Goal: Information Seeking & Learning: Learn about a topic

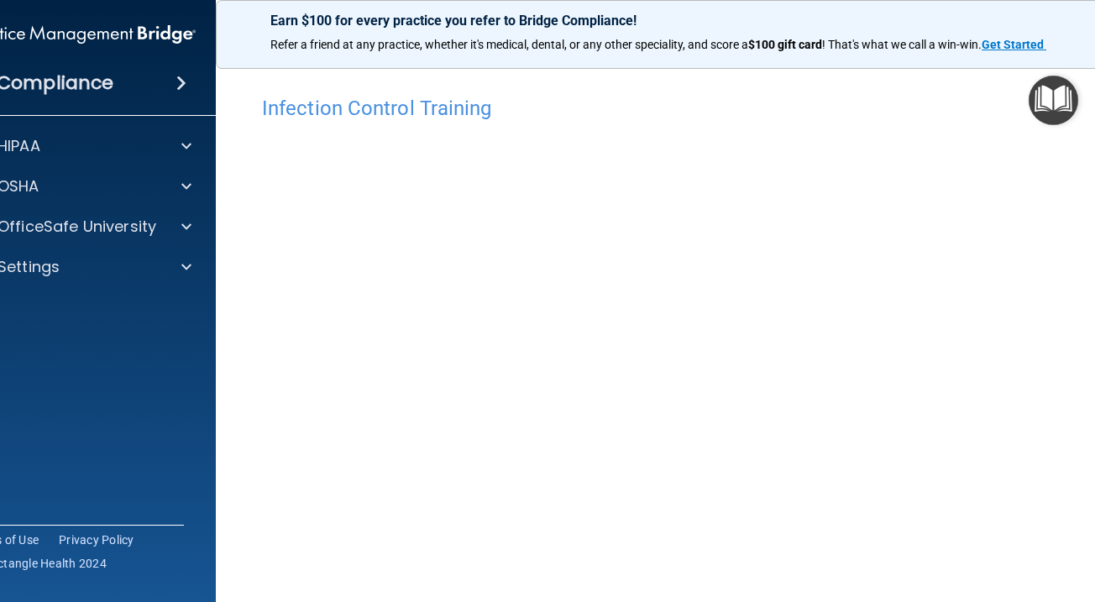
scroll to position [113, 0]
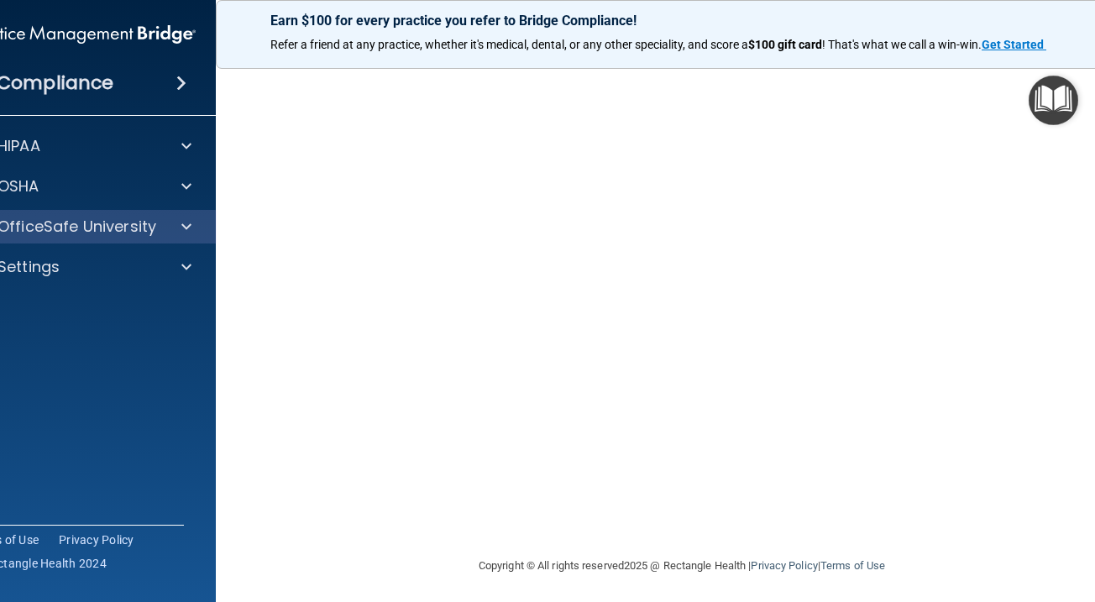
click at [187, 239] on div "OfficeSafe University" at bounding box center [82, 227] width 270 height 34
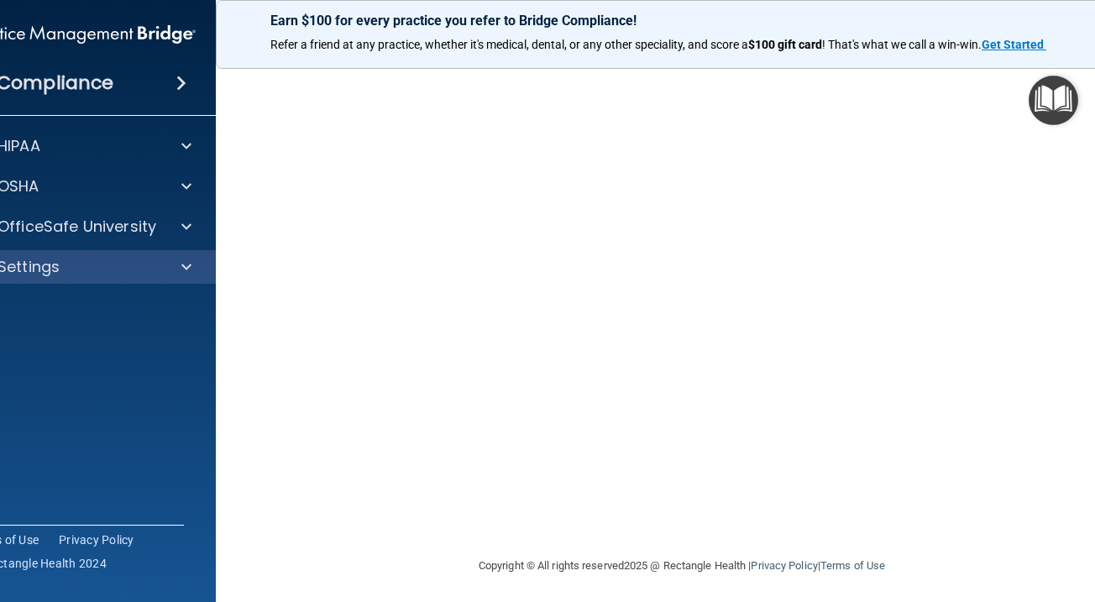
click at [172, 276] on div at bounding box center [184, 267] width 42 height 20
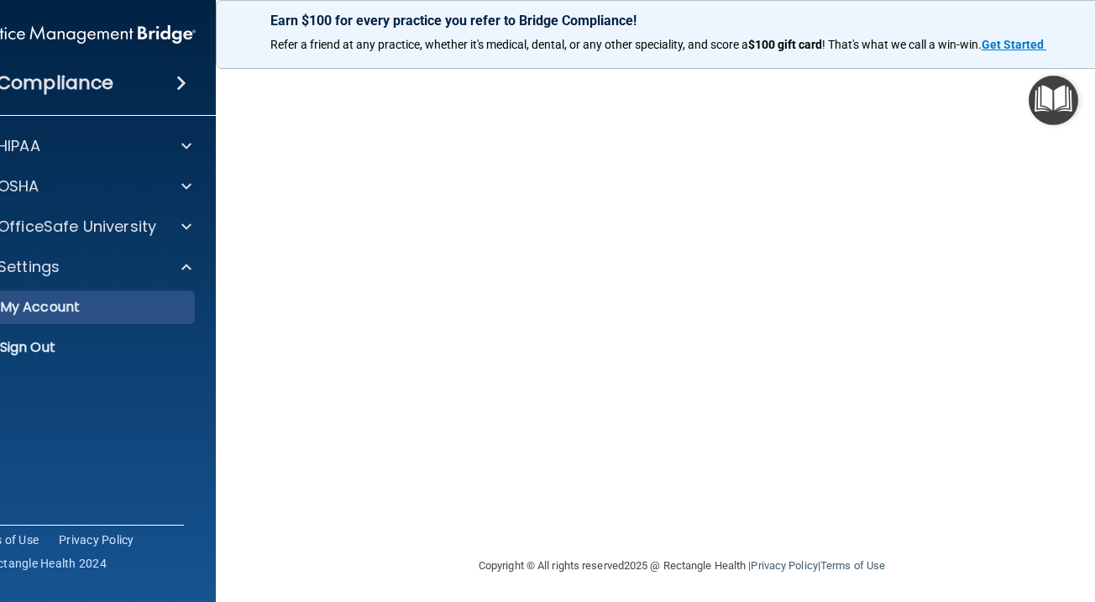
click at [160, 301] on p "My Account" at bounding box center [72, 307] width 229 height 17
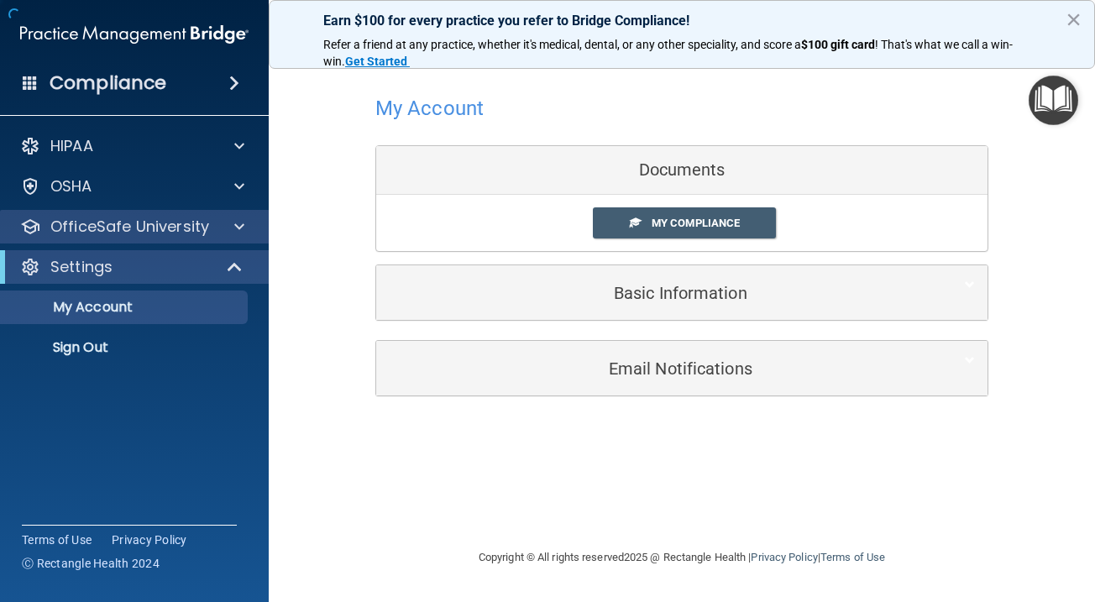
click at [212, 225] on div "OfficeSafe University" at bounding box center [112, 227] width 208 height 20
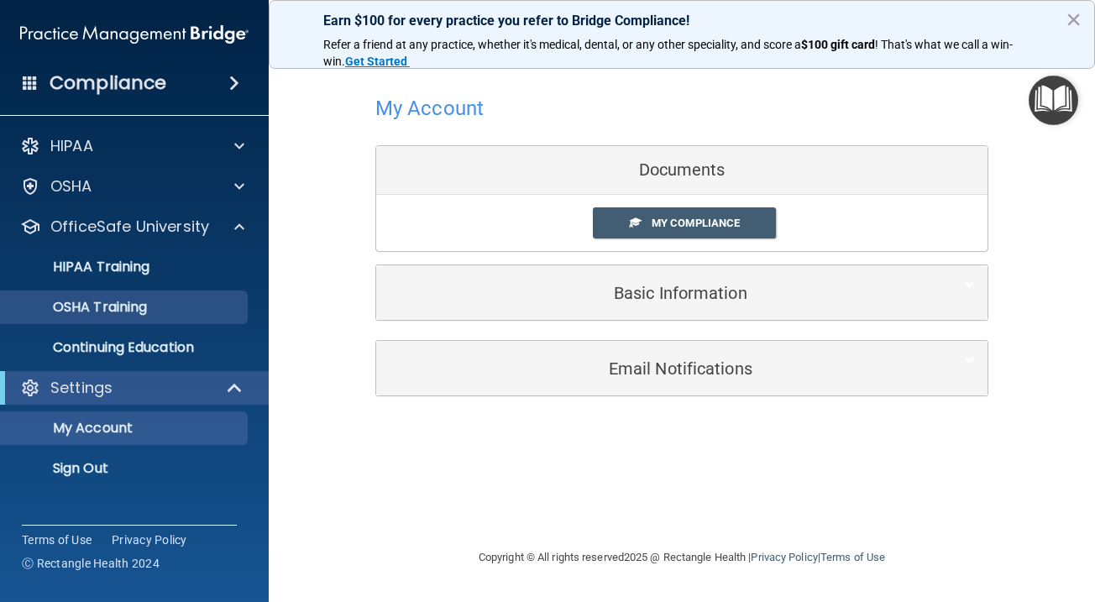
click at [185, 299] on div "OSHA Training" at bounding box center [125, 307] width 229 height 17
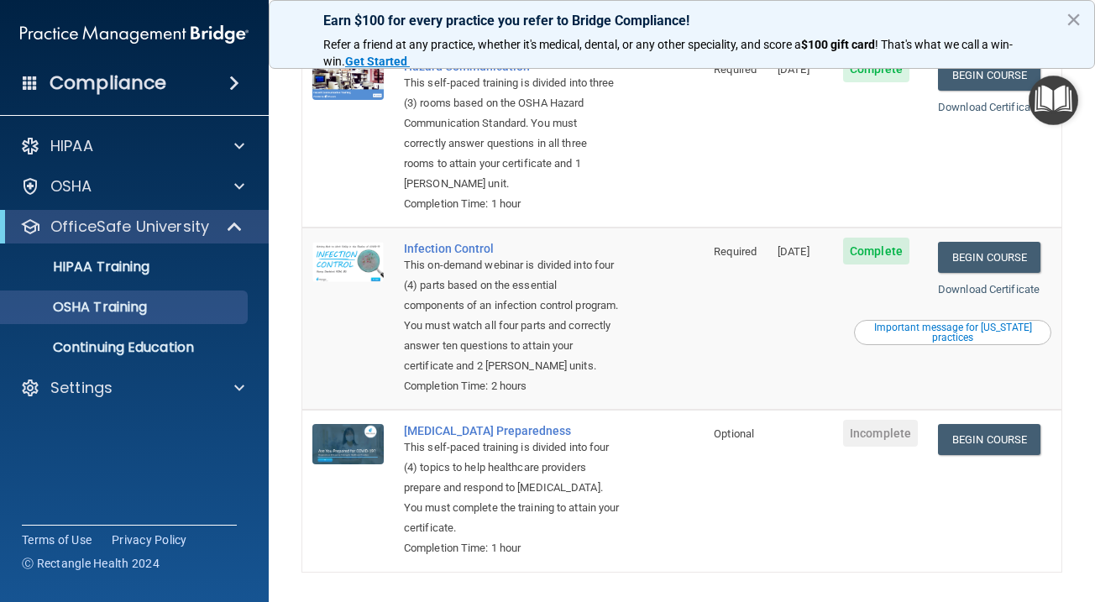
scroll to position [341, 0]
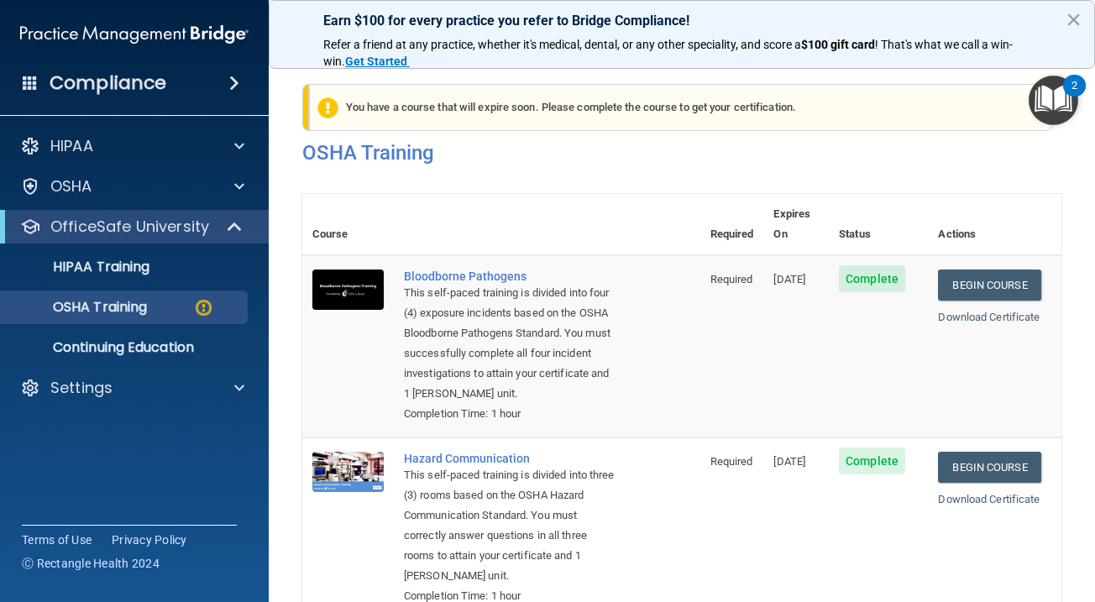
scroll to position [390, 0]
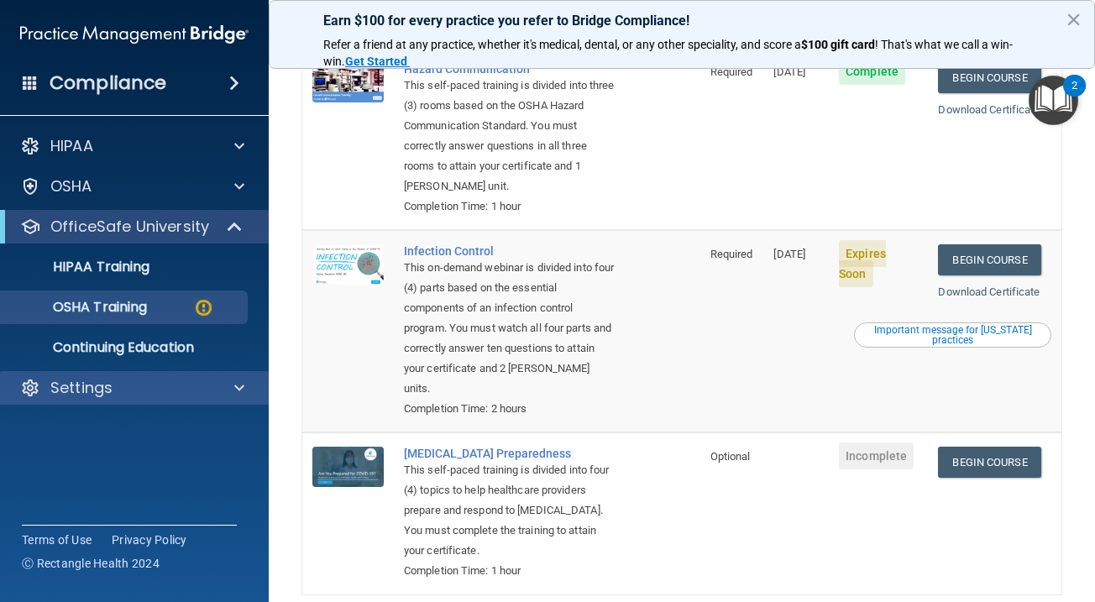
click at [92, 398] on div "Settings" at bounding box center [135, 388] width 270 height 34
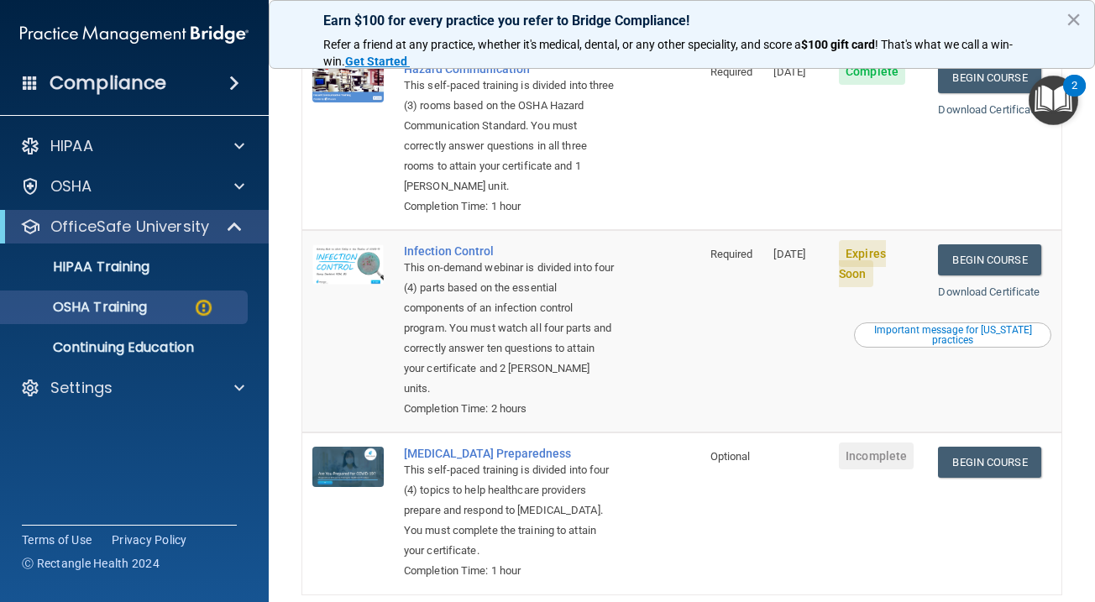
click at [129, 409] on div "HIPAA Documents and Policies Report an Incident Business Associates Emergency P…" at bounding box center [135, 271] width 270 height 296
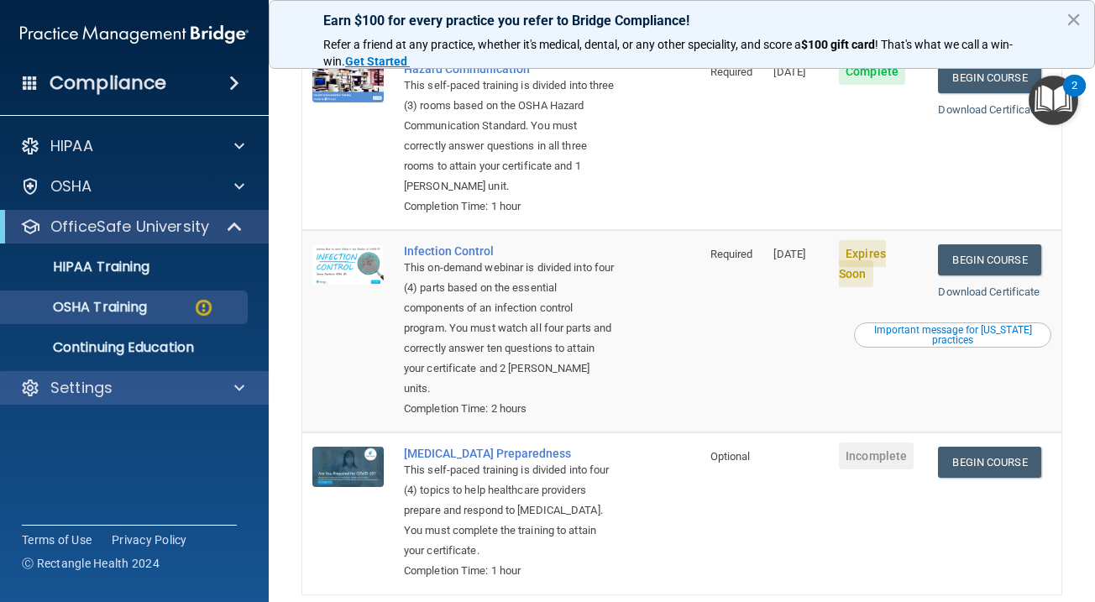
click at [136, 388] on div "Settings" at bounding box center [112, 388] width 208 height 20
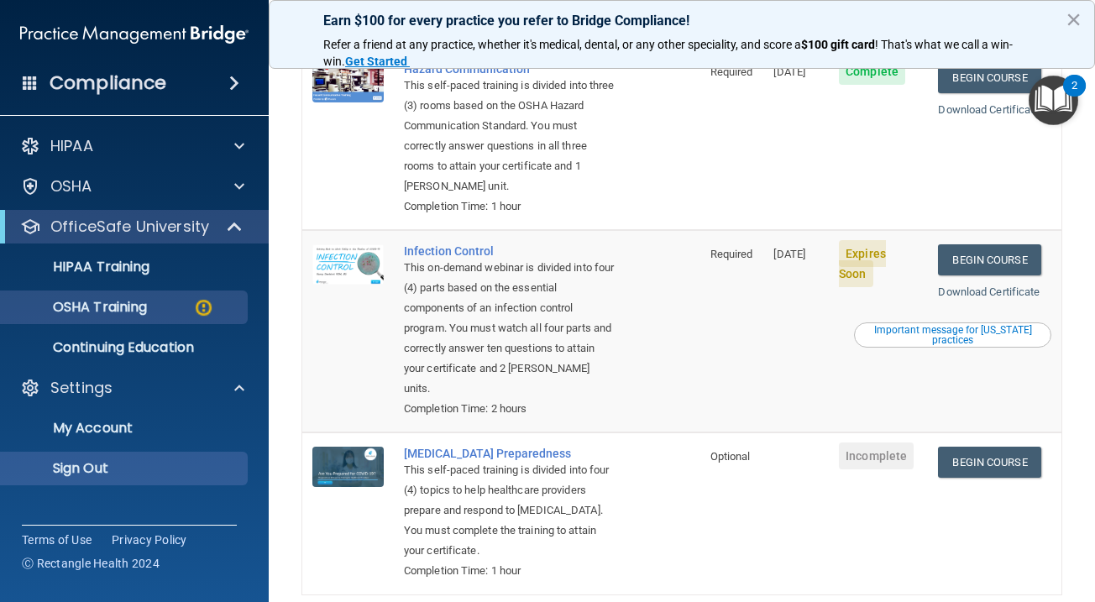
click at [106, 468] on p "Sign Out" at bounding box center [125, 468] width 229 height 17
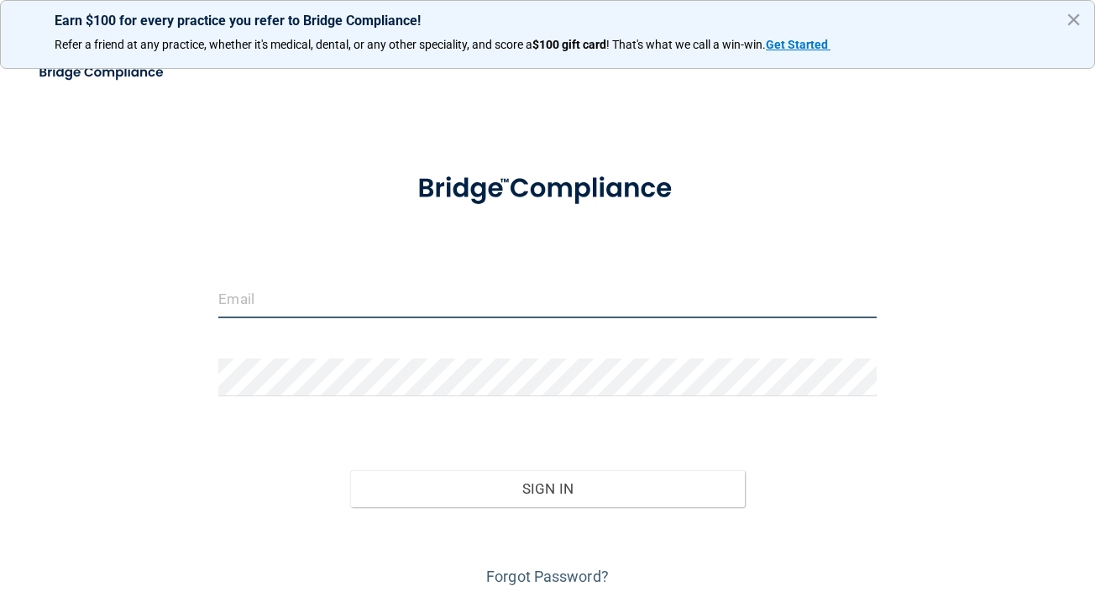
type input "santafe@idofnm.com"
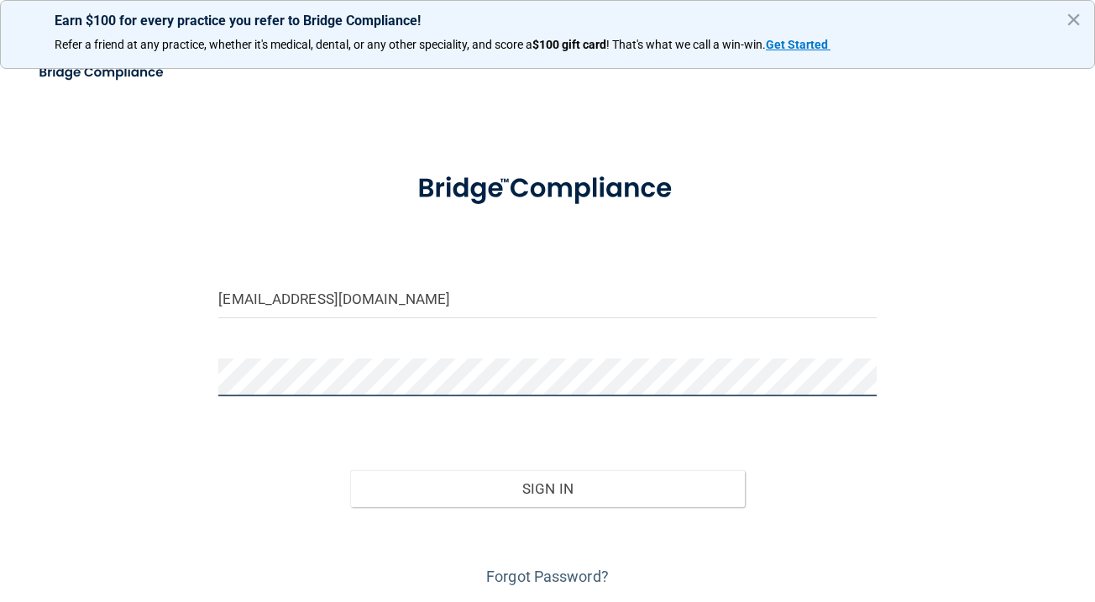
click at [547, 487] on button "Sign In" at bounding box center [547, 488] width 395 height 37
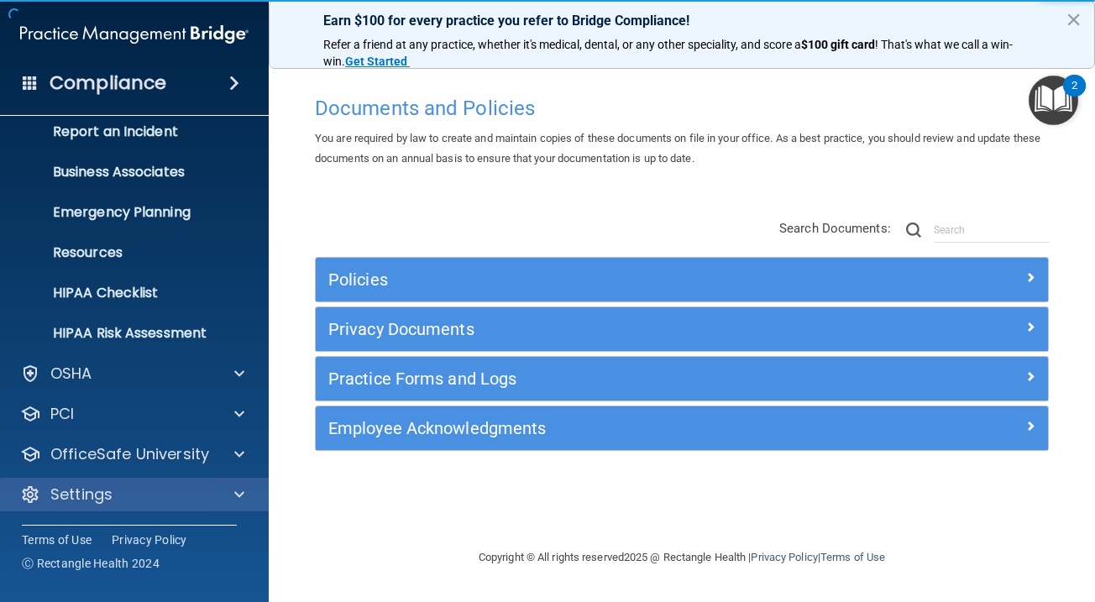
click at [127, 498] on div "Settings" at bounding box center [112, 495] width 208 height 20
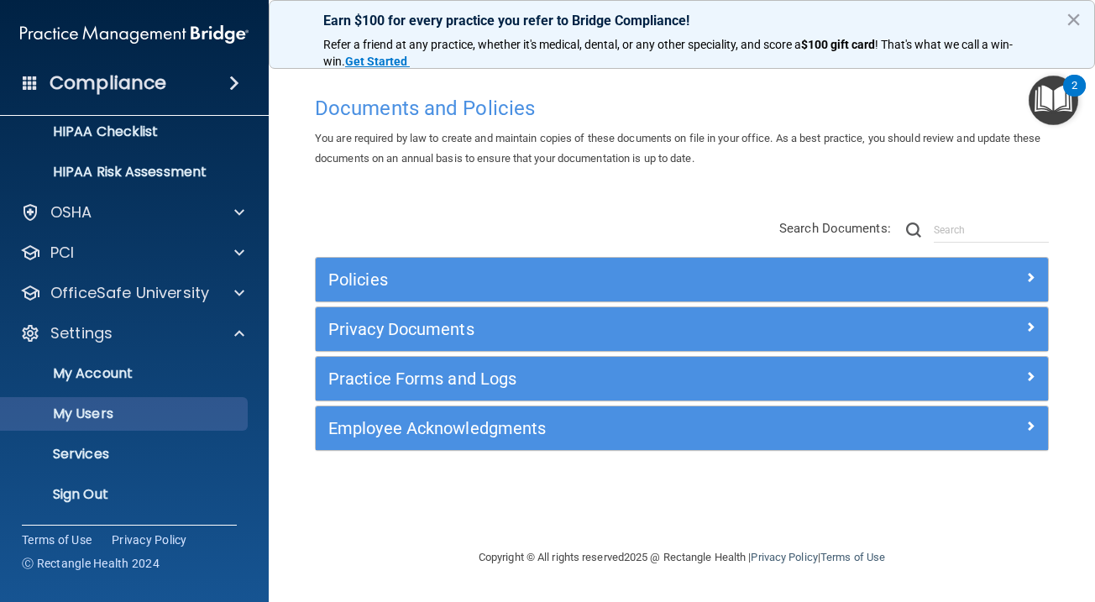
scroll to position [256, 0]
click at [134, 401] on link "My Users" at bounding box center [115, 414] width 265 height 34
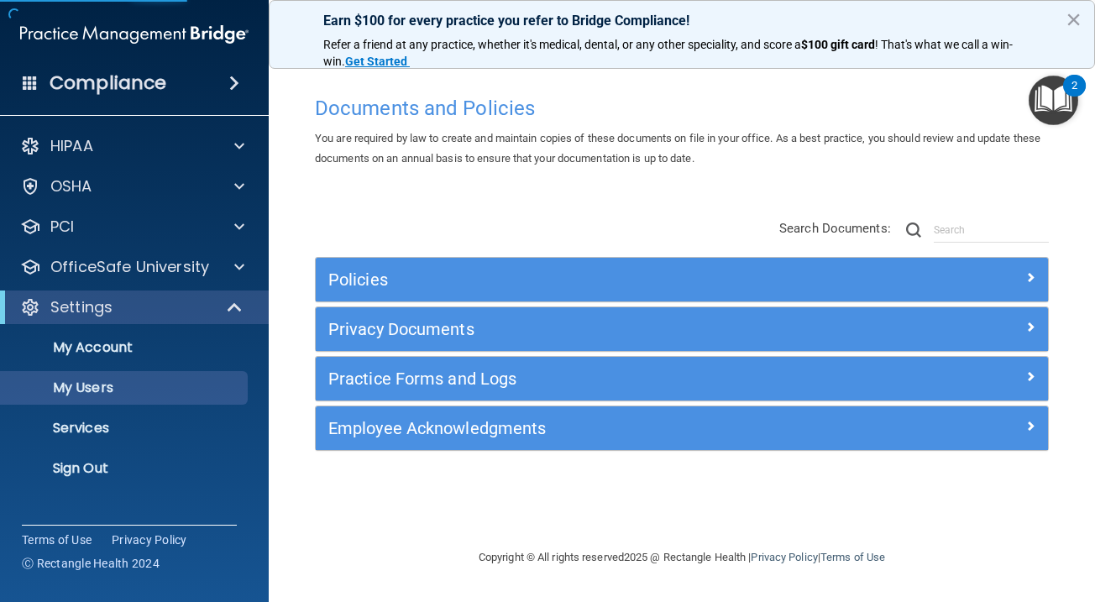
select select "20"
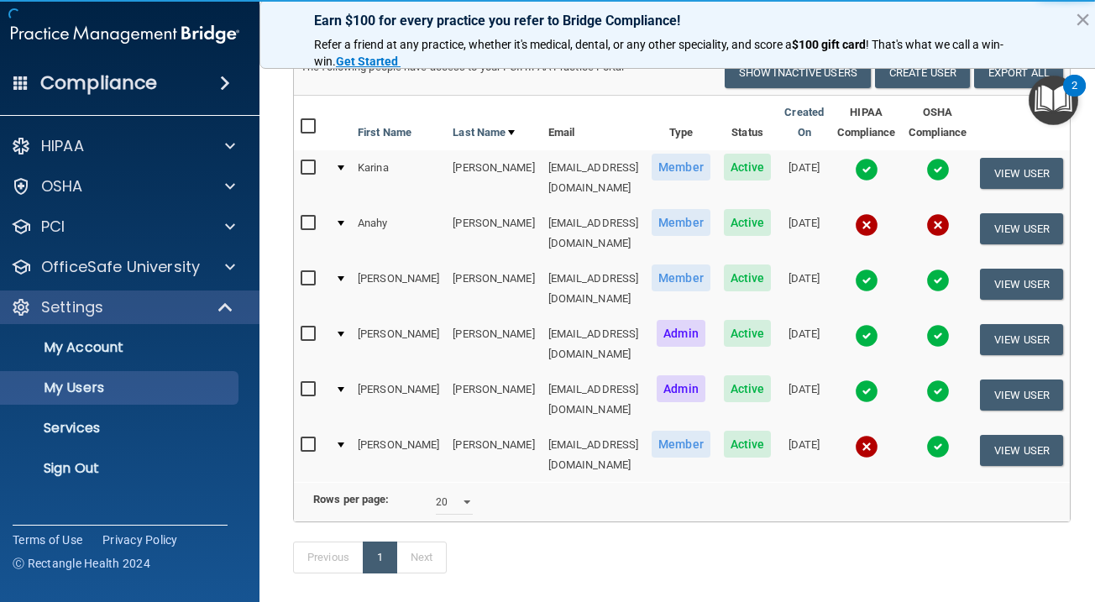
scroll to position [140, 0]
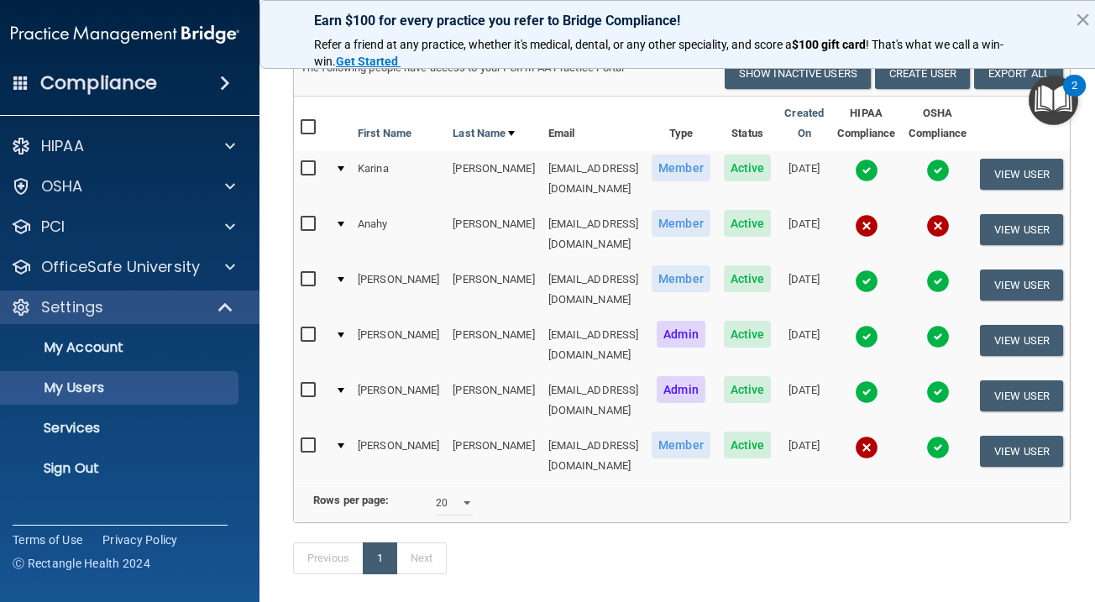
click at [867, 270] on img at bounding box center [867, 282] width 24 height 24
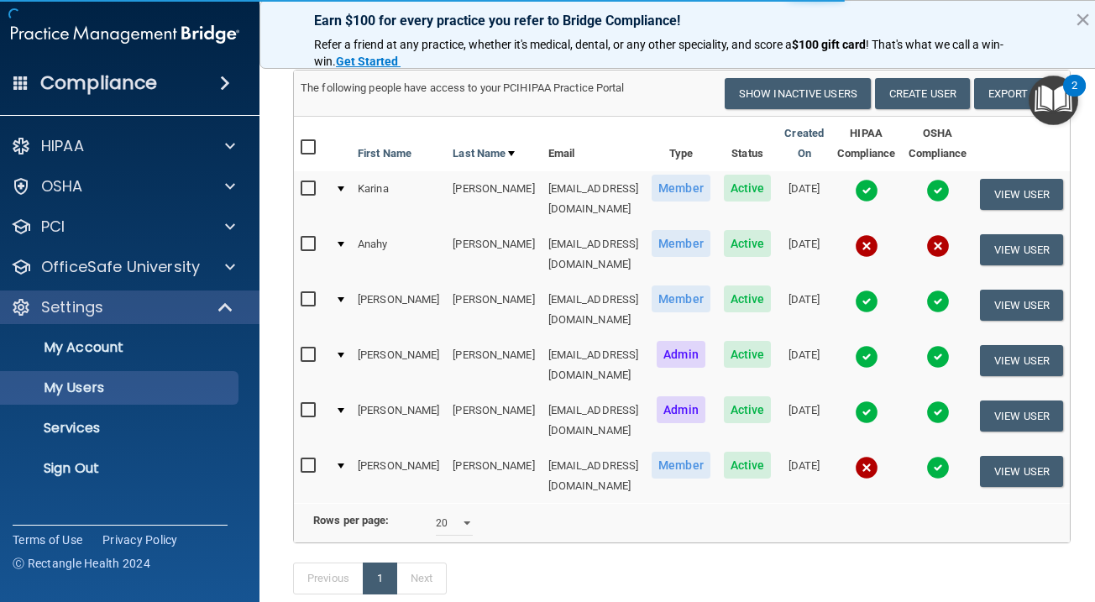
click at [867, 290] on img at bounding box center [867, 302] width 24 height 24
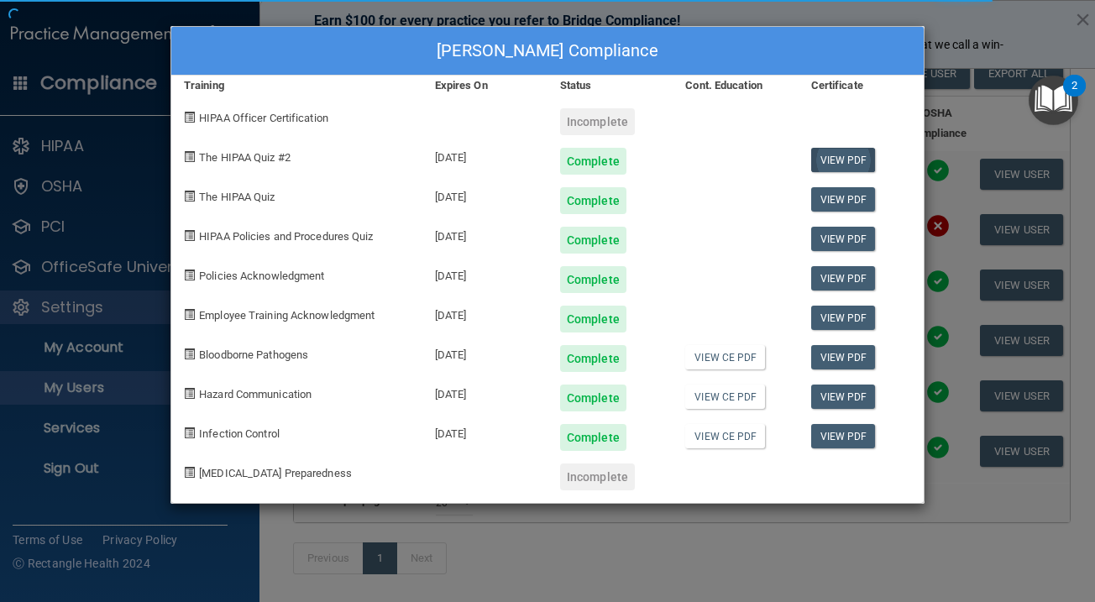
click at [831, 159] on body "Compliance HIPAA Documents and Policies Report an Incident Business Associates …" at bounding box center [547, 301] width 1095 height 602
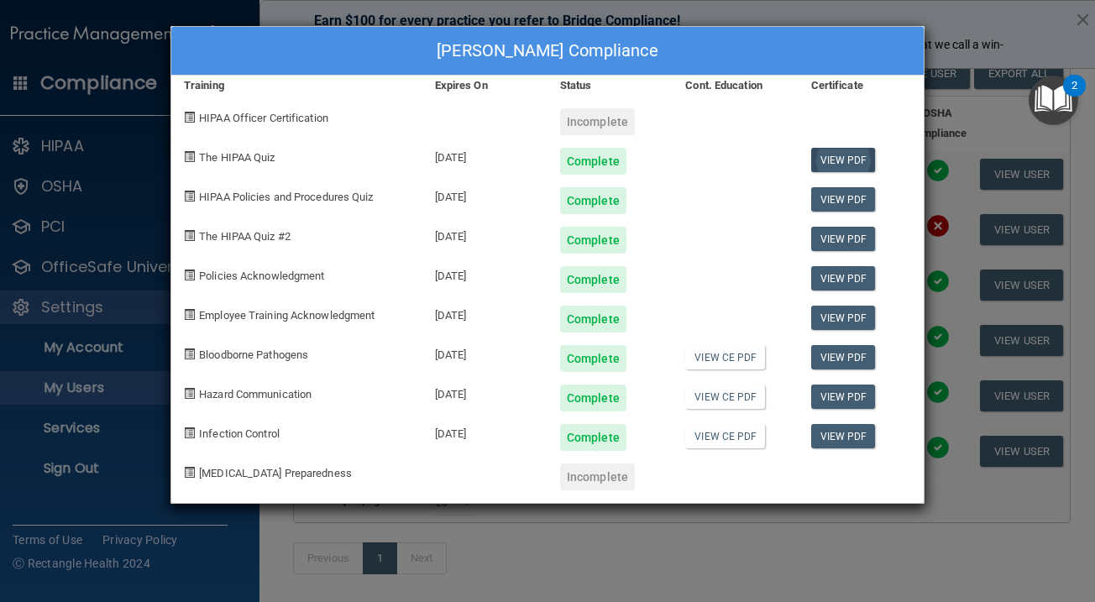
click at [839, 160] on link "View PDF" at bounding box center [843, 160] width 65 height 24
click at [834, 196] on link "View PDF" at bounding box center [843, 199] width 65 height 24
click at [847, 239] on link "View PDF" at bounding box center [843, 239] width 65 height 24
click at [848, 275] on link "View PDF" at bounding box center [843, 278] width 65 height 24
click at [850, 318] on link "View PDF" at bounding box center [843, 318] width 65 height 24
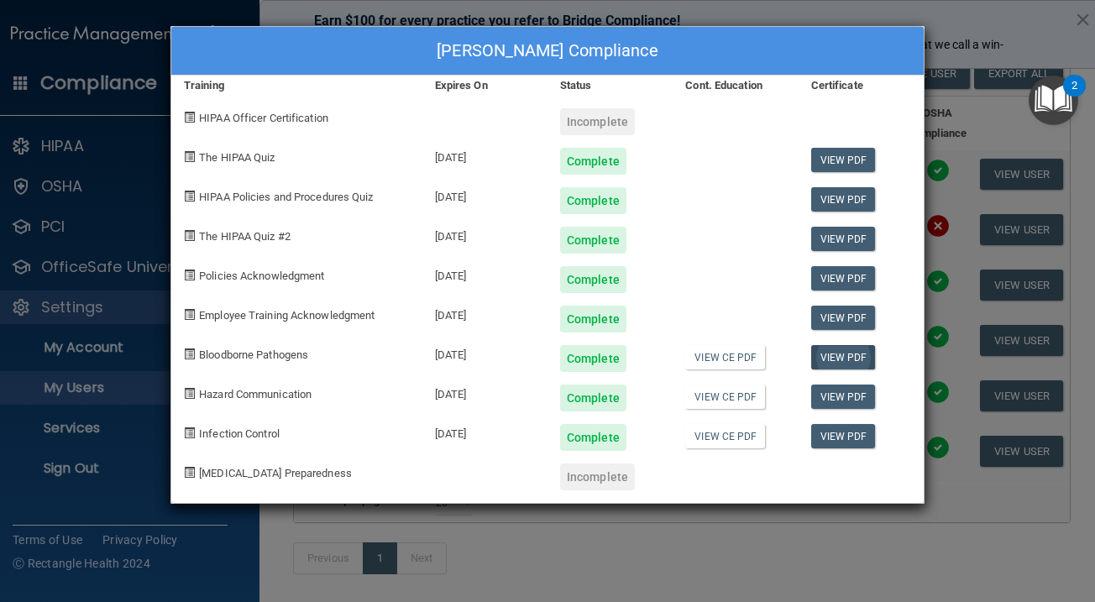
click at [841, 358] on link "View PDF" at bounding box center [843, 357] width 65 height 24
click at [852, 398] on link "View PDF" at bounding box center [843, 397] width 65 height 24
click at [841, 436] on link "View PDF" at bounding box center [843, 436] width 65 height 24
click at [294, 6] on div "Melissa Ayala's Compliance Training Expires On Status Cont. Education Certifica…" at bounding box center [547, 301] width 1095 height 602
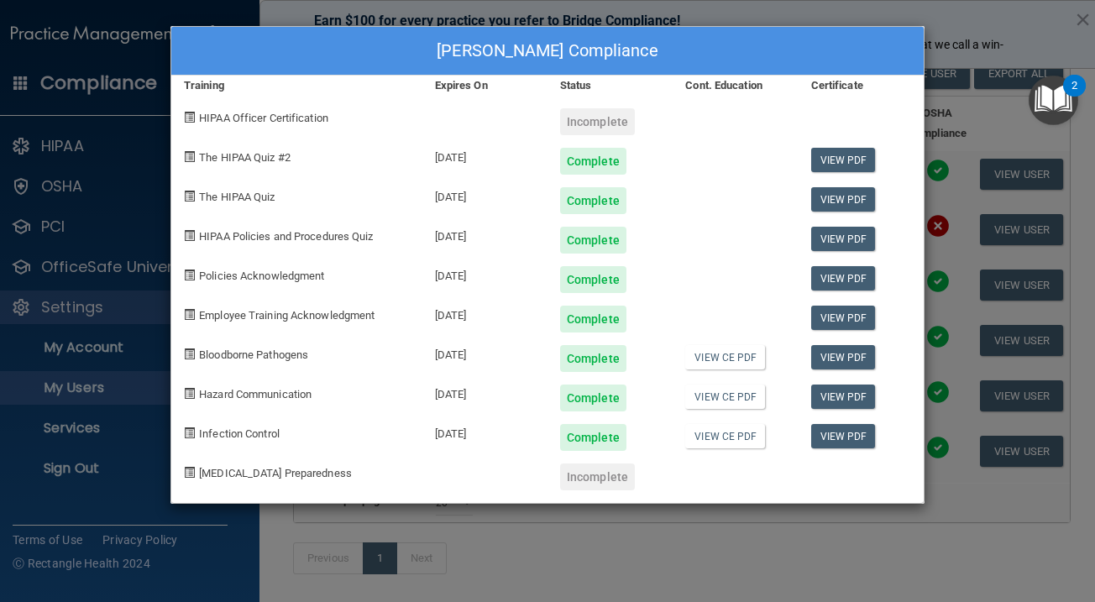
click at [947, 230] on div "Melissa Ayala's Compliance Training Expires On Status Cont. Education Certifica…" at bounding box center [547, 301] width 1095 height 602
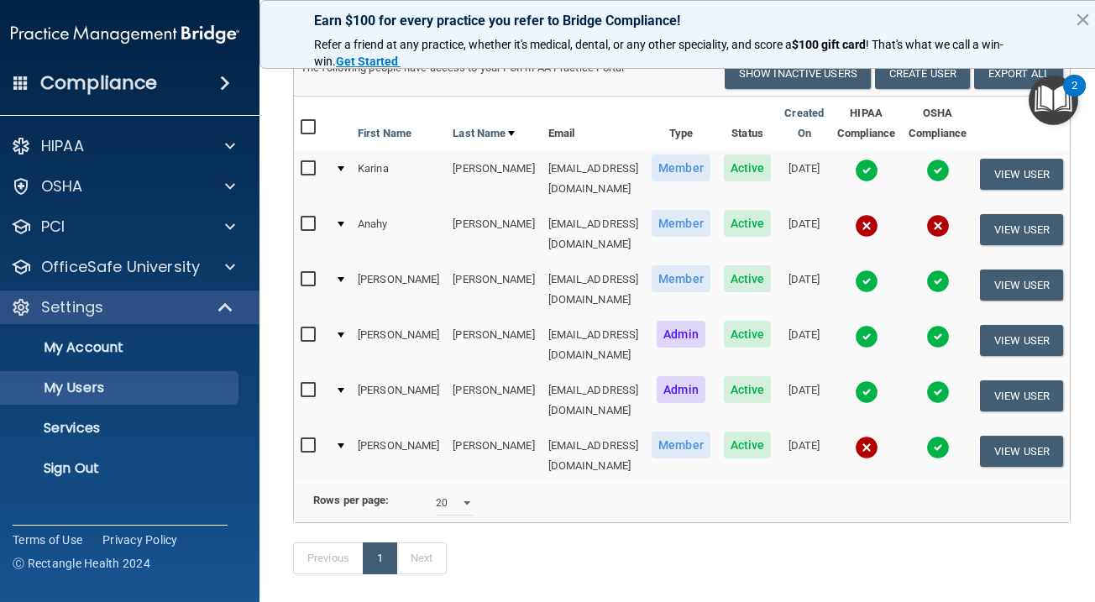
click at [935, 436] on img at bounding box center [938, 448] width 24 height 24
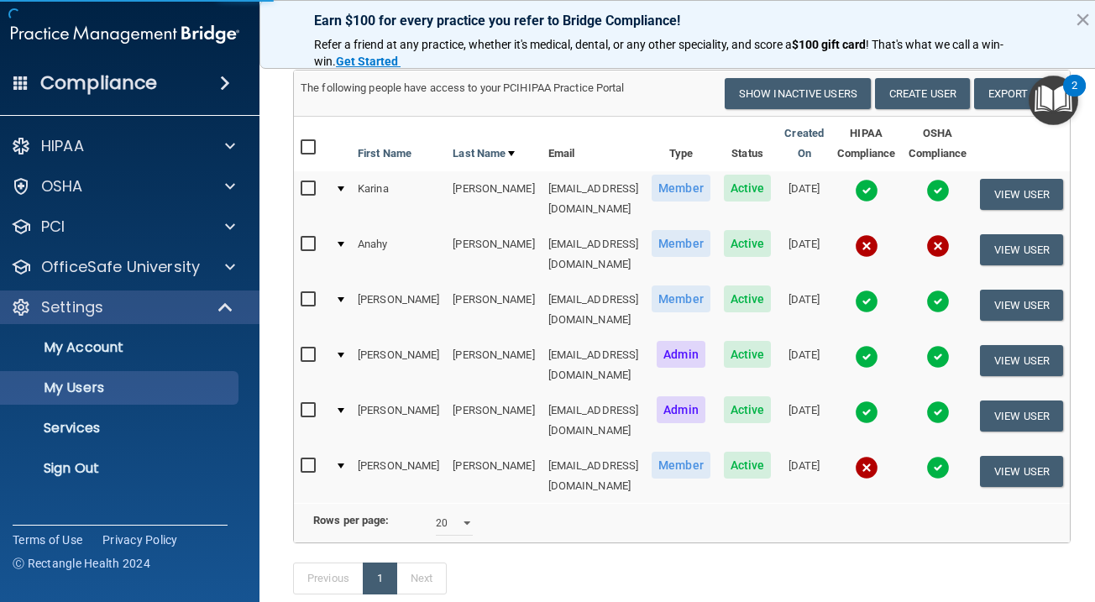
click at [943, 456] on img at bounding box center [938, 468] width 24 height 24
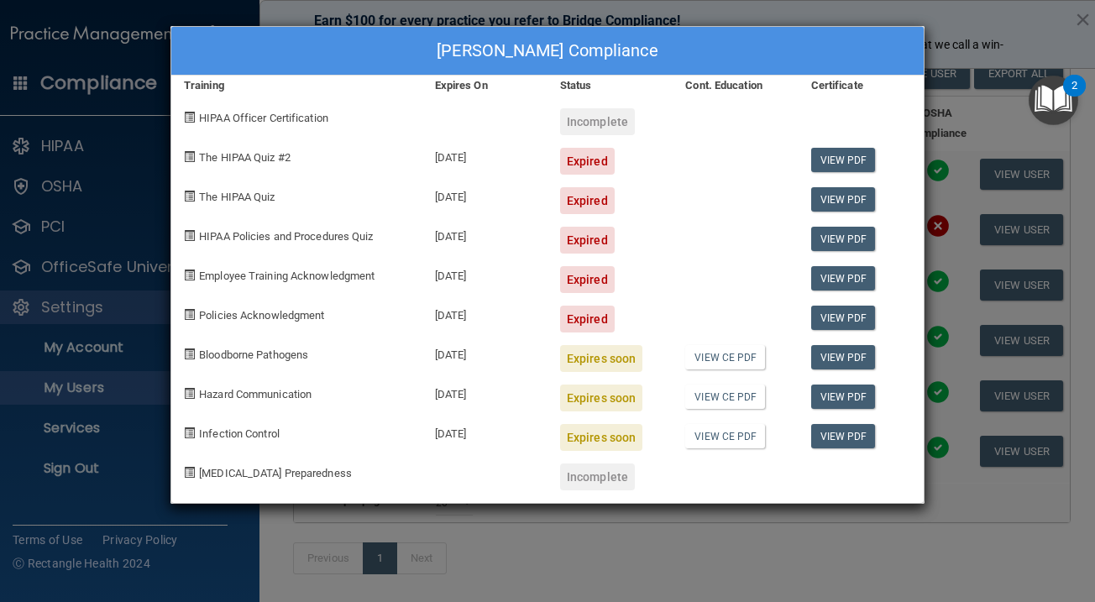
click at [979, 479] on div "Ana Ponce's Compliance Training Expires On Status Cont. Education Certificate H…" at bounding box center [547, 301] width 1095 height 602
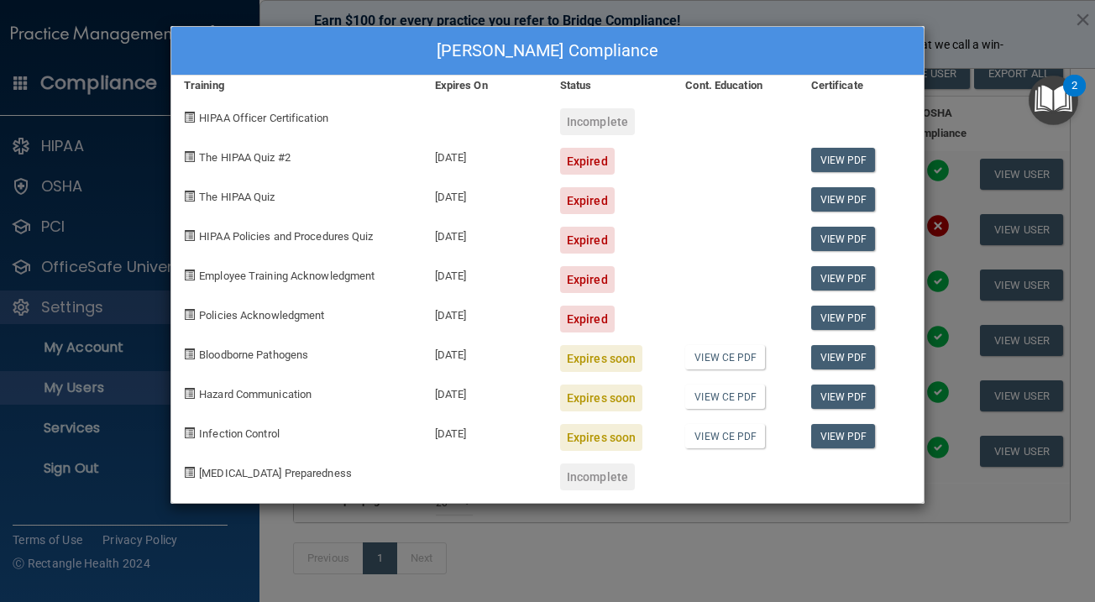
click at [979, 479] on div "Ana Ponce's Compliance Training Expires On Status Cont. Education Certificate H…" at bounding box center [547, 301] width 1095 height 602
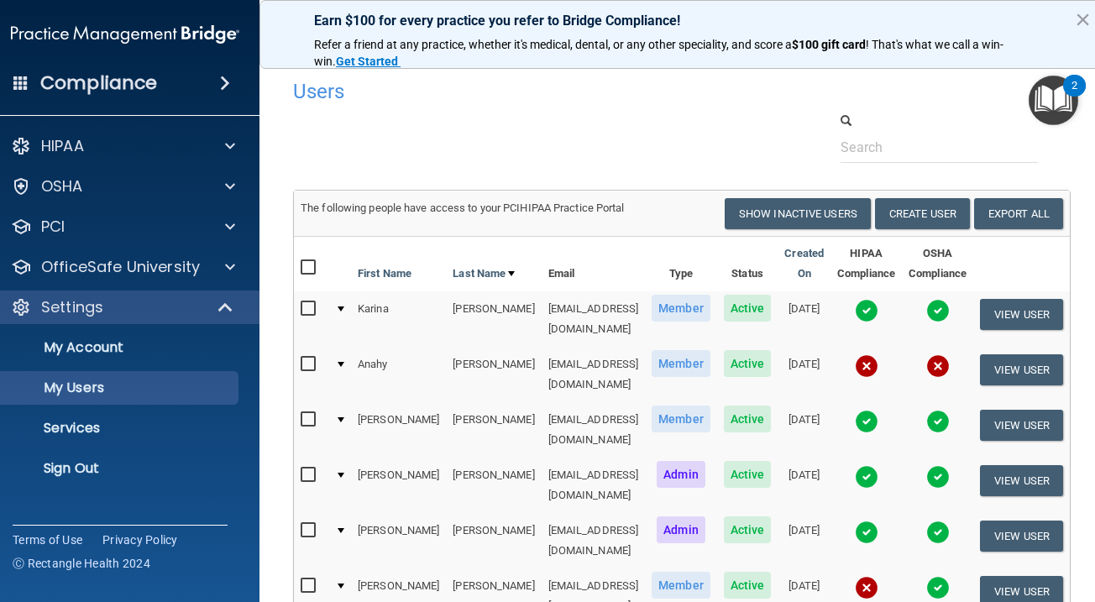
scroll to position [0, 0]
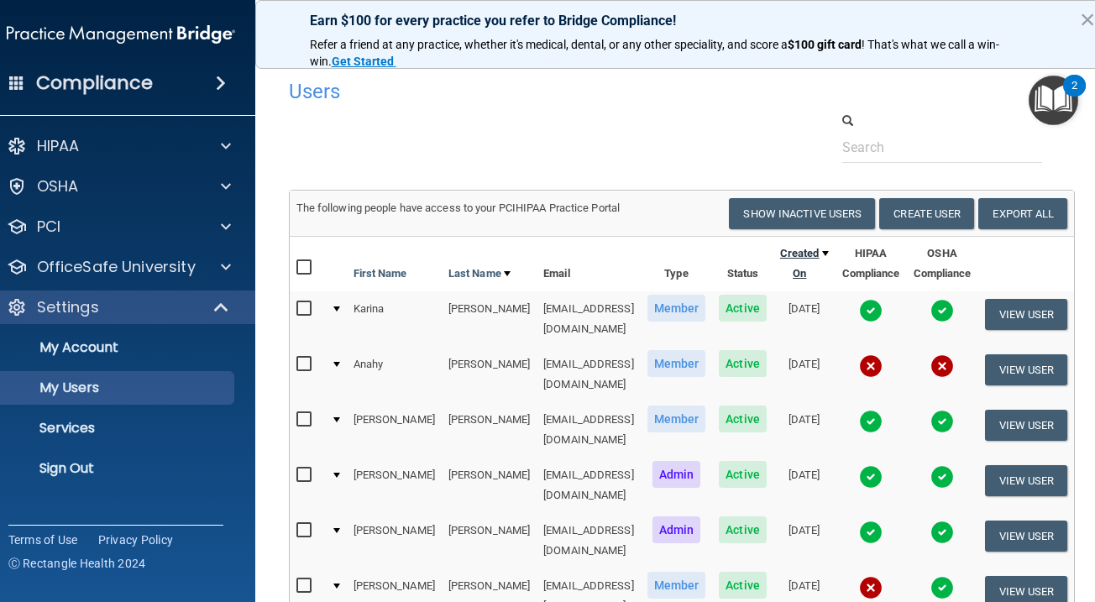
click at [823, 251] on div at bounding box center [825, 253] width 7 height 5
select select "20"
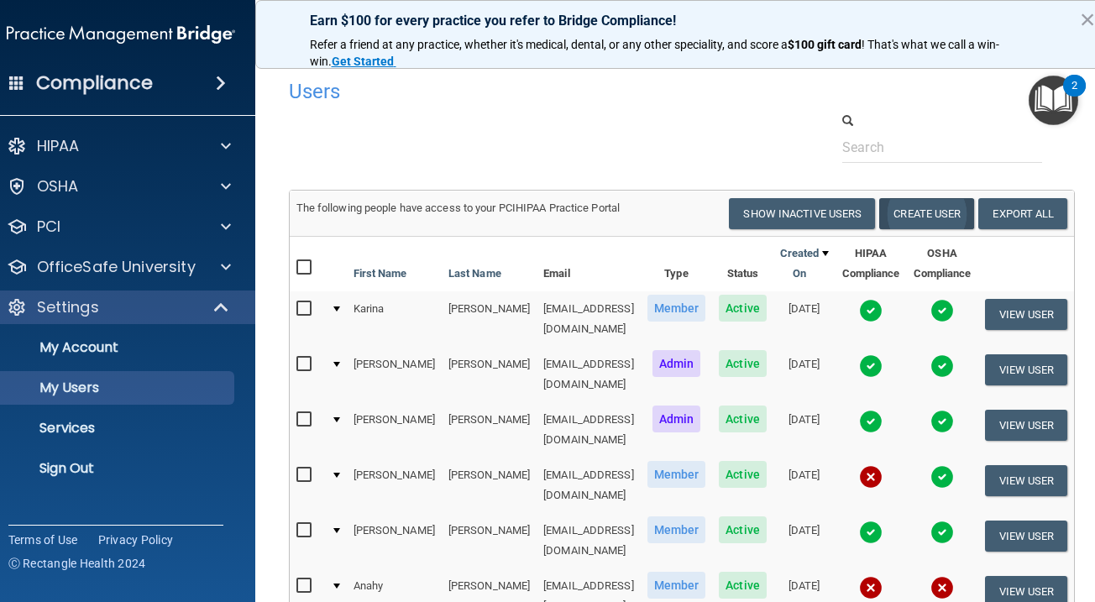
click at [921, 215] on button "Create User" at bounding box center [926, 213] width 95 height 31
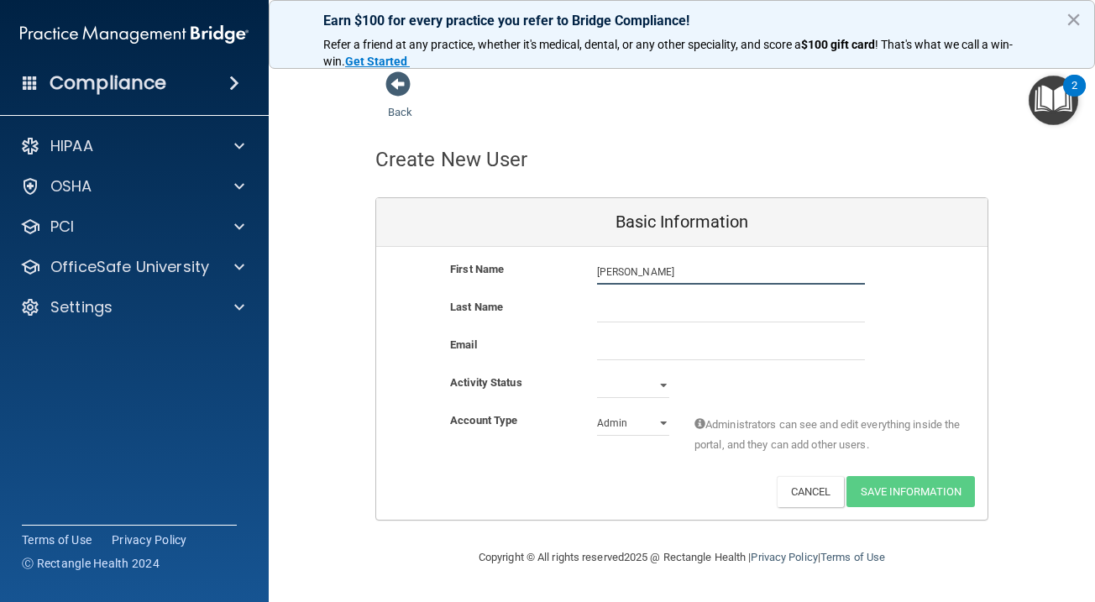
click at [654, 274] on input "[PERSON_NAME]" at bounding box center [731, 271] width 268 height 25
type input "Rose"
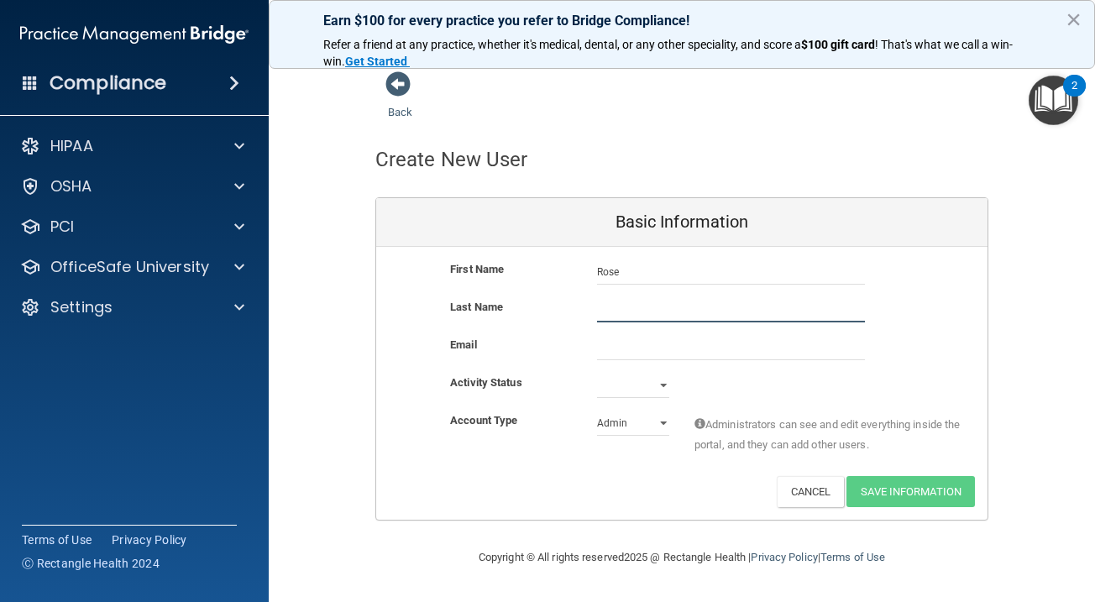
click at [665, 307] on input "text" at bounding box center [731, 309] width 268 height 25
type input "Orcutt"
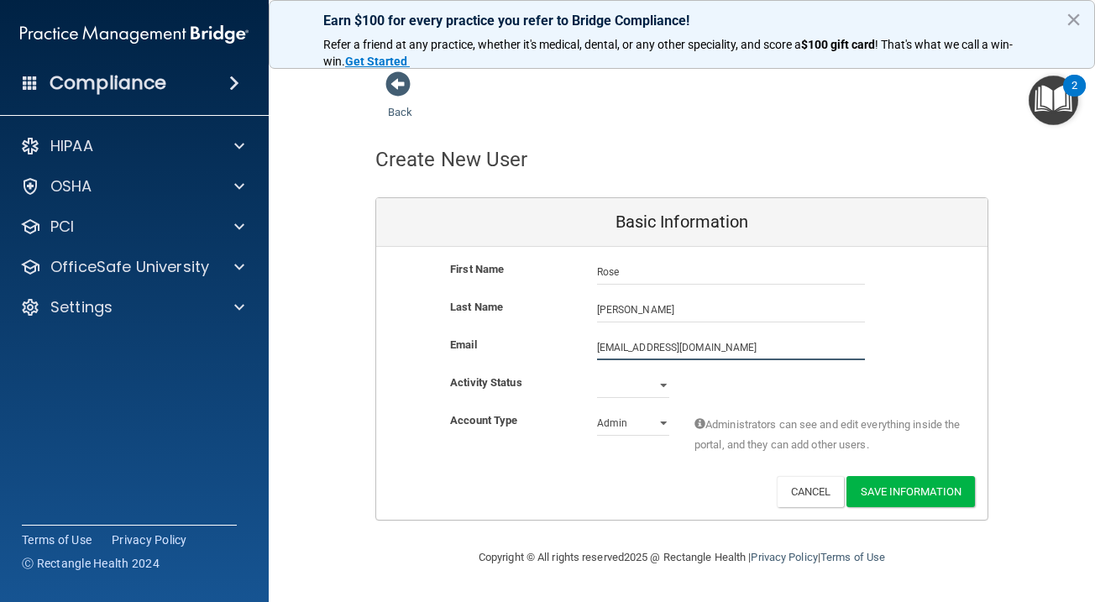
type input "[EMAIL_ADDRESS][DOMAIN_NAME]"
click at [846, 371] on div "First Name Rose Orcutt Rose Last Name Orcutt Email dr@idofnm.com dr@idofnm.com …" at bounding box center [681, 383] width 611 height 273
select select "active"
select select "practice_admin"
click at [646, 458] on div "Account Type Practice Admin Admin Member Financial Institution Business Associa…" at bounding box center [681, 443] width 611 height 65
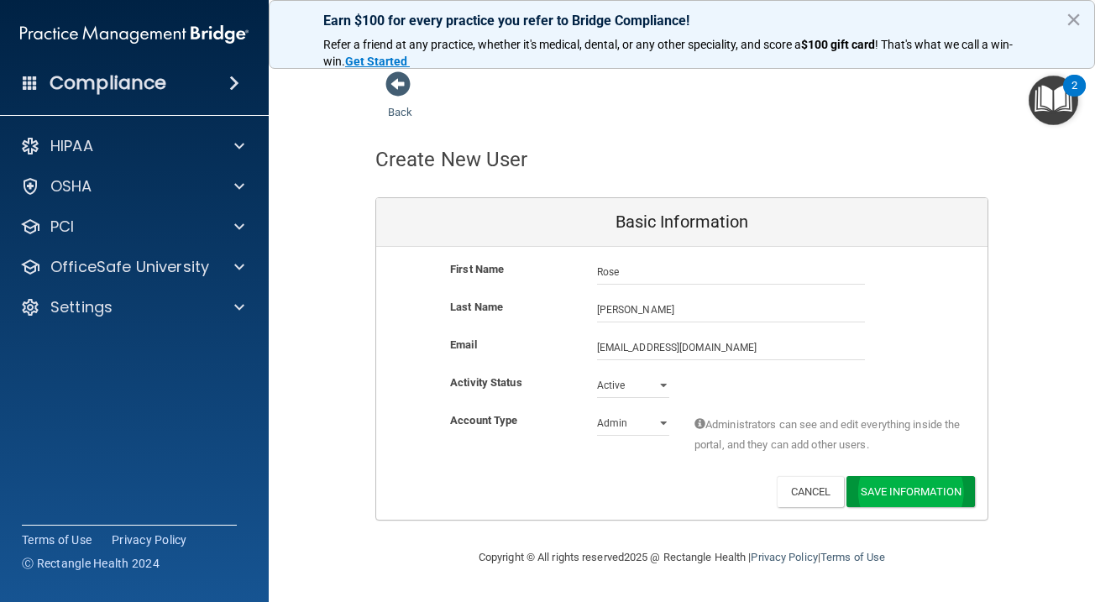
click at [897, 485] on button "Save Information" at bounding box center [910, 491] width 128 height 31
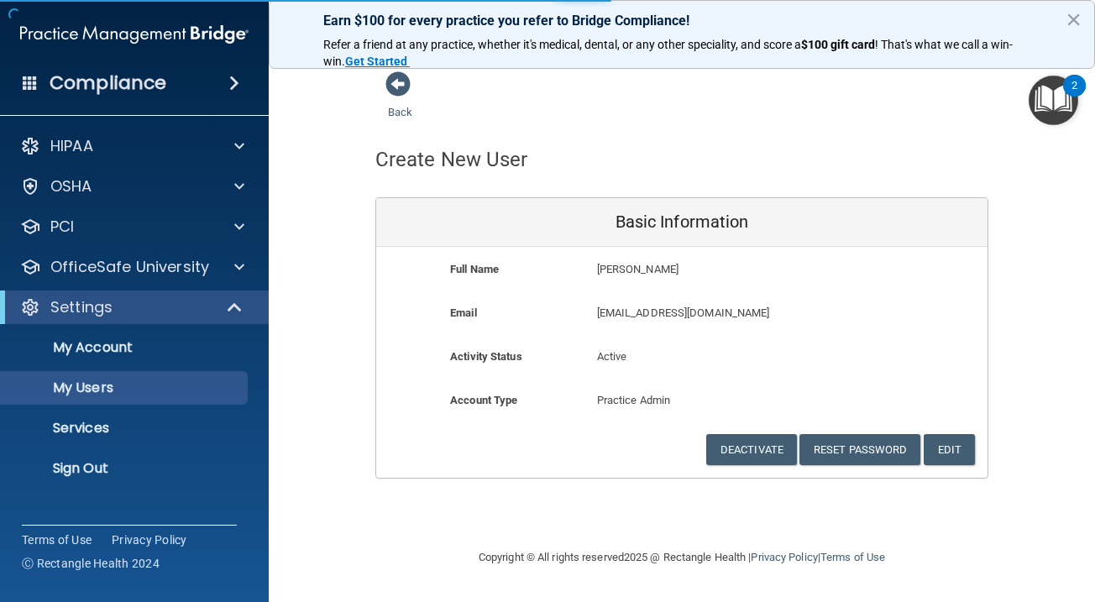
select select "20"
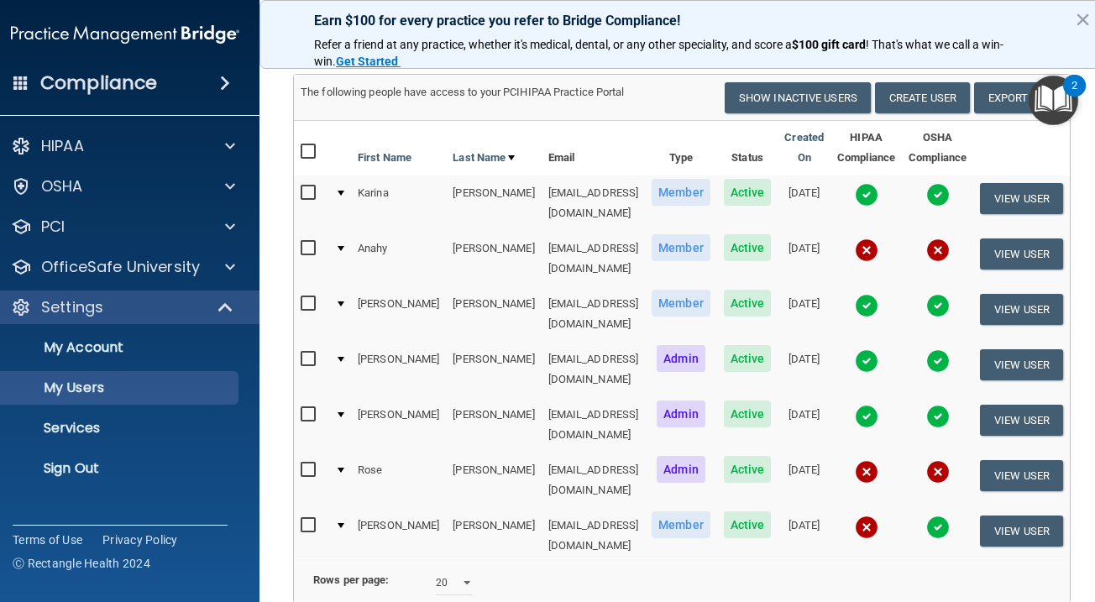
scroll to position [180, 0]
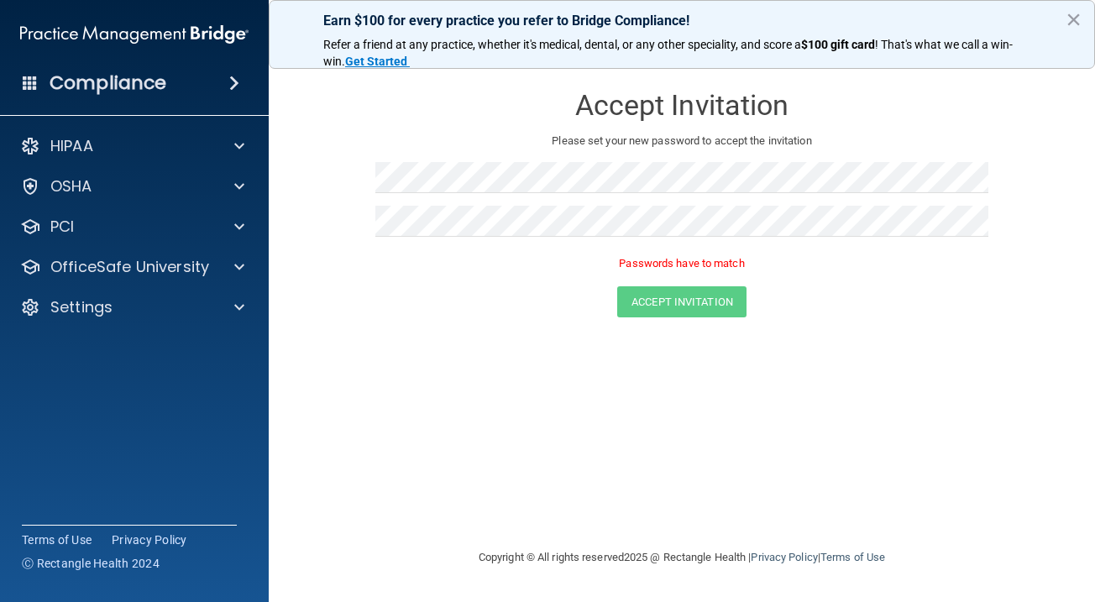
click at [549, 323] on form "Accept Invitation Please set your new password to accept the invitation Passwor…" at bounding box center [681, 204] width 759 height 267
click at [522, 299] on div "Accept Invitation" at bounding box center [682, 301] width 784 height 31
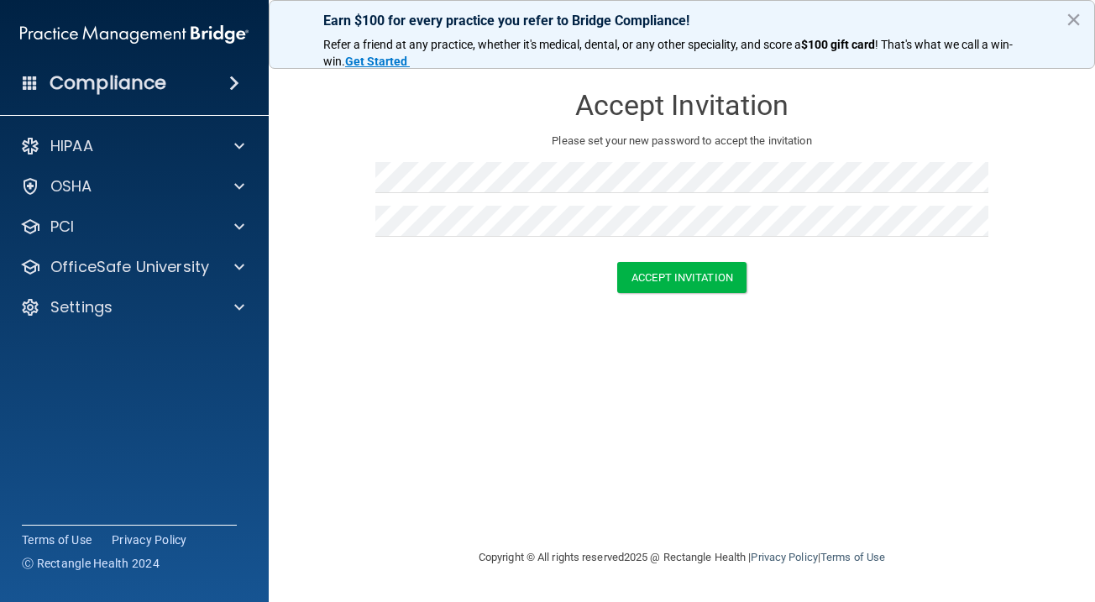
click at [410, 343] on div "Accept Invitation Please set your new password to accept the invitation Accept …" at bounding box center [681, 301] width 759 height 460
click at [647, 281] on button "Accept Invitation" at bounding box center [681, 277] width 129 height 31
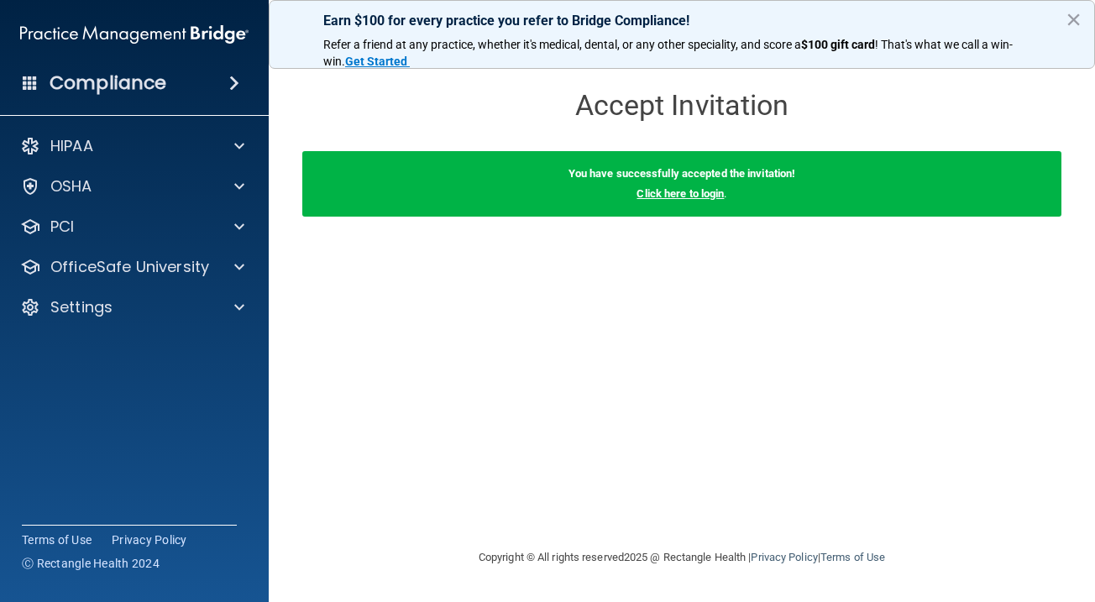
click at [675, 194] on link "Click here to login" at bounding box center [679, 193] width 87 height 13
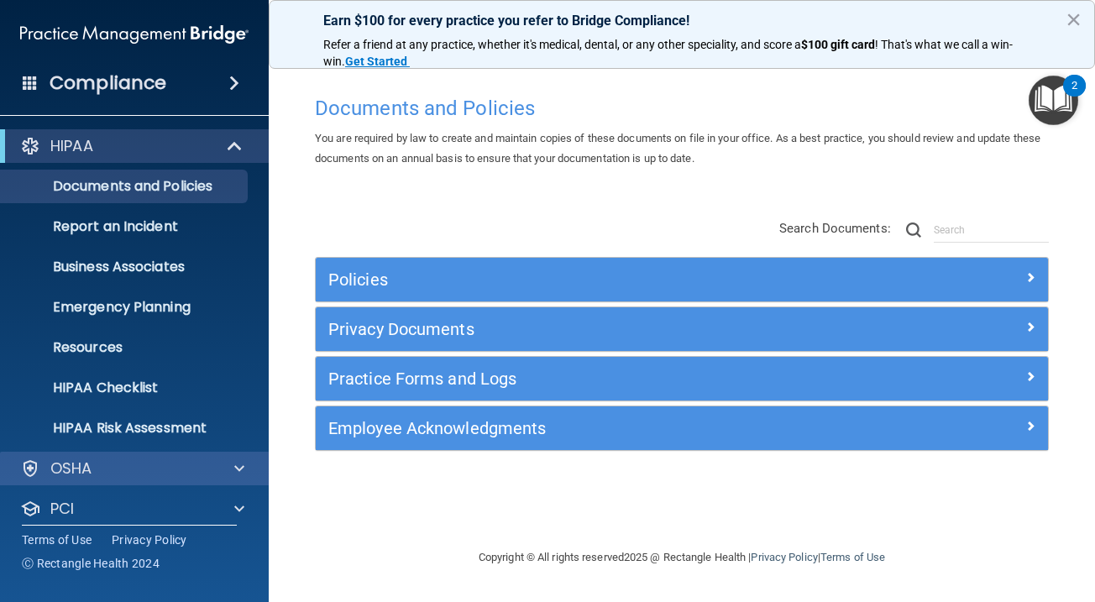
click at [203, 458] on div "OSHA" at bounding box center [112, 468] width 208 height 20
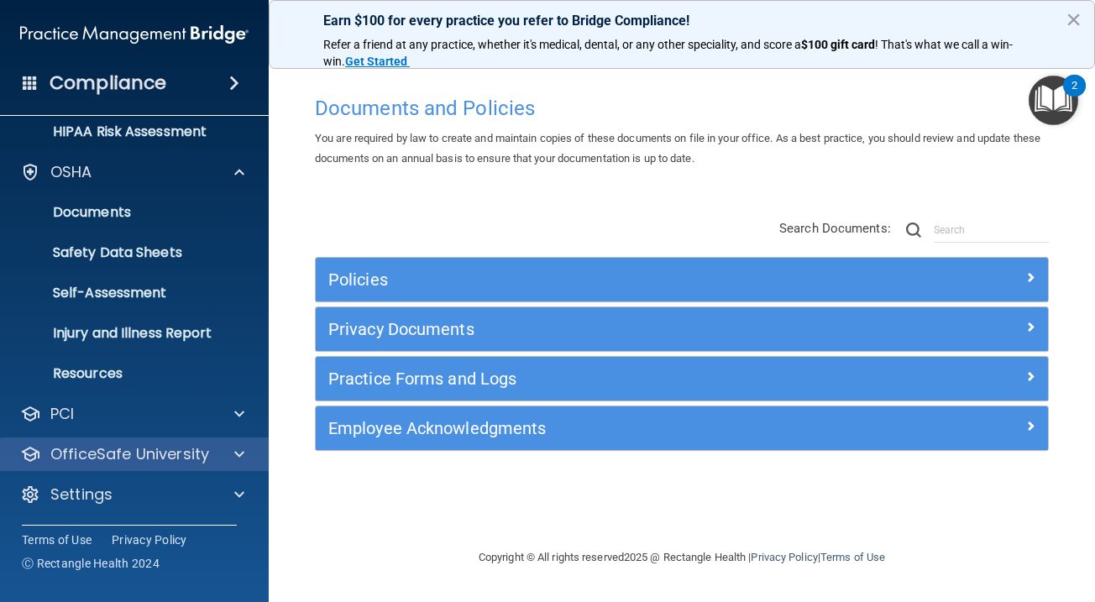
click at [199, 453] on p "OfficeSafe University" at bounding box center [129, 454] width 159 height 20
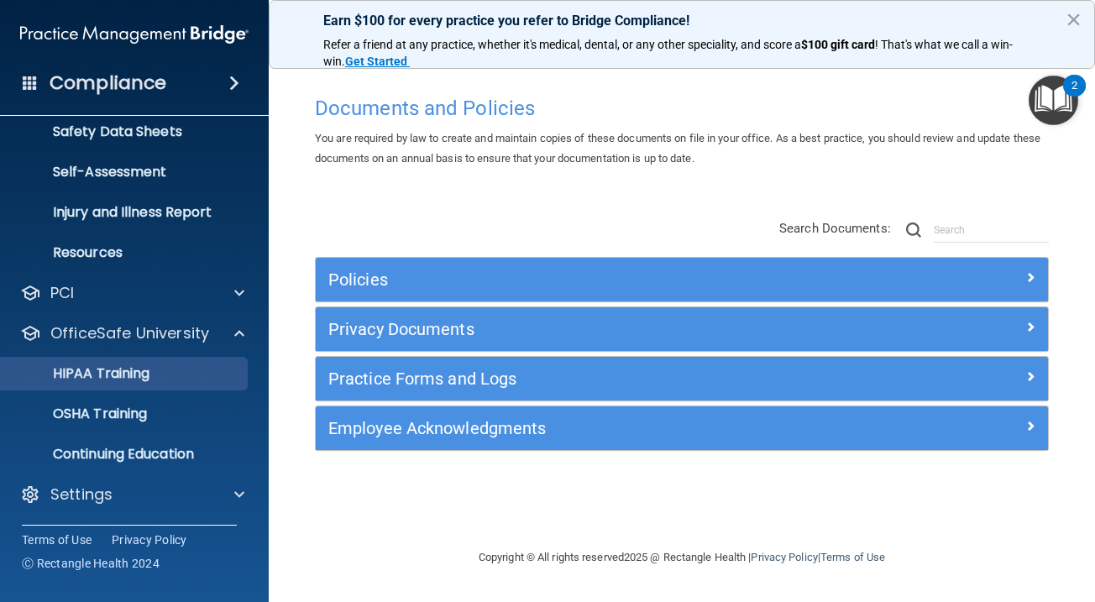
scroll to position [416, 0]
click at [160, 369] on div "HIPAA Training" at bounding box center [125, 373] width 229 height 17
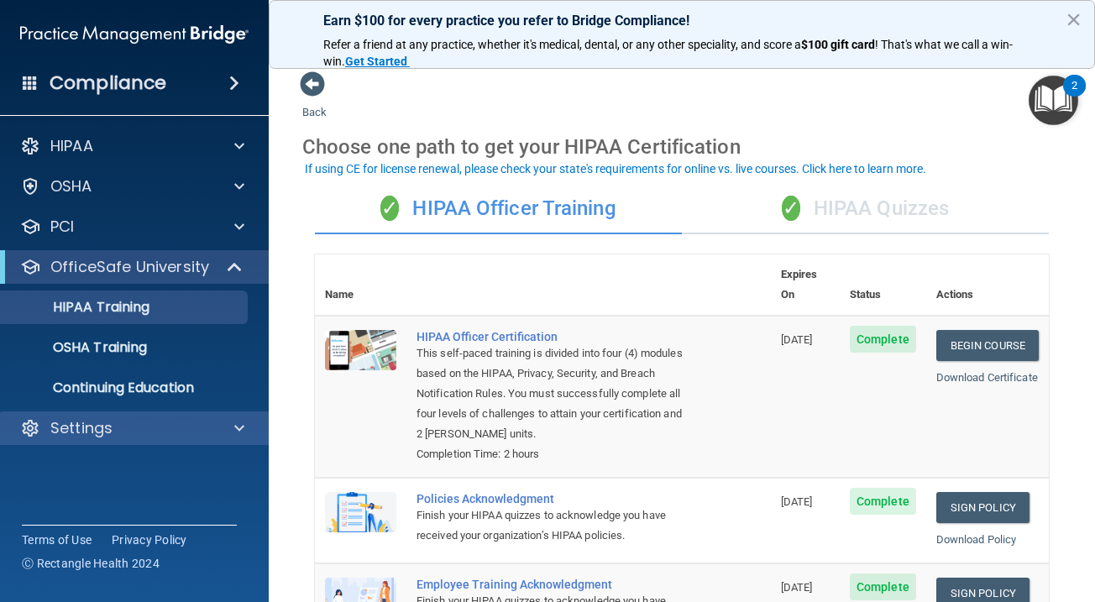
click at [191, 430] on div "Settings" at bounding box center [112, 428] width 208 height 20
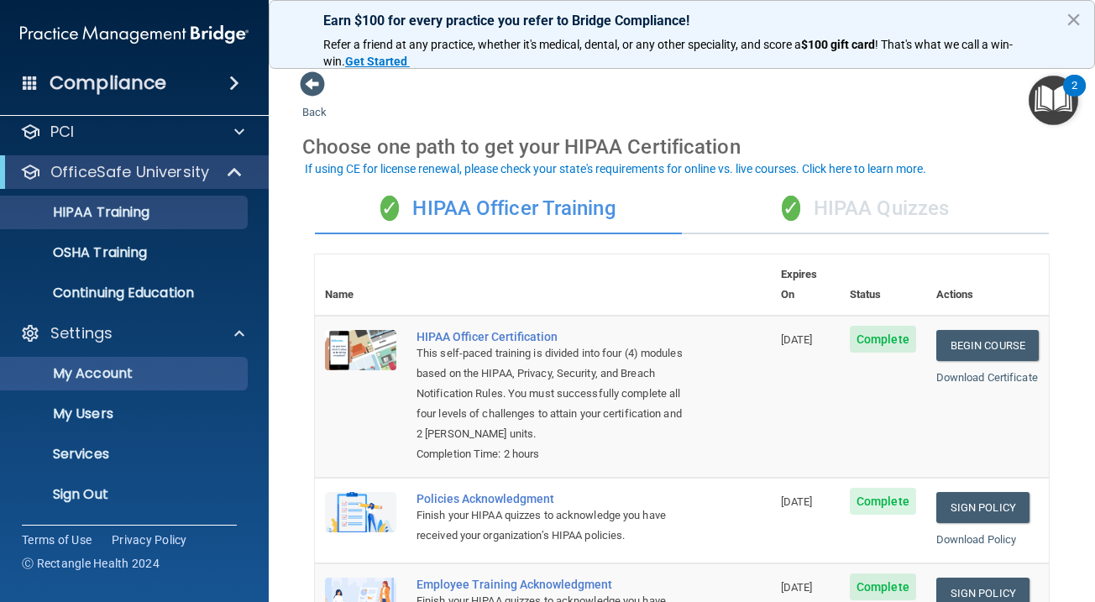
click at [149, 380] on p "My Account" at bounding box center [125, 373] width 229 height 17
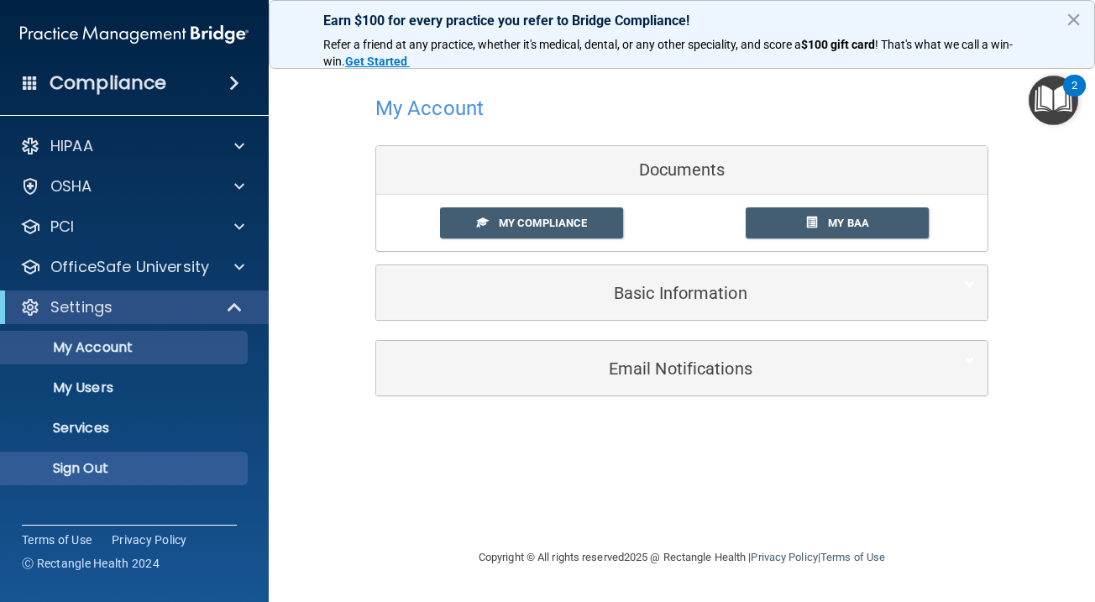
click at [120, 464] on p "Sign Out" at bounding box center [125, 468] width 229 height 17
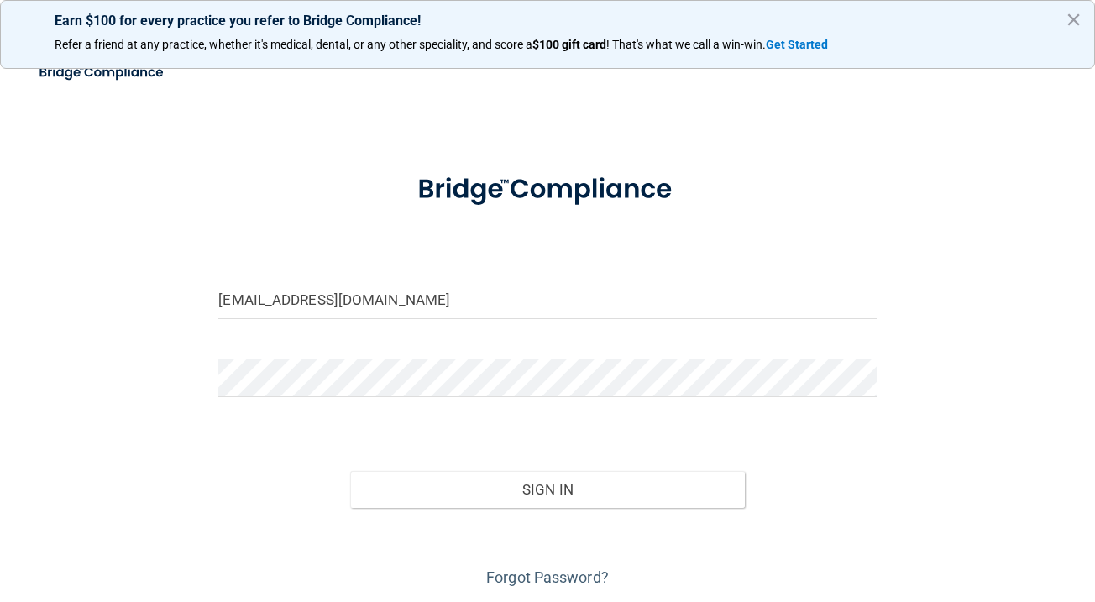
type input "[EMAIL_ADDRESS][DOMAIN_NAME]"
click at [410, 496] on button "Sign In" at bounding box center [547, 489] width 395 height 37
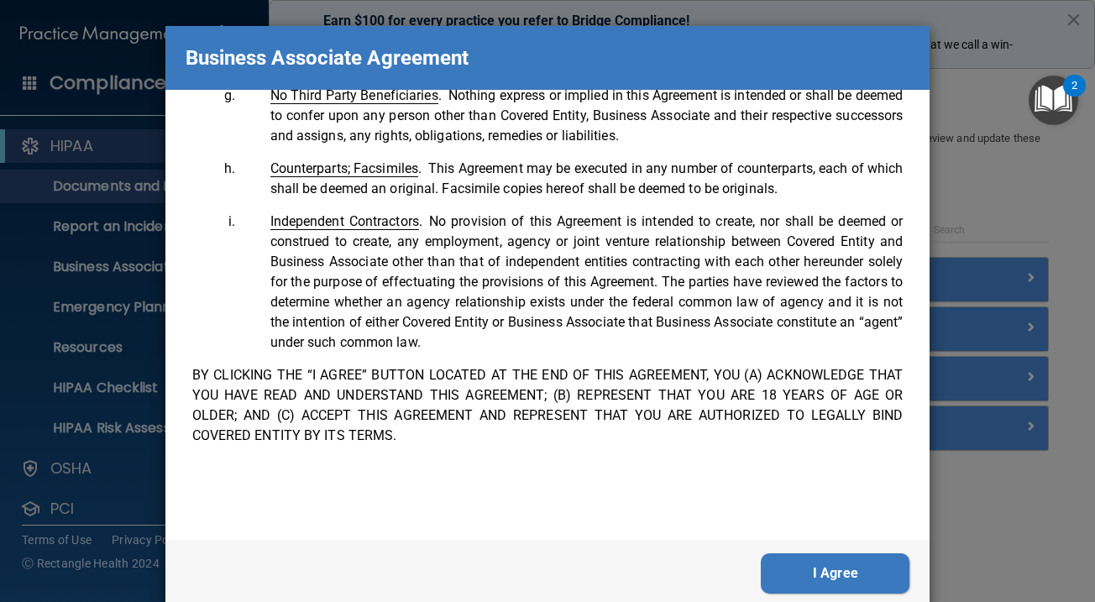
scroll to position [24, 0]
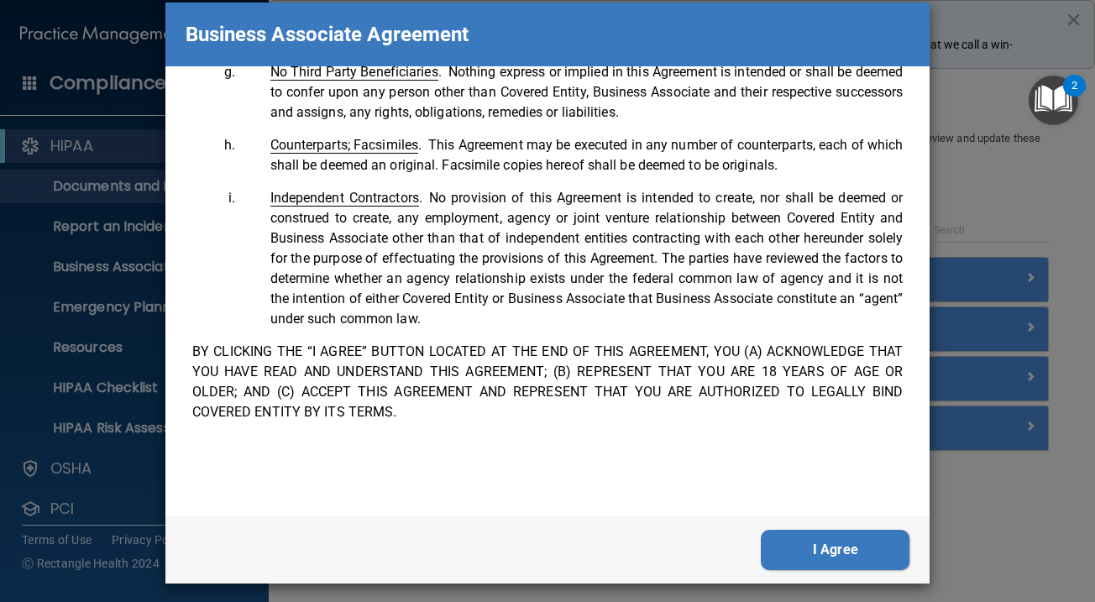
click at [846, 549] on button "I Agree" at bounding box center [835, 550] width 149 height 40
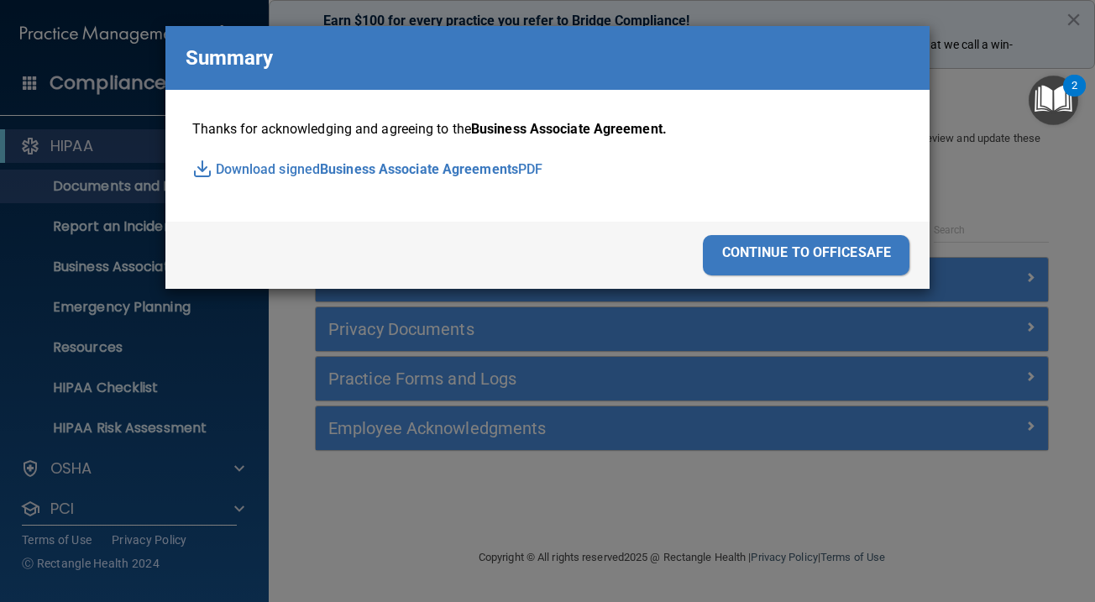
click at [765, 259] on div "continue to officesafe" at bounding box center [806, 255] width 207 height 40
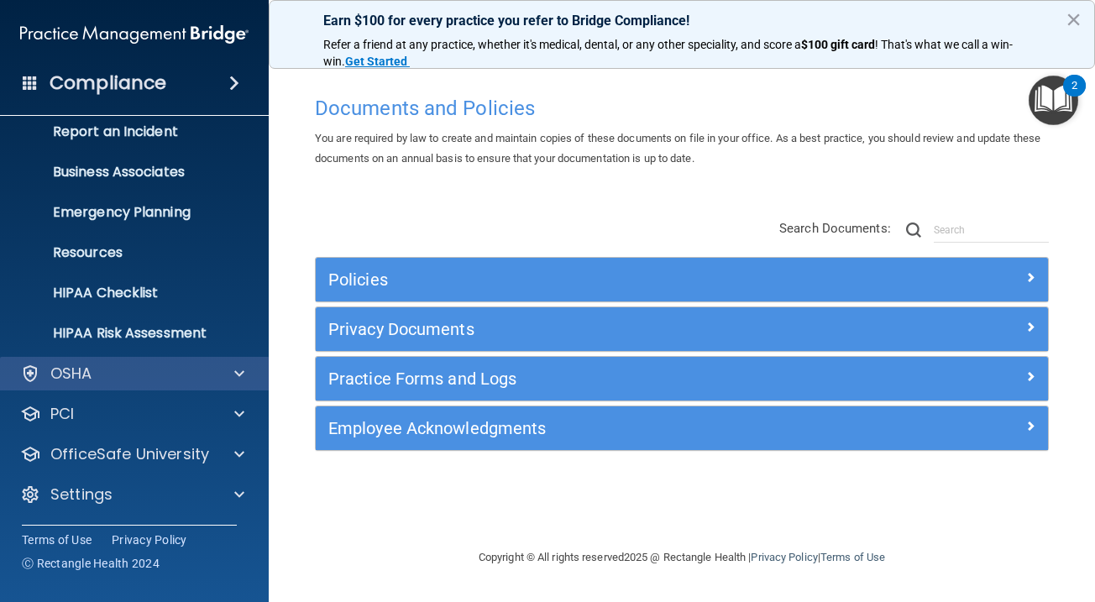
scroll to position [95, 0]
click at [123, 372] on div "OSHA" at bounding box center [112, 374] width 208 height 20
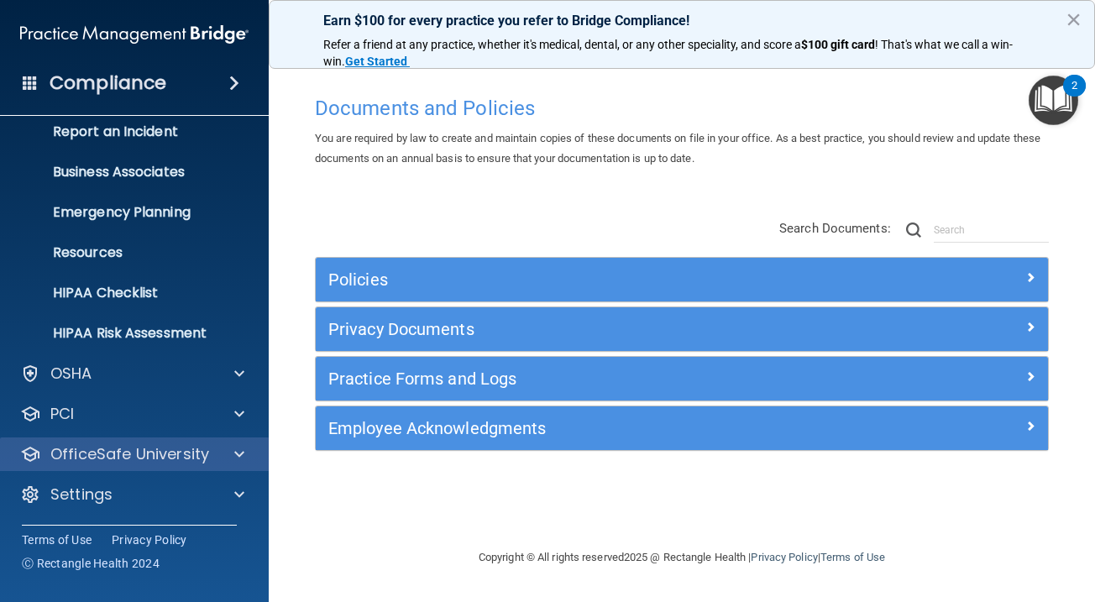
click at [121, 458] on p "OfficeSafe University" at bounding box center [129, 454] width 159 height 20
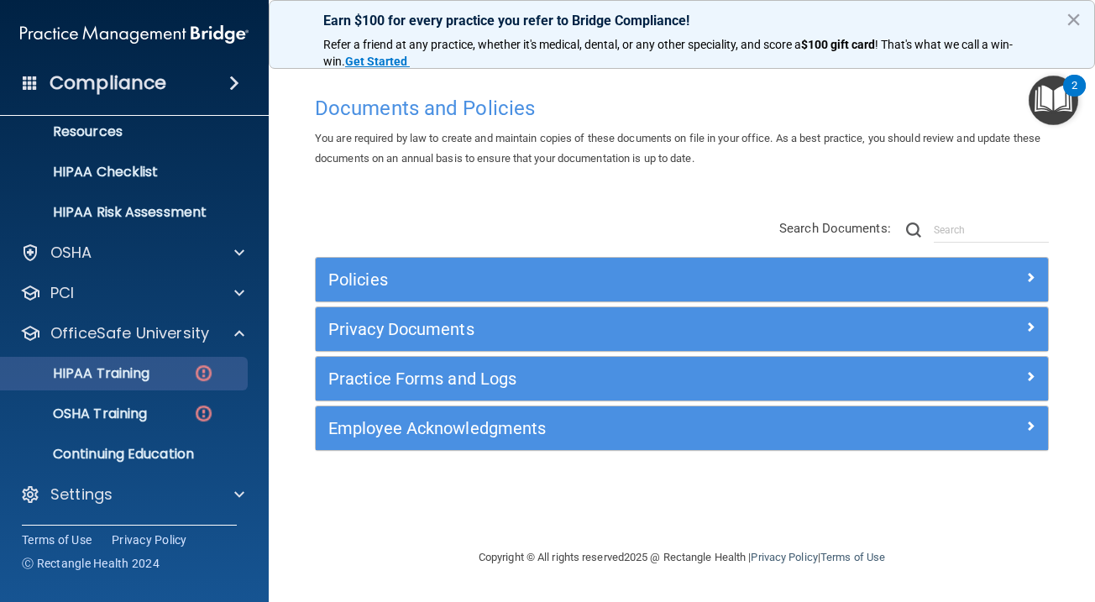
scroll to position [216, 0]
click at [118, 382] on p "HIPAA Training" at bounding box center [80, 373] width 139 height 17
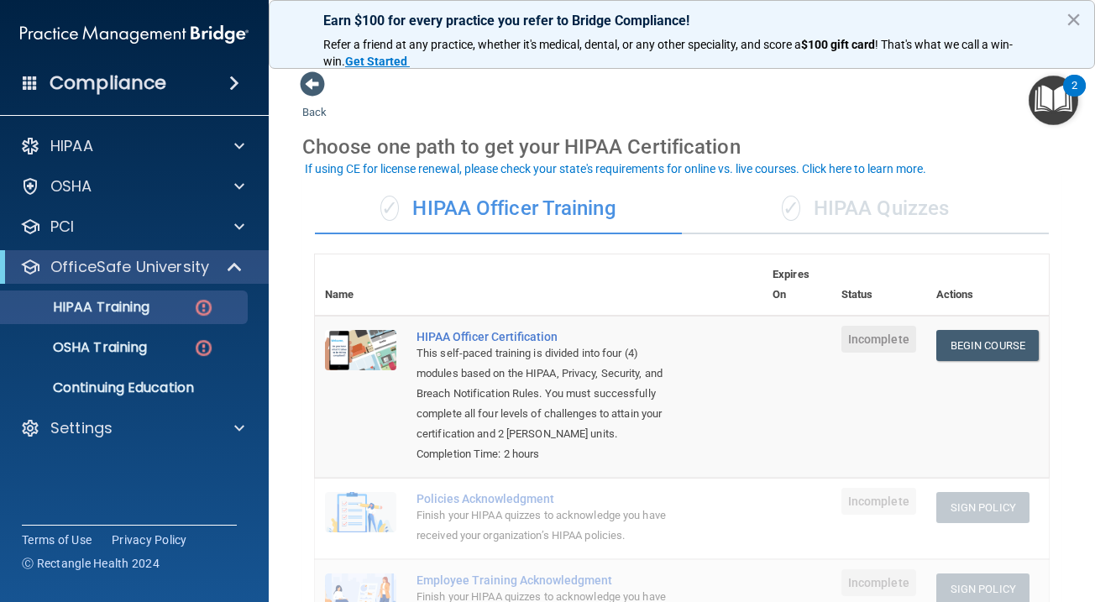
click at [842, 216] on div "✓ HIPAA Quizzes" at bounding box center [865, 209] width 367 height 50
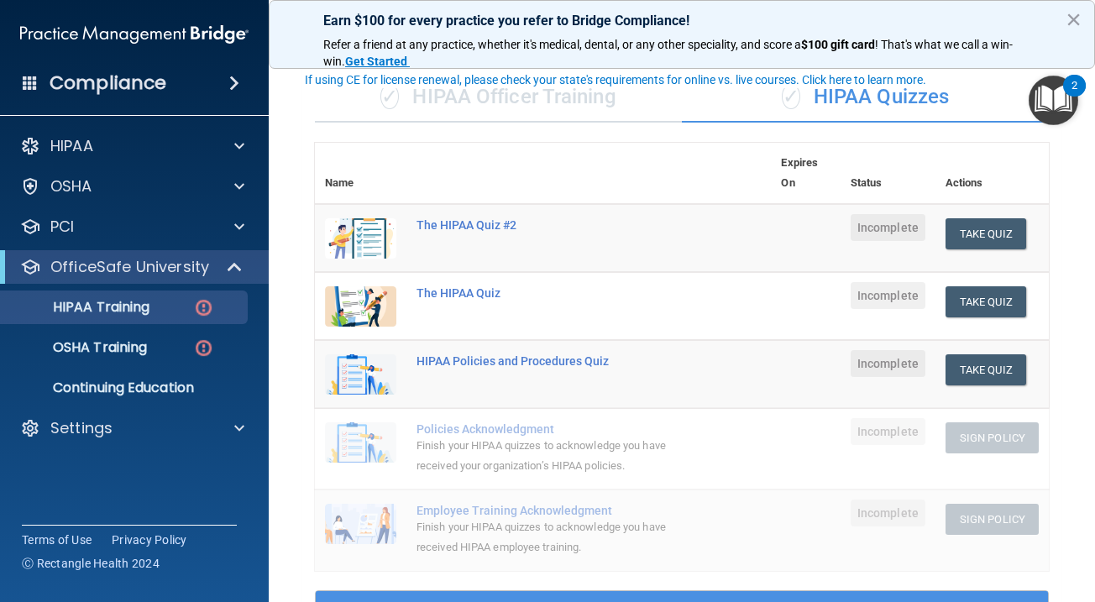
scroll to position [114, 0]
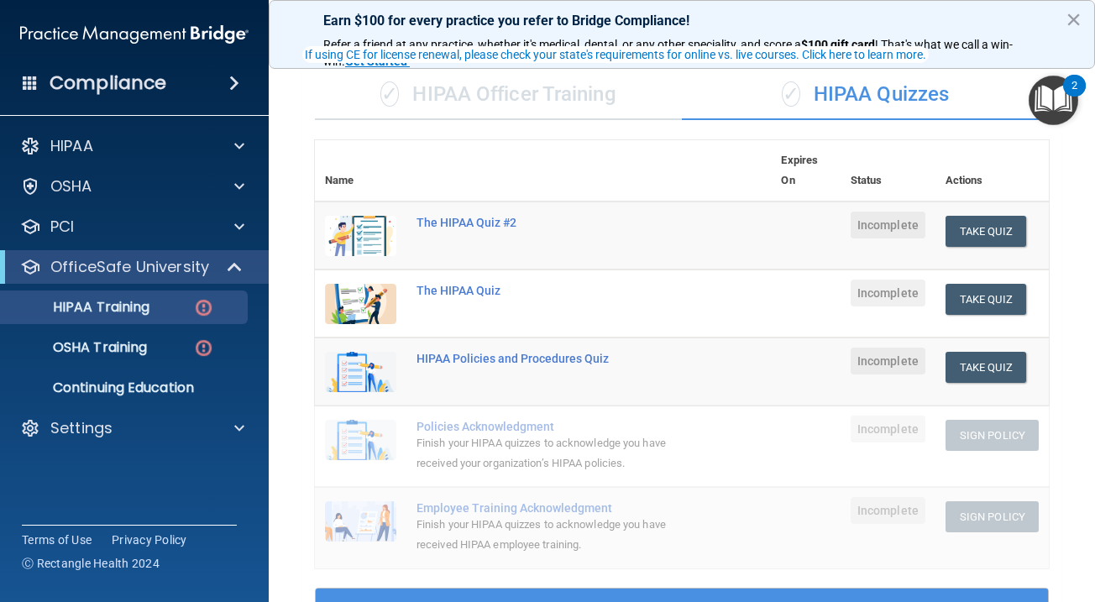
click at [596, 97] on div "✓ HIPAA Officer Training" at bounding box center [498, 95] width 367 height 50
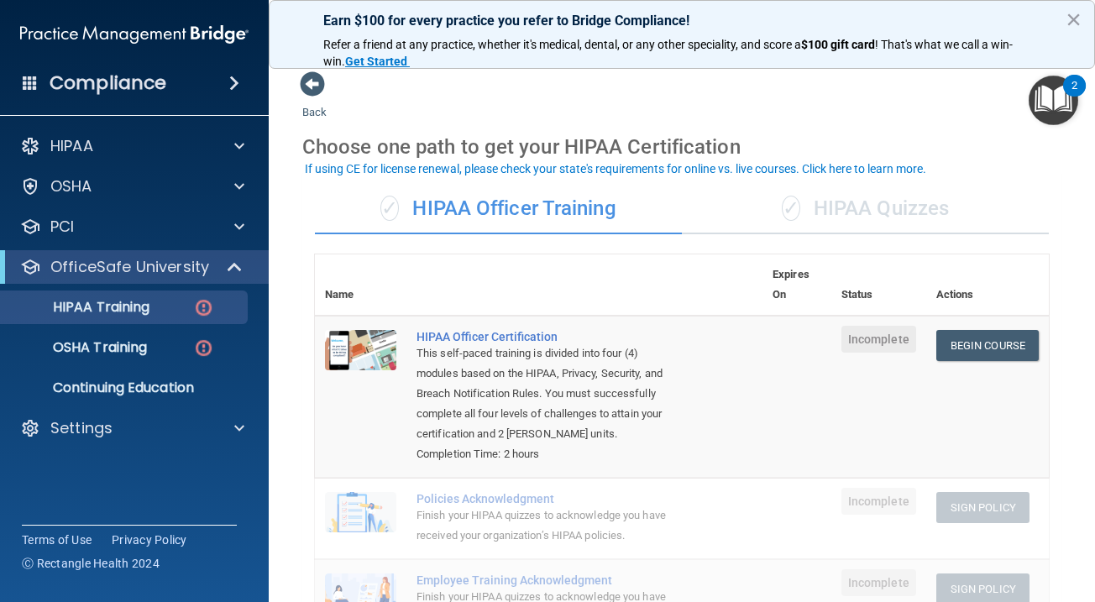
scroll to position [0, 0]
click at [841, 210] on div "✓ HIPAA Quizzes" at bounding box center [865, 209] width 367 height 50
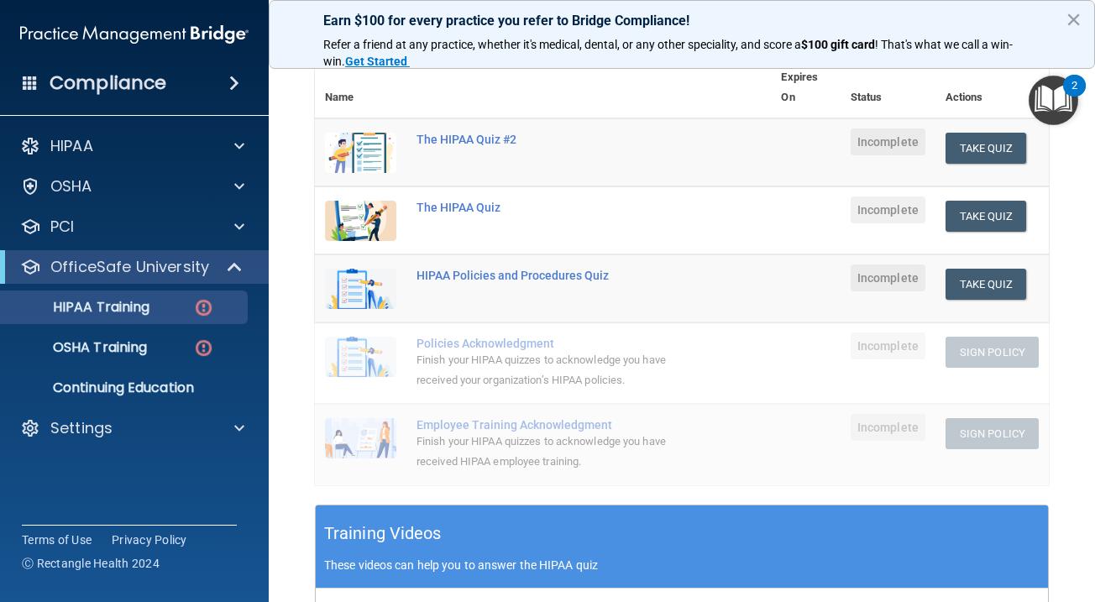
scroll to position [149, 0]
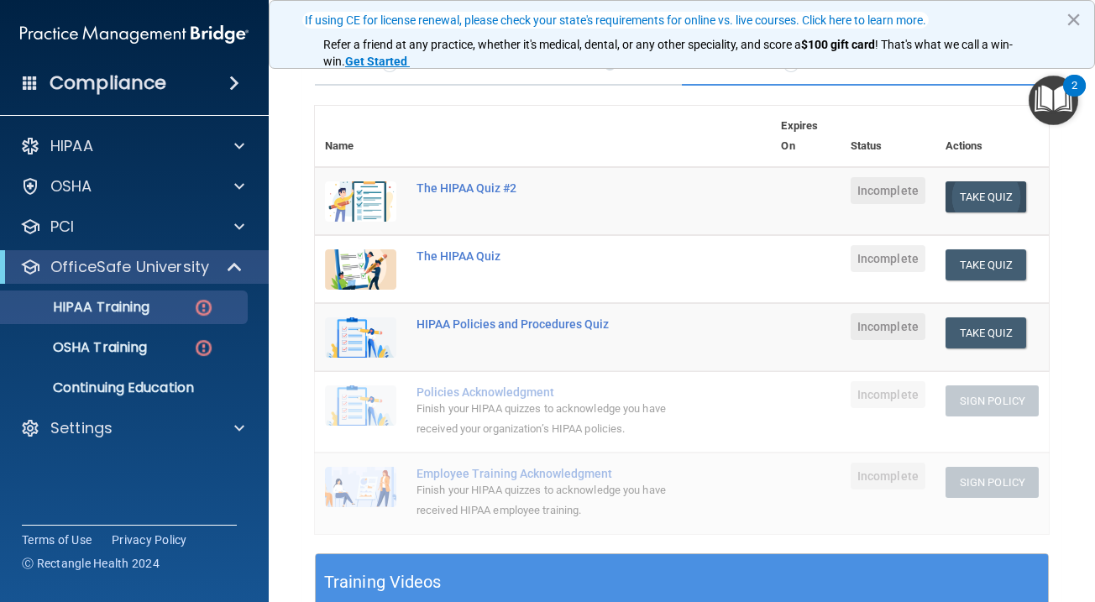
click at [993, 196] on button "Take Quiz" at bounding box center [985, 196] width 81 height 31
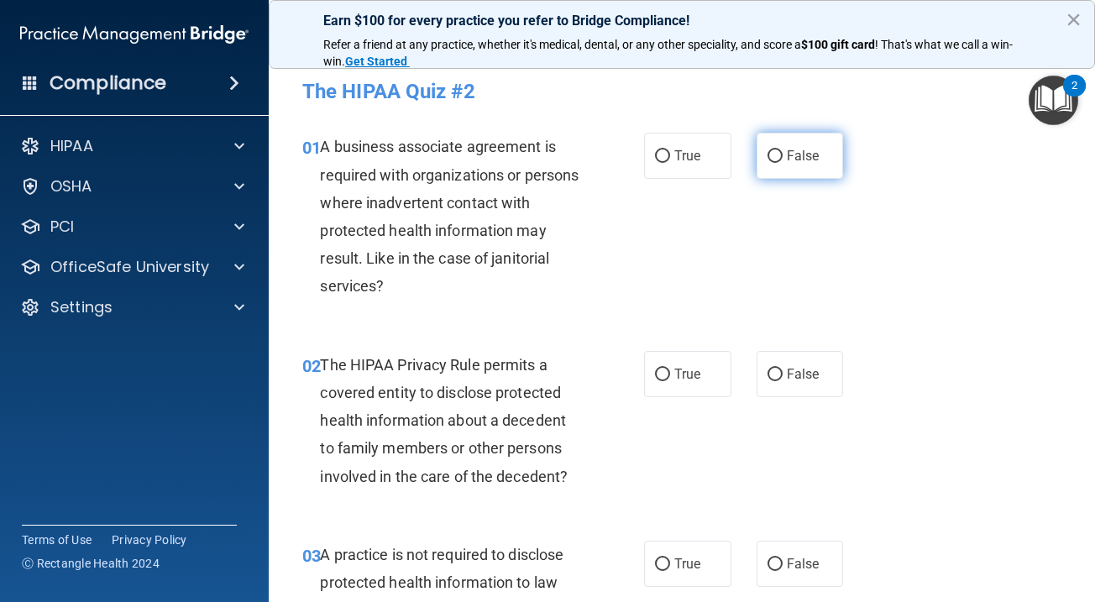
click at [803, 172] on label "False" at bounding box center [800, 156] width 87 height 46
click at [783, 163] on input "False" at bounding box center [774, 156] width 15 height 13
radio input "true"
click at [697, 368] on span "True" at bounding box center [687, 374] width 26 height 16
click at [670, 369] on input "True" at bounding box center [662, 375] width 15 height 13
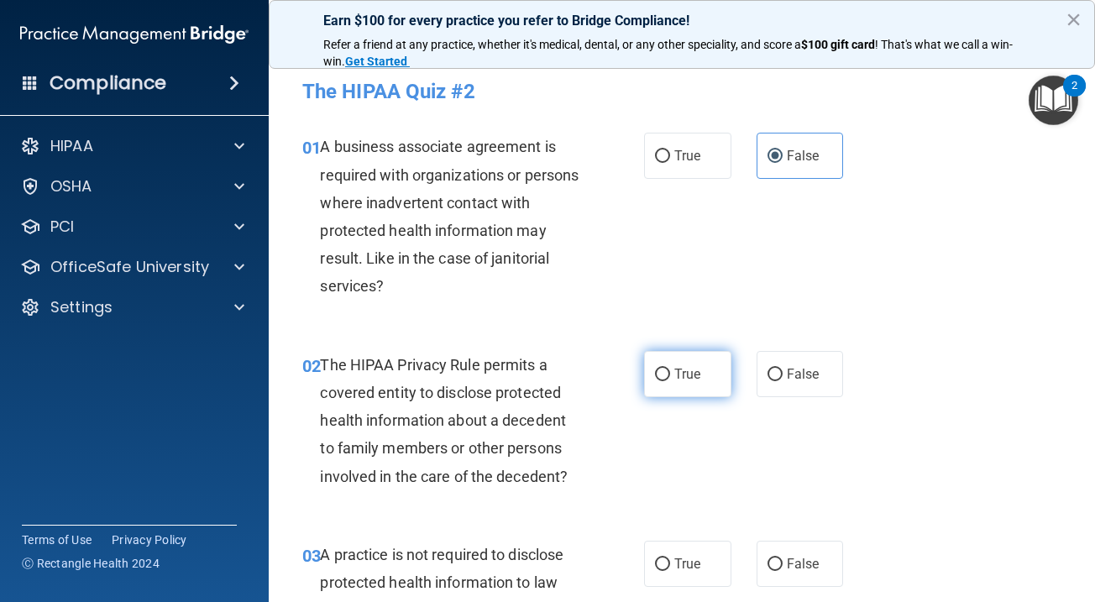
radio input "true"
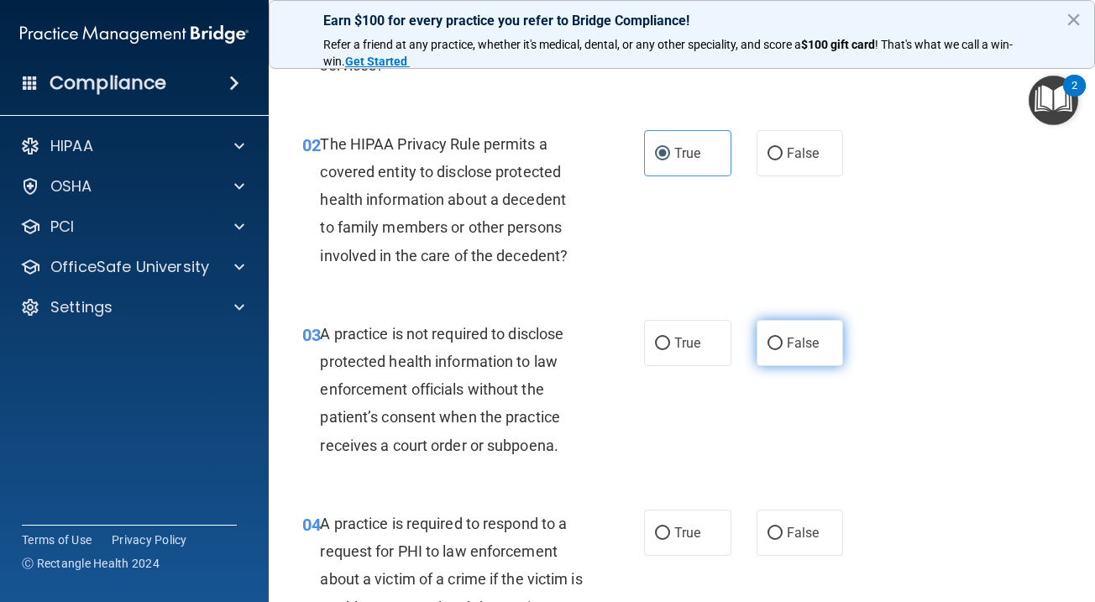
click at [808, 348] on label "False" at bounding box center [800, 343] width 87 height 46
click at [783, 348] on input "False" at bounding box center [774, 344] width 15 height 13
radio input "true"
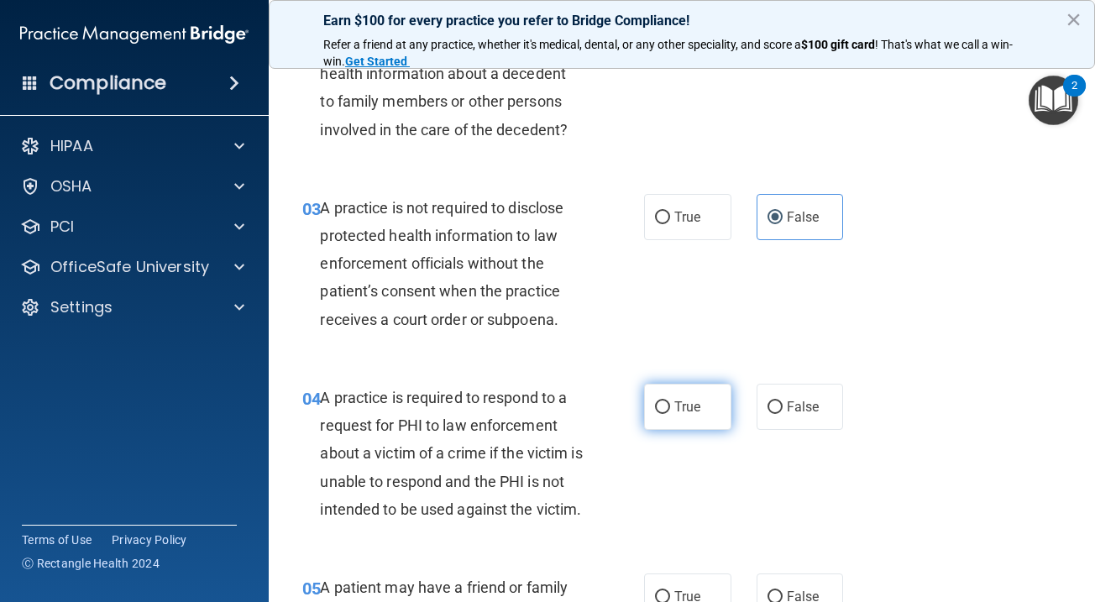
click at [684, 410] on span "True" at bounding box center [687, 407] width 26 height 16
click at [670, 410] on input "True" at bounding box center [662, 407] width 15 height 13
radio input "true"
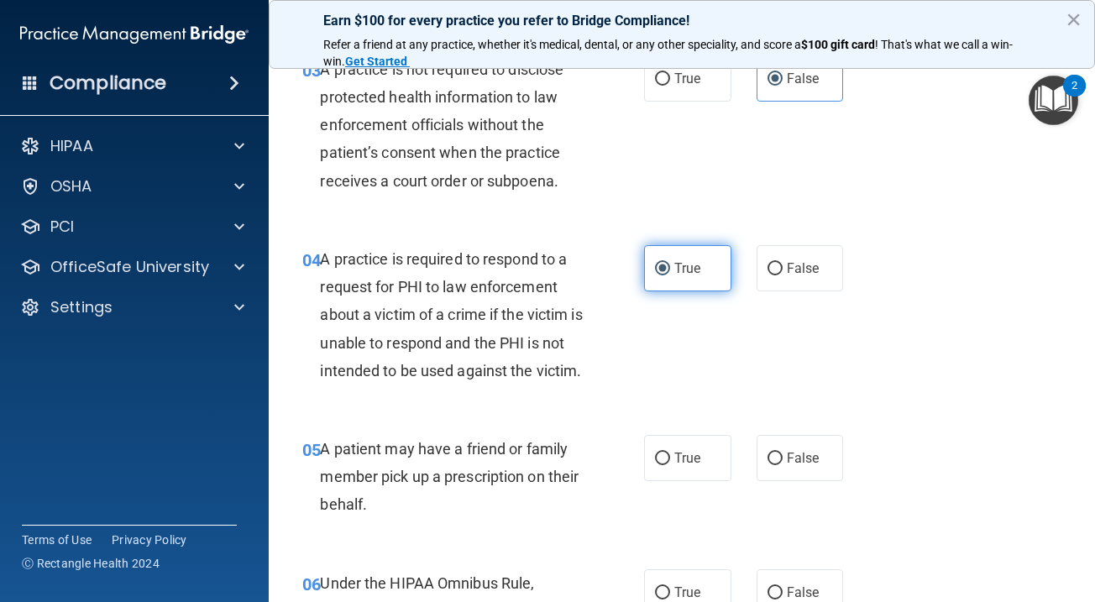
scroll to position [494, 0]
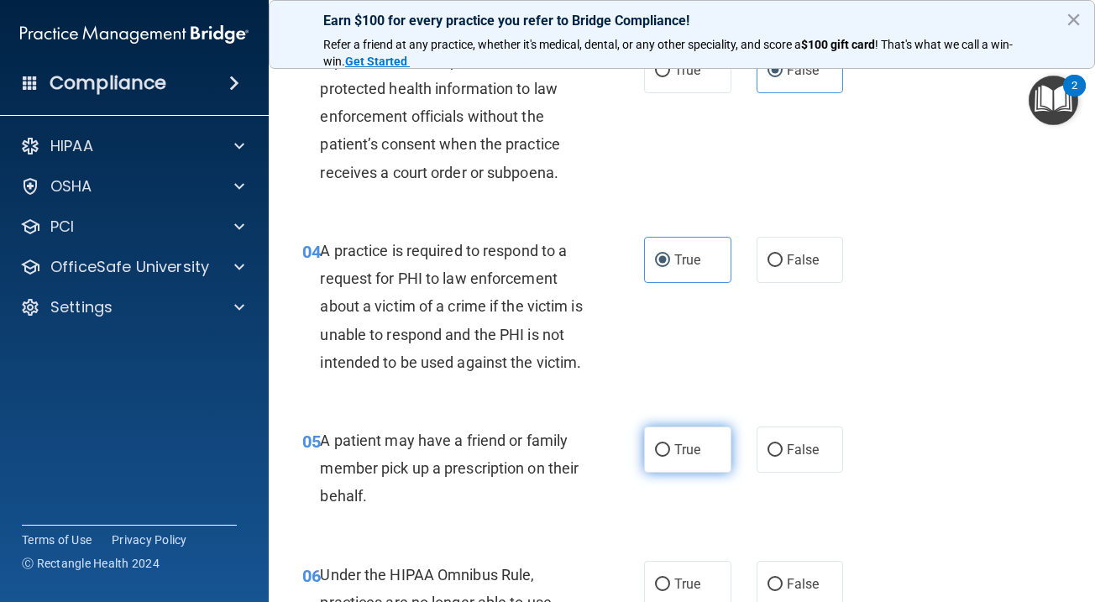
click at [682, 442] on span "True" at bounding box center [687, 450] width 26 height 16
click at [670, 444] on input "True" at bounding box center [662, 450] width 15 height 13
radio input "true"
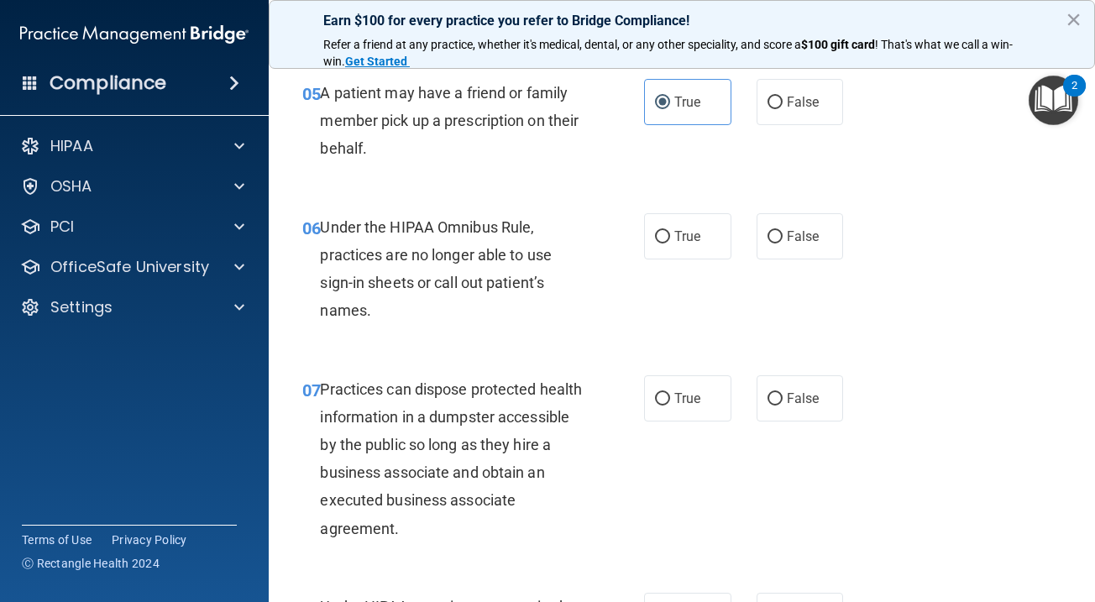
scroll to position [863, 0]
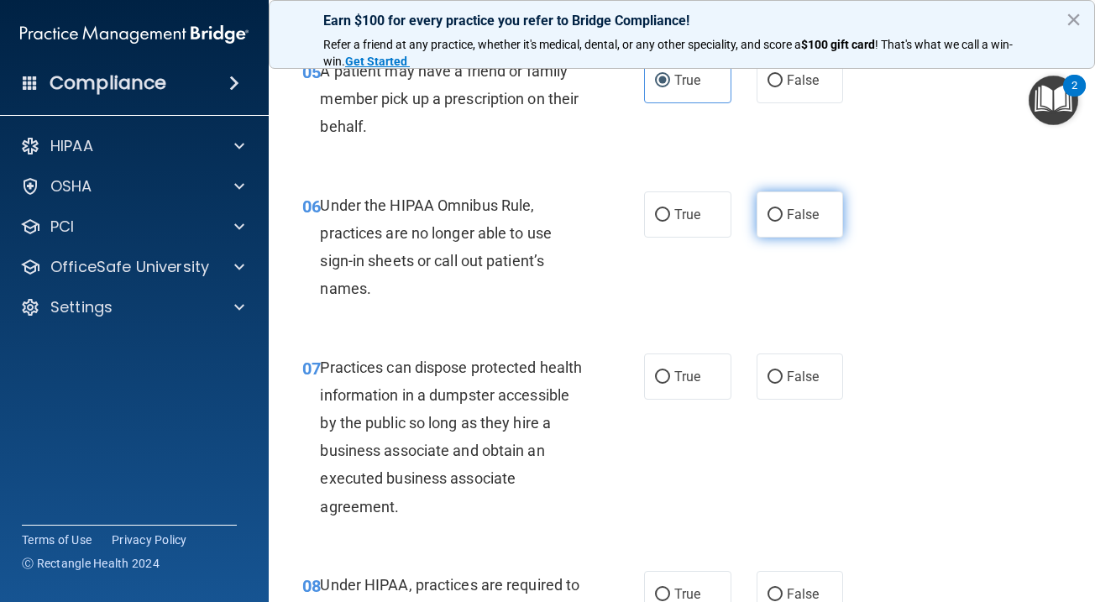
click at [816, 214] on span "False" at bounding box center [803, 215] width 33 height 16
click at [783, 214] on input "False" at bounding box center [774, 215] width 15 height 13
radio input "true"
click at [812, 361] on label "False" at bounding box center [800, 377] width 87 height 46
click at [783, 371] on input "False" at bounding box center [774, 377] width 15 height 13
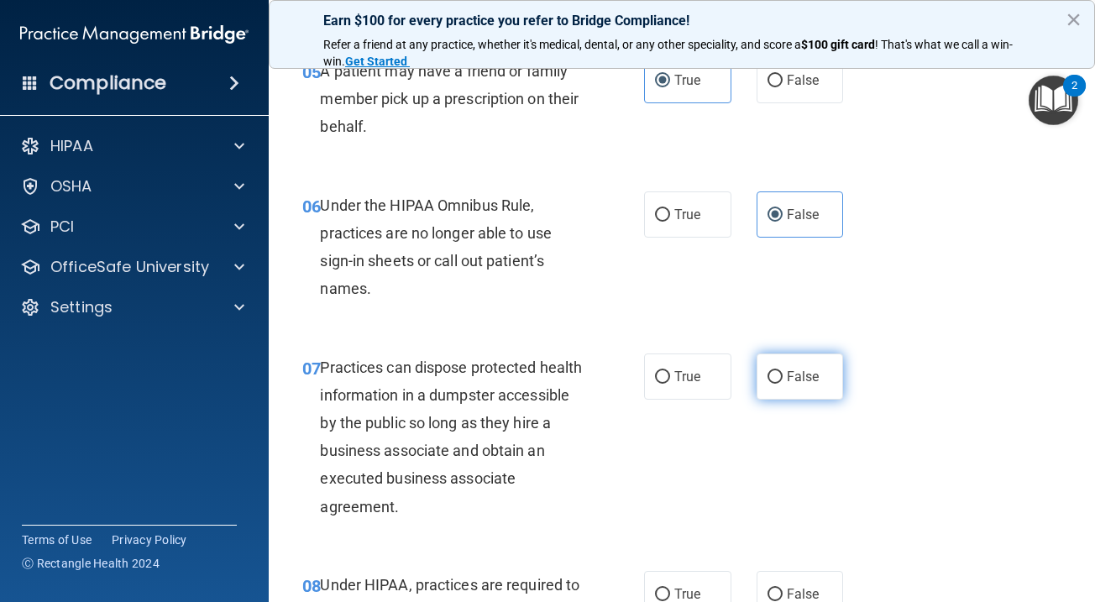
radio input "true"
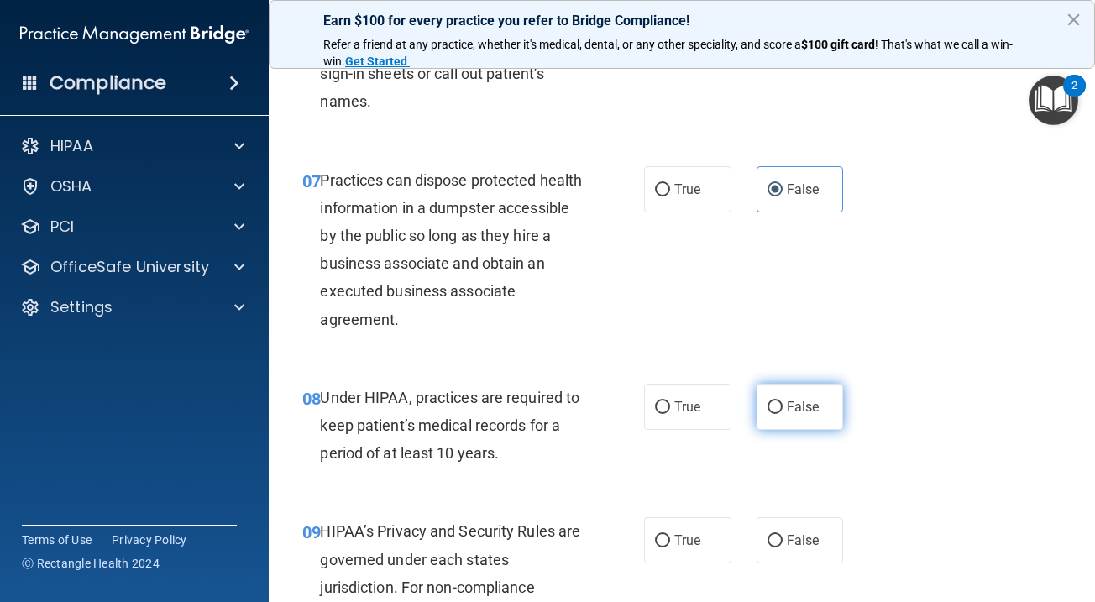
click at [804, 403] on span "False" at bounding box center [803, 407] width 33 height 16
click at [783, 403] on input "False" at bounding box center [774, 407] width 15 height 13
radio input "true"
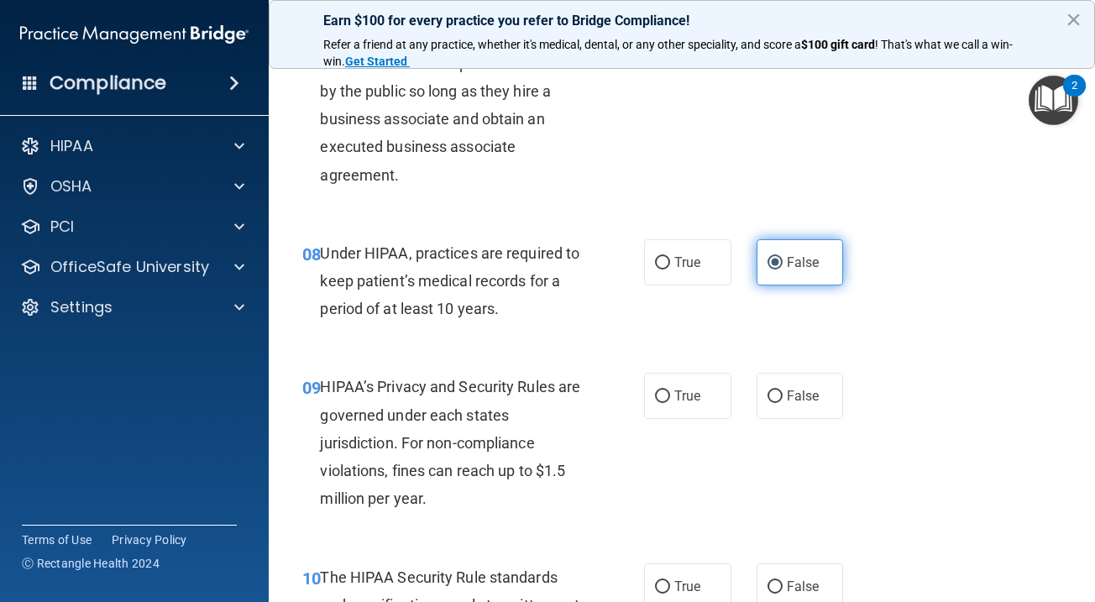
scroll to position [1201, 0]
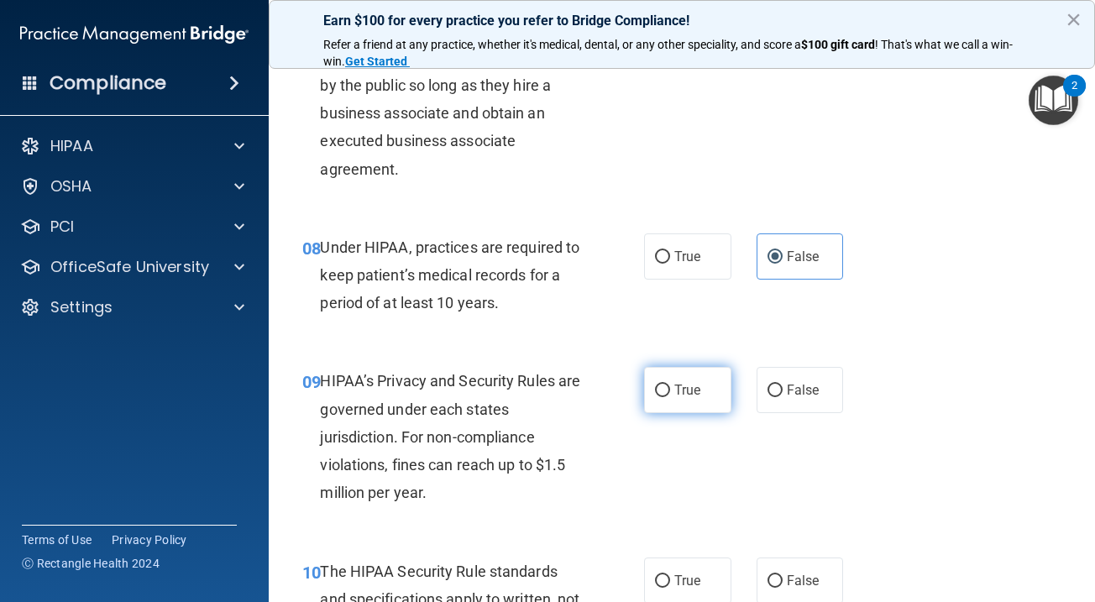
click at [679, 383] on span "True" at bounding box center [687, 390] width 26 height 16
click at [670, 385] on input "True" at bounding box center [662, 391] width 15 height 13
radio input "true"
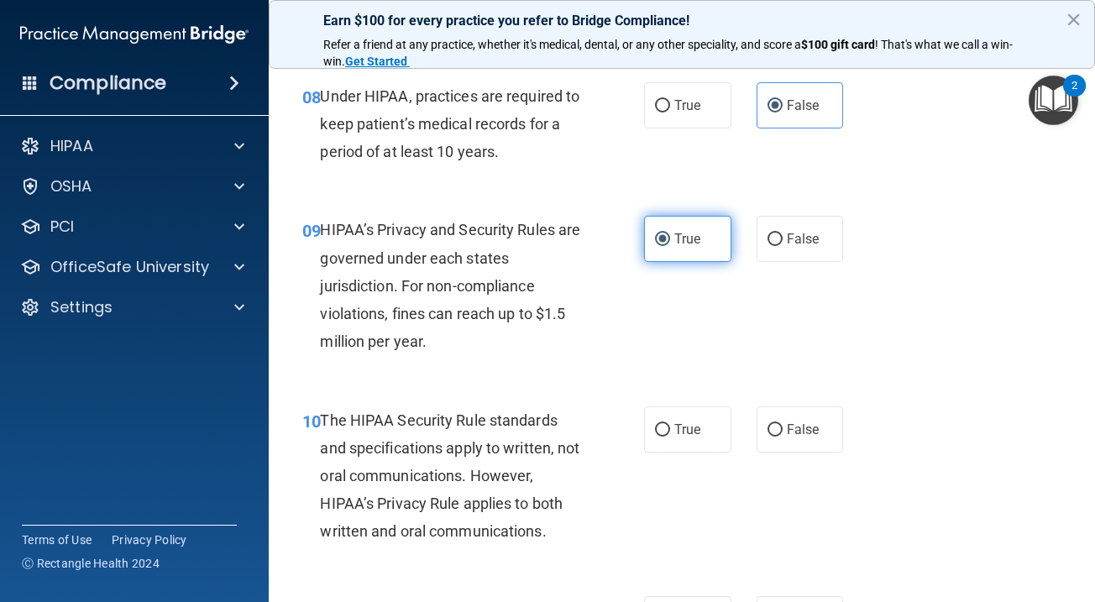
scroll to position [1371, 0]
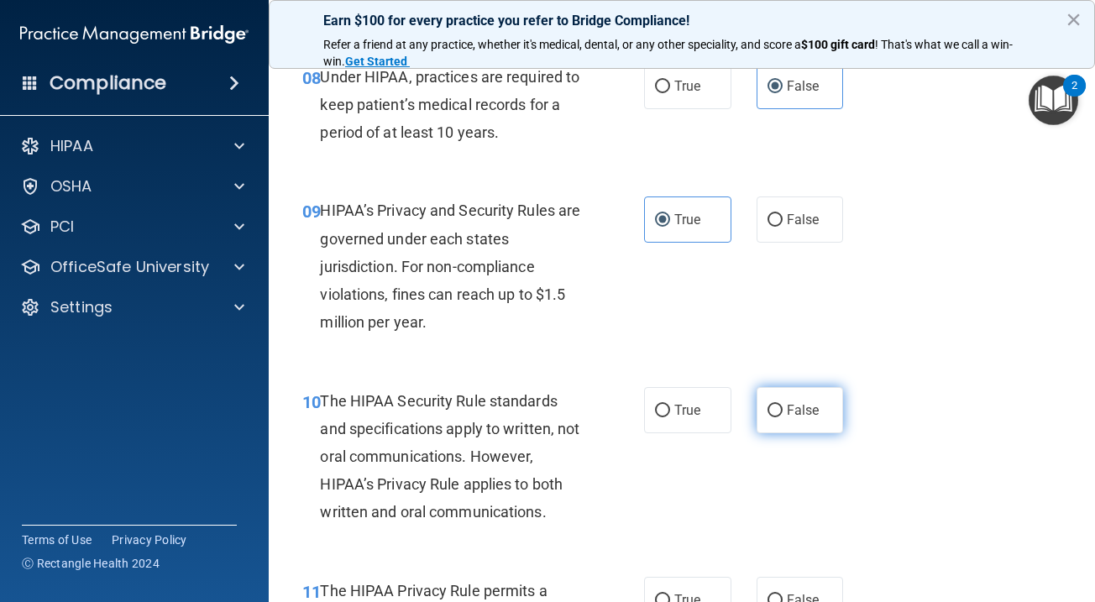
click at [818, 410] on label "False" at bounding box center [800, 410] width 87 height 46
click at [783, 410] on input "False" at bounding box center [774, 411] width 15 height 13
radio input "true"
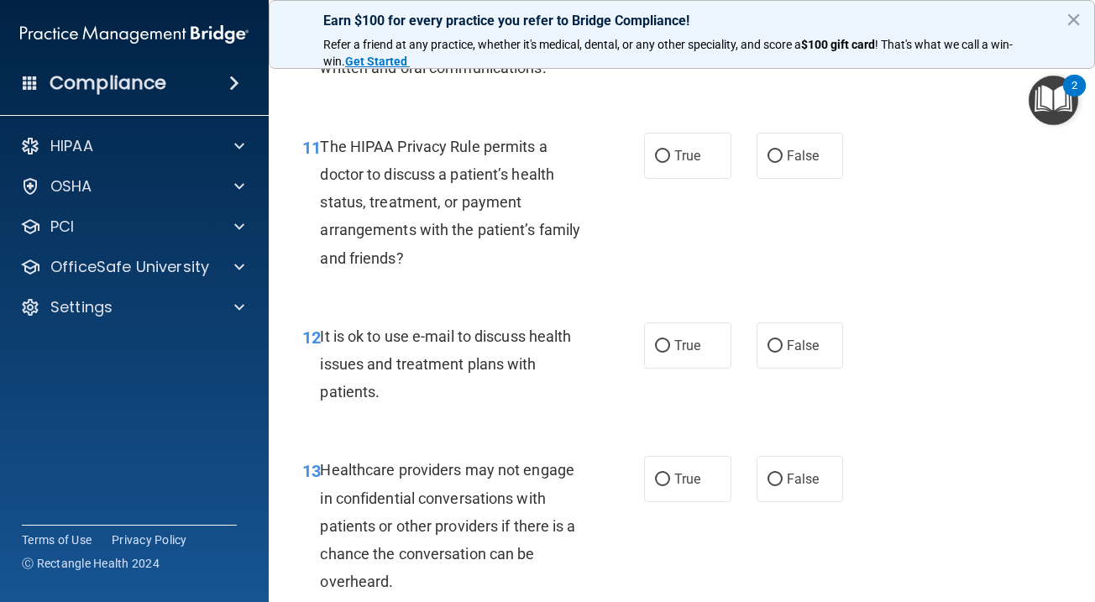
scroll to position [1818, 0]
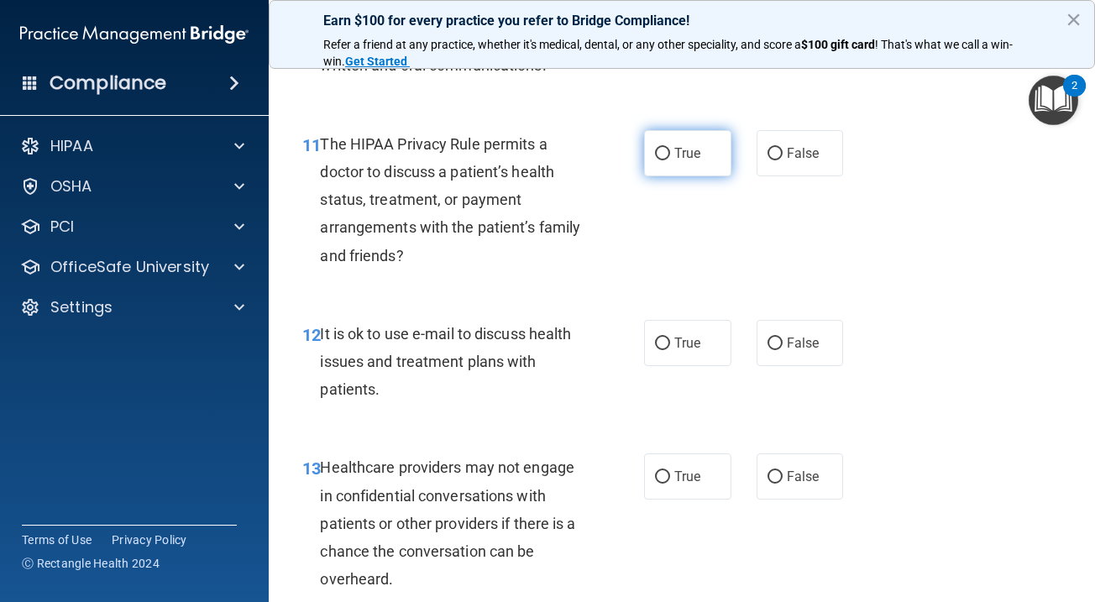
click at [701, 160] on label "True" at bounding box center [687, 153] width 87 height 46
click at [670, 160] on input "True" at bounding box center [662, 154] width 15 height 13
radio input "true"
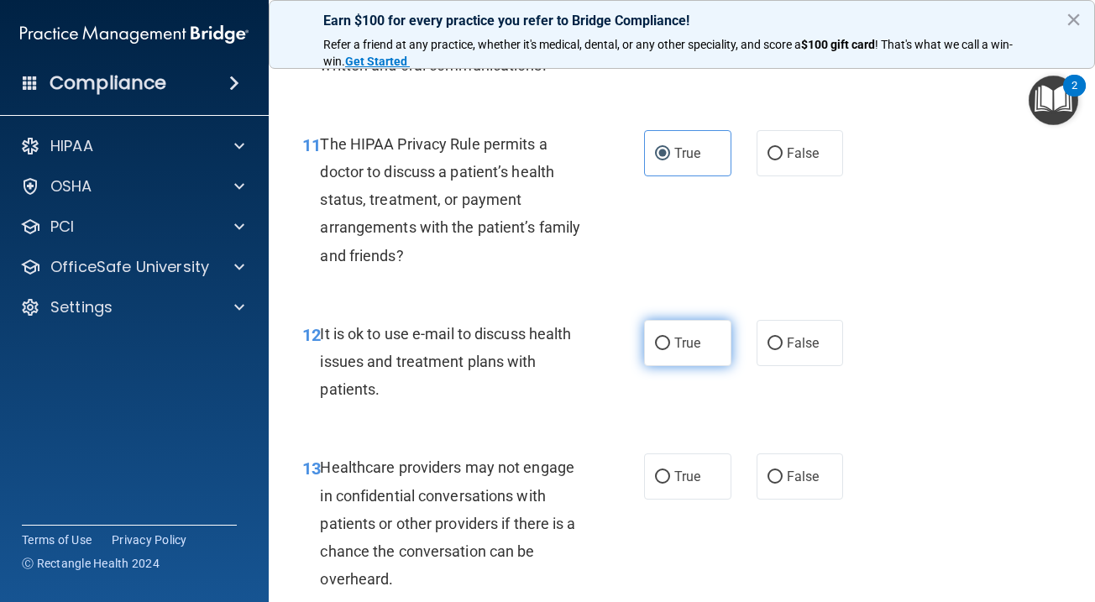
click at [704, 346] on label "True" at bounding box center [687, 343] width 87 height 46
click at [670, 346] on input "True" at bounding box center [662, 344] width 15 height 13
radio input "true"
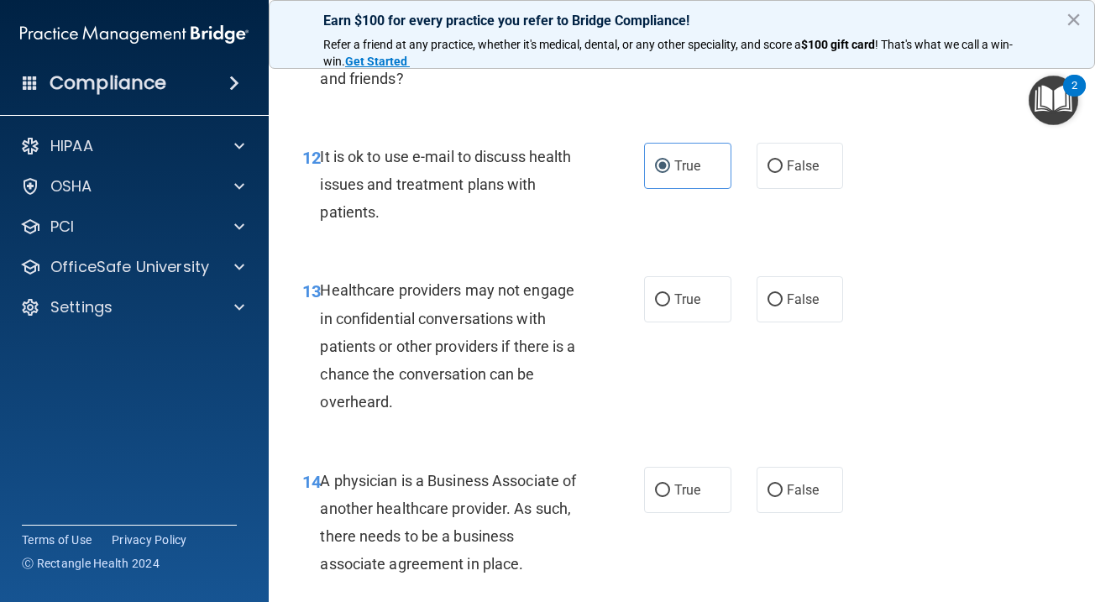
scroll to position [2006, 0]
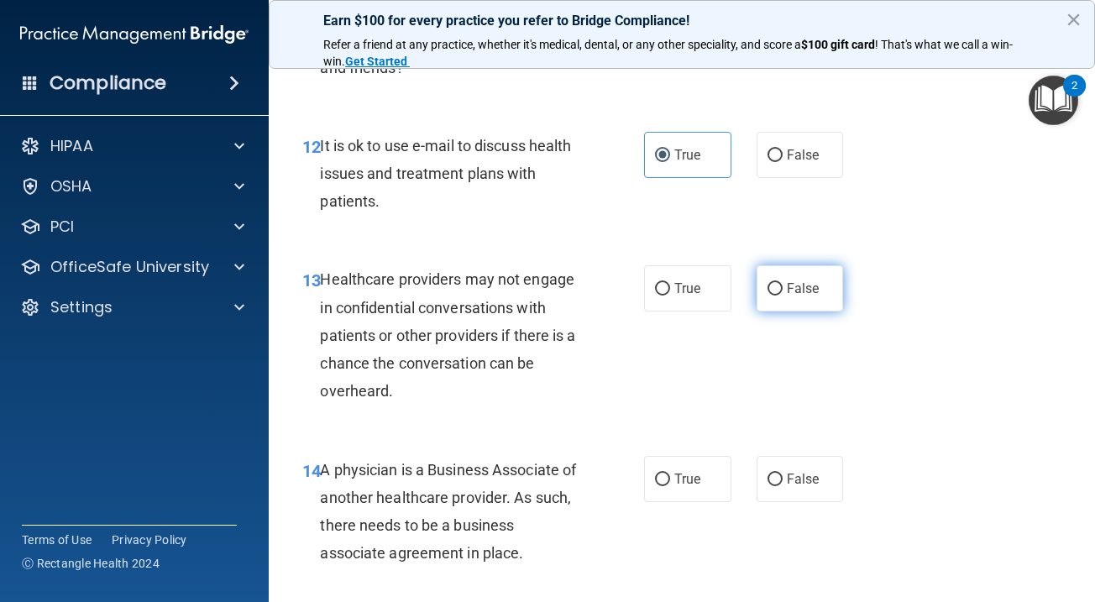
click at [790, 290] on label "False" at bounding box center [800, 288] width 87 height 46
click at [783, 290] on input "False" at bounding box center [774, 289] width 15 height 13
radio input "true"
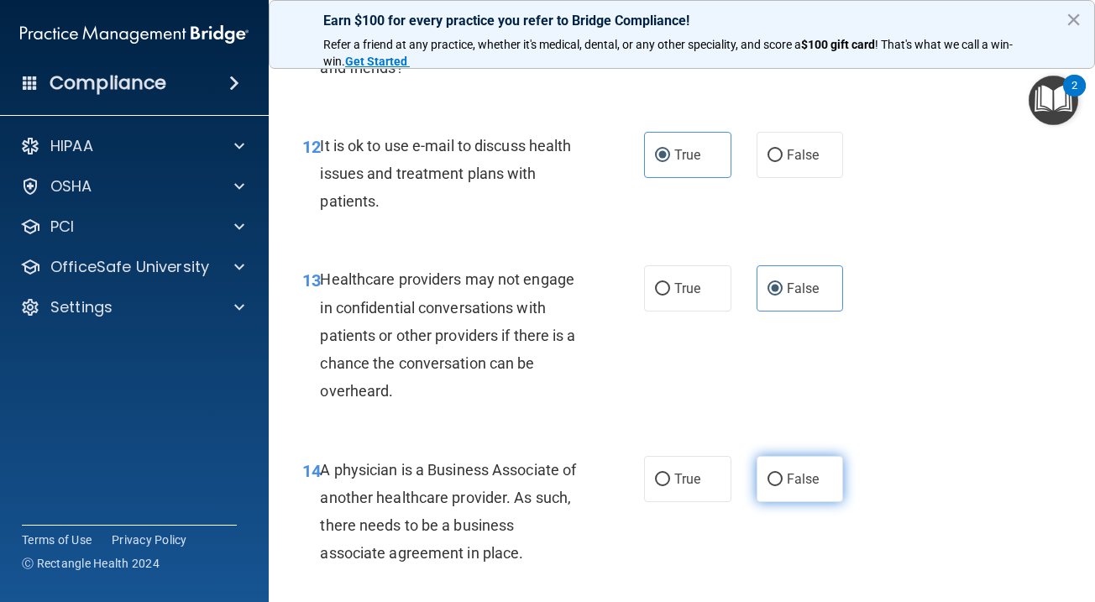
click at [790, 456] on label "False" at bounding box center [800, 479] width 87 height 46
click at [783, 474] on input "False" at bounding box center [774, 480] width 15 height 13
radio input "true"
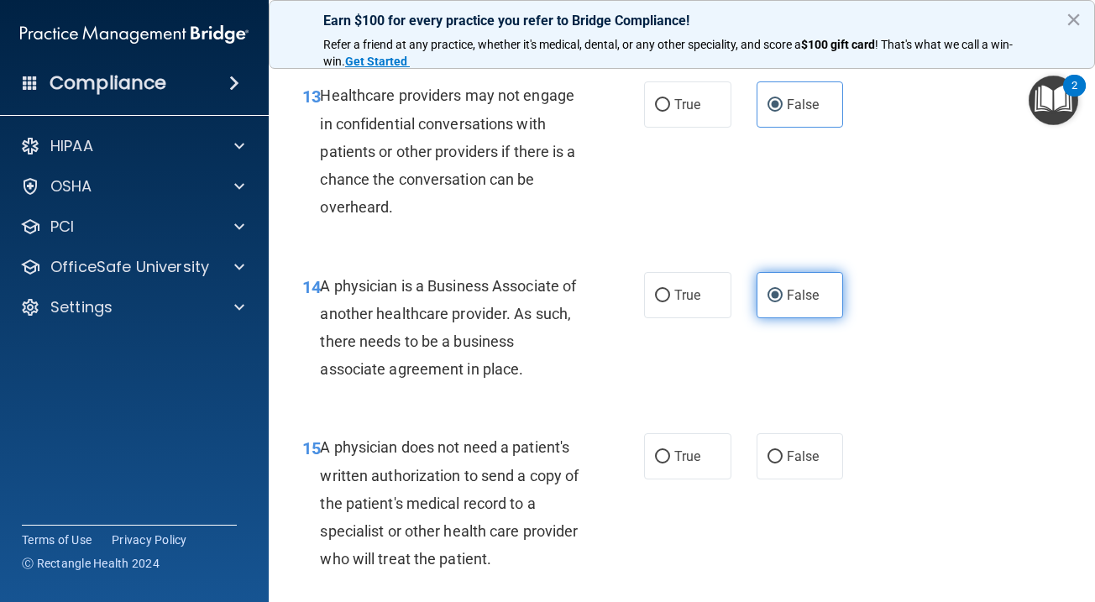
scroll to position [2211, 0]
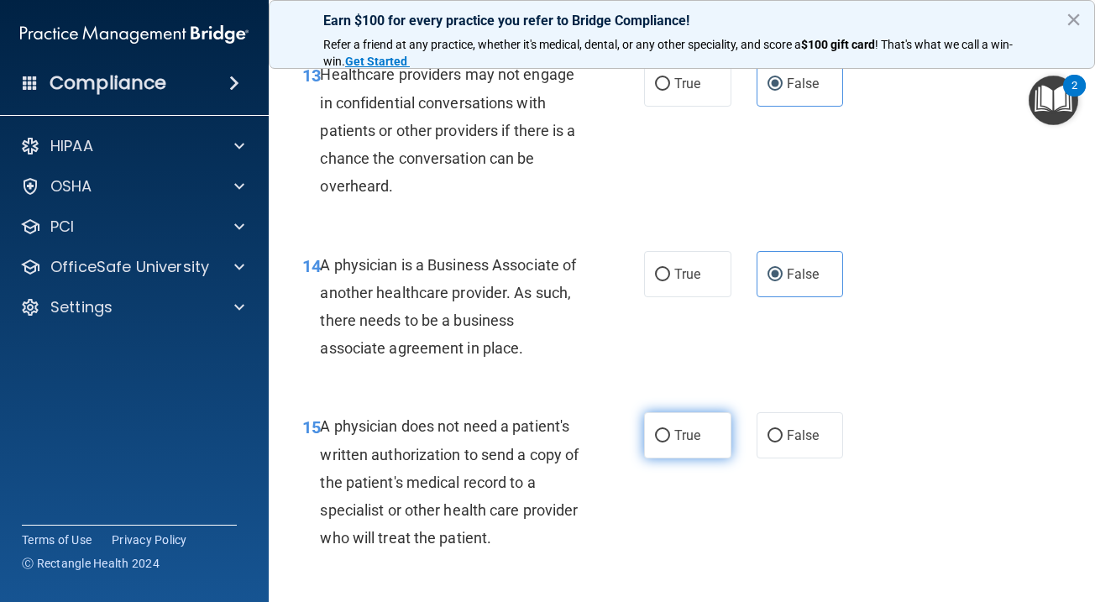
click at [705, 437] on label "True" at bounding box center [687, 435] width 87 height 46
click at [670, 437] on input "True" at bounding box center [662, 436] width 15 height 13
radio input "true"
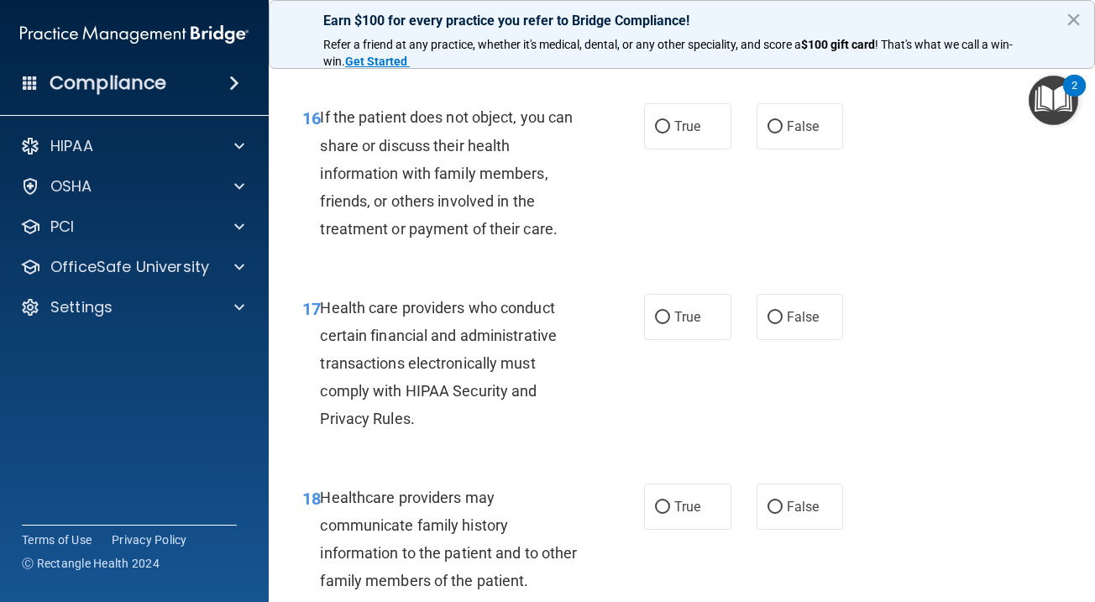
scroll to position [2718, 0]
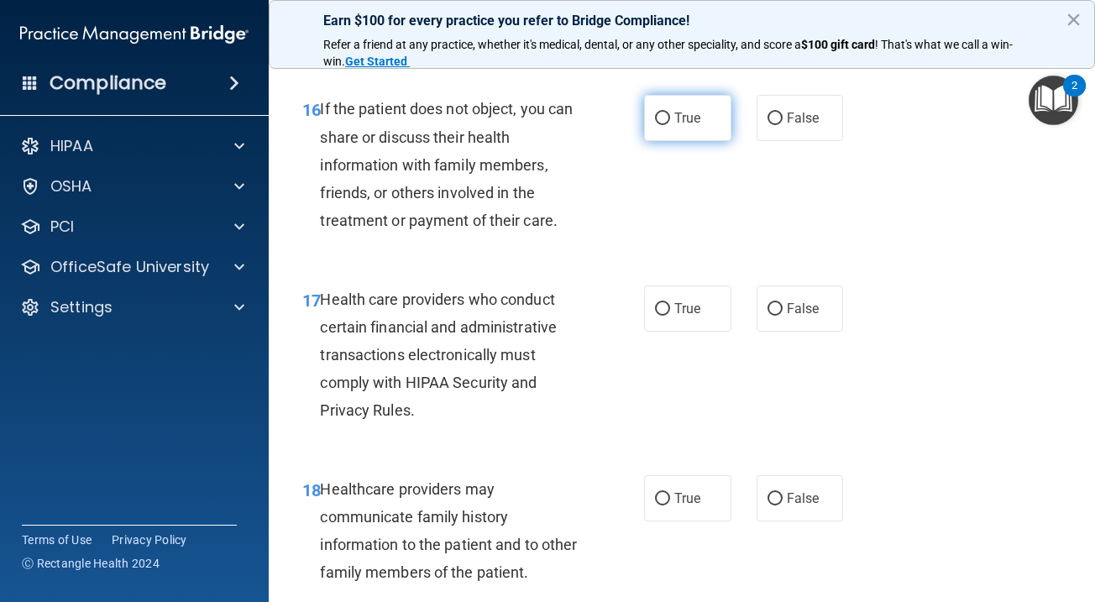
click at [722, 106] on label "True" at bounding box center [687, 118] width 87 height 46
click at [670, 113] on input "True" at bounding box center [662, 119] width 15 height 13
radio input "true"
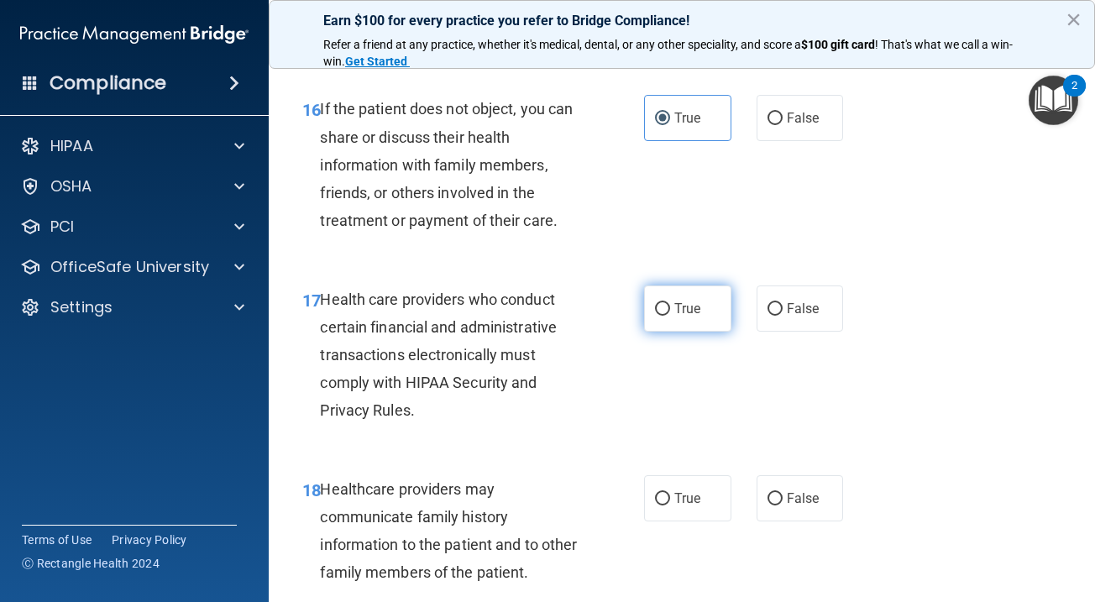
click at [715, 285] on label "True" at bounding box center [687, 308] width 87 height 46
click at [670, 303] on input "True" at bounding box center [662, 309] width 15 height 13
radio input "true"
click at [687, 490] on span "True" at bounding box center [687, 498] width 26 height 16
click at [670, 493] on input "True" at bounding box center [662, 499] width 15 height 13
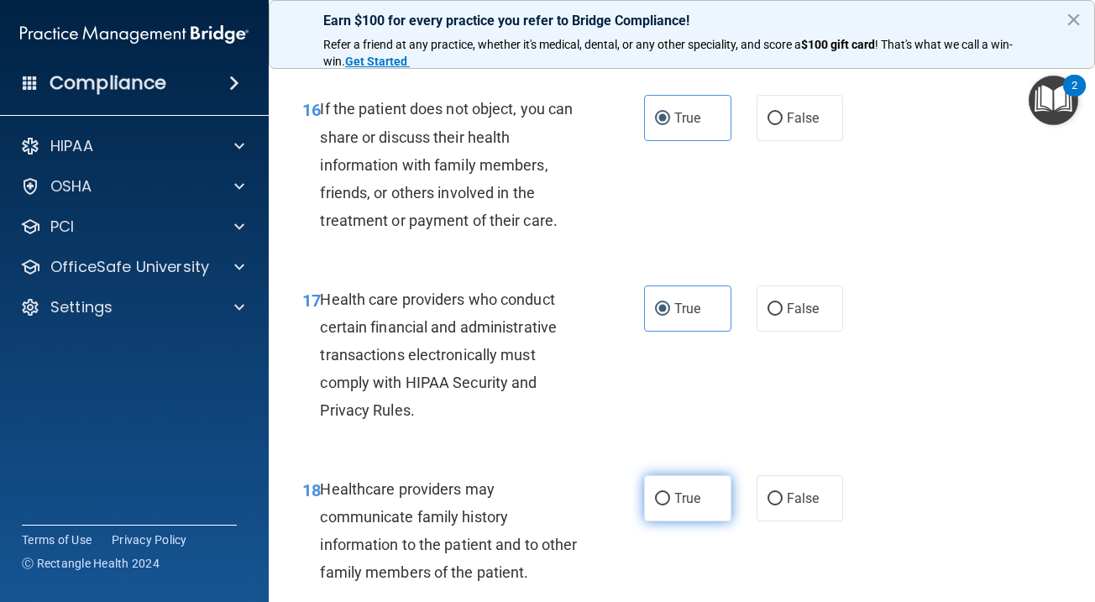
radio input "true"
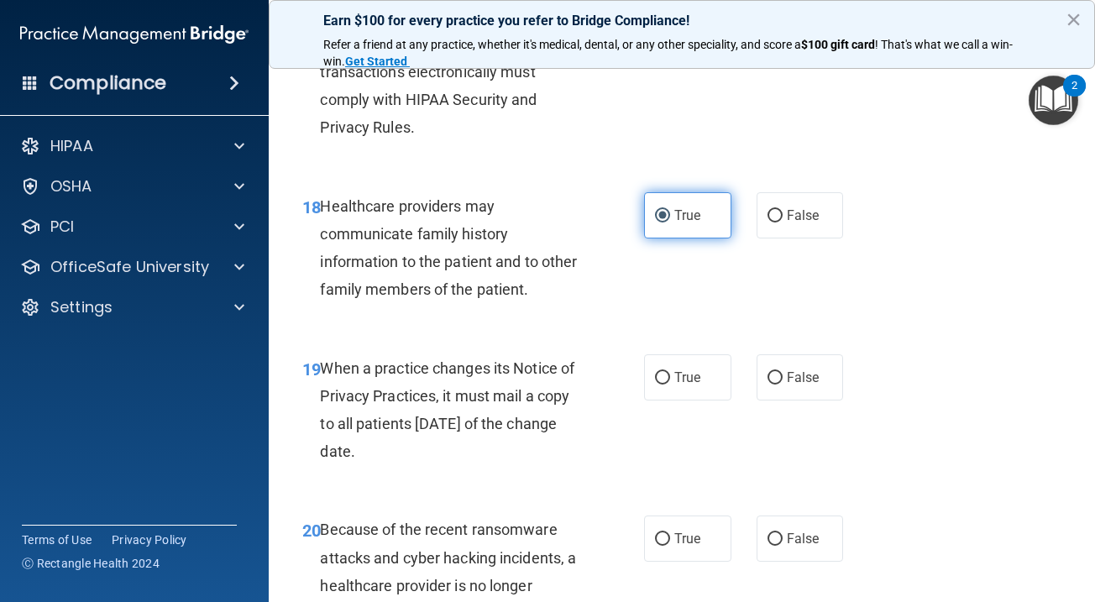
scroll to position [3134, 0]
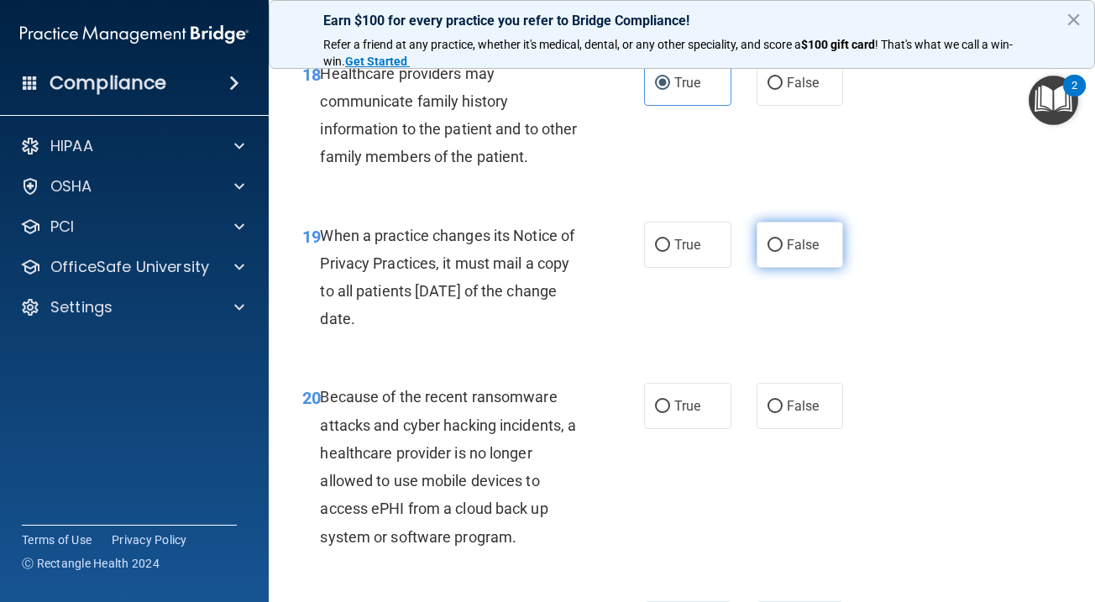
click at [793, 250] on label "False" at bounding box center [800, 245] width 87 height 46
click at [783, 250] on input "False" at bounding box center [774, 245] width 15 height 13
radio input "true"
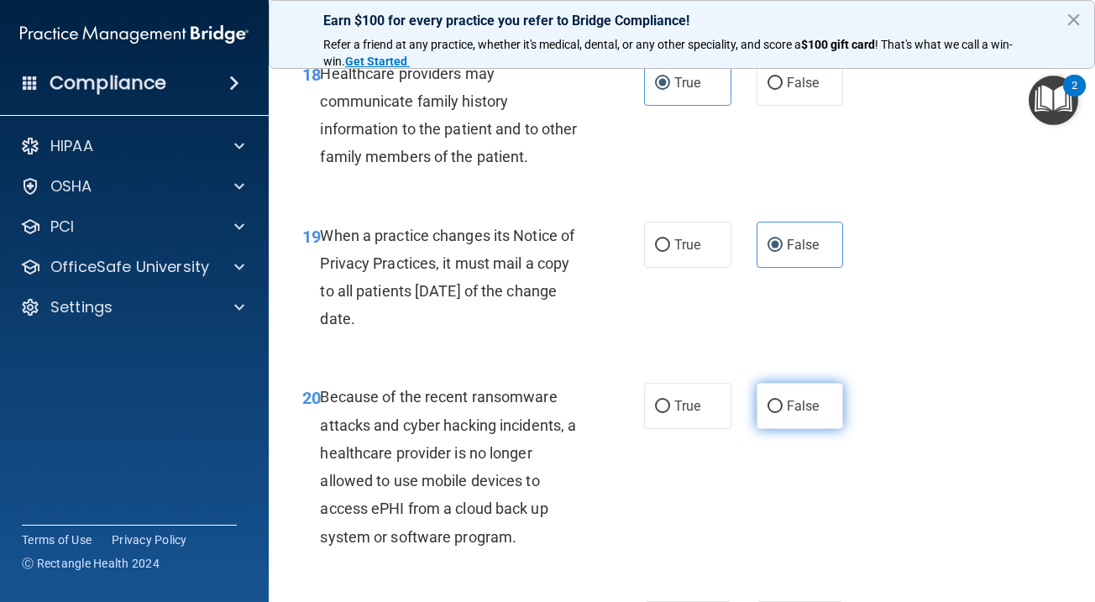
click at [795, 402] on label "False" at bounding box center [800, 406] width 87 height 46
click at [783, 402] on input "False" at bounding box center [774, 407] width 15 height 13
radio input "true"
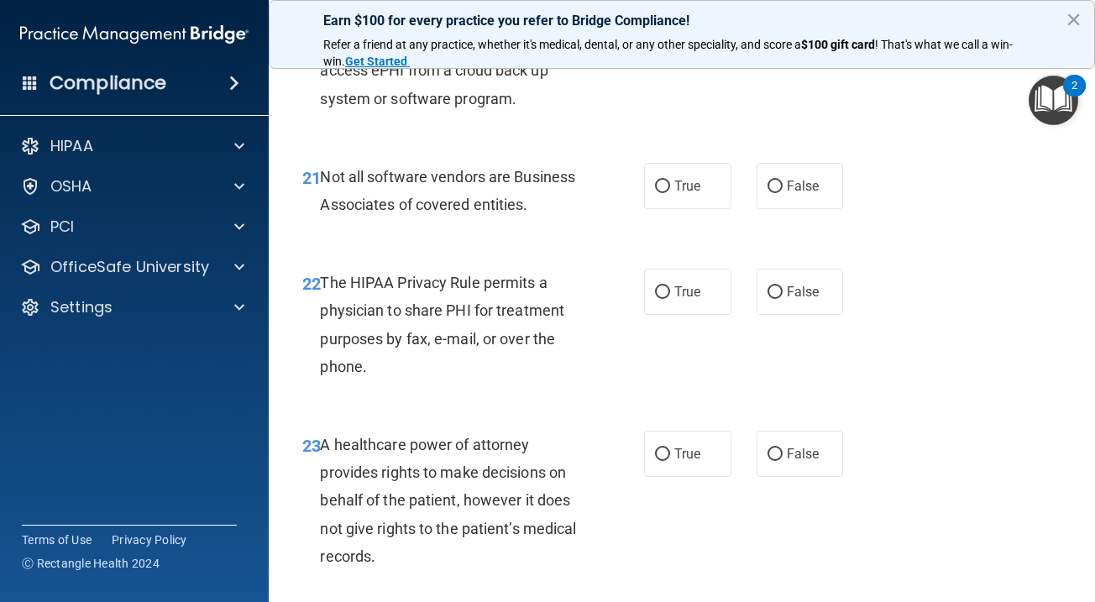
scroll to position [3596, 0]
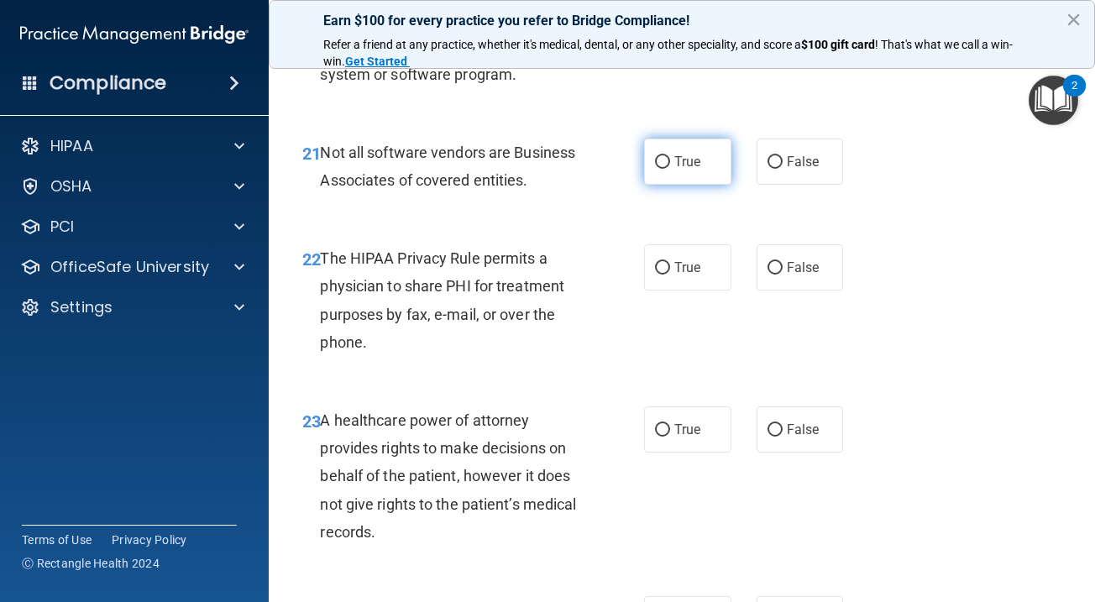
click at [690, 154] on span "True" at bounding box center [687, 162] width 26 height 16
click at [670, 156] on input "True" at bounding box center [662, 162] width 15 height 13
radio input "true"
click at [690, 274] on div "22 The HIPAA Privacy Rule permits a physician to share PHI for treatment purpos…" at bounding box center [682, 304] width 784 height 162
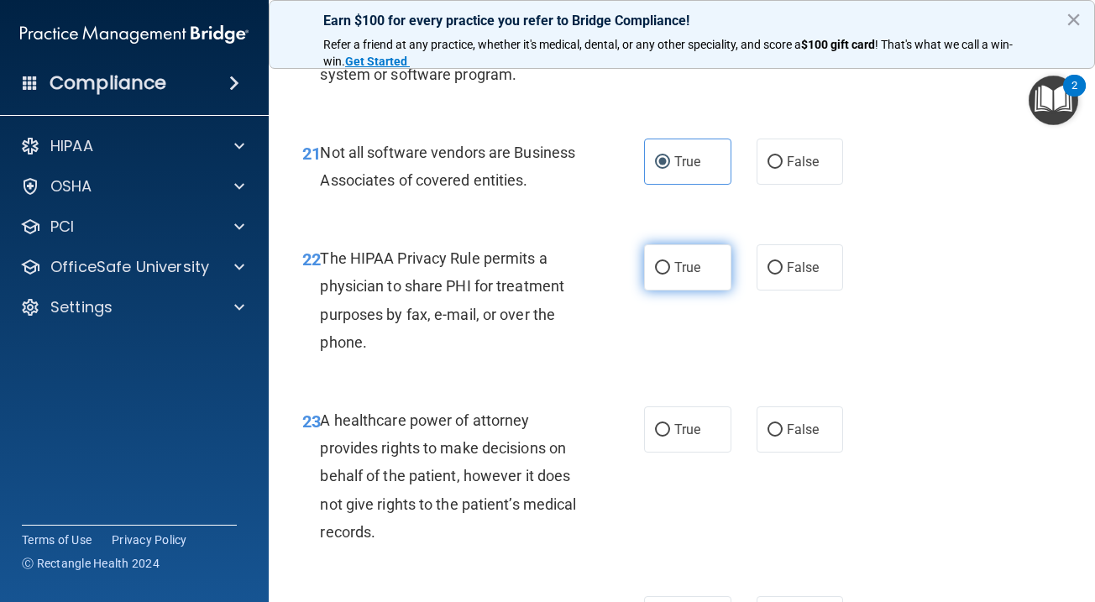
click at [697, 259] on span "True" at bounding box center [687, 267] width 26 height 16
click at [670, 262] on input "True" at bounding box center [662, 268] width 15 height 13
radio input "true"
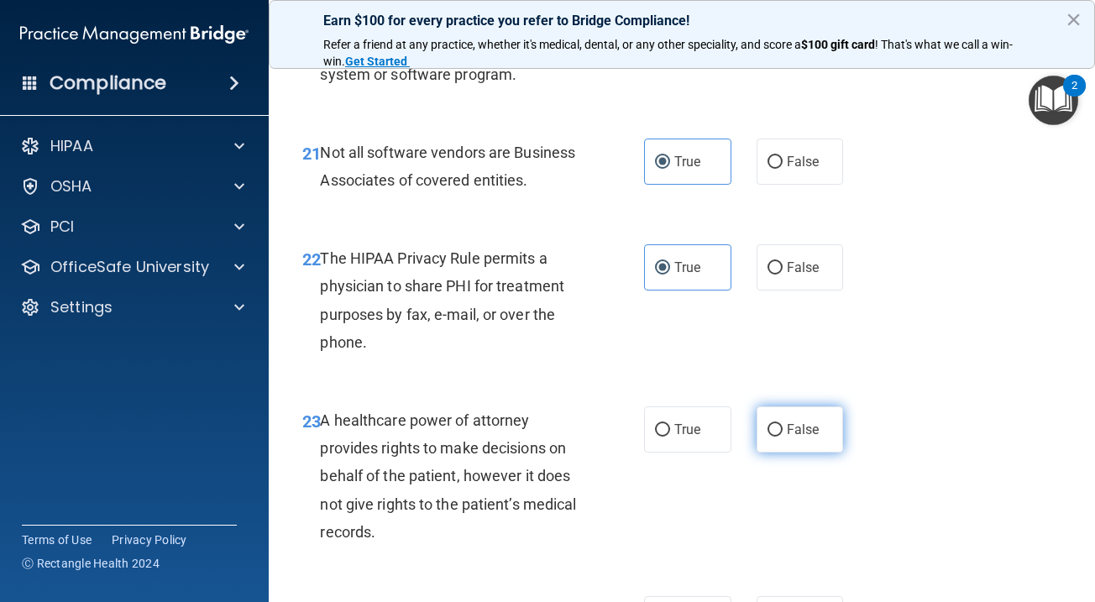
click at [779, 424] on input "False" at bounding box center [774, 430] width 15 height 13
radio input "true"
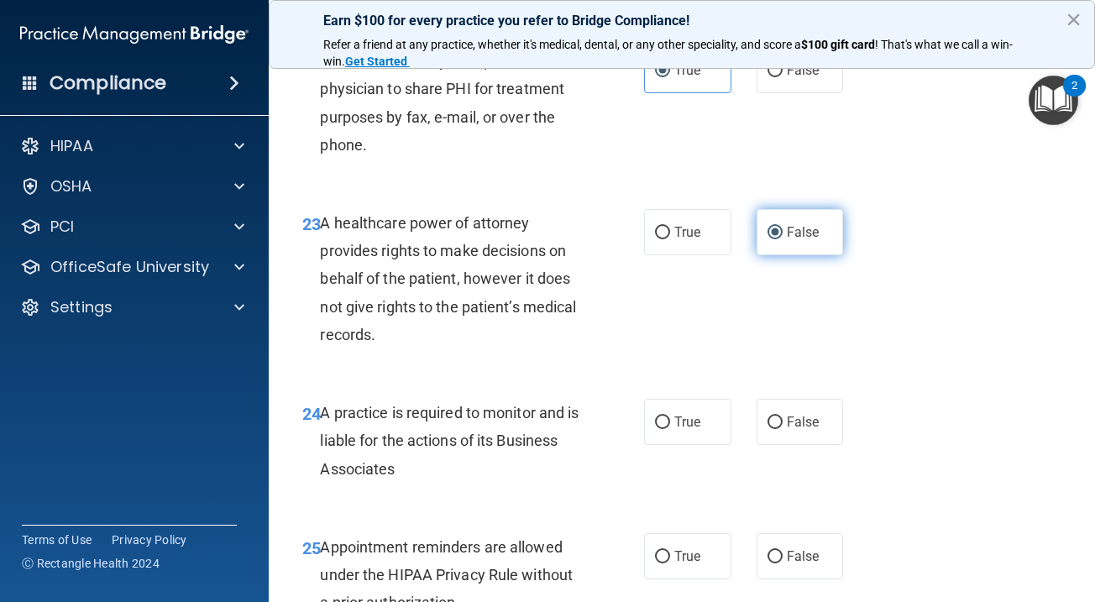
scroll to position [3971, 0]
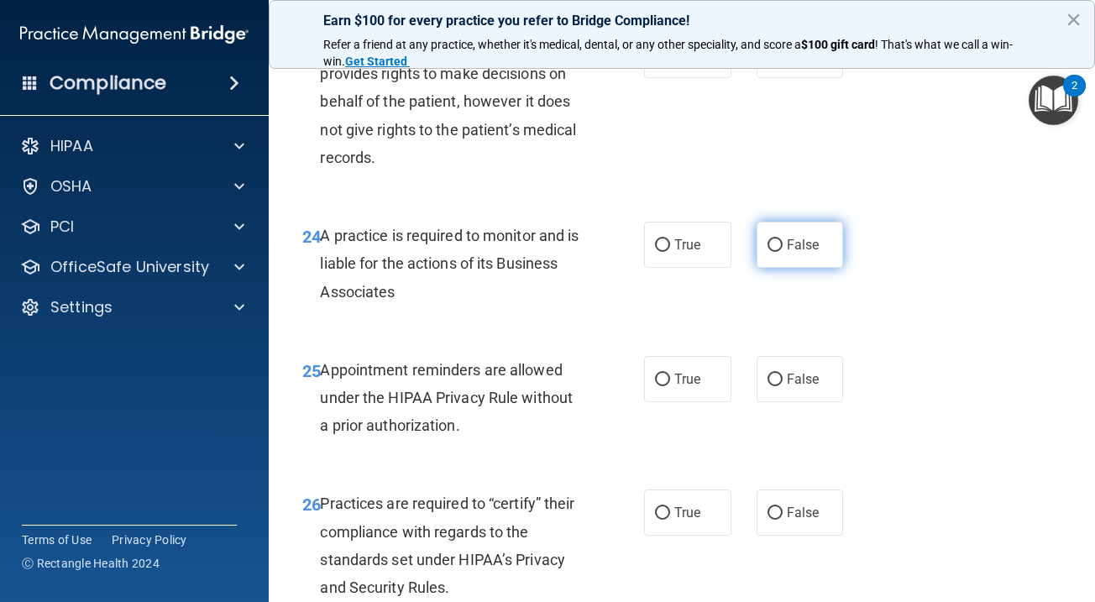
click at [807, 237] on span "False" at bounding box center [803, 245] width 33 height 16
click at [783, 239] on input "False" at bounding box center [774, 245] width 15 height 13
radio input "true"
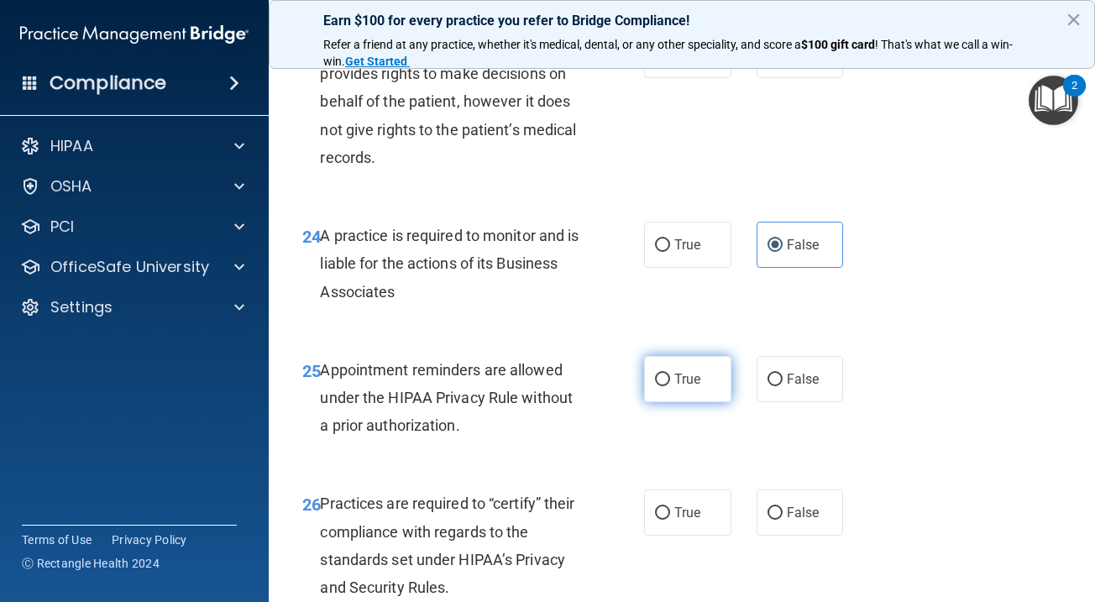
click at [704, 356] on label "True" at bounding box center [687, 379] width 87 height 46
click at [670, 374] on input "True" at bounding box center [662, 380] width 15 height 13
radio input "true"
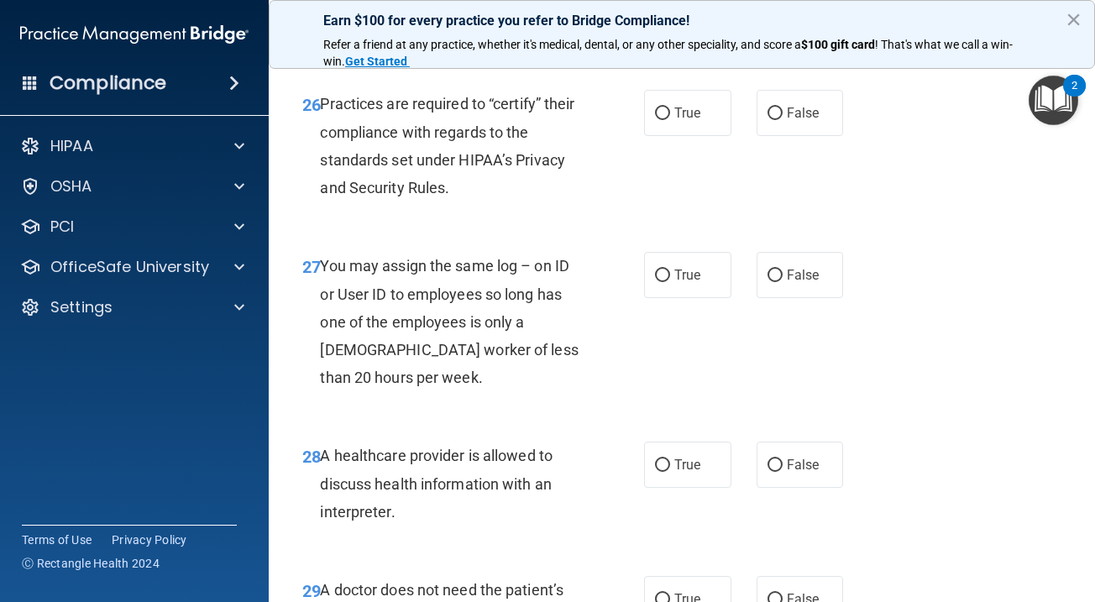
scroll to position [4361, 0]
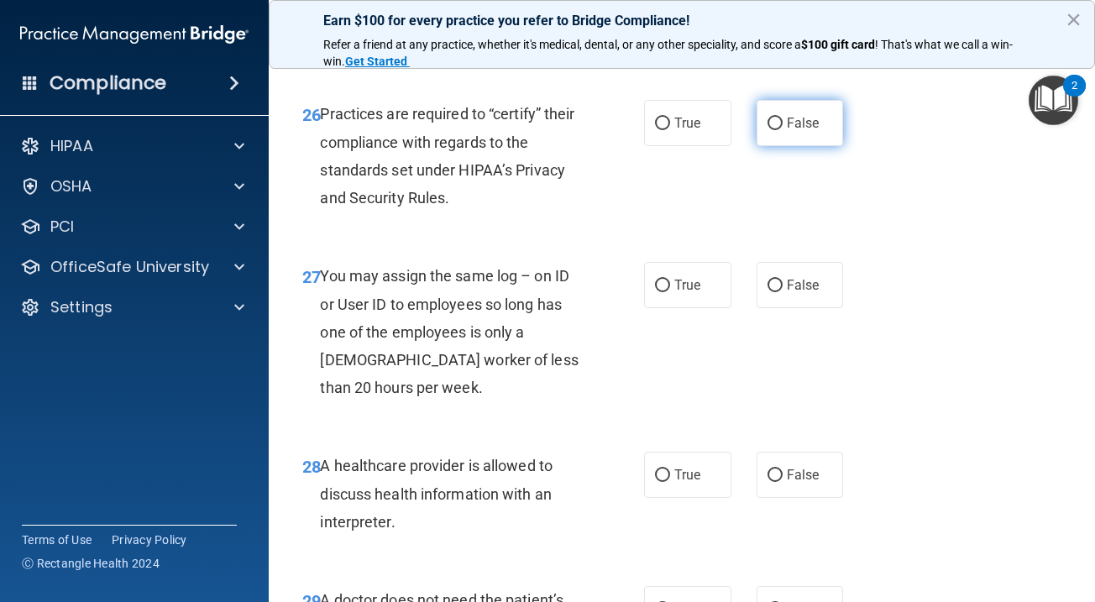
click at [823, 115] on label "False" at bounding box center [800, 123] width 87 height 46
click at [783, 118] on input "False" at bounding box center [774, 124] width 15 height 13
radio input "true"
click at [821, 262] on label "False" at bounding box center [800, 285] width 87 height 46
click at [783, 280] on input "False" at bounding box center [774, 286] width 15 height 13
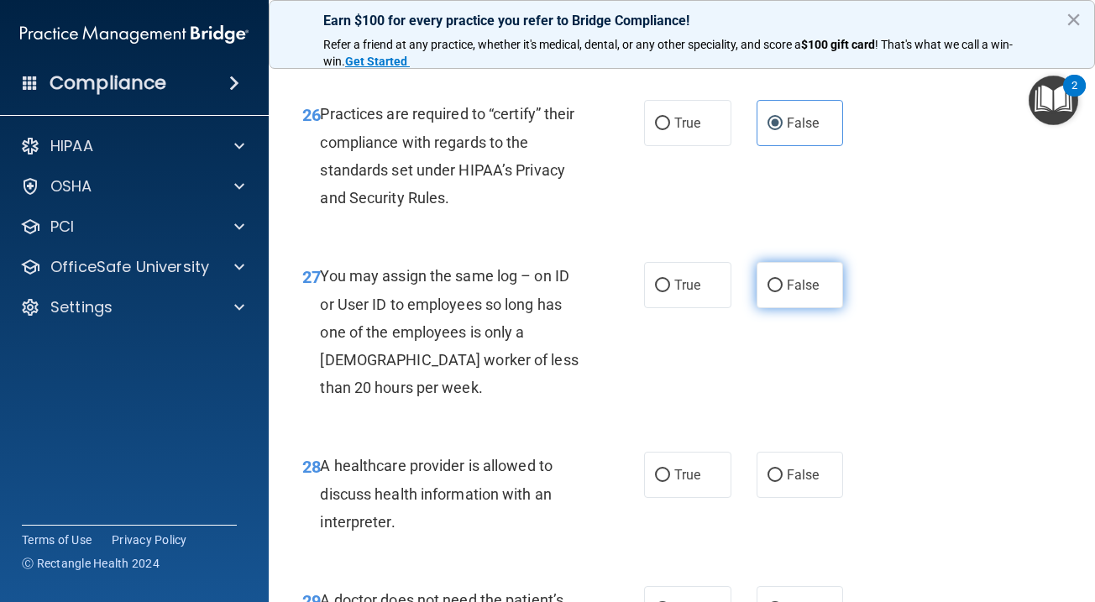
radio input "true"
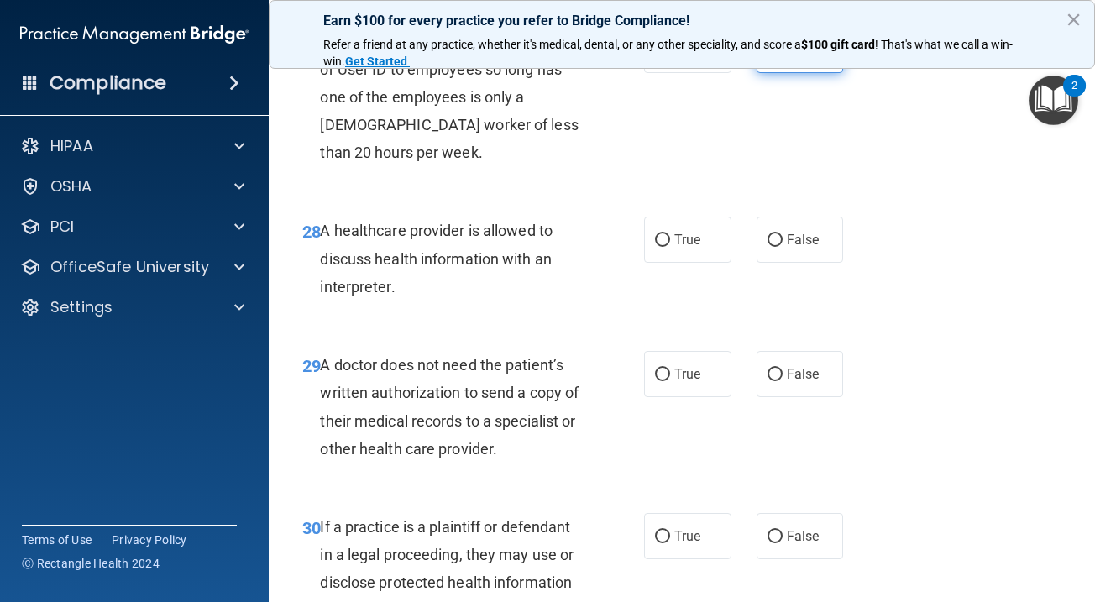
scroll to position [4616, 0]
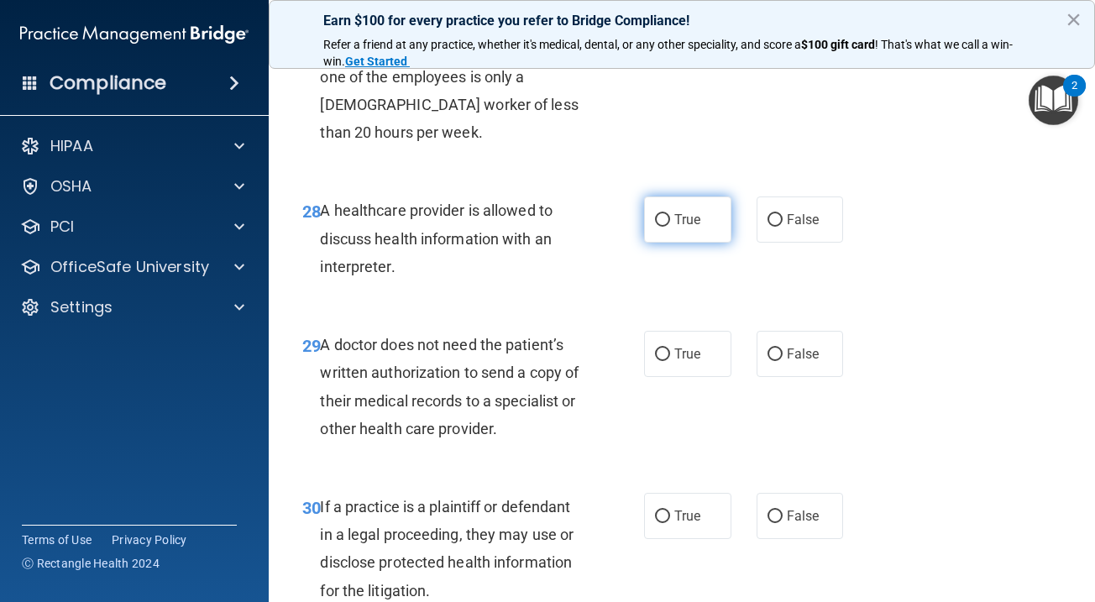
click at [695, 212] on label "True" at bounding box center [687, 219] width 87 height 46
click at [670, 214] on input "True" at bounding box center [662, 220] width 15 height 13
radio input "true"
click at [695, 346] on span "True" at bounding box center [687, 354] width 26 height 16
click at [670, 348] on input "True" at bounding box center [662, 354] width 15 height 13
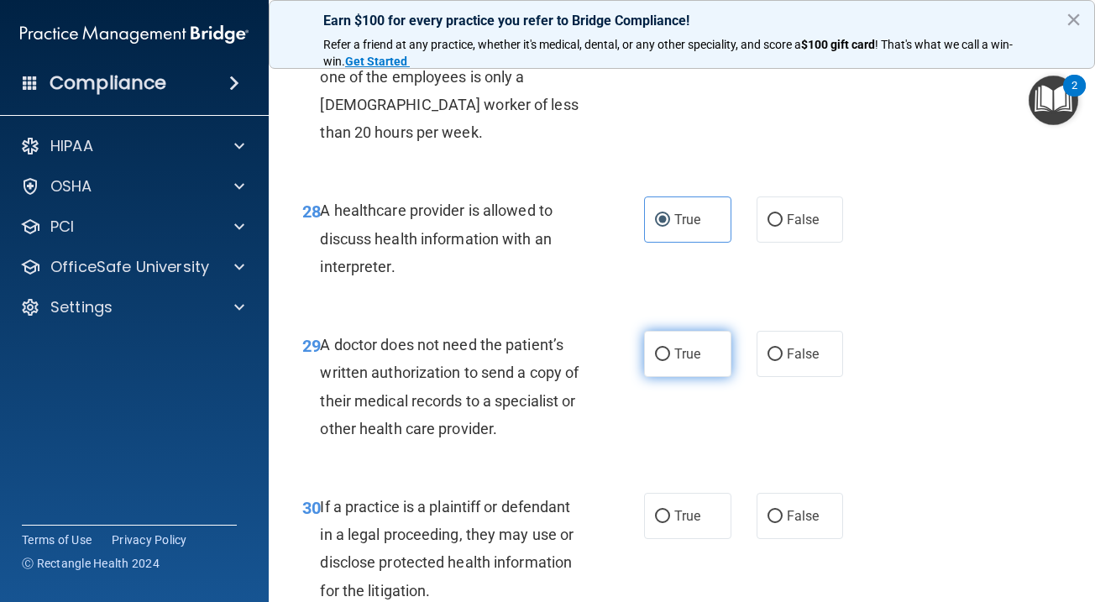
radio input "true"
click at [683, 493] on label "True" at bounding box center [687, 516] width 87 height 46
click at [670, 511] on input "True" at bounding box center [662, 517] width 15 height 13
radio input "true"
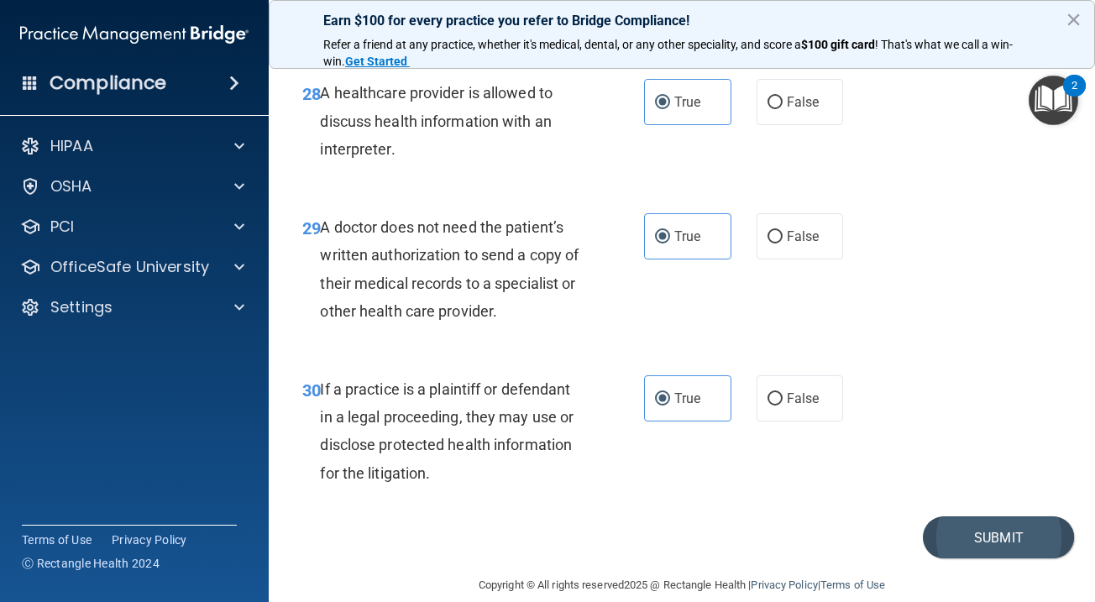
scroll to position [4732, 0]
click at [972, 517] on button "Submit" at bounding box center [998, 538] width 151 height 43
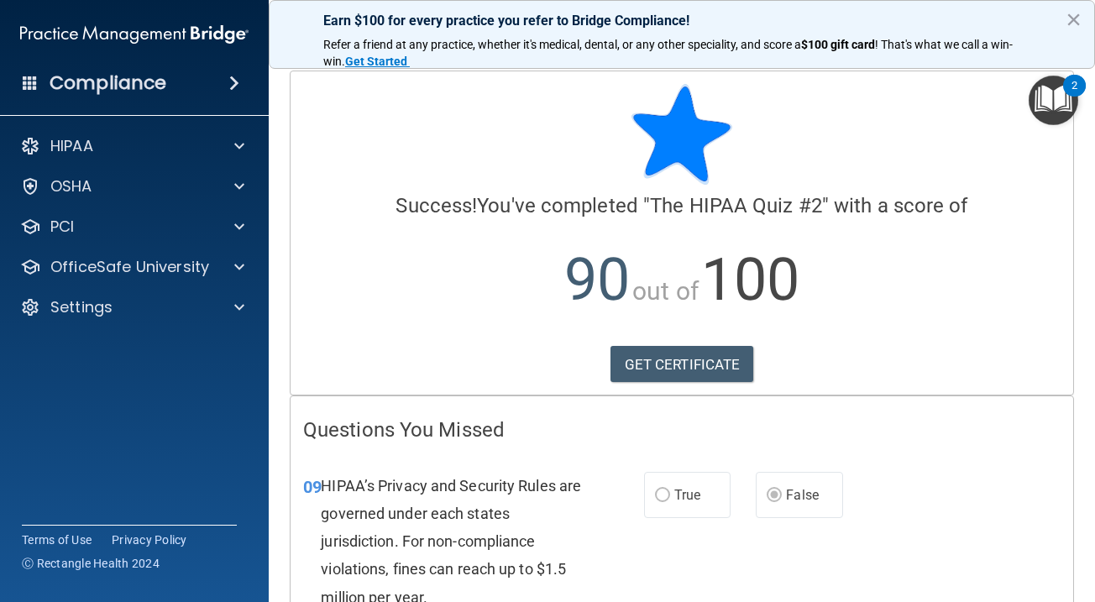
scroll to position [15, 0]
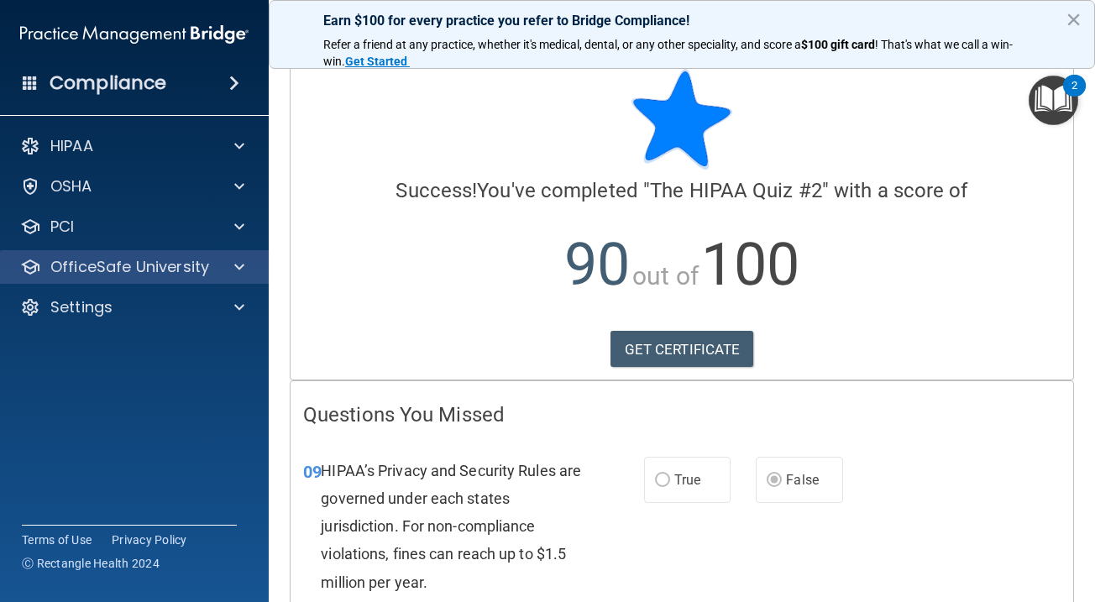
click at [175, 265] on p "OfficeSafe University" at bounding box center [129, 267] width 159 height 20
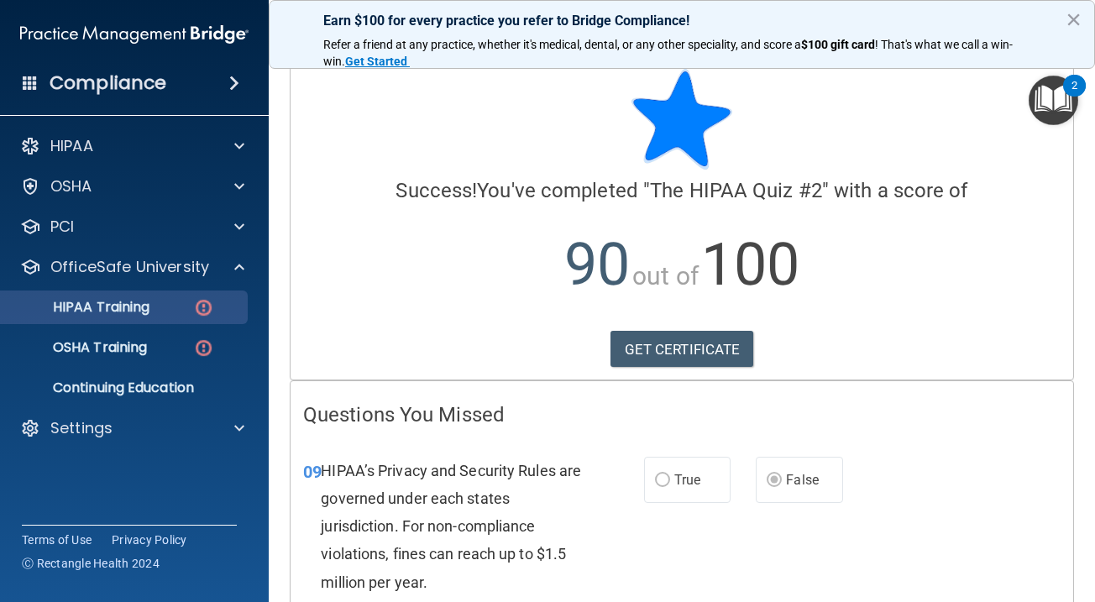
click at [144, 306] on p "HIPAA Training" at bounding box center [80, 307] width 139 height 17
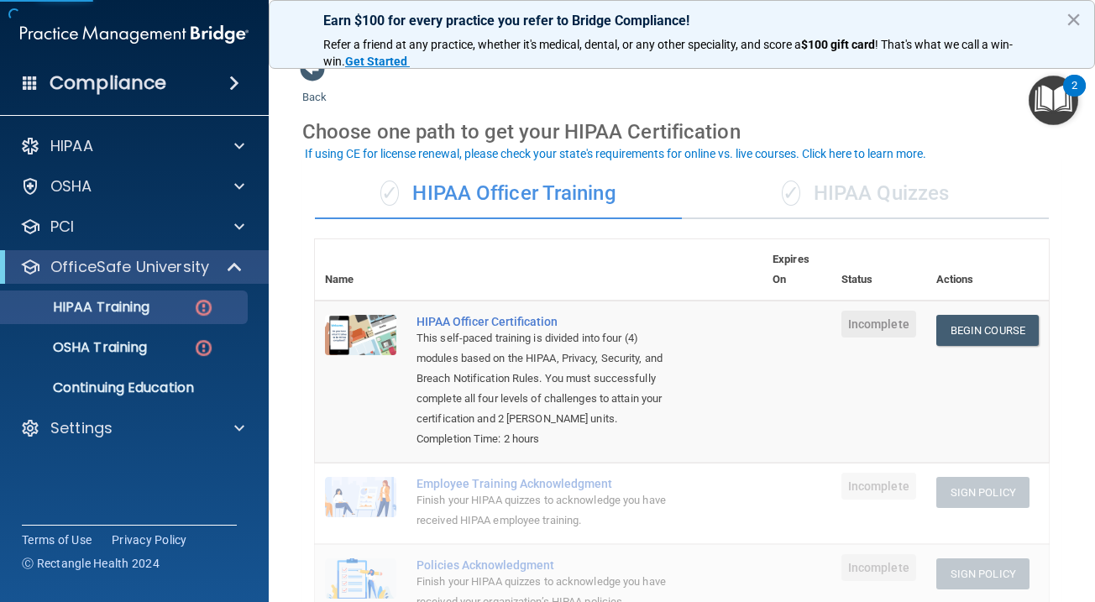
click at [907, 196] on div "✓ HIPAA Quizzes" at bounding box center [865, 194] width 367 height 50
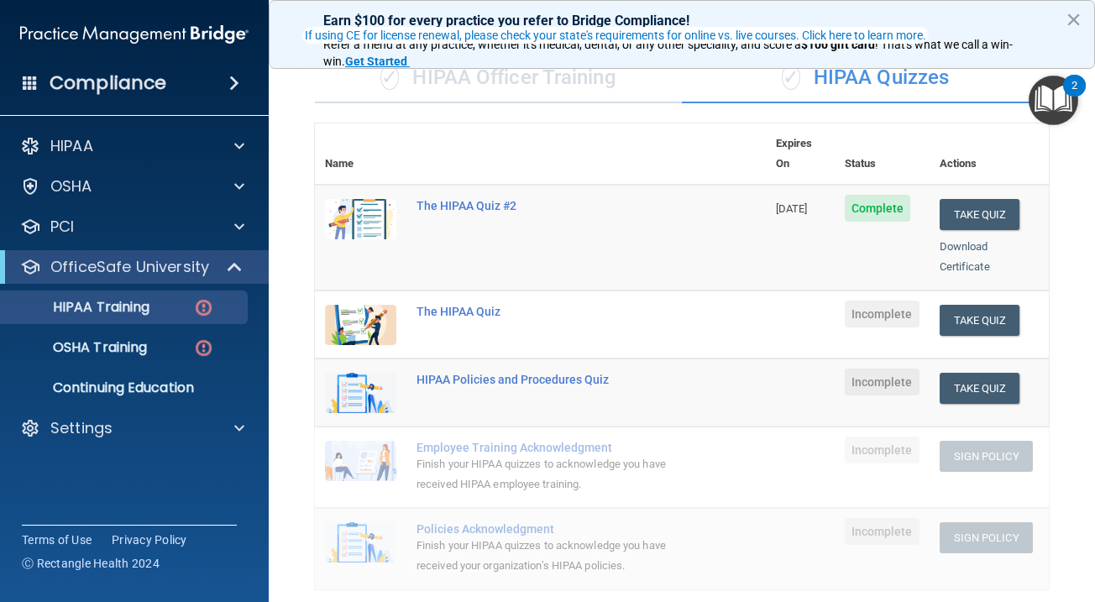
scroll to position [132, 0]
click at [993, 304] on button "Take Quiz" at bounding box center [980, 319] width 81 height 31
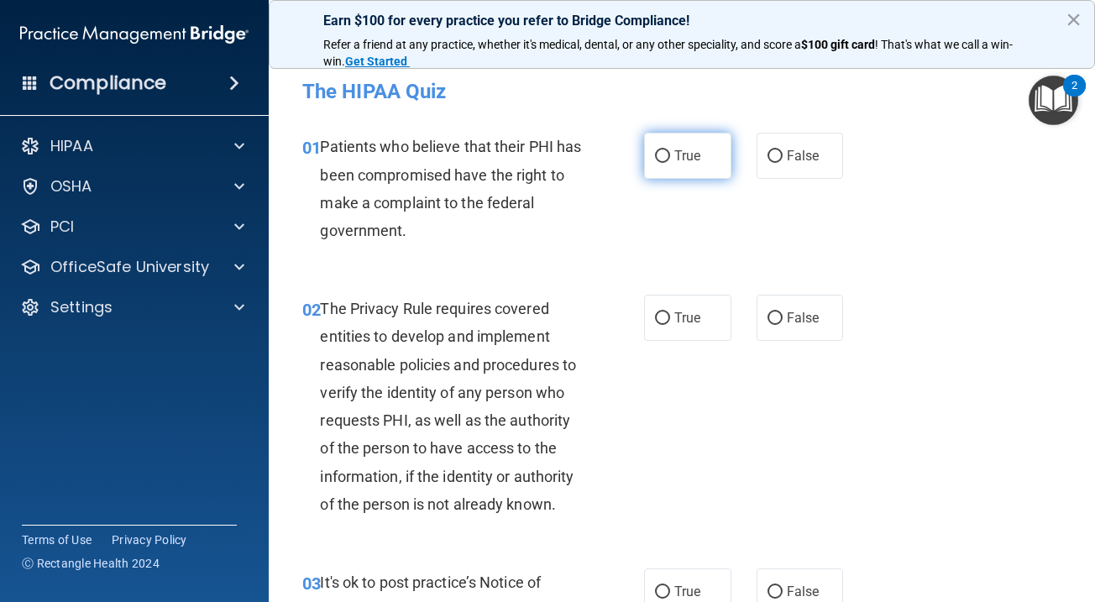
drag, startPoint x: 695, startPoint y: 149, endPoint x: 695, endPoint y: 160, distance: 11.8
click at [695, 149] on span "True" at bounding box center [687, 156] width 26 height 16
click at [670, 150] on input "True" at bounding box center [662, 156] width 15 height 13
radio input "true"
click at [684, 327] on label "True" at bounding box center [687, 318] width 87 height 46
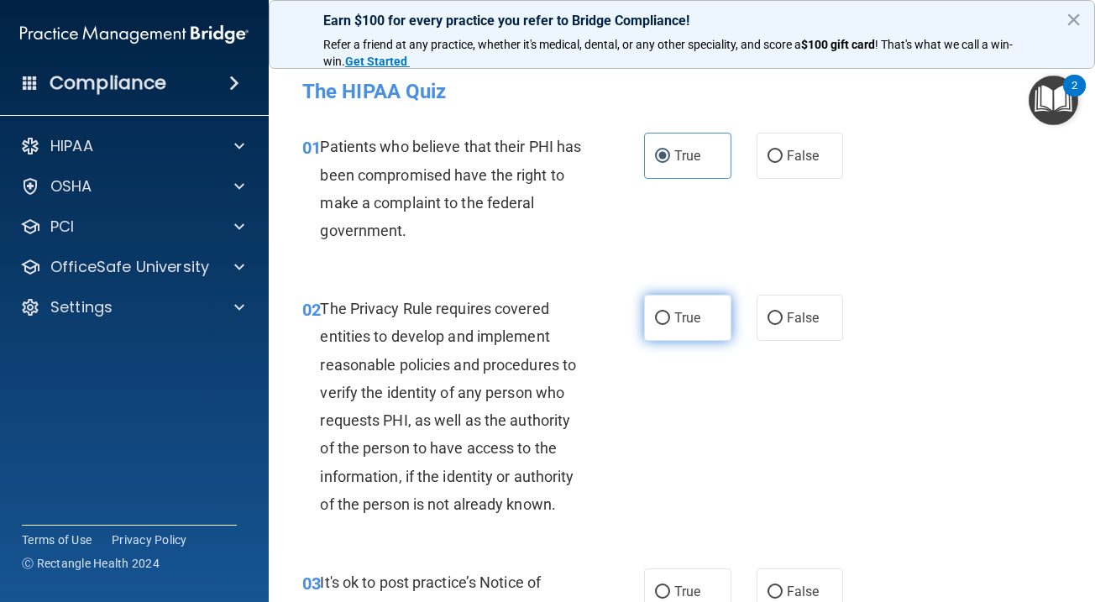
click at [670, 325] on input "True" at bounding box center [662, 318] width 15 height 13
radio input "true"
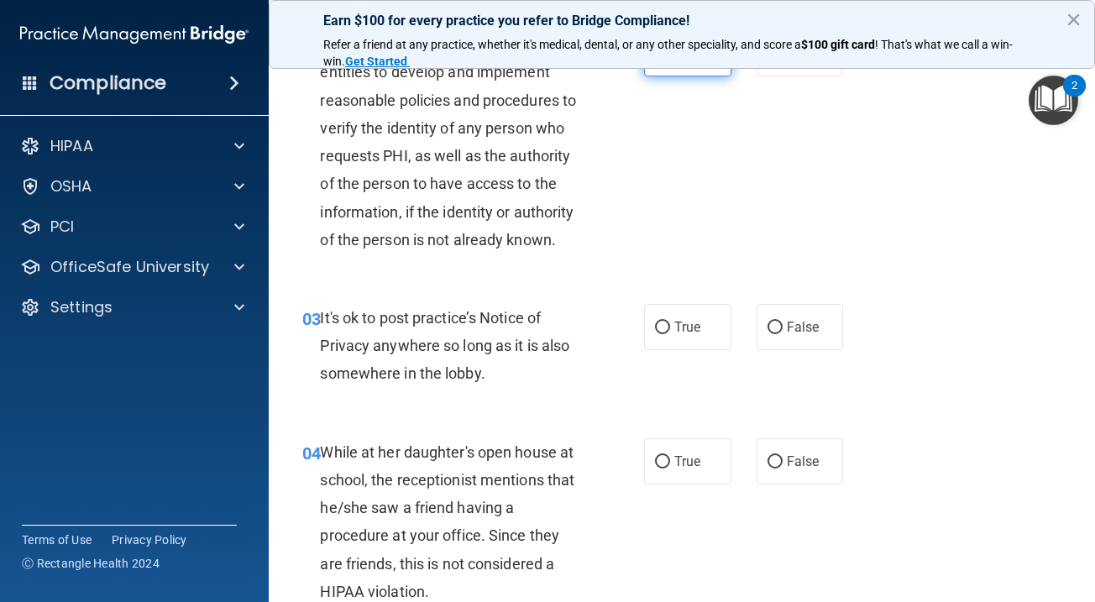
scroll to position [266, 0]
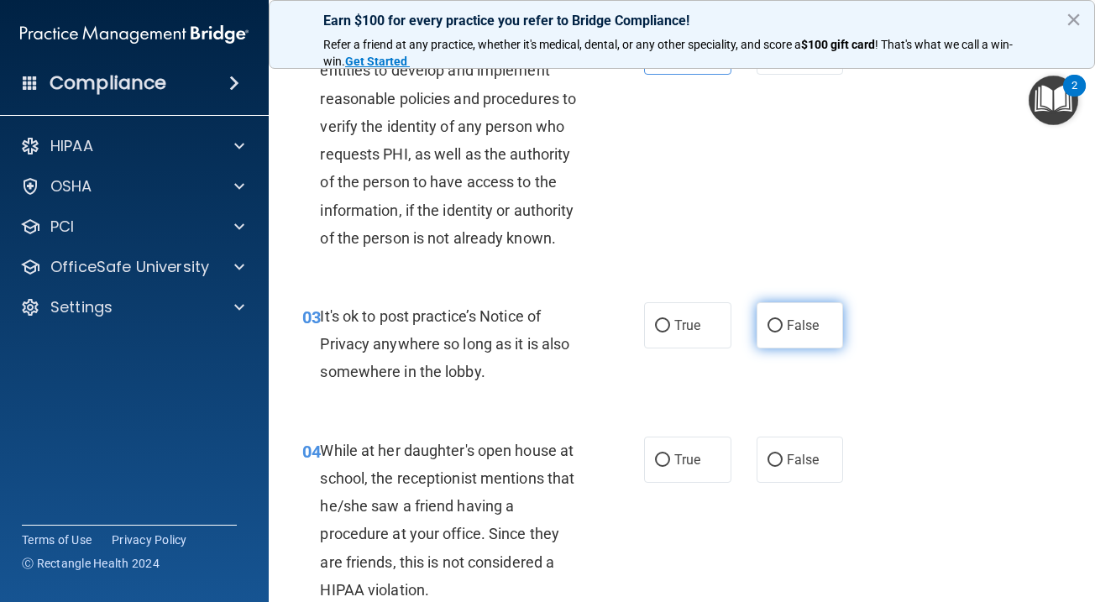
click at [823, 302] on label "False" at bounding box center [800, 325] width 87 height 46
click at [783, 320] on input "False" at bounding box center [774, 326] width 15 height 13
radio input "true"
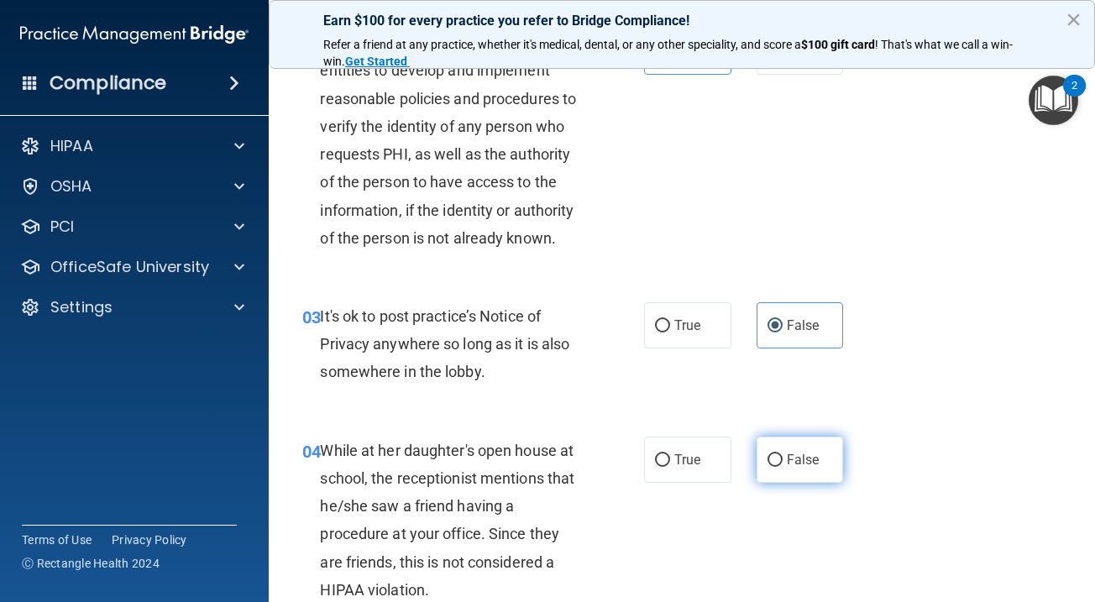
click at [802, 452] on span "False" at bounding box center [803, 460] width 33 height 16
click at [783, 454] on input "False" at bounding box center [774, 460] width 15 height 13
radio input "true"
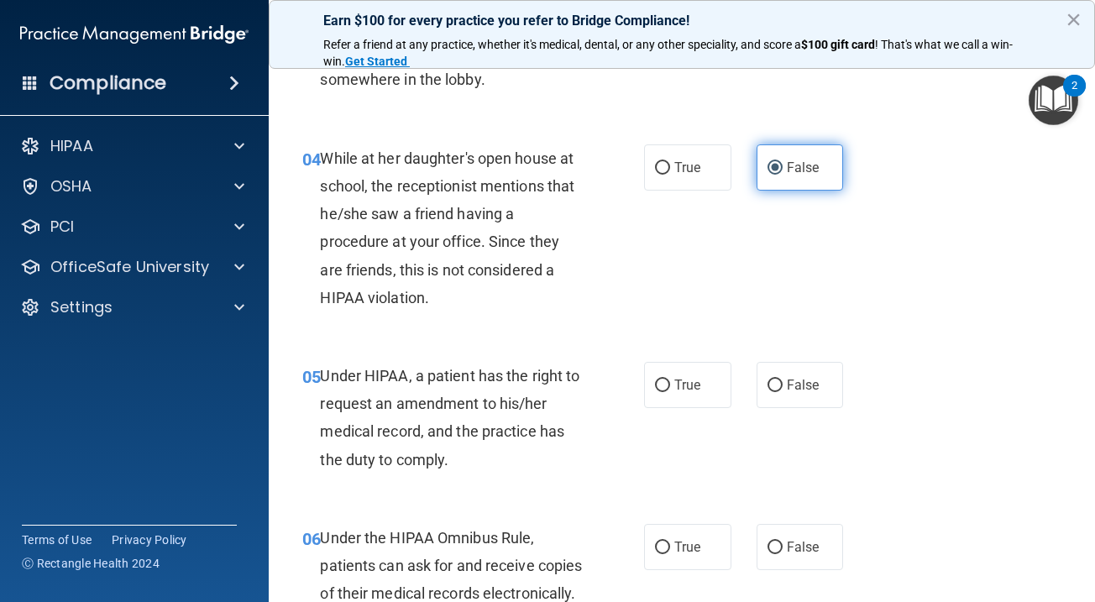
scroll to position [570, 0]
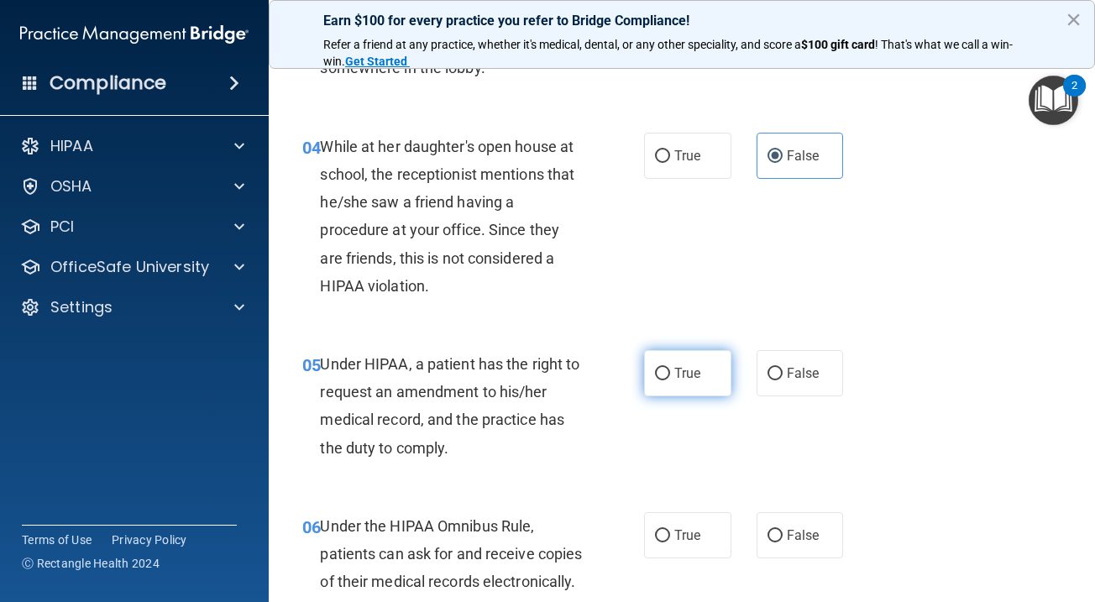
click at [690, 385] on label "True" at bounding box center [687, 373] width 87 height 46
click at [670, 380] on input "True" at bounding box center [662, 374] width 15 height 13
radio input "true"
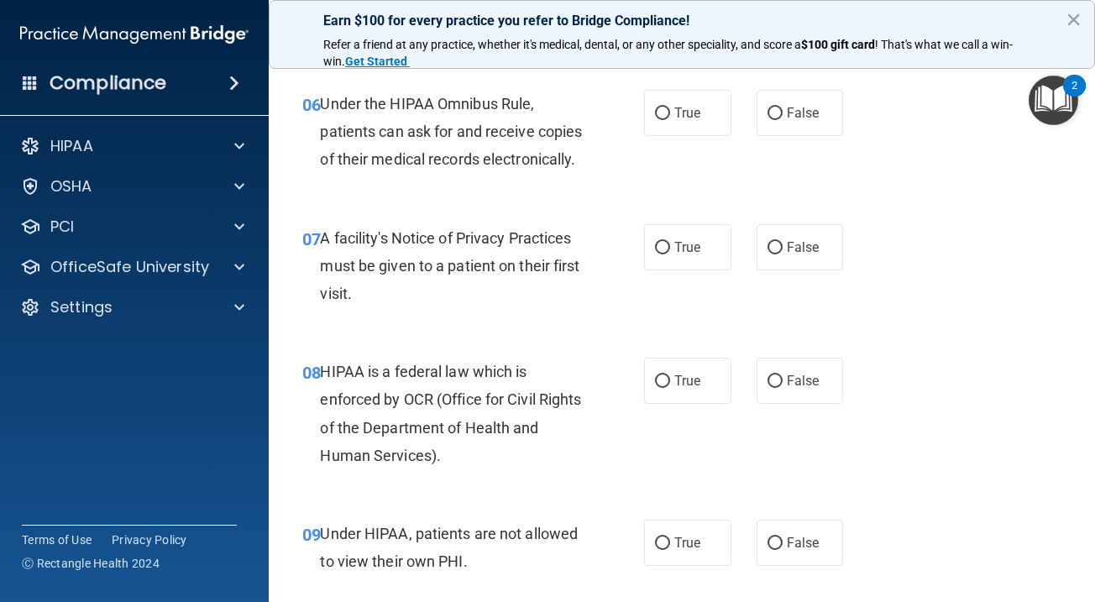
scroll to position [991, 0]
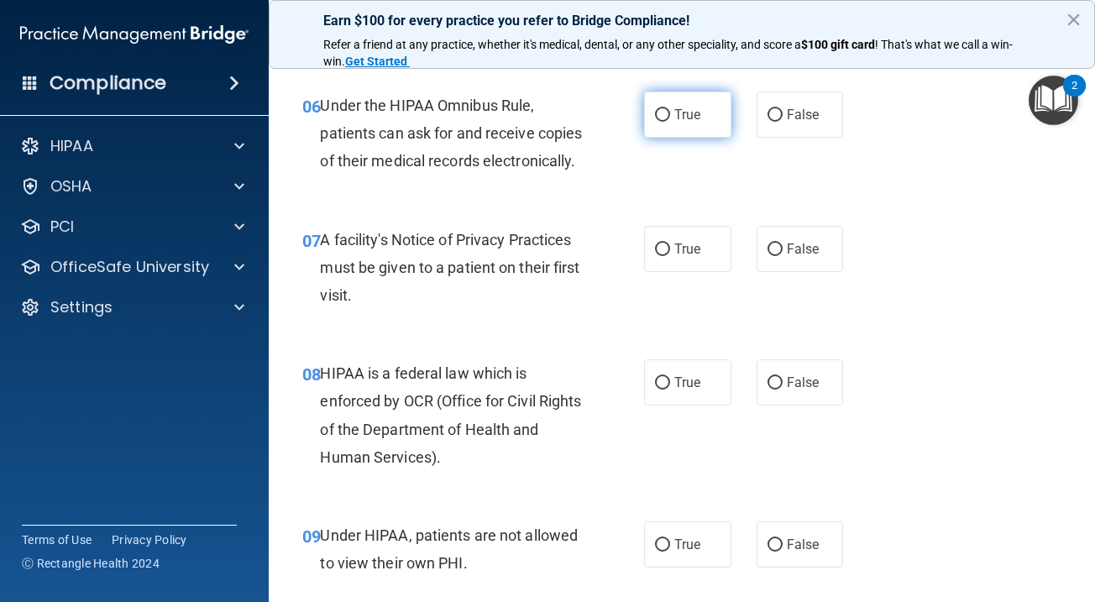
click at [714, 124] on label "True" at bounding box center [687, 115] width 87 height 46
click at [670, 122] on input "True" at bounding box center [662, 115] width 15 height 13
radio input "true"
click at [709, 272] on label "True" at bounding box center [687, 249] width 87 height 46
click at [670, 256] on input "True" at bounding box center [662, 250] width 15 height 13
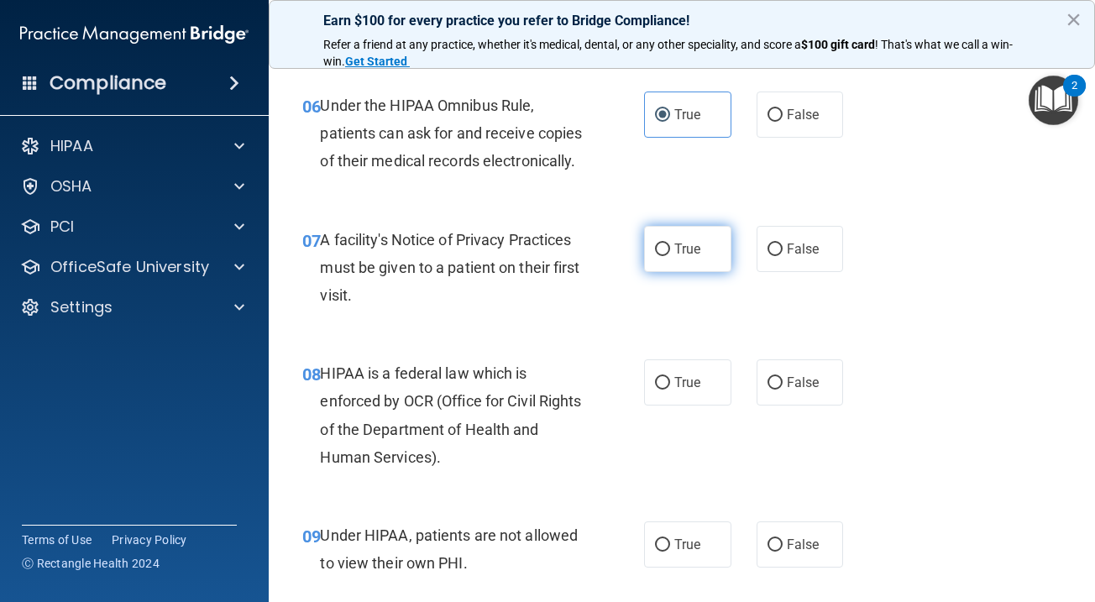
radio input "true"
click at [696, 395] on label "True" at bounding box center [687, 382] width 87 height 46
click at [670, 390] on input "True" at bounding box center [662, 383] width 15 height 13
radio input "true"
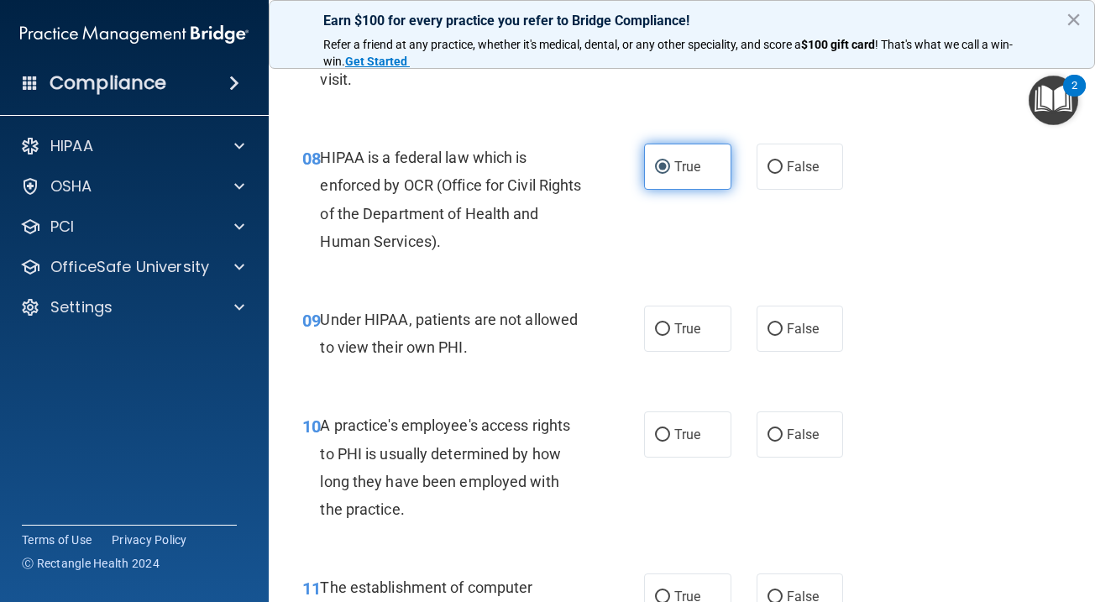
scroll to position [1227, 0]
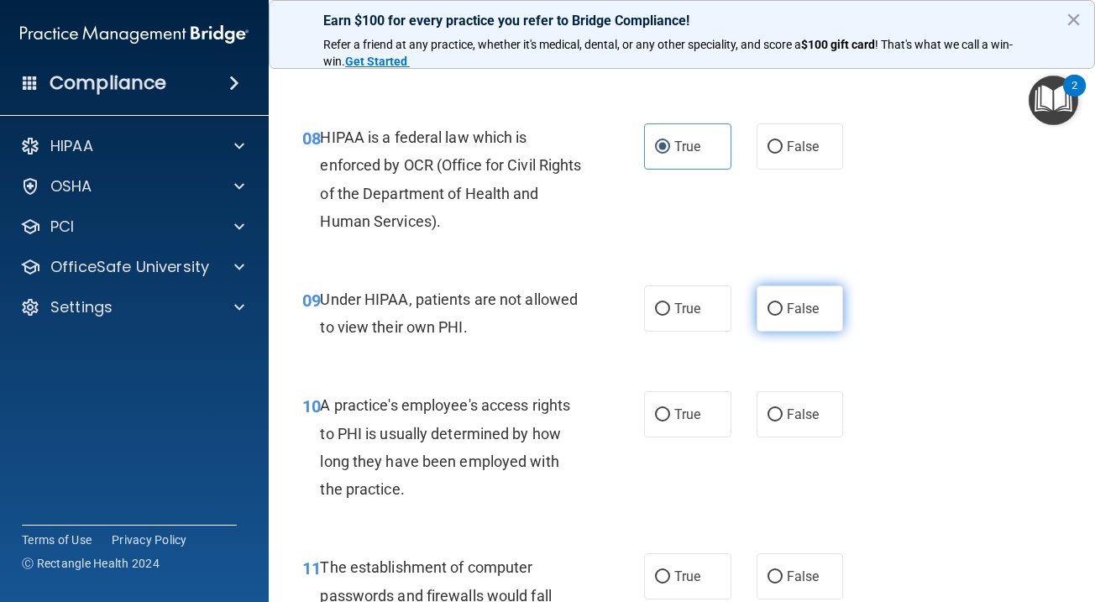
click at [802, 317] on span "False" at bounding box center [803, 309] width 33 height 16
click at [783, 316] on input "False" at bounding box center [774, 309] width 15 height 13
radio input "true"
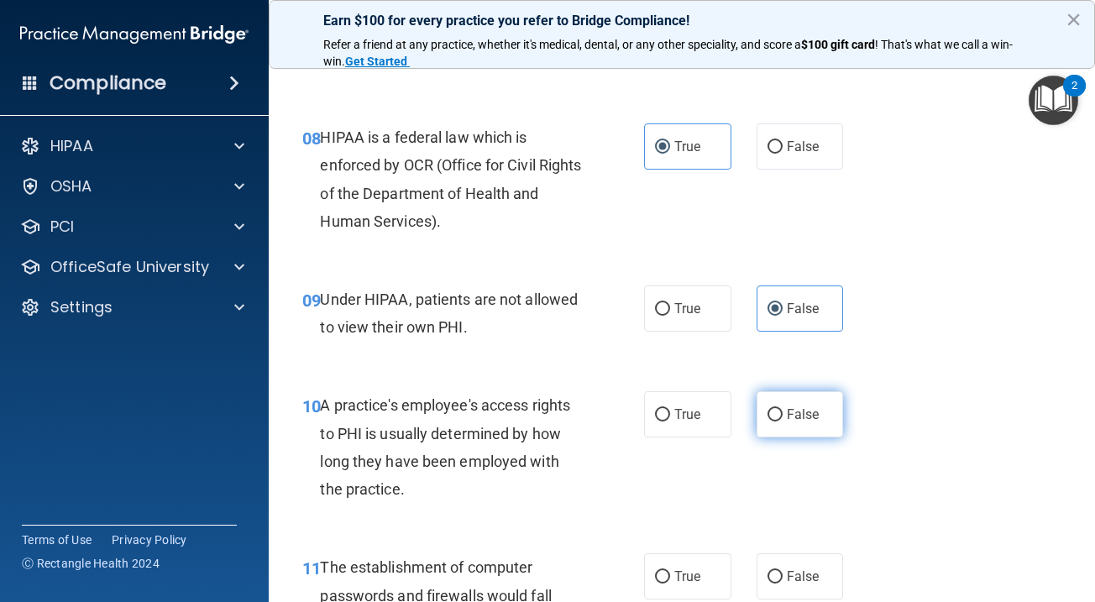
click at [802, 422] on span "False" at bounding box center [803, 414] width 33 height 16
click at [783, 422] on input "False" at bounding box center [774, 415] width 15 height 13
radio input "true"
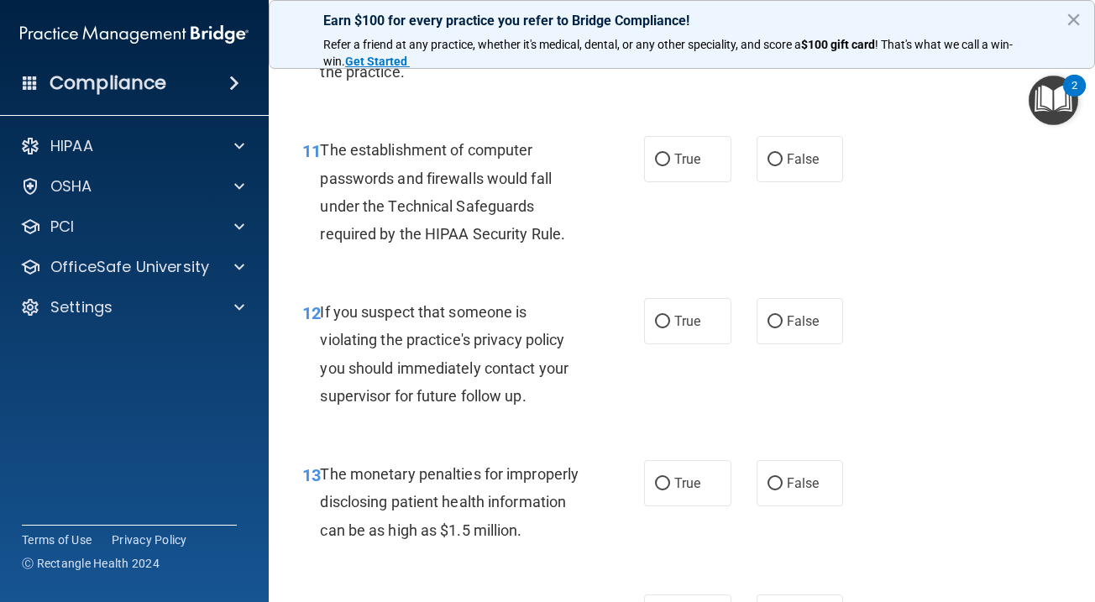
scroll to position [1646, 0]
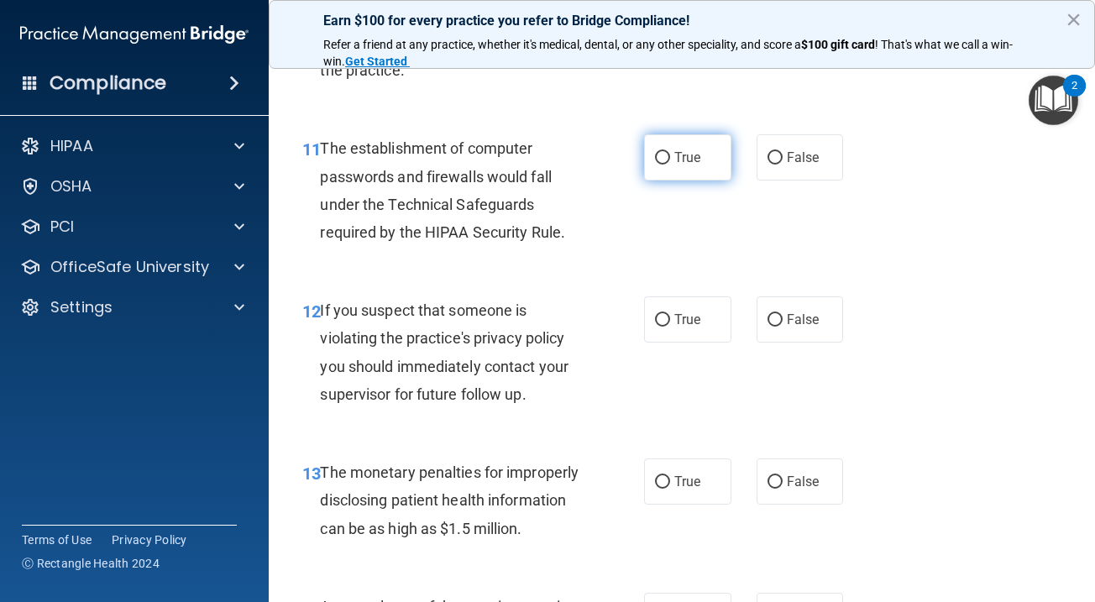
click at [687, 165] on span "True" at bounding box center [687, 157] width 26 height 16
click at [670, 165] on input "True" at bounding box center [662, 158] width 15 height 13
radio input "true"
click at [687, 327] on span "True" at bounding box center [687, 320] width 26 height 16
click at [670, 327] on input "True" at bounding box center [662, 320] width 15 height 13
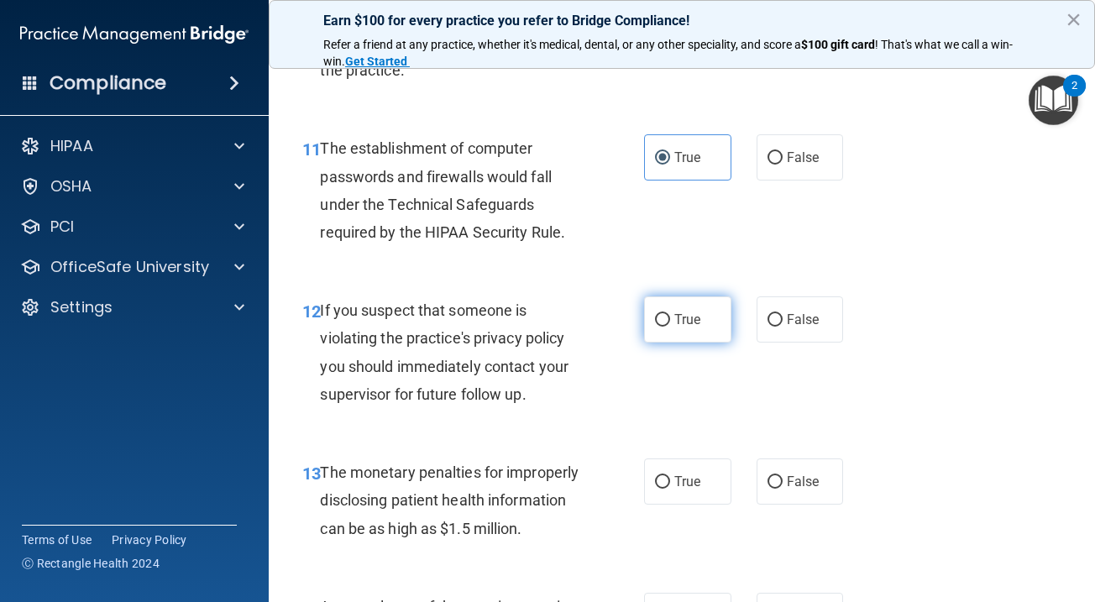
radio input "true"
click at [682, 485] on label "True" at bounding box center [687, 481] width 87 height 46
click at [670, 485] on input "True" at bounding box center [662, 482] width 15 height 13
radio input "true"
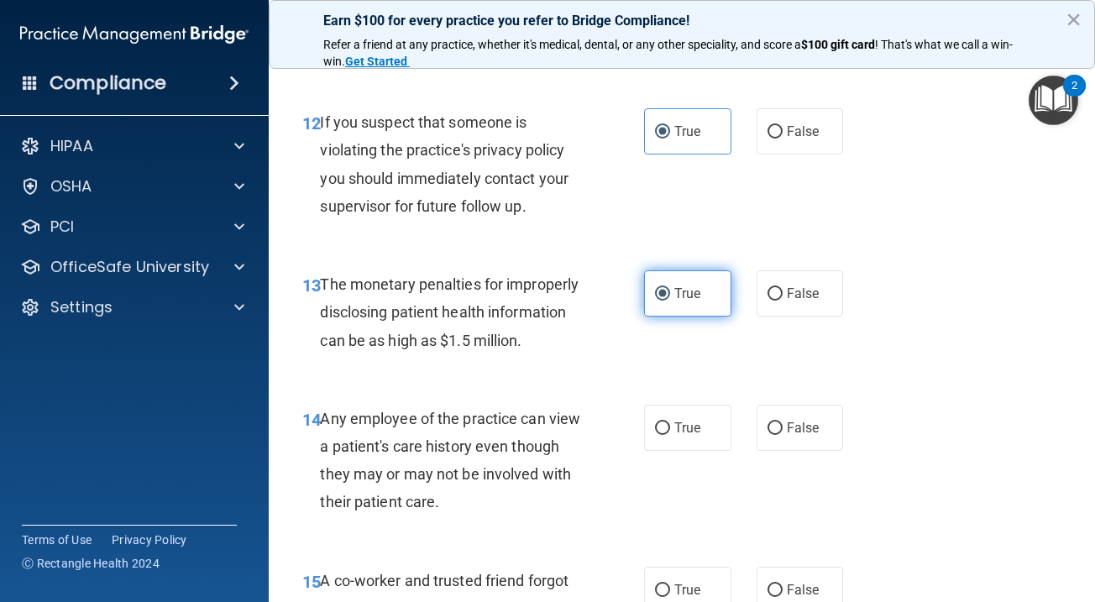
scroll to position [2019, 0]
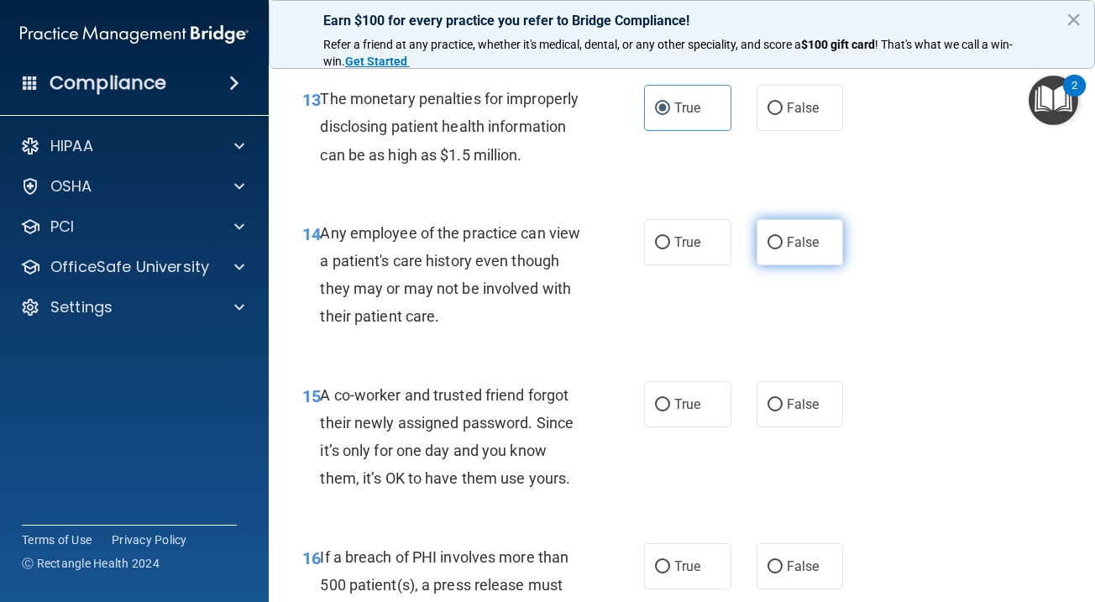
click at [811, 265] on label "False" at bounding box center [800, 242] width 87 height 46
click at [783, 249] on input "False" at bounding box center [774, 243] width 15 height 13
radio input "true"
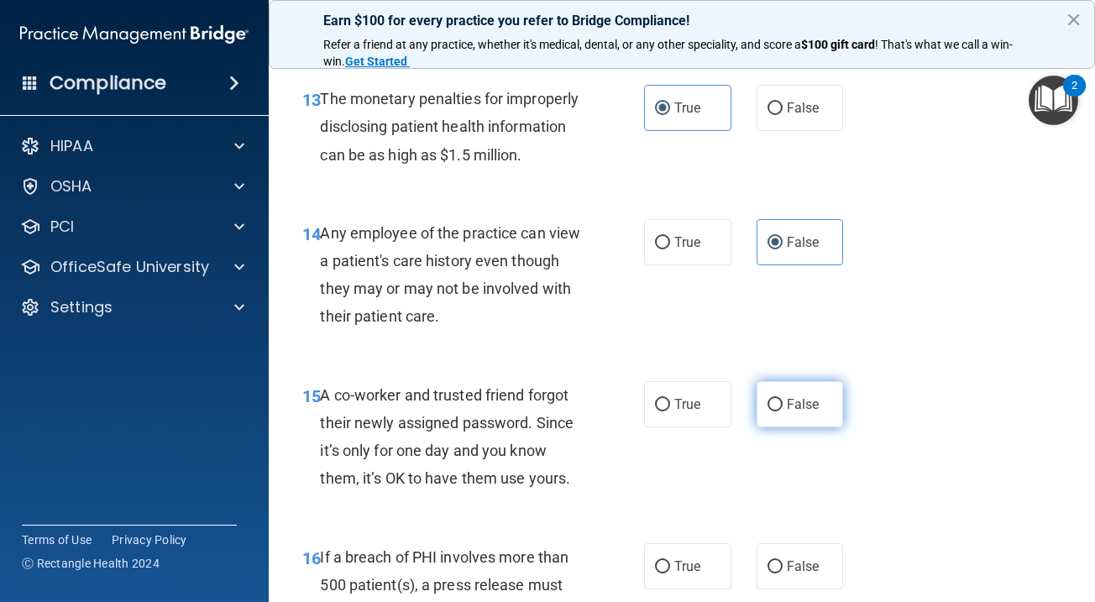
click at [810, 412] on span "False" at bounding box center [803, 404] width 33 height 16
click at [783, 411] on input "False" at bounding box center [774, 405] width 15 height 13
radio input "true"
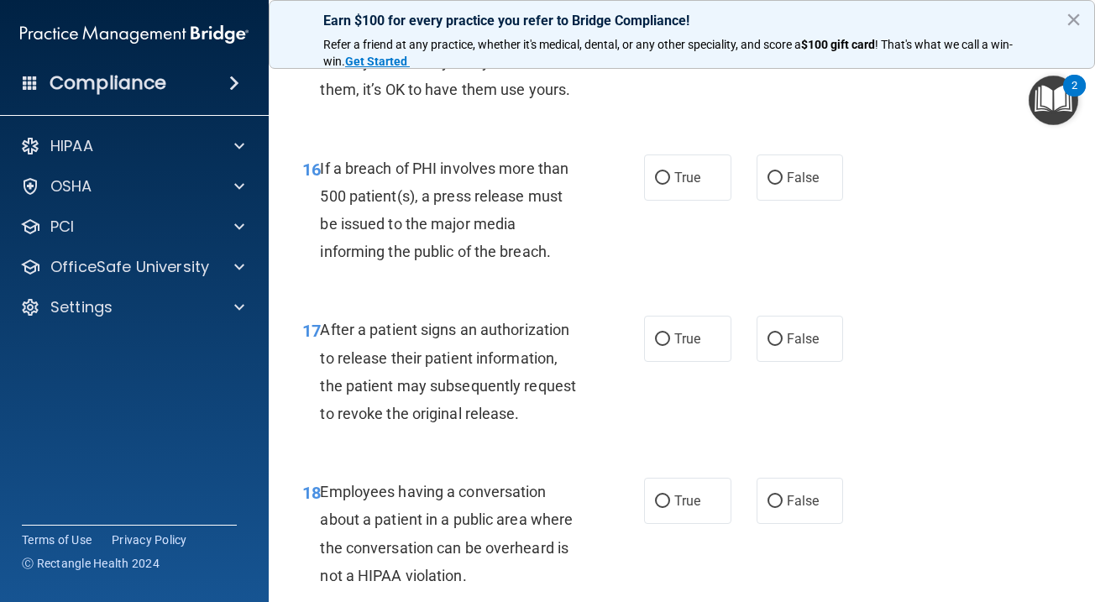
scroll to position [2412, 0]
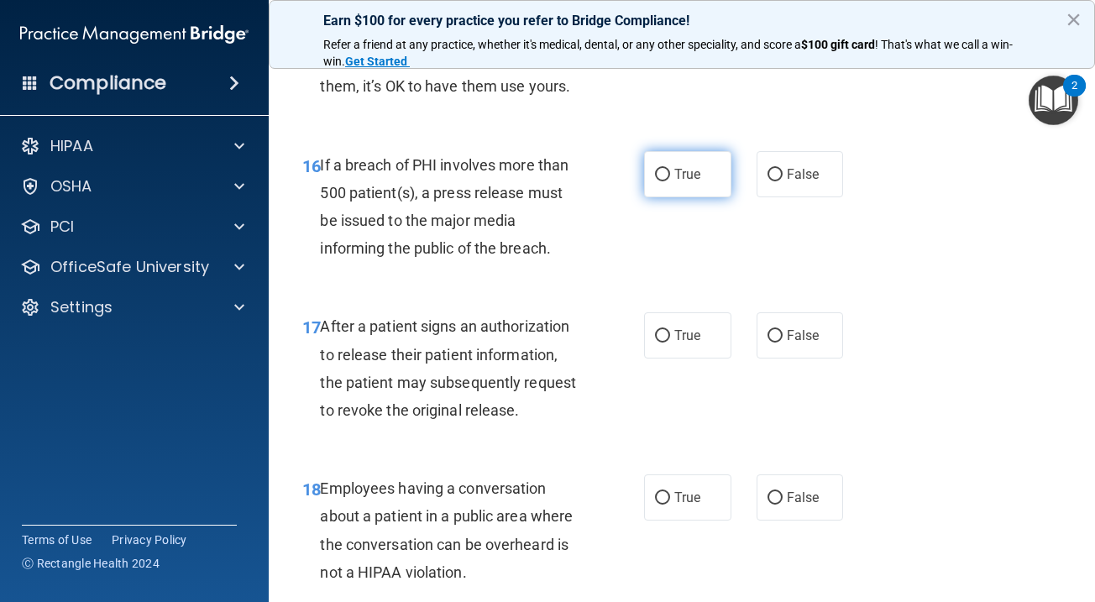
click at [707, 184] on label "True" at bounding box center [687, 174] width 87 height 46
click at [670, 181] on input "True" at bounding box center [662, 175] width 15 height 13
radio input "true"
click at [691, 343] on span "True" at bounding box center [687, 335] width 26 height 16
click at [670, 343] on input "True" at bounding box center [662, 336] width 15 height 13
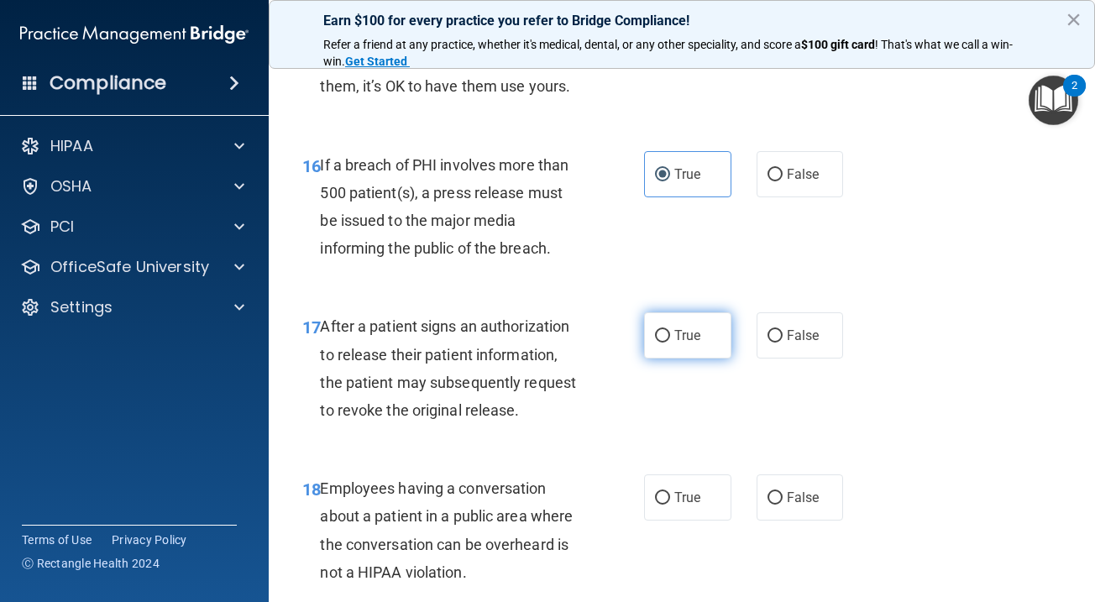
radio input "true"
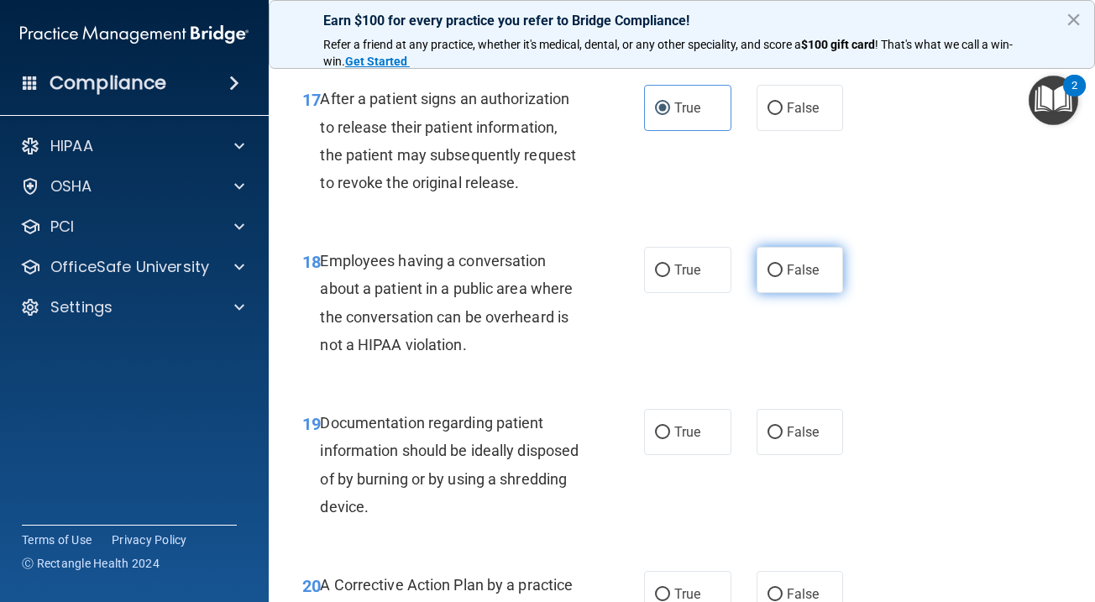
click at [811, 278] on span "False" at bounding box center [803, 270] width 33 height 16
click at [783, 277] on input "False" at bounding box center [774, 271] width 15 height 13
radio input "true"
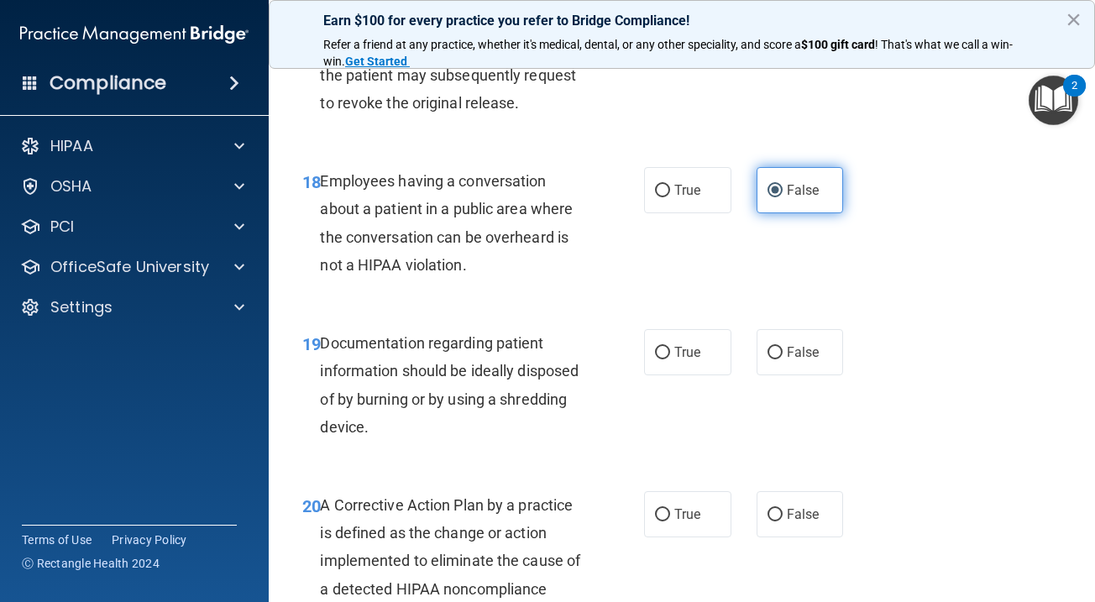
scroll to position [2836, 0]
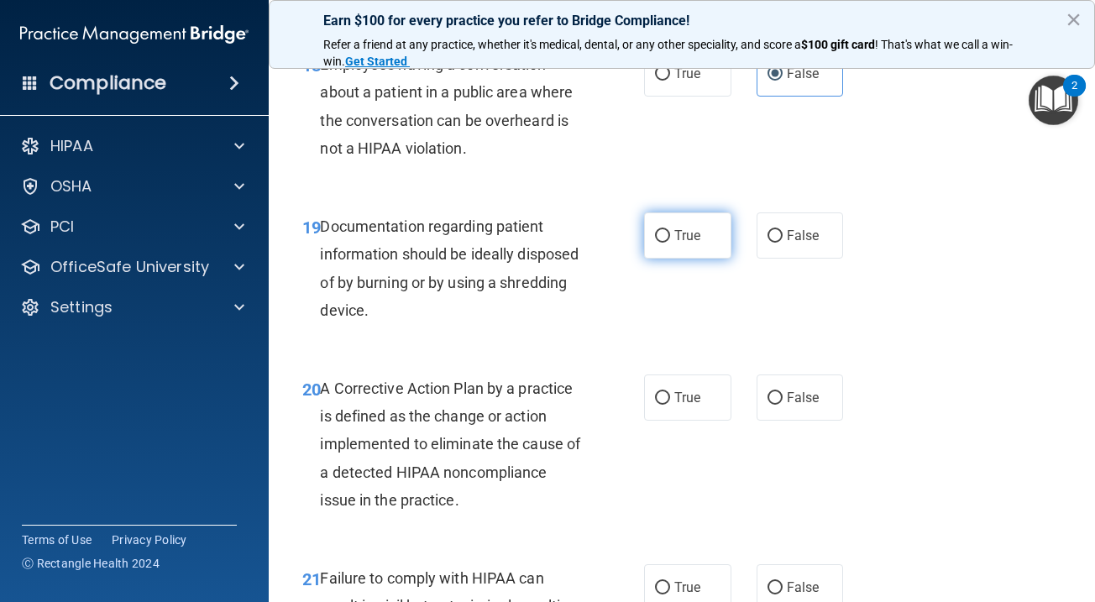
click at [687, 244] on span "True" at bounding box center [687, 236] width 26 height 16
click at [670, 243] on input "True" at bounding box center [662, 236] width 15 height 13
radio input "true"
click at [687, 406] on span "True" at bounding box center [687, 398] width 26 height 16
click at [670, 405] on input "True" at bounding box center [662, 398] width 15 height 13
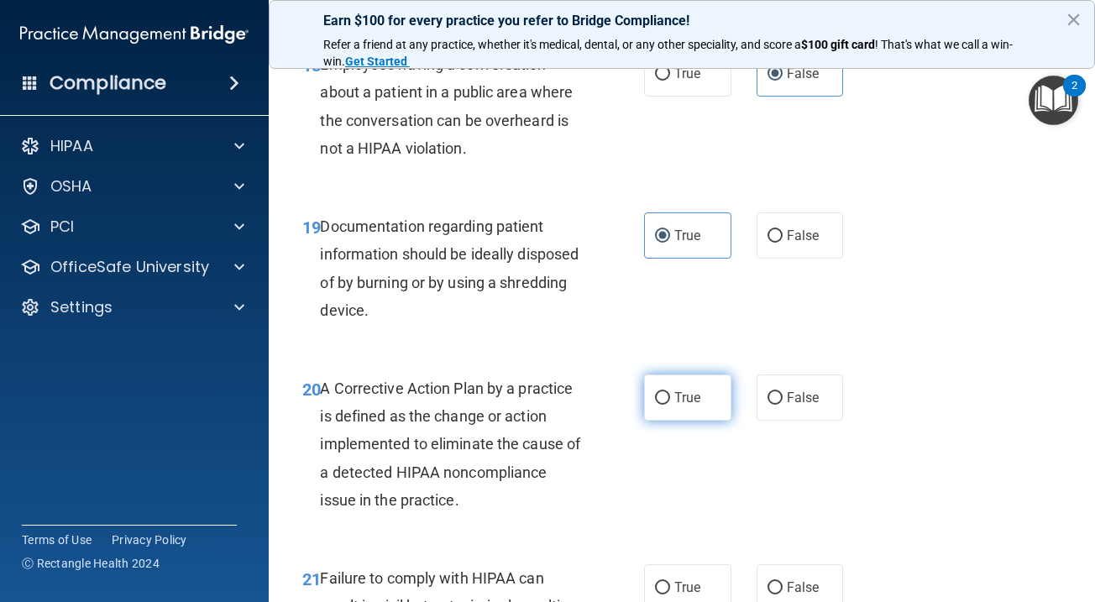
radio input "true"
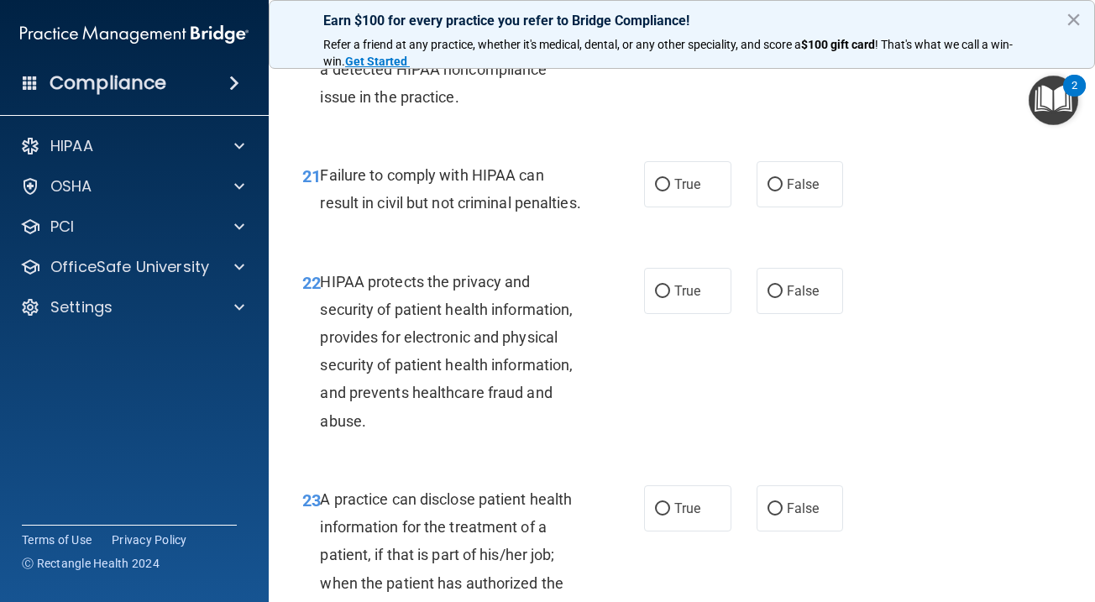
scroll to position [3255, 0]
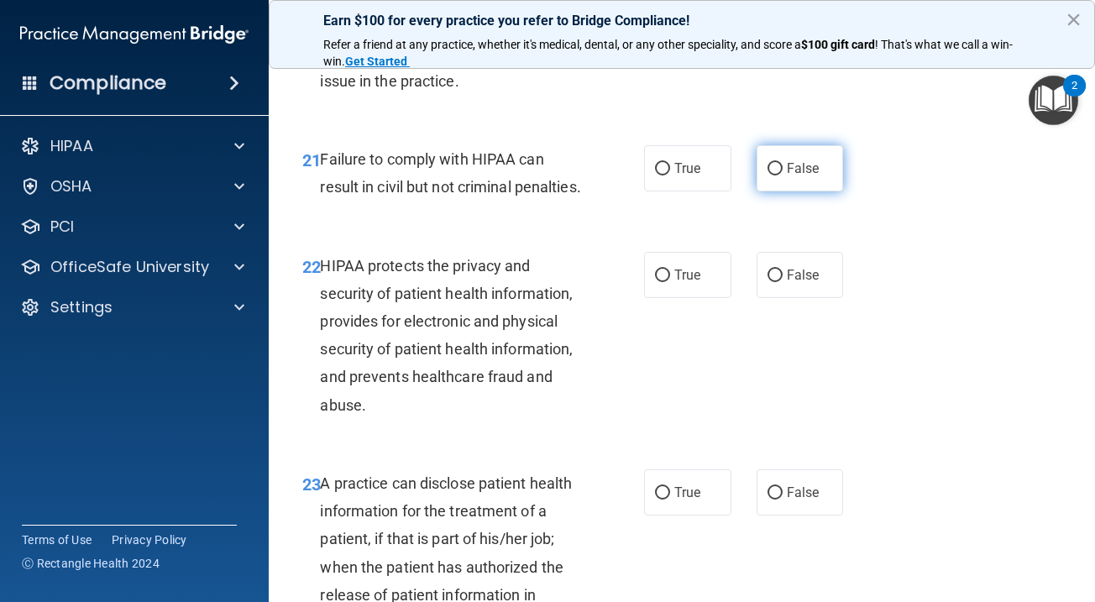
click at [799, 189] on label "False" at bounding box center [800, 168] width 87 height 46
click at [783, 175] on input "False" at bounding box center [774, 169] width 15 height 13
radio input "true"
click at [703, 298] on label "True" at bounding box center [687, 275] width 87 height 46
click at [670, 282] on input "True" at bounding box center [662, 276] width 15 height 13
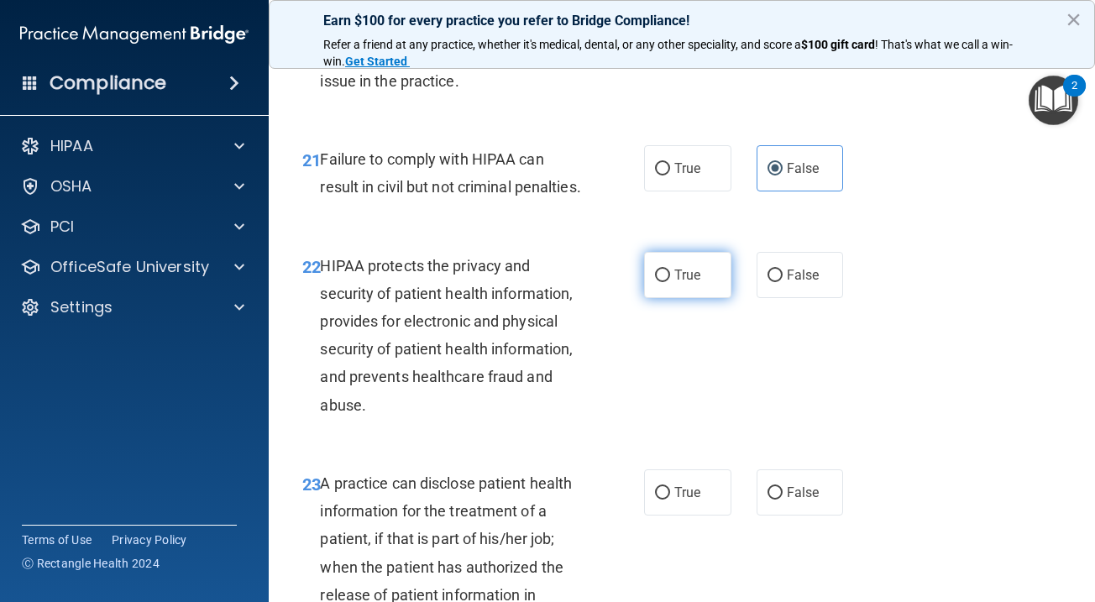
radio input "true"
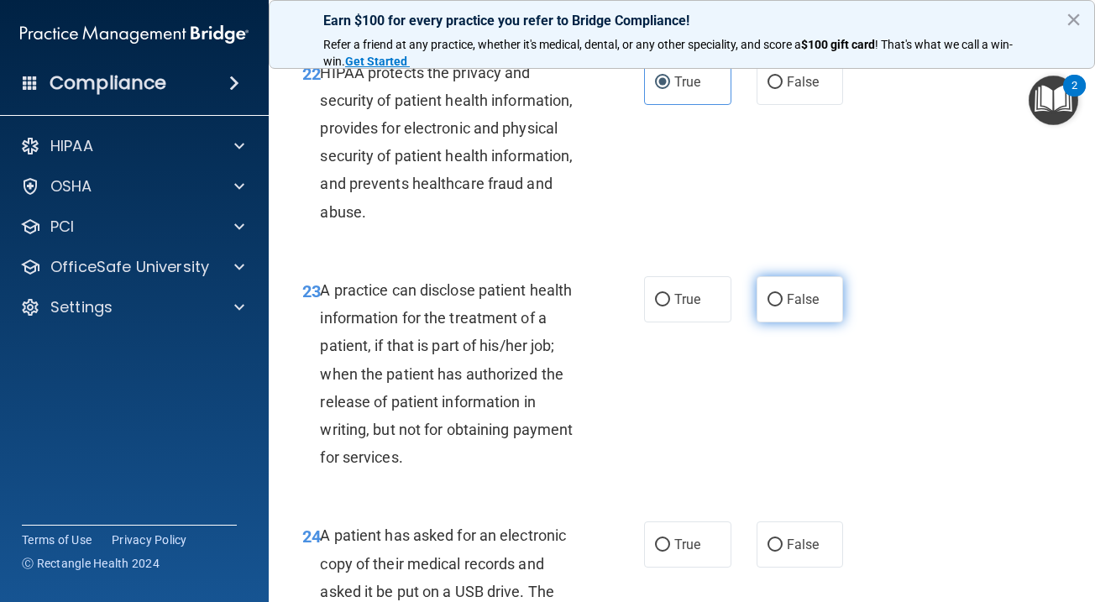
click at [785, 322] on label "False" at bounding box center [800, 299] width 87 height 46
click at [783, 306] on input "False" at bounding box center [774, 300] width 15 height 13
radio input "true"
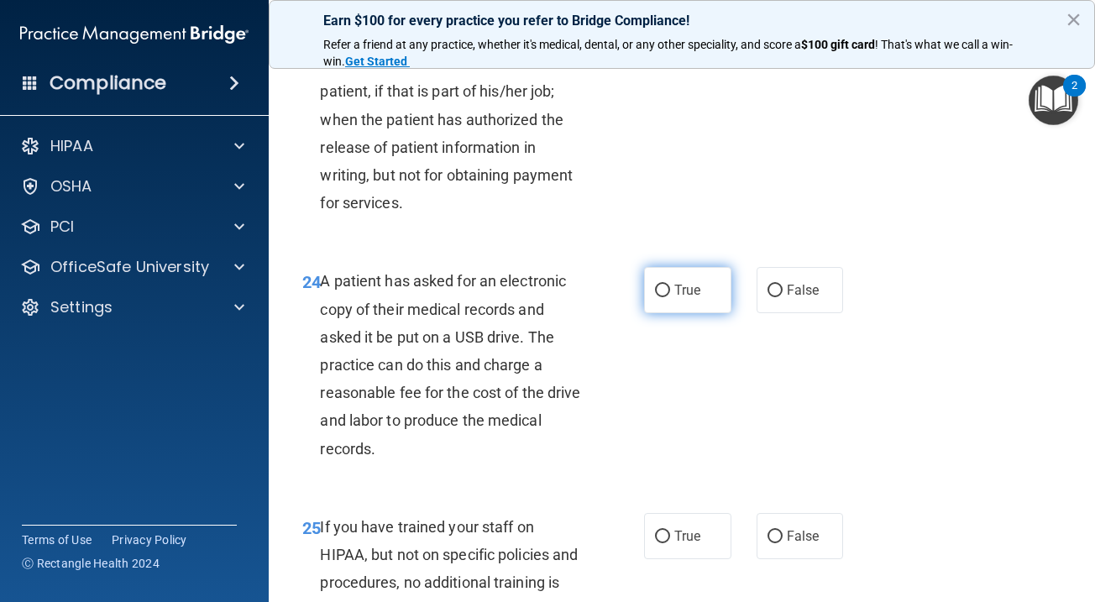
click at [691, 298] on span "True" at bounding box center [687, 290] width 26 height 16
click at [670, 297] on input "True" at bounding box center [662, 291] width 15 height 13
radio input "true"
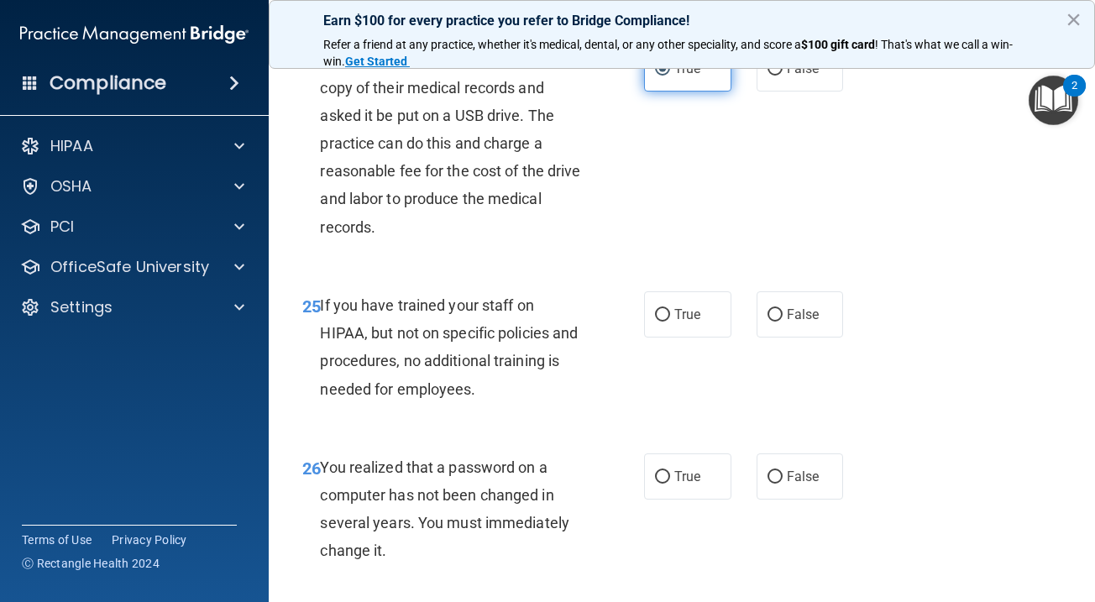
scroll to position [3926, 0]
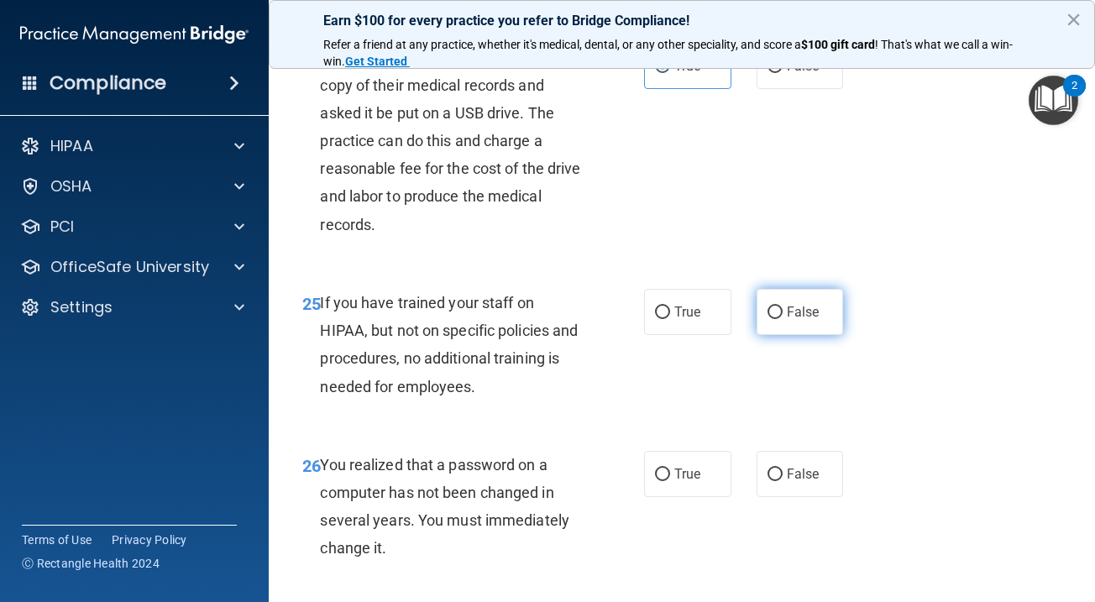
click at [813, 320] on span "False" at bounding box center [803, 312] width 33 height 16
click at [783, 319] on input "False" at bounding box center [774, 312] width 15 height 13
radio input "true"
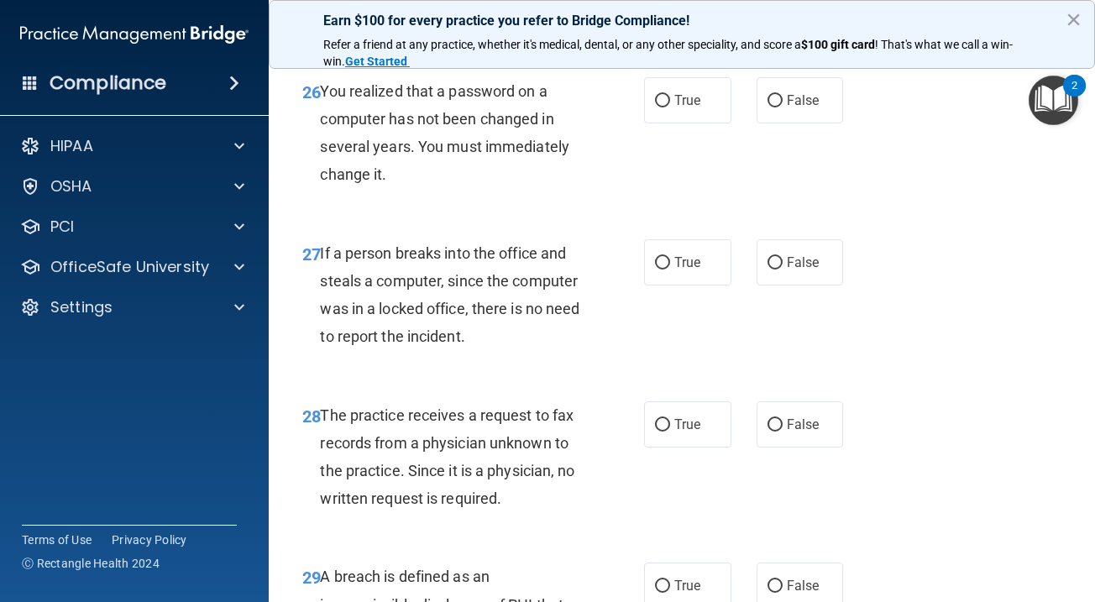
scroll to position [4303, 0]
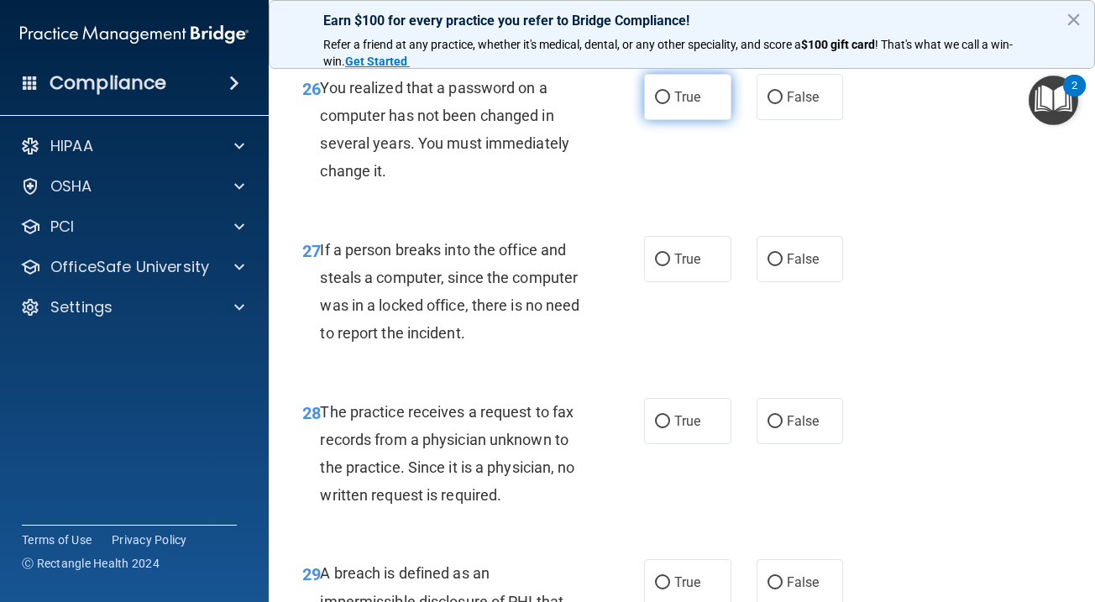
click at [683, 105] on span "True" at bounding box center [687, 97] width 26 height 16
click at [670, 104] on input "True" at bounding box center [662, 98] width 15 height 13
radio input "true"
click at [810, 282] on label "False" at bounding box center [800, 259] width 87 height 46
click at [783, 266] on input "False" at bounding box center [774, 260] width 15 height 13
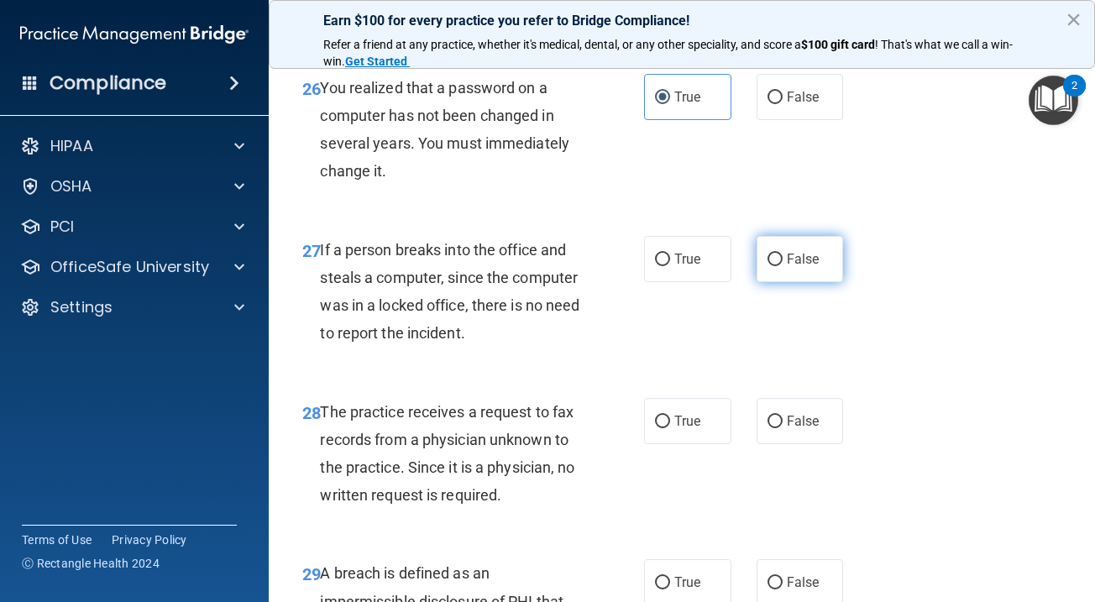
radio input "true"
click at [810, 443] on label "False" at bounding box center [800, 421] width 87 height 46
click at [783, 428] on input "False" at bounding box center [774, 422] width 15 height 13
radio input "true"
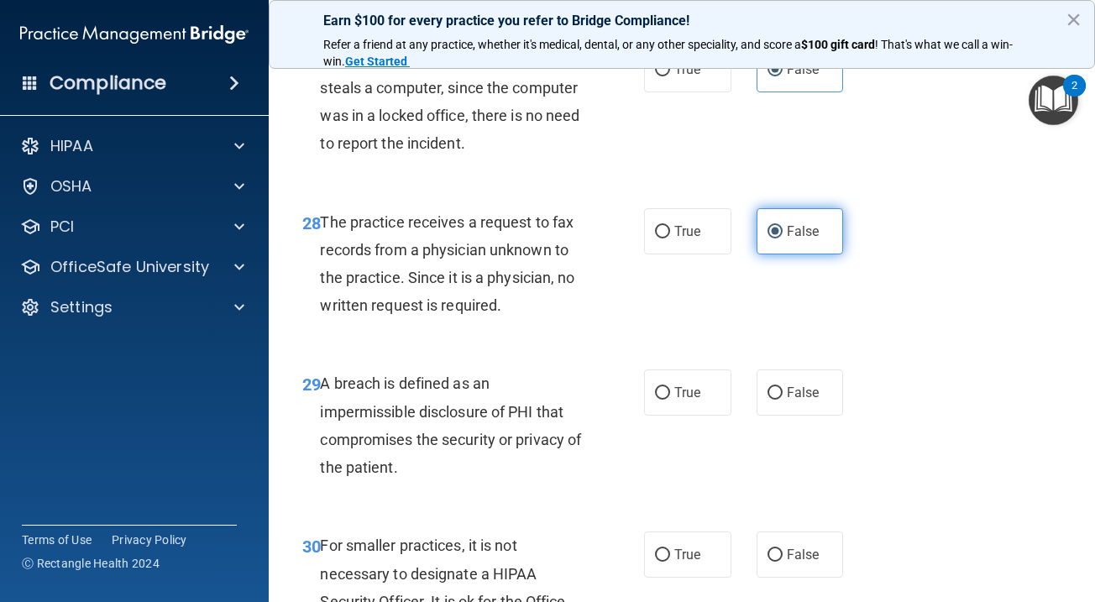
scroll to position [4669, 0]
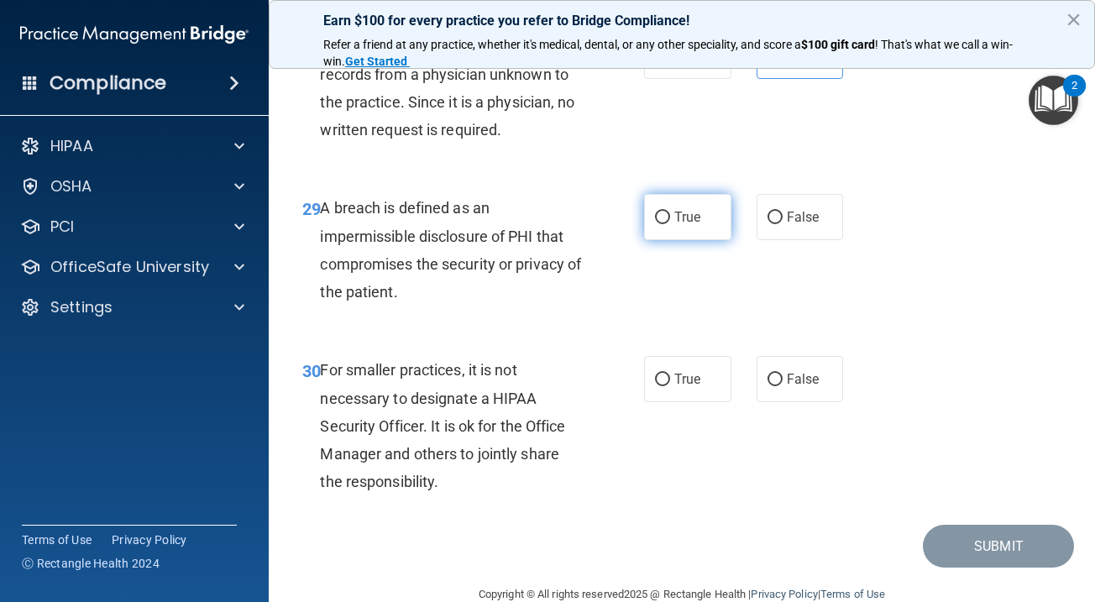
click at [707, 240] on label "True" at bounding box center [687, 217] width 87 height 46
click at [670, 224] on input "True" at bounding box center [662, 218] width 15 height 13
radio input "true"
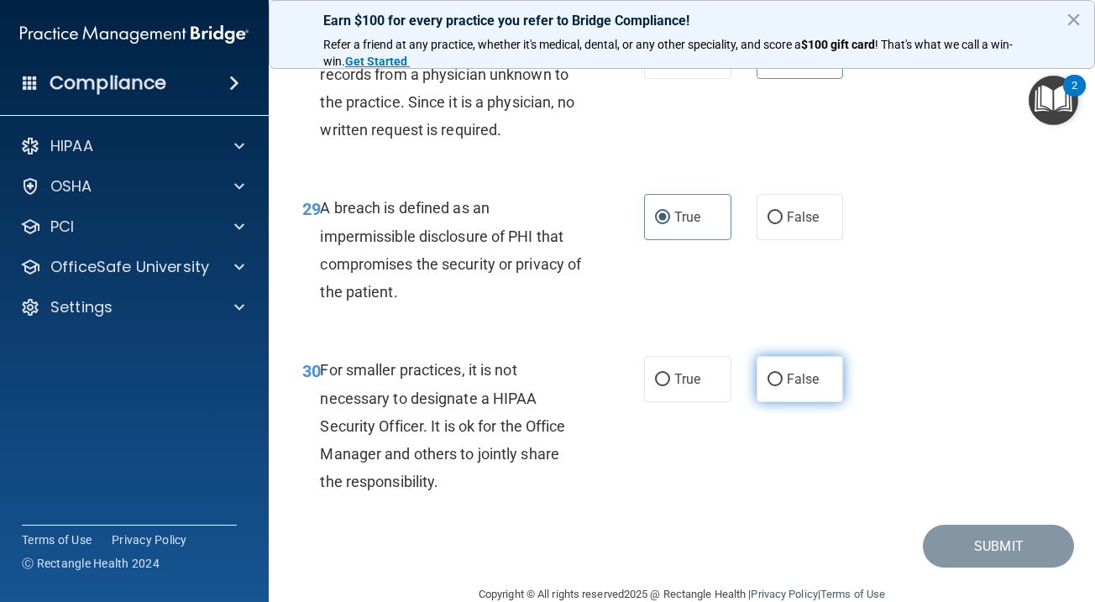
click at [786, 402] on label "False" at bounding box center [800, 379] width 87 height 46
click at [783, 386] on input "False" at bounding box center [774, 380] width 15 height 13
radio input "true"
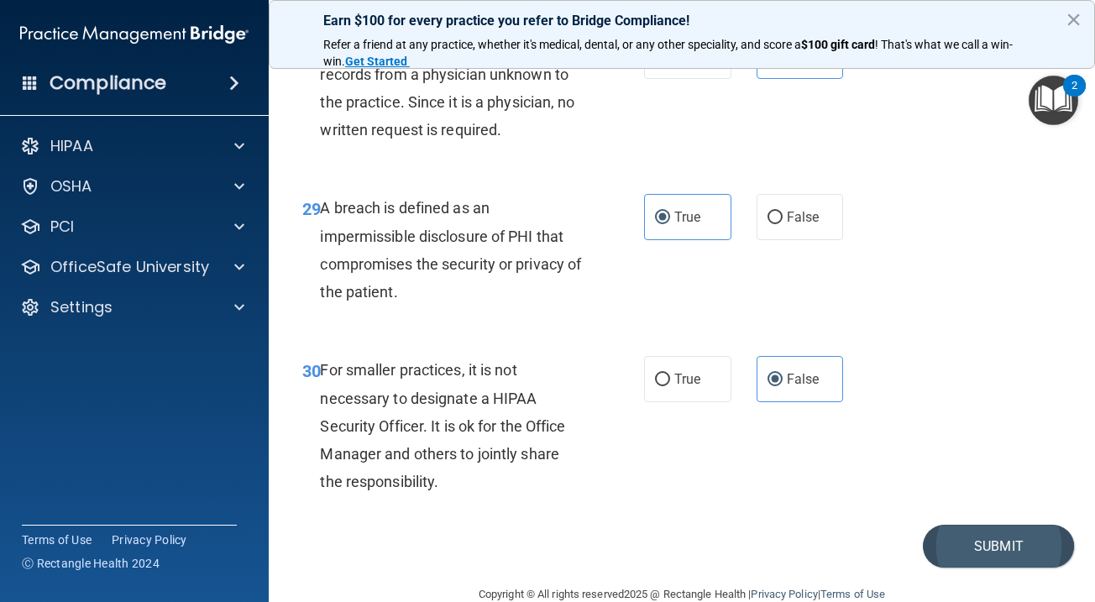
click at [993, 568] on button "Submit" at bounding box center [998, 546] width 151 height 43
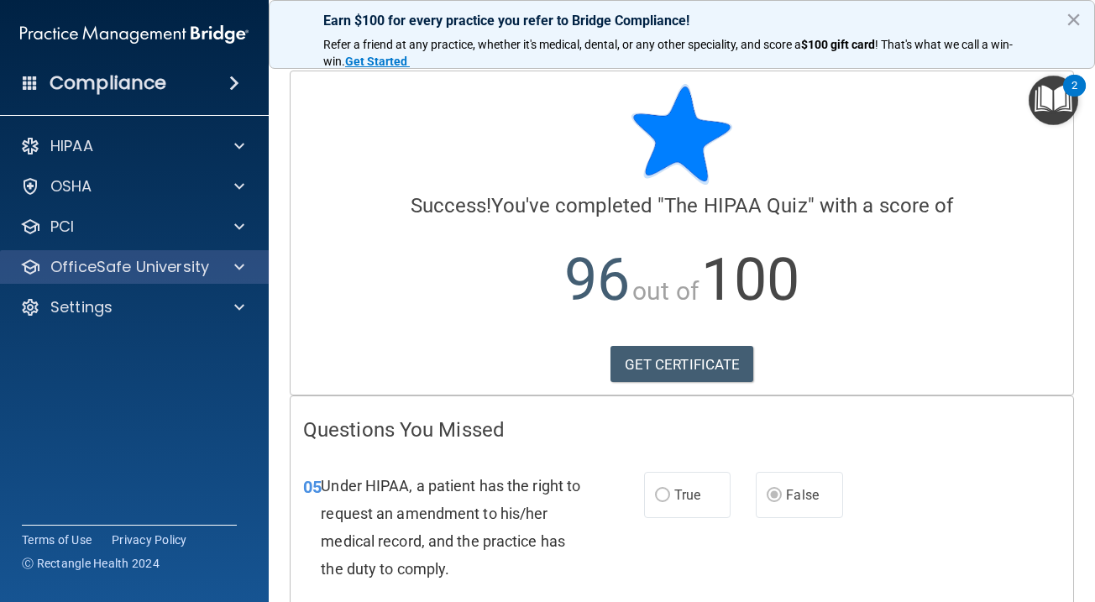
click at [158, 280] on div "OfficeSafe University" at bounding box center [135, 267] width 270 height 34
click at [168, 271] on p "OfficeSafe University" at bounding box center [129, 267] width 159 height 20
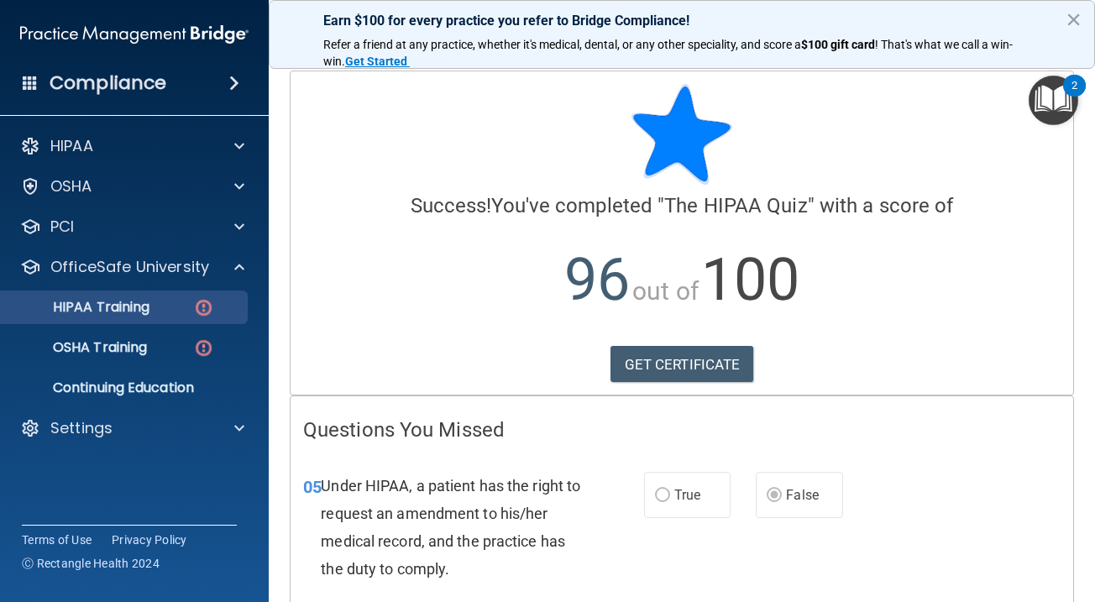
click at [159, 312] on div "HIPAA Training" at bounding box center [125, 307] width 229 height 17
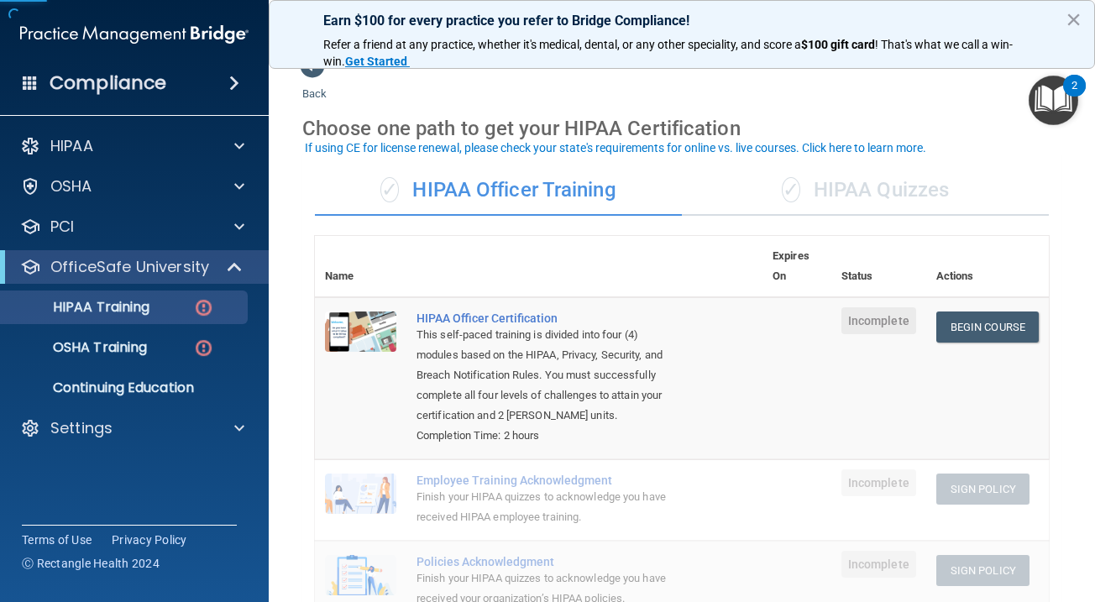
scroll to position [22, 0]
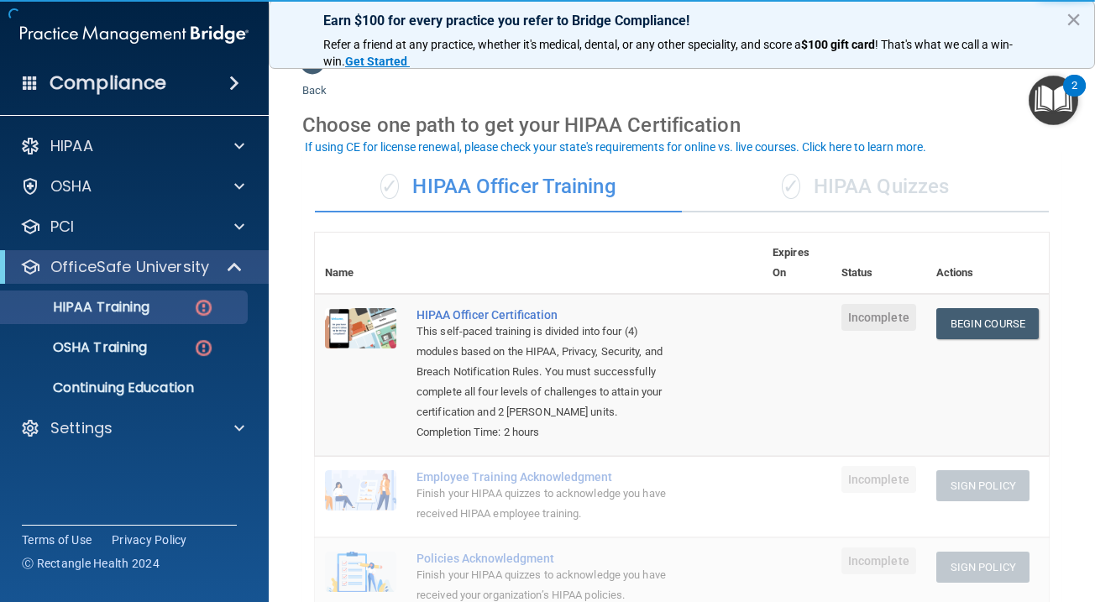
click at [879, 193] on div "✓ HIPAA Quizzes" at bounding box center [865, 187] width 367 height 50
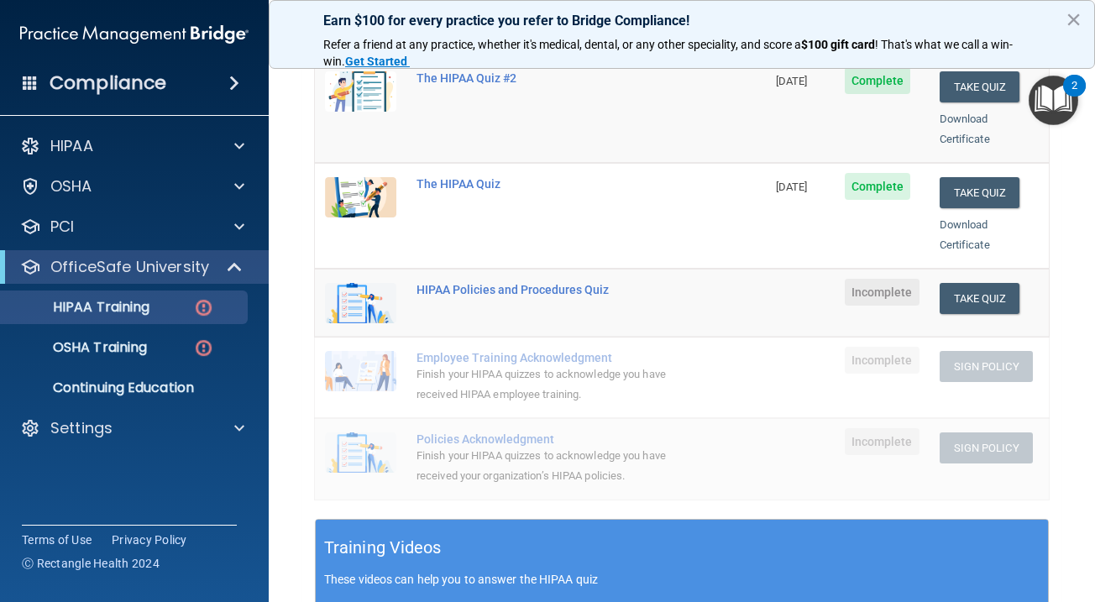
scroll to position [259, 0]
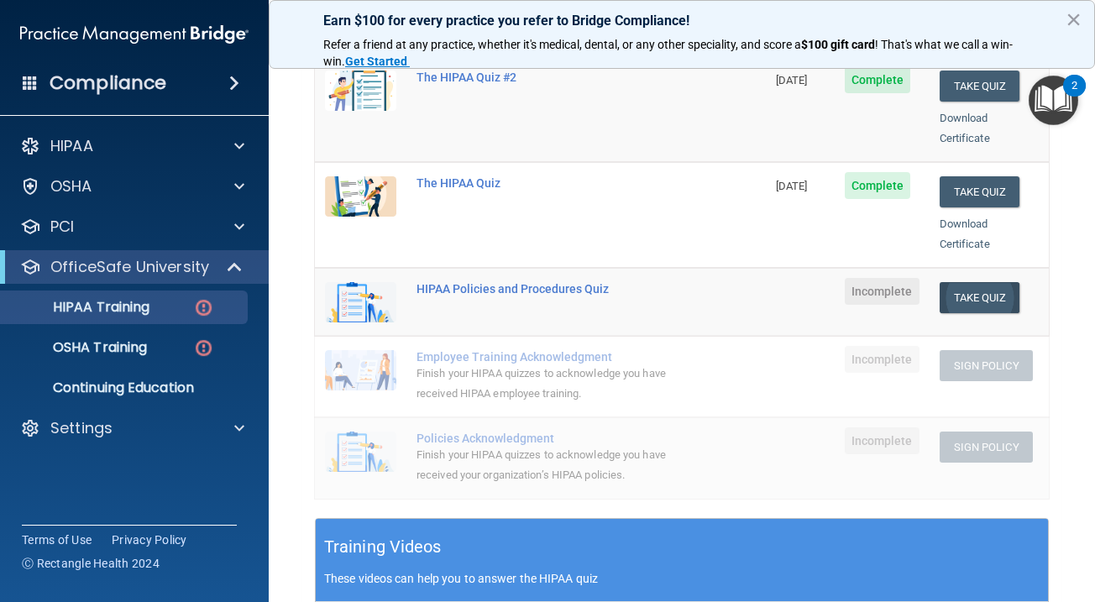
click at [998, 282] on button "Take Quiz" at bounding box center [980, 297] width 81 height 31
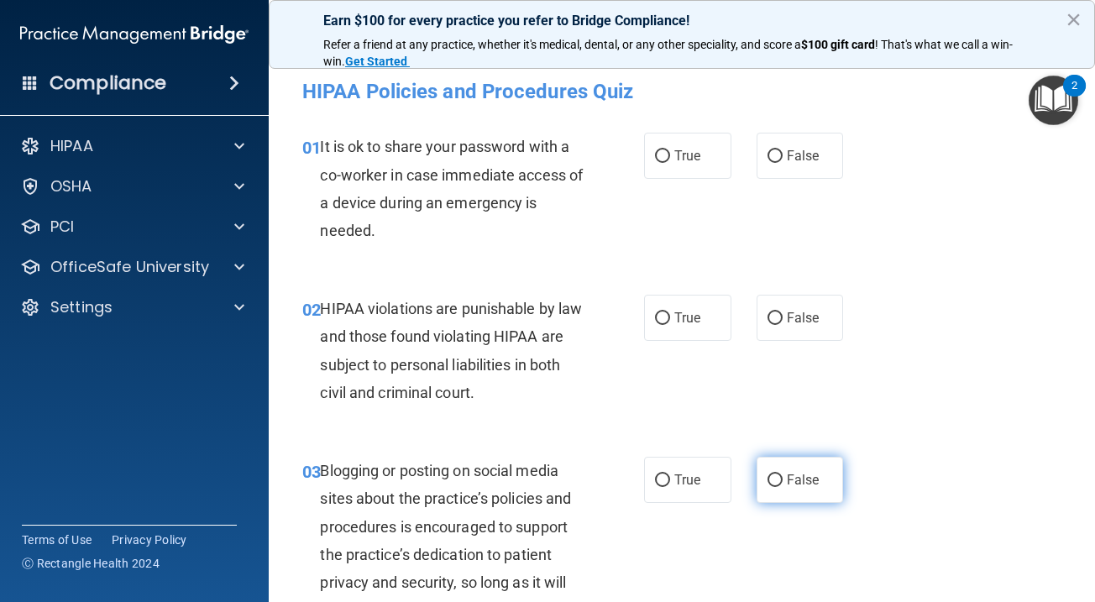
scroll to position [25, 0]
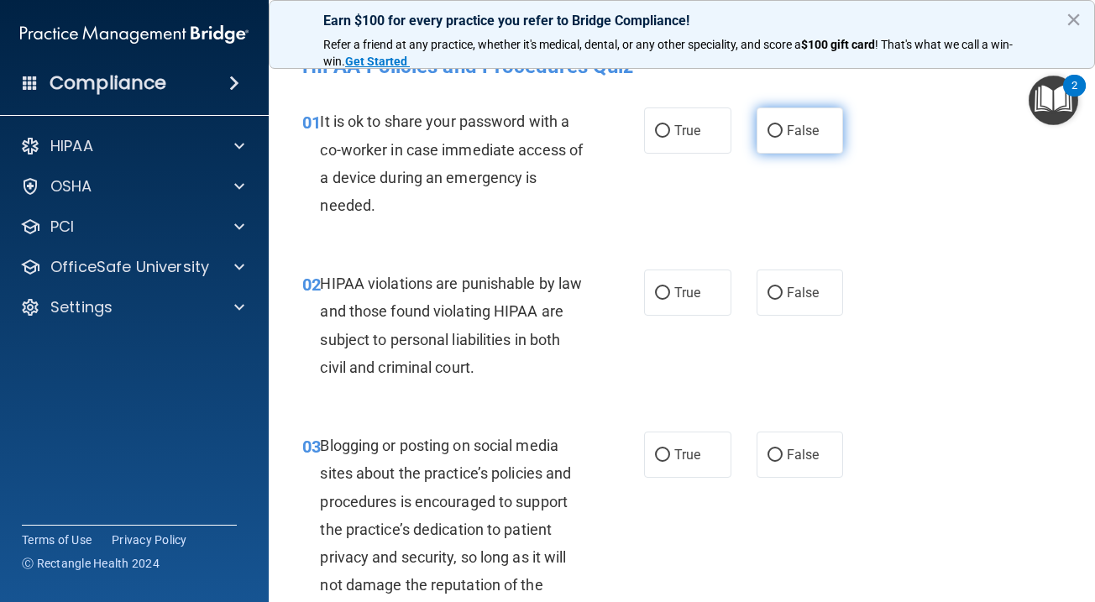
click at [808, 146] on label "False" at bounding box center [800, 130] width 87 height 46
click at [783, 138] on input "False" at bounding box center [774, 131] width 15 height 13
radio input "true"
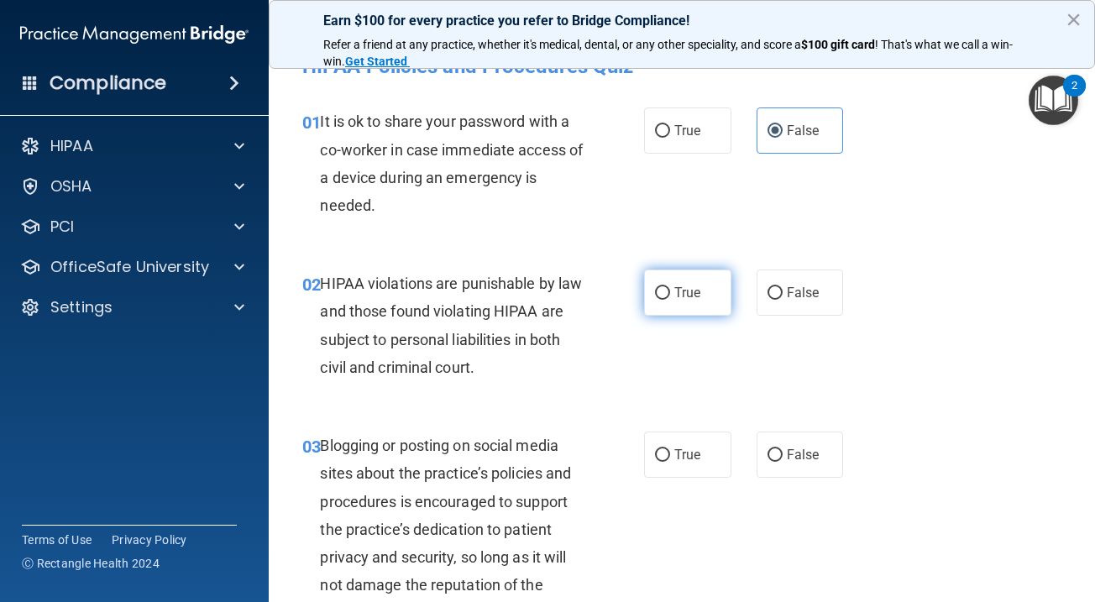
click at [720, 293] on label "True" at bounding box center [687, 293] width 87 height 46
click at [670, 293] on input "True" at bounding box center [662, 293] width 15 height 13
radio input "true"
click at [780, 441] on label "False" at bounding box center [800, 455] width 87 height 46
click at [780, 449] on input "False" at bounding box center [774, 455] width 15 height 13
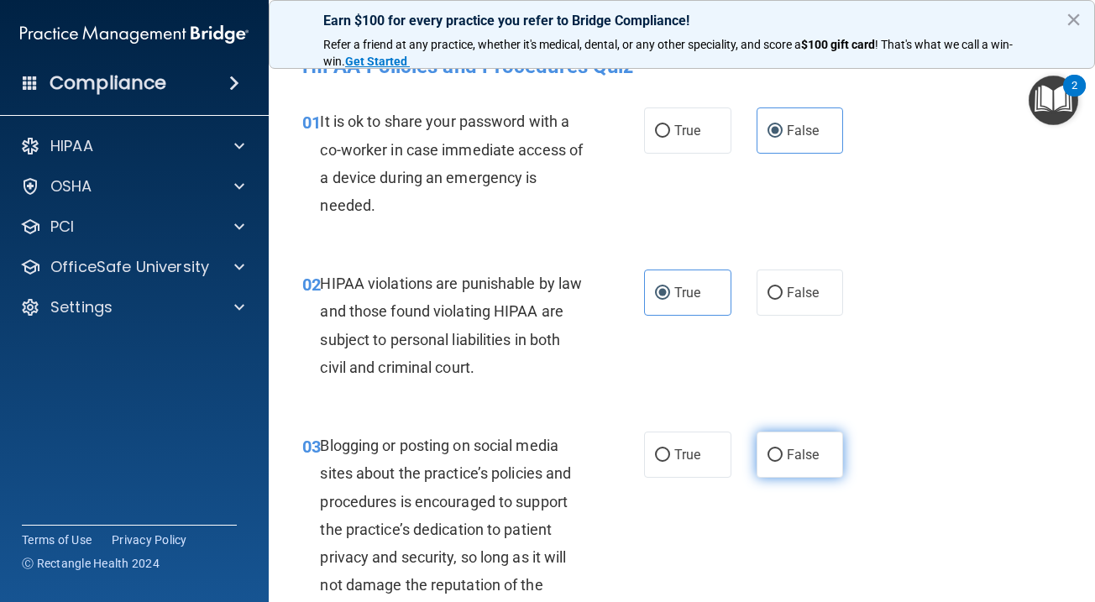
radio input "true"
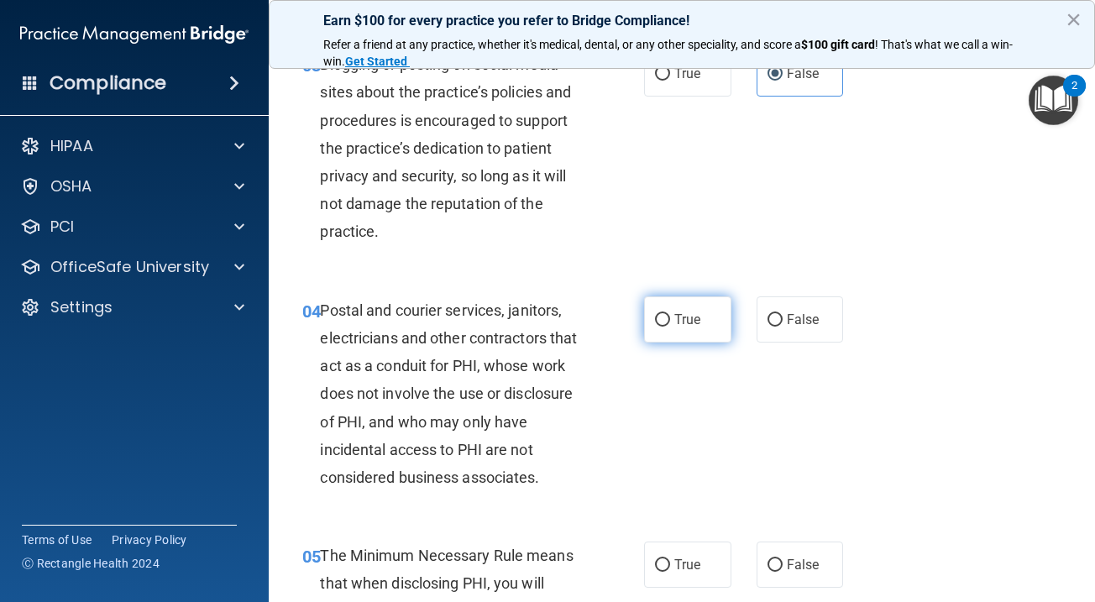
click at [690, 325] on label "True" at bounding box center [687, 319] width 87 height 46
click at [670, 325] on input "True" at bounding box center [662, 320] width 15 height 13
radio input "true"
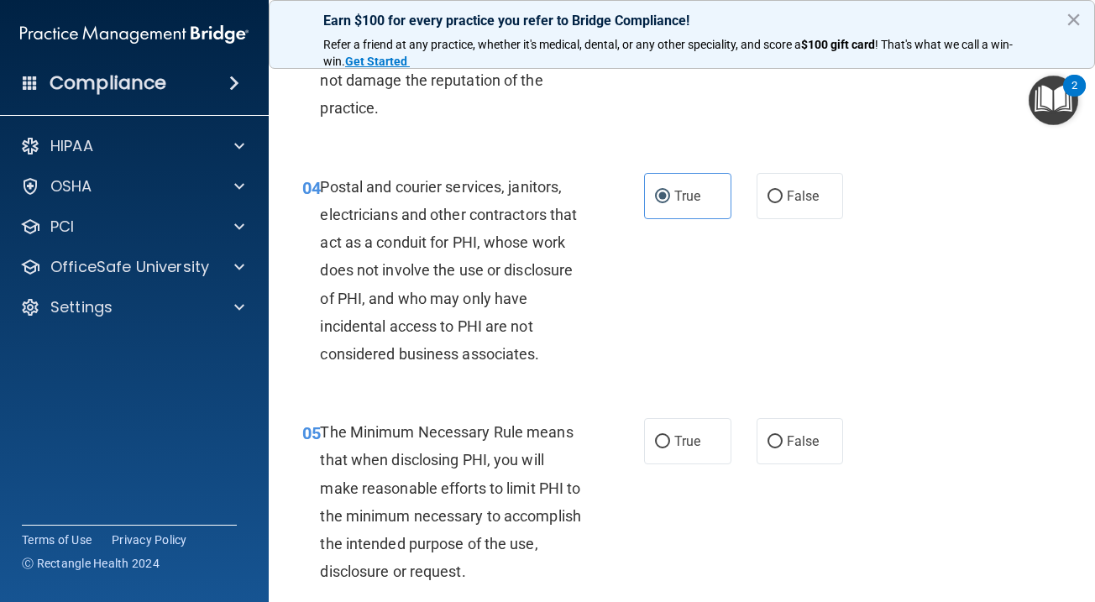
scroll to position [529, 0]
click at [703, 446] on label "True" at bounding box center [687, 442] width 87 height 46
click at [670, 446] on input "True" at bounding box center [662, 443] width 15 height 13
radio input "true"
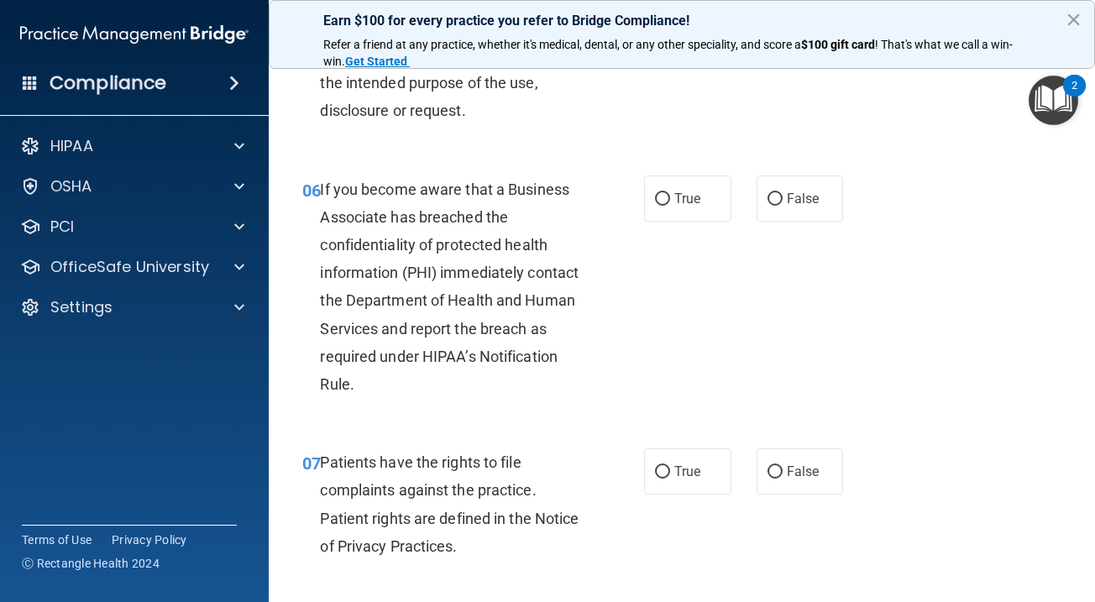
scroll to position [998, 0]
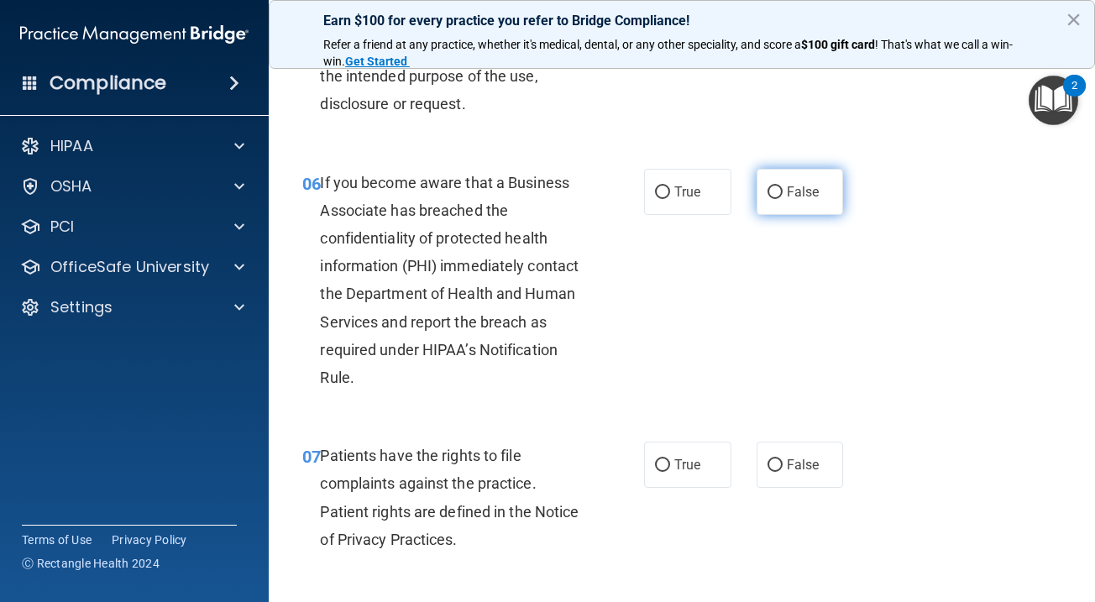
click at [794, 184] on span "False" at bounding box center [803, 192] width 33 height 16
click at [783, 186] on input "False" at bounding box center [774, 192] width 15 height 13
radio input "true"
click at [690, 462] on span "True" at bounding box center [687, 465] width 26 height 16
click at [670, 462] on input "True" at bounding box center [662, 465] width 15 height 13
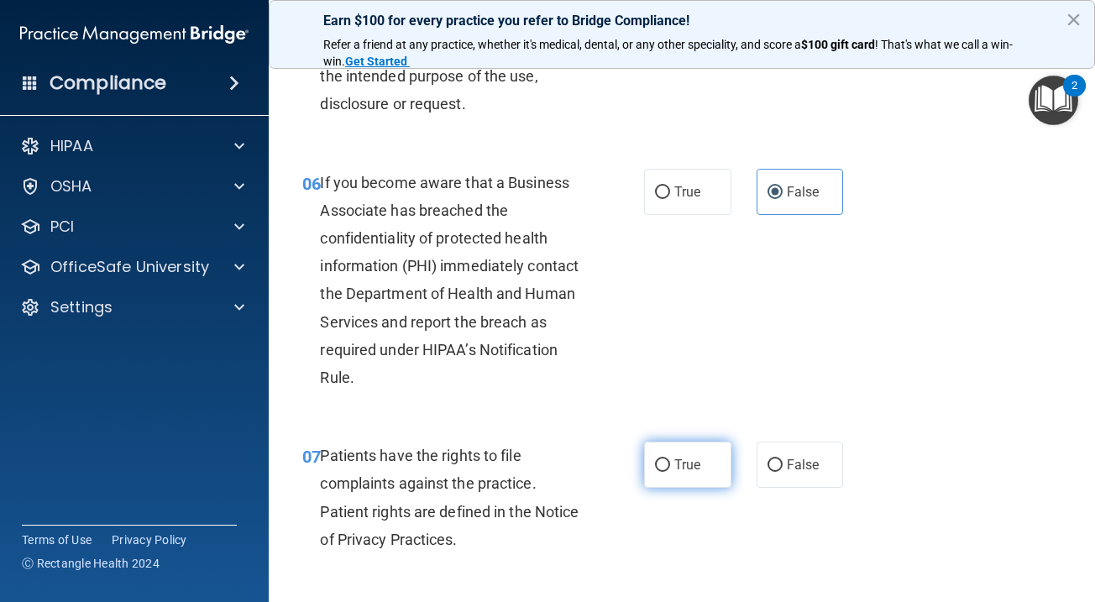
radio input "true"
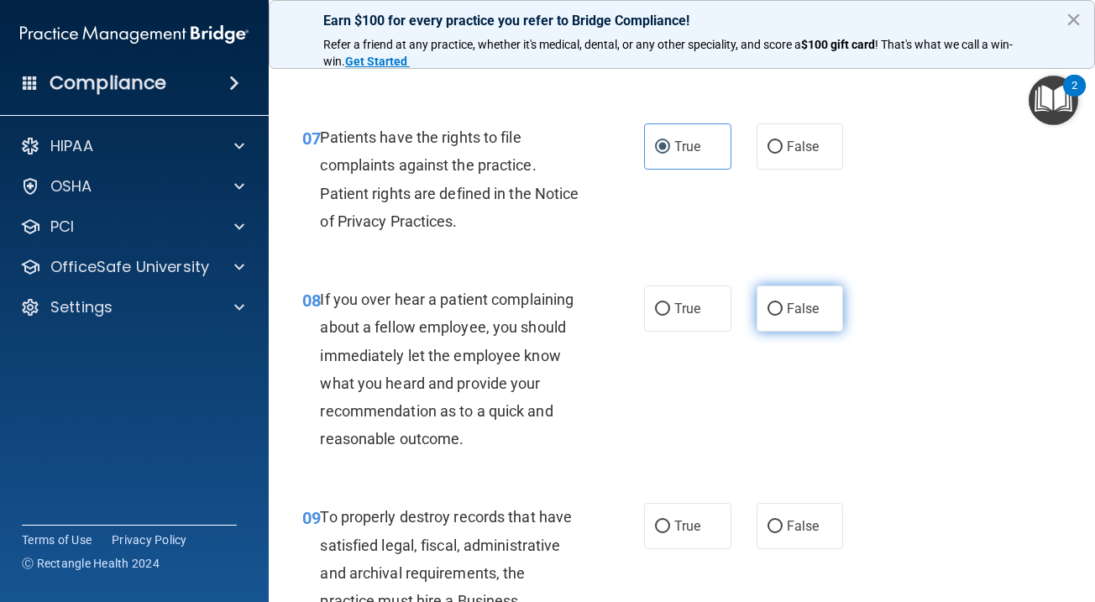
scroll to position [1319, 0]
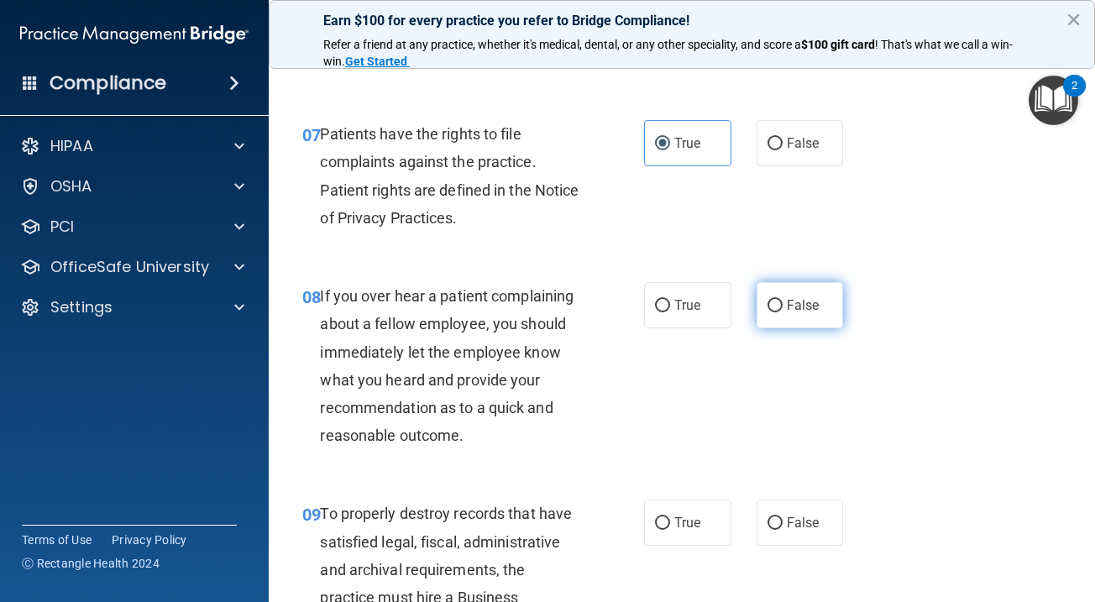
click at [814, 297] on span "False" at bounding box center [803, 305] width 33 height 16
click at [783, 300] on input "False" at bounding box center [774, 306] width 15 height 13
radio input "true"
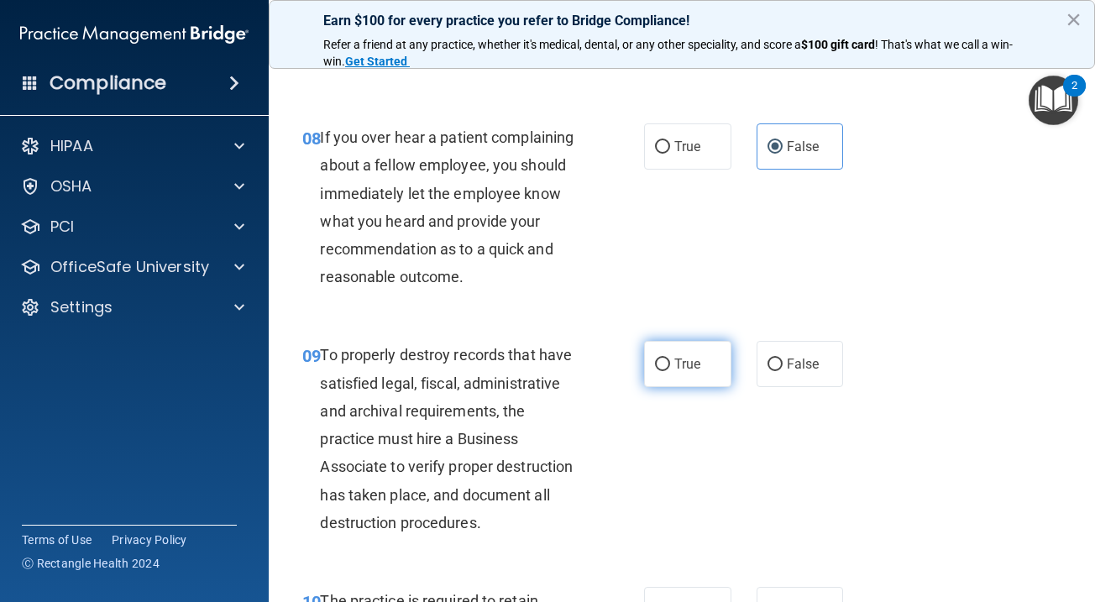
click at [674, 364] on label "True" at bounding box center [687, 364] width 87 height 46
click at [670, 364] on input "True" at bounding box center [662, 365] width 15 height 13
radio input "true"
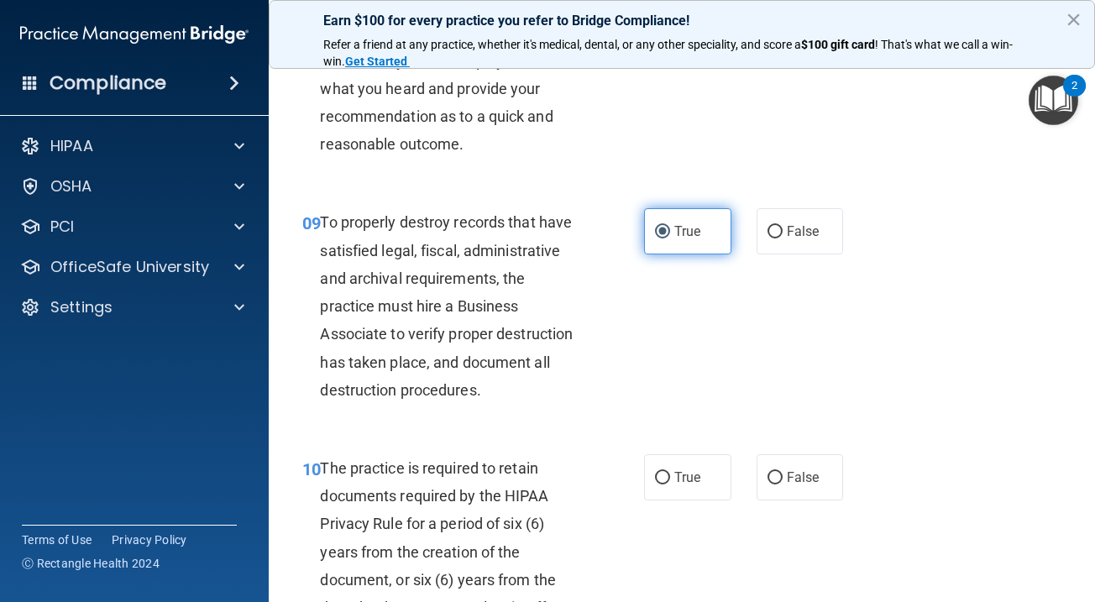
scroll to position [1611, 0]
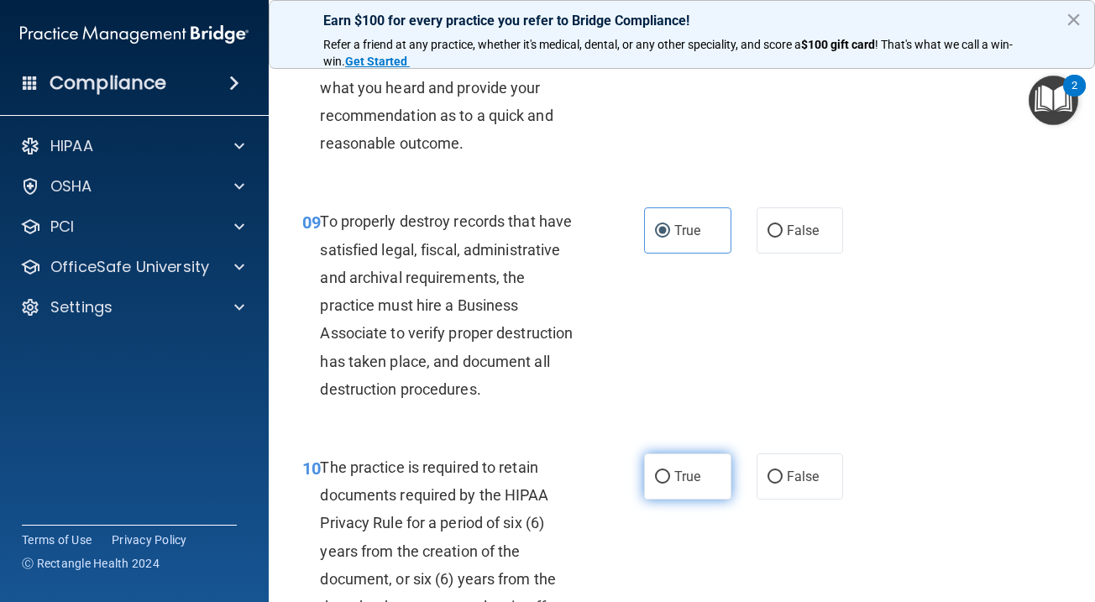
click at [685, 474] on label "True" at bounding box center [687, 476] width 87 height 46
click at [670, 474] on input "True" at bounding box center [662, 477] width 15 height 13
radio input "true"
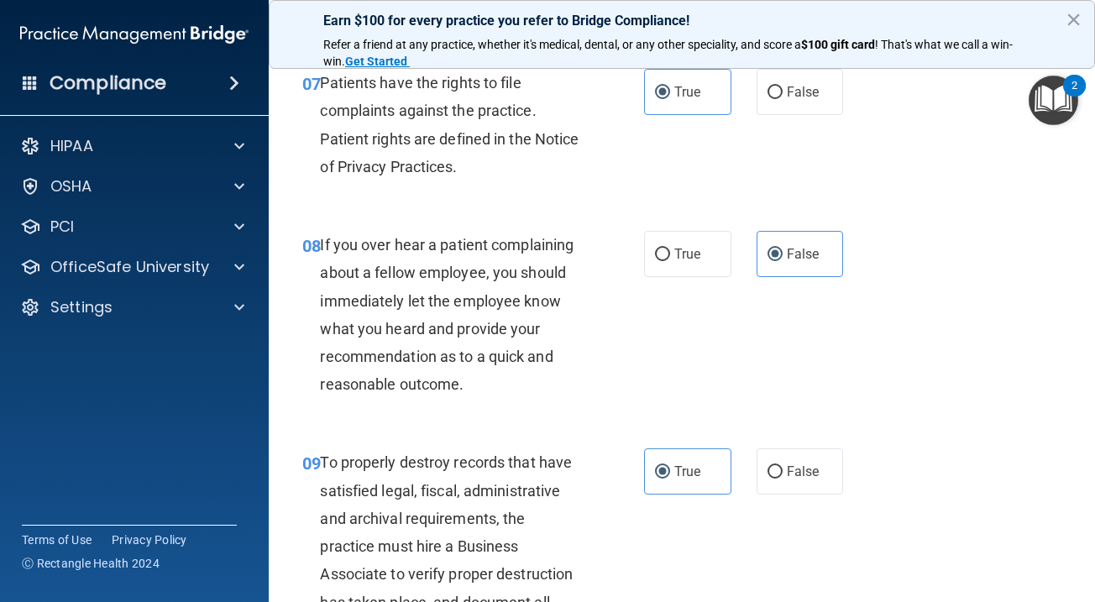
scroll to position [1447, 0]
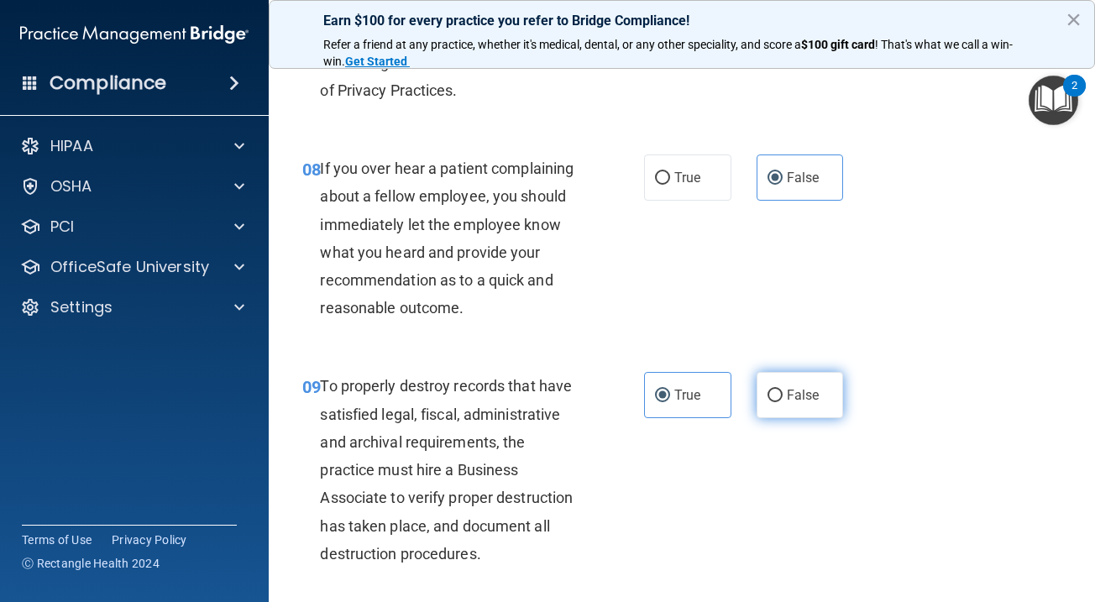
click at [792, 387] on span "False" at bounding box center [803, 395] width 33 height 16
click at [783, 390] on input "False" at bounding box center [774, 396] width 15 height 13
radio input "true"
radio input "false"
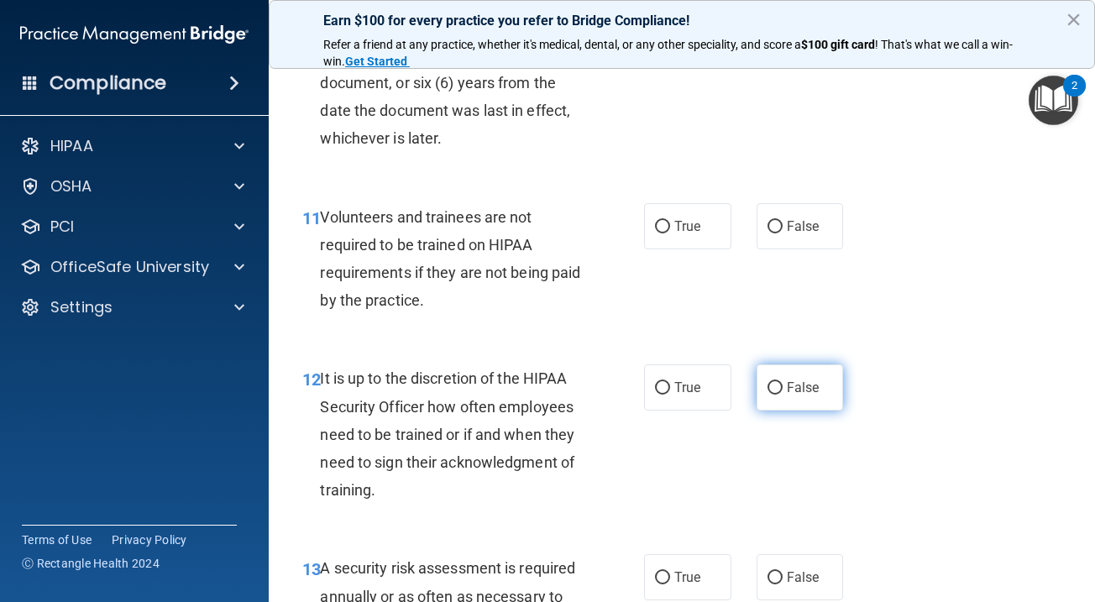
scroll to position [2211, 0]
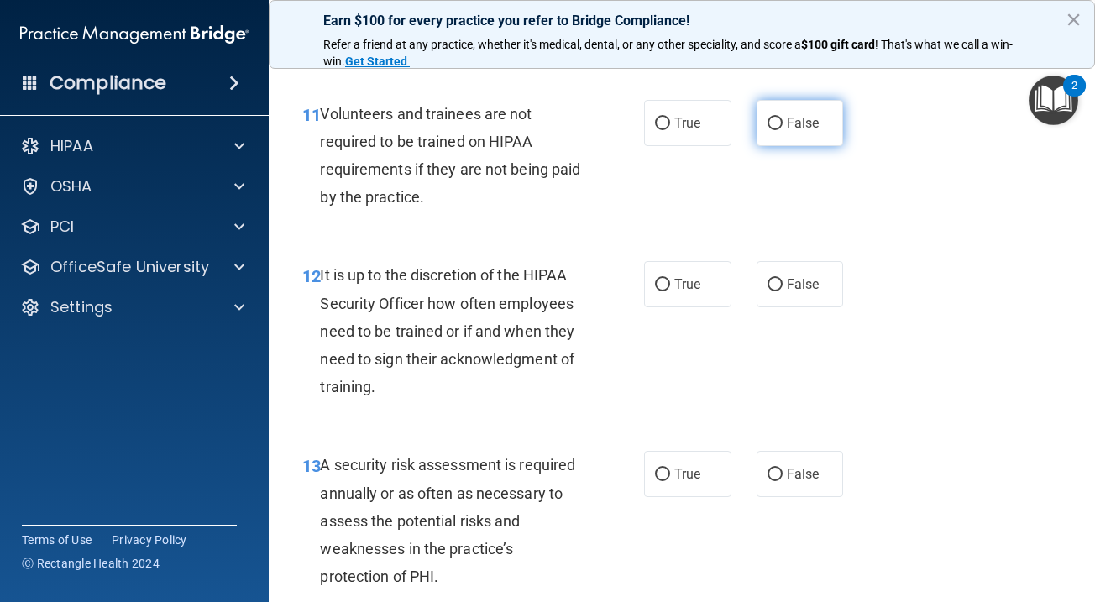
click at [816, 115] on span "False" at bounding box center [803, 123] width 33 height 16
click at [783, 118] on input "False" at bounding box center [774, 124] width 15 height 13
radio input "true"
click at [801, 276] on span "False" at bounding box center [803, 284] width 33 height 16
click at [783, 279] on input "False" at bounding box center [774, 285] width 15 height 13
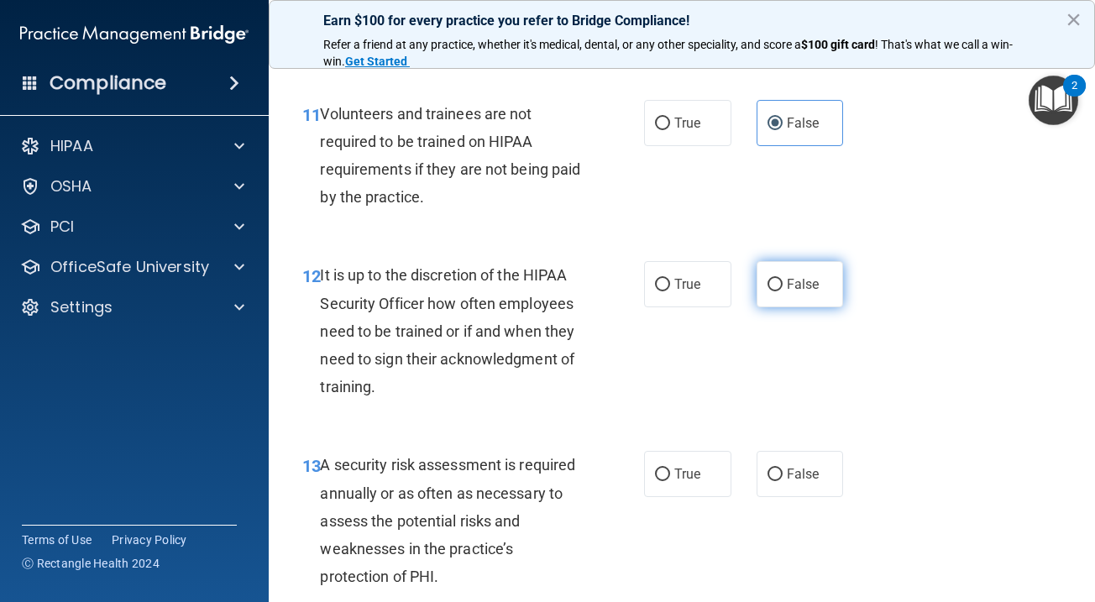
radio input "true"
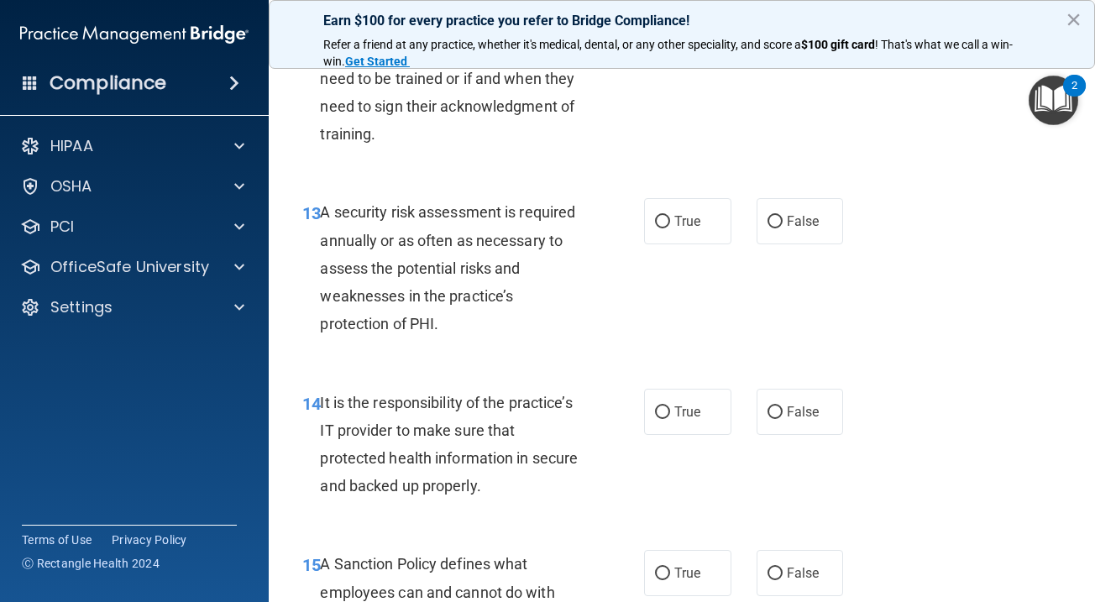
scroll to position [2466, 0]
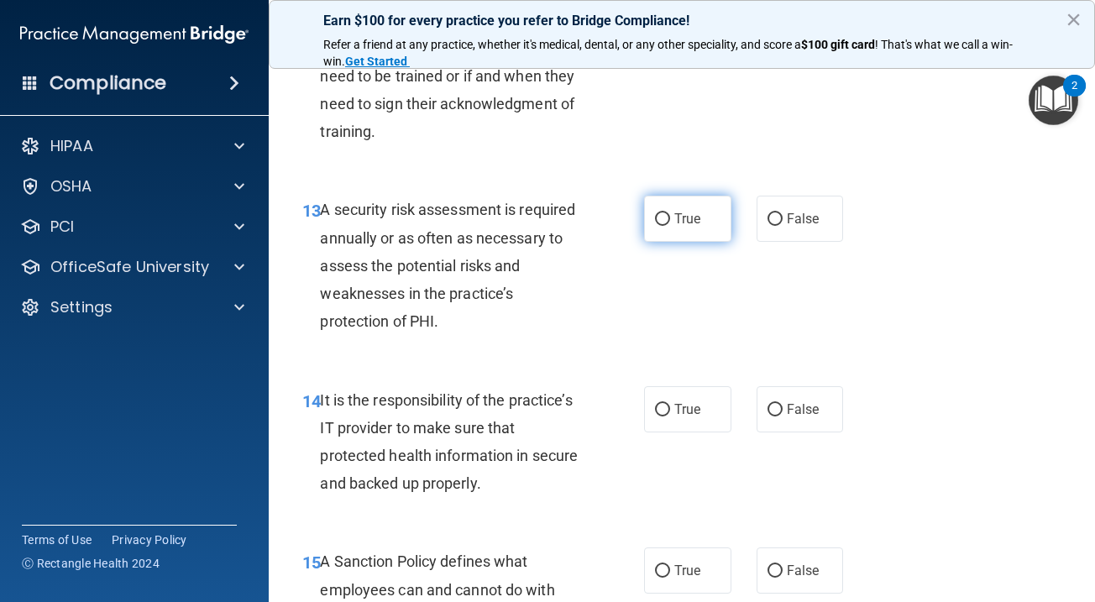
click at [704, 214] on label "True" at bounding box center [687, 219] width 87 height 46
click at [670, 214] on input "True" at bounding box center [662, 219] width 15 height 13
radio input "true"
click at [820, 386] on label "False" at bounding box center [800, 409] width 87 height 46
click at [783, 404] on input "False" at bounding box center [774, 410] width 15 height 13
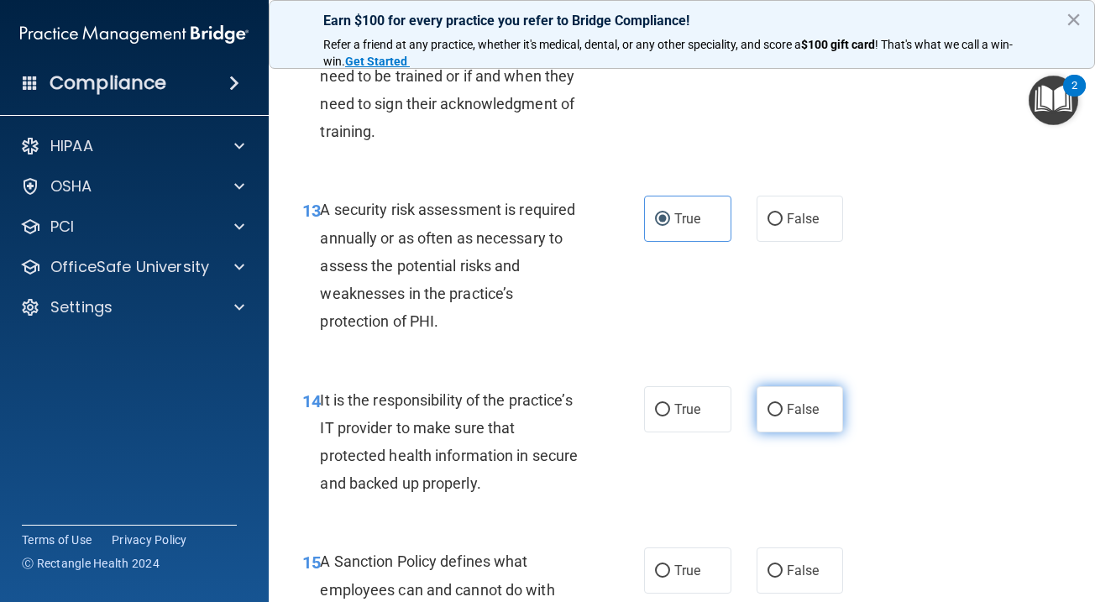
radio input "true"
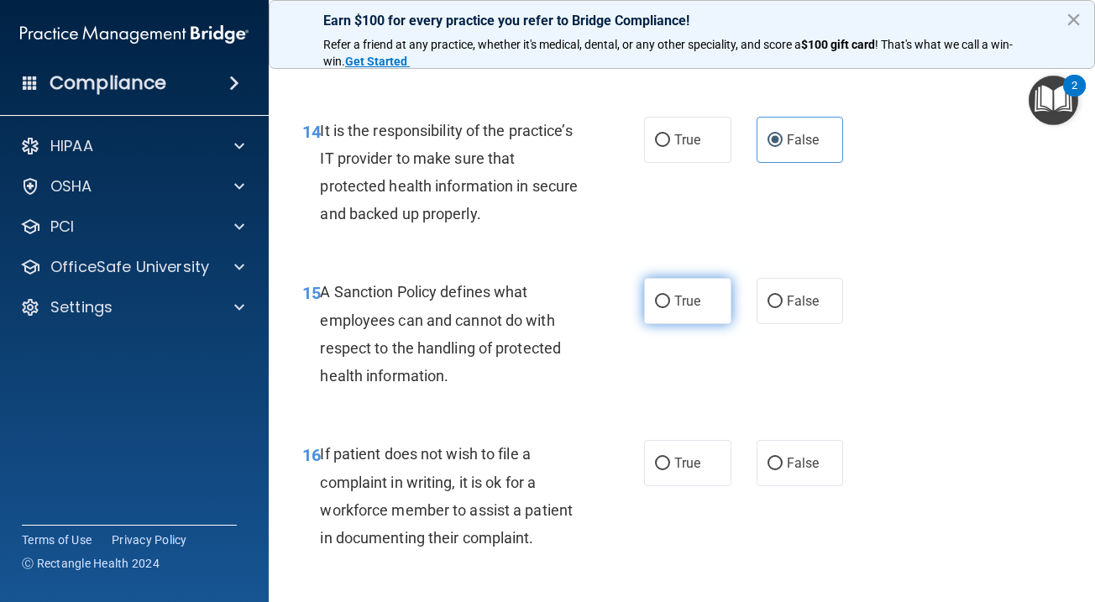
click at [693, 293] on span "True" at bounding box center [687, 301] width 26 height 16
click at [670, 296] on input "True" at bounding box center [662, 302] width 15 height 13
radio input "true"
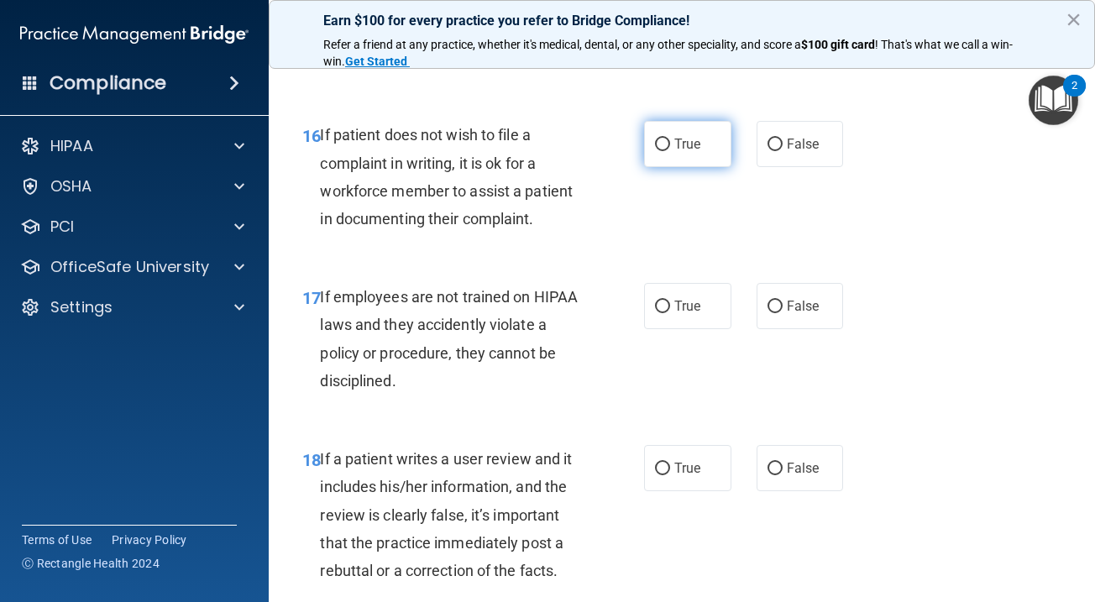
scroll to position [3059, 0]
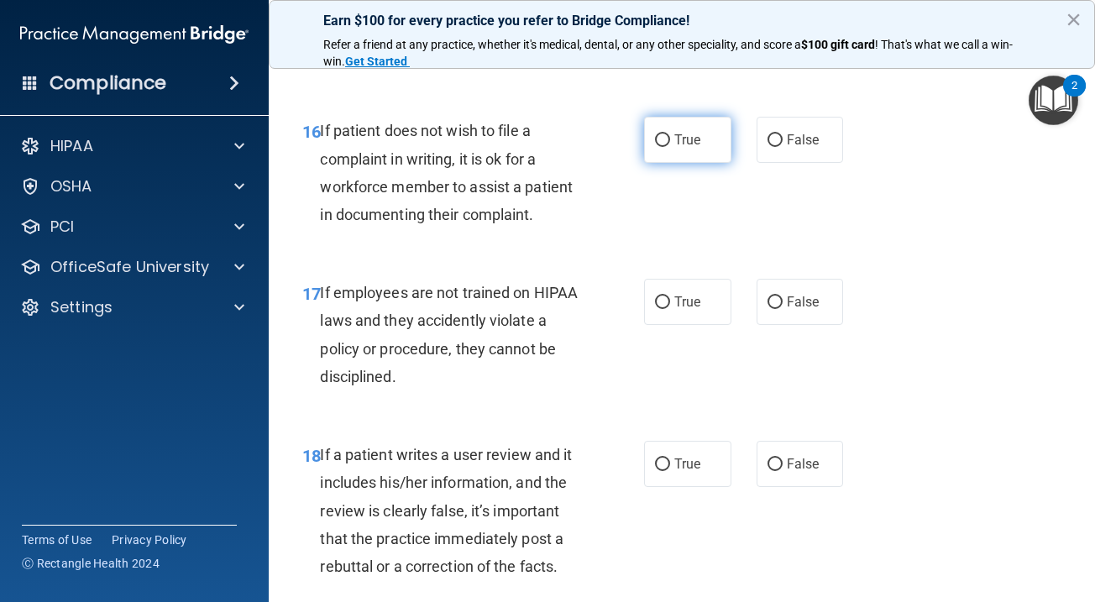
click at [716, 128] on label "True" at bounding box center [687, 140] width 87 height 46
click at [670, 134] on input "True" at bounding box center [662, 140] width 15 height 13
radio input "true"
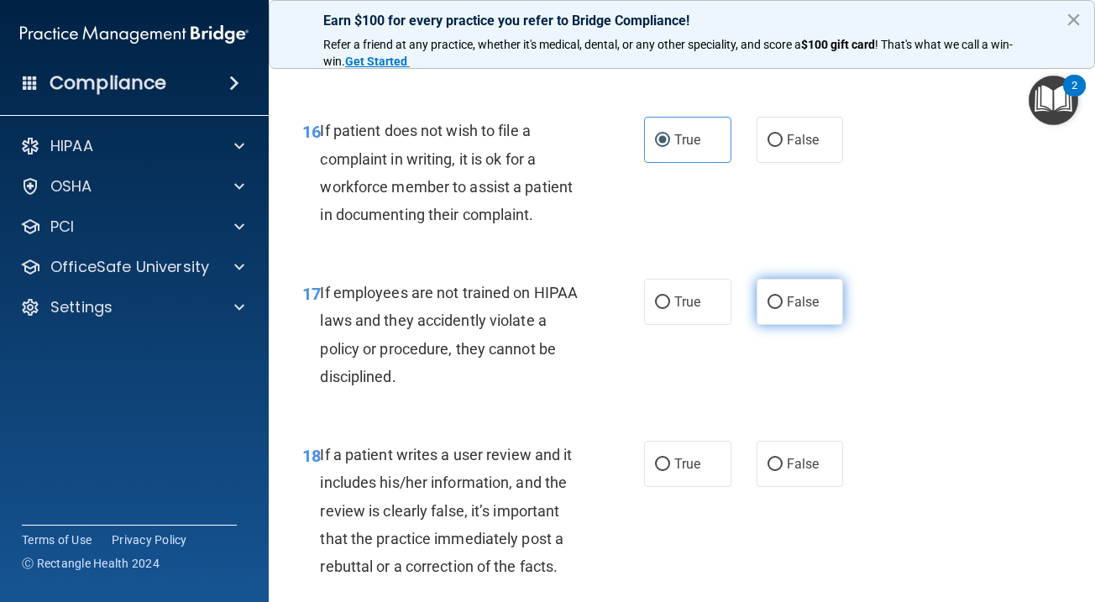
click at [768, 296] on input "False" at bounding box center [774, 302] width 15 height 13
radio input "true"
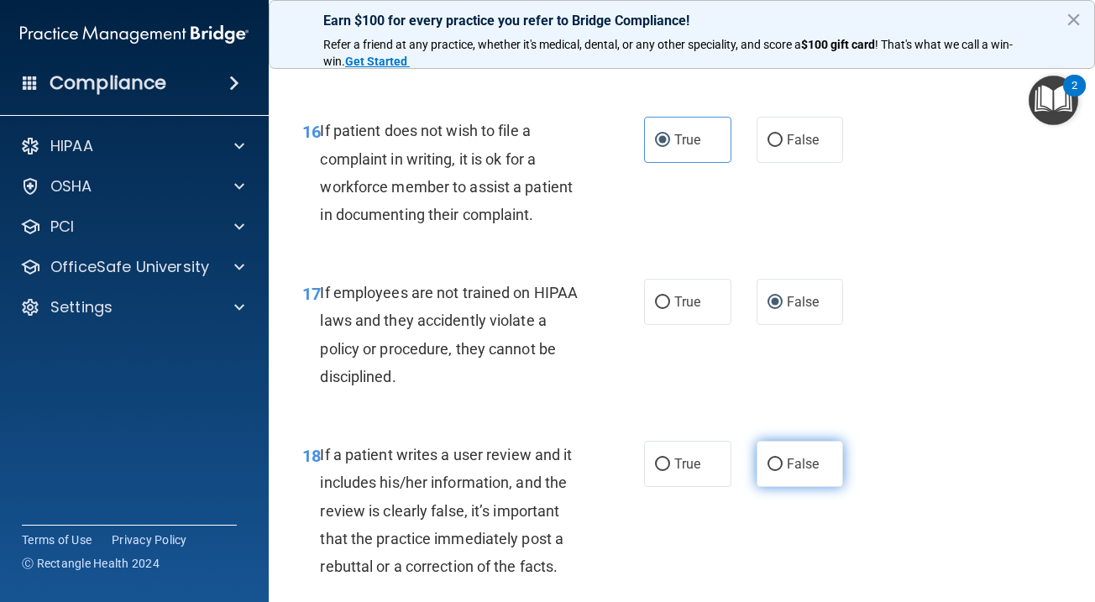
click at [796, 456] on span "False" at bounding box center [803, 464] width 33 height 16
click at [783, 458] on input "False" at bounding box center [774, 464] width 15 height 13
radio input "true"
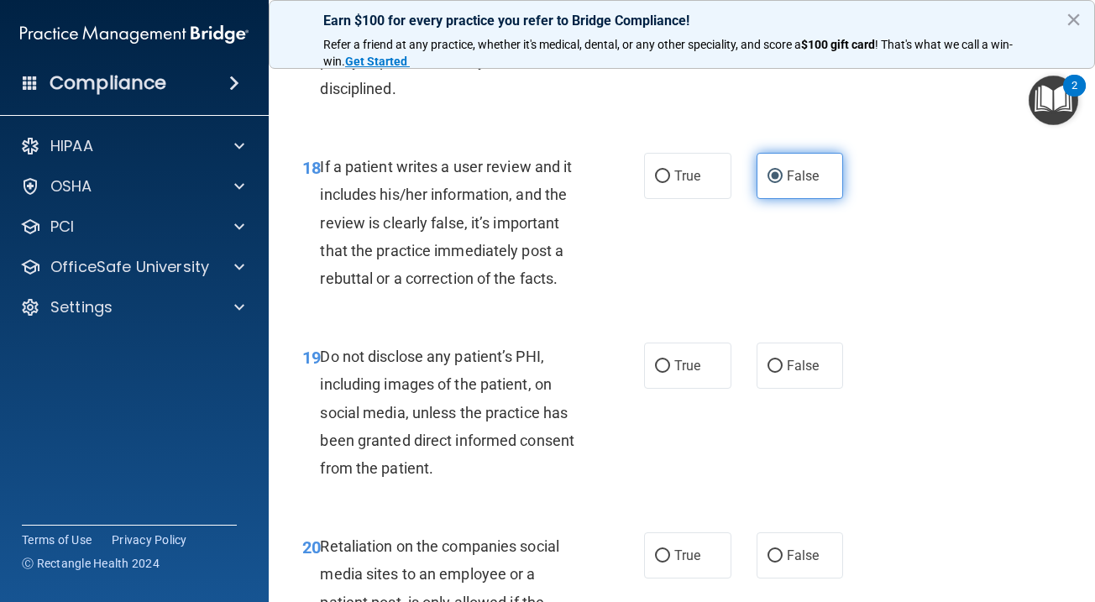
scroll to position [3416, 0]
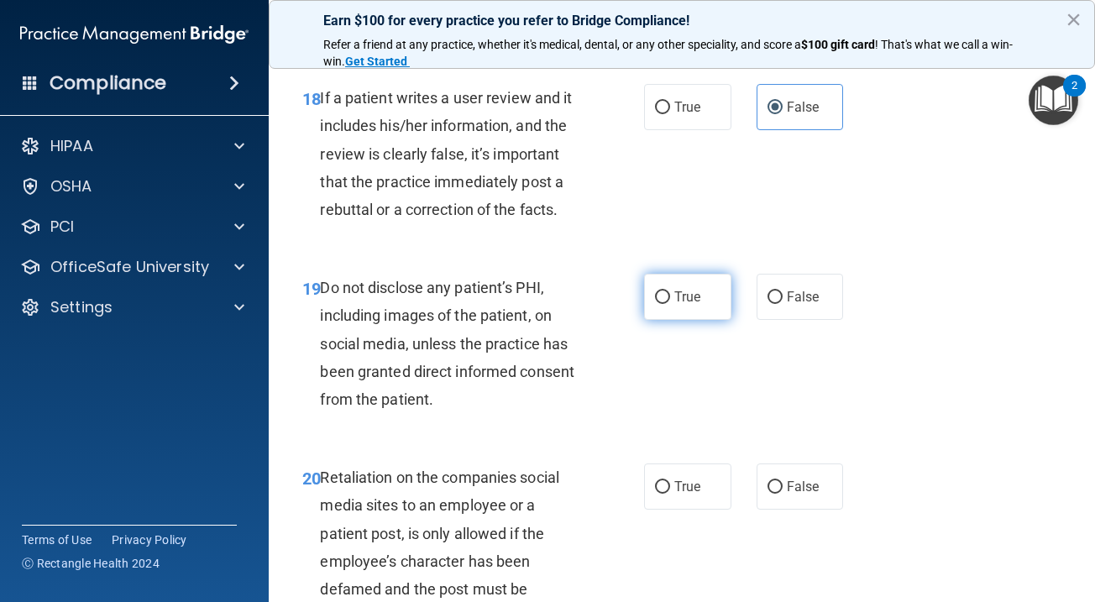
click at [687, 274] on label "True" at bounding box center [687, 297] width 87 height 46
click at [670, 291] on input "True" at bounding box center [662, 297] width 15 height 13
radio input "true"
click at [788, 464] on label "False" at bounding box center [800, 487] width 87 height 46
click at [783, 481] on input "False" at bounding box center [774, 487] width 15 height 13
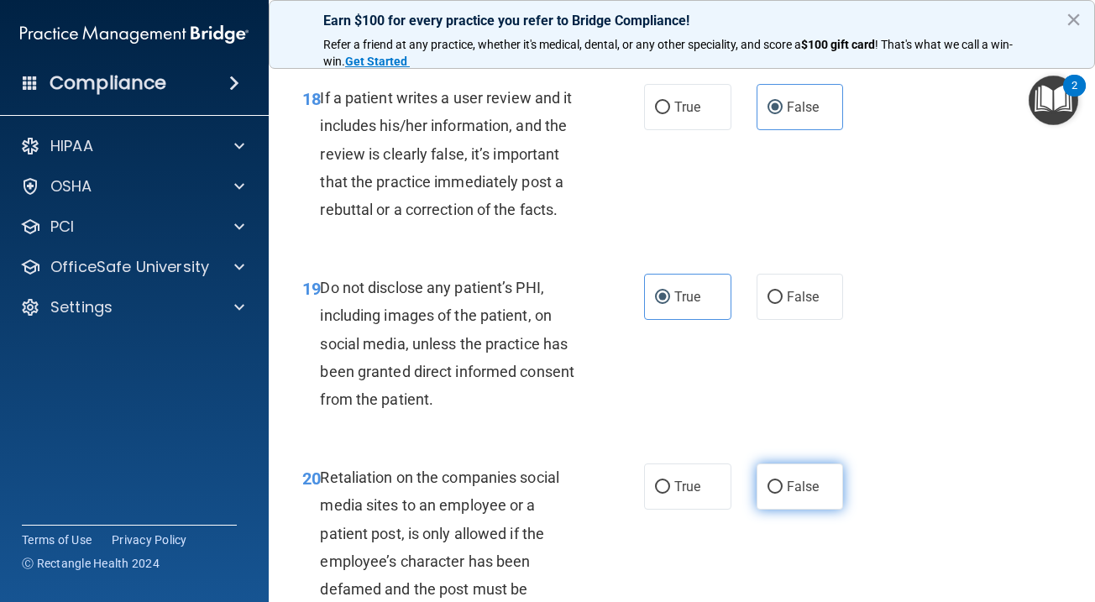
radio input "true"
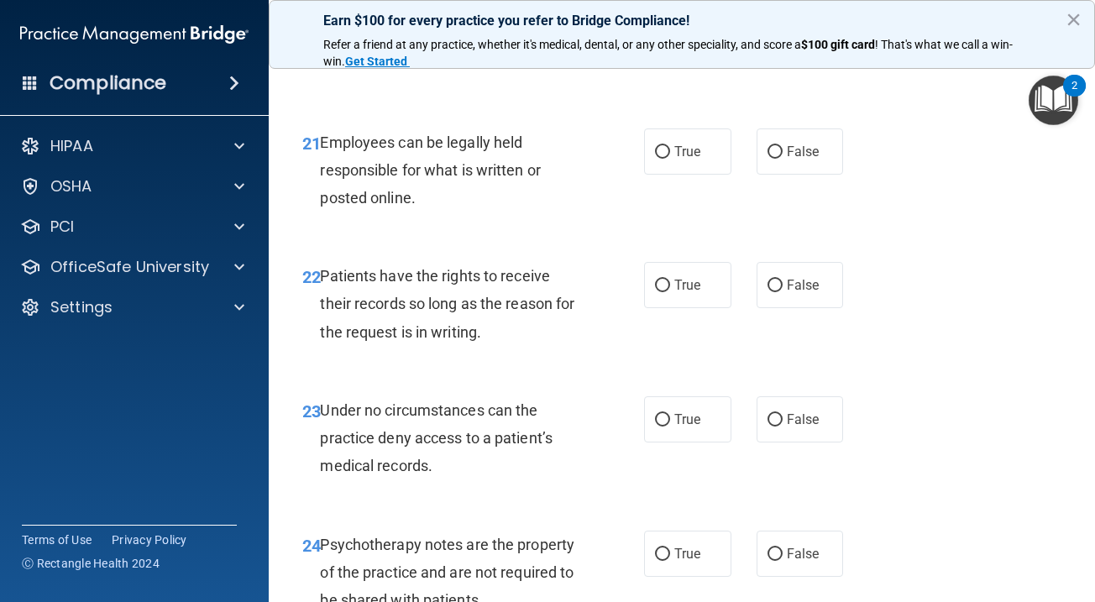
scroll to position [3964, 0]
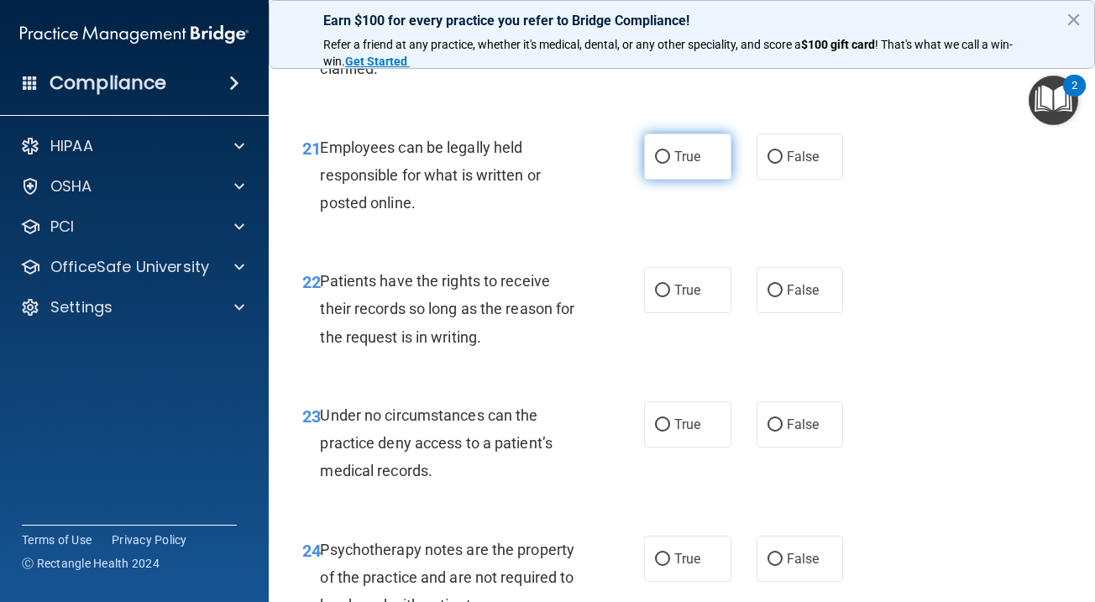
click at [693, 149] on span "True" at bounding box center [687, 157] width 26 height 16
click at [670, 151] on input "True" at bounding box center [662, 157] width 15 height 13
radio input "true"
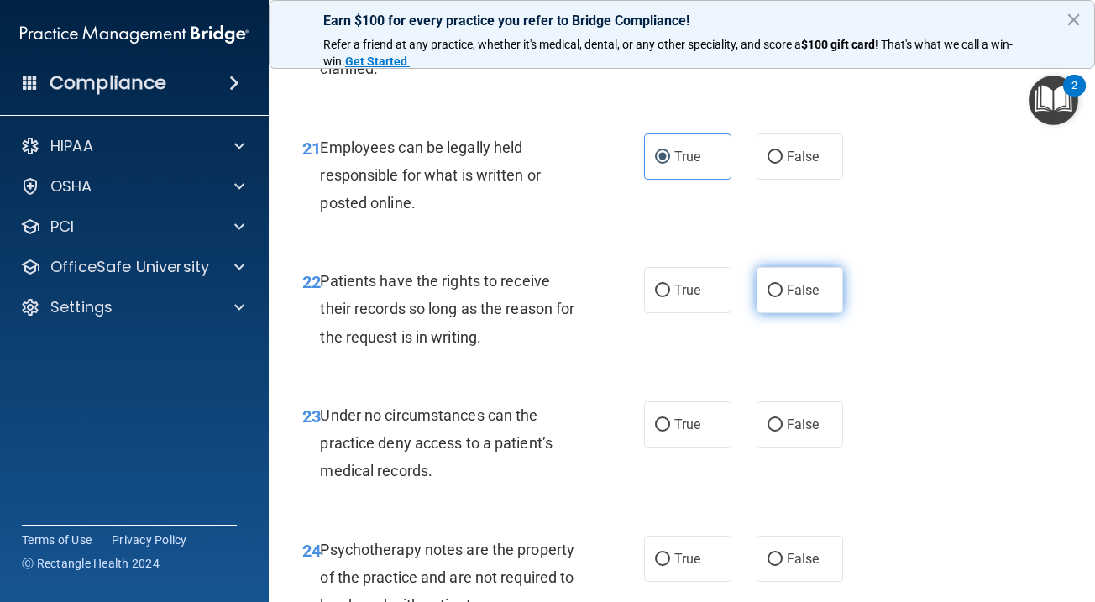
click at [799, 267] on label "False" at bounding box center [800, 290] width 87 height 46
click at [783, 285] on input "False" at bounding box center [774, 291] width 15 height 13
radio input "true"
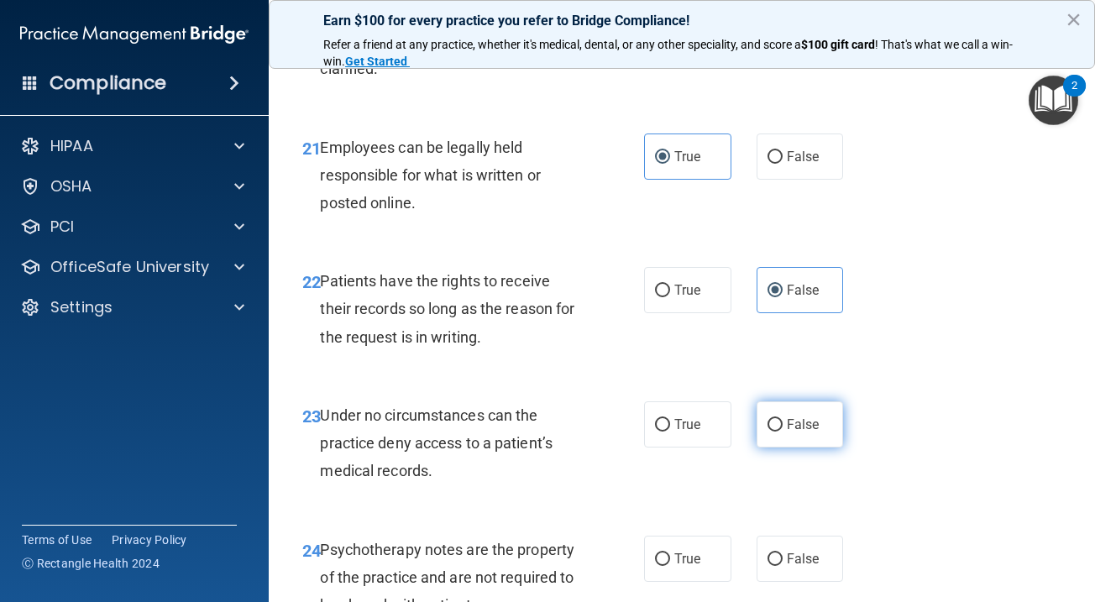
click at [799, 416] on span "False" at bounding box center [803, 424] width 33 height 16
click at [783, 419] on input "False" at bounding box center [774, 425] width 15 height 13
radio input "true"
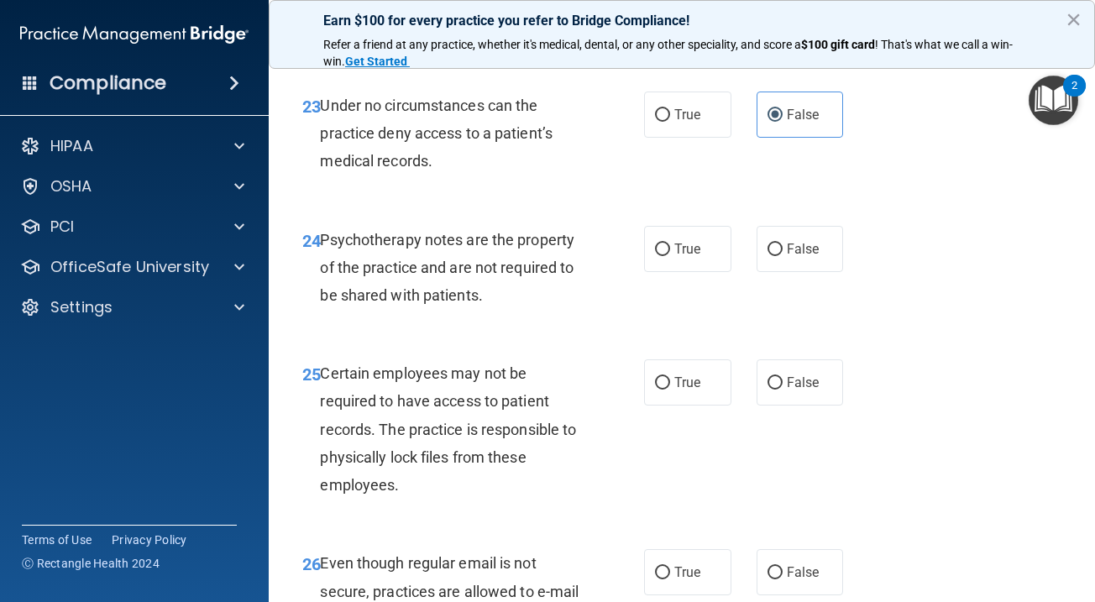
scroll to position [4285, 0]
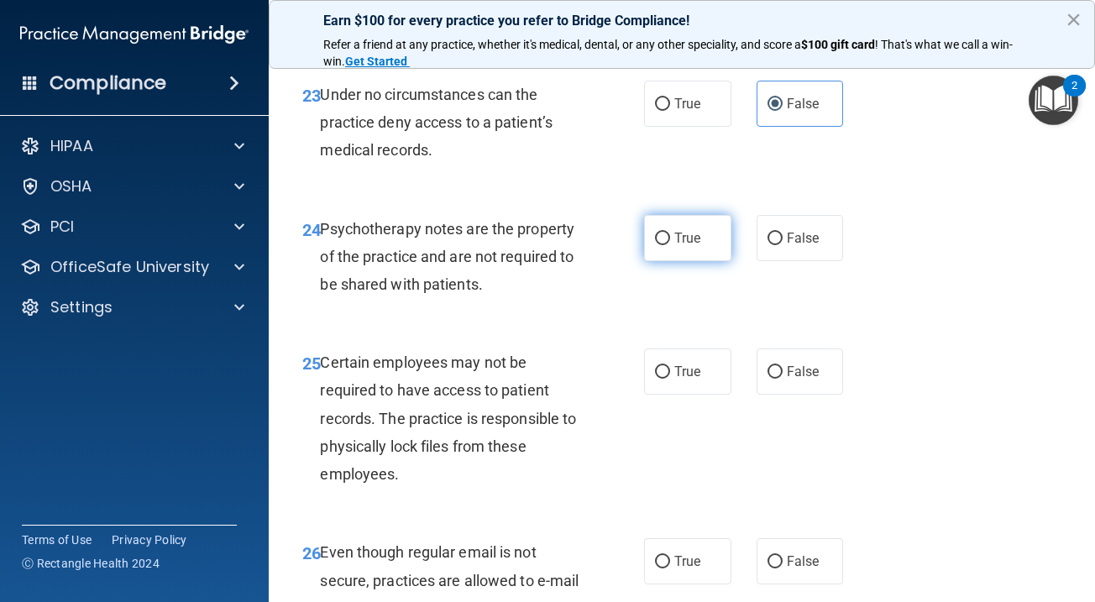
click at [667, 215] on label "True" at bounding box center [687, 238] width 87 height 46
click at [667, 233] on input "True" at bounding box center [662, 239] width 15 height 13
radio input "true"
click at [683, 364] on span "True" at bounding box center [687, 372] width 26 height 16
click at [670, 366] on input "True" at bounding box center [662, 372] width 15 height 13
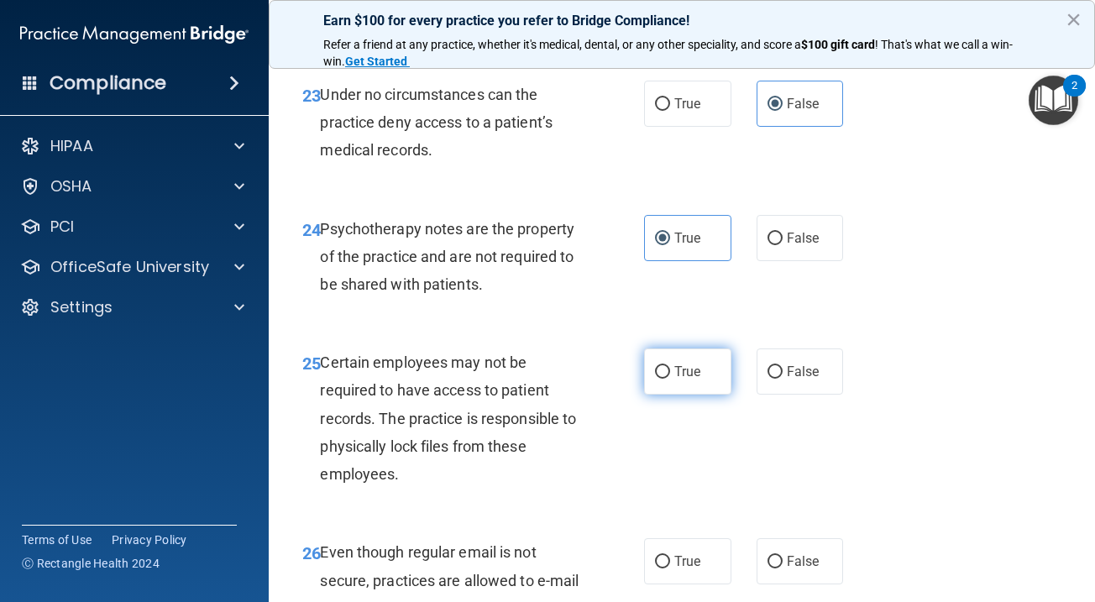
radio input "true"
click at [1042, 3] on div "Earn $100 for every practice you refer to Bridge Compliance! Refer a friend at …" at bounding box center [682, 34] width 826 height 69
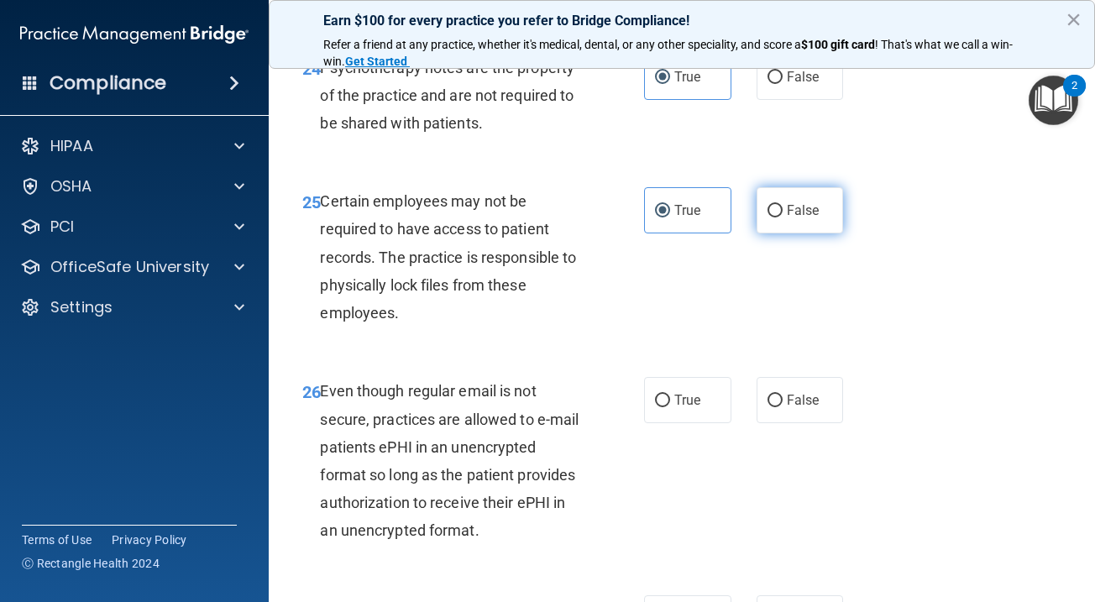
scroll to position [4648, 0]
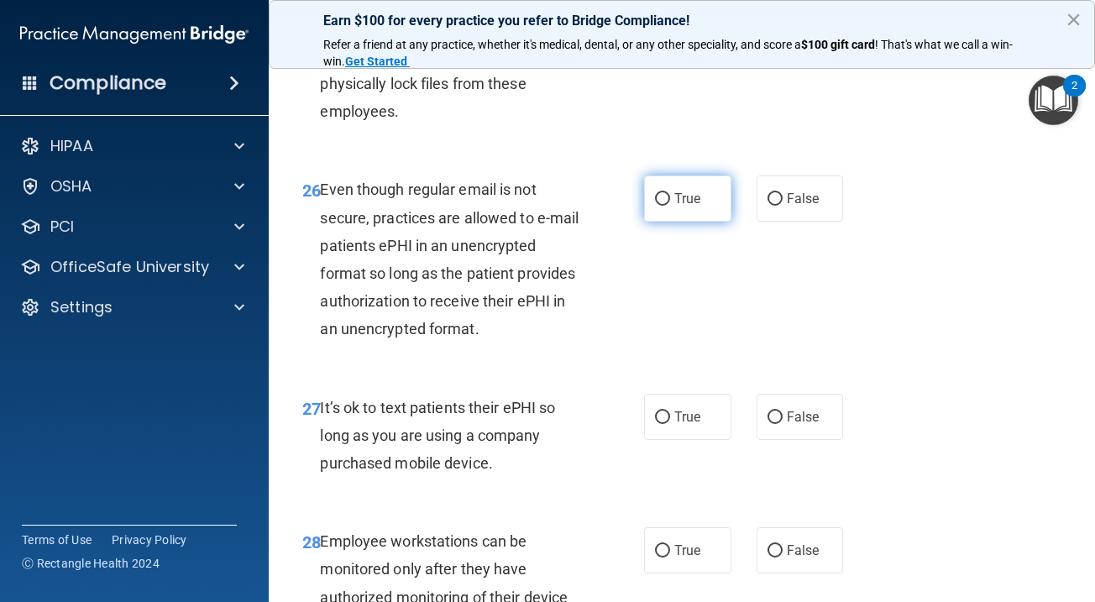
click at [717, 194] on label "True" at bounding box center [687, 198] width 87 height 46
click at [670, 194] on input "True" at bounding box center [662, 199] width 15 height 13
radio input "true"
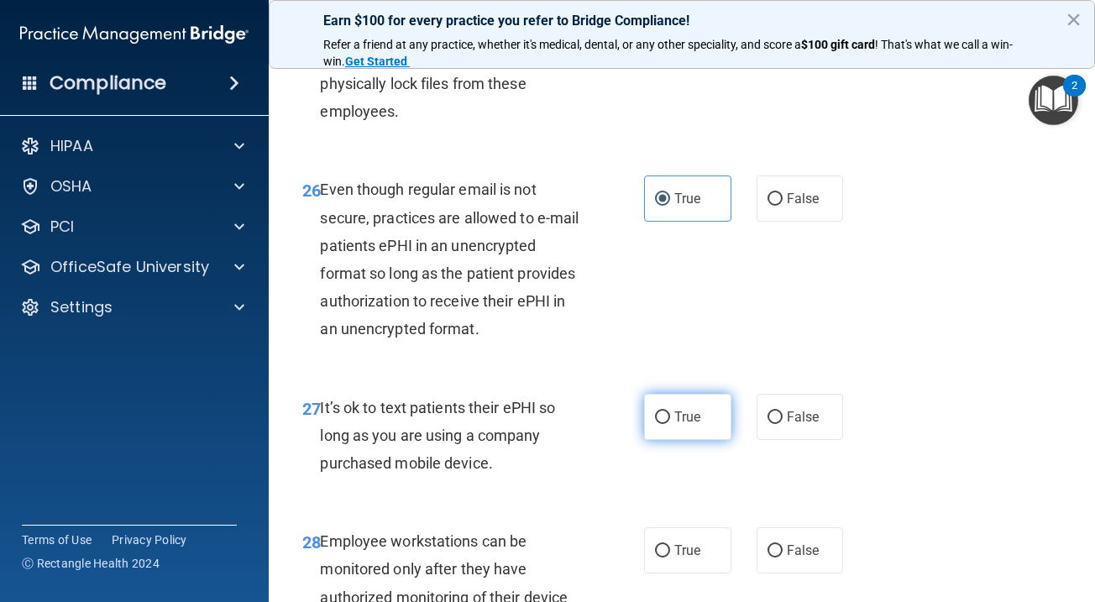
click at [711, 409] on label "True" at bounding box center [687, 417] width 87 height 46
click at [670, 411] on input "True" at bounding box center [662, 417] width 15 height 13
radio input "true"
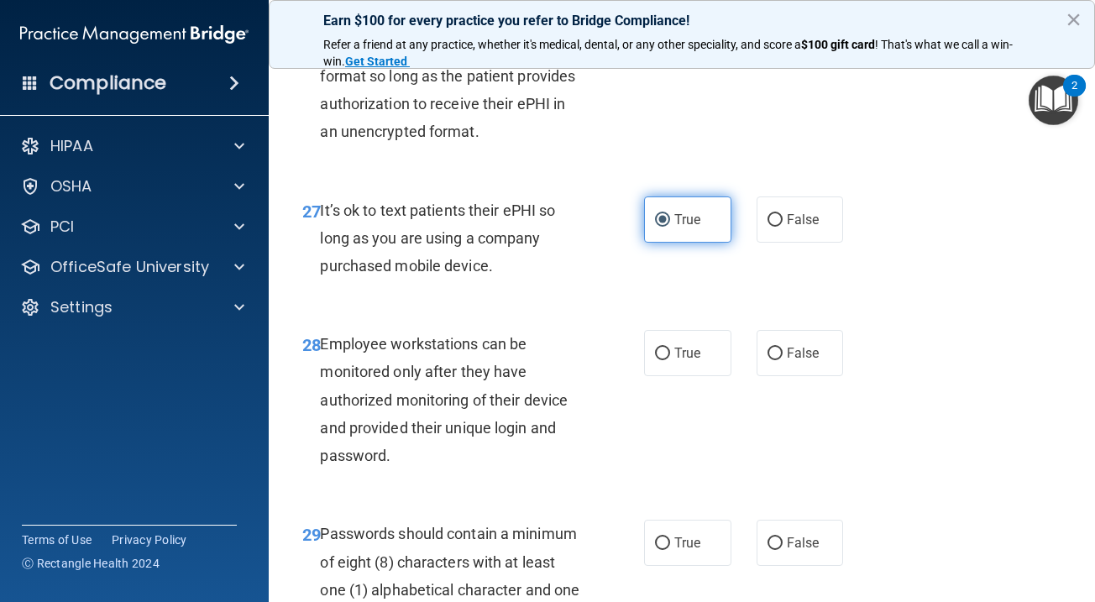
scroll to position [4933, 0]
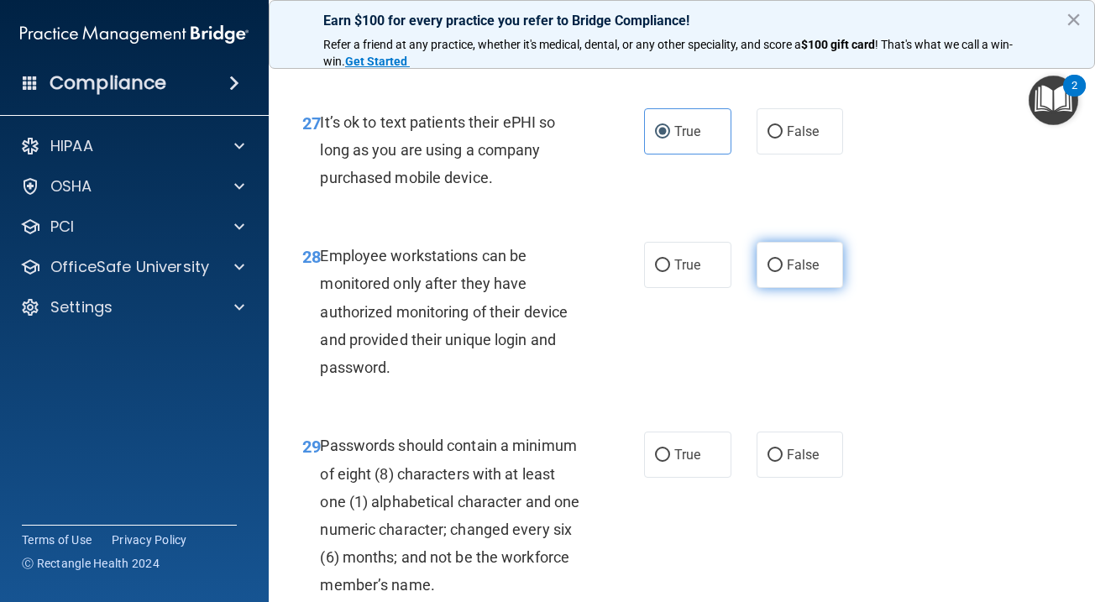
click at [820, 249] on label "False" at bounding box center [800, 265] width 87 height 46
click at [783, 259] on input "False" at bounding box center [774, 265] width 15 height 13
radio input "true"
click at [814, 432] on label "False" at bounding box center [800, 455] width 87 height 46
click at [783, 449] on input "False" at bounding box center [774, 455] width 15 height 13
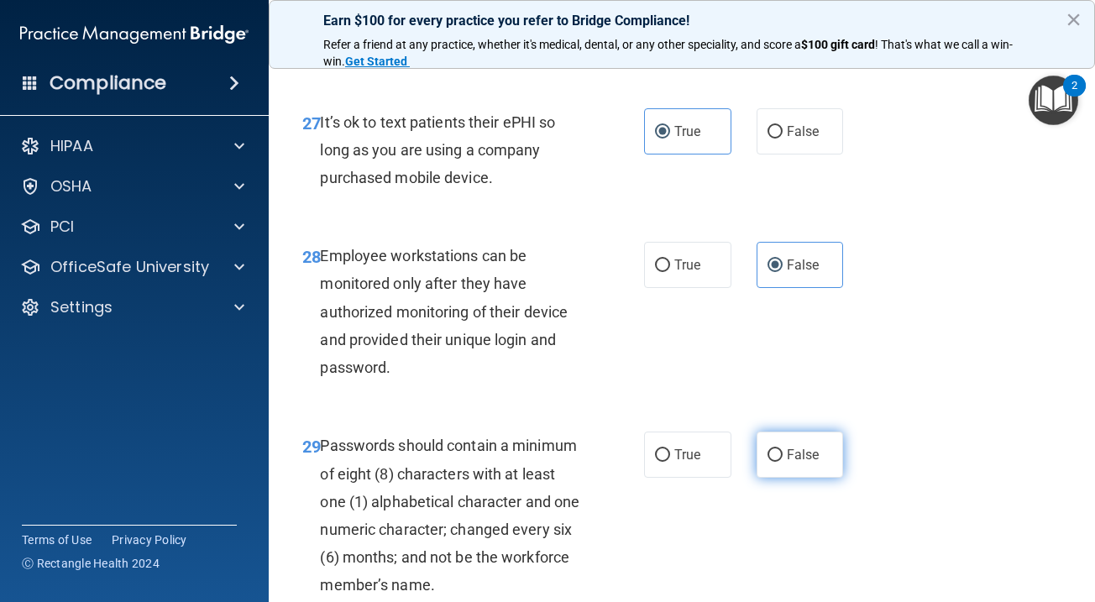
radio input "true"
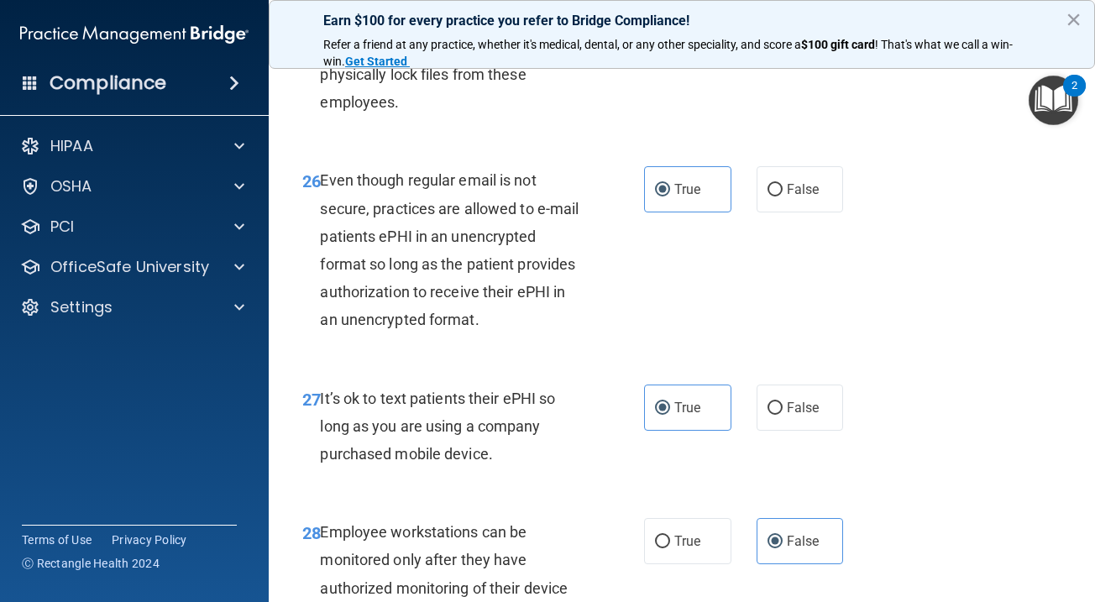
scroll to position [4643, 0]
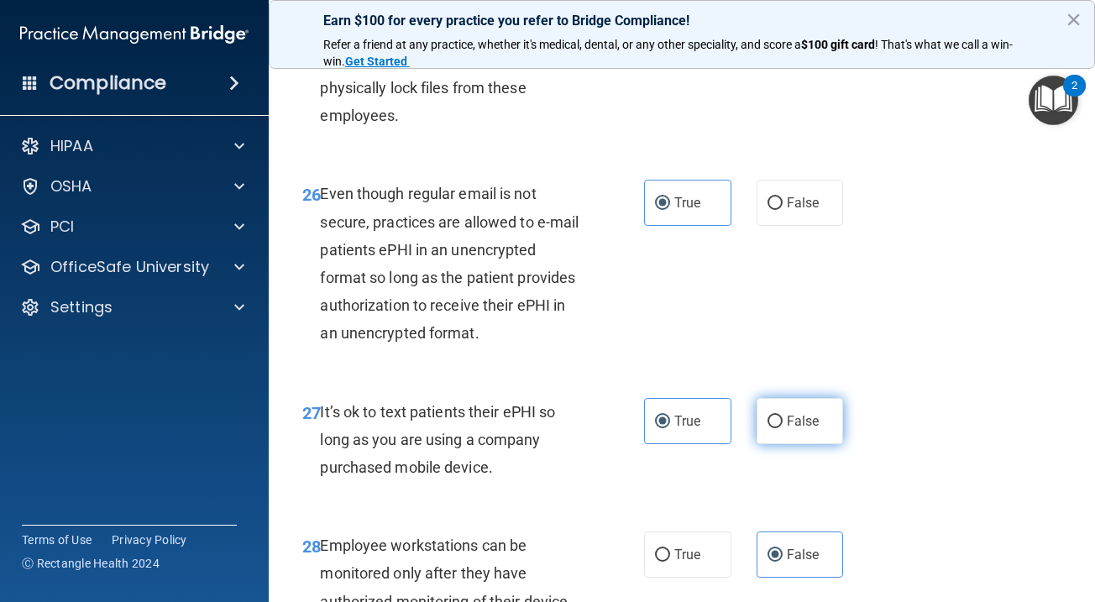
click at [792, 415] on label "False" at bounding box center [800, 421] width 87 height 46
click at [783, 416] on input "False" at bounding box center [774, 422] width 15 height 13
radio input "true"
radio input "false"
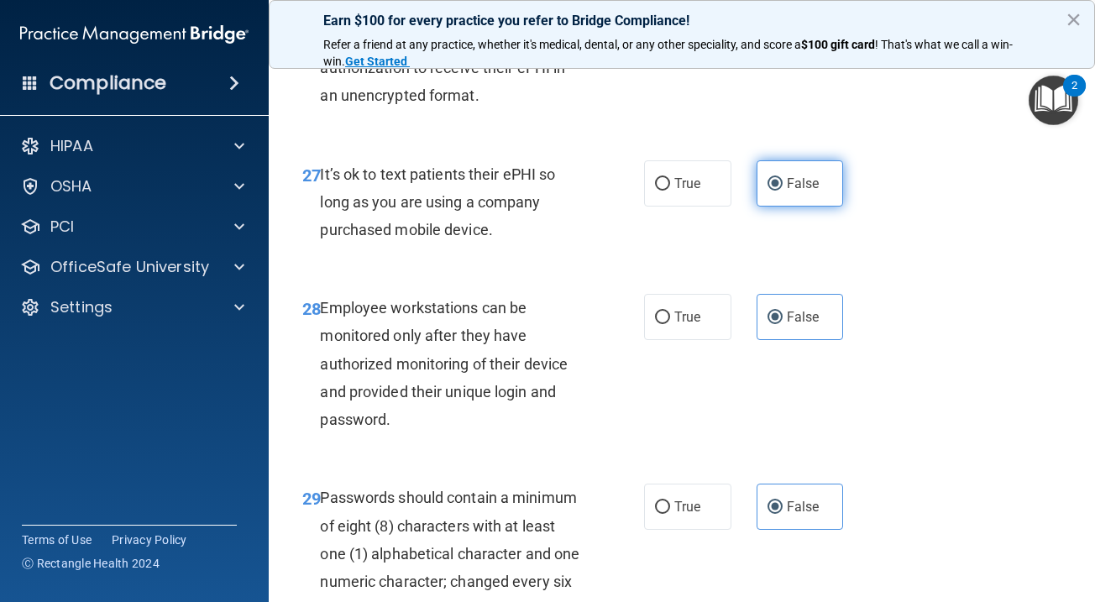
scroll to position [5028, 0]
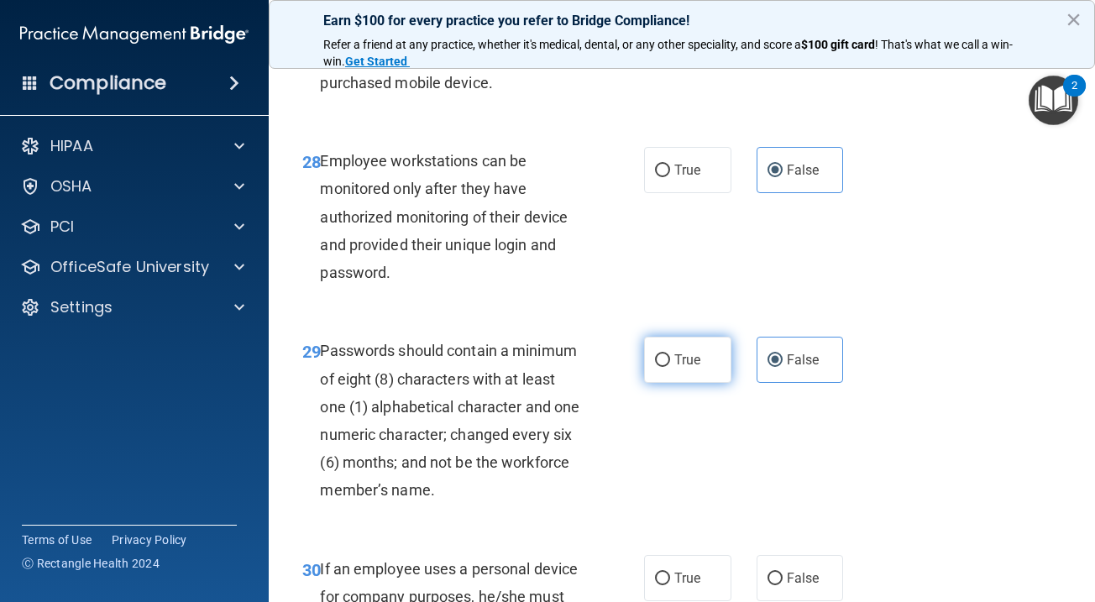
click at [707, 339] on label "True" at bounding box center [687, 360] width 87 height 46
click at [670, 354] on input "True" at bounding box center [662, 360] width 15 height 13
radio input "true"
radio input "false"
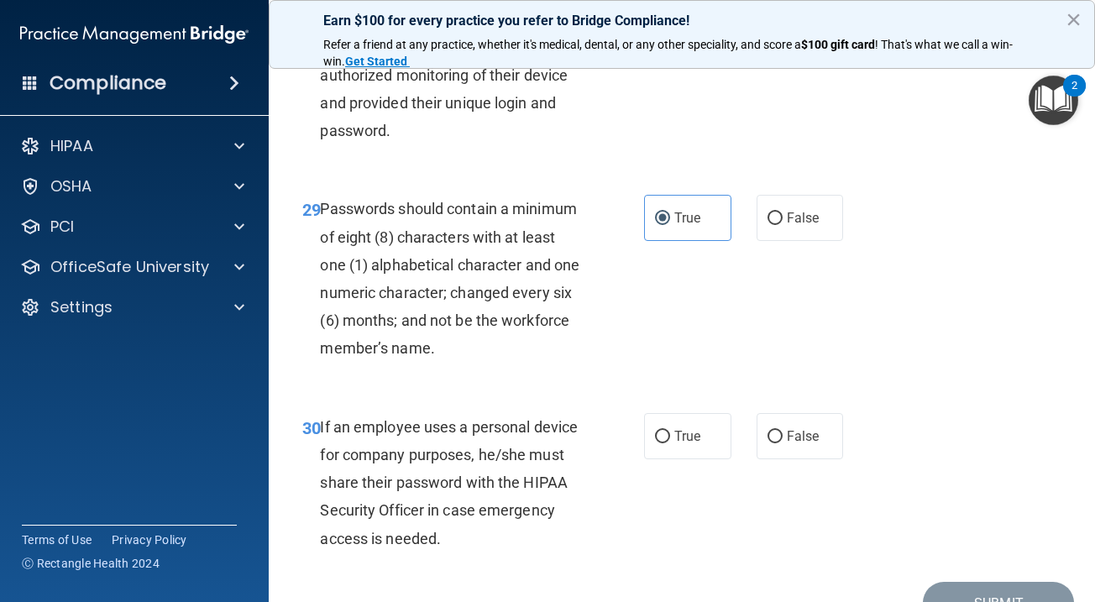
scroll to position [5206, 0]
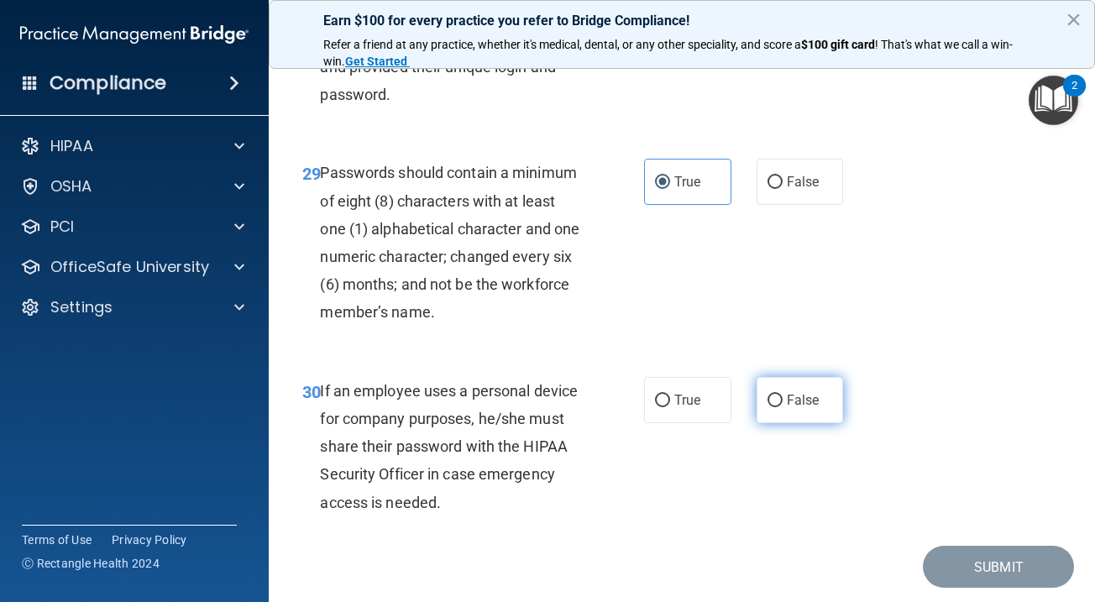
click at [808, 392] on span "False" at bounding box center [803, 400] width 33 height 16
click at [783, 395] on input "False" at bounding box center [774, 401] width 15 height 13
radio input "true"
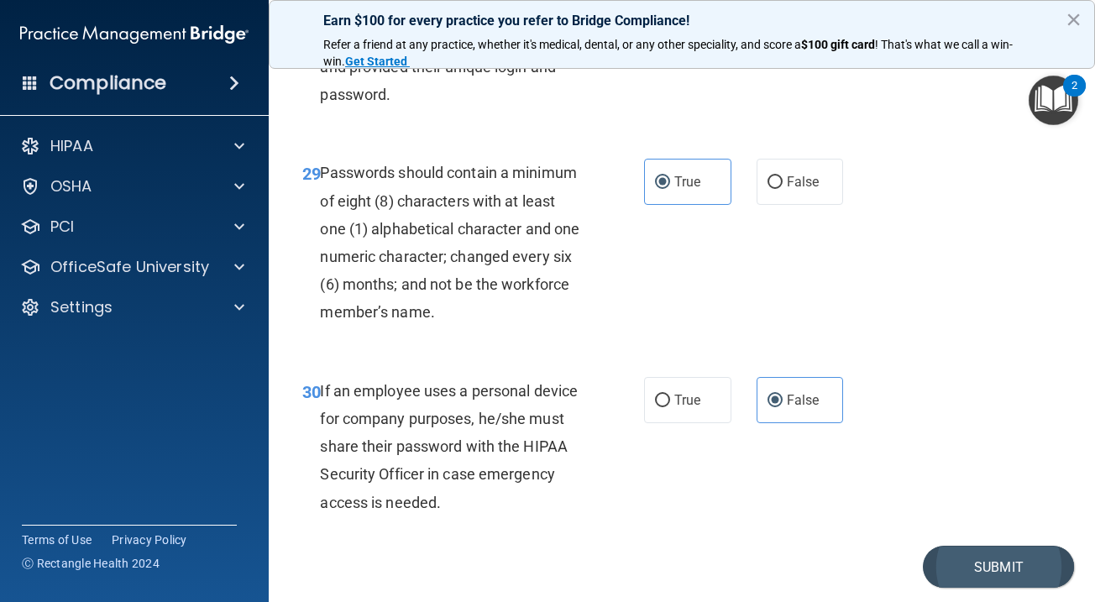
click at [1038, 546] on button "Submit" at bounding box center [998, 567] width 151 height 43
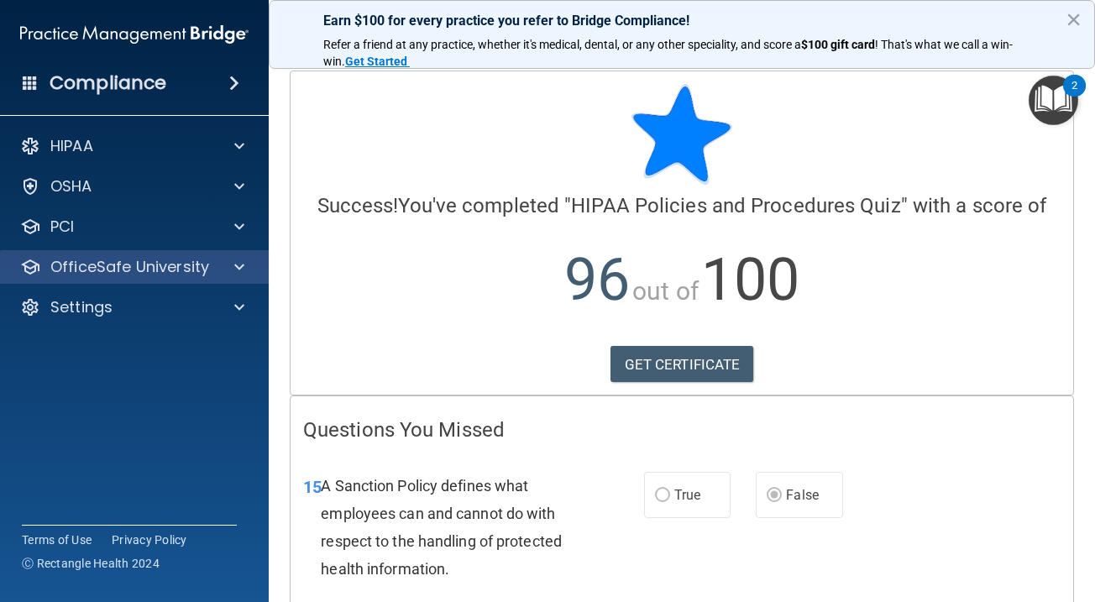
click at [205, 271] on p "OfficeSafe University" at bounding box center [129, 267] width 159 height 20
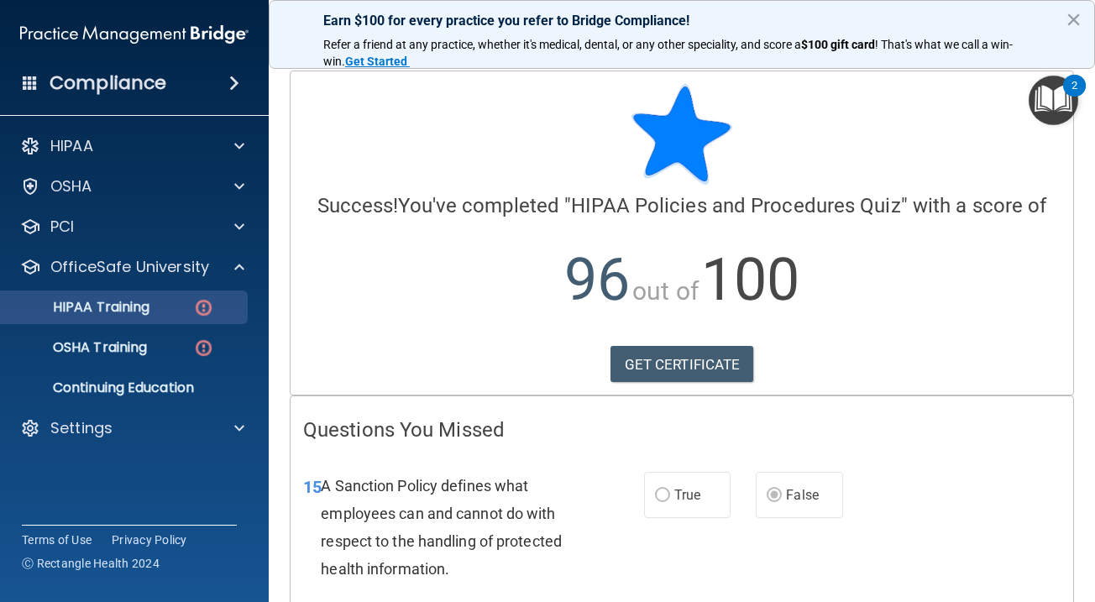
click at [149, 311] on p "HIPAA Training" at bounding box center [80, 307] width 139 height 17
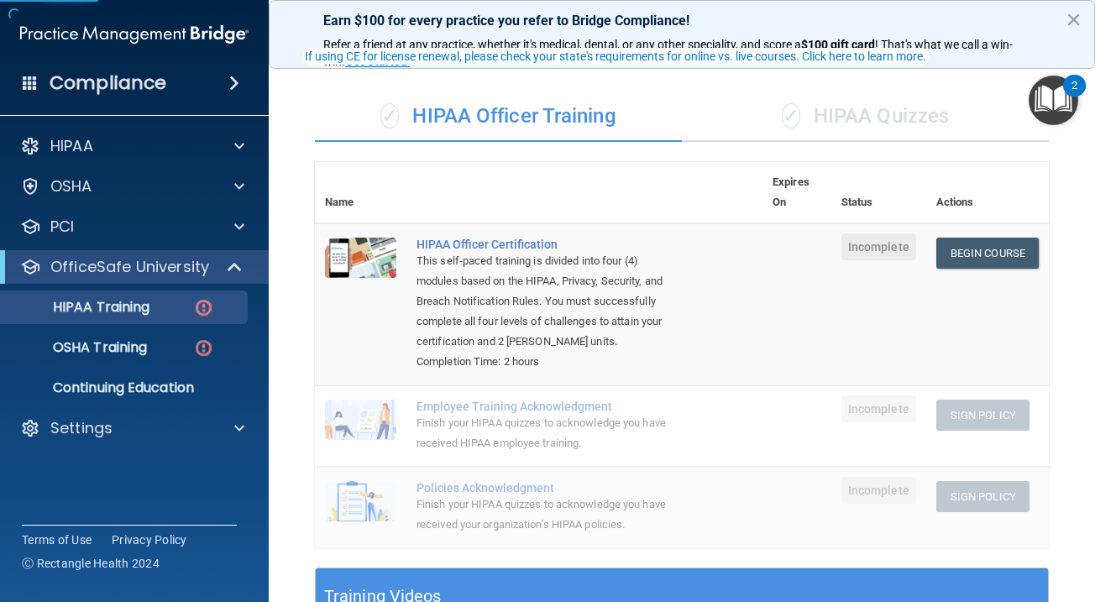
scroll to position [118, 0]
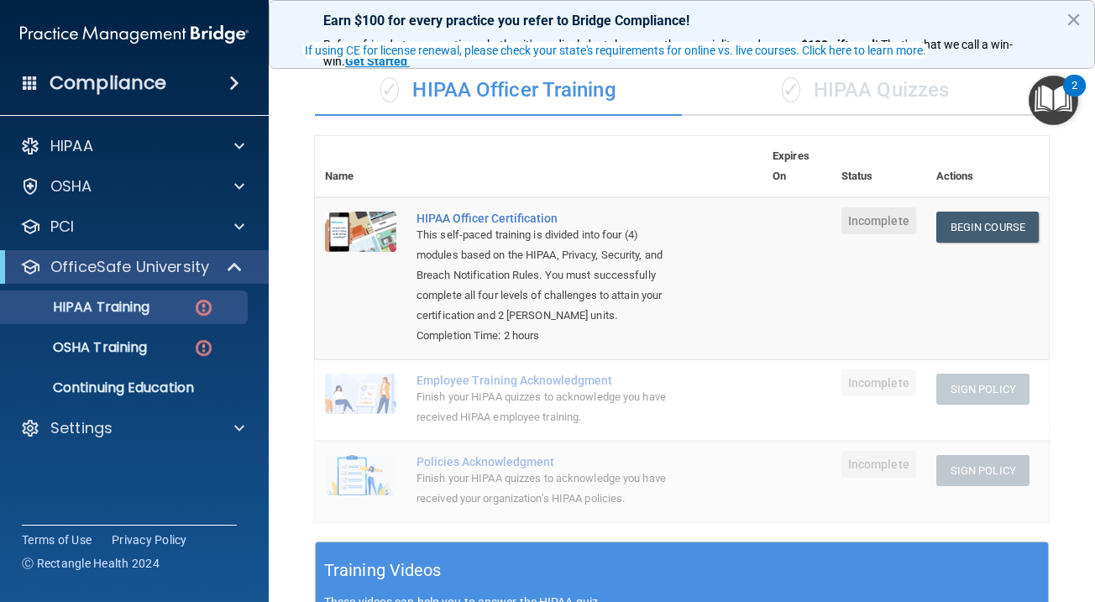
click at [893, 96] on div "✓ HIPAA Quizzes" at bounding box center [865, 90] width 367 height 50
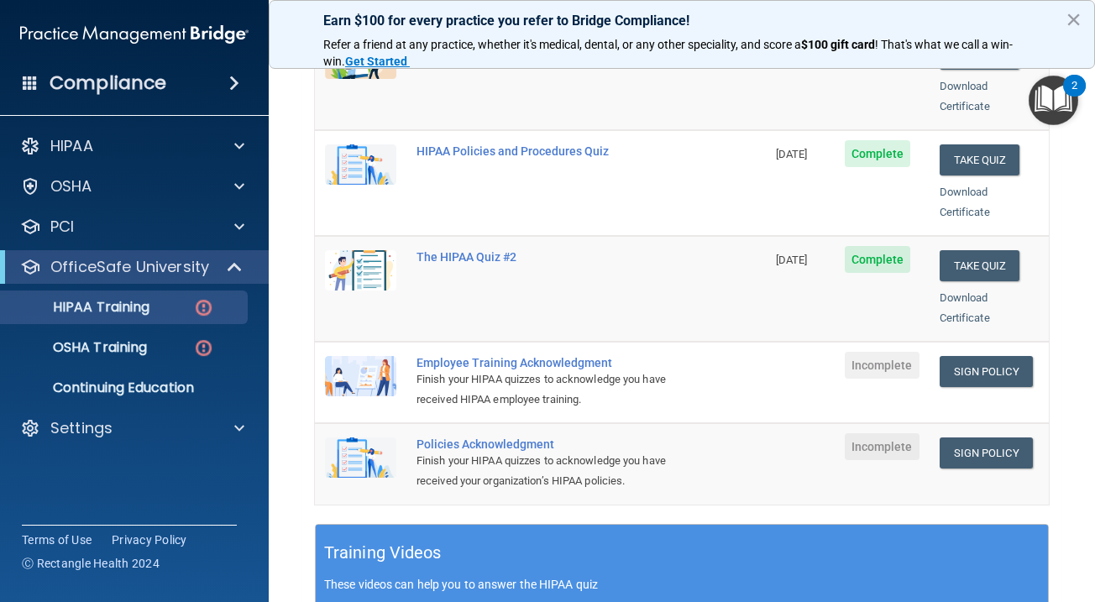
scroll to position [326, 0]
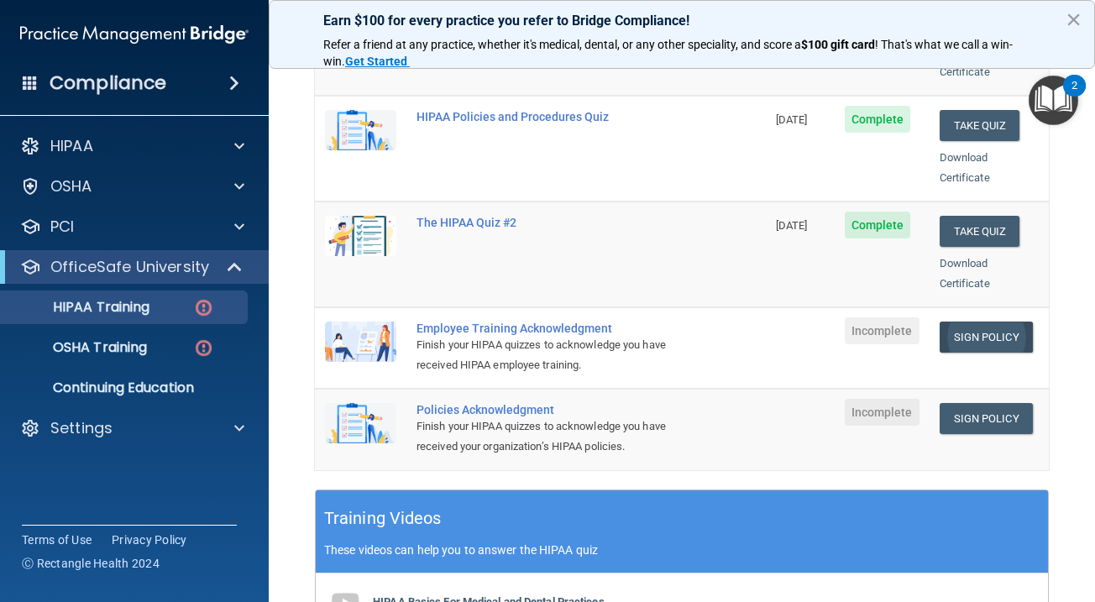
click at [976, 322] on link "Sign Policy" at bounding box center [986, 337] width 93 height 31
click at [996, 403] on link "Sign Policy" at bounding box center [986, 418] width 93 height 31
click at [174, 416] on div "Settings" at bounding box center [135, 428] width 270 height 34
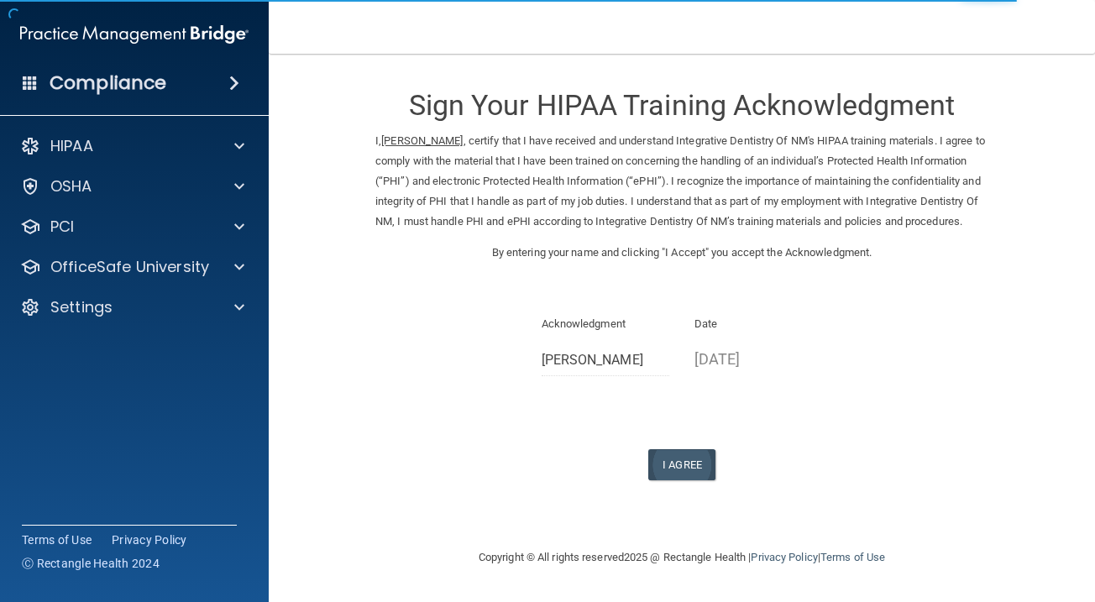
click at [683, 468] on button "I Agree" at bounding box center [681, 464] width 67 height 31
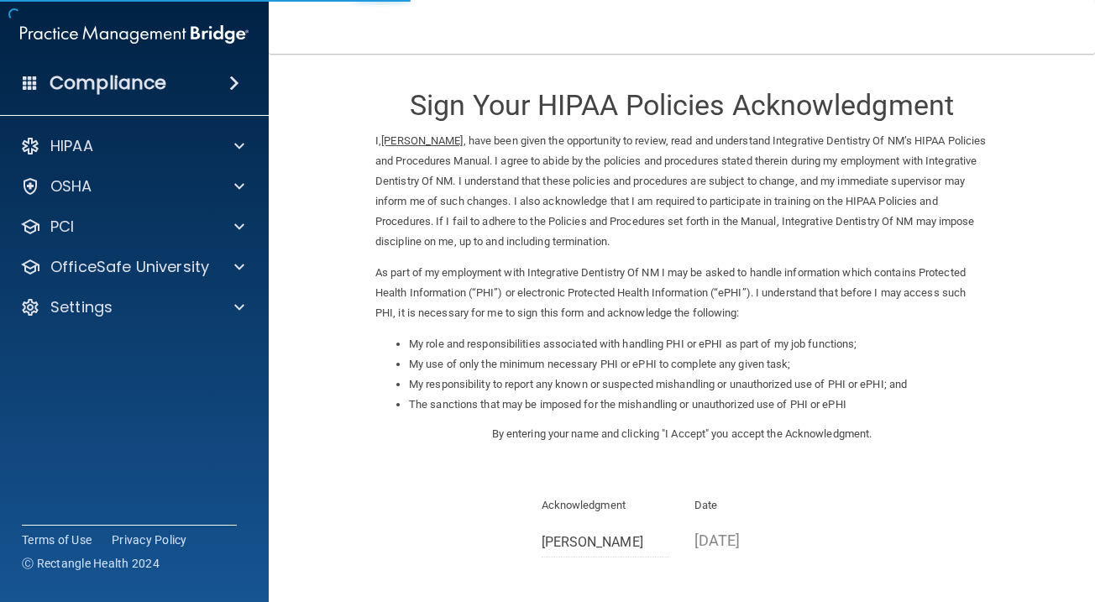
scroll to position [151, 0]
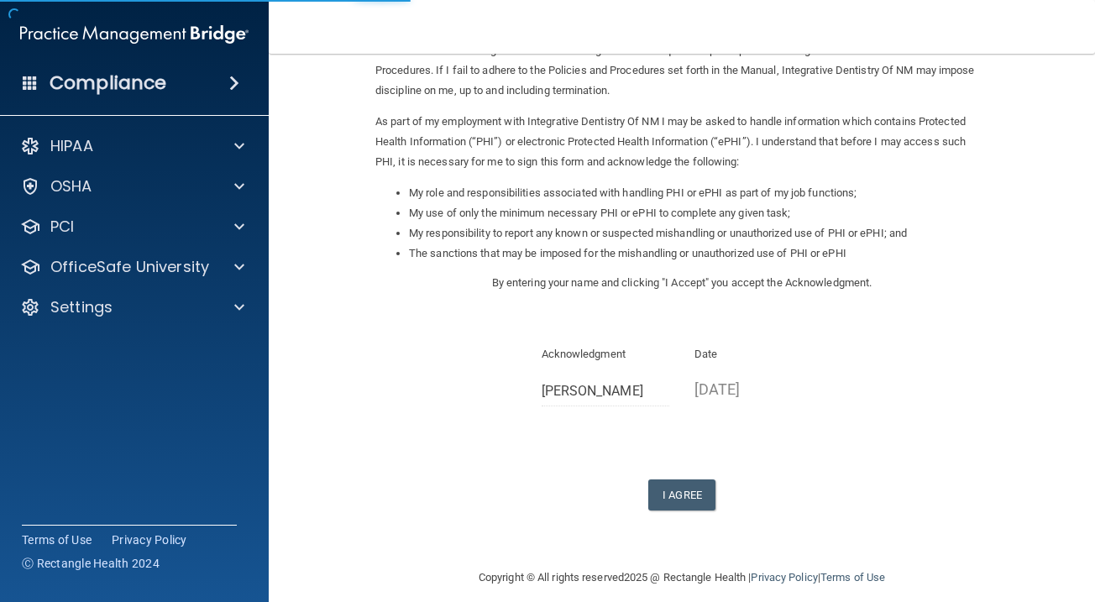
click at [692, 482] on button "I Agree" at bounding box center [681, 494] width 67 height 31
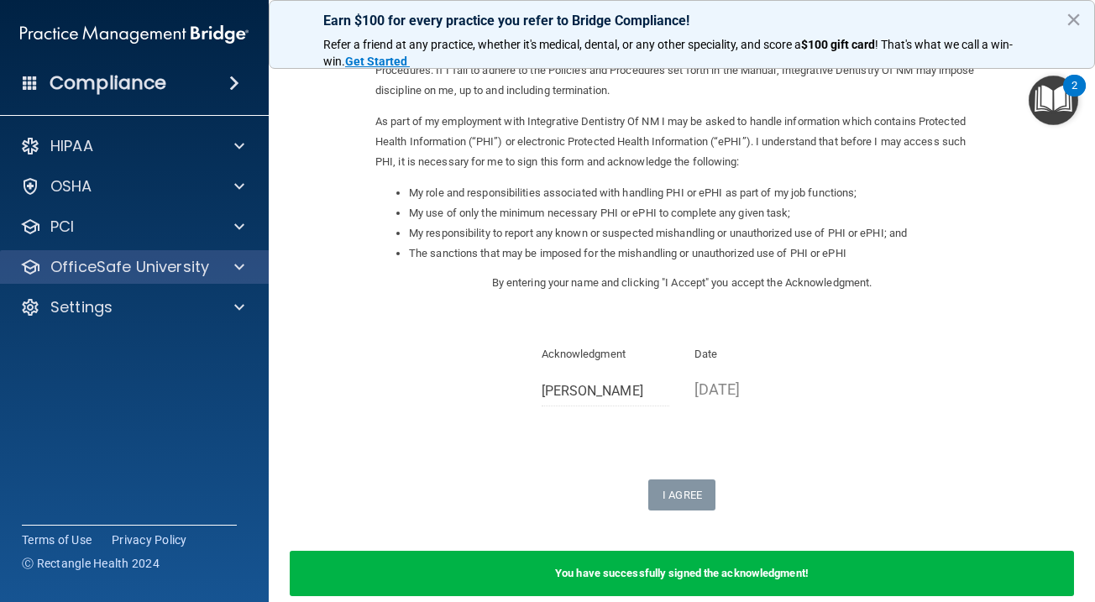
click at [175, 253] on div "OfficeSafe University" at bounding box center [135, 267] width 270 height 34
click at [169, 277] on div "OfficeSafe University" at bounding box center [135, 267] width 270 height 34
click at [201, 266] on p "OfficeSafe University" at bounding box center [129, 267] width 159 height 20
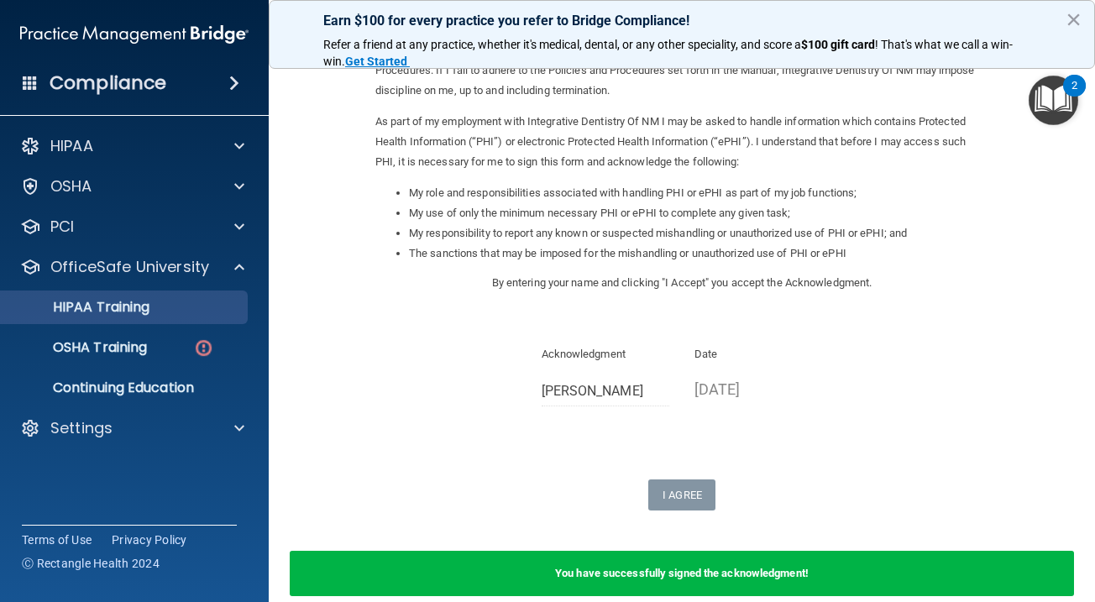
click at [169, 307] on div "HIPAA Training" at bounding box center [125, 307] width 229 height 17
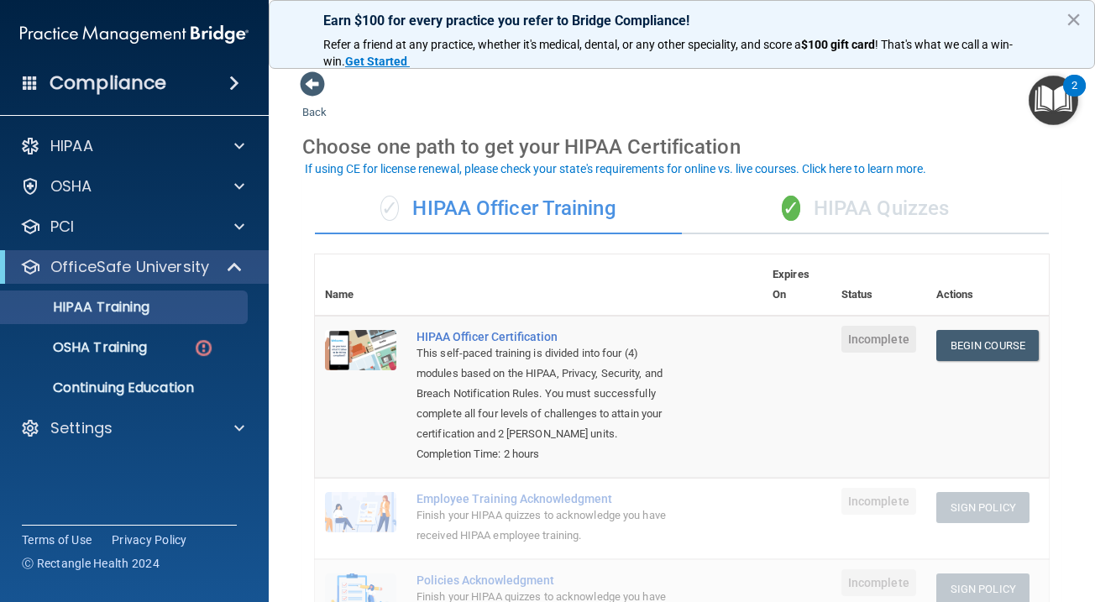
click at [883, 191] on div "✓ HIPAA Quizzes" at bounding box center [865, 209] width 367 height 50
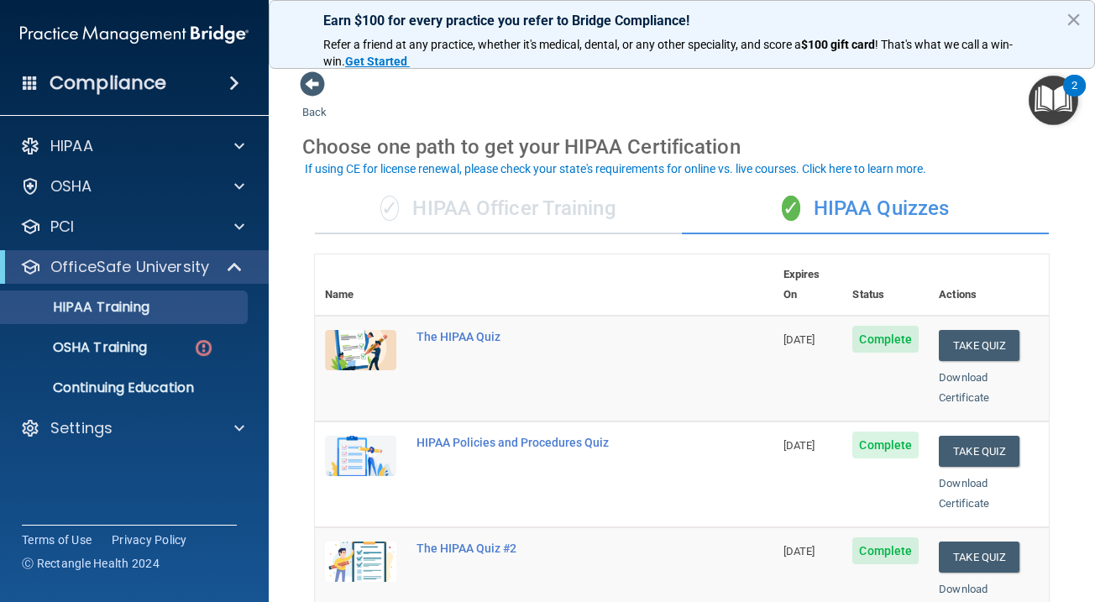
click at [490, 205] on div "✓ HIPAA Officer Training" at bounding box center [498, 209] width 367 height 50
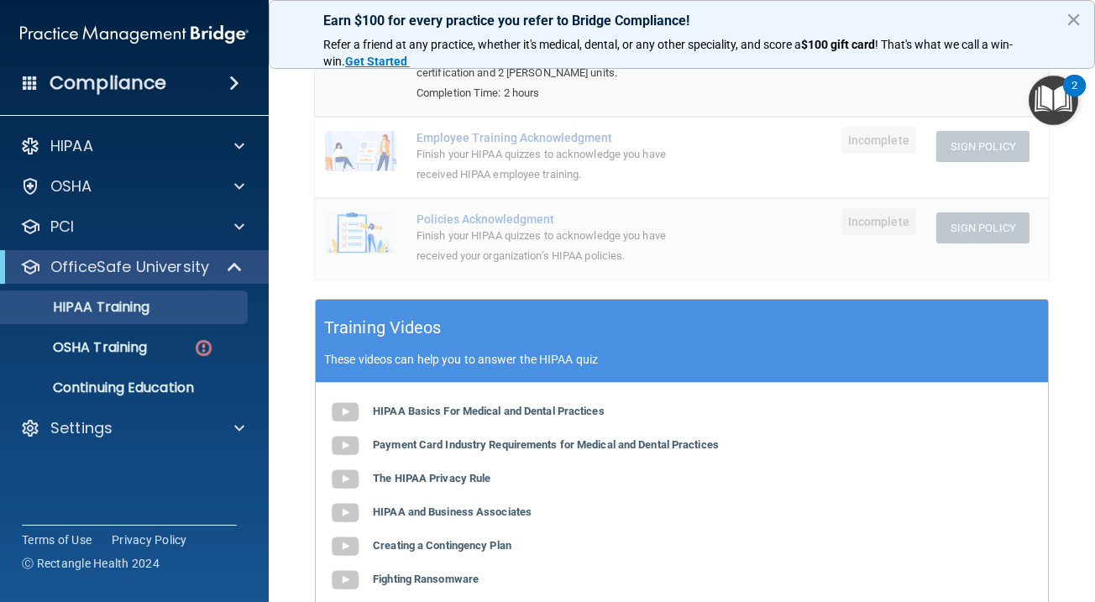
scroll to position [396, 0]
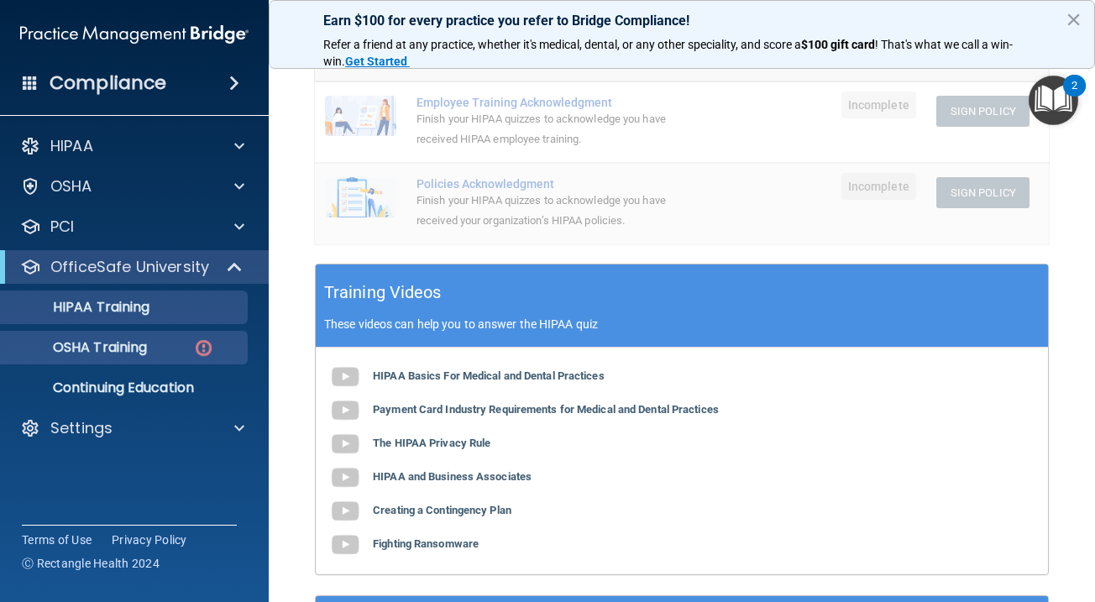
click at [178, 346] on div "OSHA Training" at bounding box center [125, 347] width 229 height 17
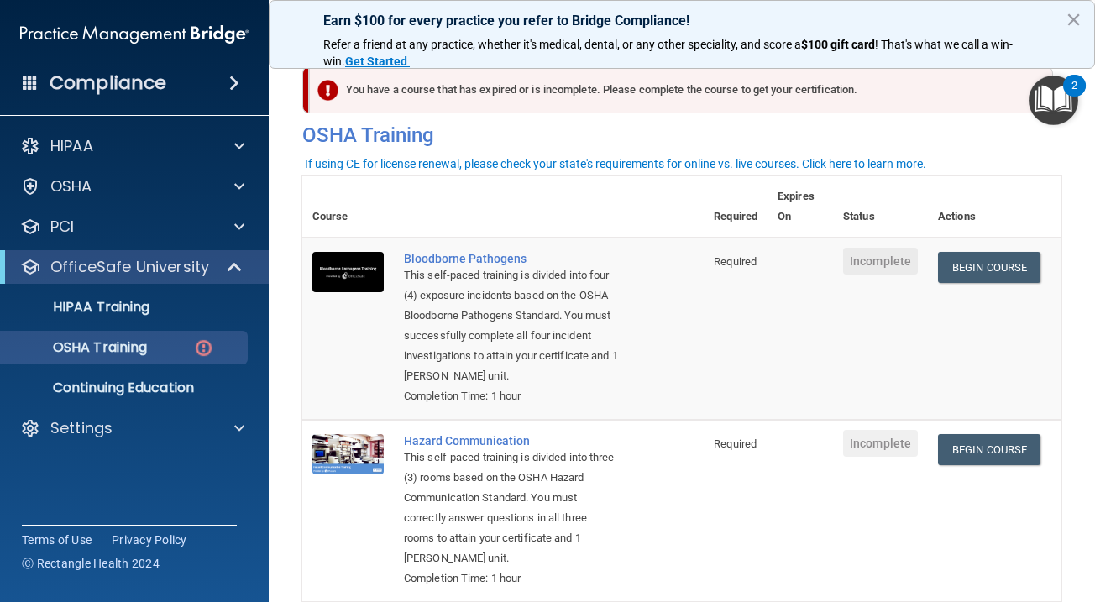
scroll to position [22, 0]
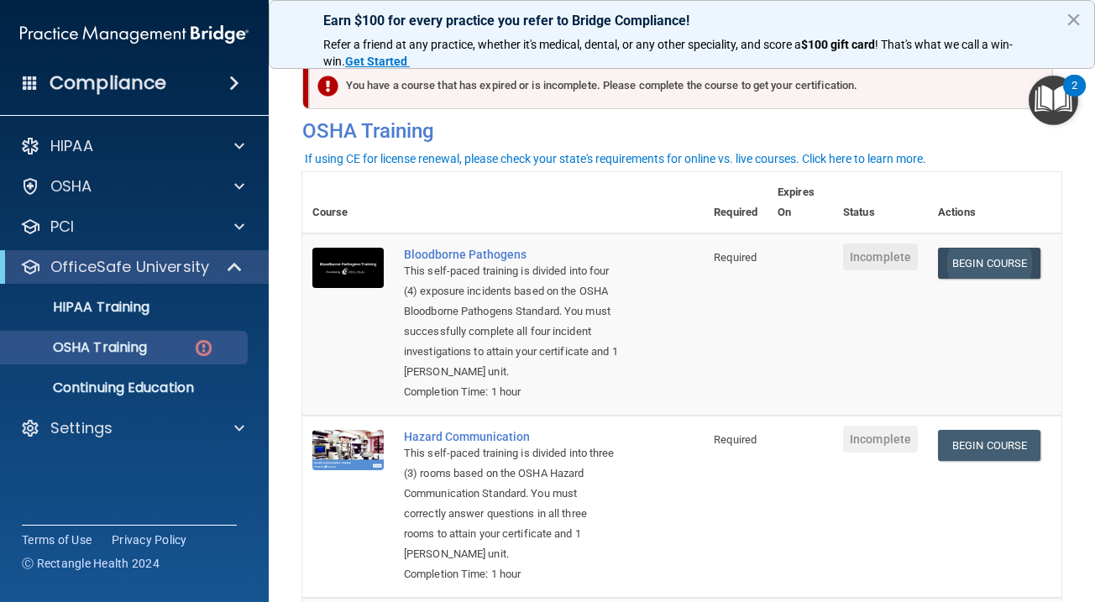
click at [1014, 265] on link "Begin Course" at bounding box center [989, 263] width 102 height 31
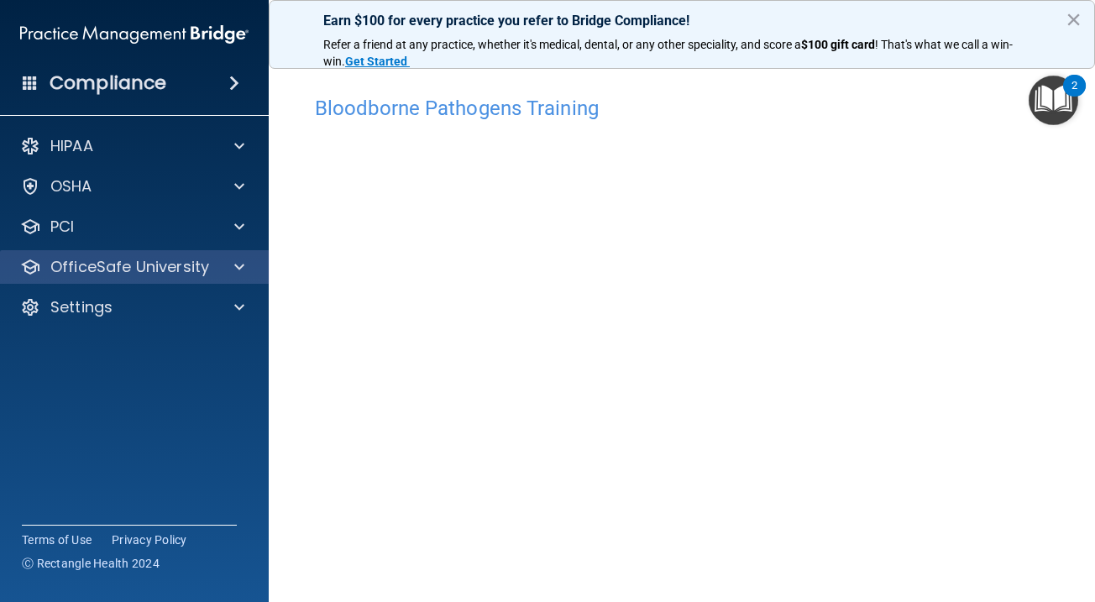
click at [203, 264] on p "OfficeSafe University" at bounding box center [129, 267] width 159 height 20
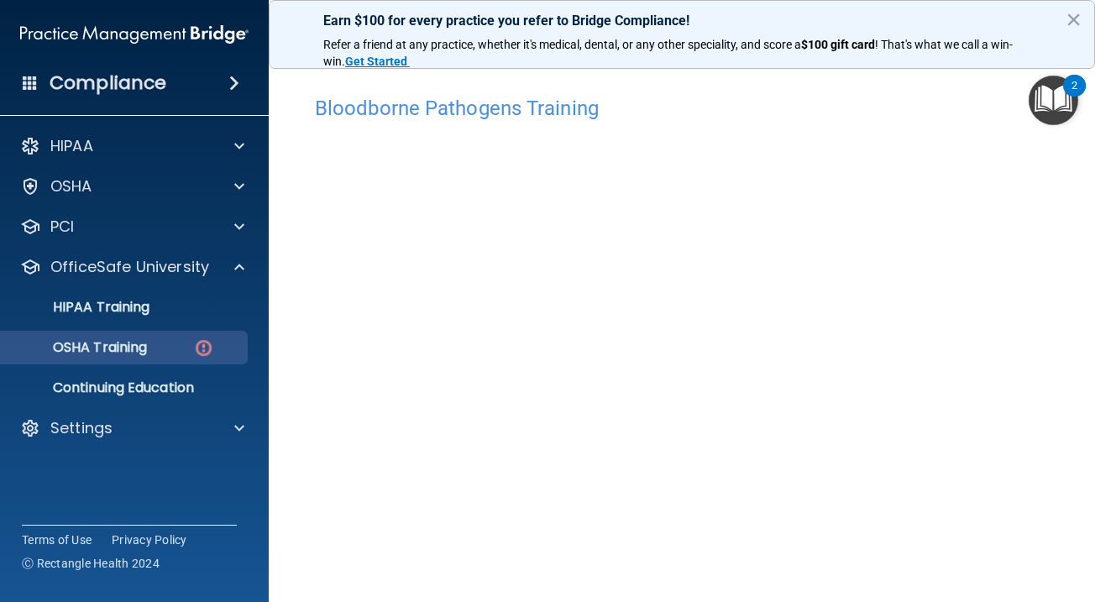
click at [165, 342] on div "OSHA Training" at bounding box center [125, 347] width 229 height 17
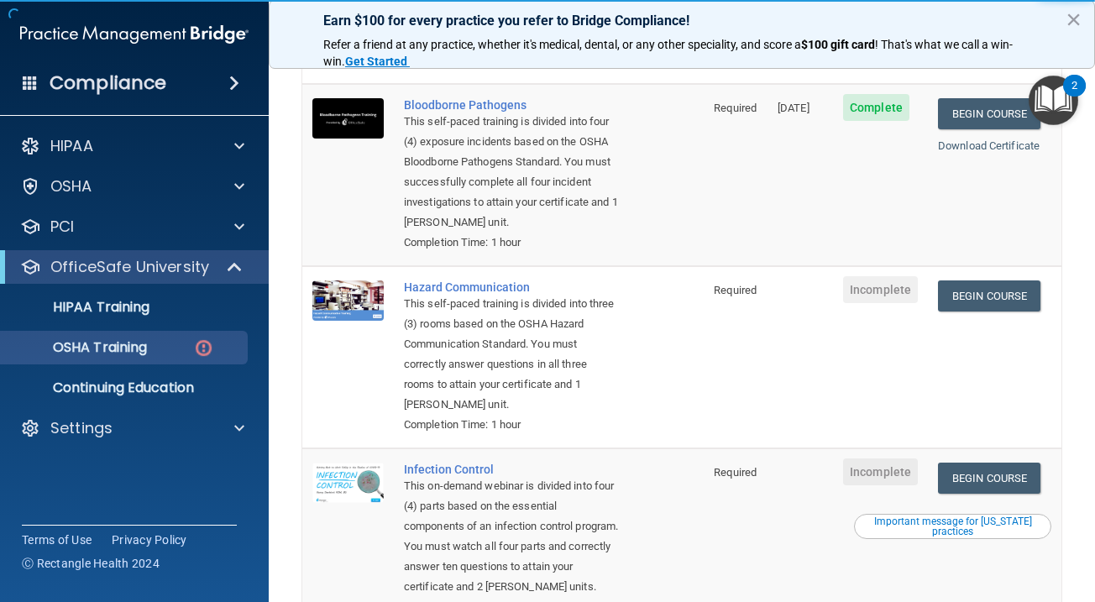
scroll to position [238, 0]
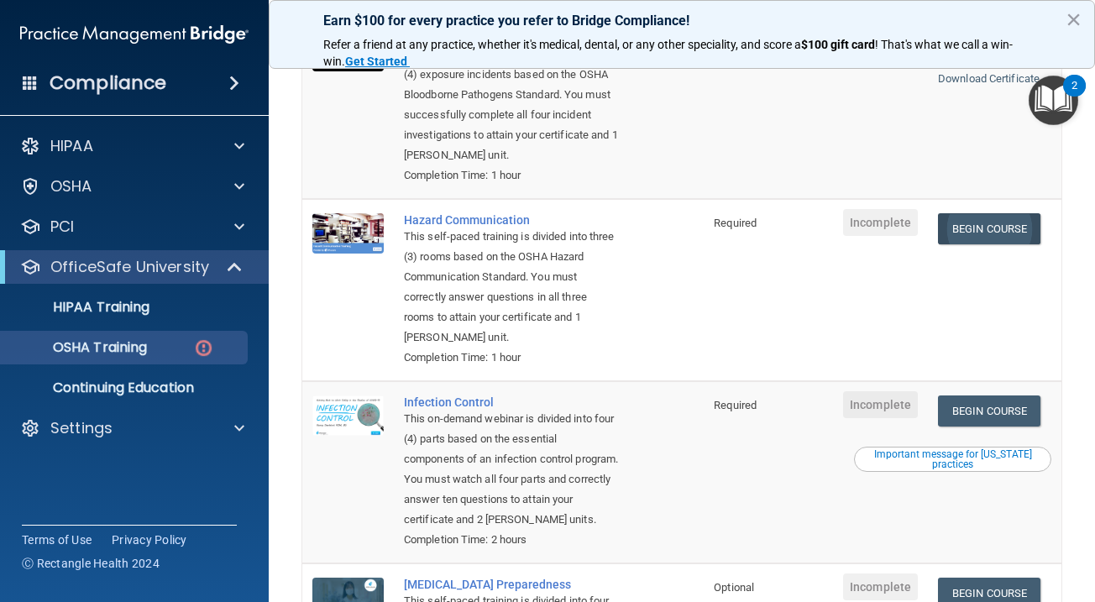
click at [996, 213] on link "Begin Course" at bounding box center [989, 228] width 102 height 31
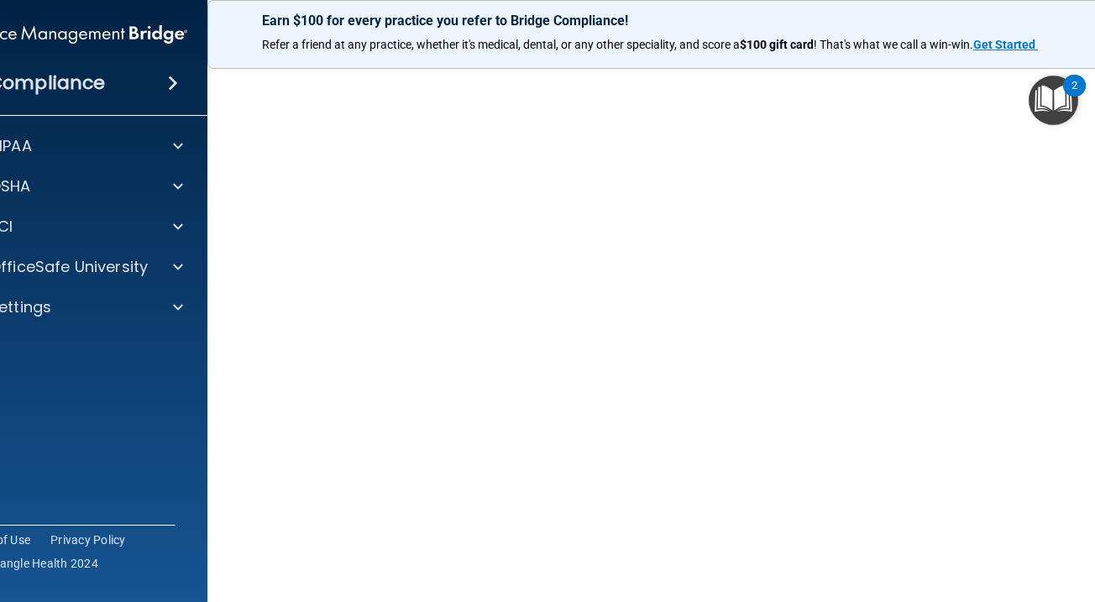
scroll to position [81, 0]
click at [144, 261] on p "OfficeSafe University" at bounding box center [68, 267] width 159 height 20
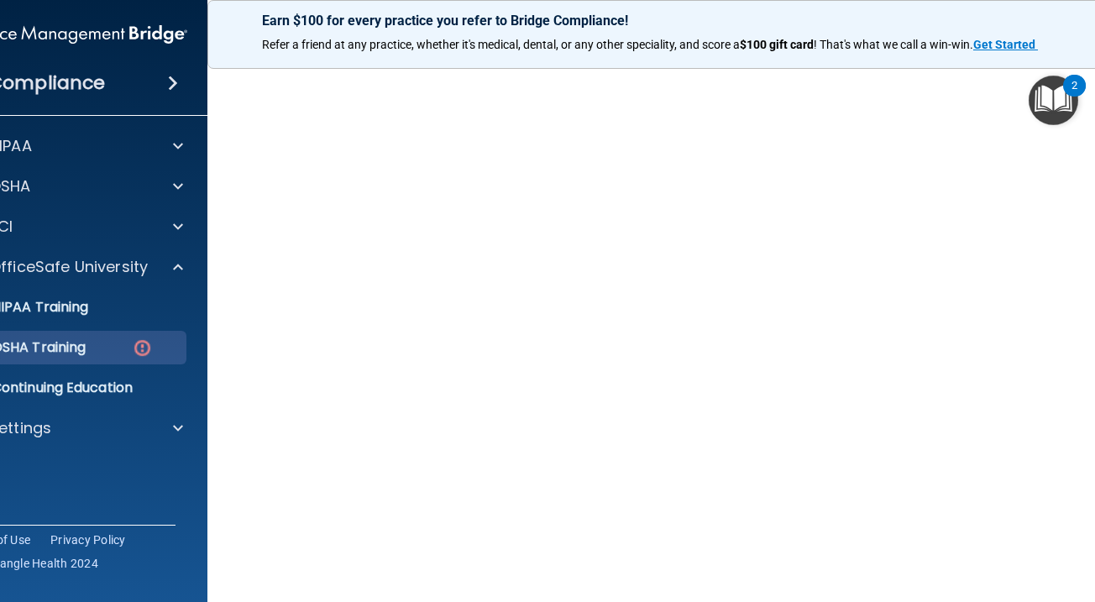
click at [107, 342] on div "OSHA Training" at bounding box center [64, 347] width 229 height 17
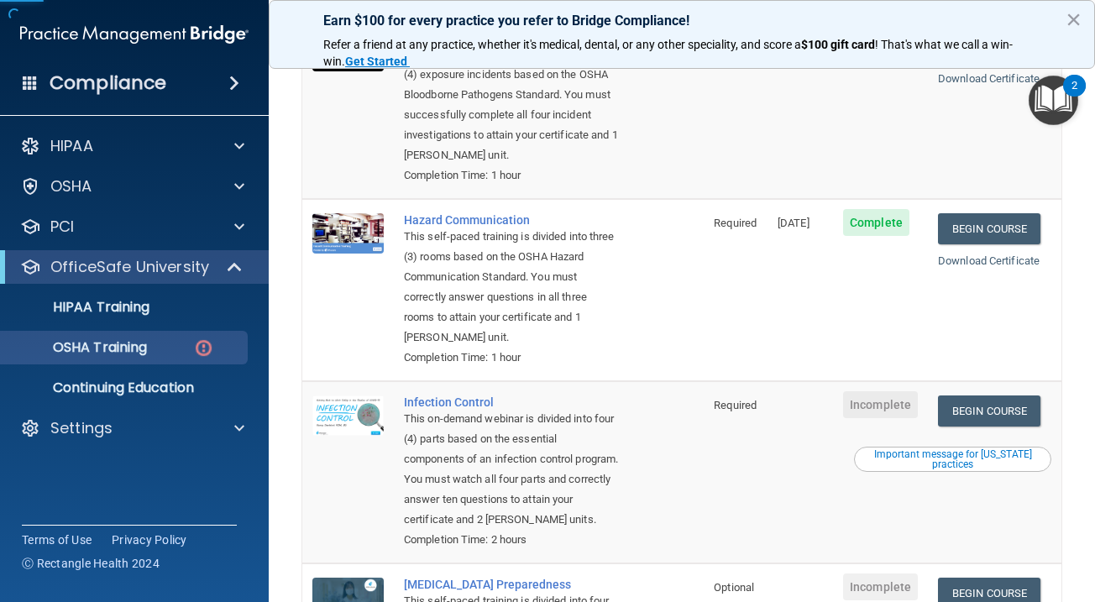
scroll to position [239, 0]
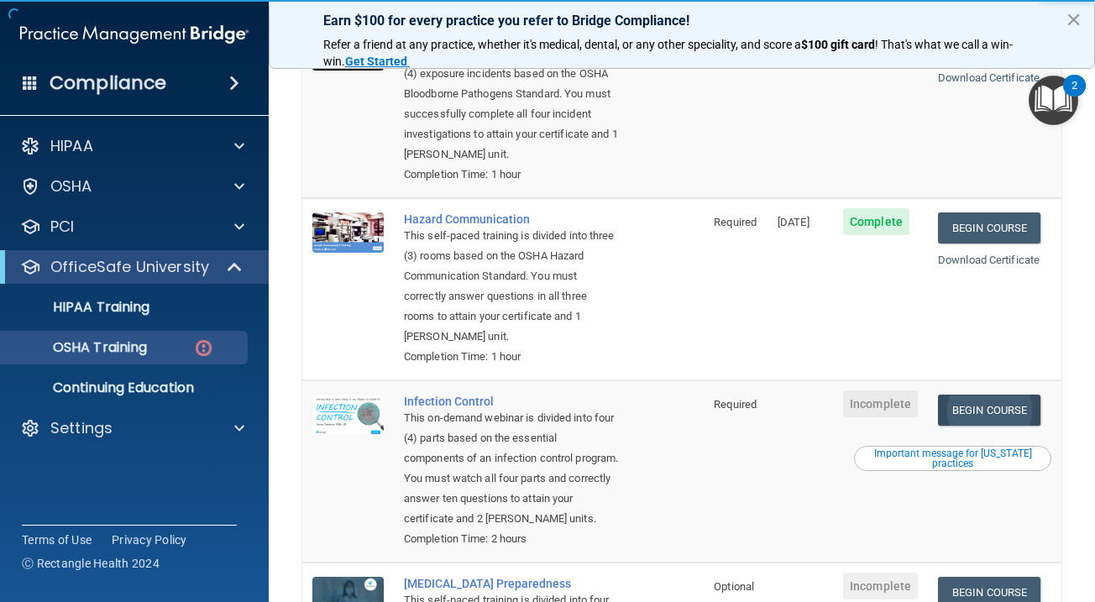
click at [995, 395] on link "Begin Course" at bounding box center [989, 410] width 102 height 31
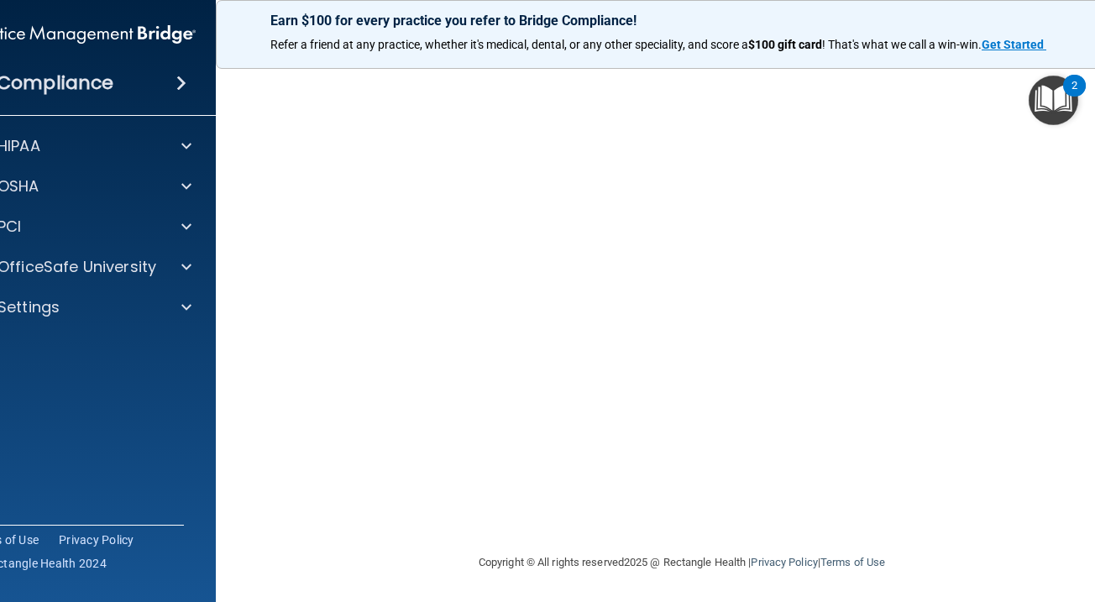
scroll to position [102, 0]
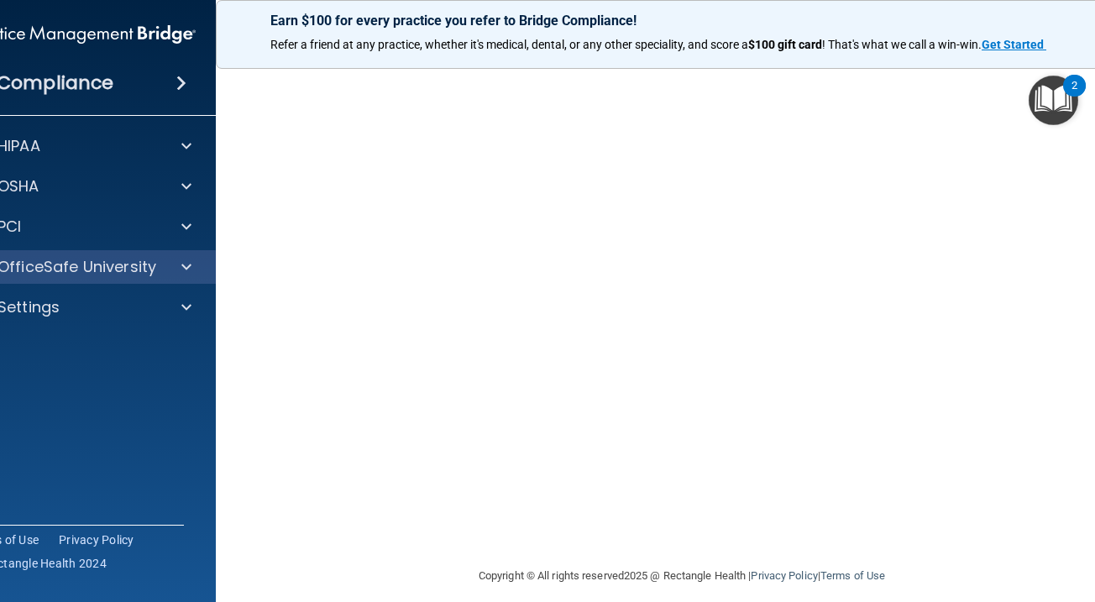
click at [118, 280] on div "OfficeSafe University" at bounding box center [82, 267] width 270 height 34
click at [118, 275] on p "OfficeSafe University" at bounding box center [76, 267] width 159 height 20
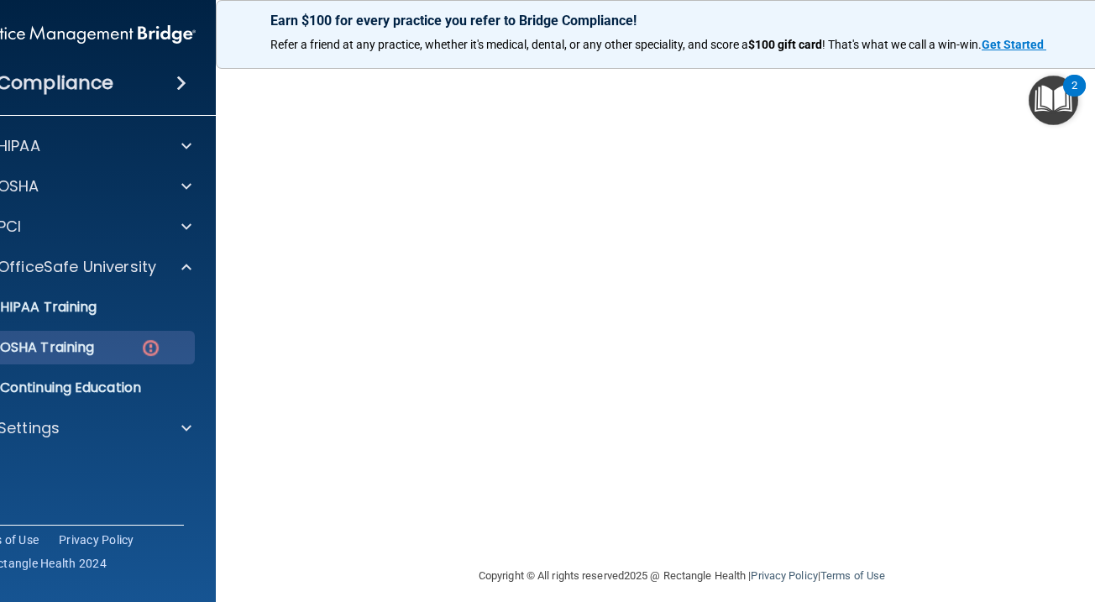
click at [109, 352] on div "OSHA Training" at bounding box center [72, 347] width 229 height 17
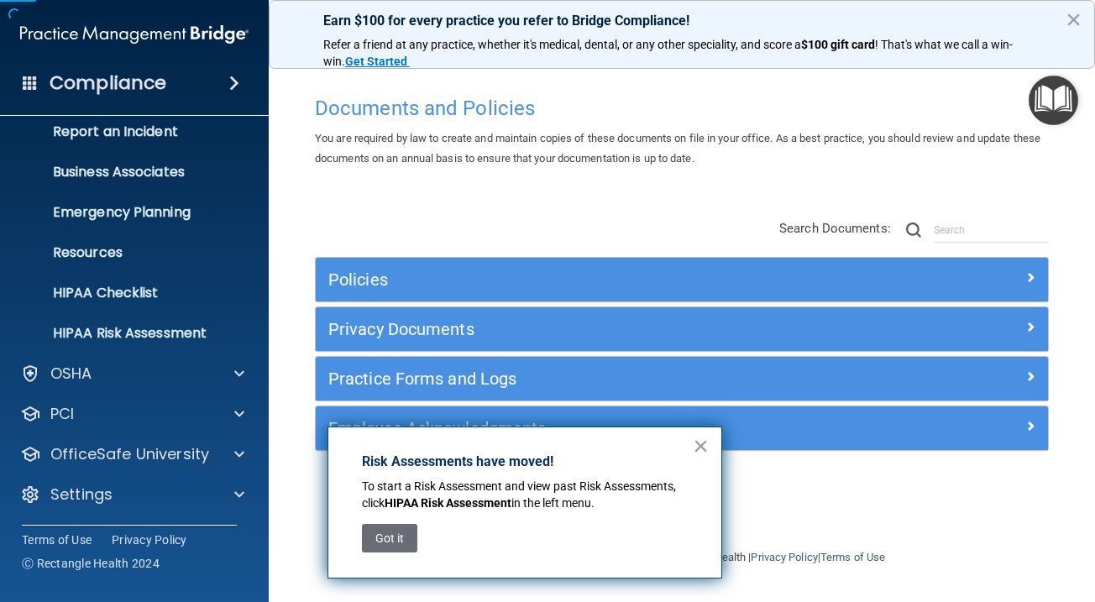
scroll to position [95, 0]
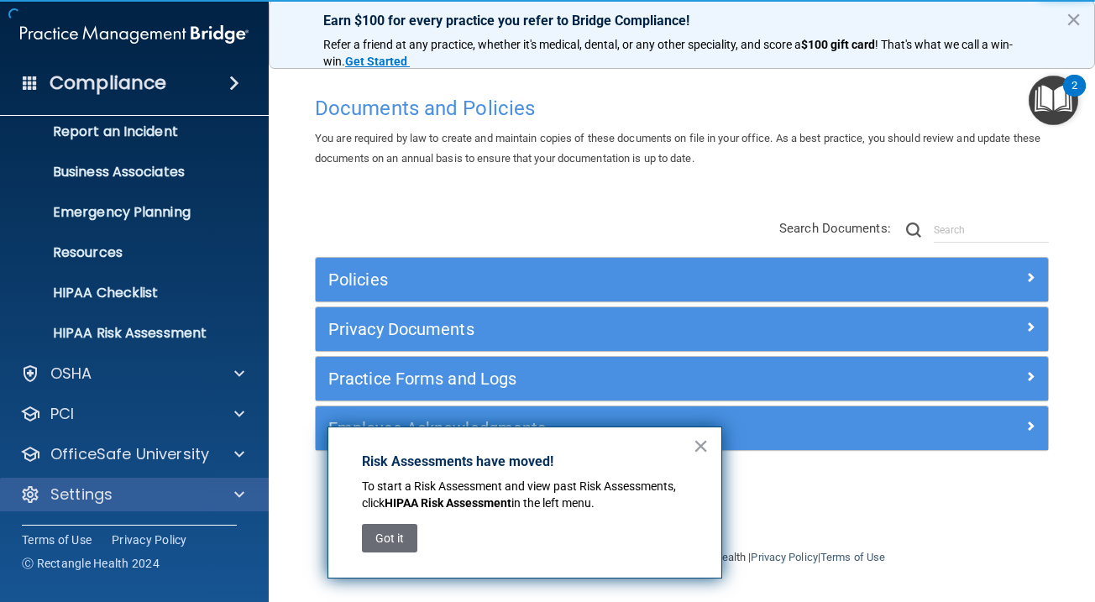
click at [115, 486] on div "Settings" at bounding box center [112, 495] width 208 height 20
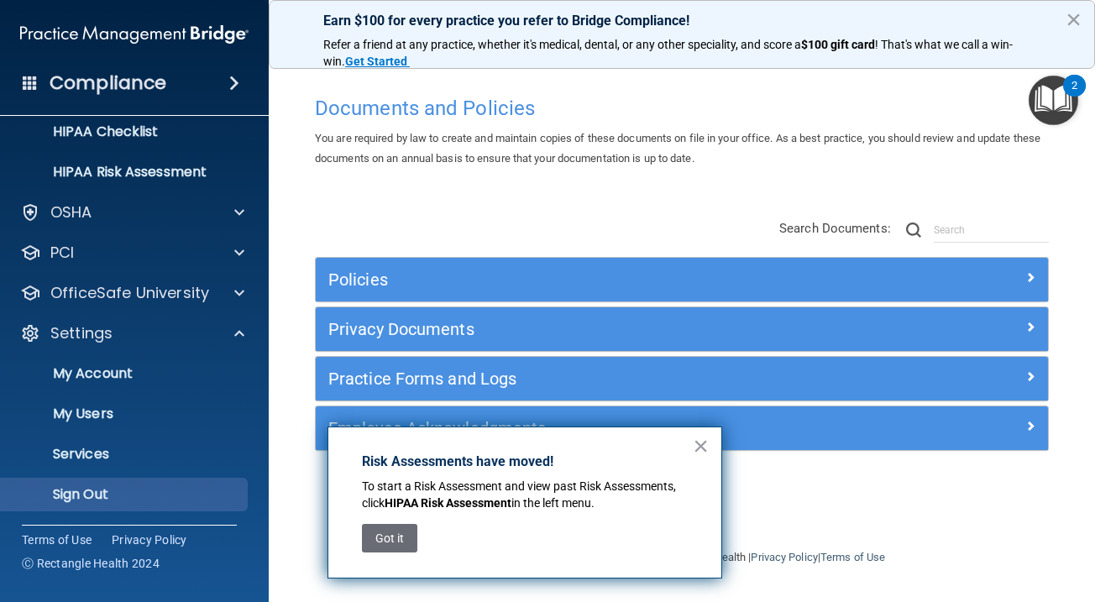
scroll to position [256, 0]
click at [114, 489] on p "Sign Out" at bounding box center [125, 494] width 229 height 17
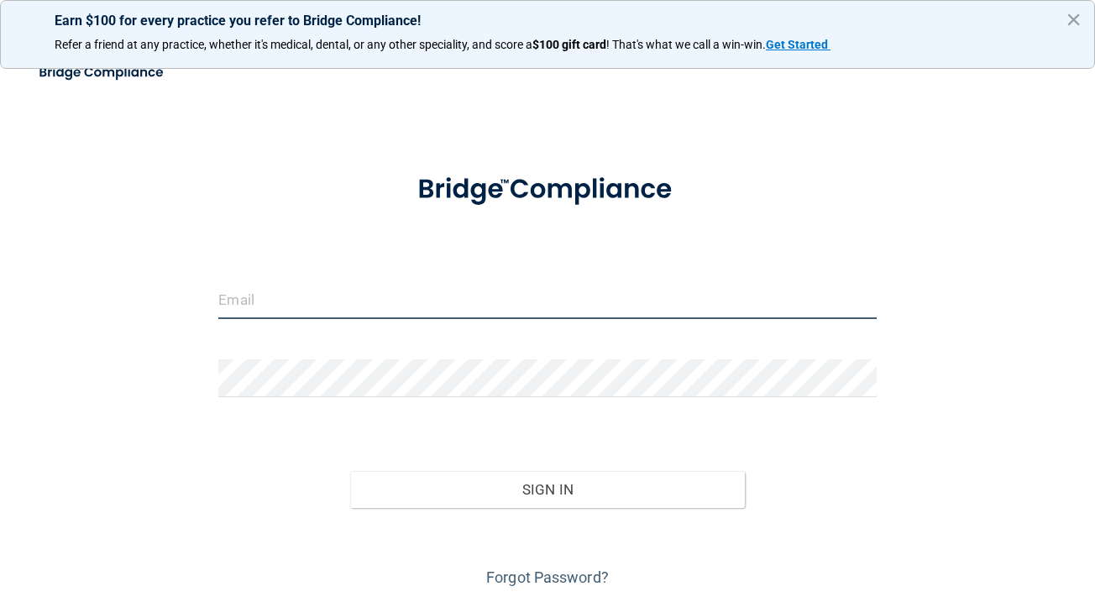
type input "santafe@idofnm.com"
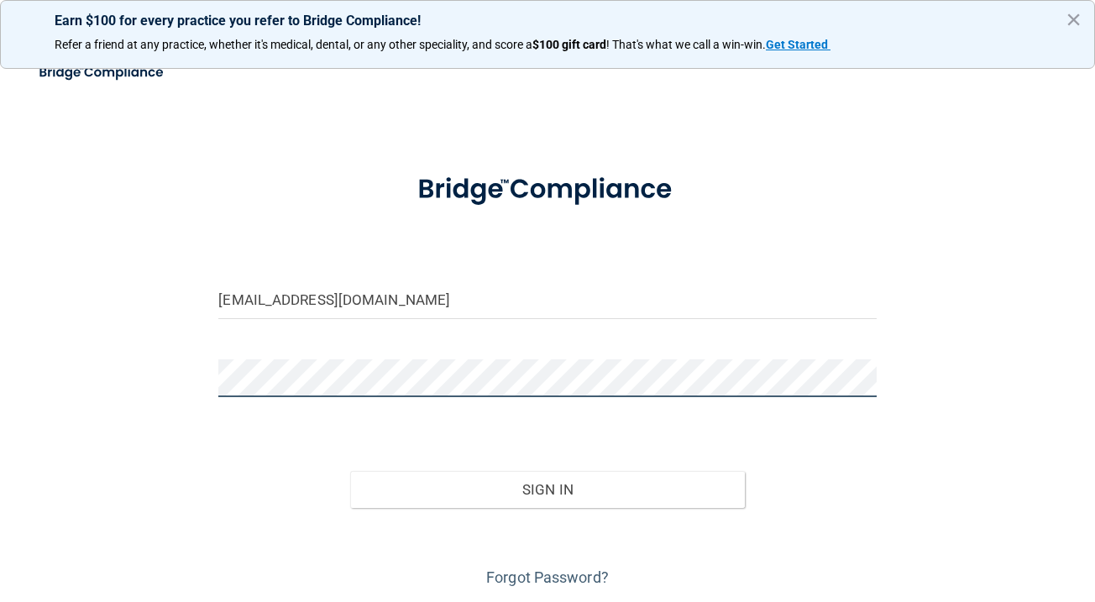
click at [547, 488] on button "Sign In" at bounding box center [547, 489] width 395 height 37
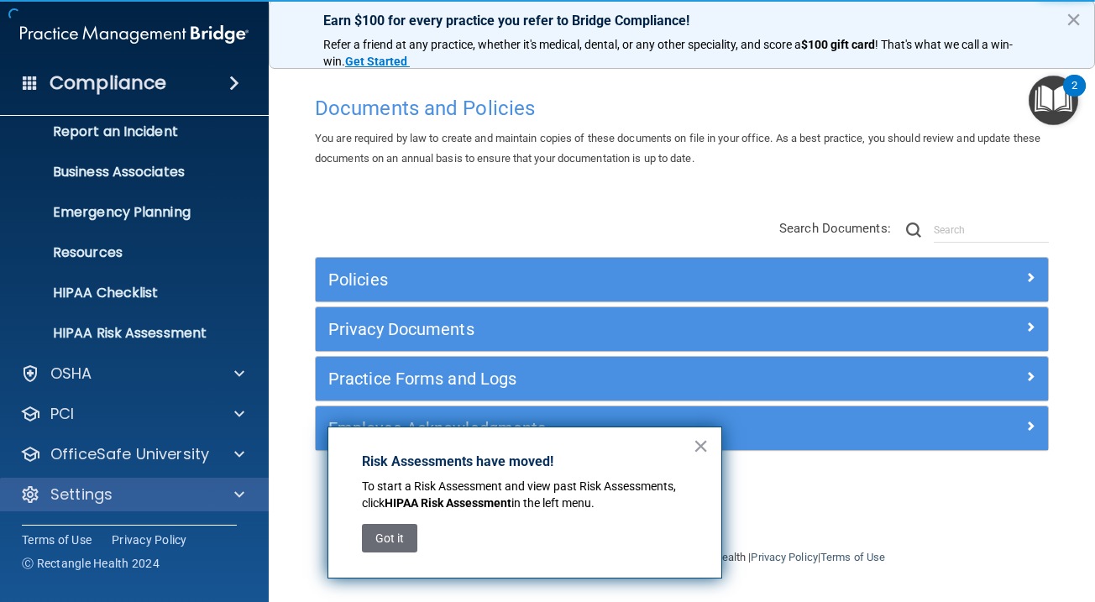
click at [137, 495] on div "Settings" at bounding box center [112, 495] width 208 height 20
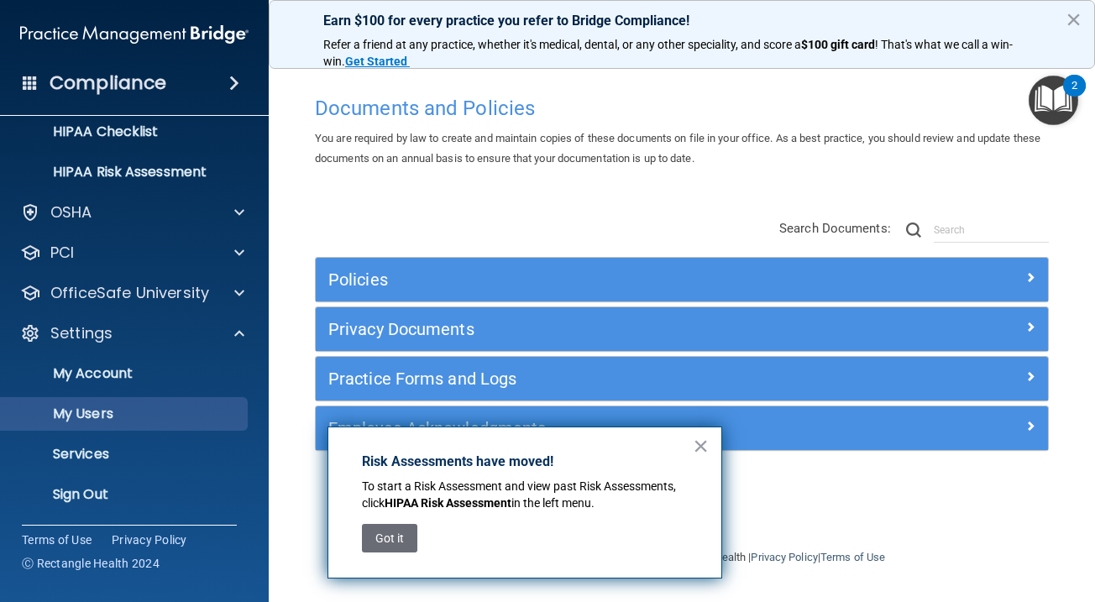
scroll to position [256, 0]
click at [144, 420] on p "My Users" at bounding box center [125, 414] width 229 height 17
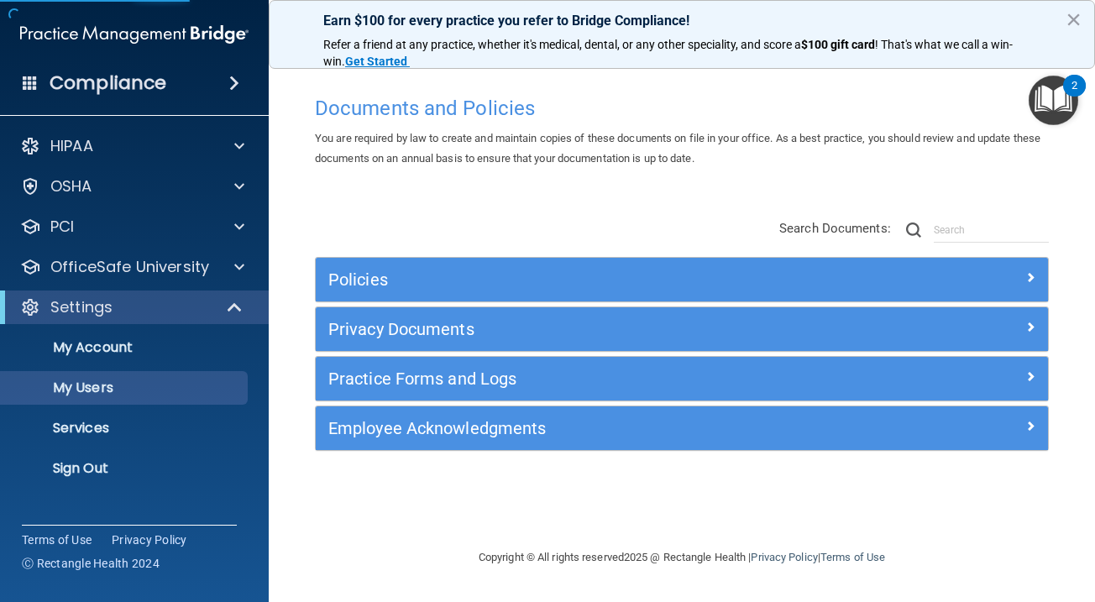
select select "20"
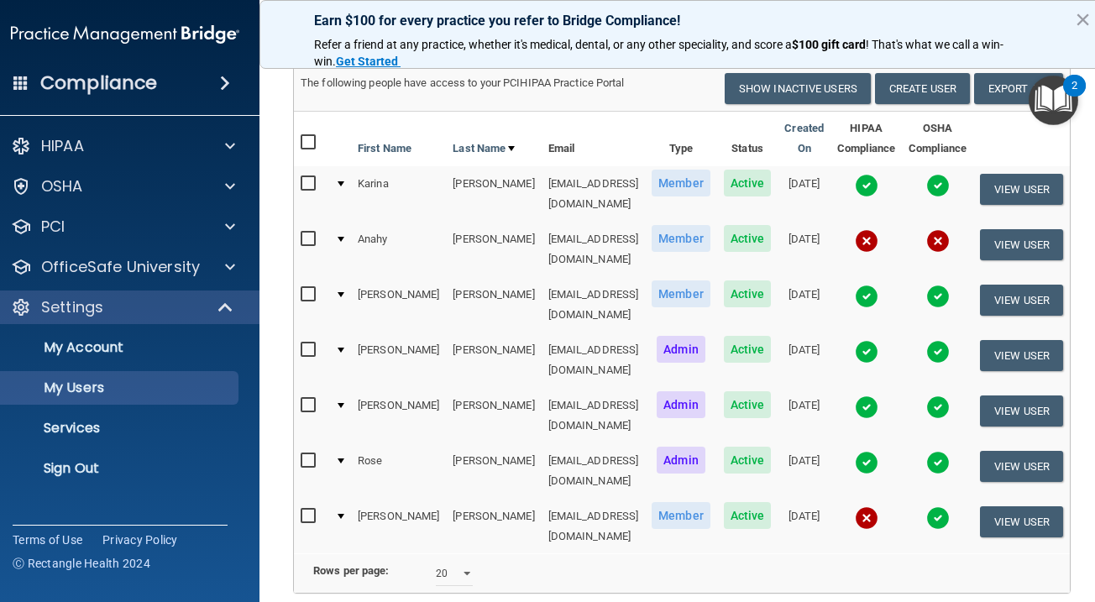
scroll to position [122, 0]
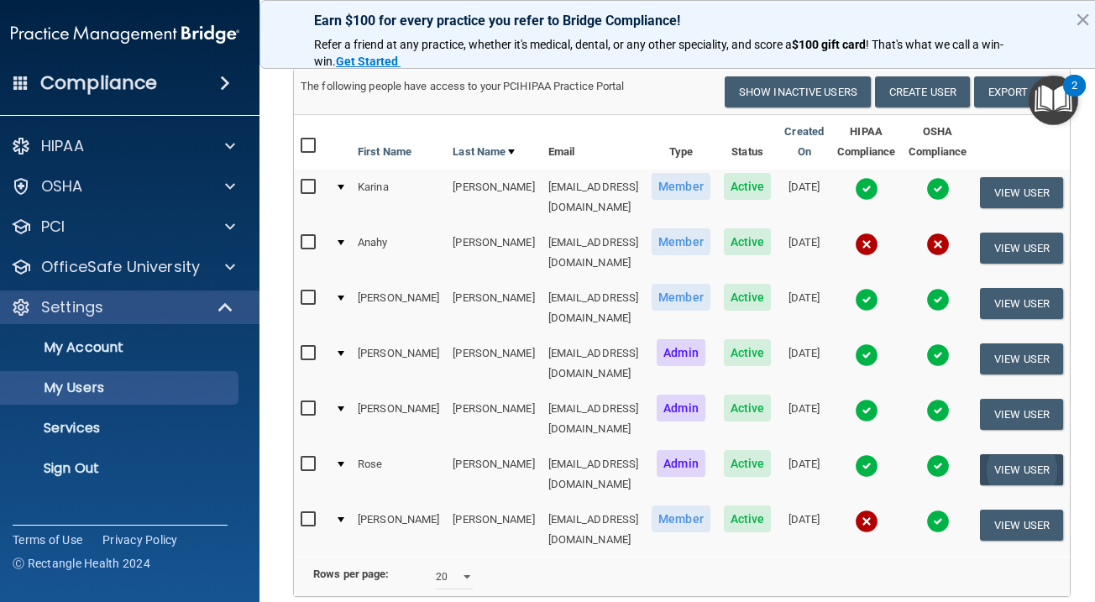
click at [998, 454] on button "View User" at bounding box center [1021, 469] width 83 height 31
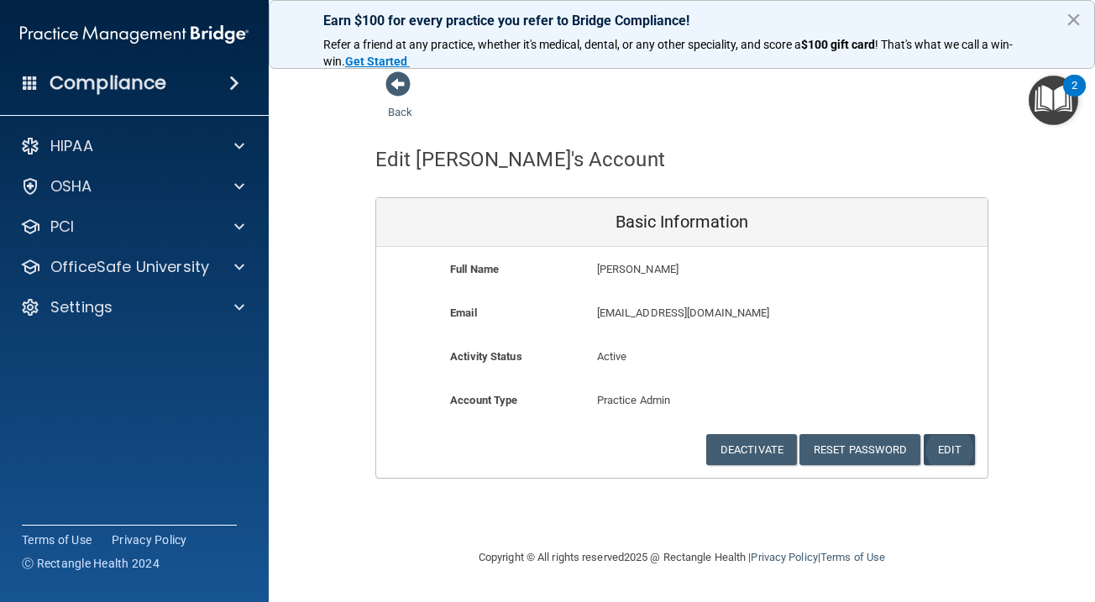
click at [954, 435] on button "Edit" at bounding box center [949, 449] width 51 height 31
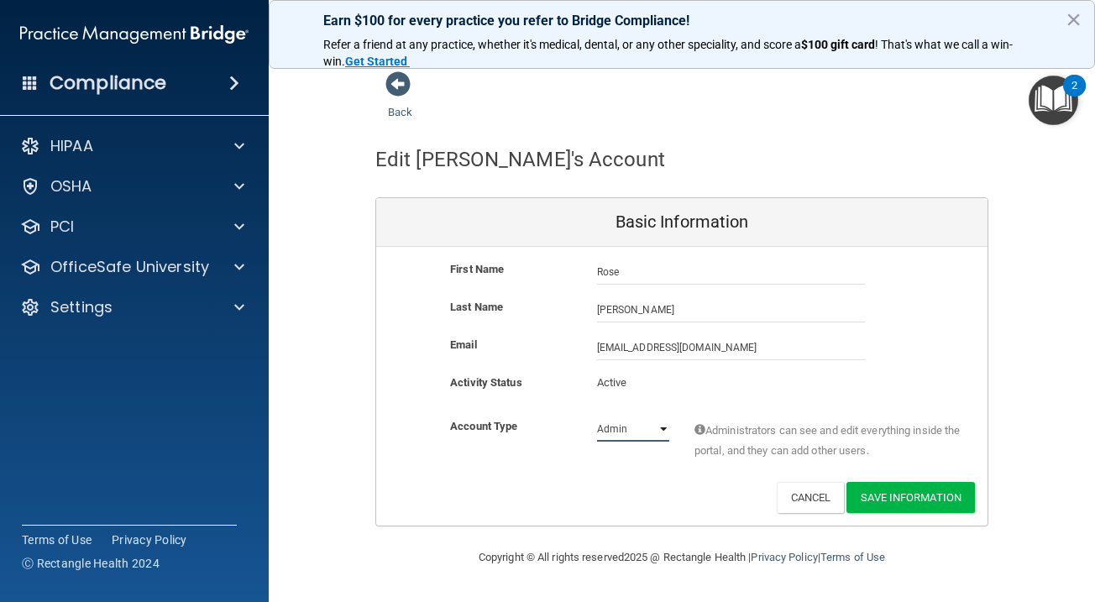
select select "practice_member"
click at [917, 491] on button "Save Information" at bounding box center [910, 497] width 128 height 31
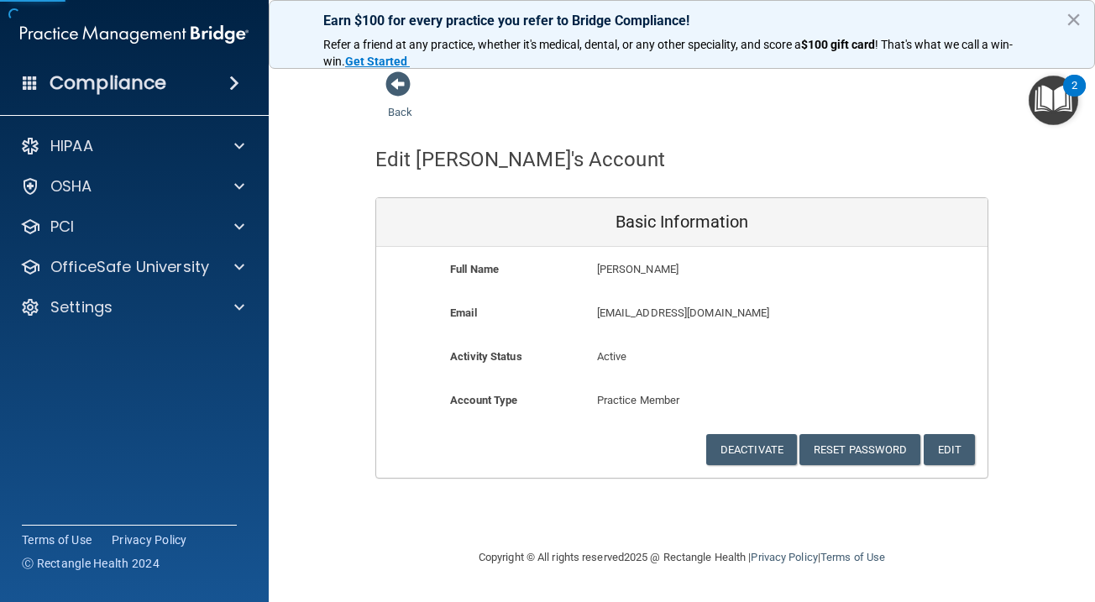
drag, startPoint x: 914, startPoint y: 489, endPoint x: 898, endPoint y: 479, distance: 18.4
click at [909, 486] on div "Back Edit Rose's Account Basic Information Full Name Rose Orcutt Rose Last Name…" at bounding box center [681, 301] width 759 height 460
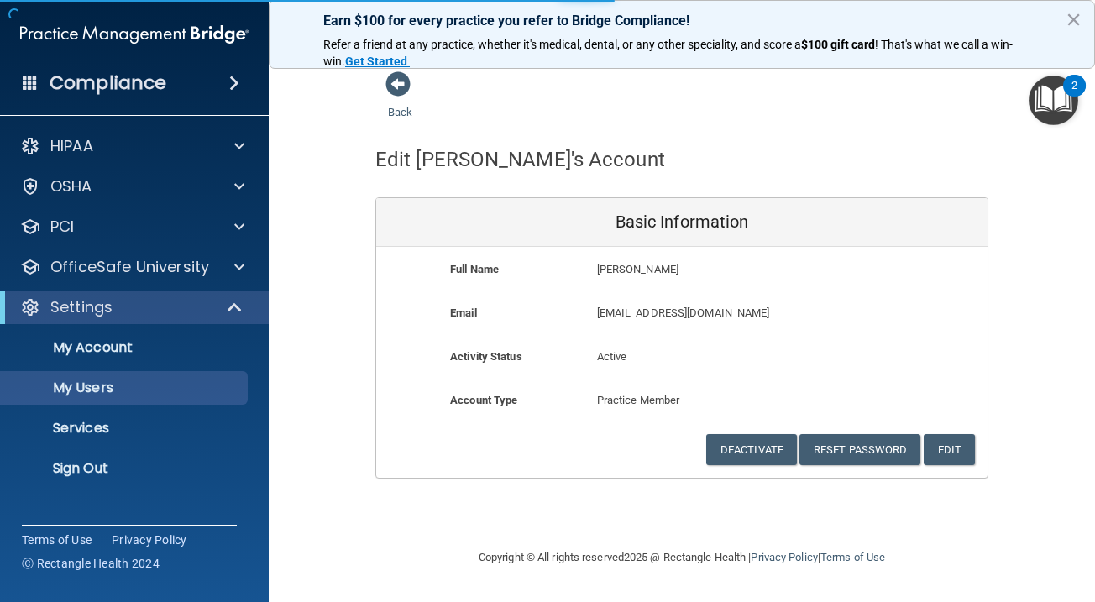
select select "20"
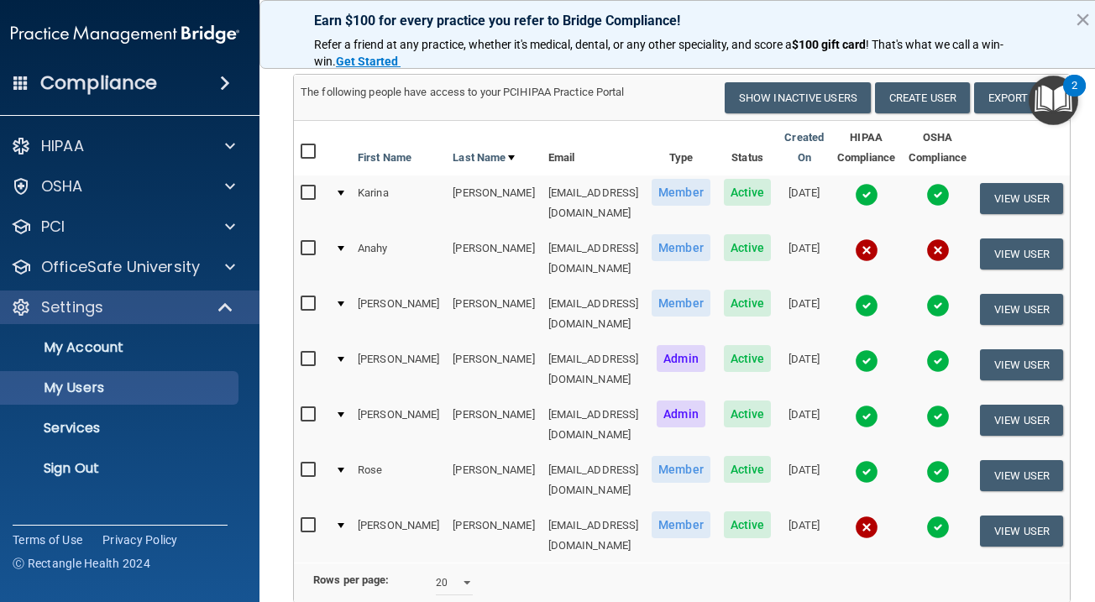
scroll to position [186, 0]
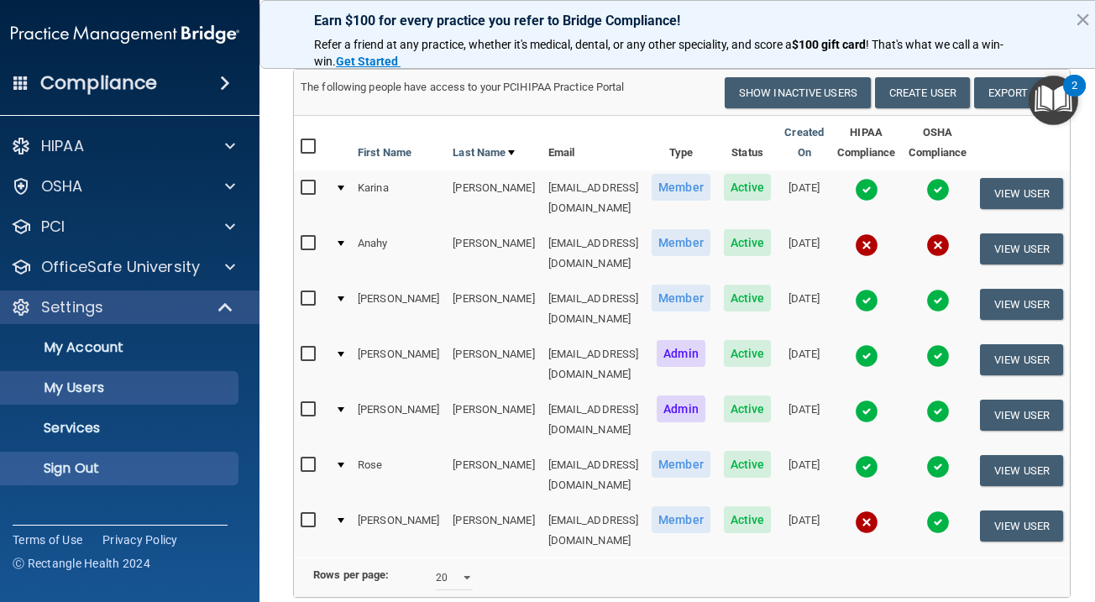
click at [145, 459] on link "Sign Out" at bounding box center [106, 469] width 265 height 34
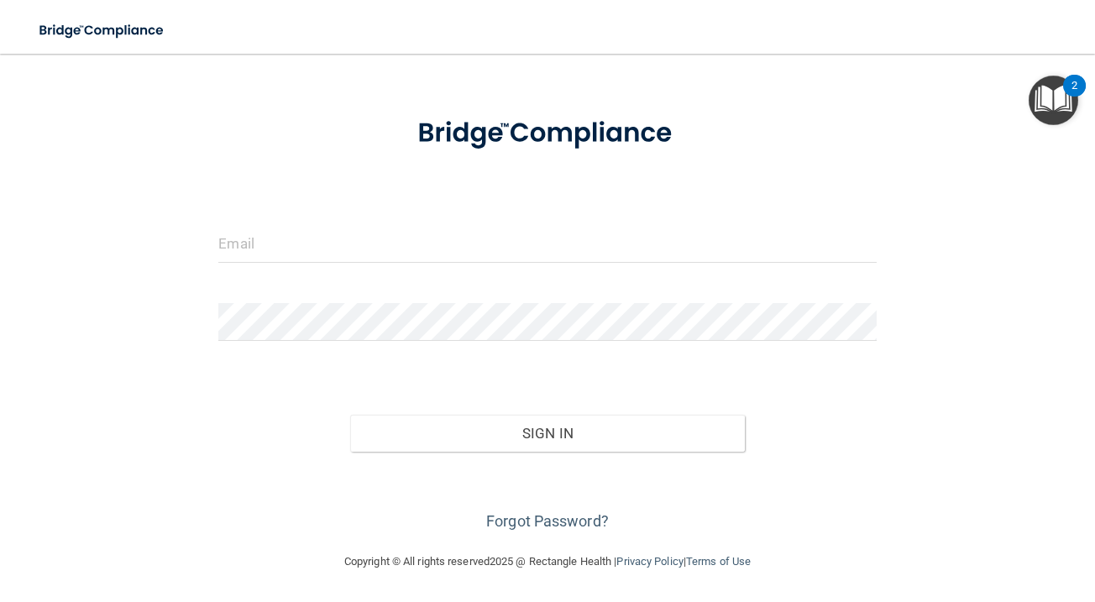
scroll to position [1, 0]
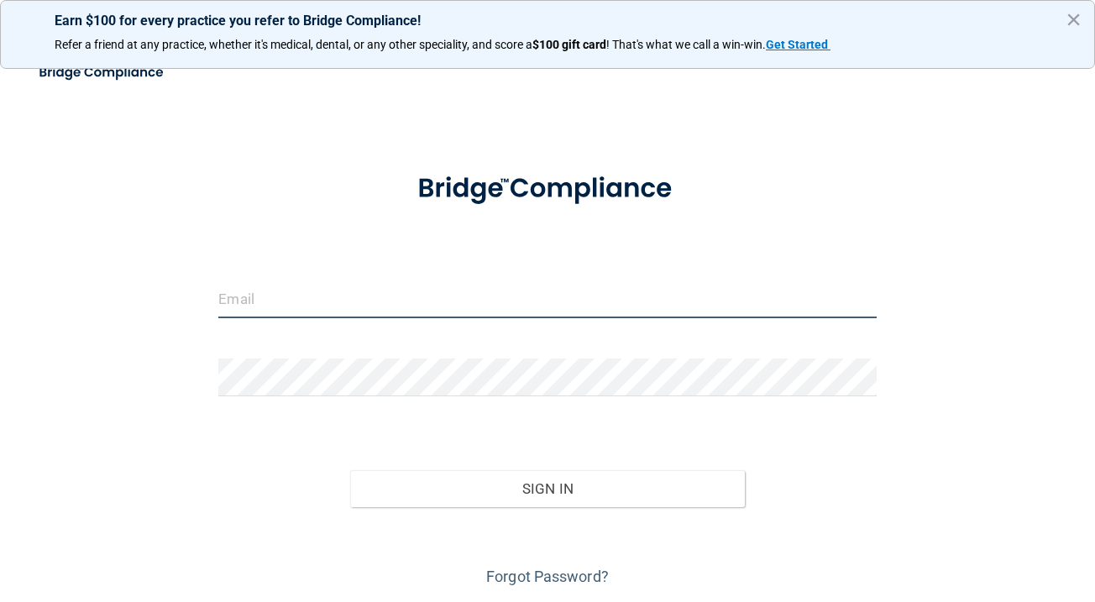
type input "[EMAIL_ADDRESS][DOMAIN_NAME]"
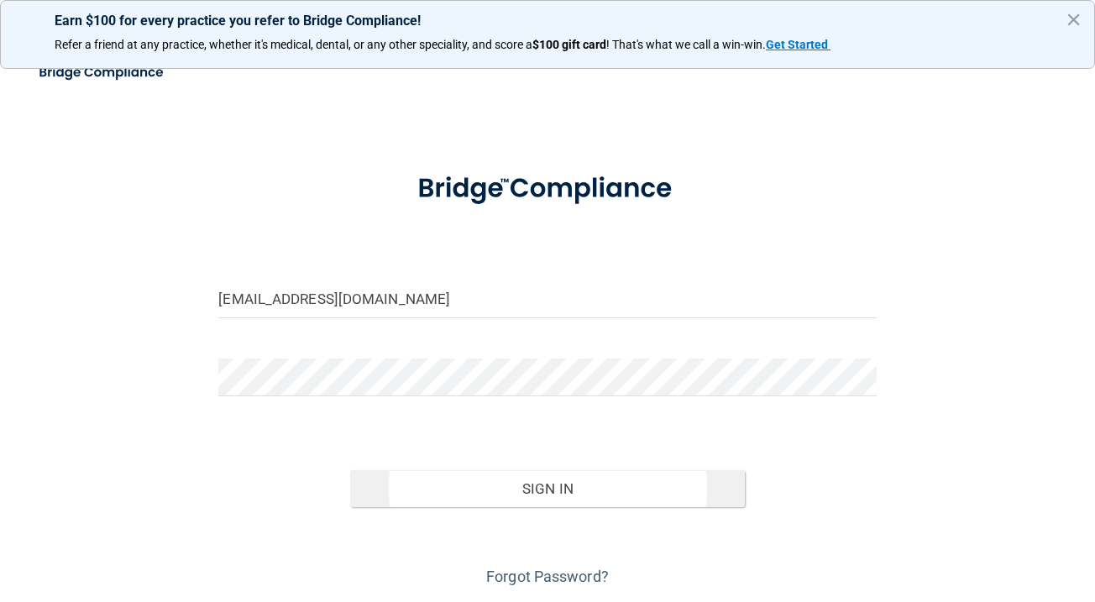
click at [395, 499] on button "Sign In" at bounding box center [547, 488] width 395 height 37
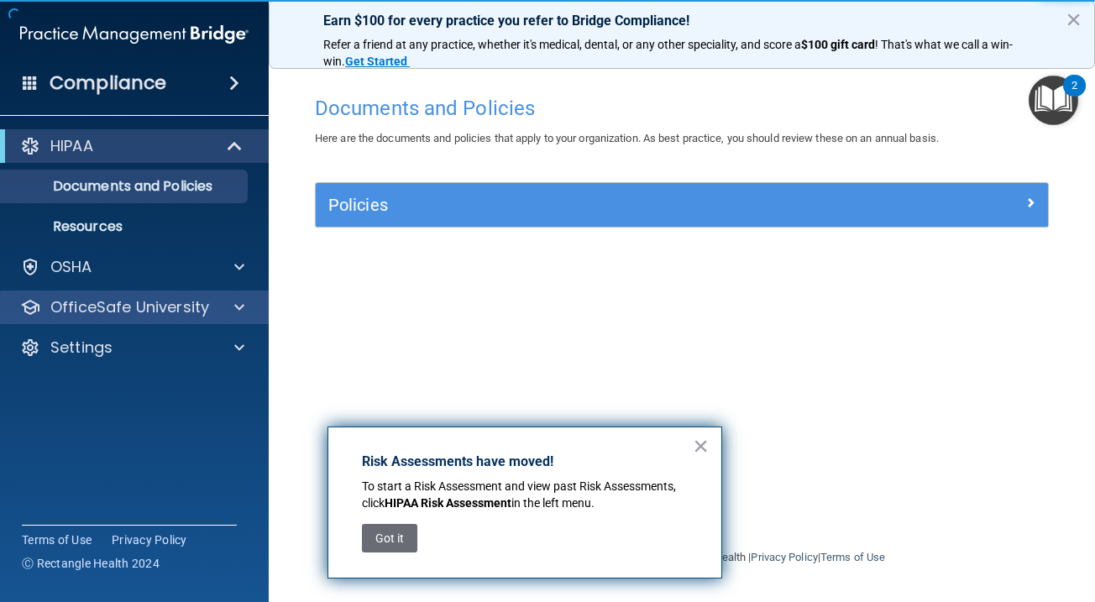
click at [175, 309] on p "OfficeSafe University" at bounding box center [129, 307] width 159 height 20
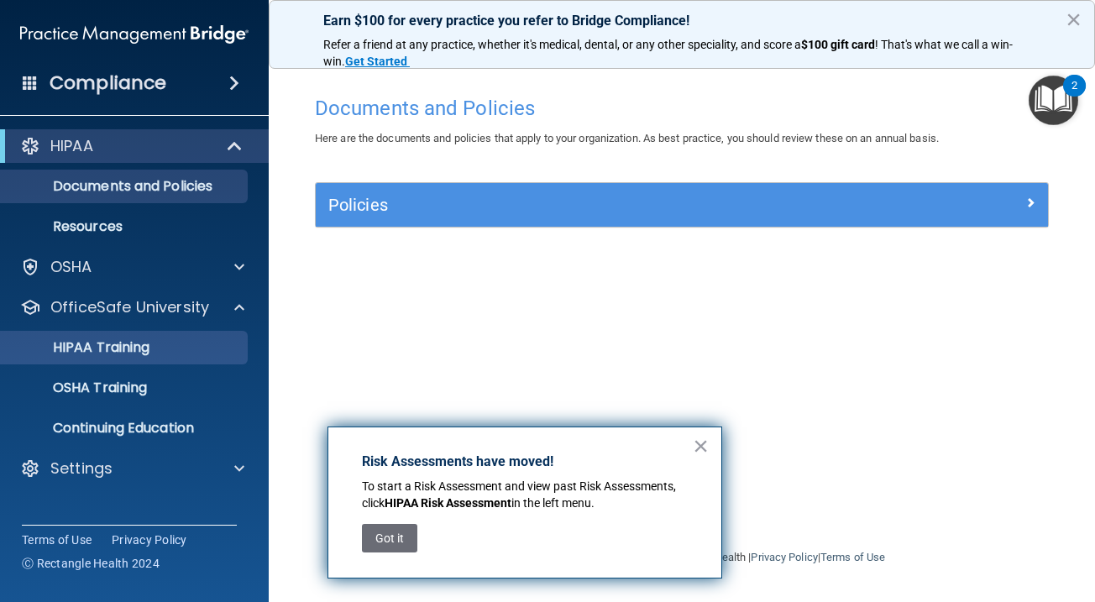
click at [173, 344] on div "HIPAA Training" at bounding box center [125, 347] width 229 height 17
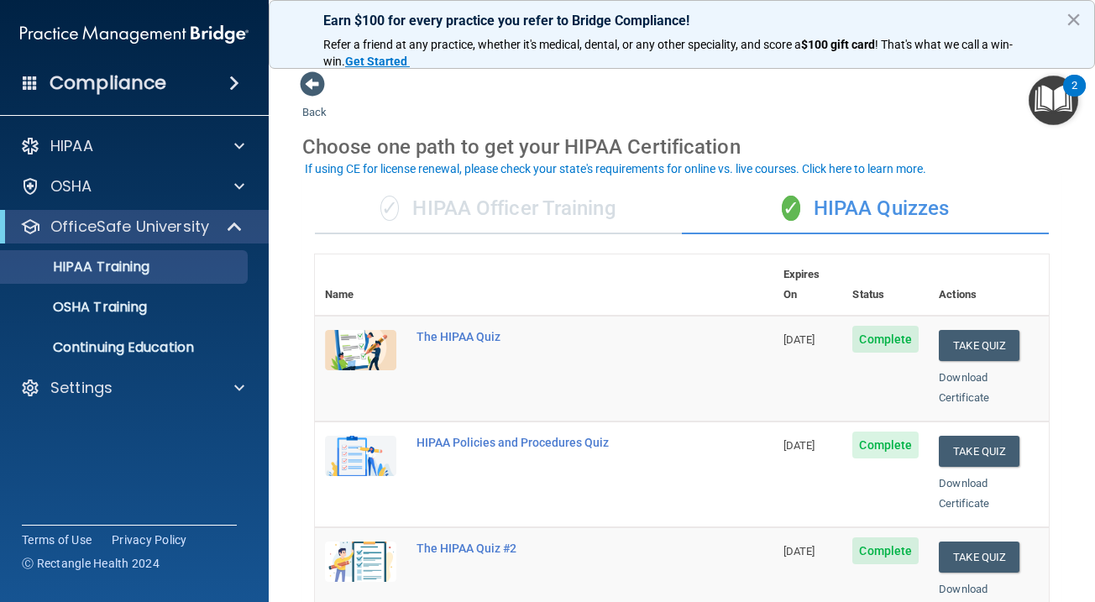
click at [555, 223] on div "✓ HIPAA Officer Training" at bounding box center [498, 209] width 367 height 50
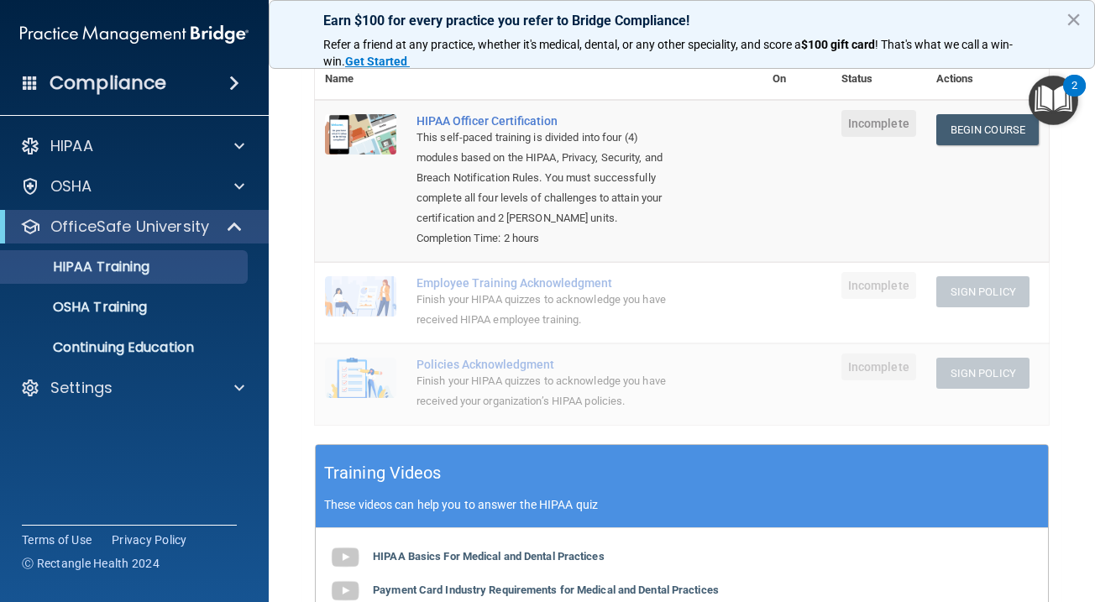
scroll to position [8, 0]
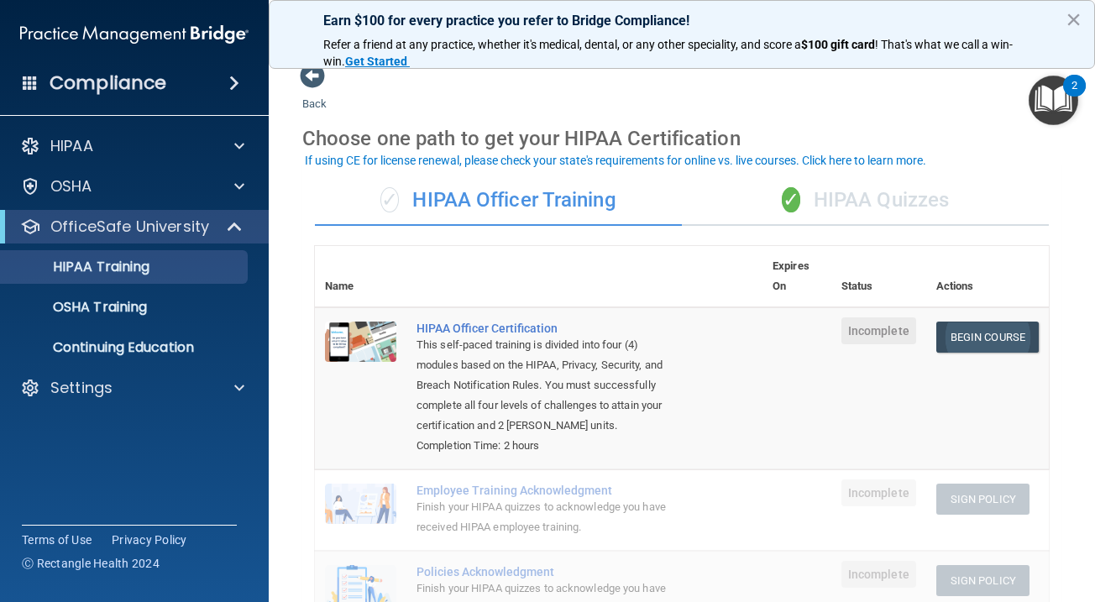
click at [982, 324] on link "Begin Course" at bounding box center [987, 337] width 102 height 31
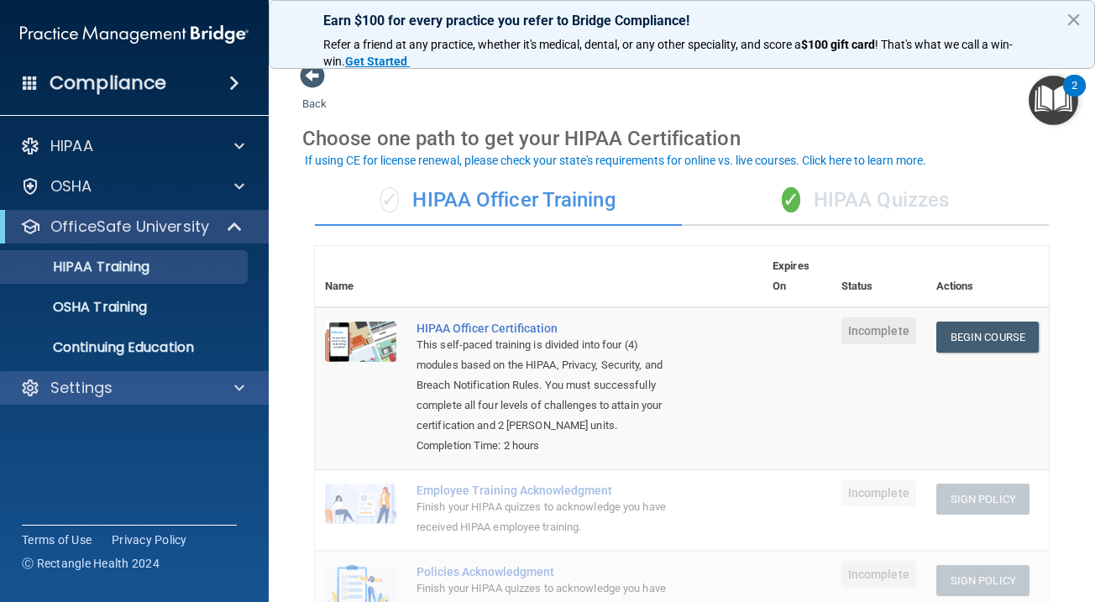
click at [200, 374] on div "Settings" at bounding box center [135, 388] width 270 height 34
click at [196, 387] on div "Settings" at bounding box center [112, 388] width 208 height 20
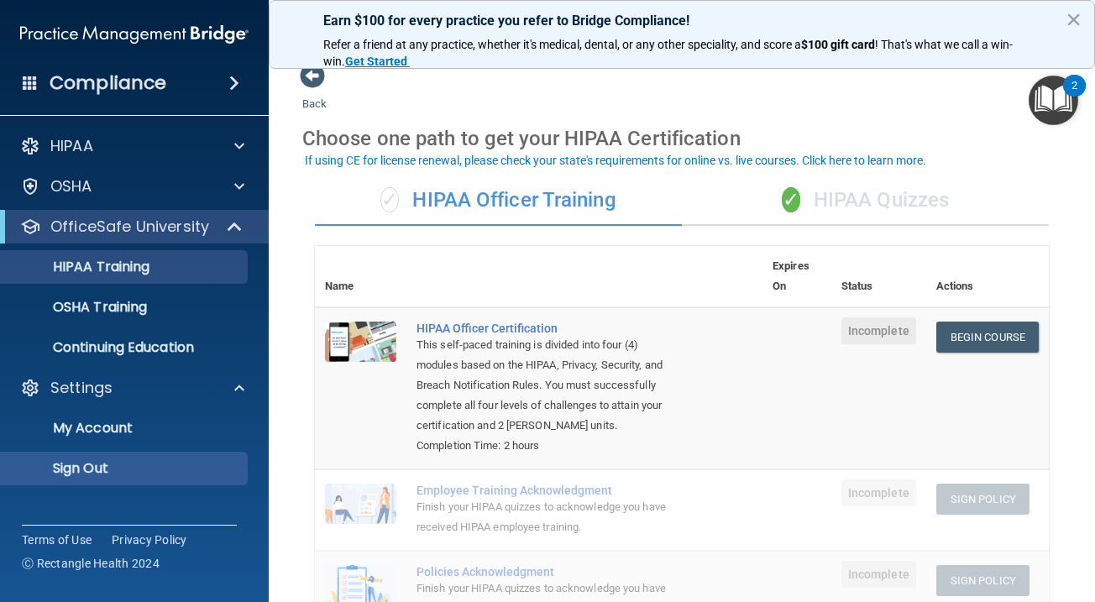
click at [142, 460] on p "Sign Out" at bounding box center [125, 468] width 229 height 17
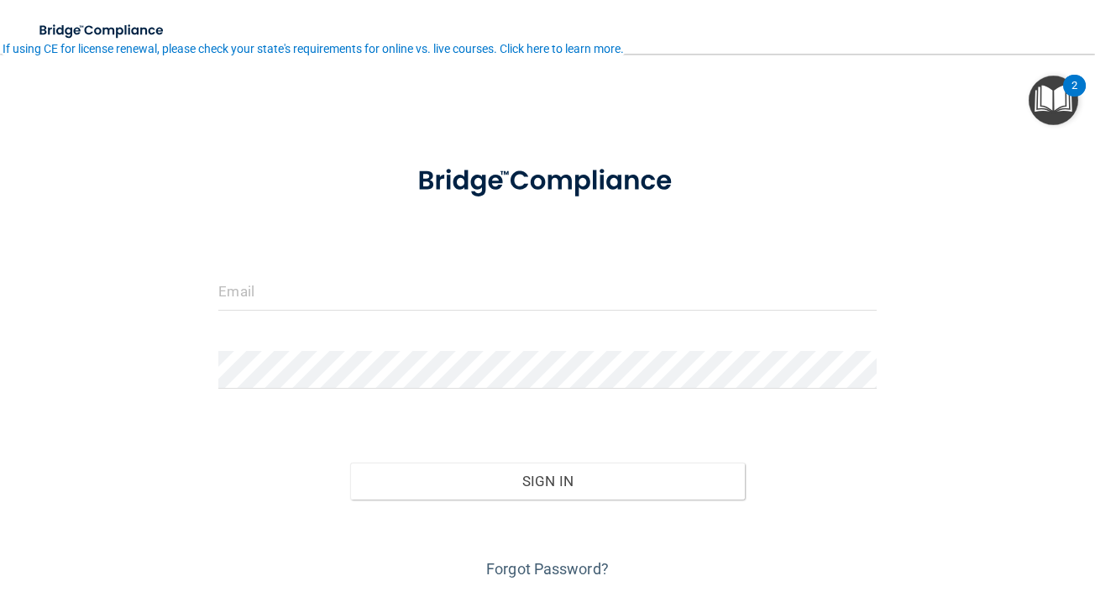
scroll to position [1, 0]
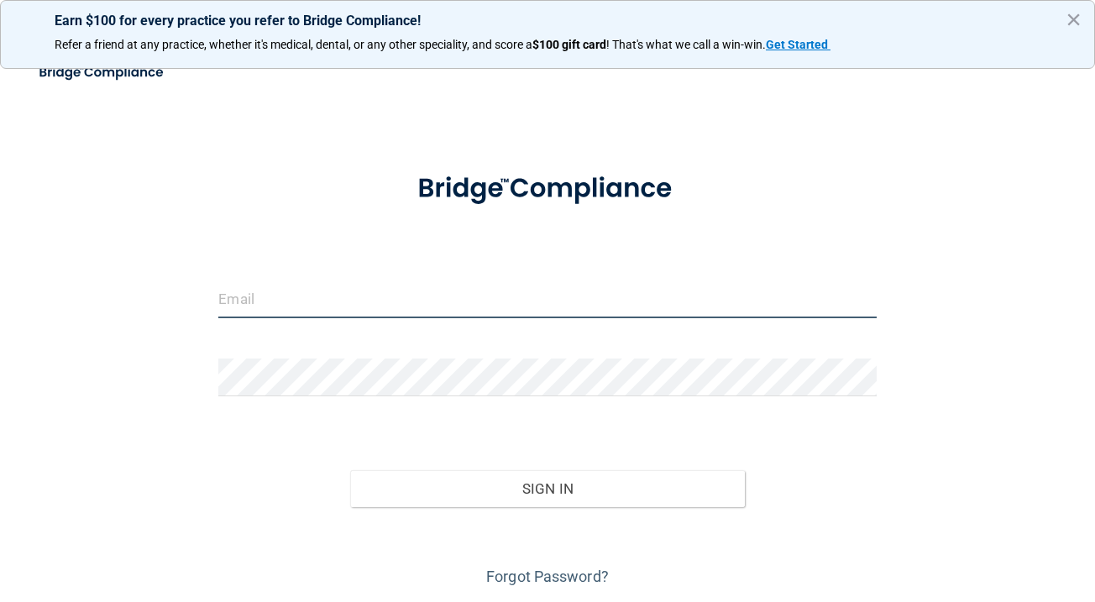
type input "[EMAIL_ADDRESS][DOMAIN_NAME]"
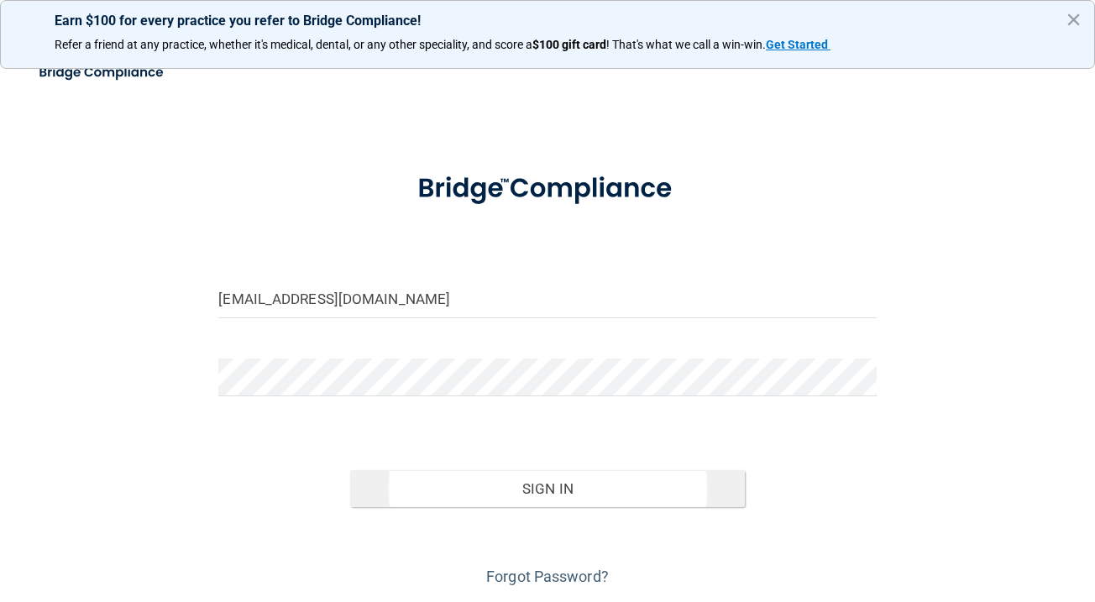
click at [437, 495] on button "Sign In" at bounding box center [547, 488] width 395 height 37
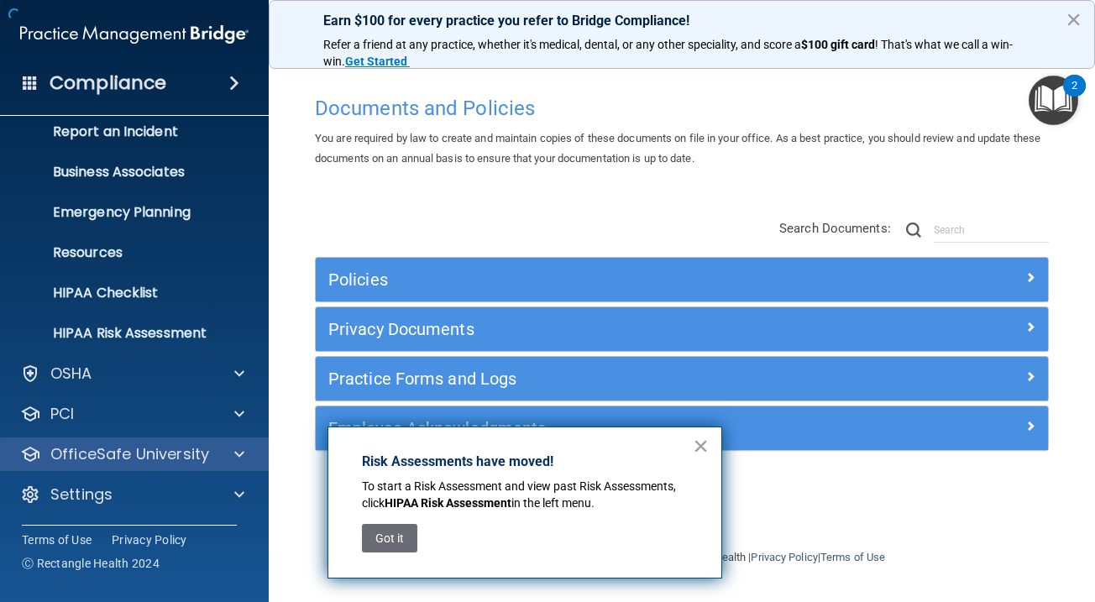
scroll to position [95, 0]
click at [161, 455] on p "OfficeSafe University" at bounding box center [129, 454] width 159 height 20
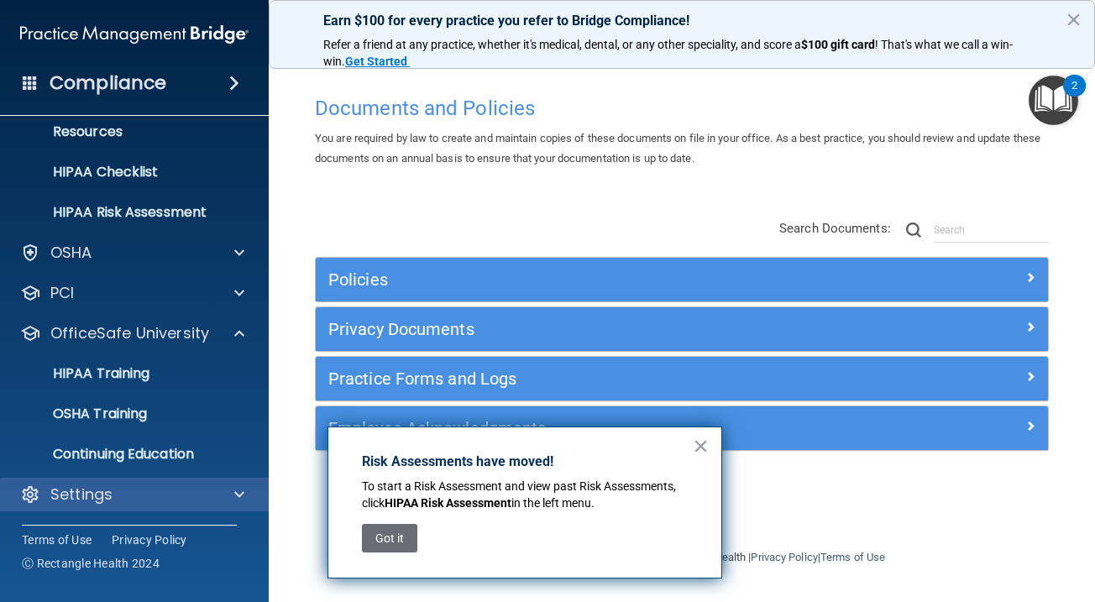
click at [166, 500] on div "Settings" at bounding box center [112, 495] width 208 height 20
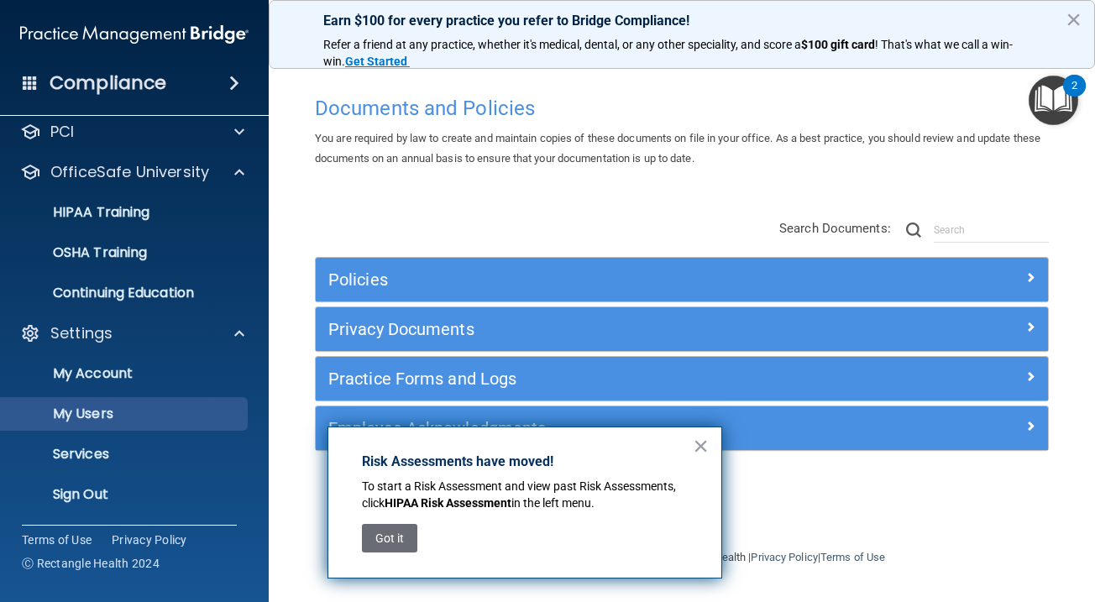
click at [166, 419] on p "My Users" at bounding box center [125, 414] width 229 height 17
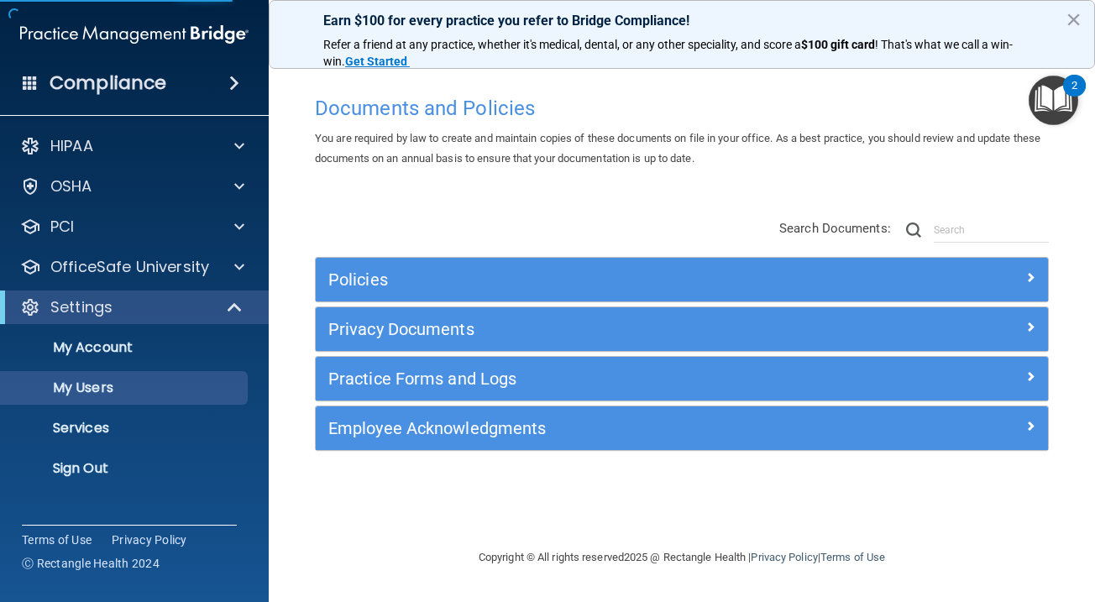
select select "20"
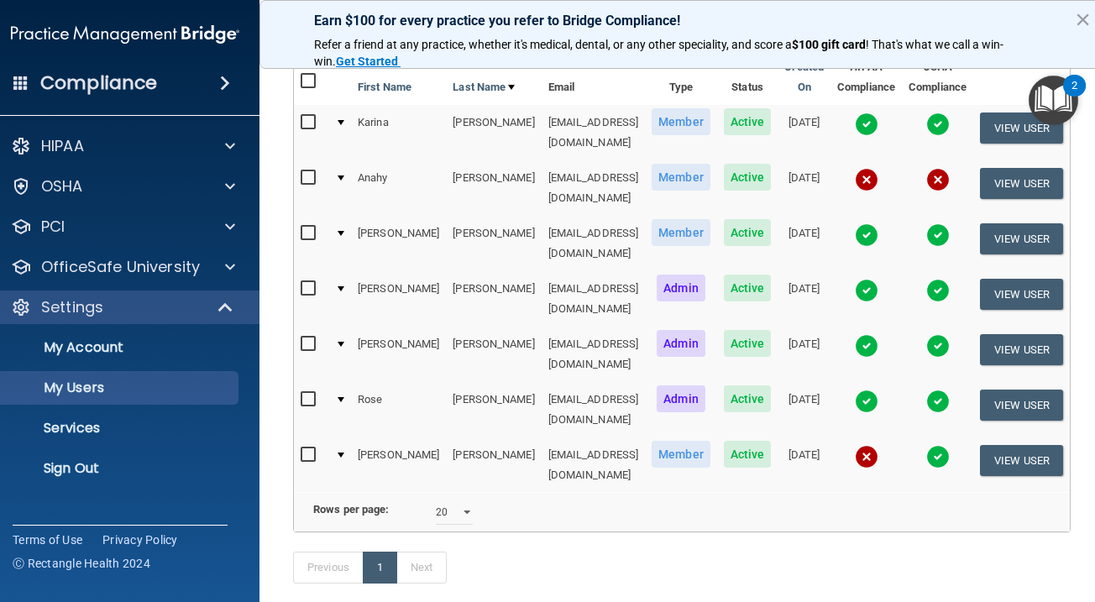
scroll to position [186, 0]
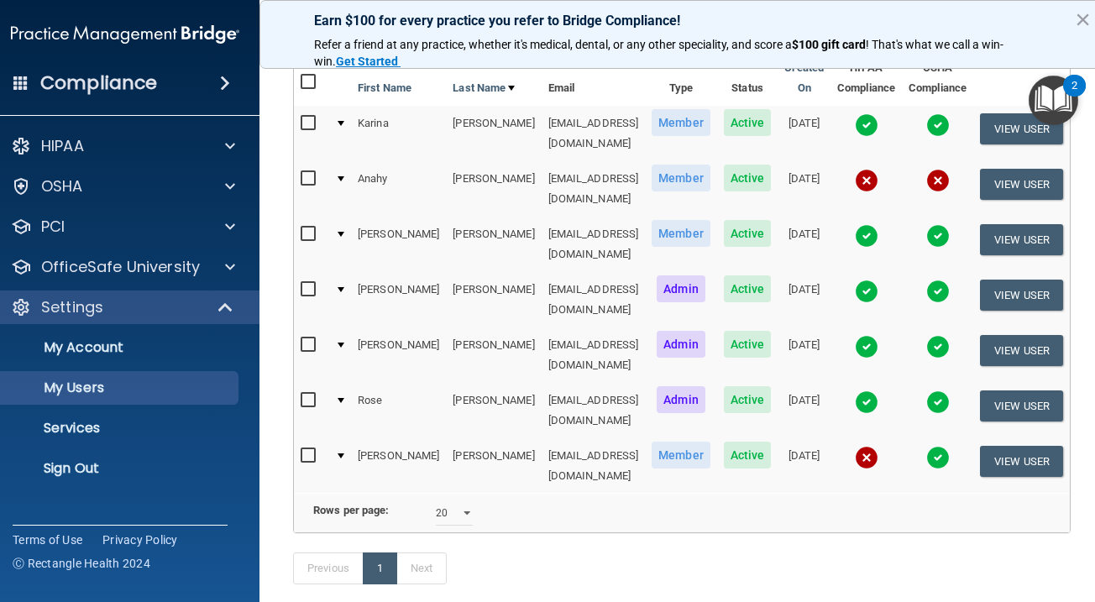
click at [874, 446] on img at bounding box center [867, 458] width 24 height 24
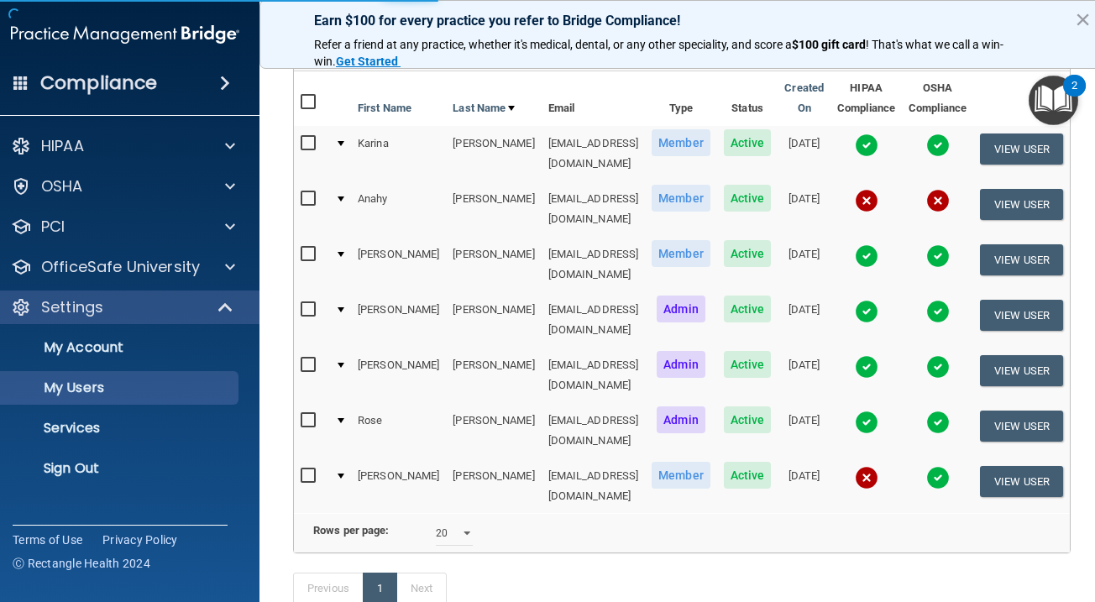
click at [867, 466] on img at bounding box center [867, 478] width 24 height 24
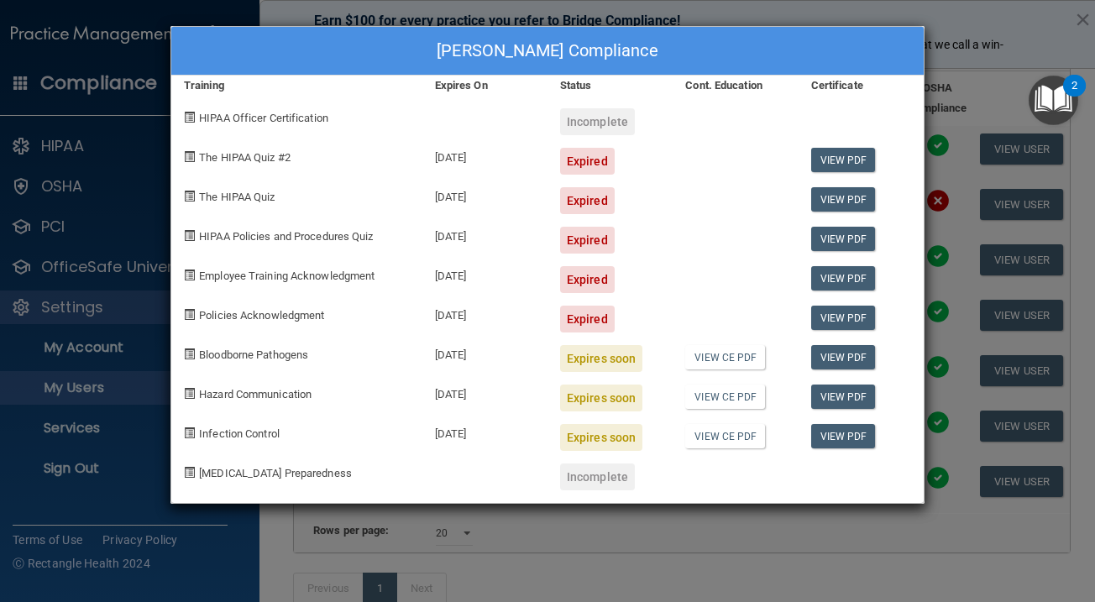
click at [991, 466] on div "Ana Ponce's Compliance Training Expires On Status Cont. Education Certificate H…" at bounding box center [547, 301] width 1095 height 602
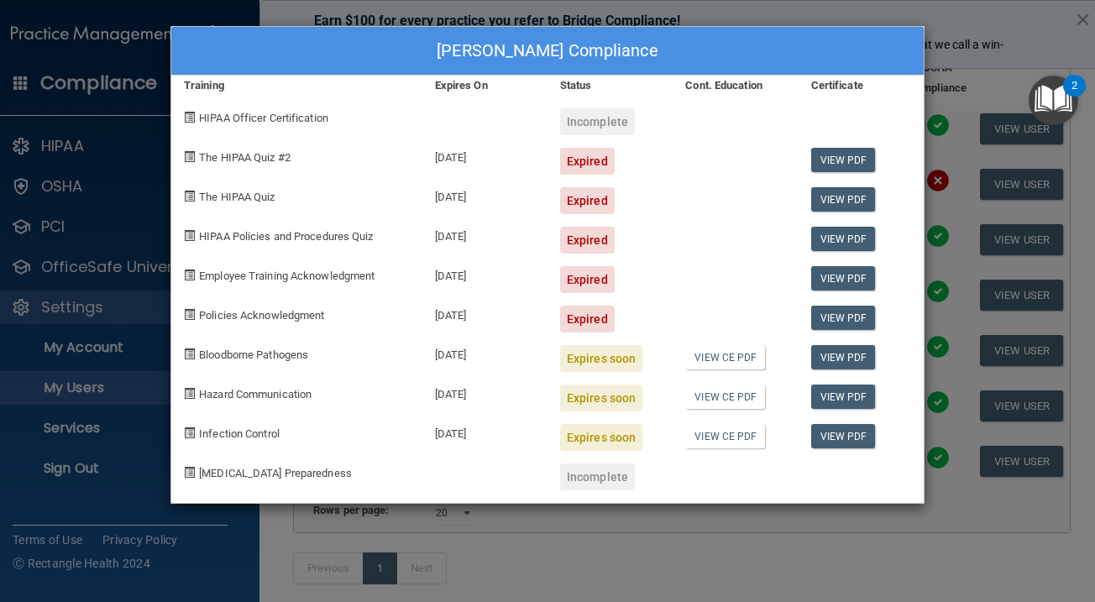
click at [991, 466] on div "Ana Ponce's Compliance Training Expires On Status Cont. Education Certificate H…" at bounding box center [547, 301] width 1095 height 602
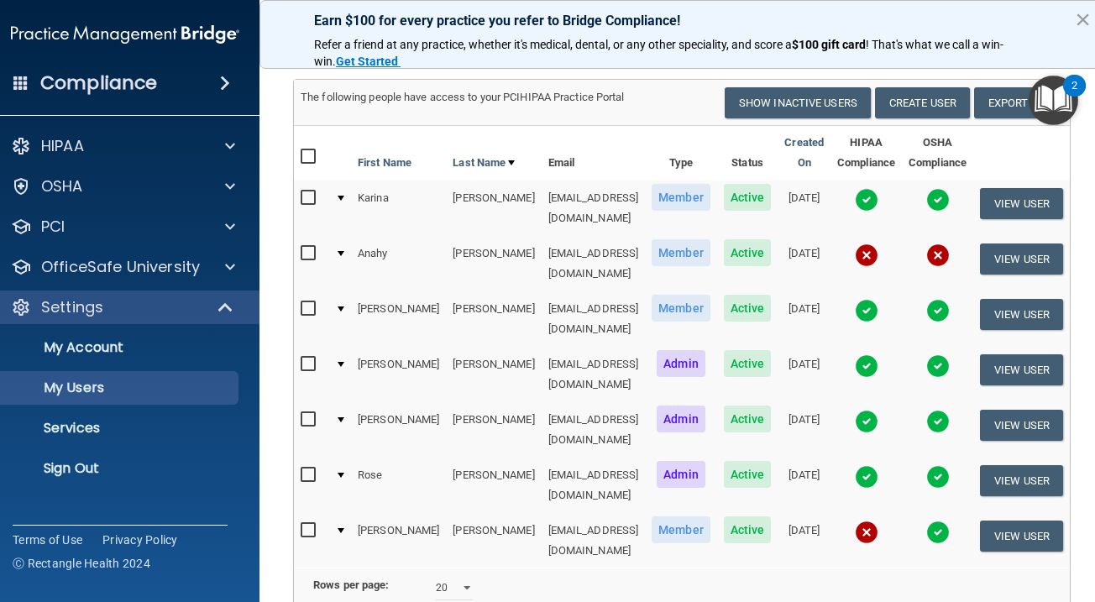
scroll to position [78, 0]
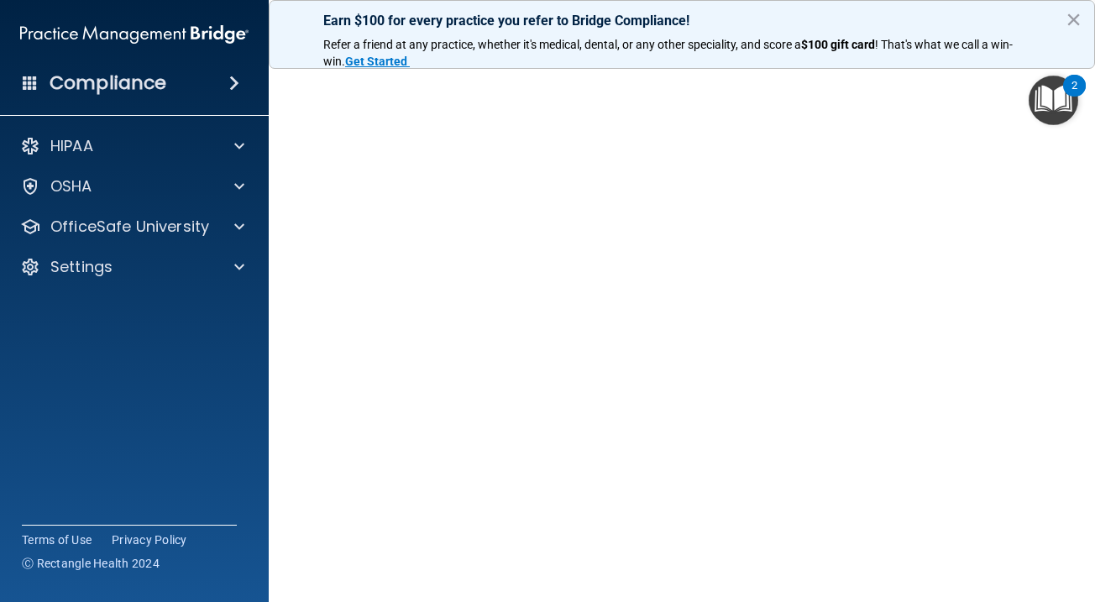
scroll to position [78, 0]
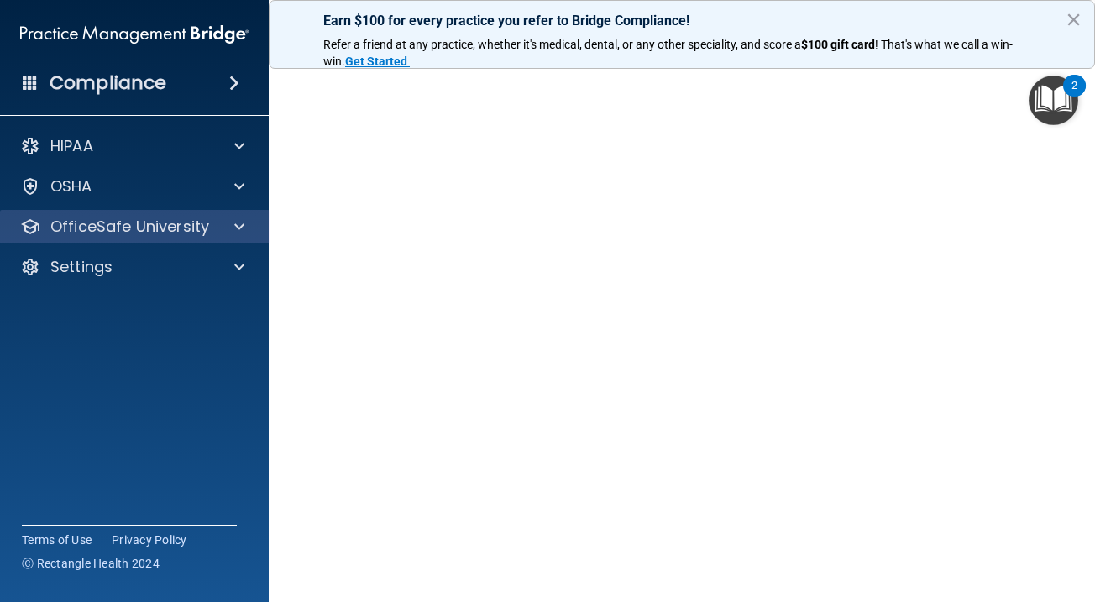
click at [187, 229] on p "OfficeSafe University" at bounding box center [129, 227] width 159 height 20
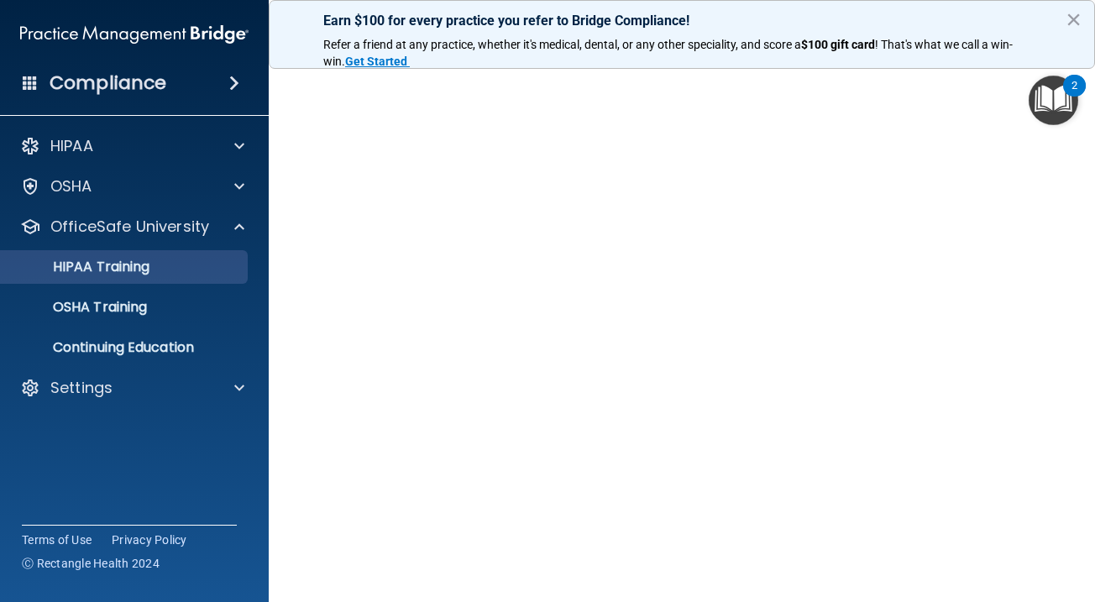
click at [181, 279] on link "HIPAA Training" at bounding box center [115, 267] width 265 height 34
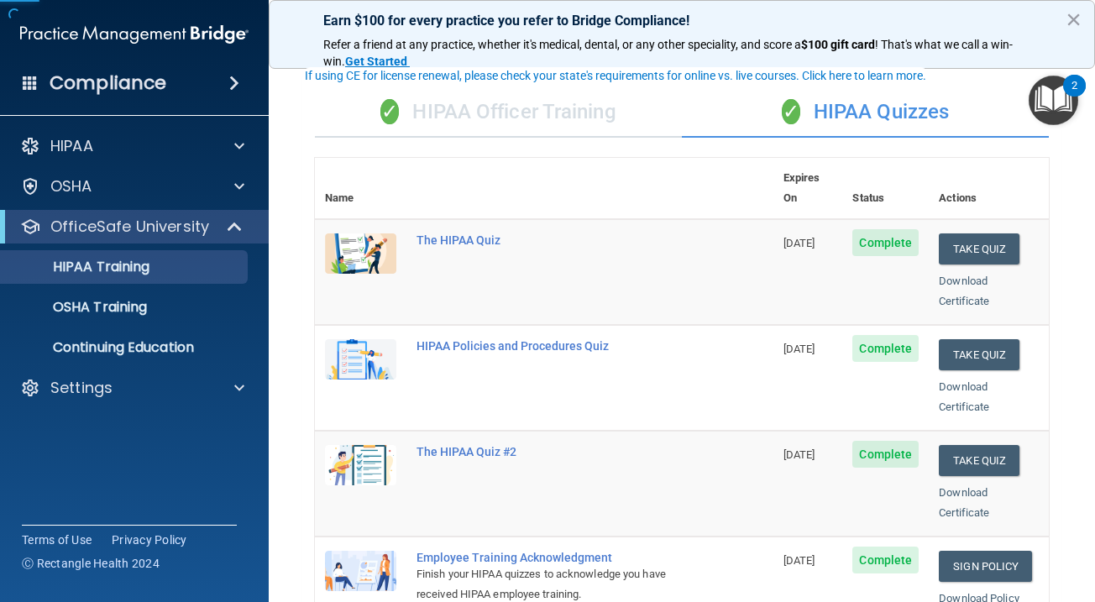
scroll to position [97, 0]
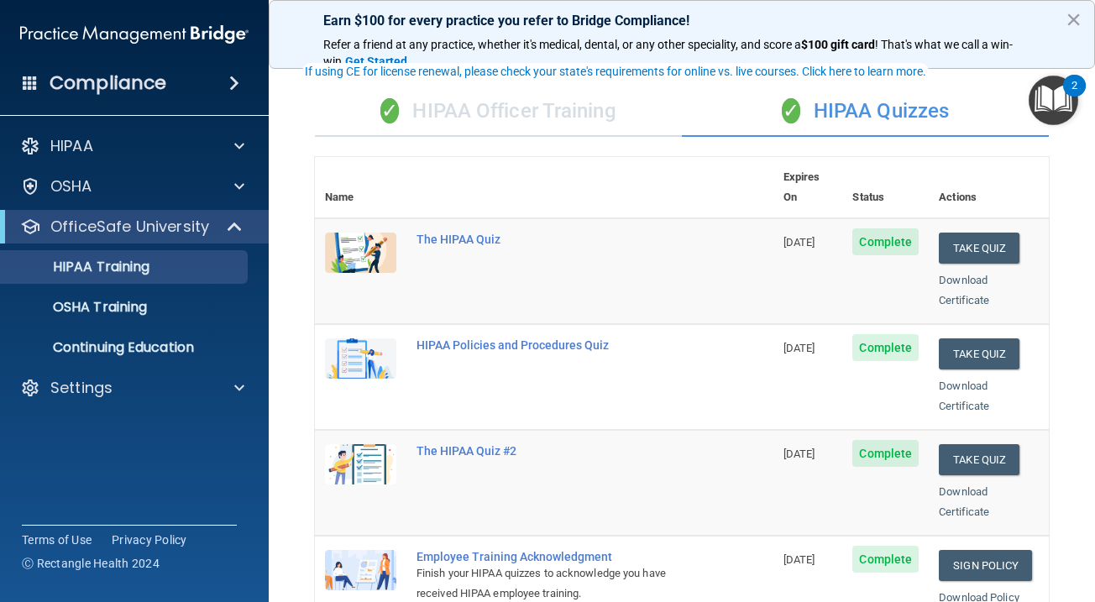
click at [552, 114] on div "✓ HIPAA Officer Training" at bounding box center [498, 111] width 367 height 50
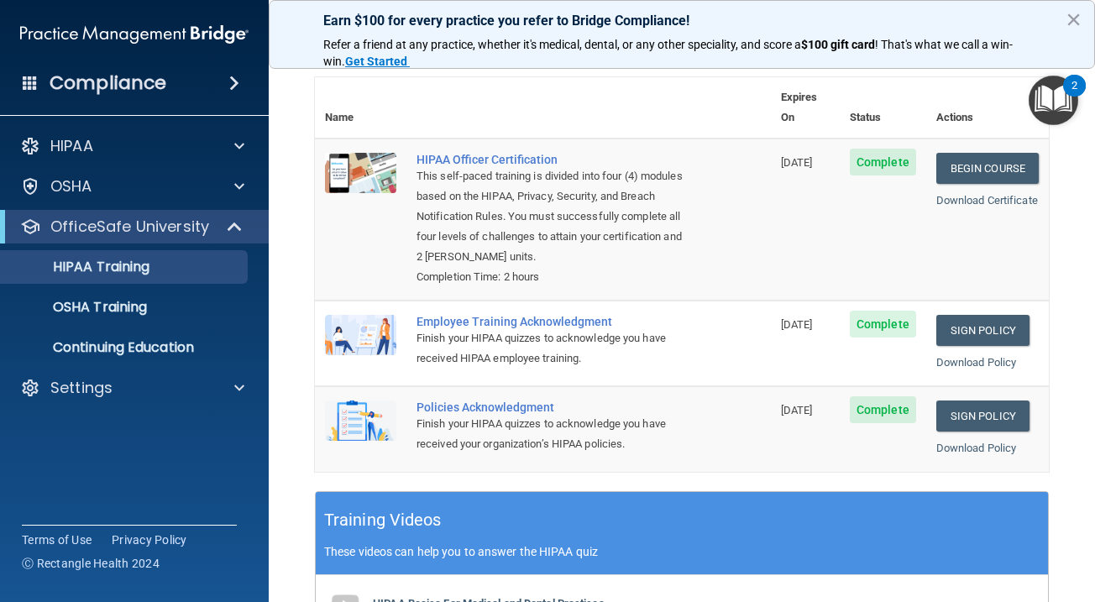
scroll to position [174, 0]
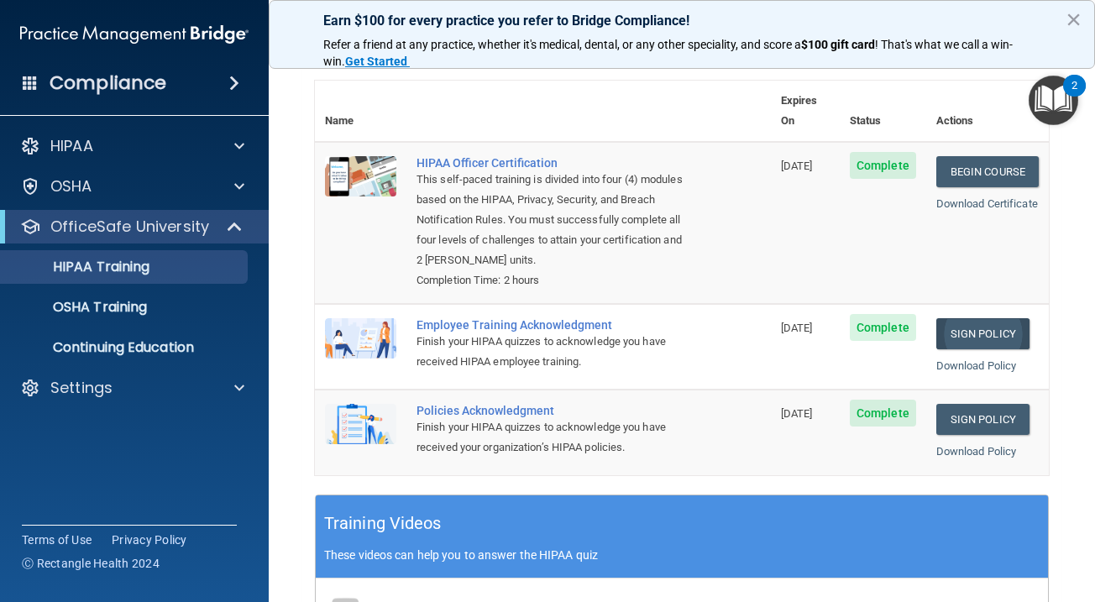
click at [1000, 318] on link "Sign Policy" at bounding box center [982, 333] width 93 height 31
click at [1004, 404] on link "Sign Policy" at bounding box center [982, 419] width 93 height 31
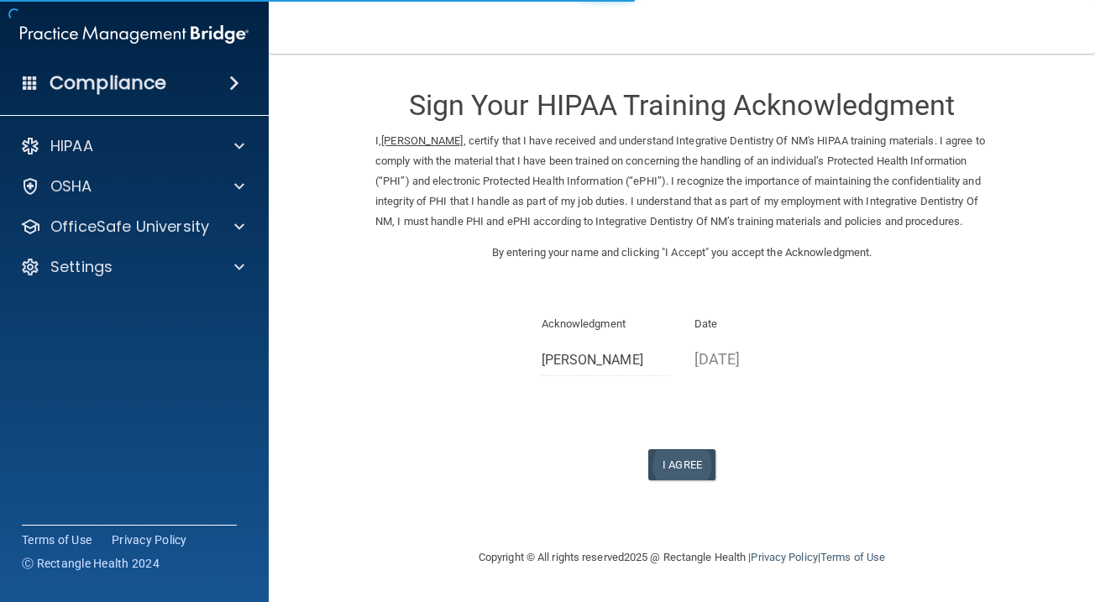
click at [687, 474] on button "I Agree" at bounding box center [681, 464] width 67 height 31
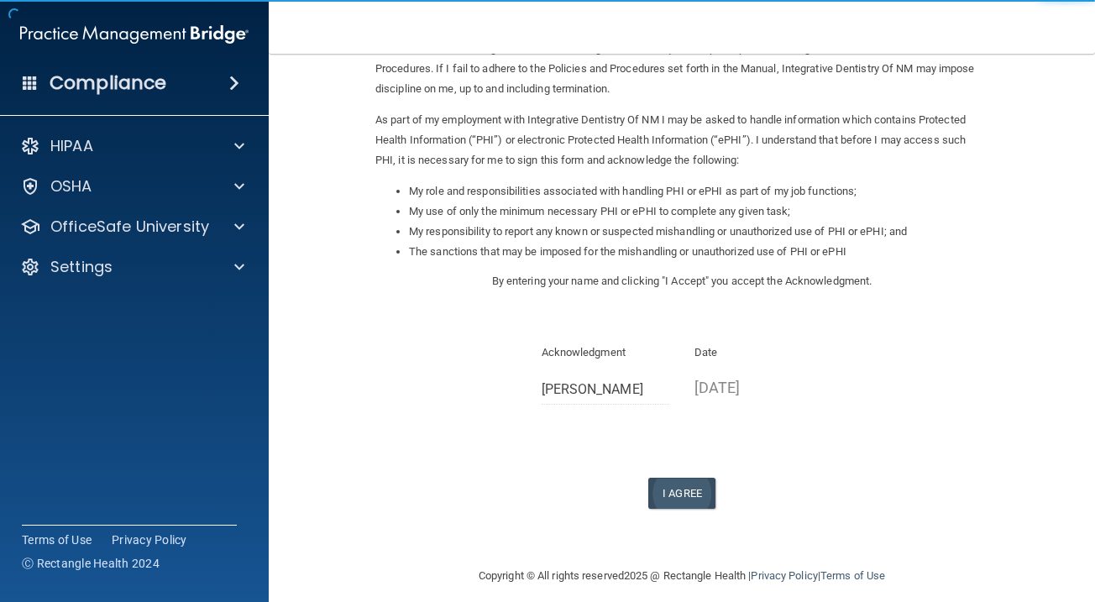
scroll to position [151, 0]
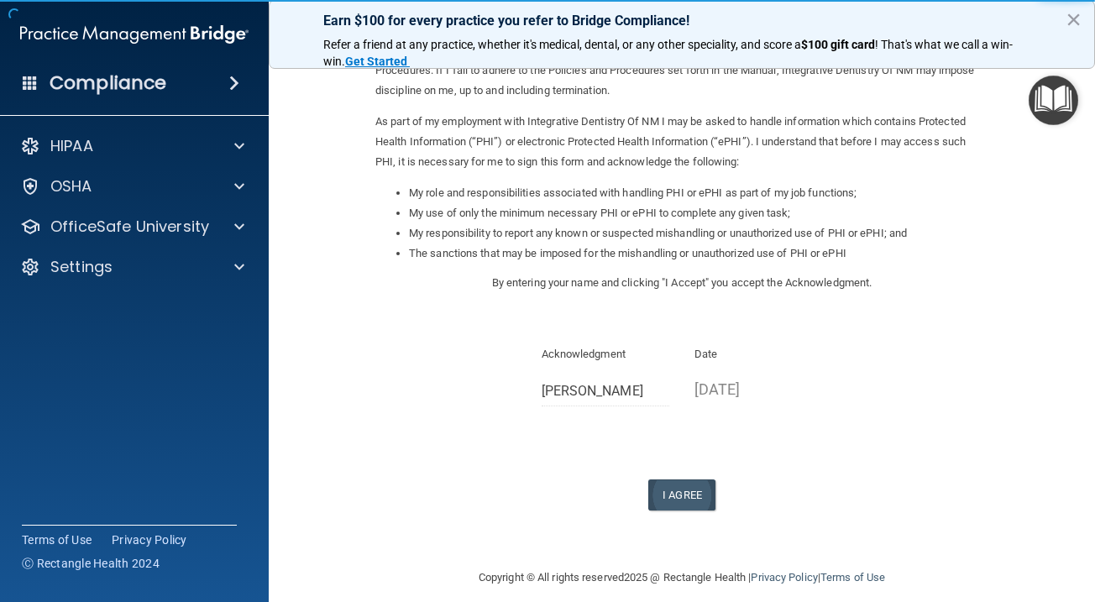
click at [678, 479] on button "I Agree" at bounding box center [681, 494] width 67 height 31
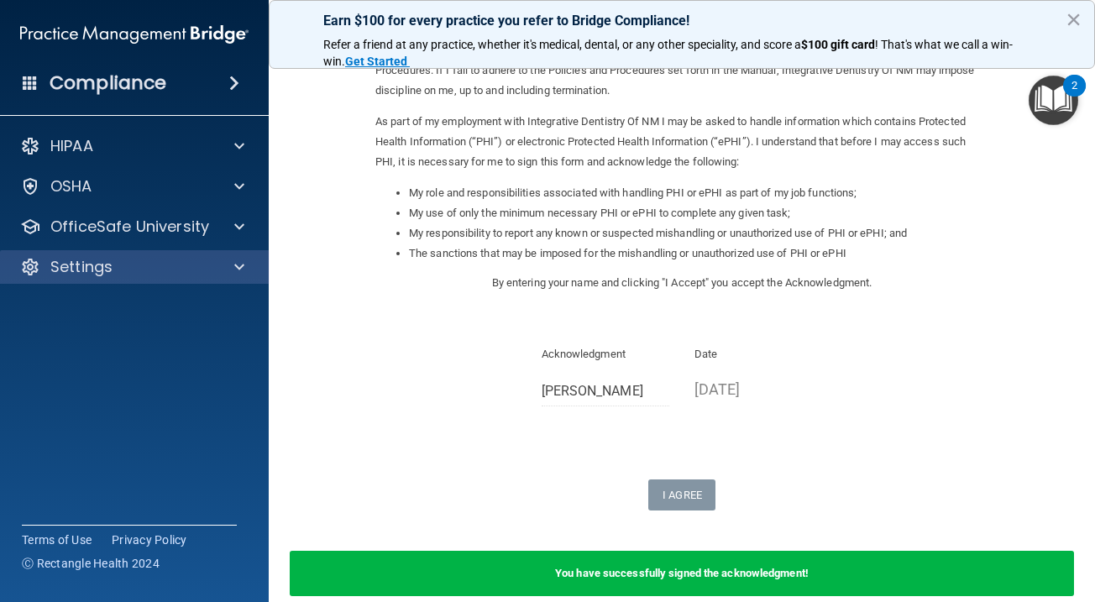
click at [222, 278] on div "Settings" at bounding box center [135, 267] width 270 height 34
click at [222, 275] on div at bounding box center [237, 267] width 42 height 20
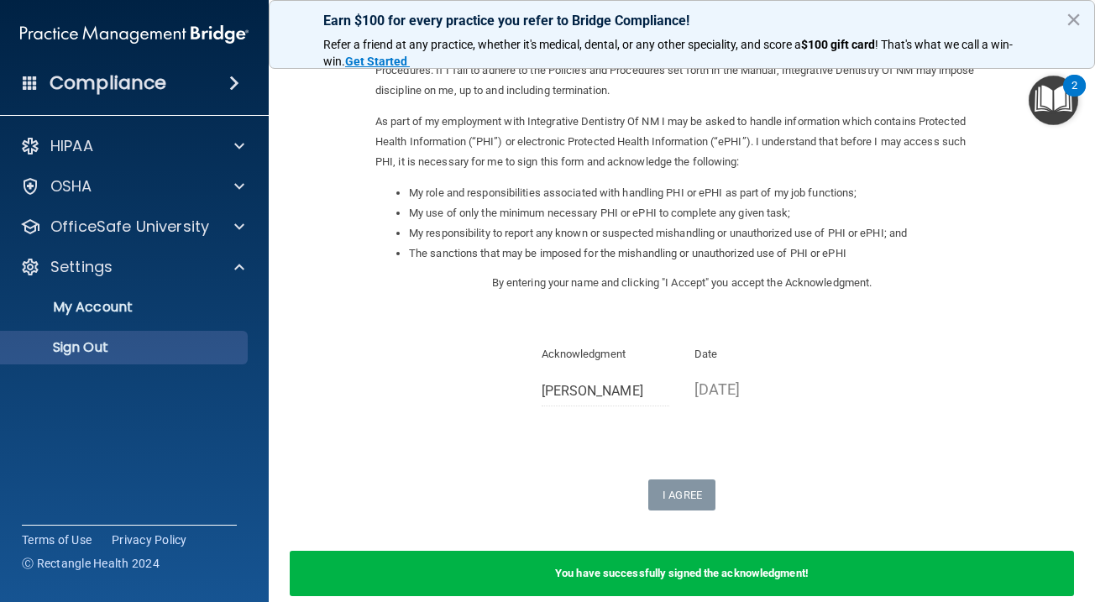
click at [141, 339] on p "Sign Out" at bounding box center [125, 347] width 229 height 17
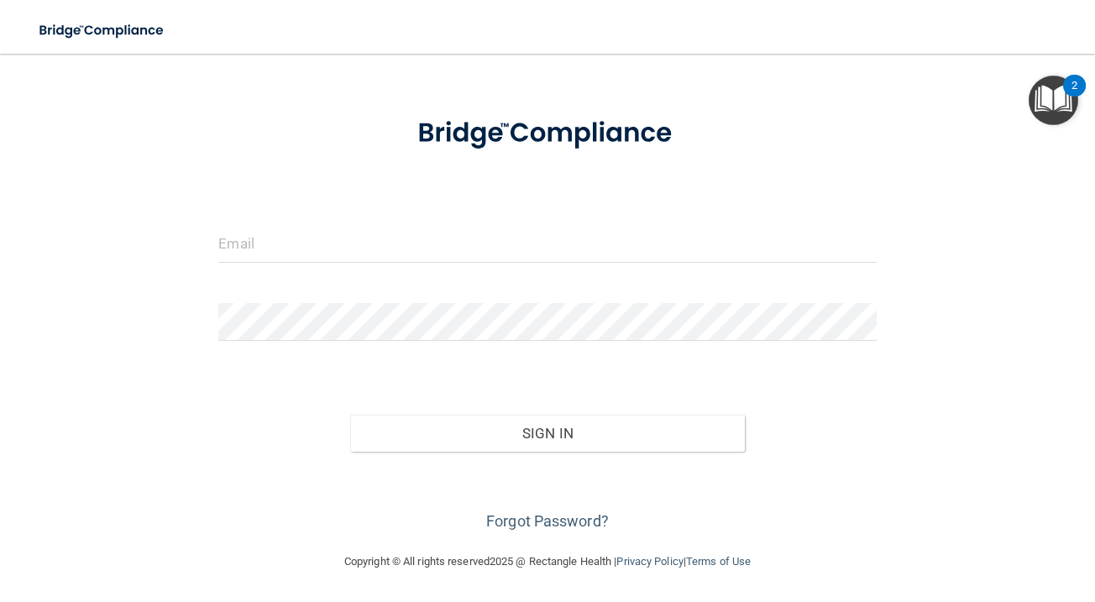
scroll to position [1, 0]
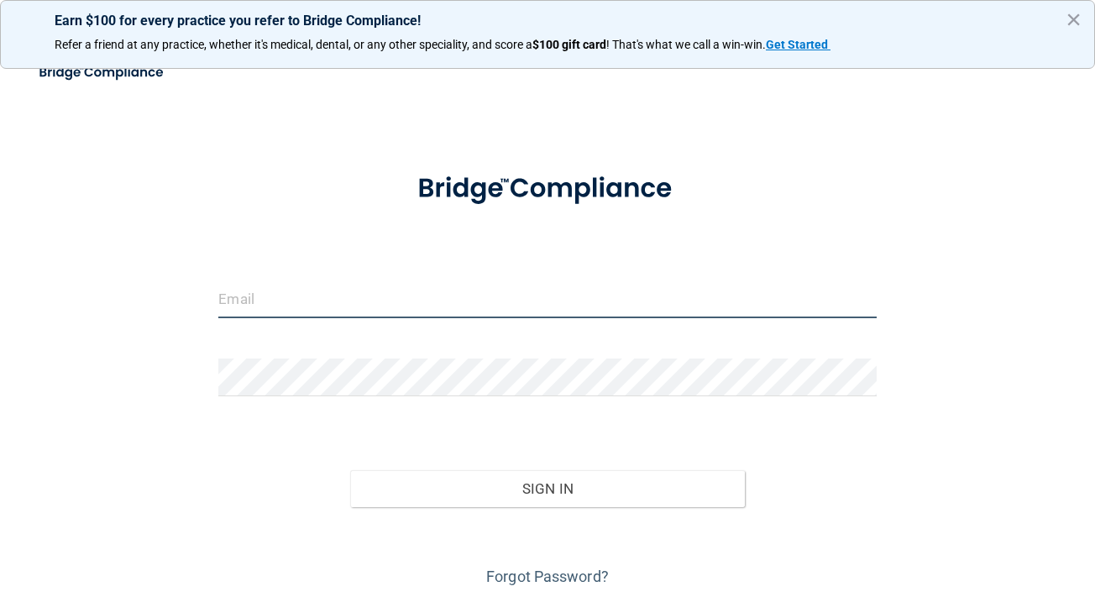
type input "[EMAIL_ADDRESS][DOMAIN_NAME]"
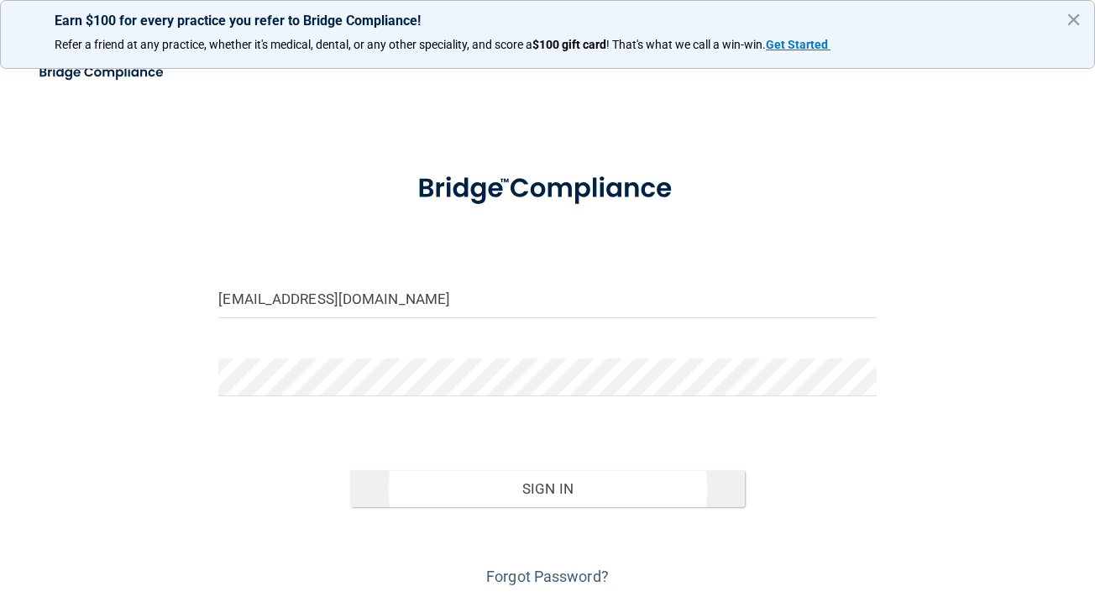
click at [419, 478] on button "Sign In" at bounding box center [547, 488] width 395 height 37
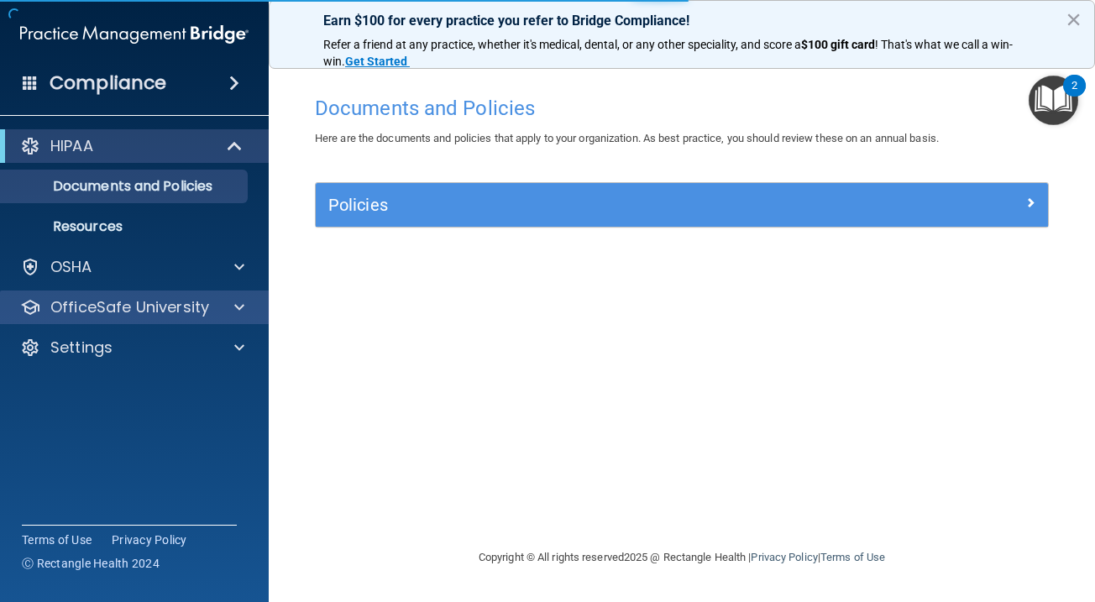
click at [158, 317] on div "OfficeSafe University" at bounding box center [135, 308] width 270 height 34
click at [158, 315] on p "OfficeSafe University" at bounding box center [129, 307] width 159 height 20
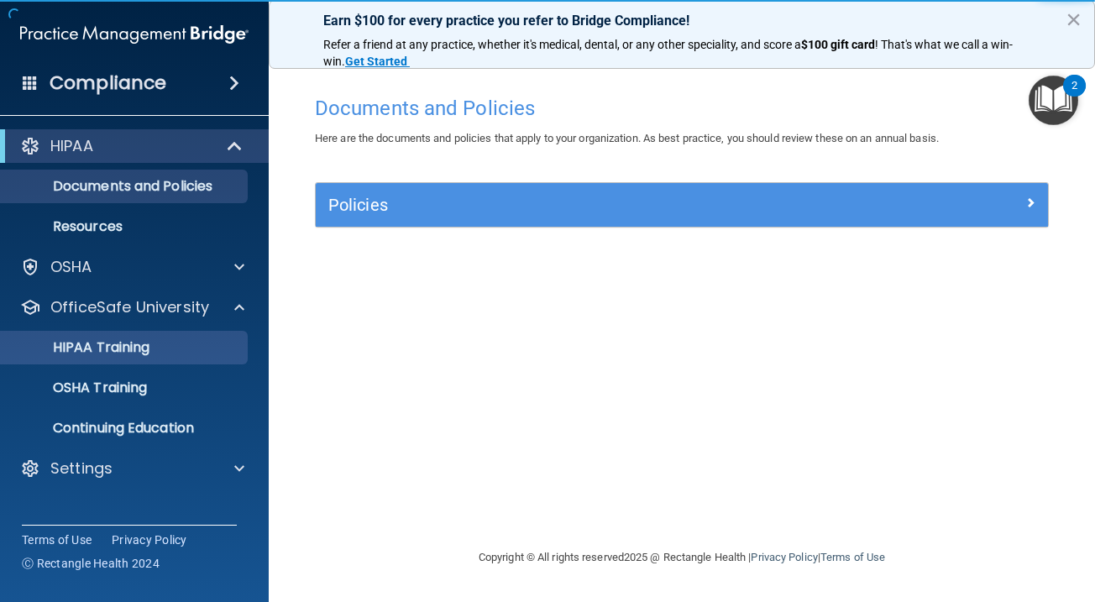
click at [157, 347] on div "HIPAA Training" at bounding box center [125, 347] width 229 height 17
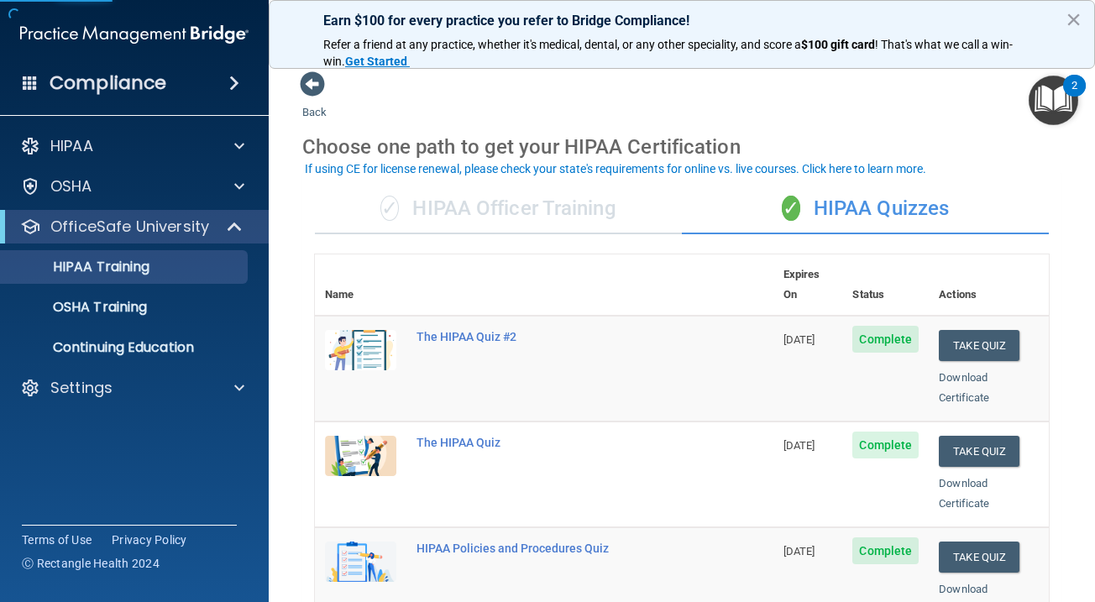
click at [573, 219] on div "✓ HIPAA Officer Training" at bounding box center [498, 209] width 367 height 50
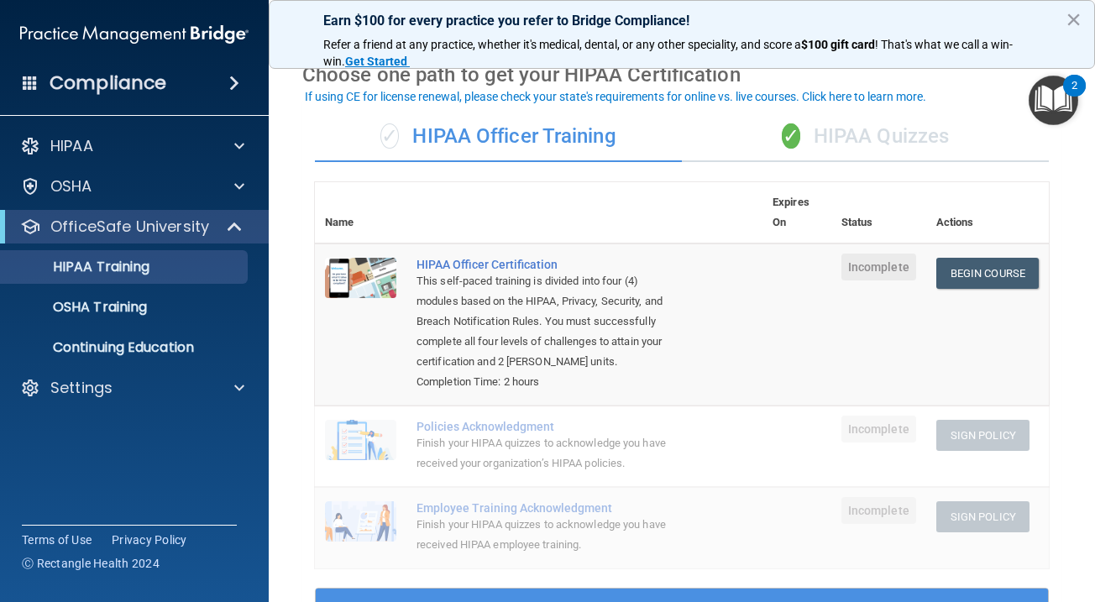
scroll to position [74, 0]
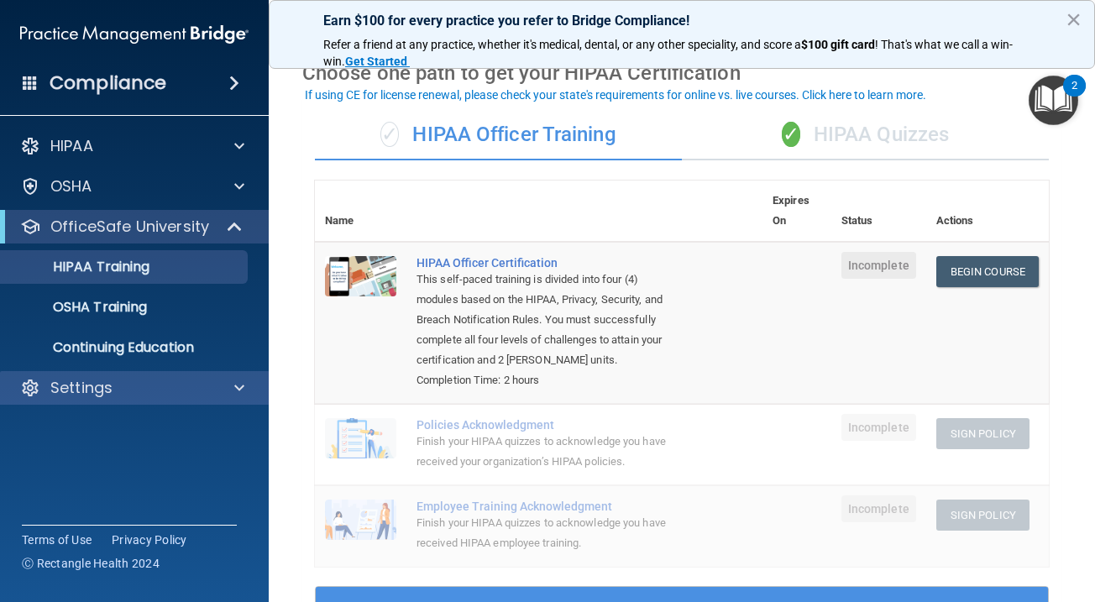
click at [146, 390] on div "Settings" at bounding box center [112, 388] width 208 height 20
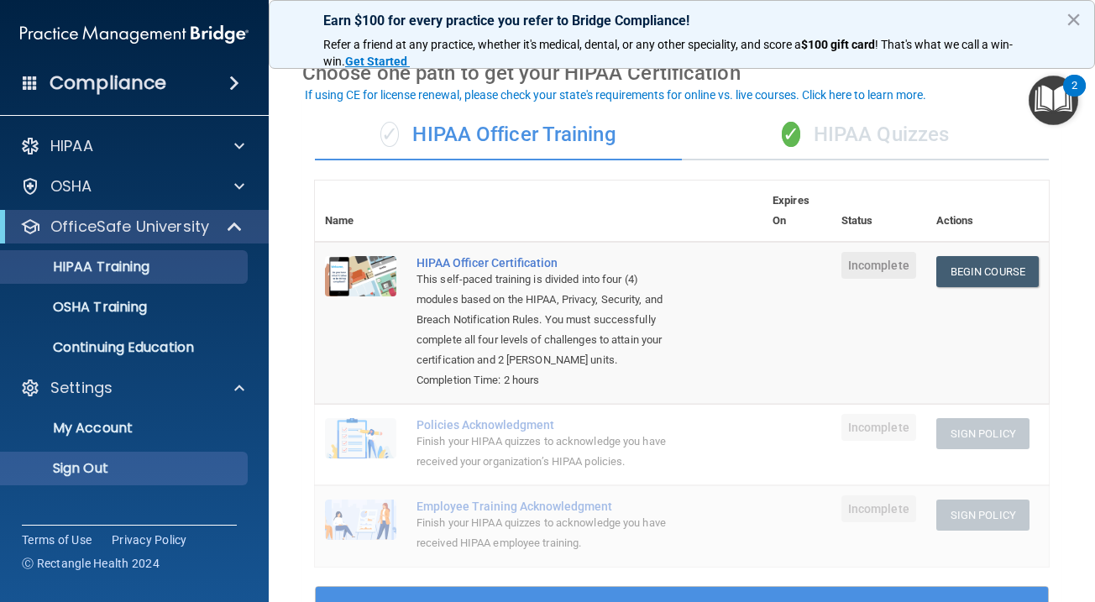
click at [130, 464] on p "Sign Out" at bounding box center [125, 468] width 229 height 17
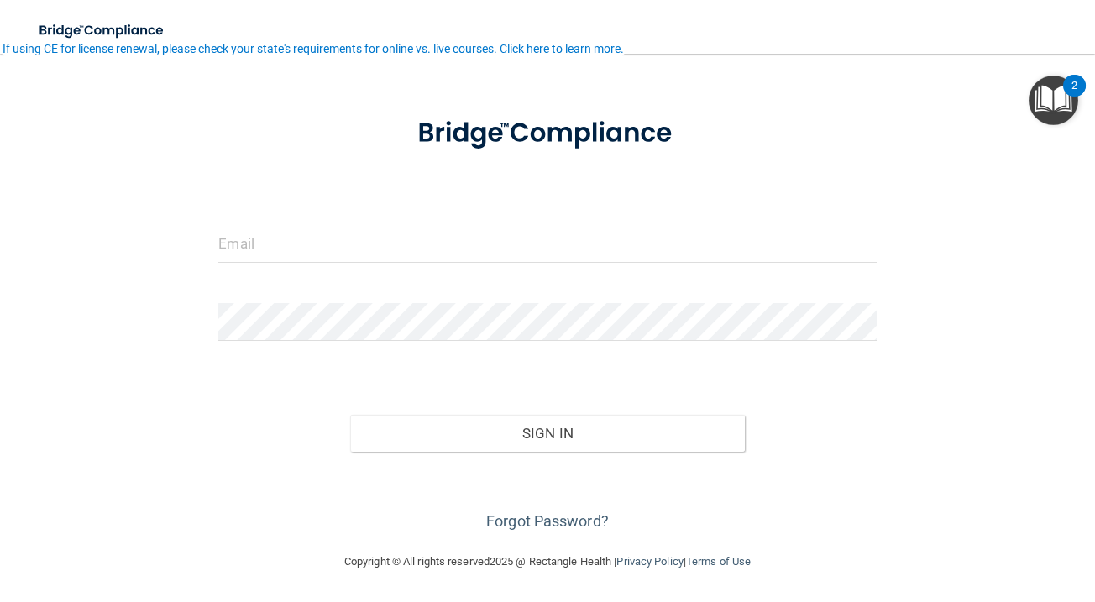
scroll to position [1, 0]
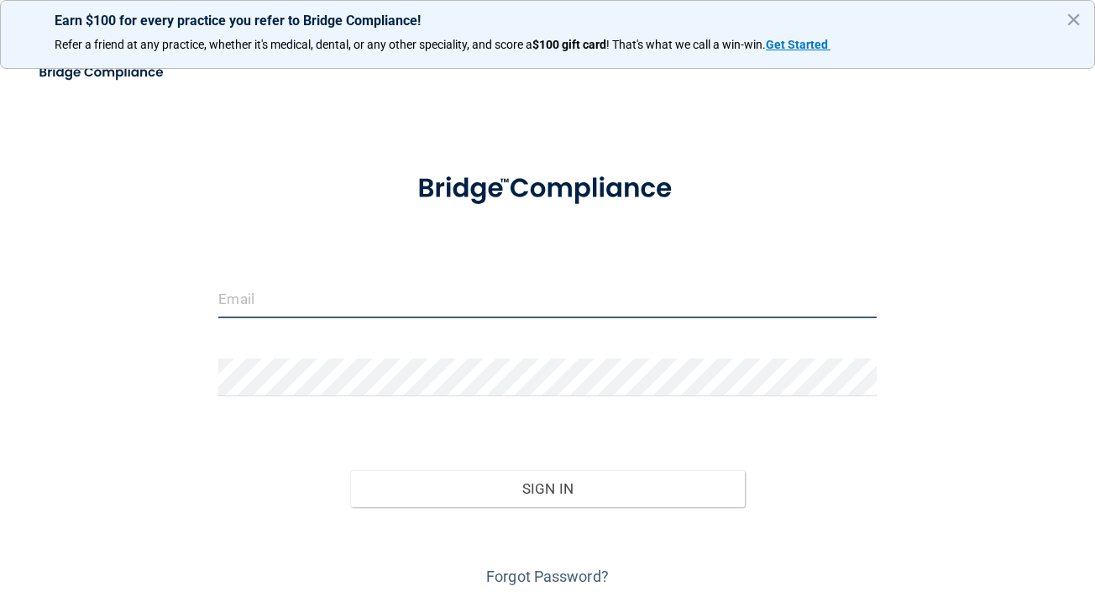
type input "[EMAIL_ADDRESS][DOMAIN_NAME]"
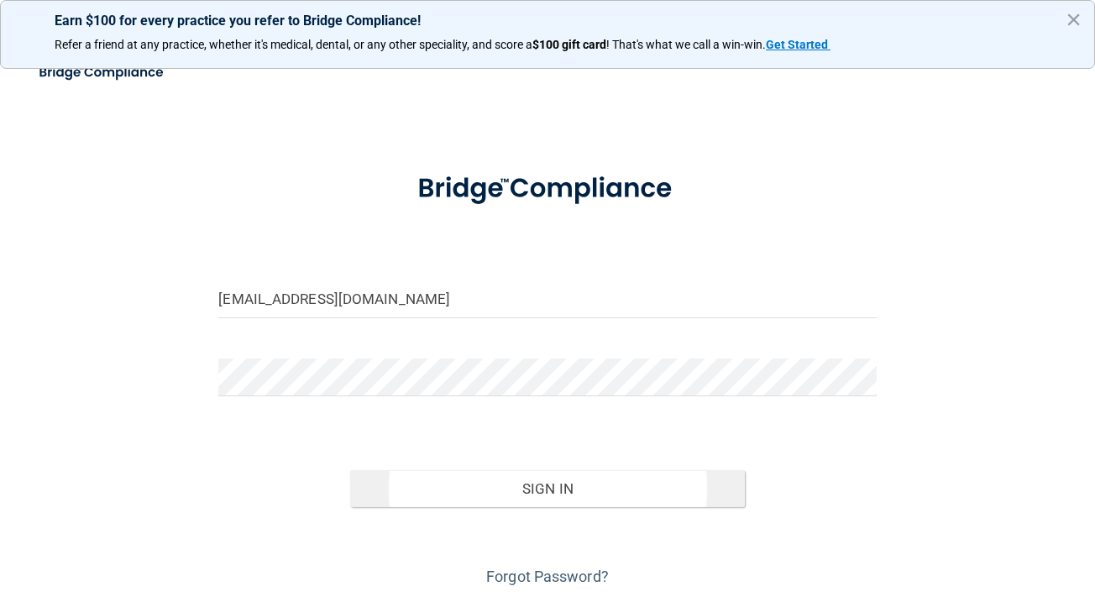
click at [429, 474] on button "Sign In" at bounding box center [547, 488] width 395 height 37
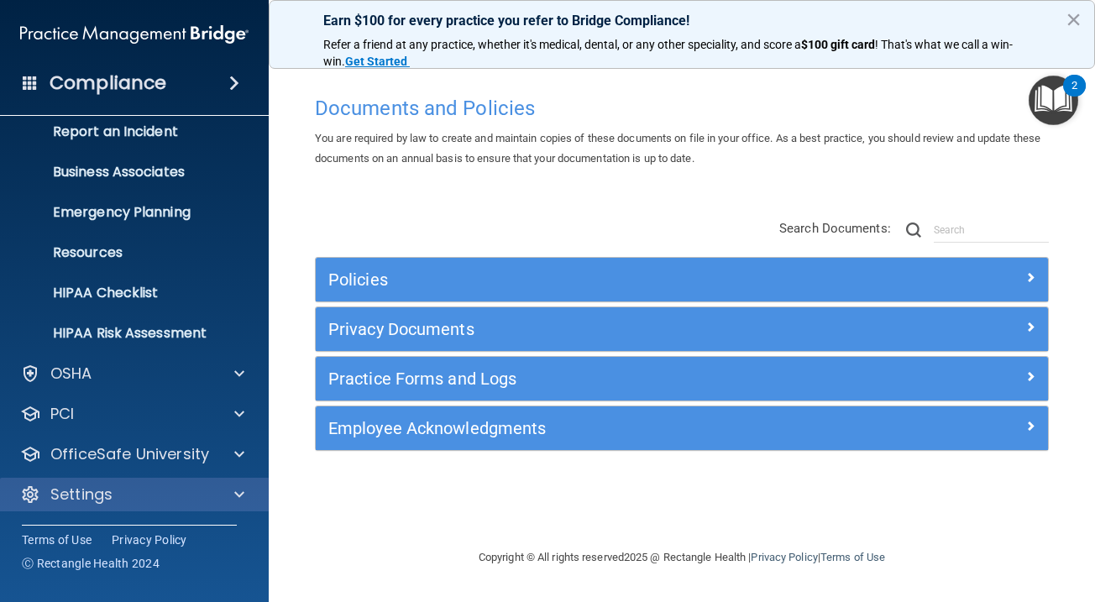
click at [138, 485] on div "Settings" at bounding box center [112, 495] width 208 height 20
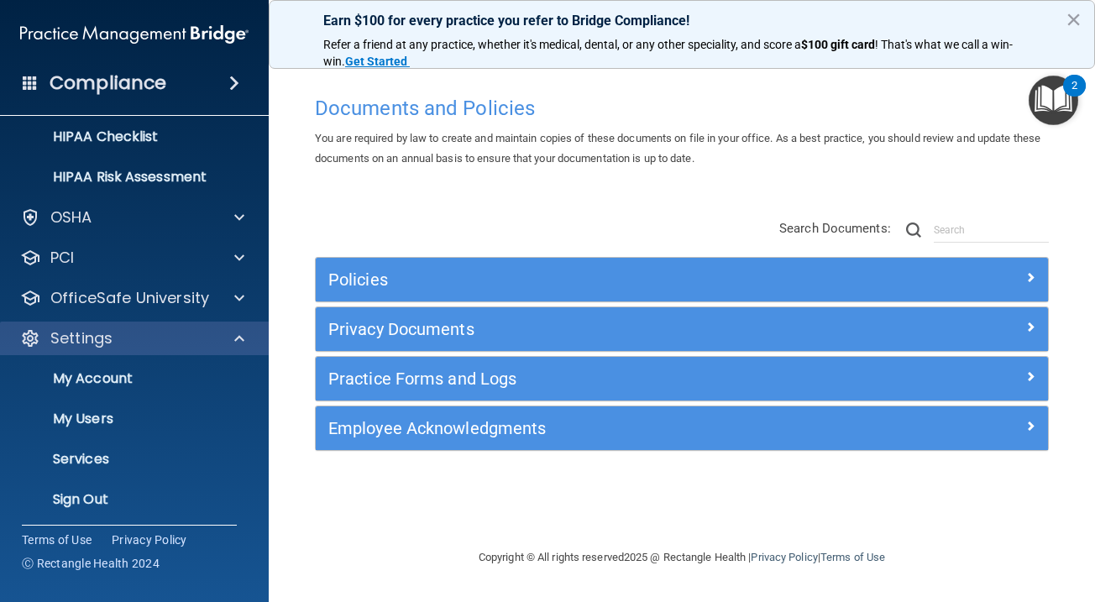
scroll to position [256, 0]
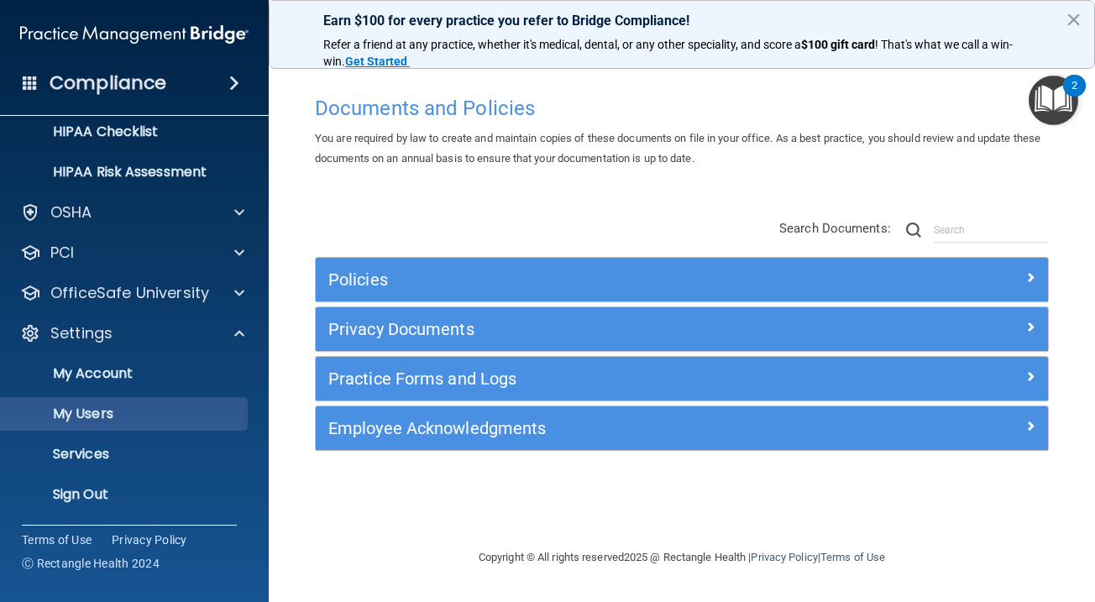
click at [151, 412] on p "My Users" at bounding box center [125, 414] width 229 height 17
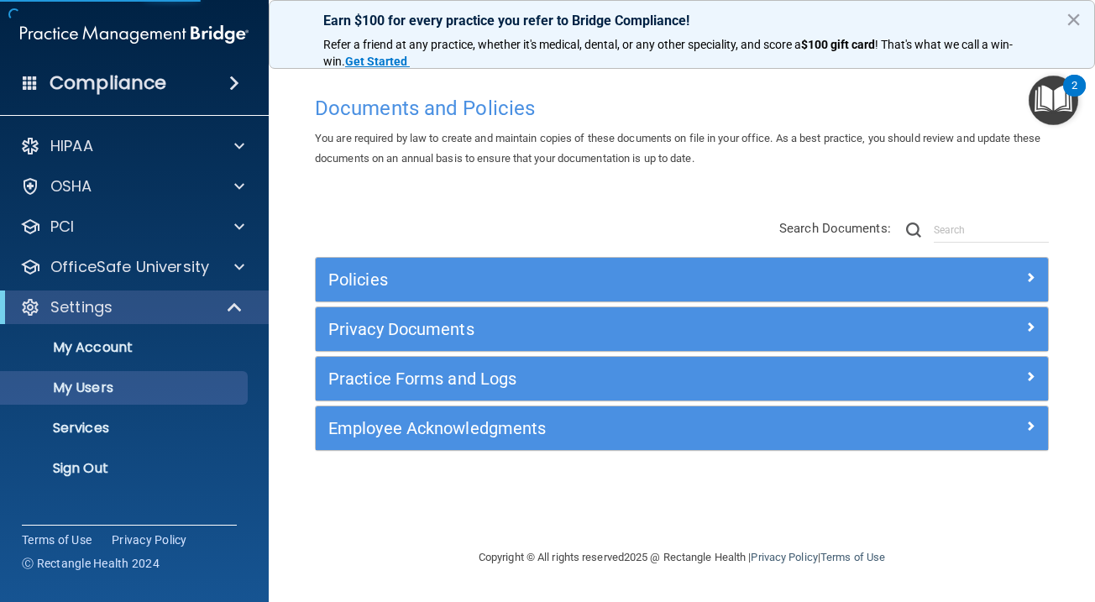
select select "20"
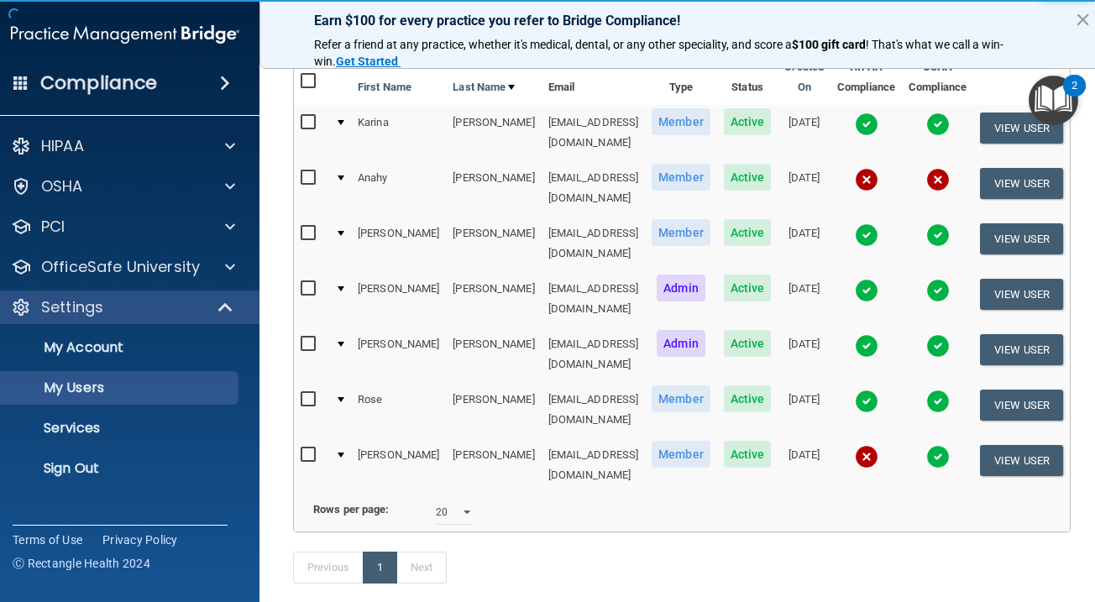
scroll to position [186, 0]
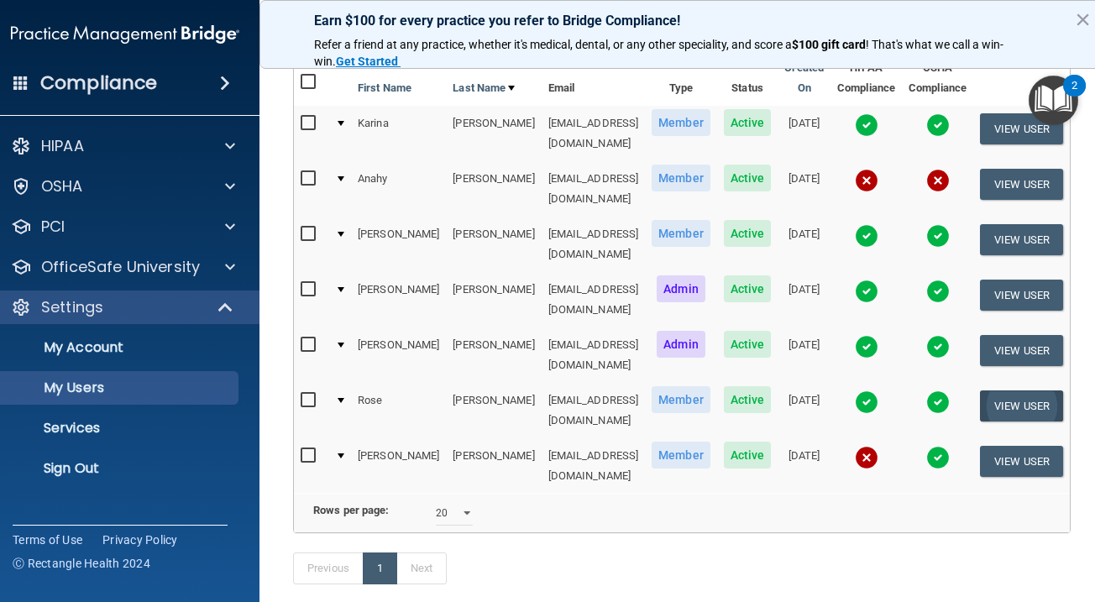
click at [1041, 390] on button "View User" at bounding box center [1021, 405] width 83 height 31
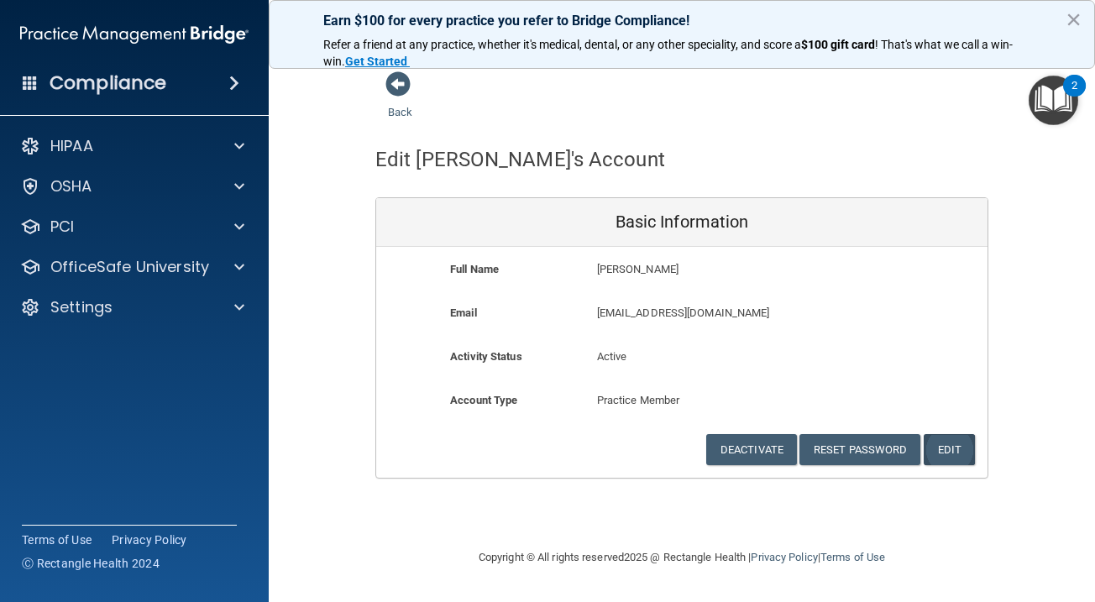
click at [947, 439] on button "Edit" at bounding box center [949, 449] width 51 height 31
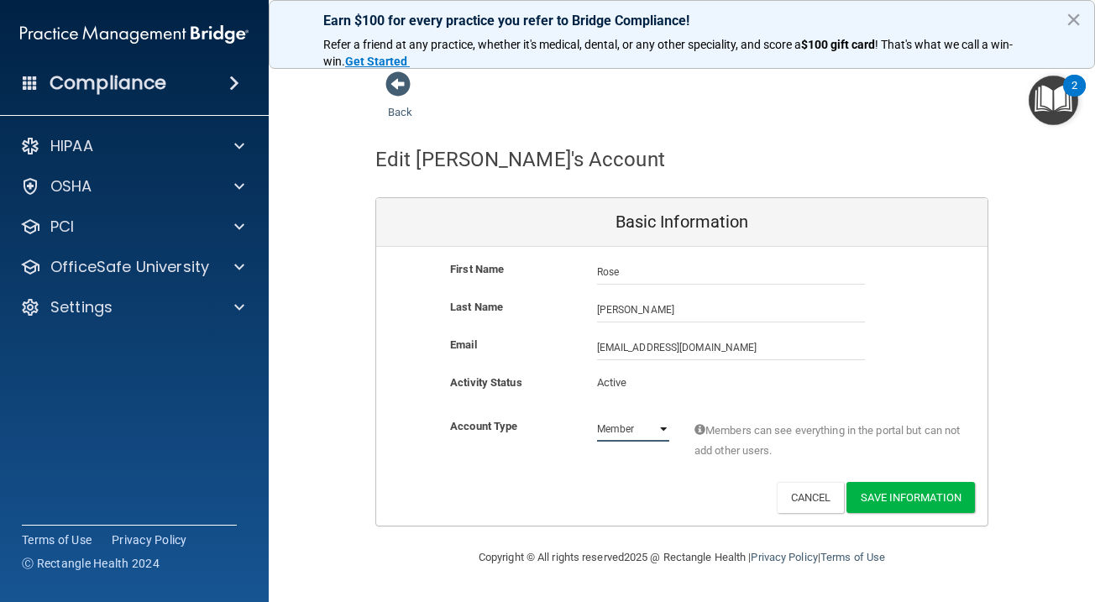
select select "practice_admin"
click at [890, 499] on button "Save Information" at bounding box center [910, 497] width 128 height 31
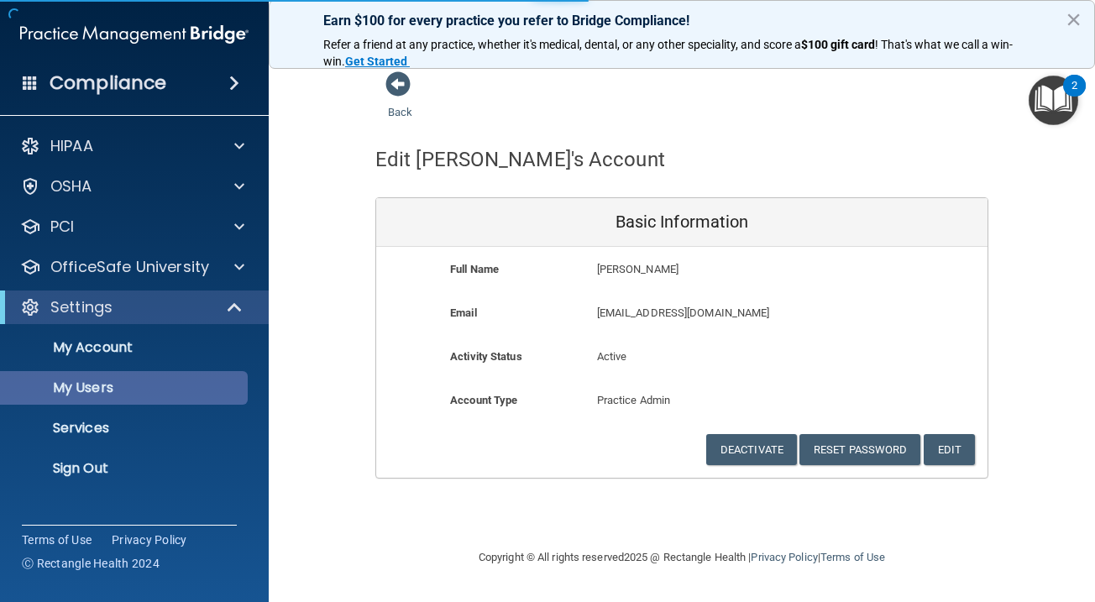
select select "20"
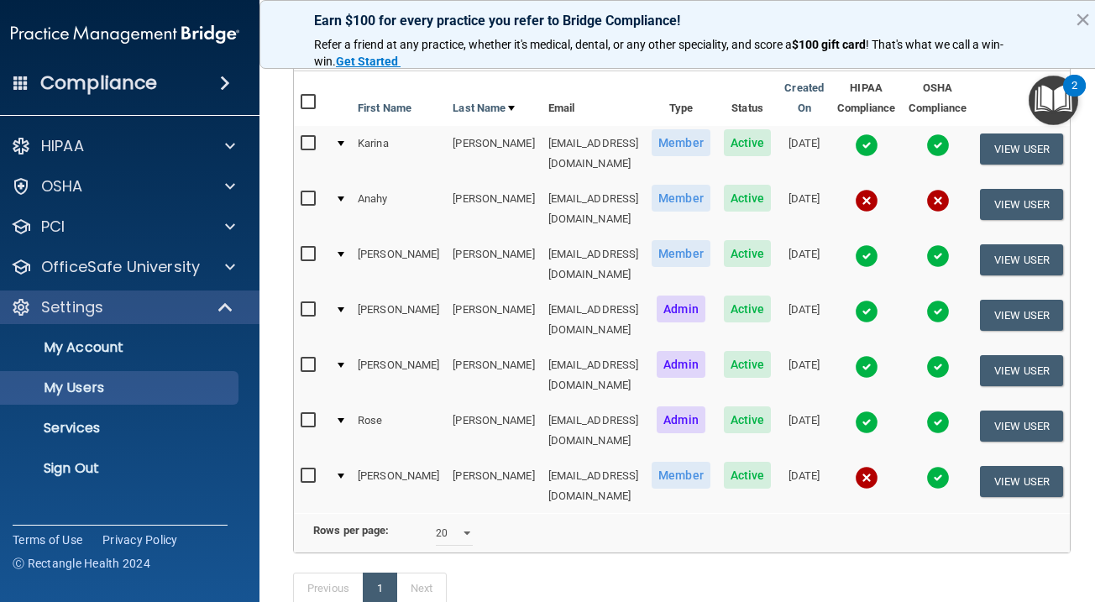
scroll to position [233, 0]
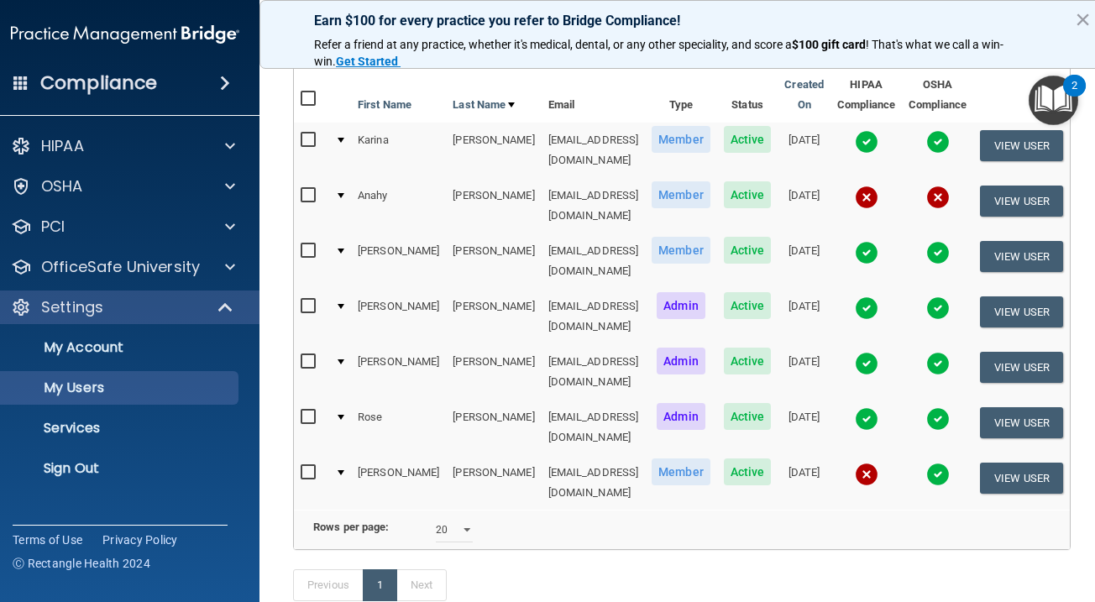
click at [869, 407] on img at bounding box center [867, 419] width 24 height 24
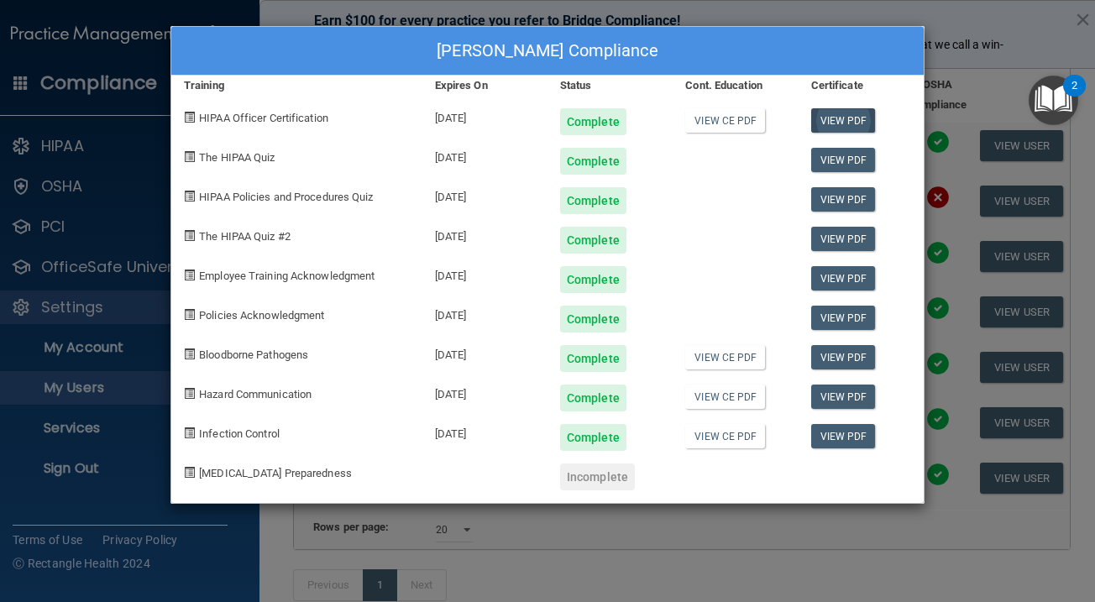
click at [853, 123] on link "View PDF" at bounding box center [843, 120] width 65 height 24
click at [845, 156] on link "View PDF" at bounding box center [843, 160] width 65 height 24
click at [845, 204] on link "View PDF" at bounding box center [843, 199] width 65 height 24
click at [839, 244] on link "View PDF" at bounding box center [843, 239] width 65 height 24
click at [848, 277] on link "View PDF" at bounding box center [843, 278] width 65 height 24
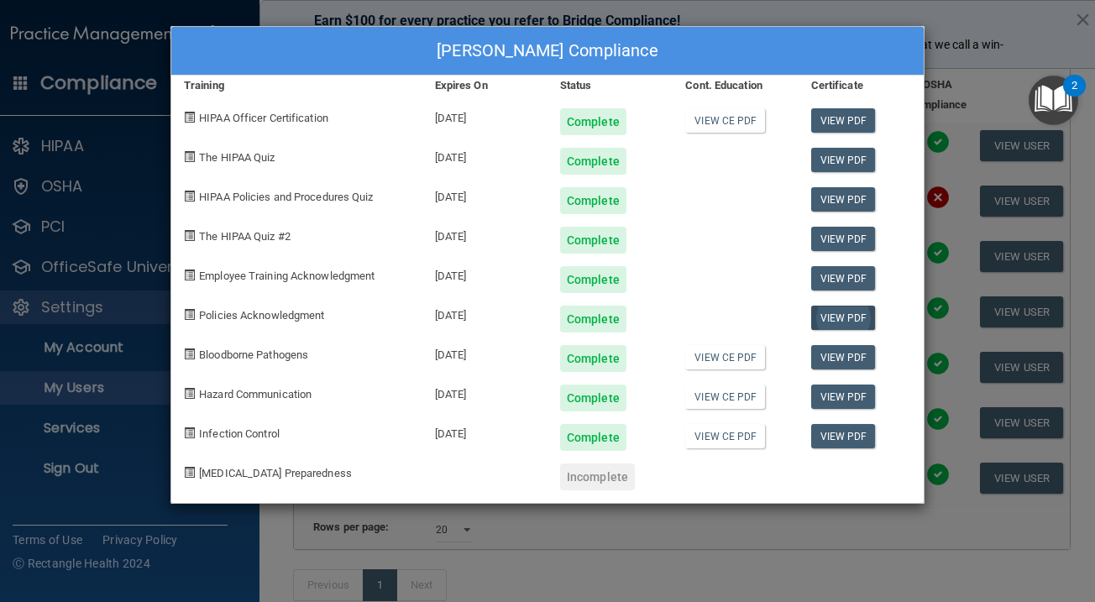
click at [851, 311] on link "View PDF" at bounding box center [843, 318] width 65 height 24
click at [846, 355] on link "View PDF" at bounding box center [843, 357] width 65 height 24
click at [839, 390] on link "View PDF" at bounding box center [843, 397] width 65 height 24
click at [848, 434] on link "View PDF" at bounding box center [843, 436] width 65 height 24
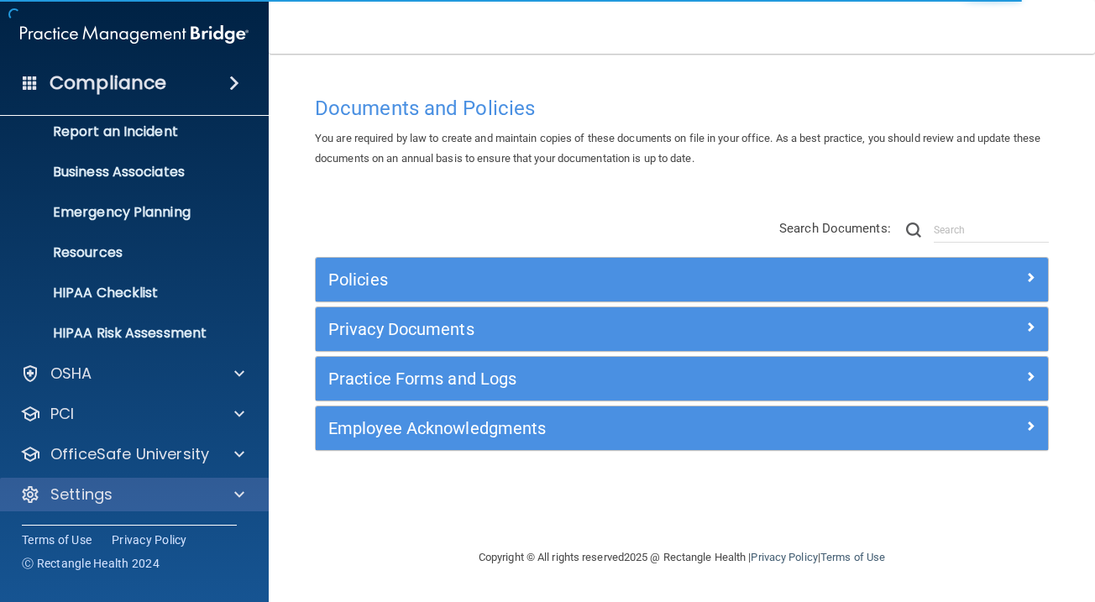
click at [118, 495] on div "Settings" at bounding box center [112, 495] width 208 height 20
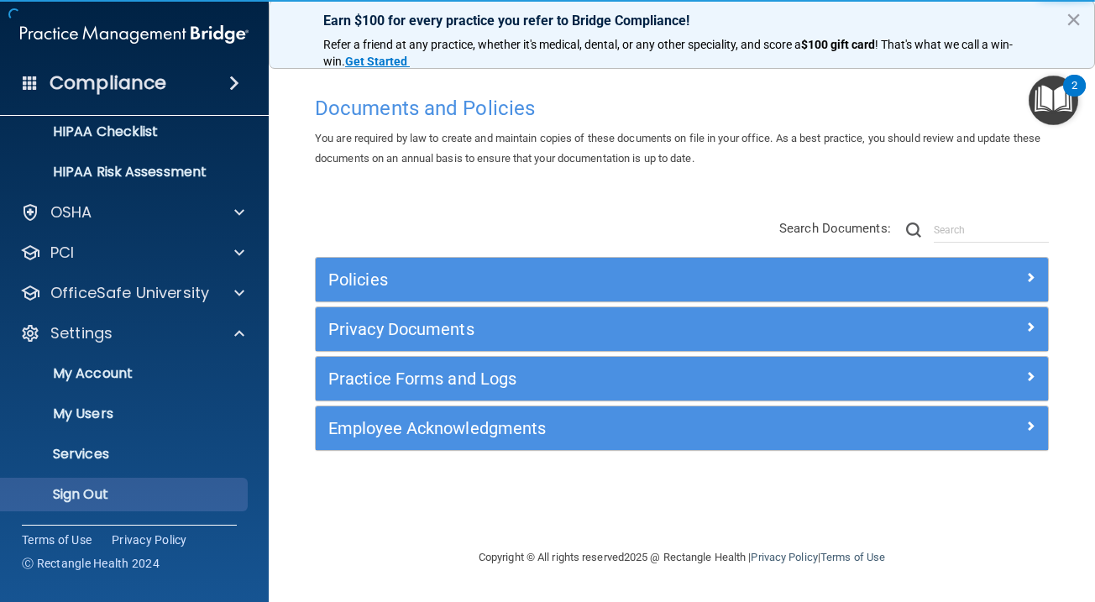
scroll to position [256, 0]
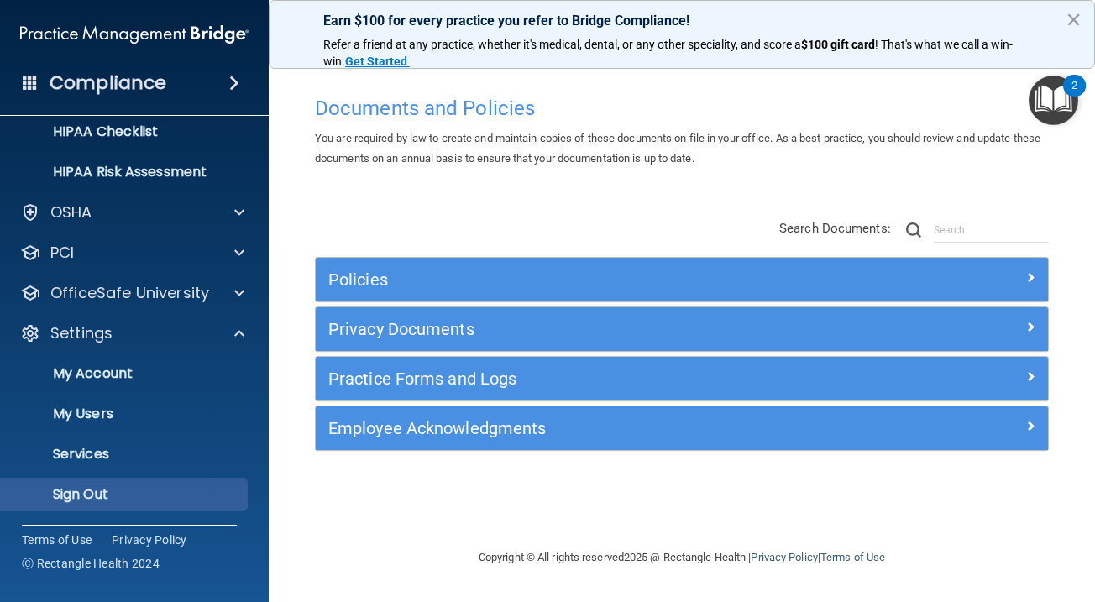
click at [118, 488] on p "Sign Out" at bounding box center [125, 494] width 229 height 17
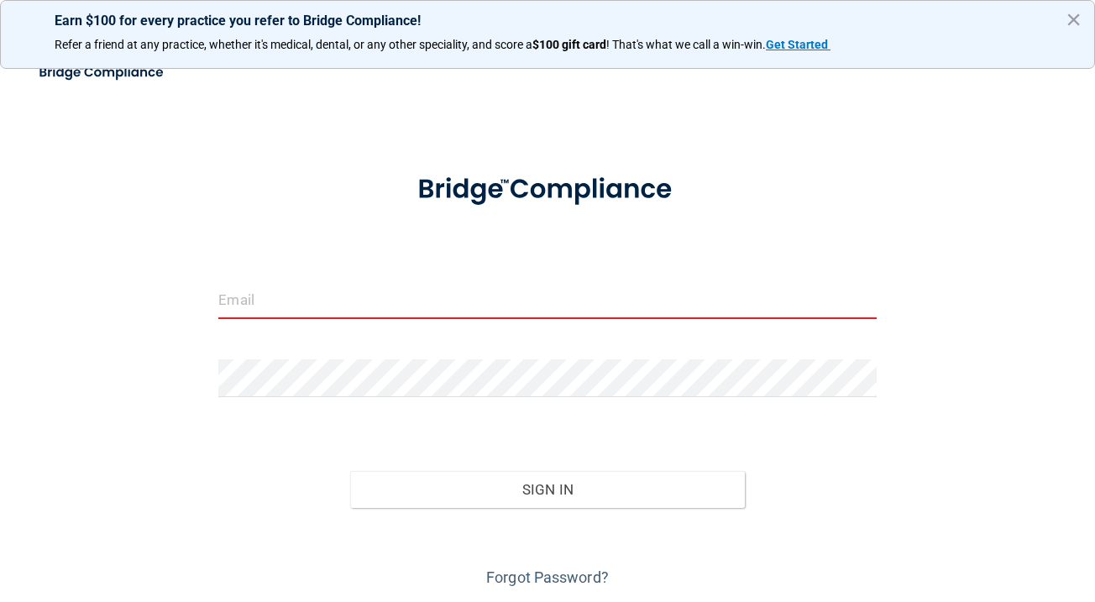
paste input "[EMAIL_ADDRESS][DOMAIN_NAME]"
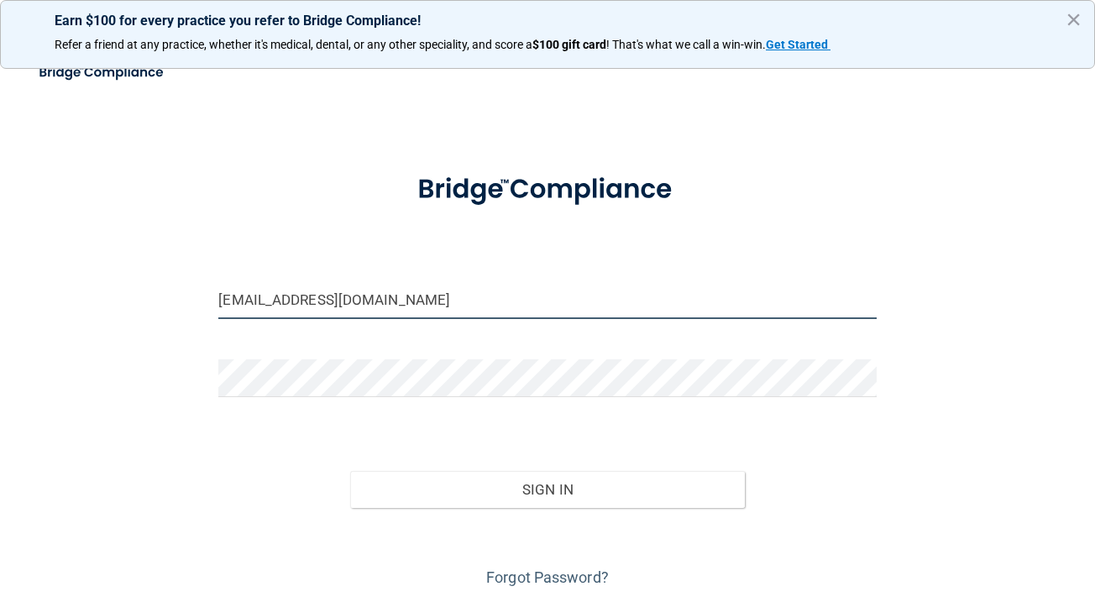
click at [223, 299] on input "[EMAIL_ADDRESS][DOMAIN_NAME]" at bounding box center [546, 300] width 657 height 38
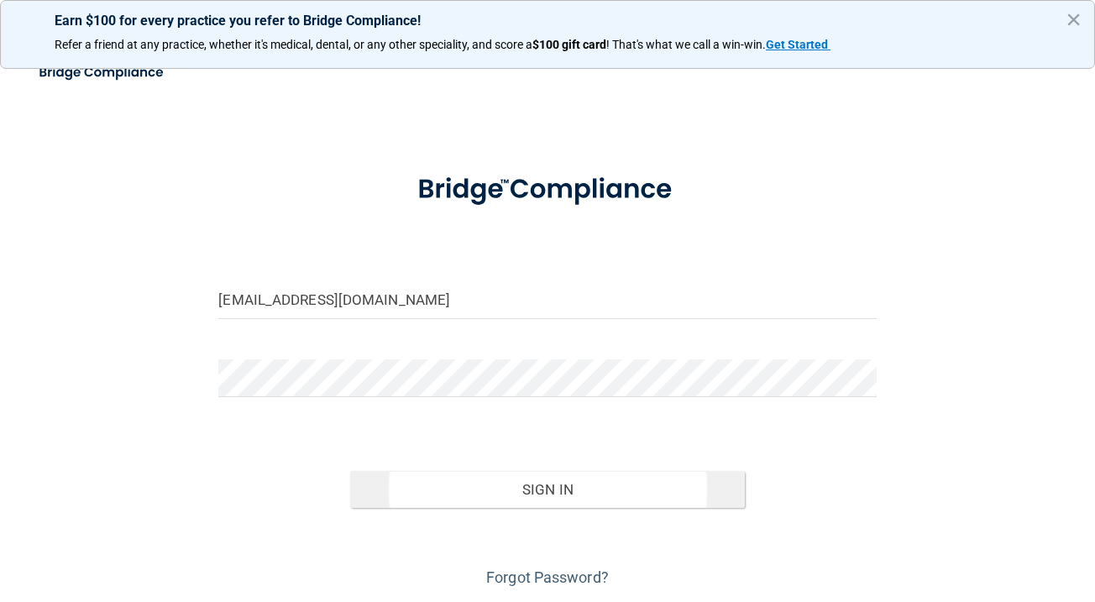
click at [584, 485] on button "Sign In" at bounding box center [547, 489] width 395 height 37
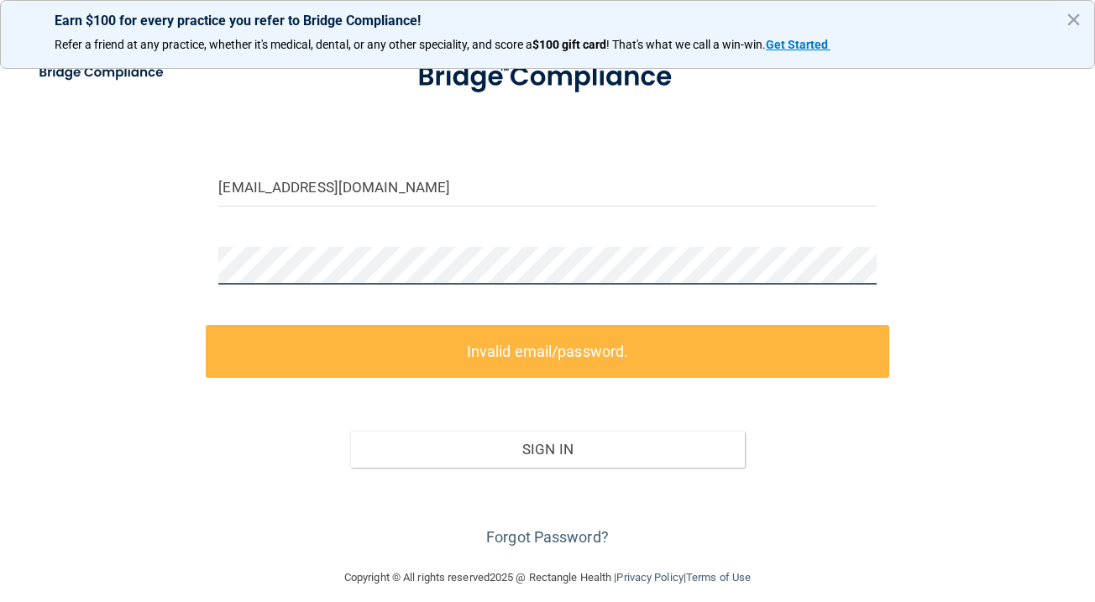
scroll to position [55, 0]
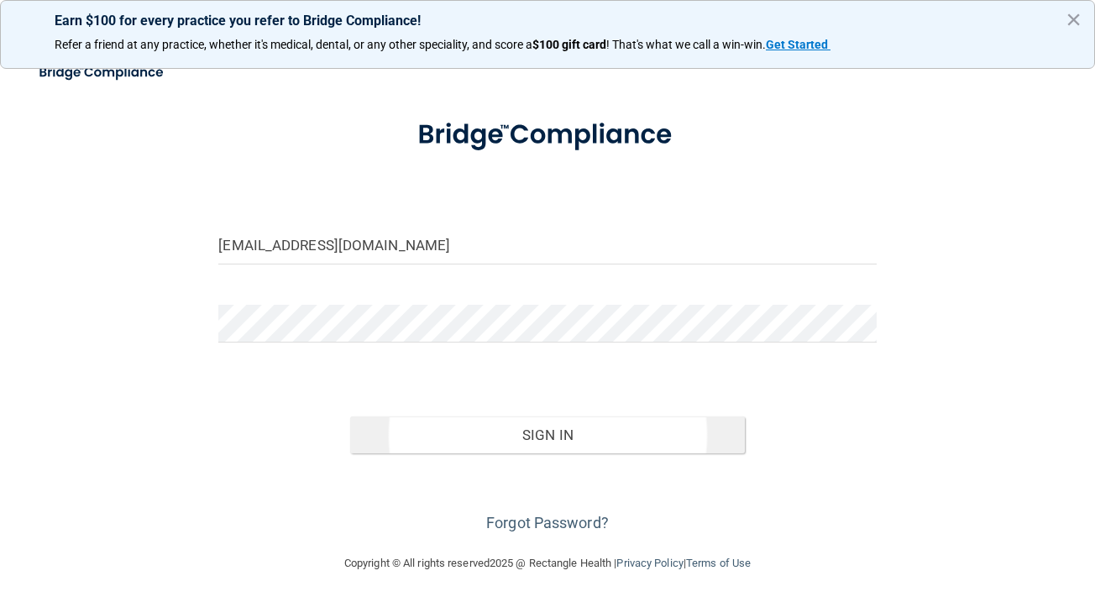
click at [513, 444] on button "Sign In" at bounding box center [547, 434] width 395 height 37
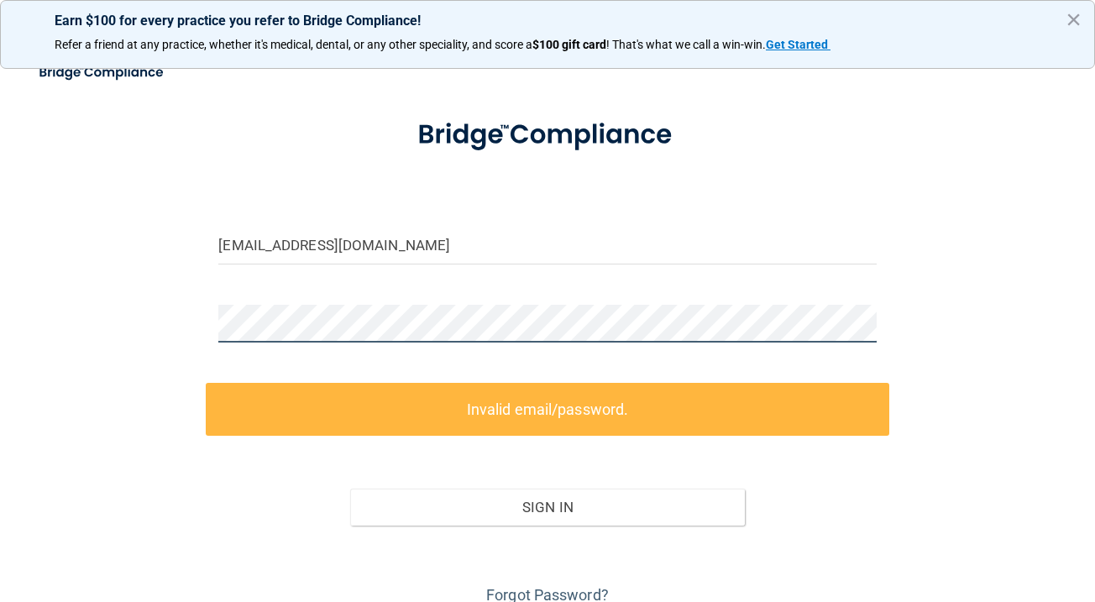
click at [175, 321] on div "[EMAIL_ADDRESS][DOMAIN_NAME] Invalid email/password. You don't have permission …" at bounding box center [548, 312] width 1028 height 593
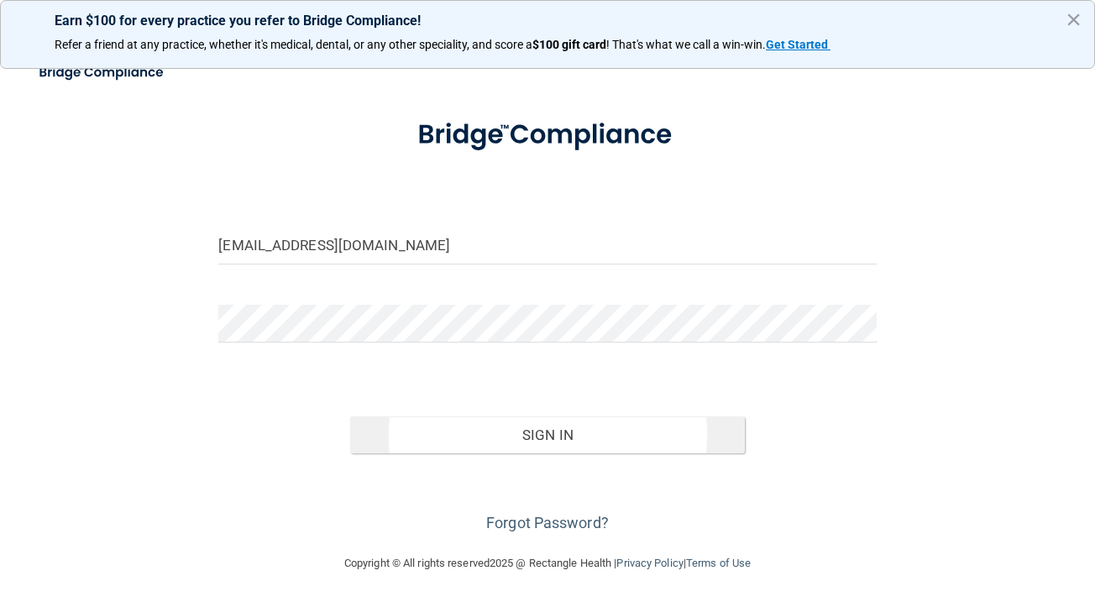
click at [432, 427] on button "Sign In" at bounding box center [547, 434] width 395 height 37
click at [471, 420] on button "Sign In" at bounding box center [547, 434] width 395 height 37
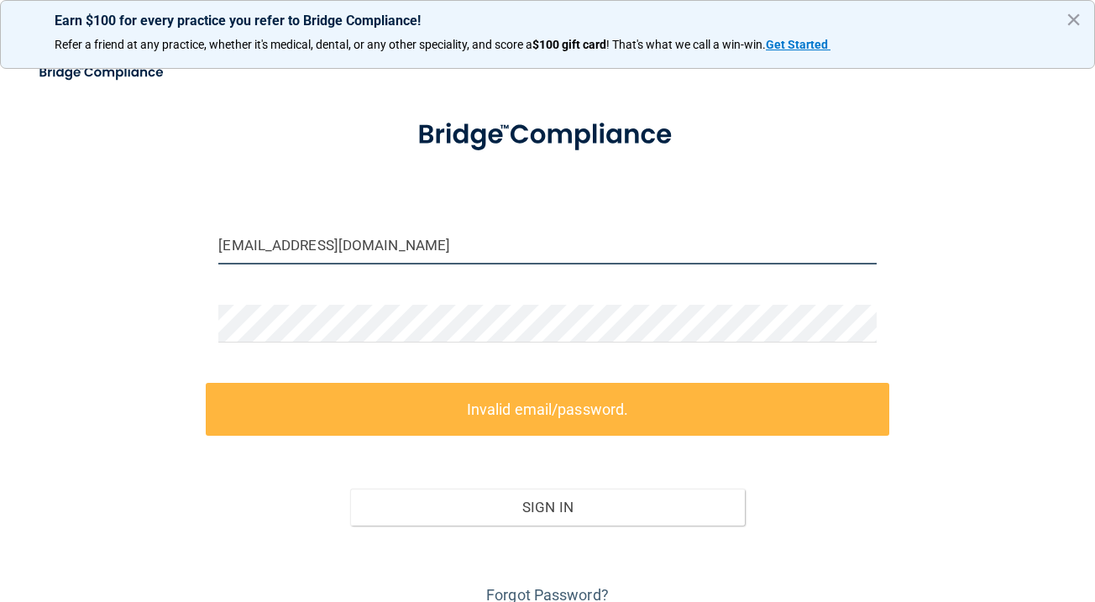
click at [224, 244] on input "[EMAIL_ADDRESS][DOMAIN_NAME]" at bounding box center [546, 246] width 657 height 38
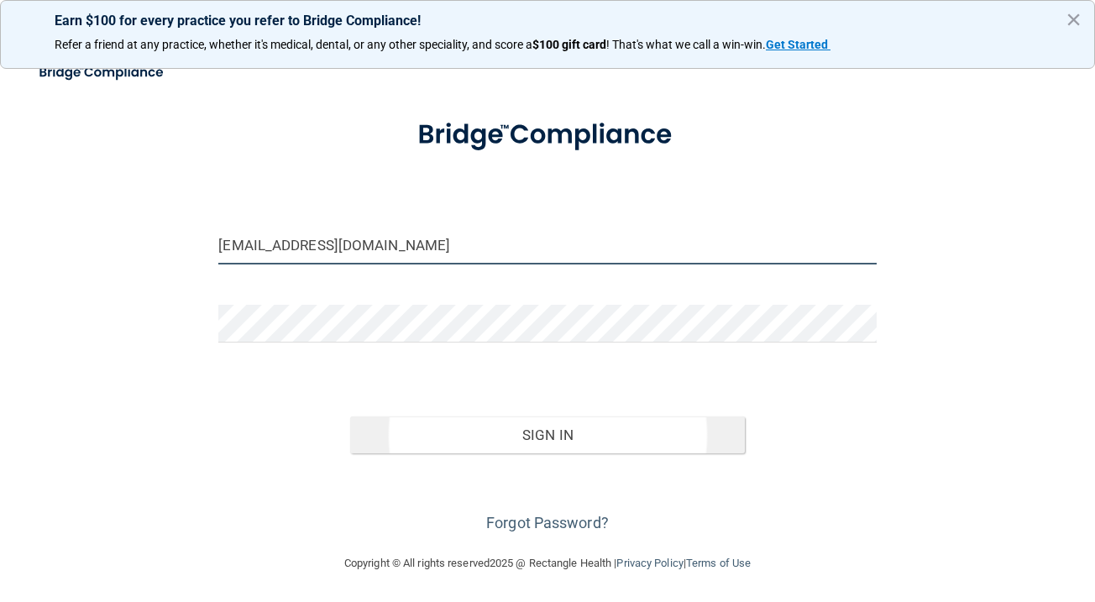
type input "[EMAIL_ADDRESS][DOMAIN_NAME]"
click at [499, 443] on button "Sign In" at bounding box center [547, 434] width 395 height 37
click at [439, 425] on button "Sign In" at bounding box center [547, 434] width 395 height 37
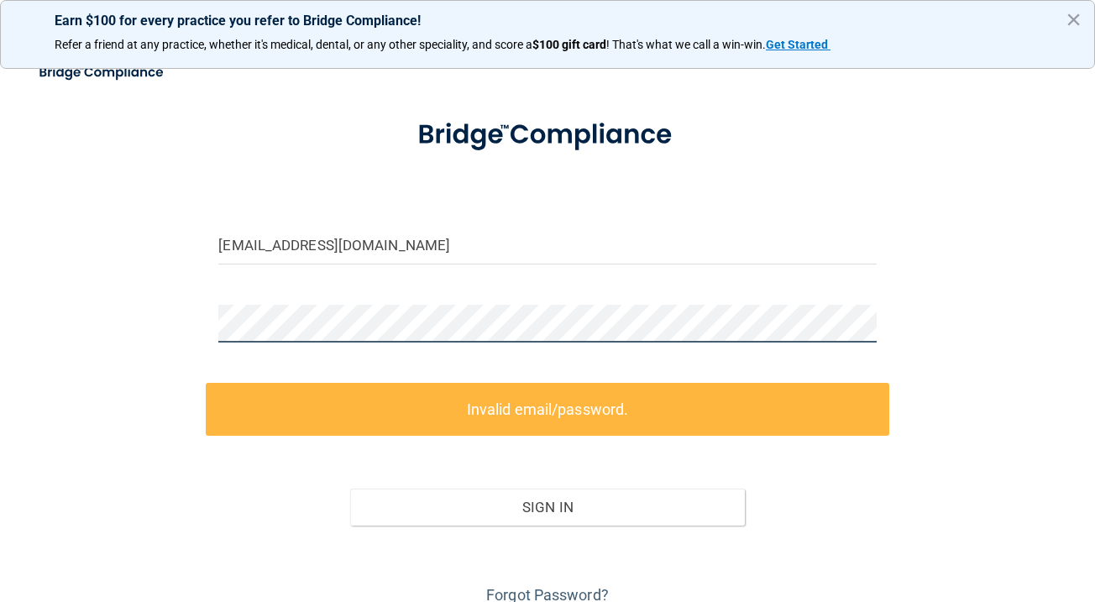
click at [163, 320] on div "[EMAIL_ADDRESS][DOMAIN_NAME] Invalid email/password. You don't have permission …" at bounding box center [548, 312] width 1028 height 593
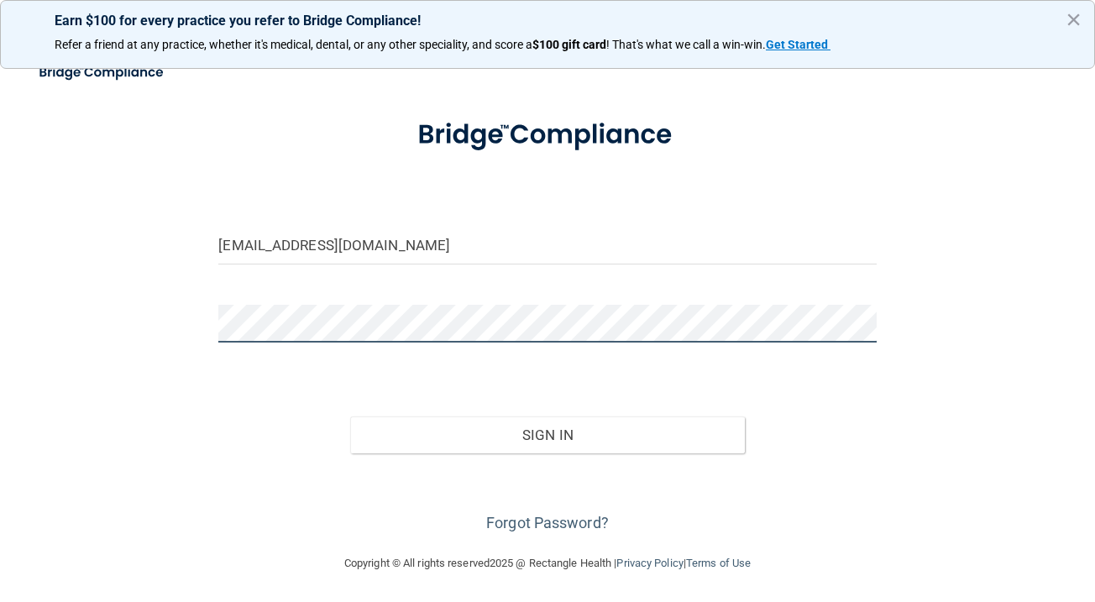
click at [547, 433] on button "Sign In" at bounding box center [547, 434] width 395 height 37
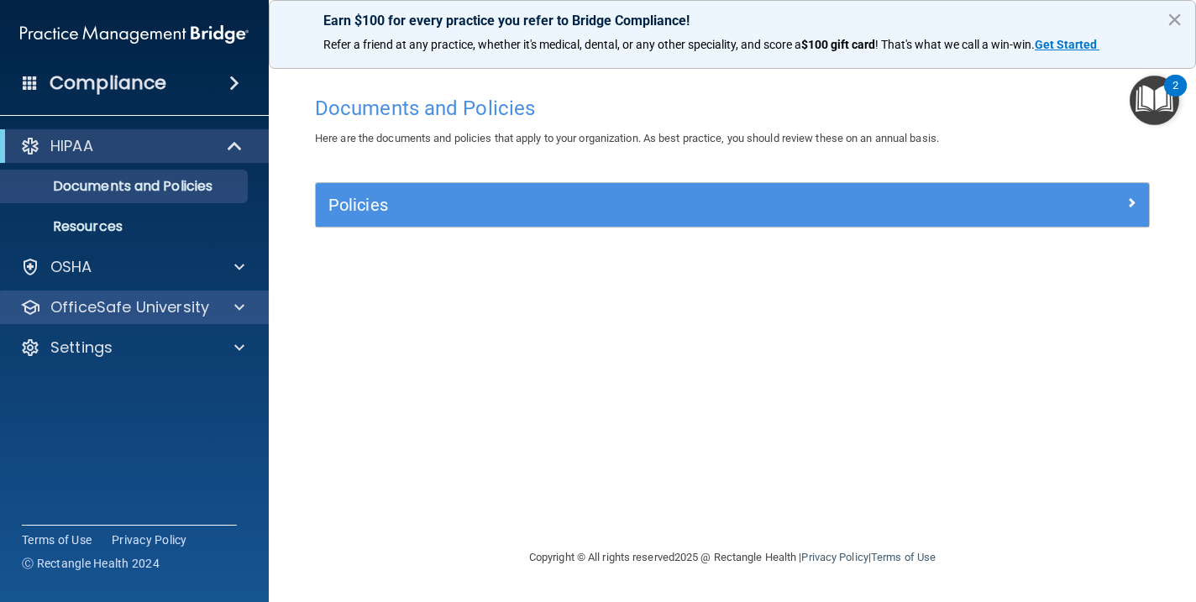
click at [175, 307] on p "OfficeSafe University" at bounding box center [129, 307] width 159 height 20
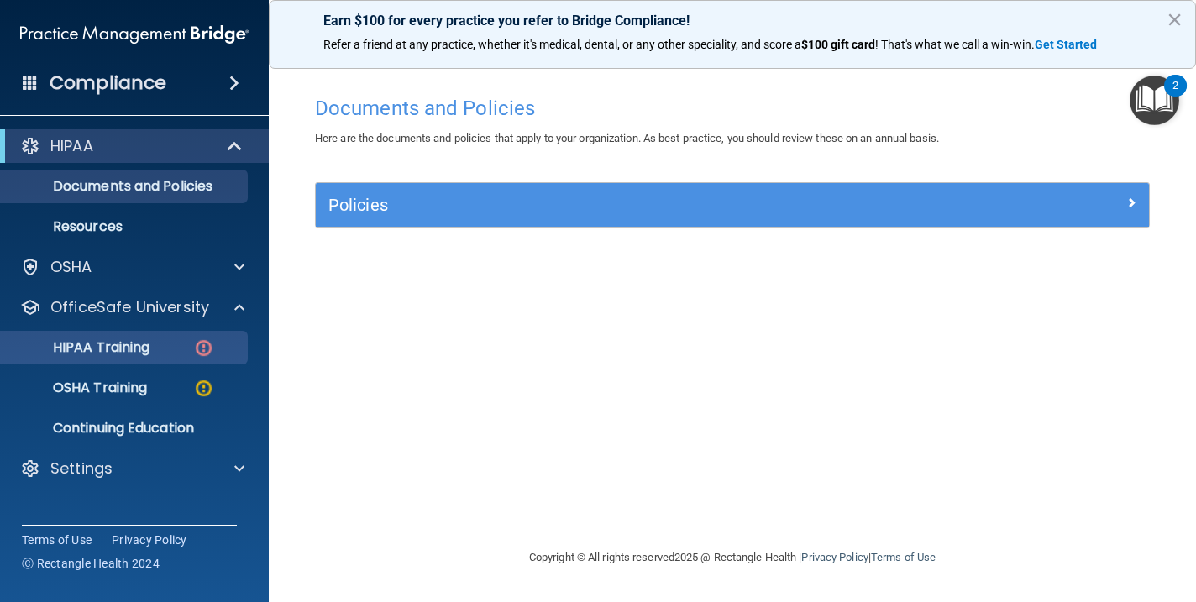
click at [149, 339] on p "HIPAA Training" at bounding box center [80, 347] width 139 height 17
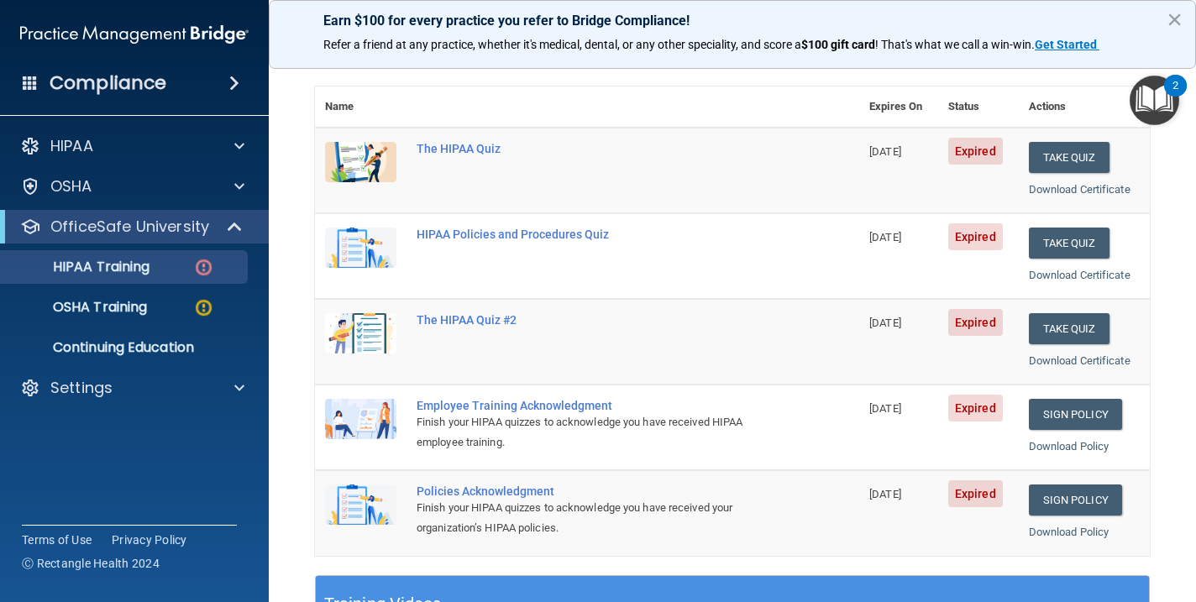
scroll to position [167, 0]
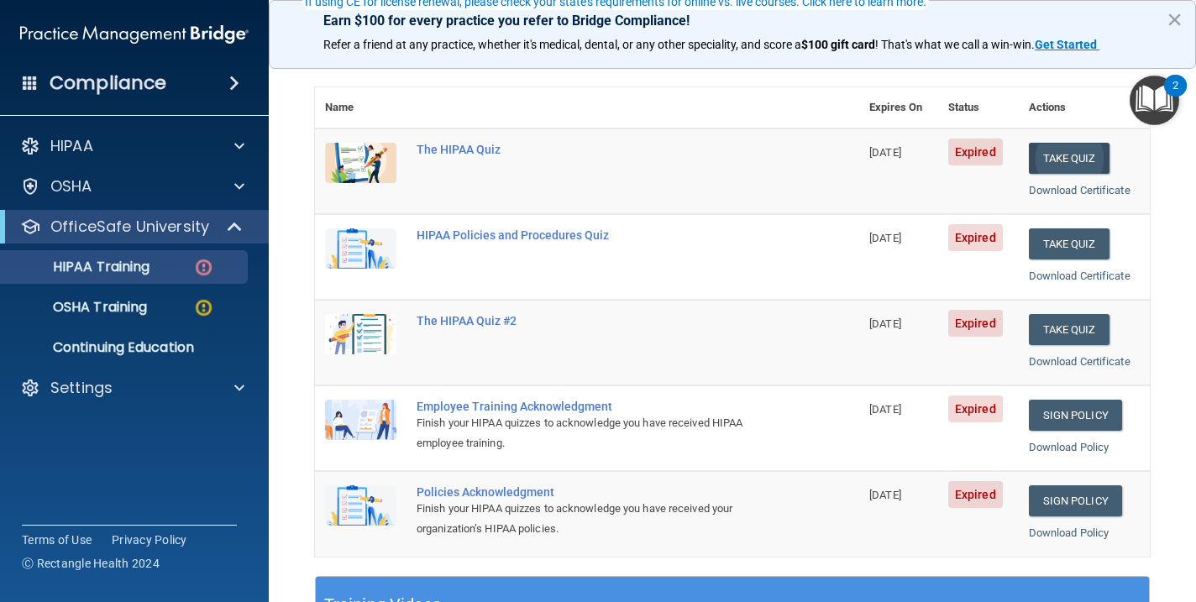
click at [1085, 158] on button "Take Quiz" at bounding box center [1069, 158] width 81 height 31
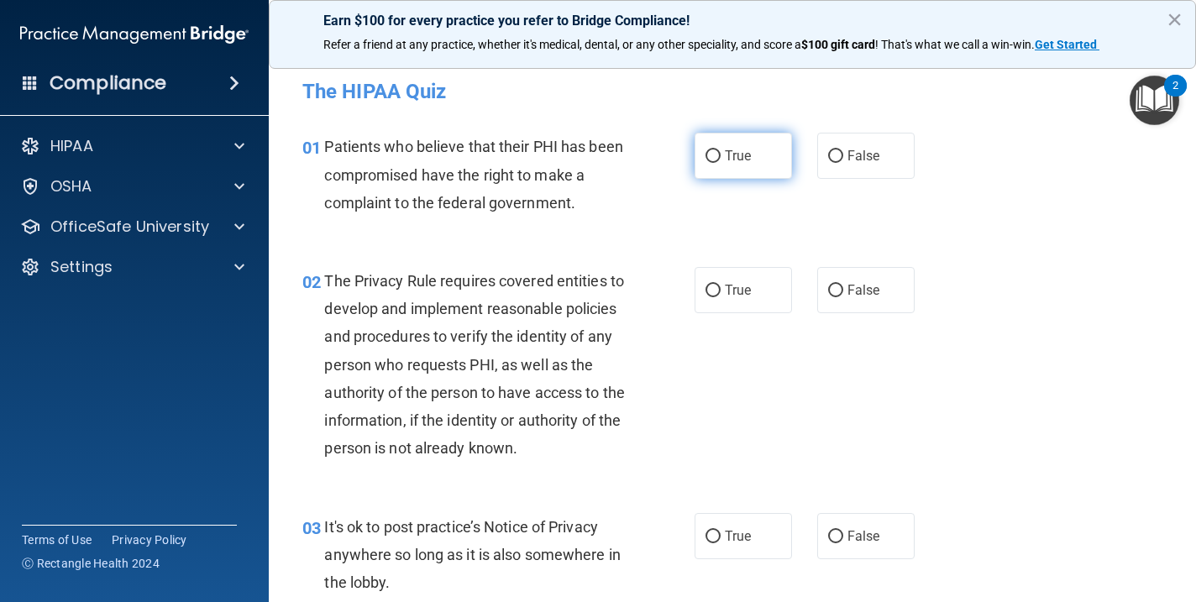
click at [759, 156] on label "True" at bounding box center [742, 156] width 97 height 46
click at [720, 156] on input "True" at bounding box center [712, 156] width 15 height 13
radio input "true"
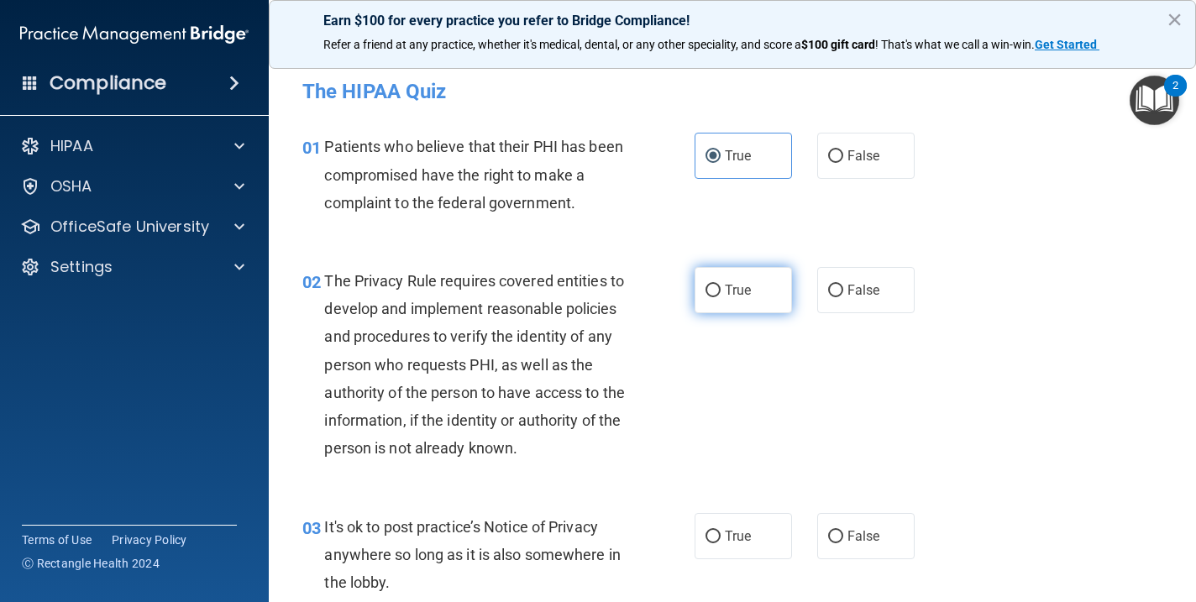
click at [742, 292] on span "True" at bounding box center [738, 290] width 26 height 16
click at [720, 292] on input "True" at bounding box center [712, 291] width 15 height 13
radio input "true"
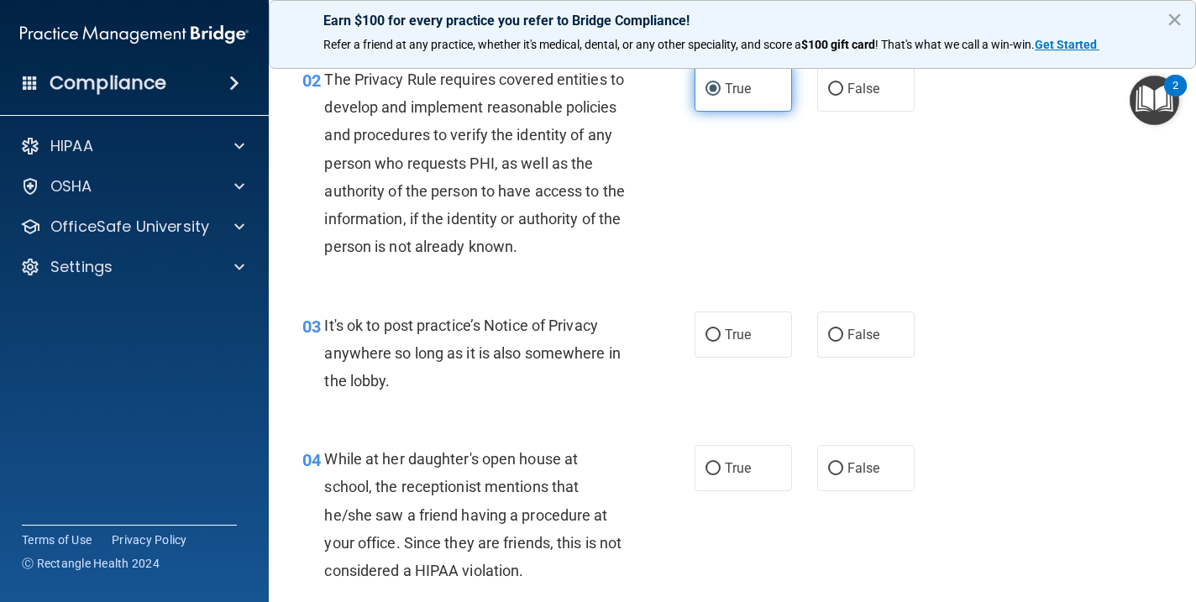
scroll to position [292, 0]
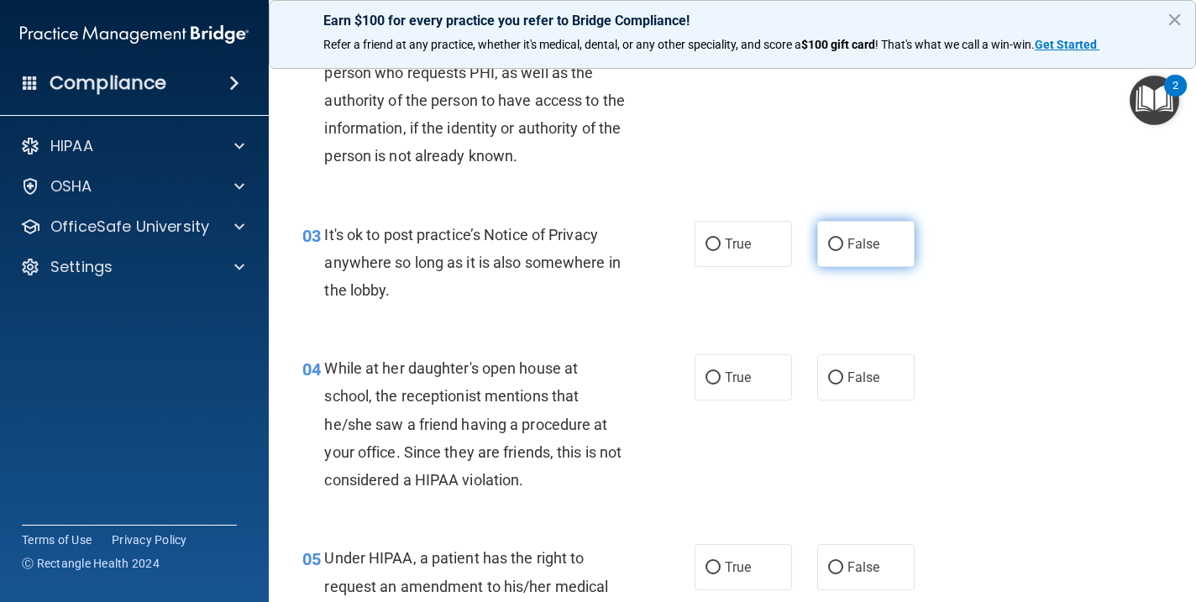
click at [875, 236] on span "False" at bounding box center [863, 244] width 33 height 16
click at [843, 238] on input "False" at bounding box center [835, 244] width 15 height 13
radio input "true"
click at [854, 362] on label "False" at bounding box center [865, 377] width 97 height 46
click at [843, 372] on input "False" at bounding box center [835, 378] width 15 height 13
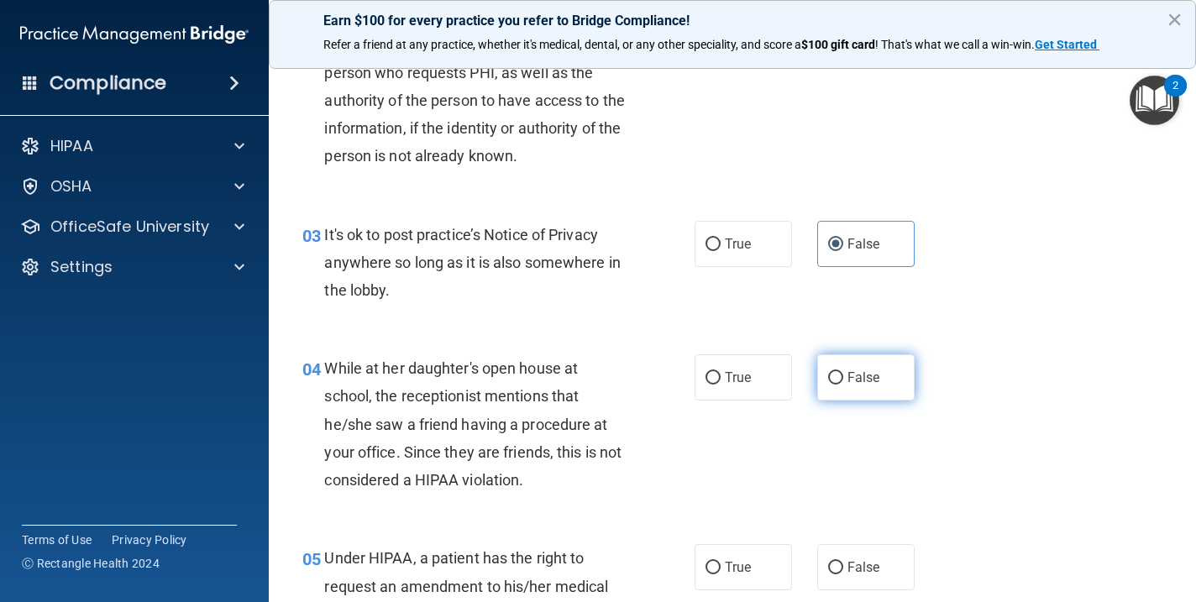
radio input "true"
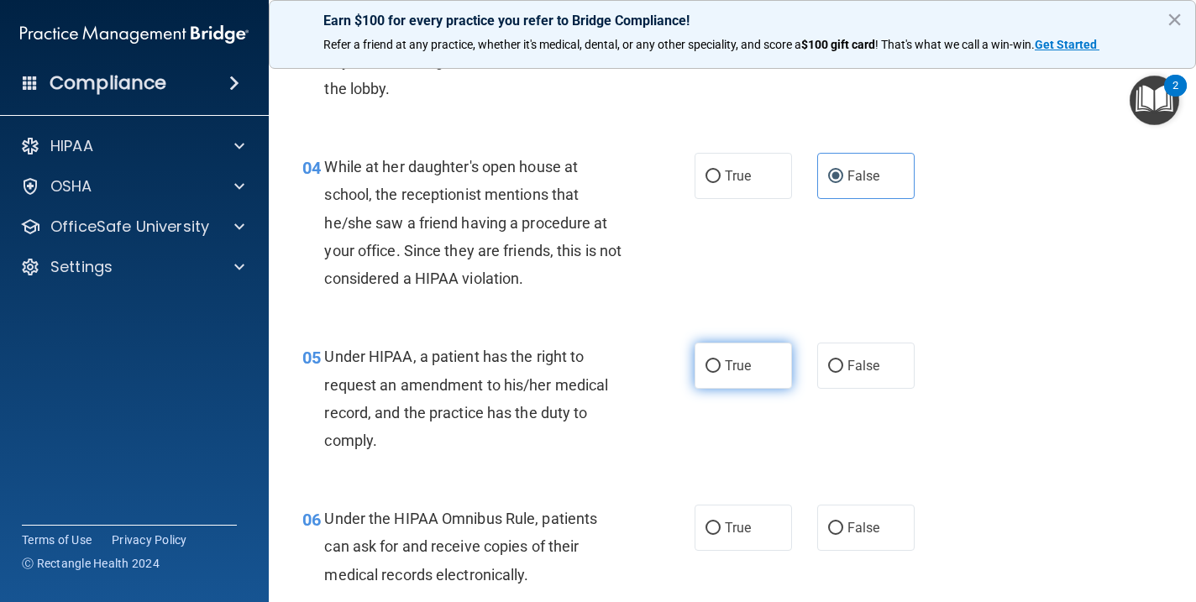
click at [753, 359] on label "True" at bounding box center [742, 366] width 97 height 46
click at [720, 360] on input "True" at bounding box center [712, 366] width 15 height 13
radio input "true"
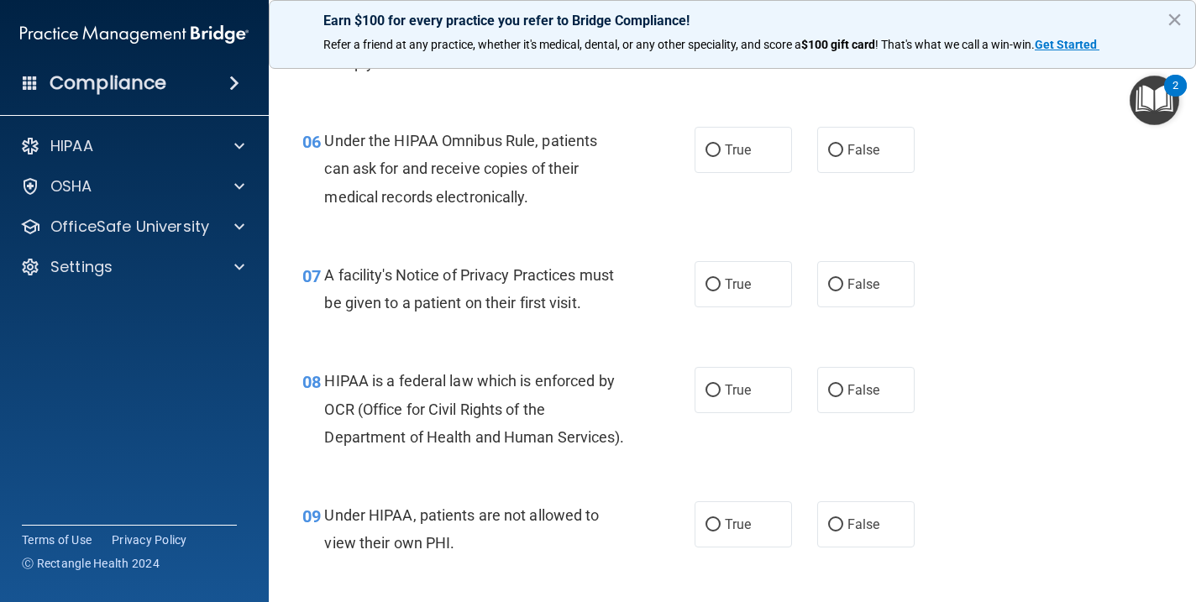
scroll to position [893, 0]
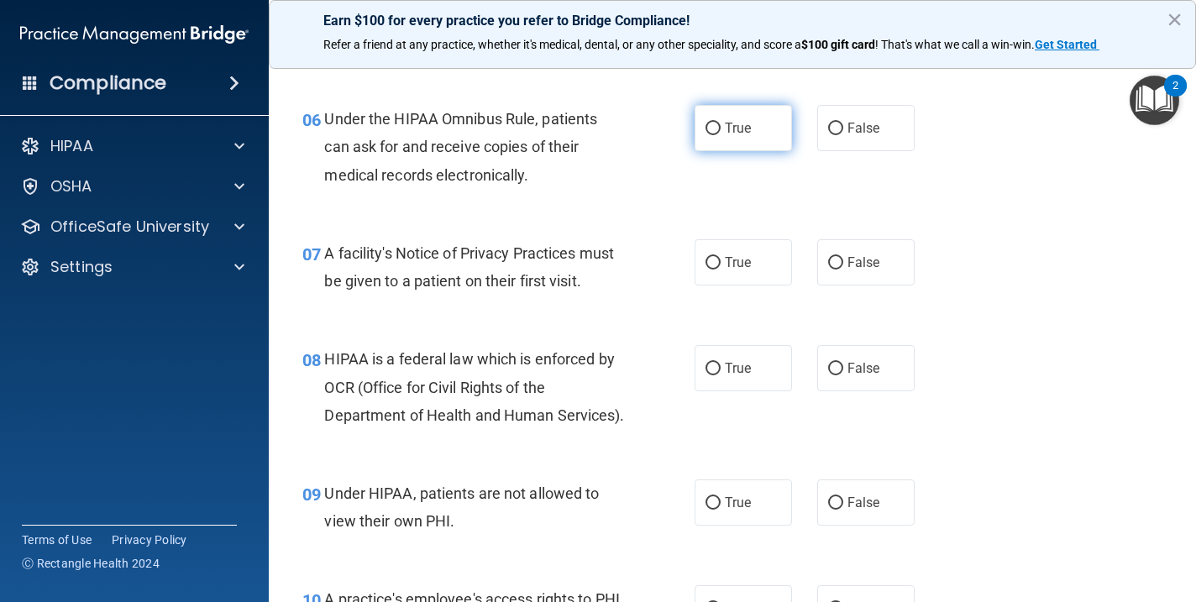
click at [751, 128] on span "True" at bounding box center [738, 128] width 26 height 16
click at [720, 128] on input "True" at bounding box center [712, 129] width 15 height 13
radio input "true"
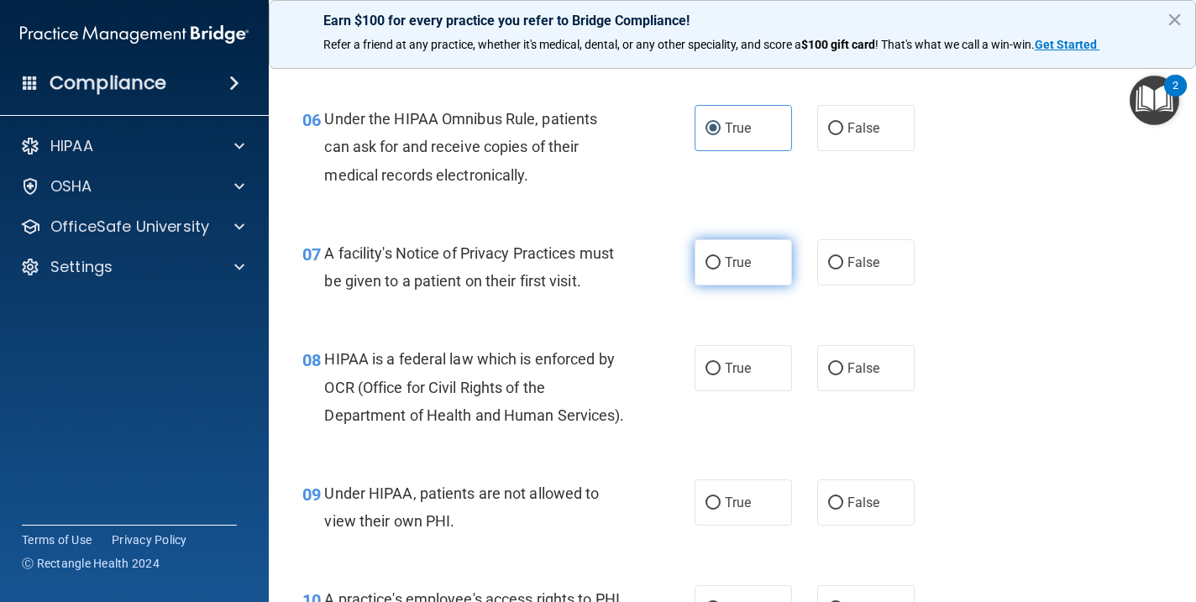
click at [751, 257] on span "True" at bounding box center [738, 262] width 26 height 16
click at [720, 257] on input "True" at bounding box center [712, 263] width 15 height 13
radio input "true"
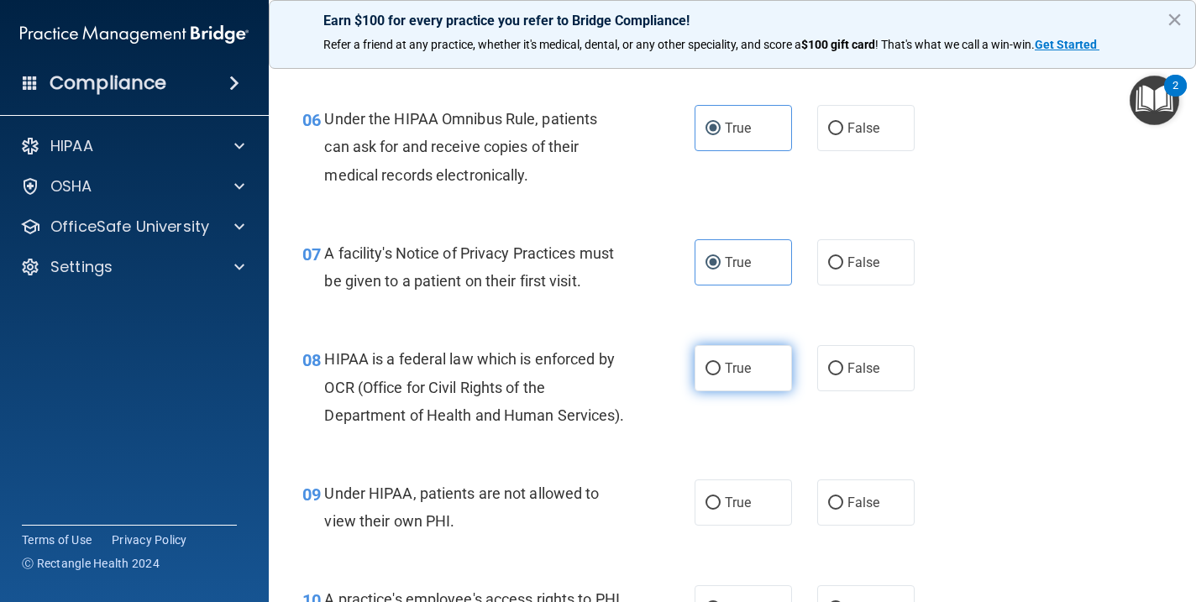
click at [757, 347] on label "True" at bounding box center [742, 368] width 97 height 46
click at [720, 363] on input "True" at bounding box center [712, 369] width 15 height 13
radio input "true"
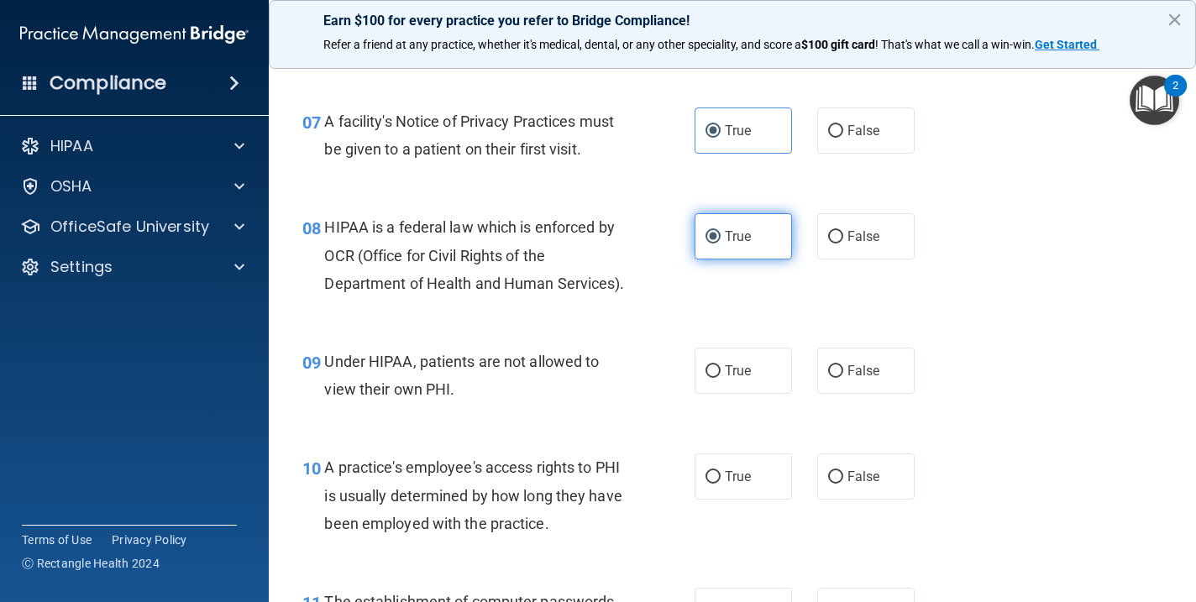
scroll to position [1027, 0]
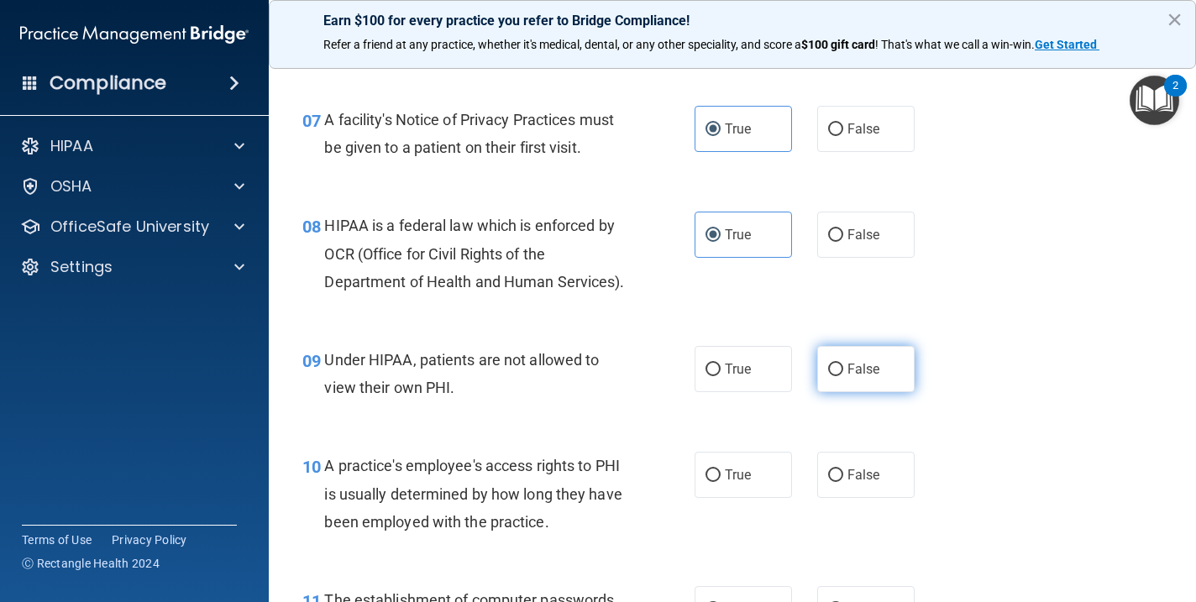
click at [883, 372] on label "False" at bounding box center [865, 369] width 97 height 46
click at [843, 372] on input "False" at bounding box center [835, 370] width 15 height 13
radio input "true"
click at [867, 452] on label "False" at bounding box center [865, 475] width 97 height 46
click at [843, 469] on input "False" at bounding box center [835, 475] width 15 height 13
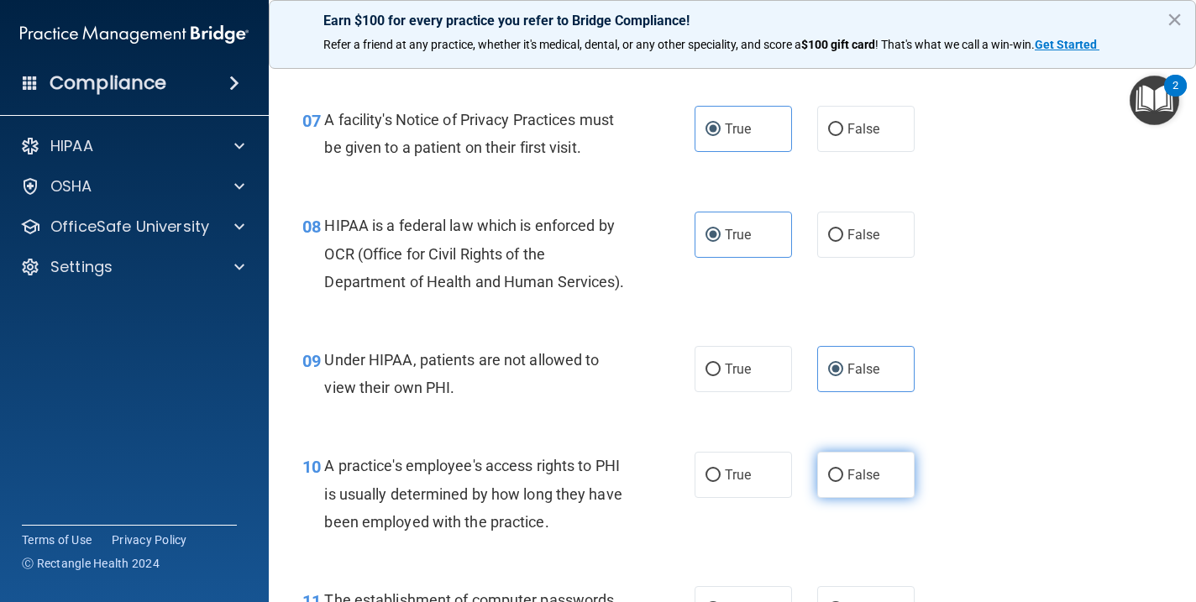
radio input "true"
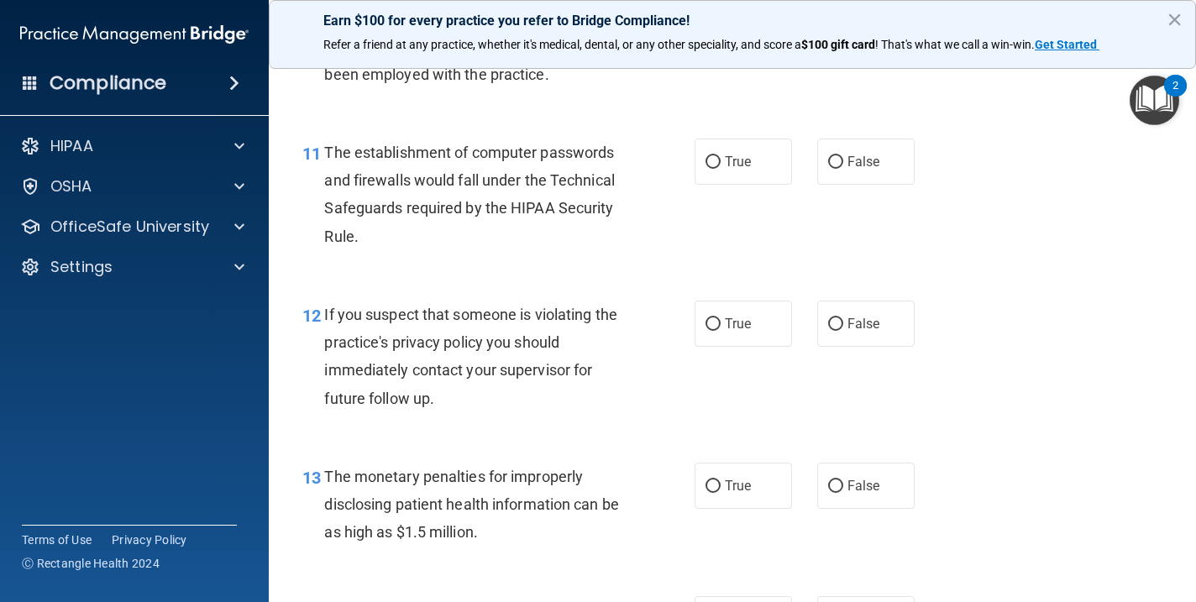
scroll to position [1490, 0]
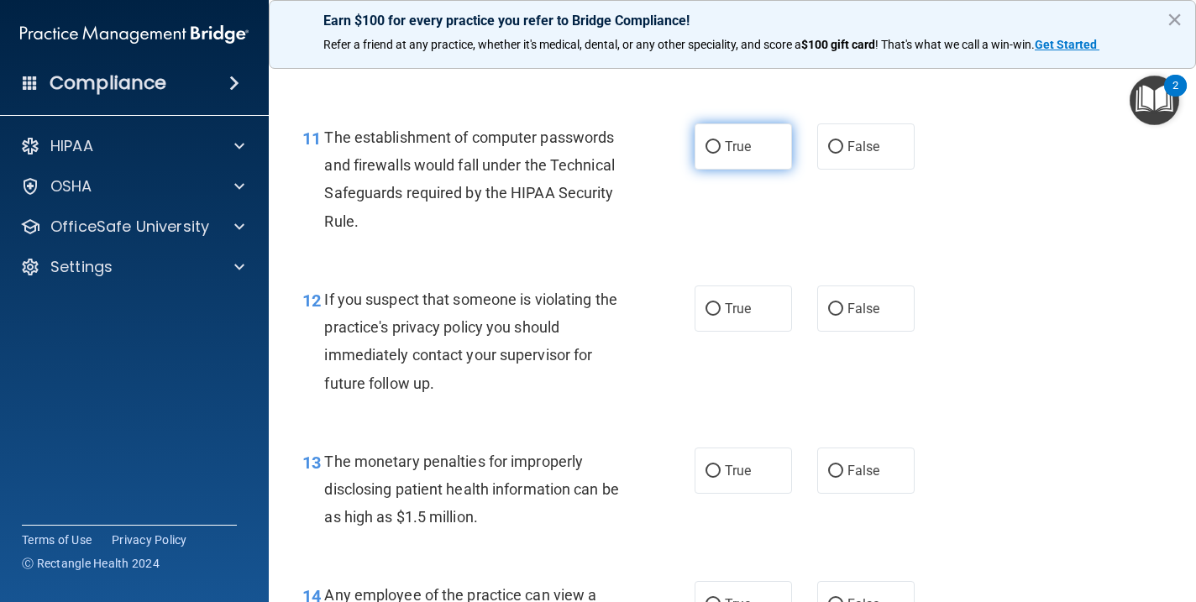
click at [720, 159] on label "True" at bounding box center [742, 146] width 97 height 46
click at [720, 154] on input "True" at bounding box center [712, 147] width 15 height 13
radio input "true"
click at [738, 285] on label "True" at bounding box center [742, 308] width 97 height 46
click at [720, 303] on input "True" at bounding box center [712, 309] width 15 height 13
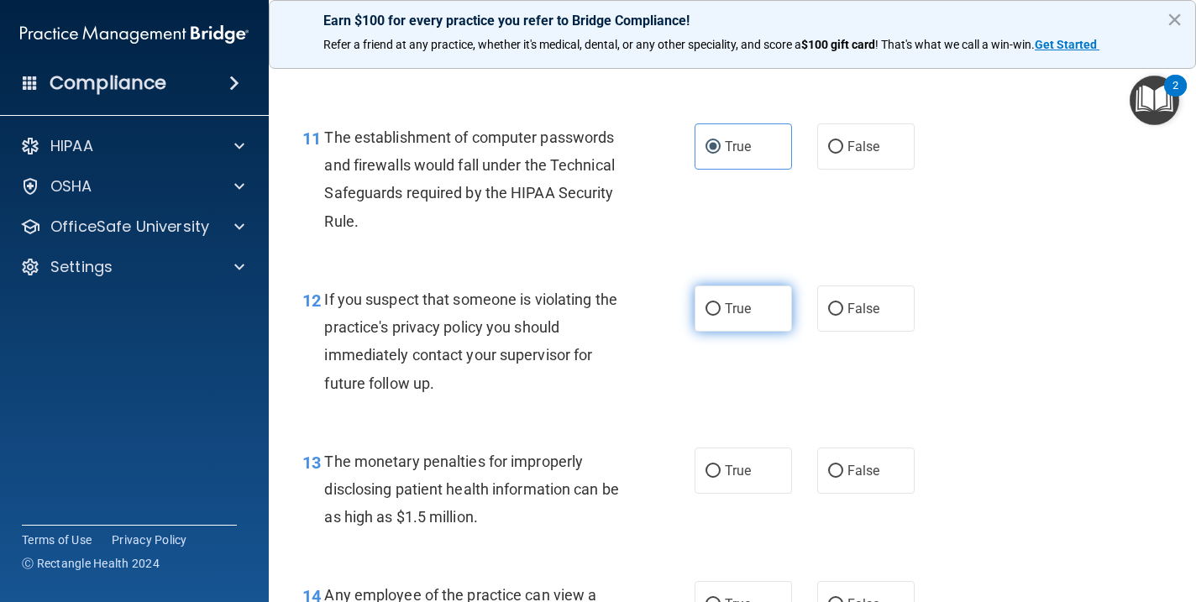
radio input "true"
click at [732, 452] on label "True" at bounding box center [742, 471] width 97 height 46
click at [720, 465] on input "True" at bounding box center [712, 471] width 15 height 13
radio input "true"
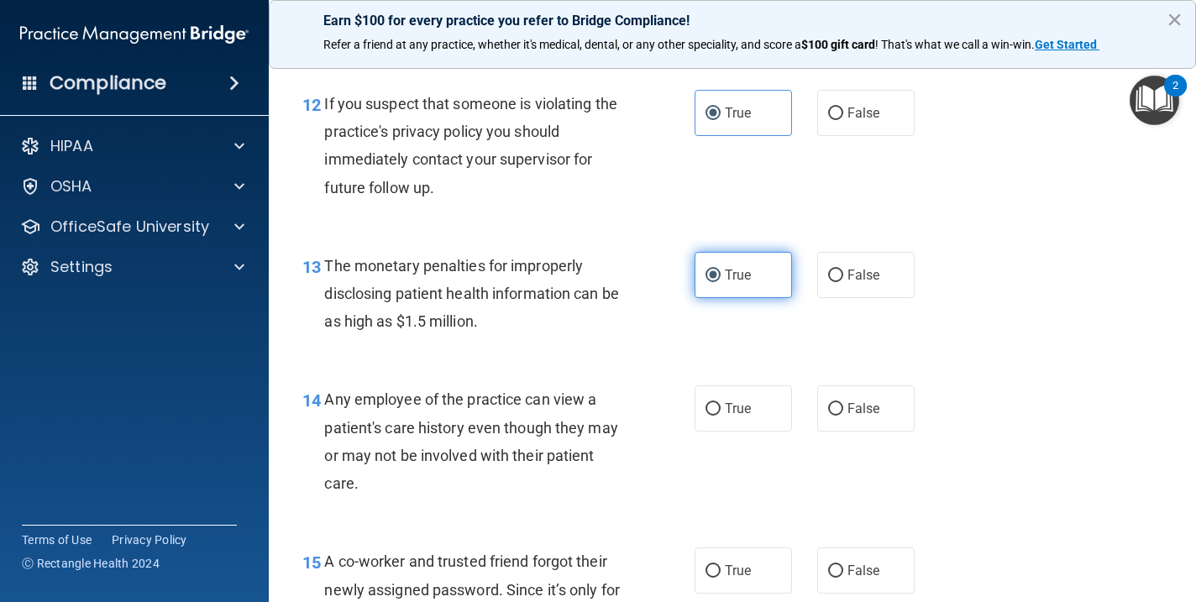
scroll to position [1747, 0]
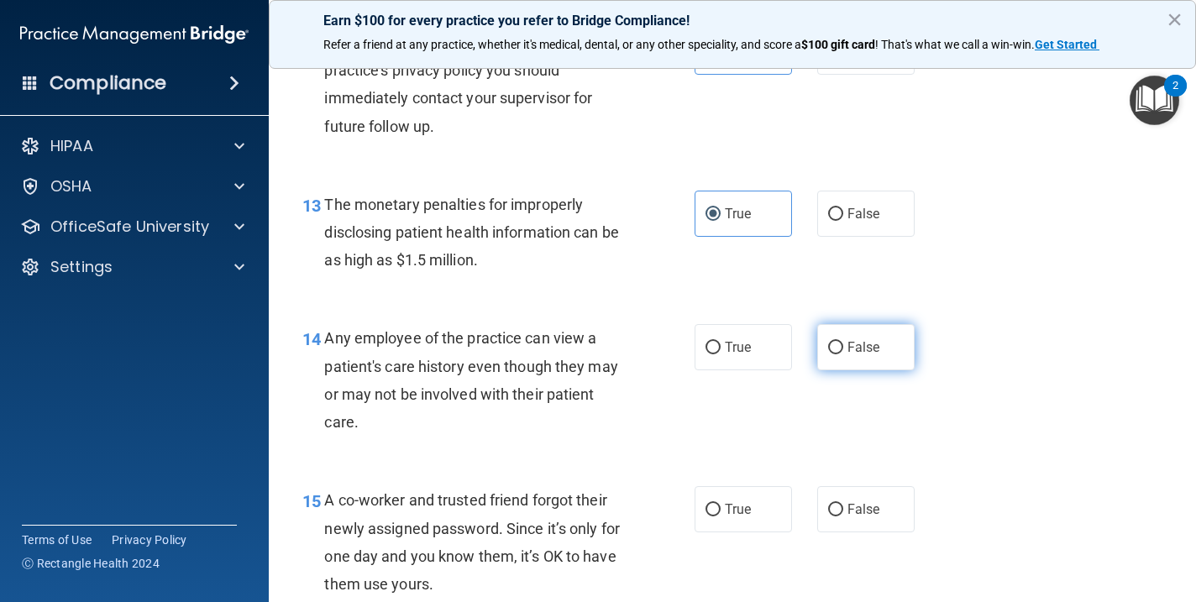
click at [870, 324] on label "False" at bounding box center [865, 347] width 97 height 46
click at [843, 342] on input "False" at bounding box center [835, 348] width 15 height 13
radio input "true"
click at [853, 501] on span "False" at bounding box center [863, 509] width 33 height 16
click at [843, 504] on input "False" at bounding box center [835, 510] width 15 height 13
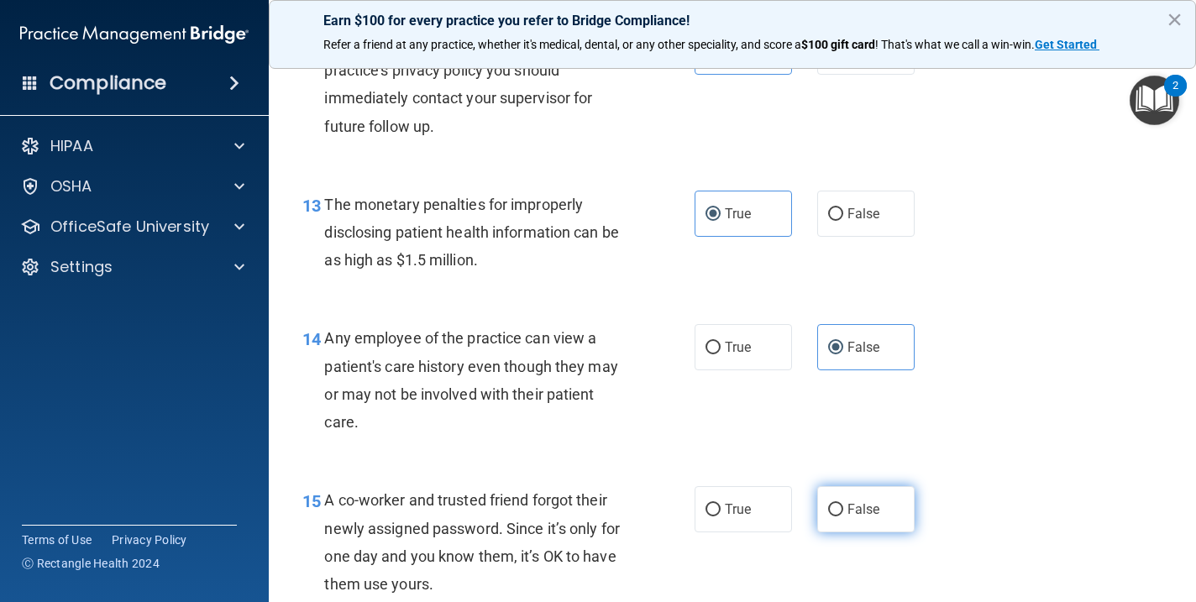
radio input "true"
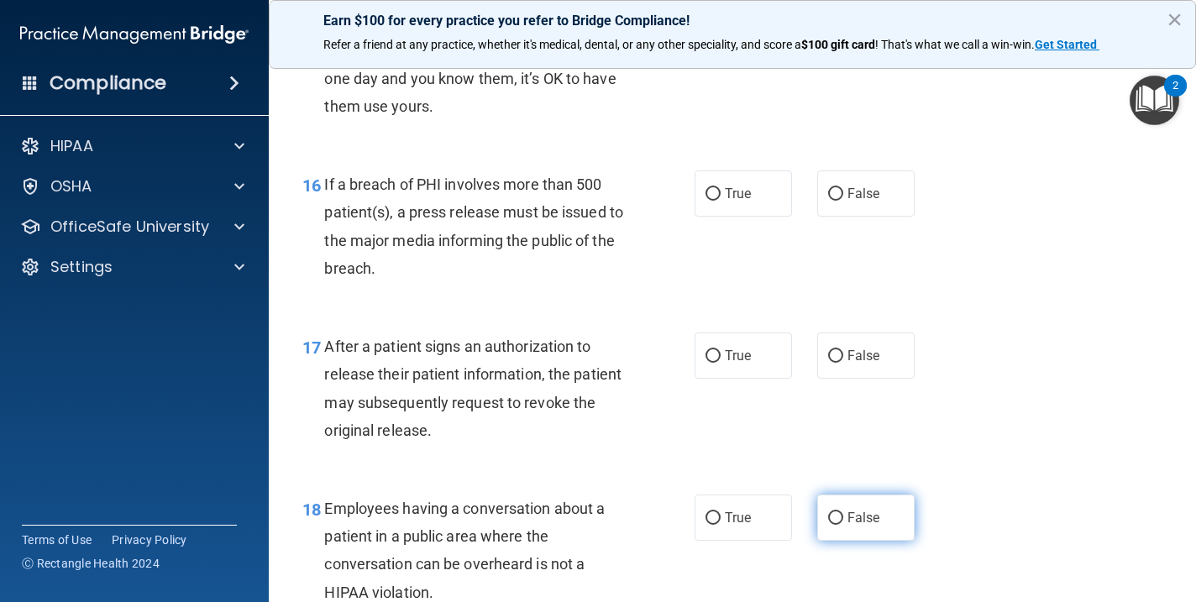
scroll to position [2252, 0]
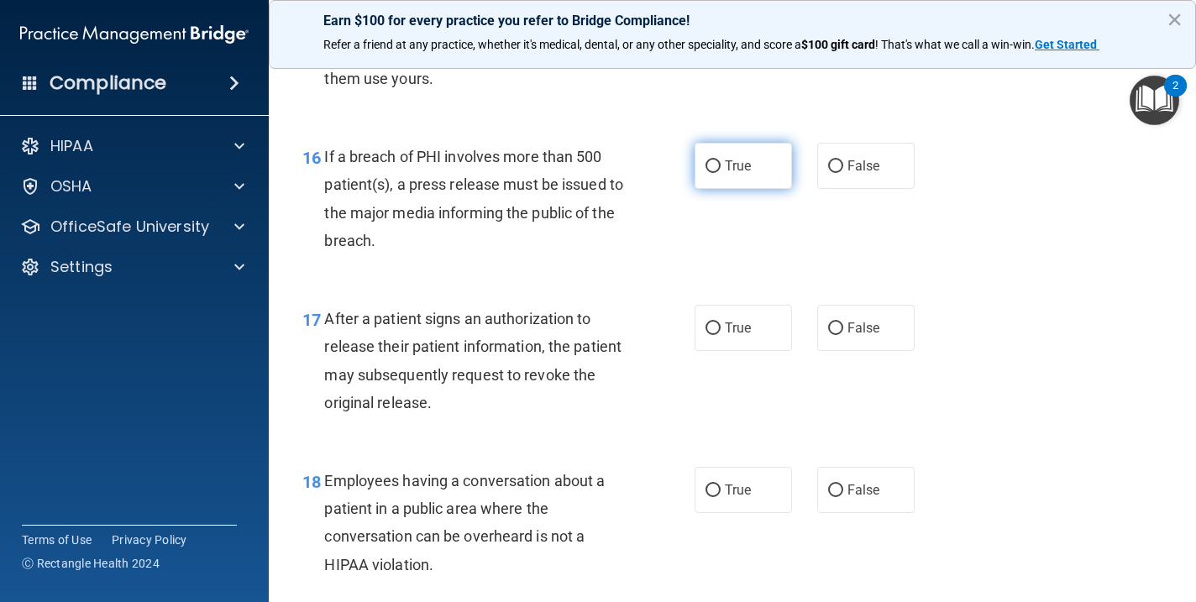
click at [745, 163] on span "True" at bounding box center [738, 166] width 26 height 16
click at [720, 163] on input "True" at bounding box center [712, 166] width 15 height 13
radio input "true"
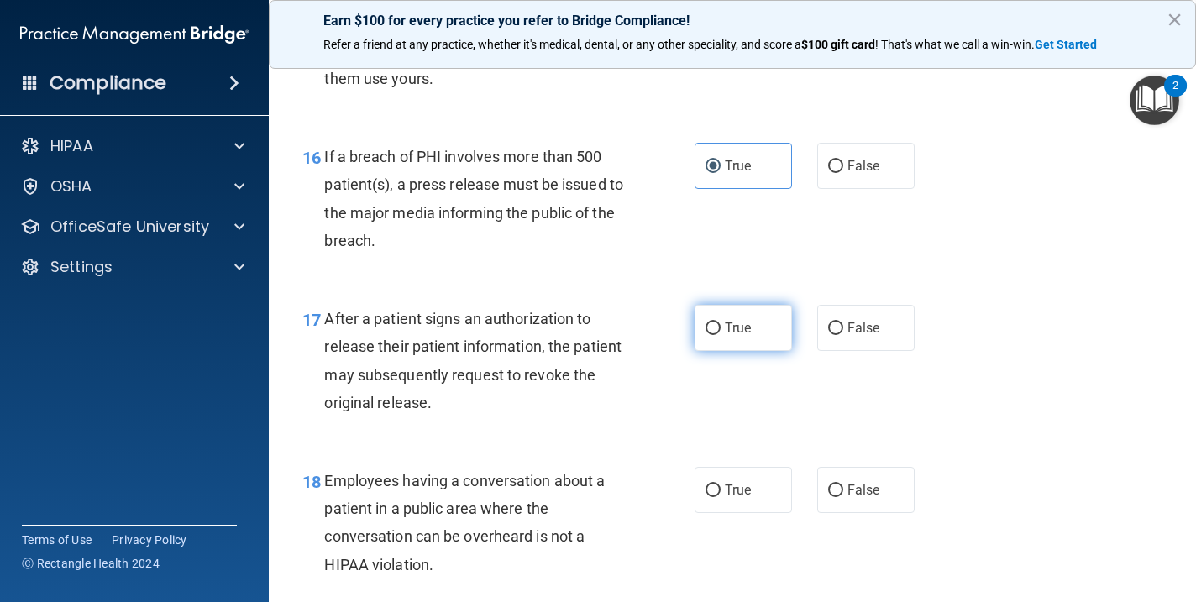
click at [752, 321] on label "True" at bounding box center [742, 328] width 97 height 46
click at [720, 322] on input "True" at bounding box center [712, 328] width 15 height 13
radio input "true"
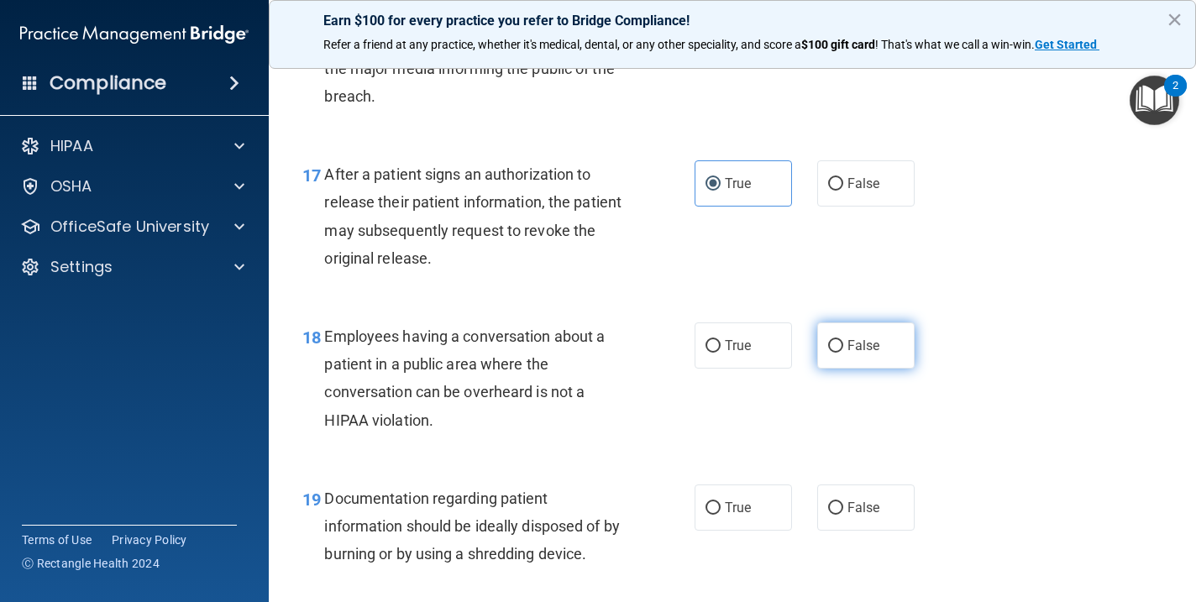
click at [875, 324] on label "False" at bounding box center [865, 345] width 97 height 46
click at [843, 340] on input "False" at bounding box center [835, 346] width 15 height 13
radio input "true"
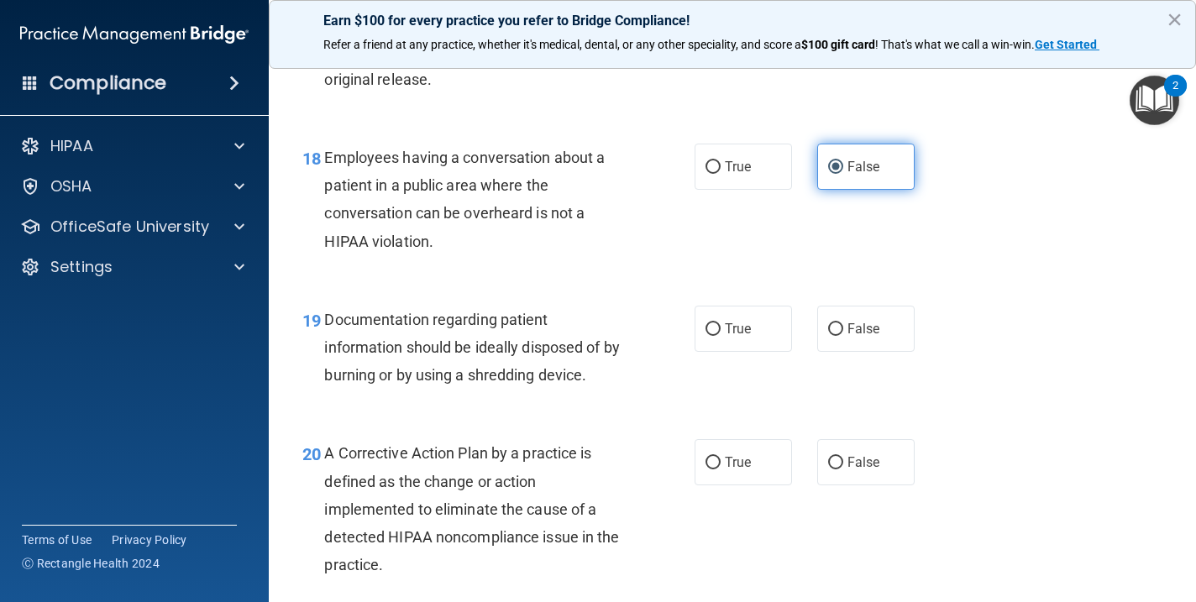
scroll to position [2624, 0]
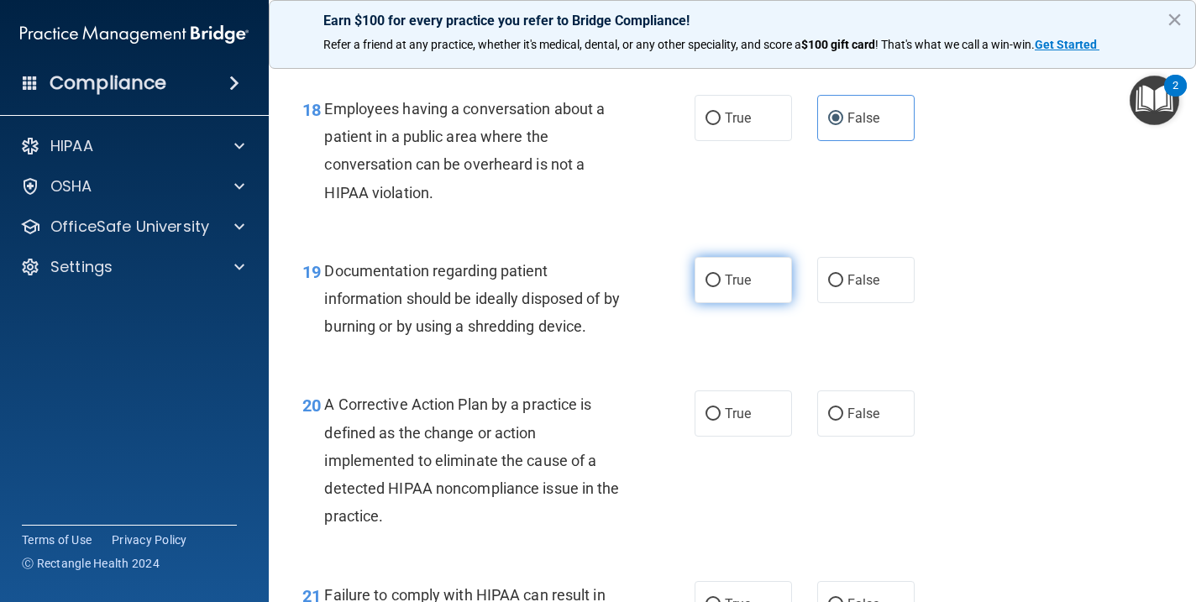
click at [747, 276] on label "True" at bounding box center [742, 280] width 97 height 46
click at [720, 276] on input "True" at bounding box center [712, 281] width 15 height 13
radio input "true"
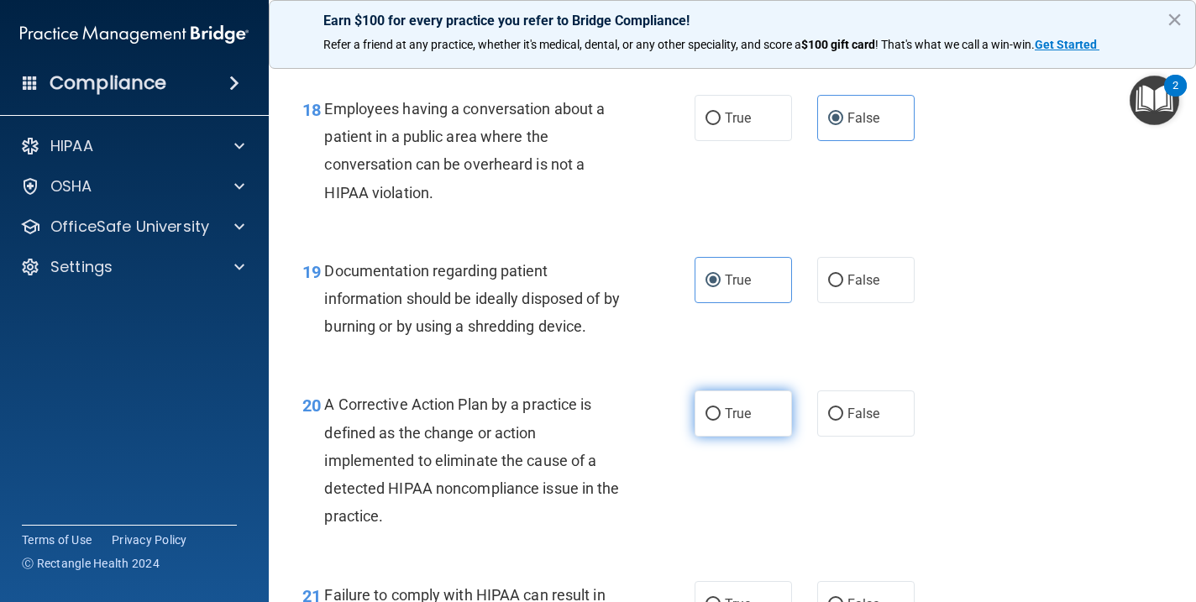
click at [747, 406] on span "True" at bounding box center [738, 414] width 26 height 16
click at [720, 408] on input "True" at bounding box center [712, 414] width 15 height 13
radio input "true"
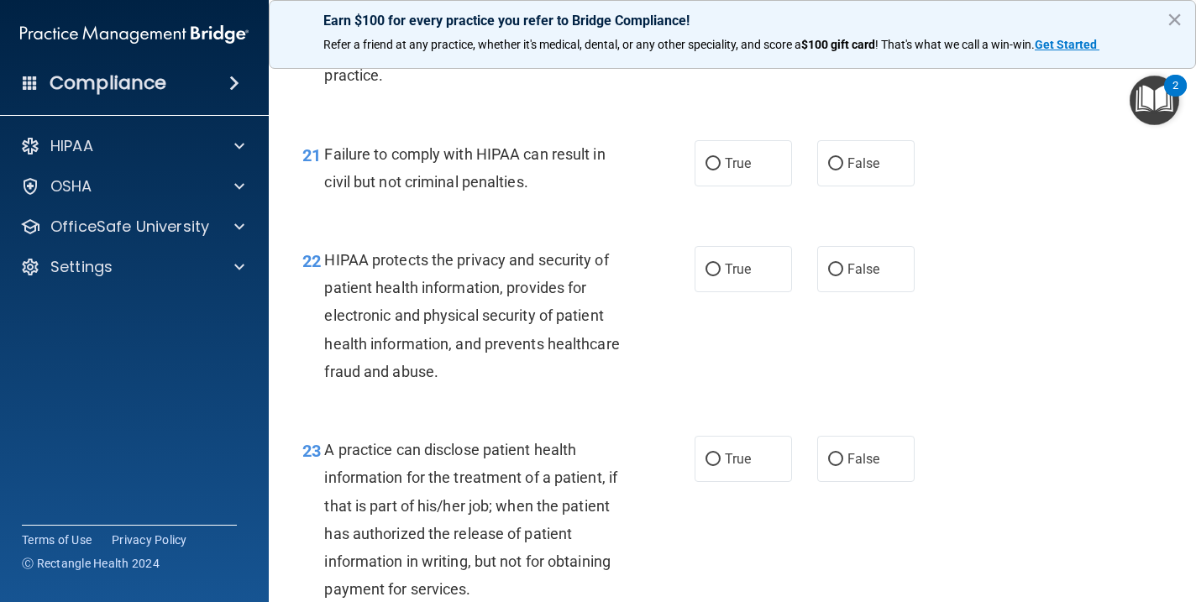
scroll to position [3068, 0]
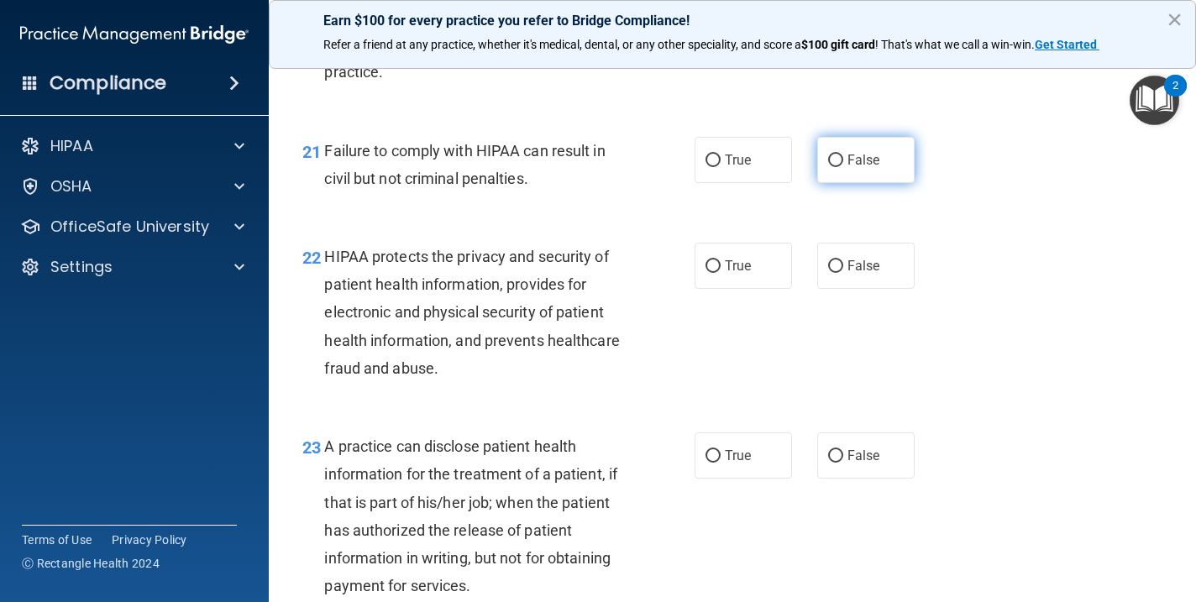
click at [872, 158] on label "False" at bounding box center [865, 160] width 97 height 46
click at [843, 158] on input "False" at bounding box center [835, 161] width 15 height 13
radio input "true"
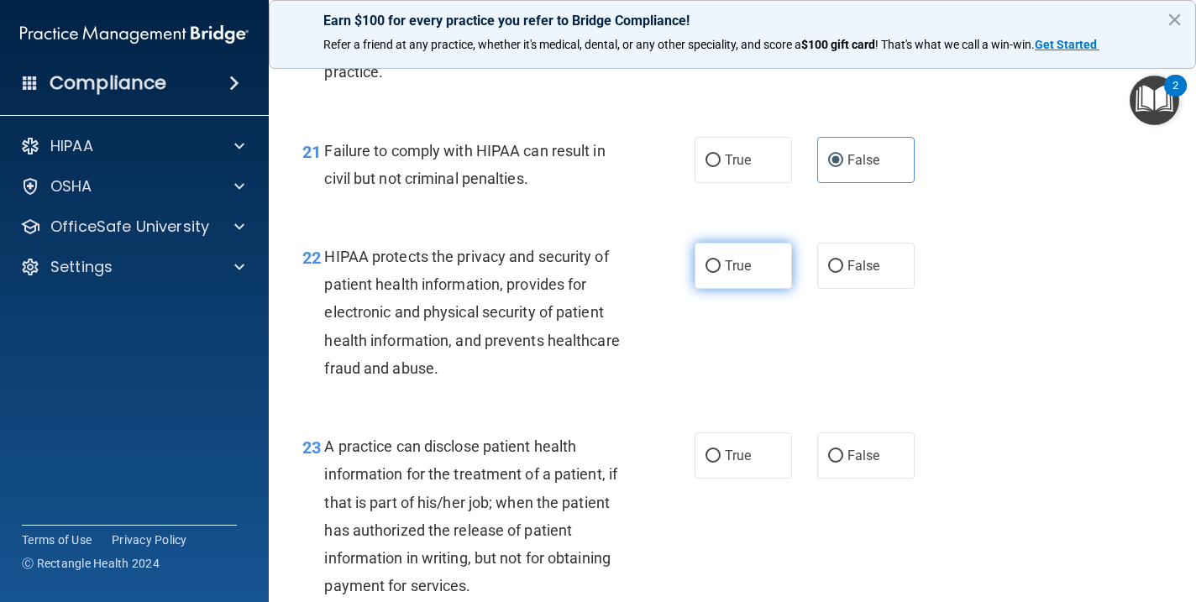
click at [764, 243] on label "True" at bounding box center [742, 266] width 97 height 46
click at [720, 260] on input "True" at bounding box center [712, 266] width 15 height 13
radio input "true"
click at [894, 448] on label "False" at bounding box center [865, 455] width 97 height 46
click at [843, 450] on input "False" at bounding box center [835, 456] width 15 height 13
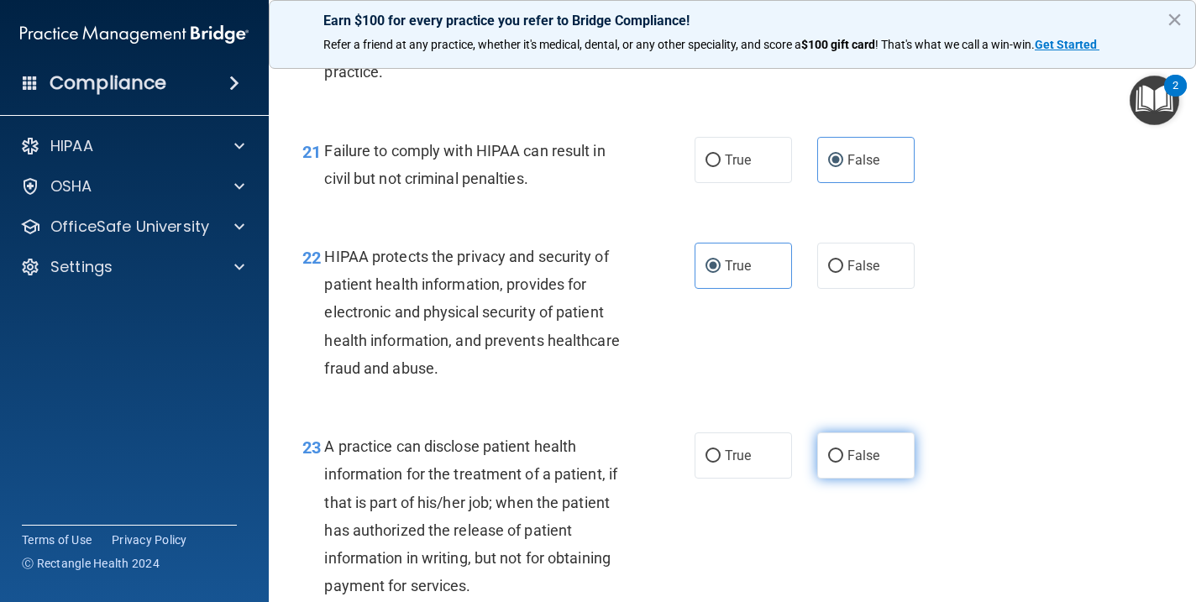
radio input "true"
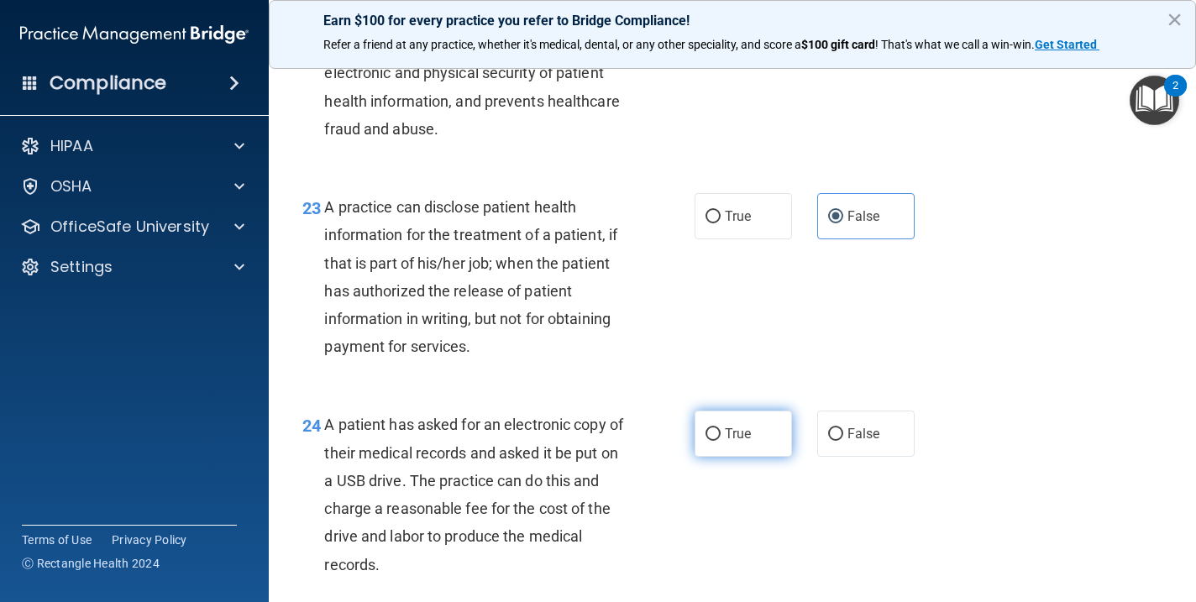
click at [763, 419] on label "True" at bounding box center [742, 434] width 97 height 46
click at [720, 428] on input "True" at bounding box center [712, 434] width 15 height 13
radio input "true"
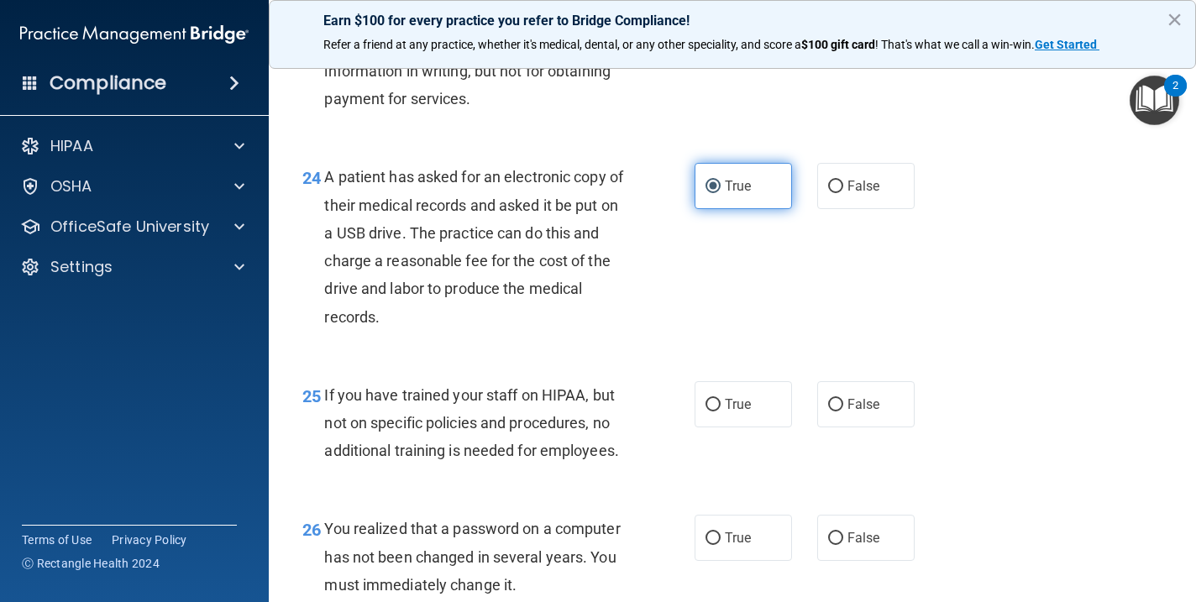
scroll to position [3608, 0]
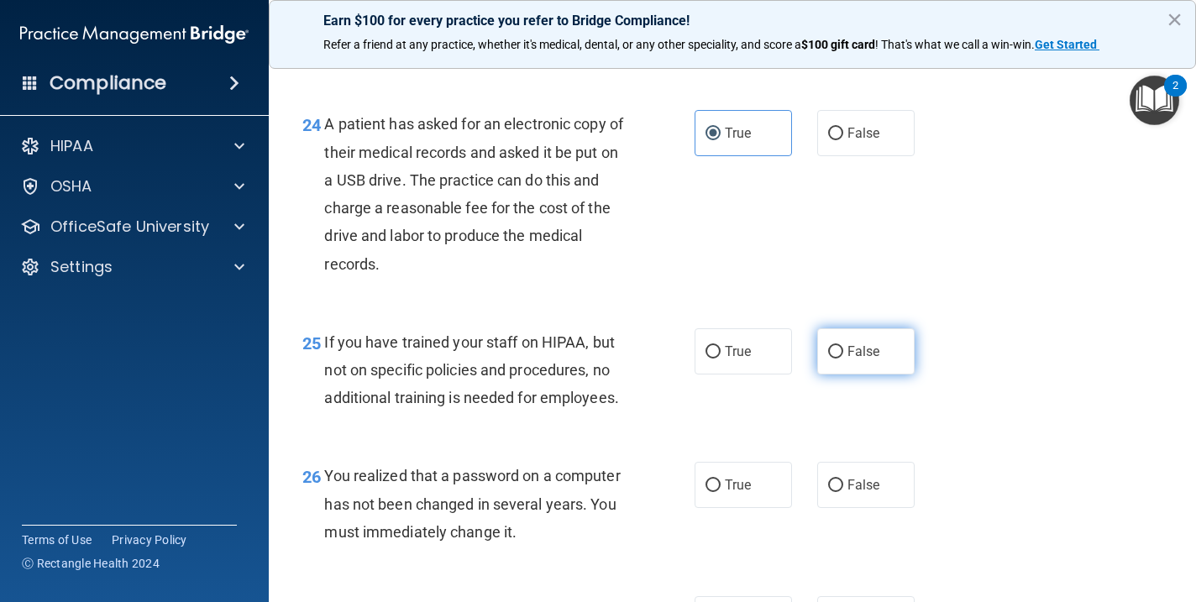
click at [854, 354] on label "False" at bounding box center [865, 351] width 97 height 46
click at [843, 354] on input "False" at bounding box center [835, 352] width 15 height 13
radio input "true"
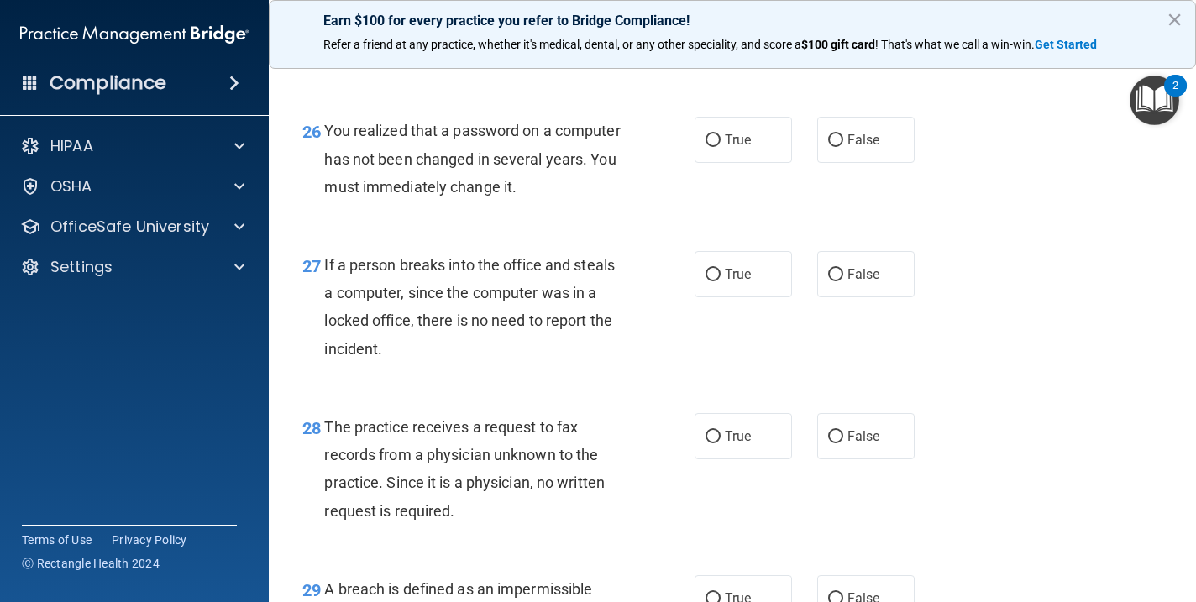
scroll to position [3959, 0]
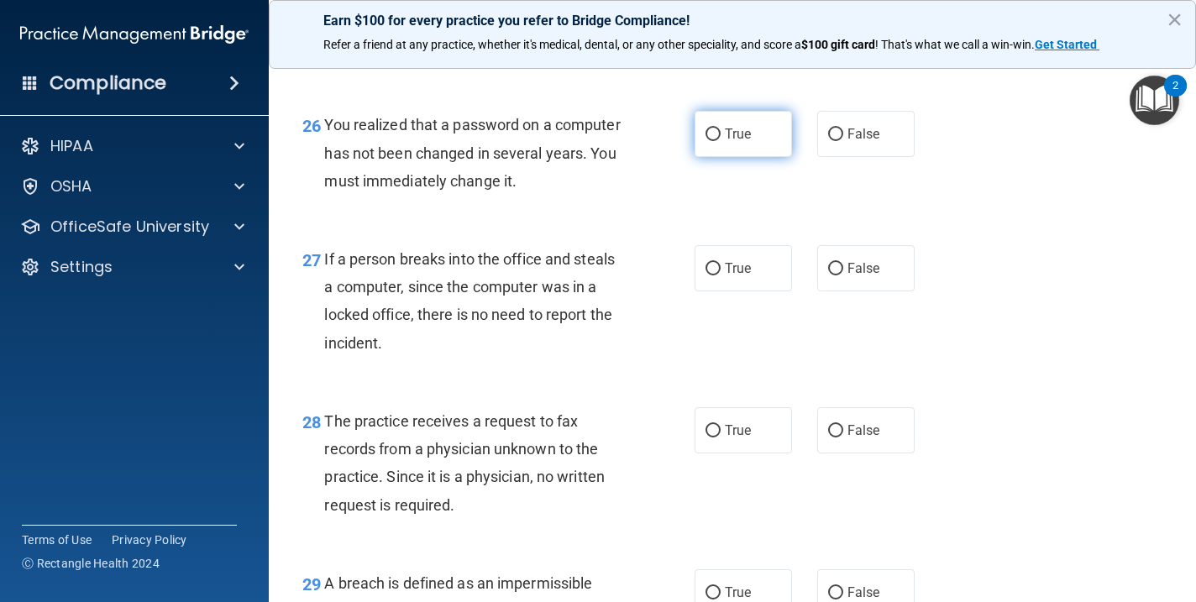
click at [768, 138] on label "True" at bounding box center [742, 134] width 97 height 46
click at [720, 138] on input "True" at bounding box center [712, 134] width 15 height 13
radio input "true"
click at [841, 245] on label "False" at bounding box center [865, 268] width 97 height 46
click at [841, 263] on input "False" at bounding box center [835, 269] width 15 height 13
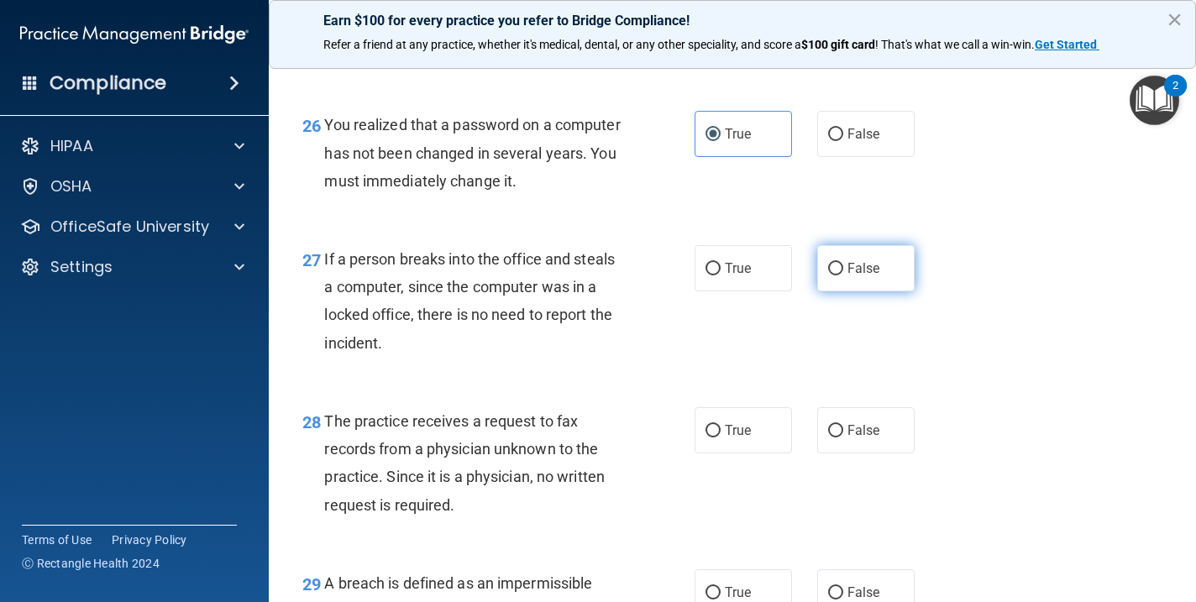
radio input "true"
click at [842, 407] on label "False" at bounding box center [865, 430] width 97 height 46
click at [842, 425] on input "False" at bounding box center [835, 431] width 15 height 13
radio input "true"
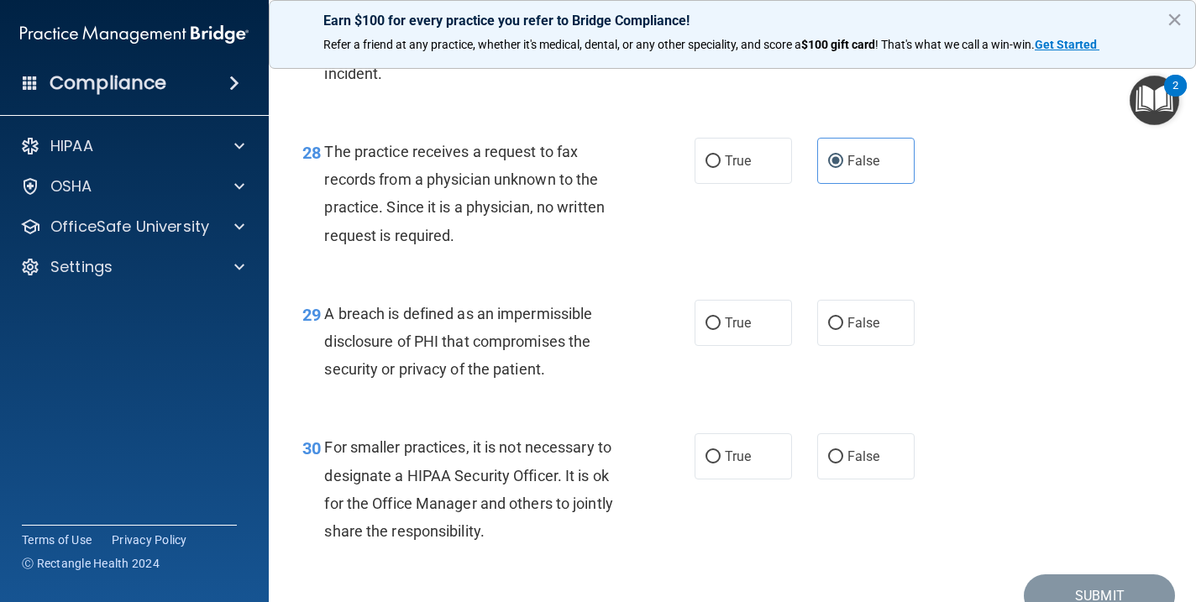
scroll to position [4231, 0]
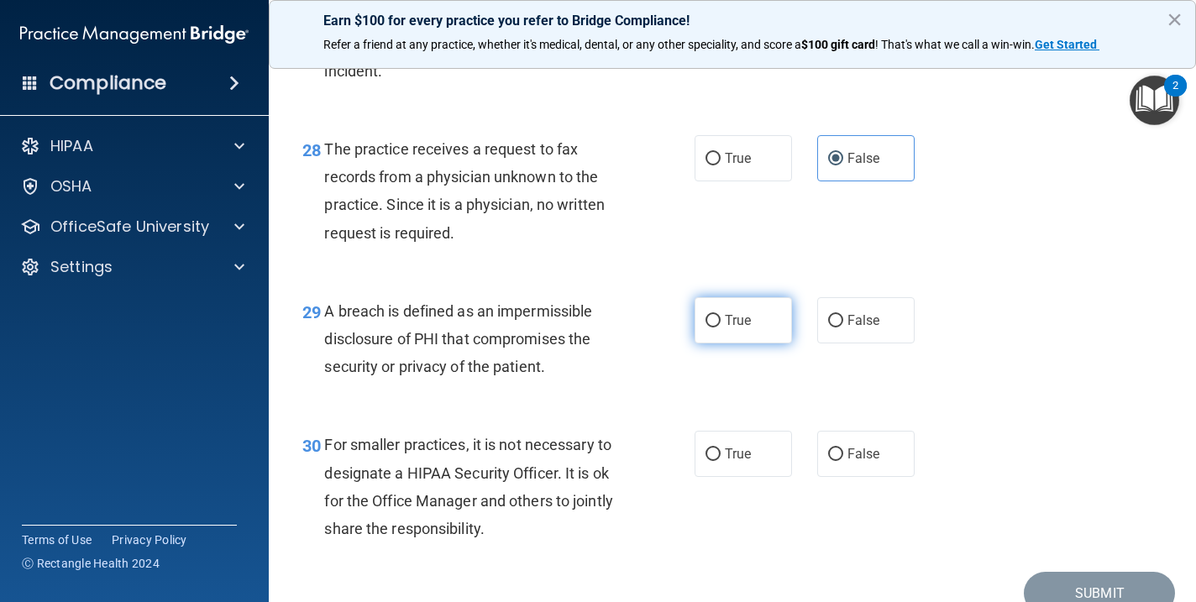
click at [741, 297] on label "True" at bounding box center [742, 320] width 97 height 46
click at [720, 315] on input "True" at bounding box center [712, 321] width 15 height 13
radio input "true"
click at [840, 431] on label "False" at bounding box center [865, 454] width 97 height 46
click at [840, 448] on input "False" at bounding box center [835, 454] width 15 height 13
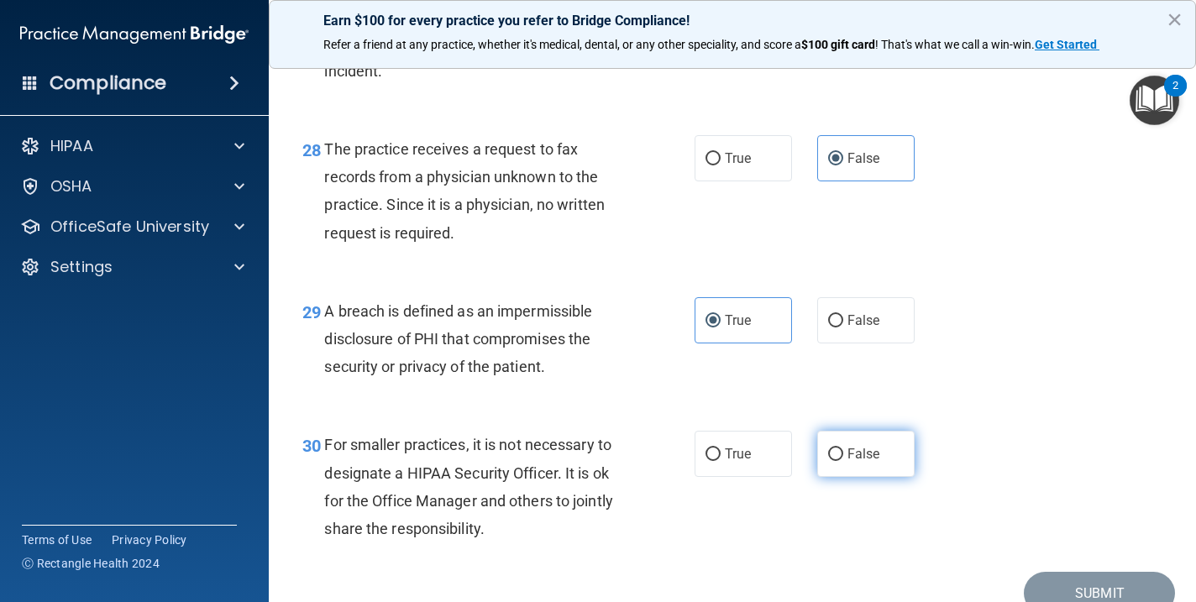
radio input "true"
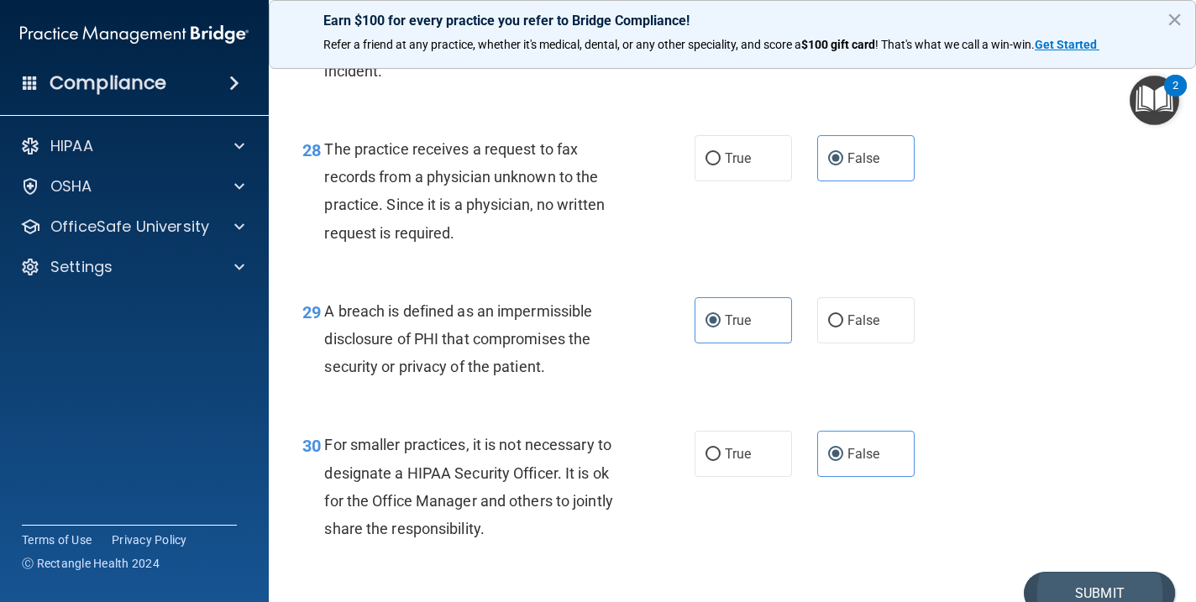
click at [1094, 572] on button "Submit" at bounding box center [1099, 593] width 151 height 43
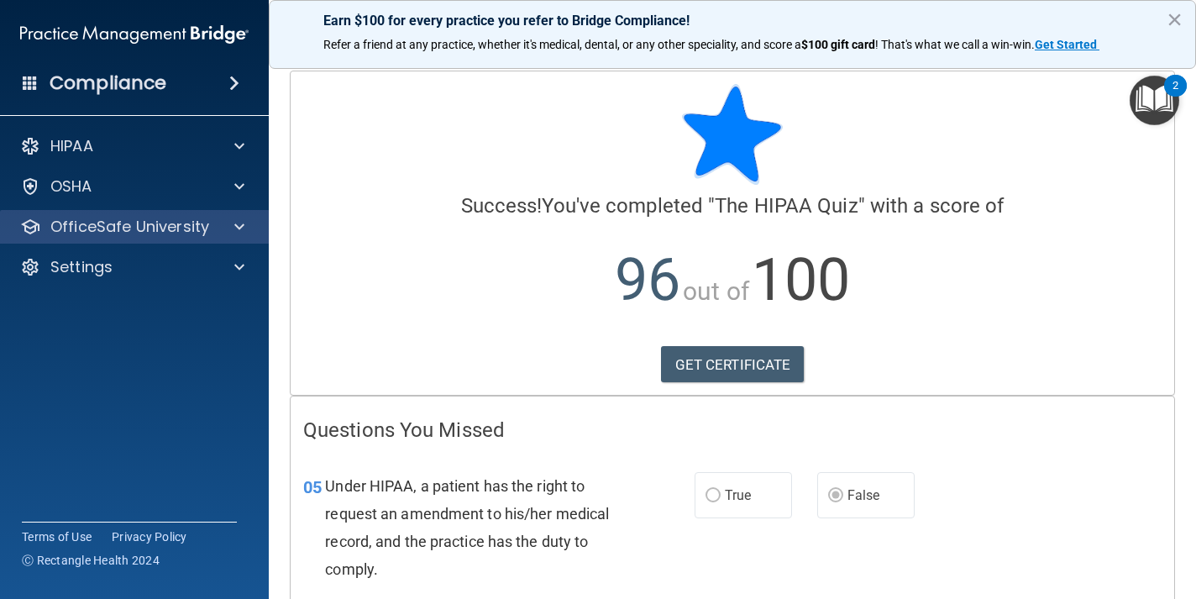
click at [214, 233] on div "OfficeSafe University" at bounding box center [112, 227] width 208 height 20
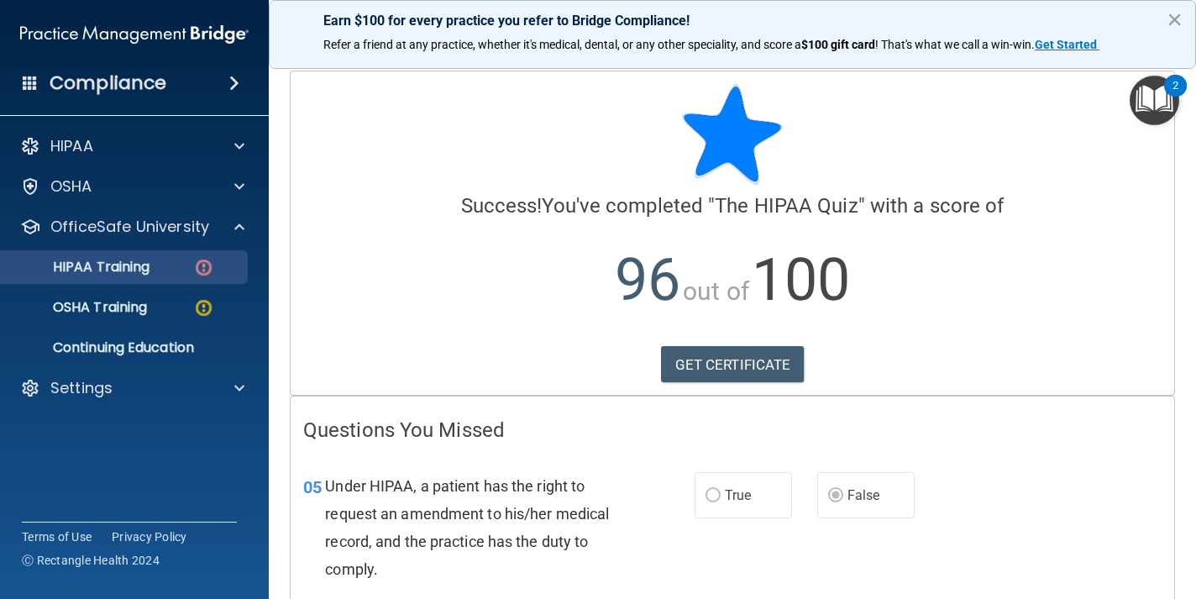
click at [163, 264] on div "HIPAA Training" at bounding box center [125, 267] width 229 height 17
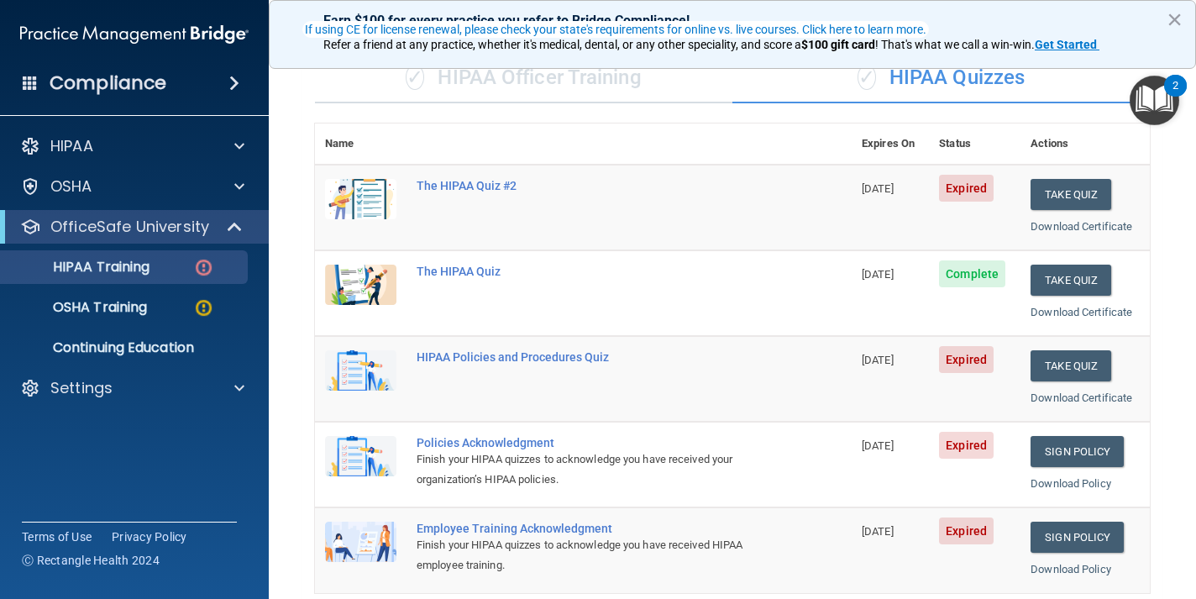
scroll to position [139, 0]
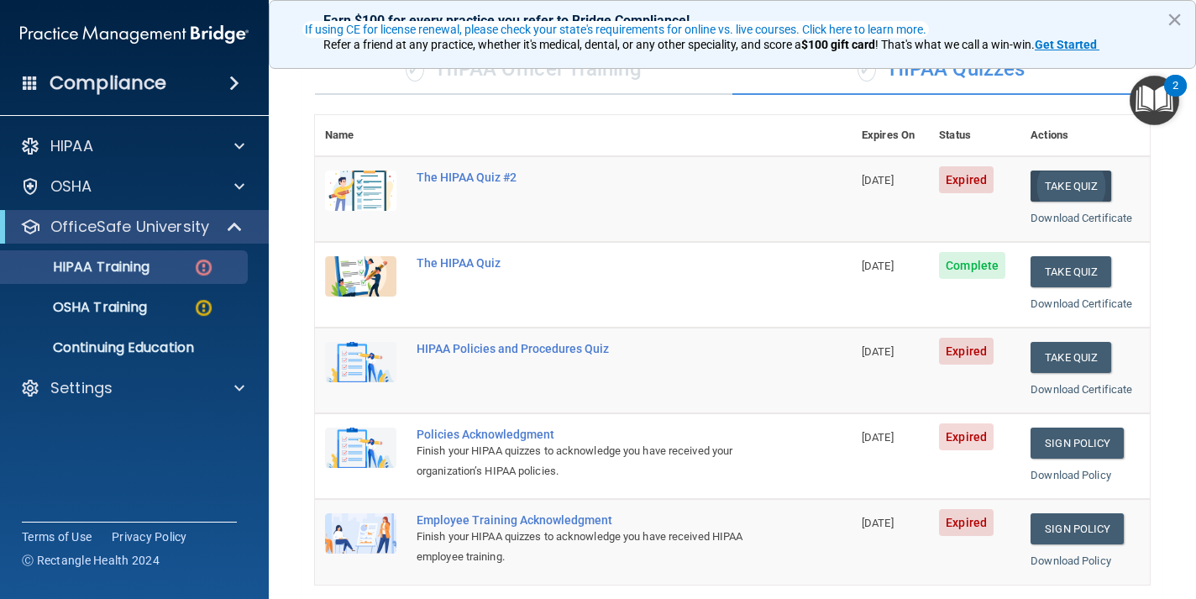
click at [1060, 179] on button "Take Quiz" at bounding box center [1070, 185] width 81 height 31
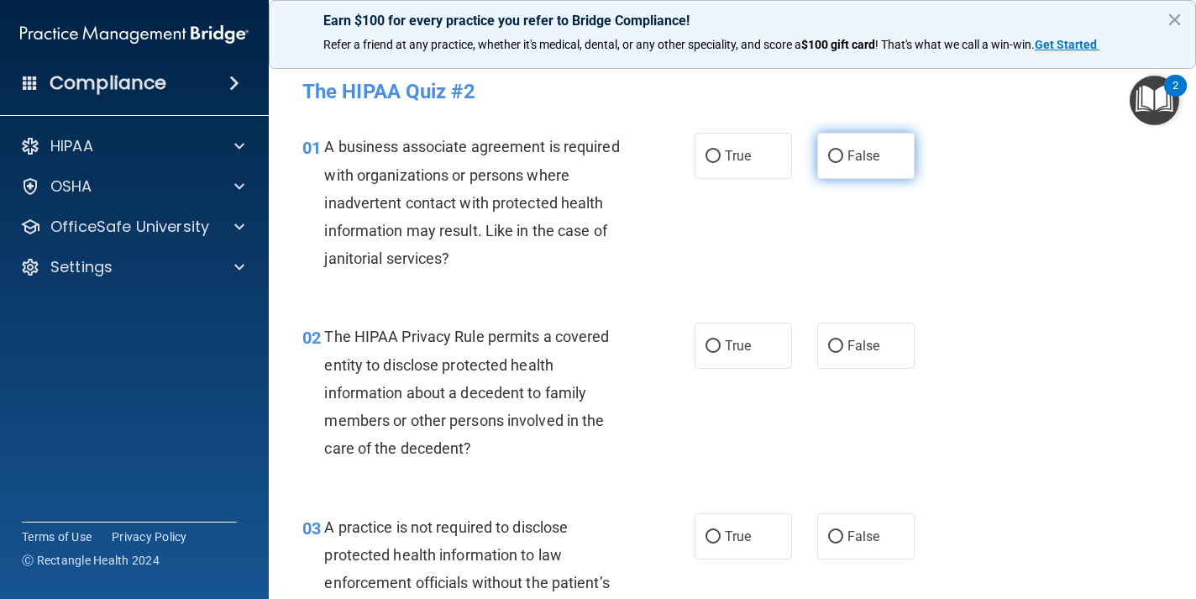
click at [856, 167] on label "False" at bounding box center [865, 156] width 97 height 46
click at [843, 163] on input "False" at bounding box center [835, 156] width 15 height 13
radio input "true"
click at [742, 343] on span "True" at bounding box center [738, 346] width 26 height 16
click at [720, 343] on input "True" at bounding box center [712, 346] width 15 height 13
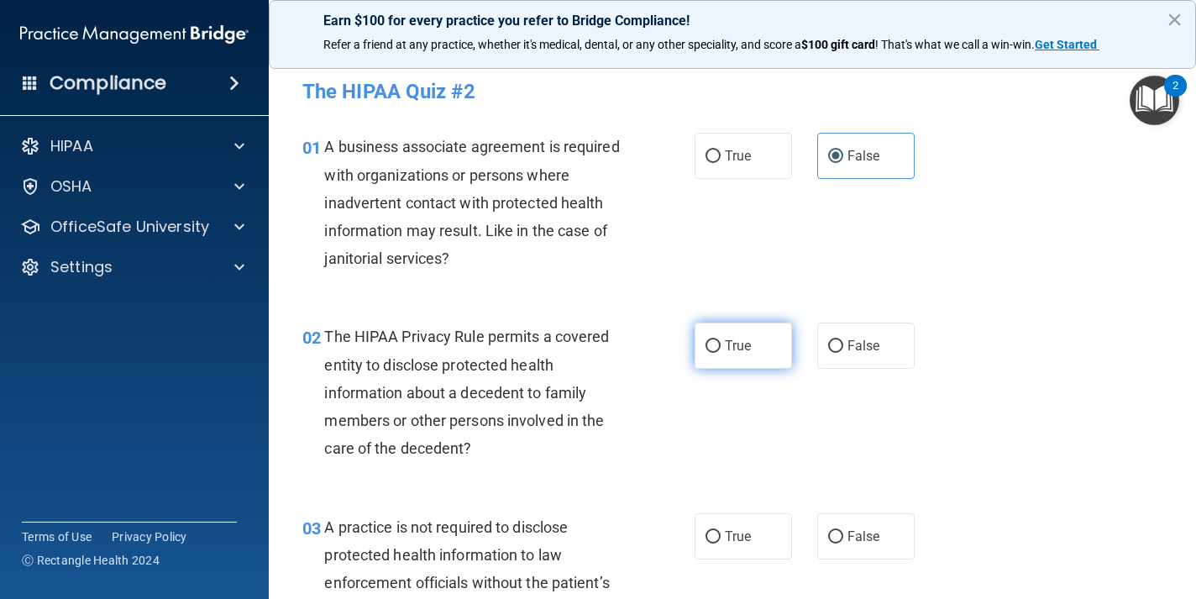
radio input "true"
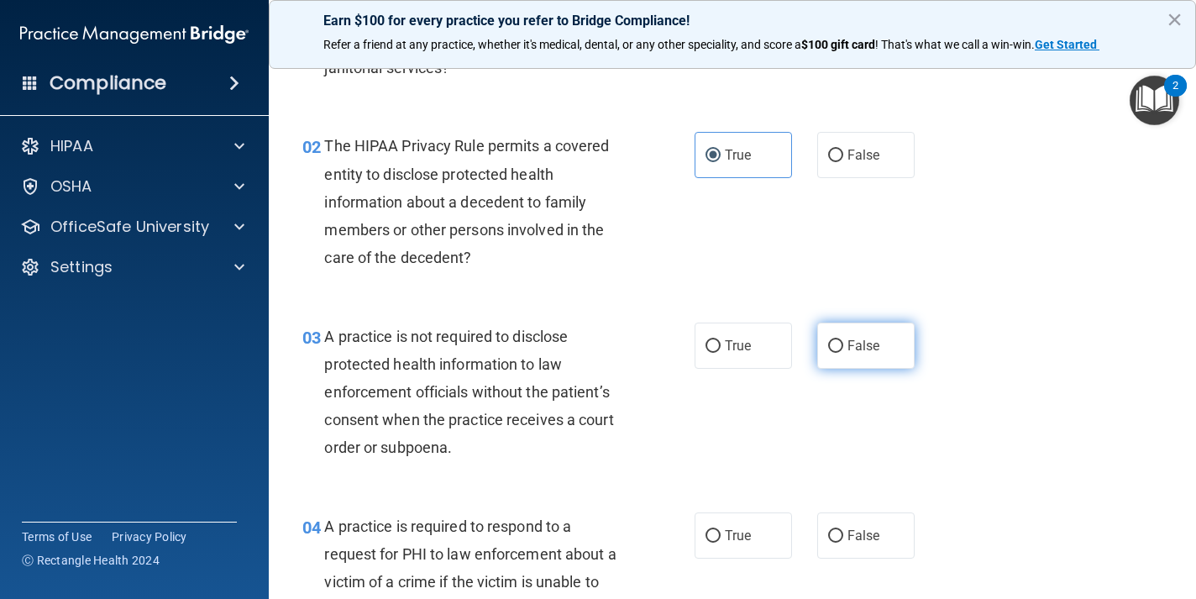
click at [884, 350] on label "False" at bounding box center [865, 345] width 97 height 46
click at [843, 350] on input "False" at bounding box center [835, 346] width 15 height 13
radio input "true"
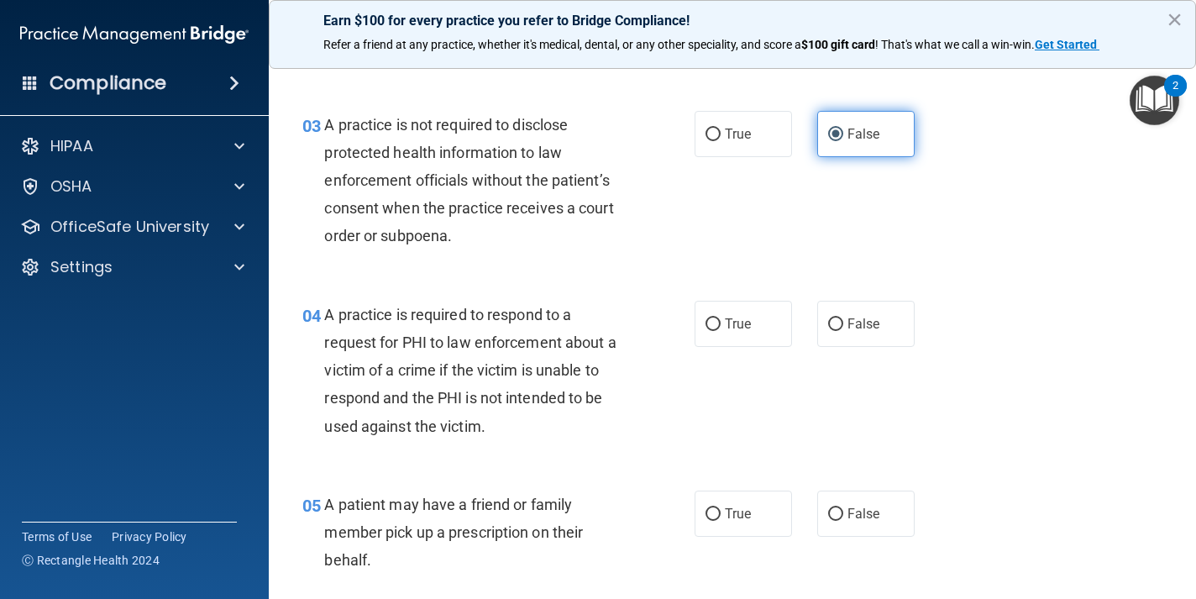
scroll to position [529, 0]
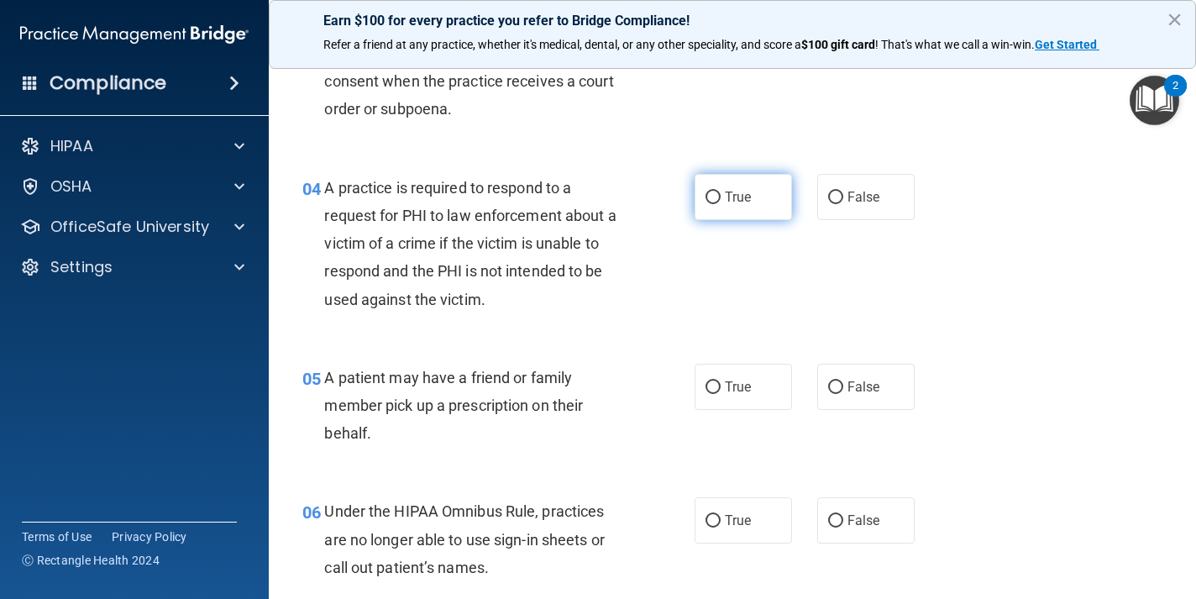
click at [751, 200] on span "True" at bounding box center [738, 197] width 26 height 16
click at [720, 200] on input "True" at bounding box center [712, 197] width 15 height 13
radio input "true"
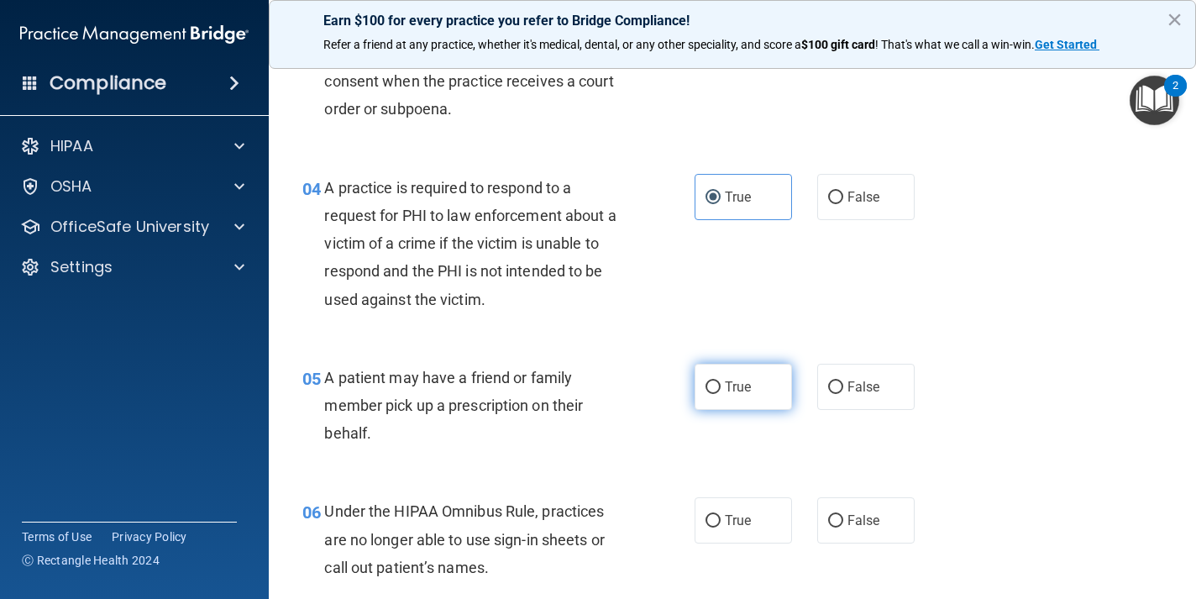
click at [746, 394] on label "True" at bounding box center [742, 387] width 97 height 46
click at [720, 394] on input "True" at bounding box center [712, 387] width 15 height 13
radio input "true"
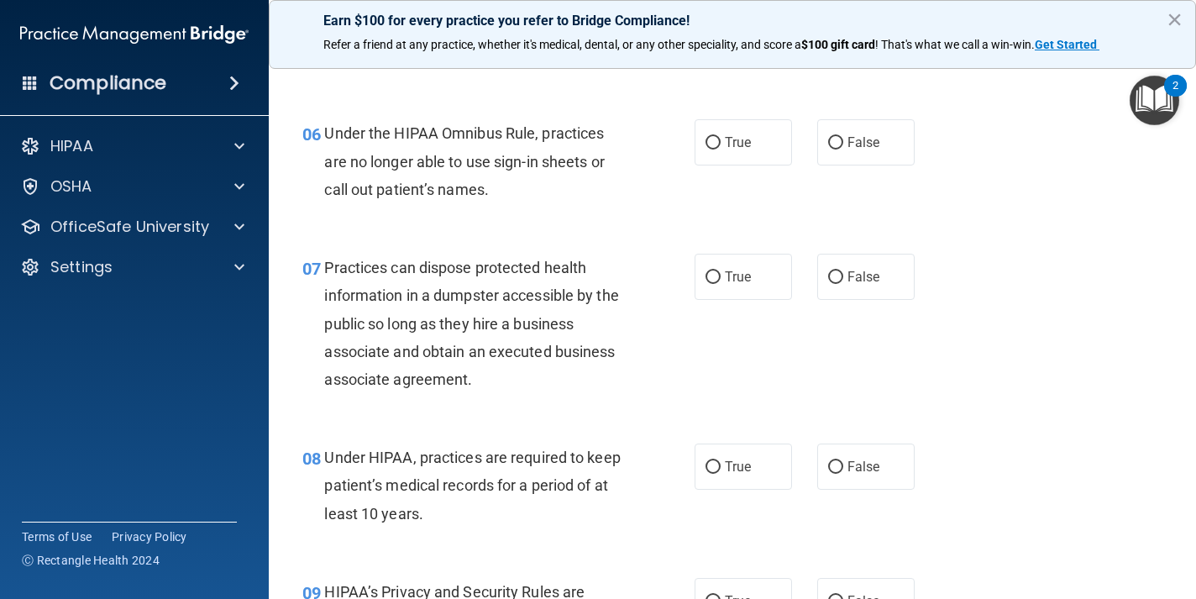
scroll to position [909, 0]
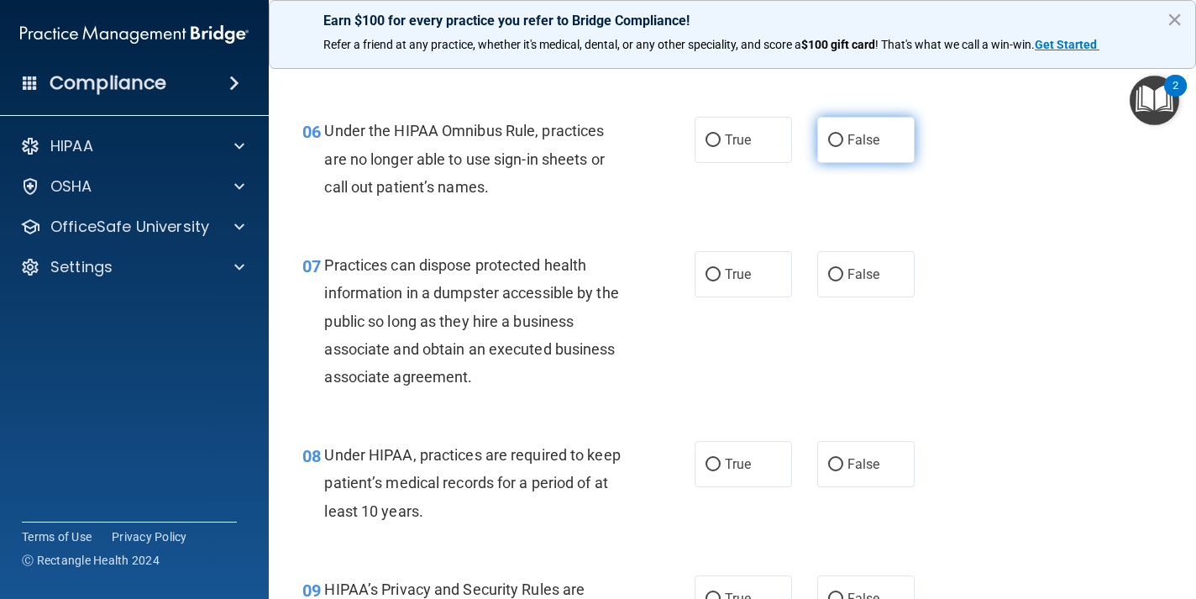
click at [840, 153] on label "False" at bounding box center [865, 140] width 97 height 46
click at [840, 147] on input "False" at bounding box center [835, 140] width 15 height 13
radio input "true"
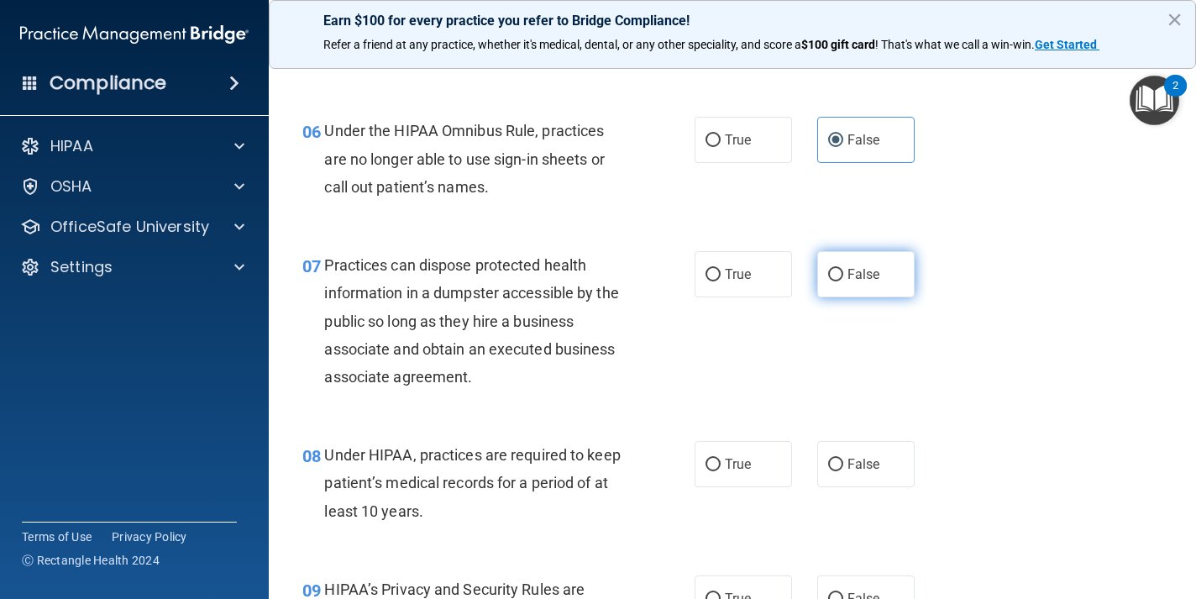
click at [882, 286] on label "False" at bounding box center [865, 274] width 97 height 46
click at [843, 281] on input "False" at bounding box center [835, 275] width 15 height 13
radio input "true"
click at [869, 427] on div "08 Under HIPAA, practices are required to keep patient’s medical records for a …" at bounding box center [732, 487] width 885 height 134
click at [869, 456] on span "False" at bounding box center [863, 464] width 33 height 16
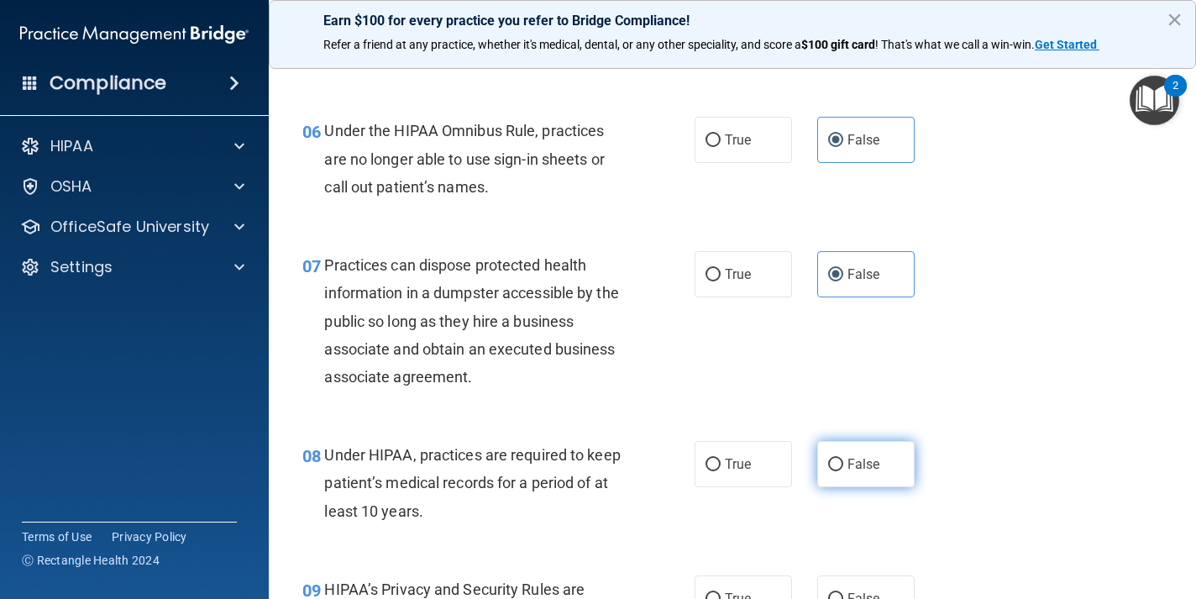
click at [843, 458] on input "False" at bounding box center [835, 464] width 15 height 13
radio input "true"
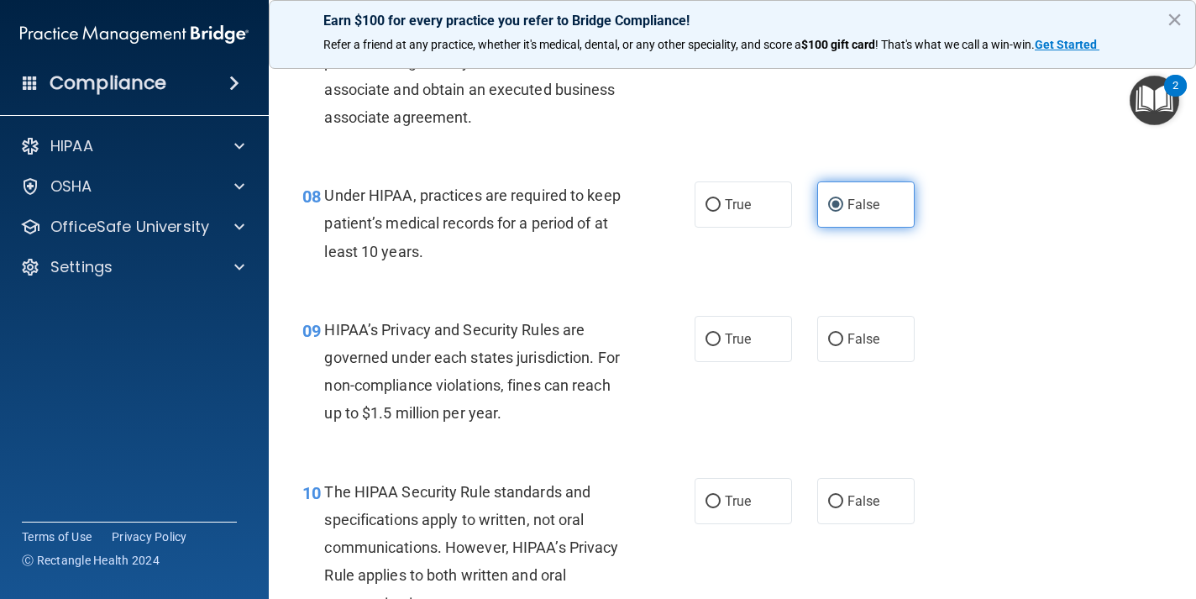
scroll to position [1182, 0]
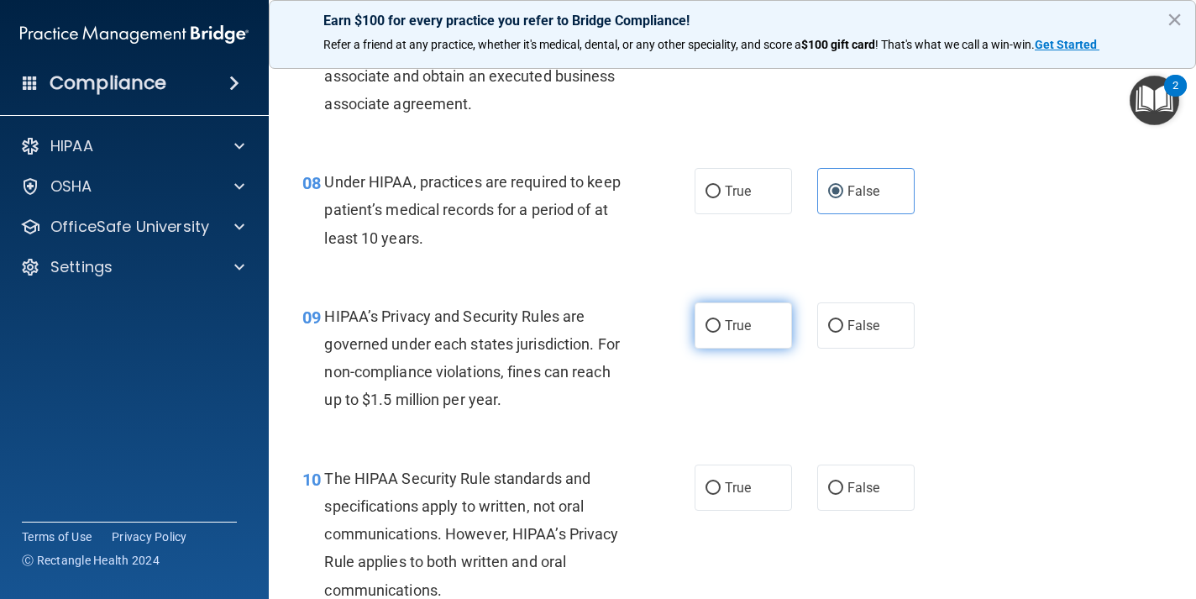
click at [739, 322] on span "True" at bounding box center [738, 325] width 26 height 16
click at [720, 322] on input "True" at bounding box center [712, 326] width 15 height 13
radio input "true"
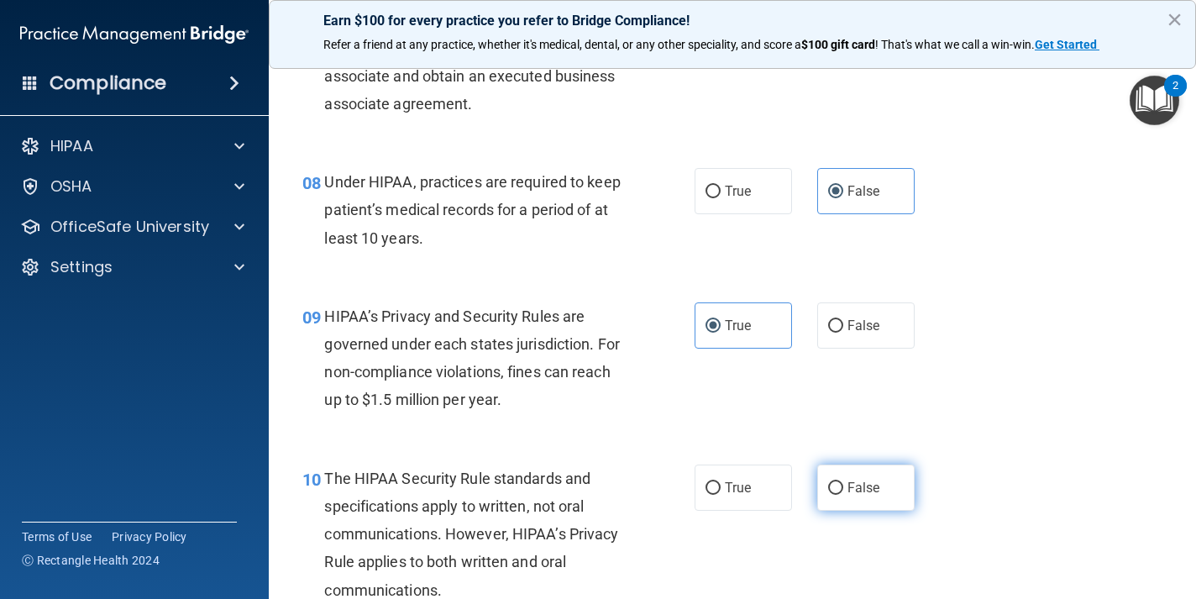
click at [883, 479] on label "False" at bounding box center [865, 487] width 97 height 46
click at [843, 482] on input "False" at bounding box center [835, 488] width 15 height 13
radio input "true"
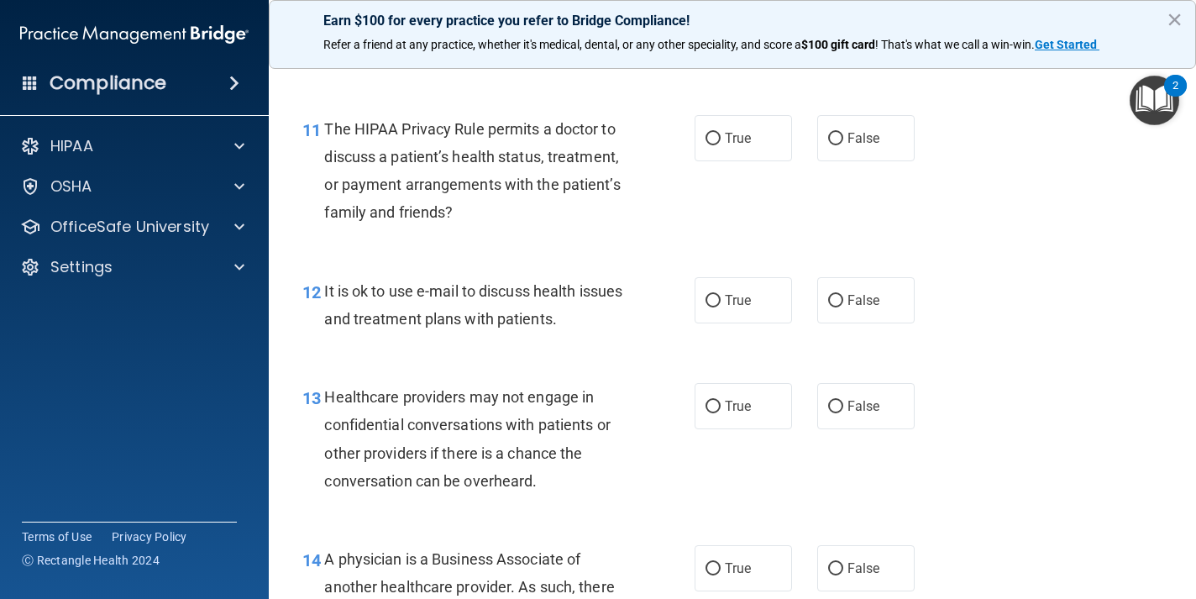
scroll to position [1724, 0]
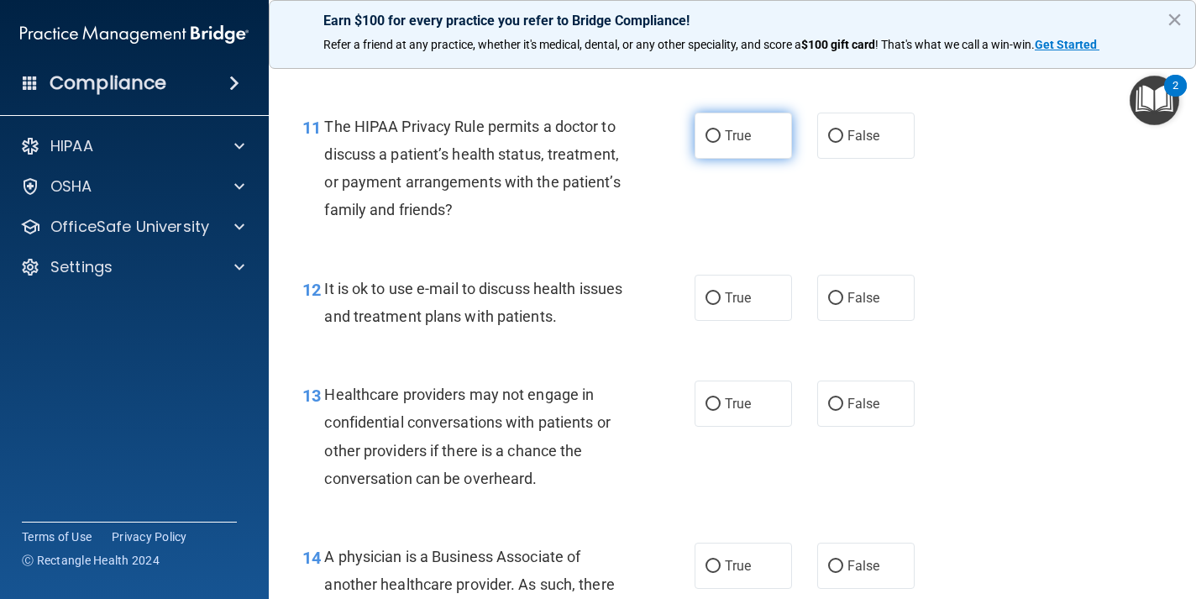
click at [754, 133] on label "True" at bounding box center [742, 136] width 97 height 46
click at [720, 133] on input "True" at bounding box center [712, 136] width 15 height 13
radio input "true"
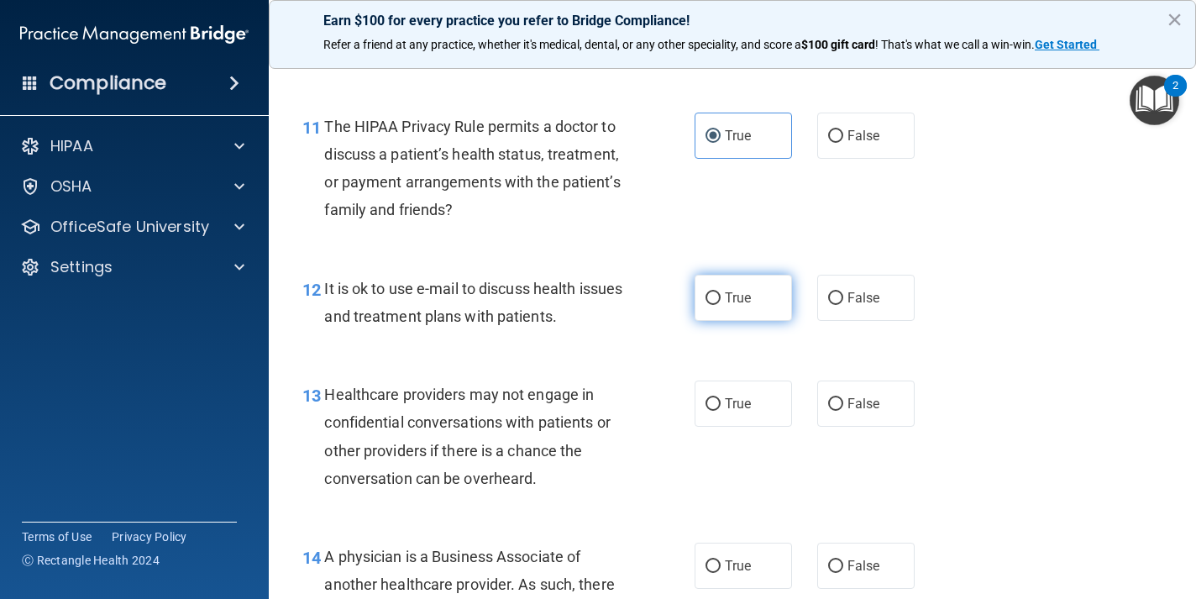
click at [762, 304] on label "True" at bounding box center [742, 298] width 97 height 46
click at [720, 304] on input "True" at bounding box center [712, 298] width 15 height 13
radio input "true"
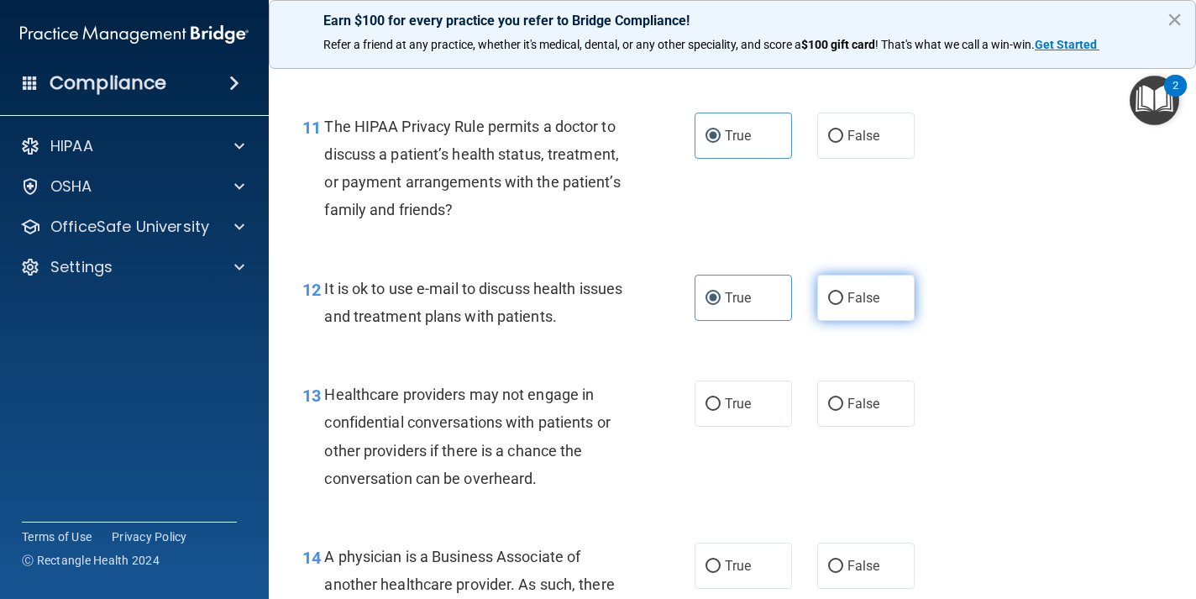
click at [854, 297] on label "False" at bounding box center [865, 298] width 97 height 46
click at [843, 297] on input "False" at bounding box center [835, 298] width 15 height 13
radio input "true"
radio input "false"
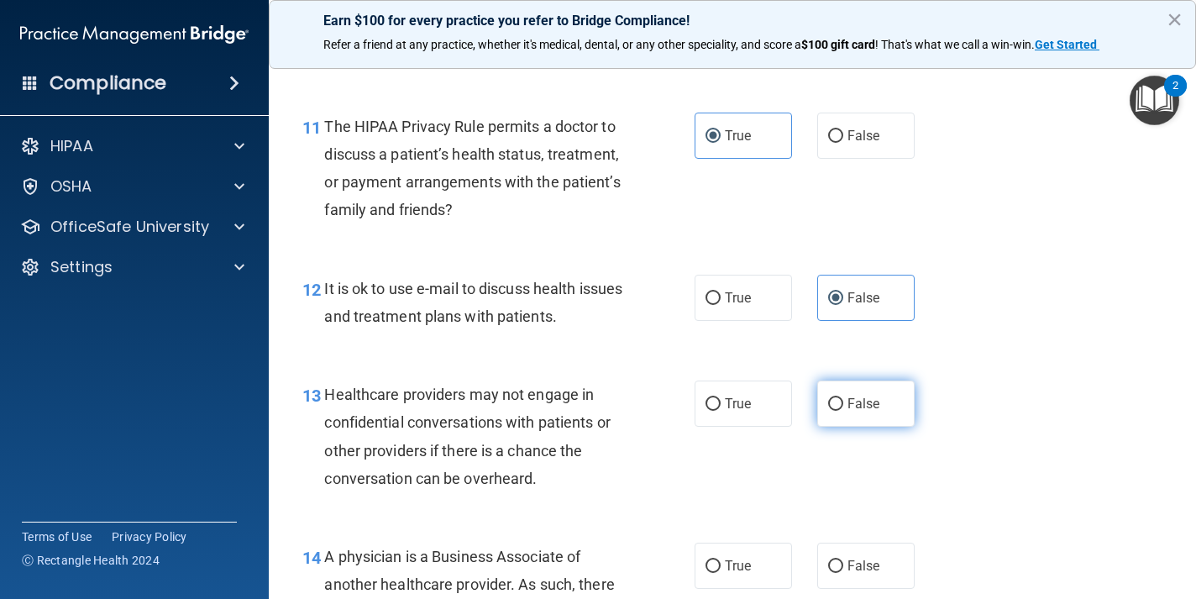
click at [854, 395] on span "False" at bounding box center [863, 403] width 33 height 16
click at [843, 398] on input "False" at bounding box center [835, 404] width 15 height 13
radio input "true"
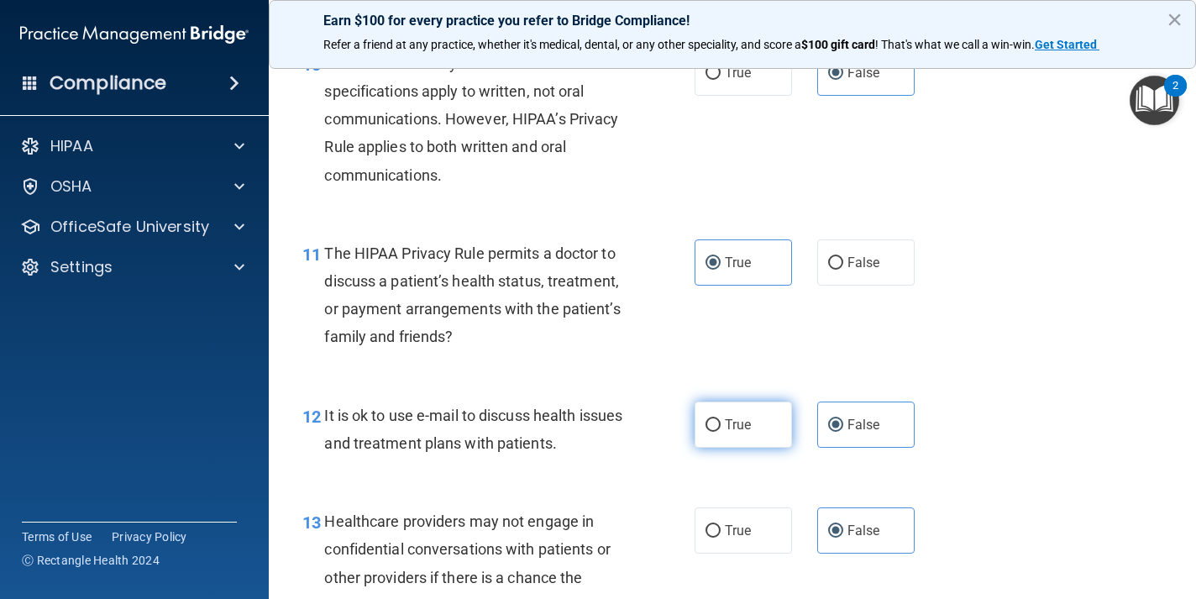
click at [757, 411] on label "True" at bounding box center [742, 424] width 97 height 46
click at [720, 419] on input "True" at bounding box center [712, 425] width 15 height 13
radio input "true"
radio input "false"
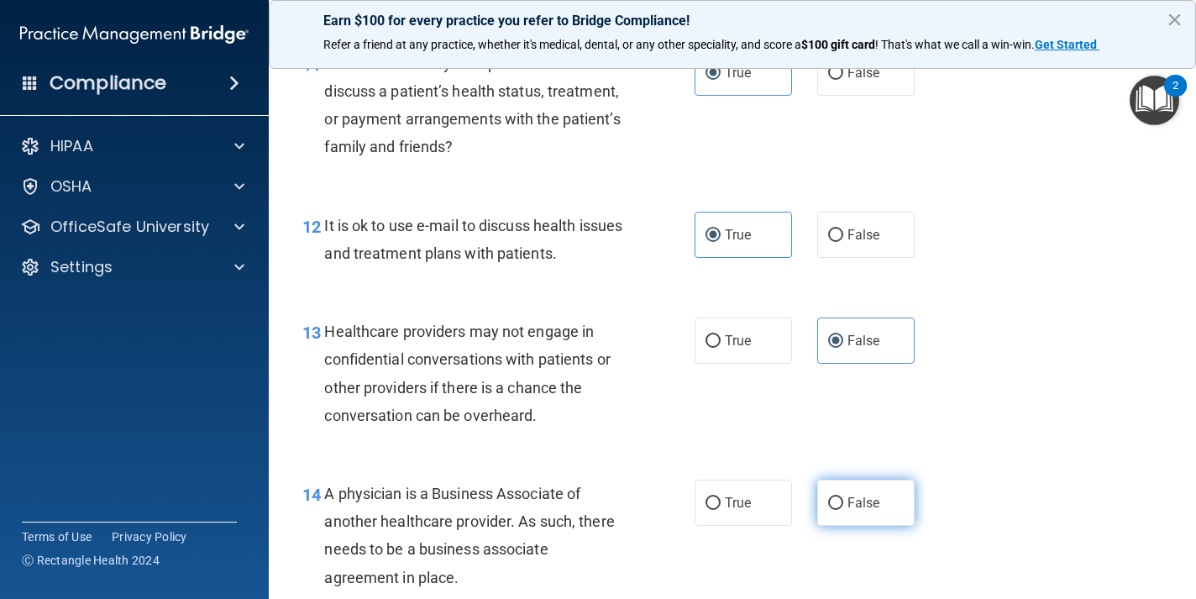
click at [830, 497] on input "False" at bounding box center [835, 503] width 15 height 13
radio input "true"
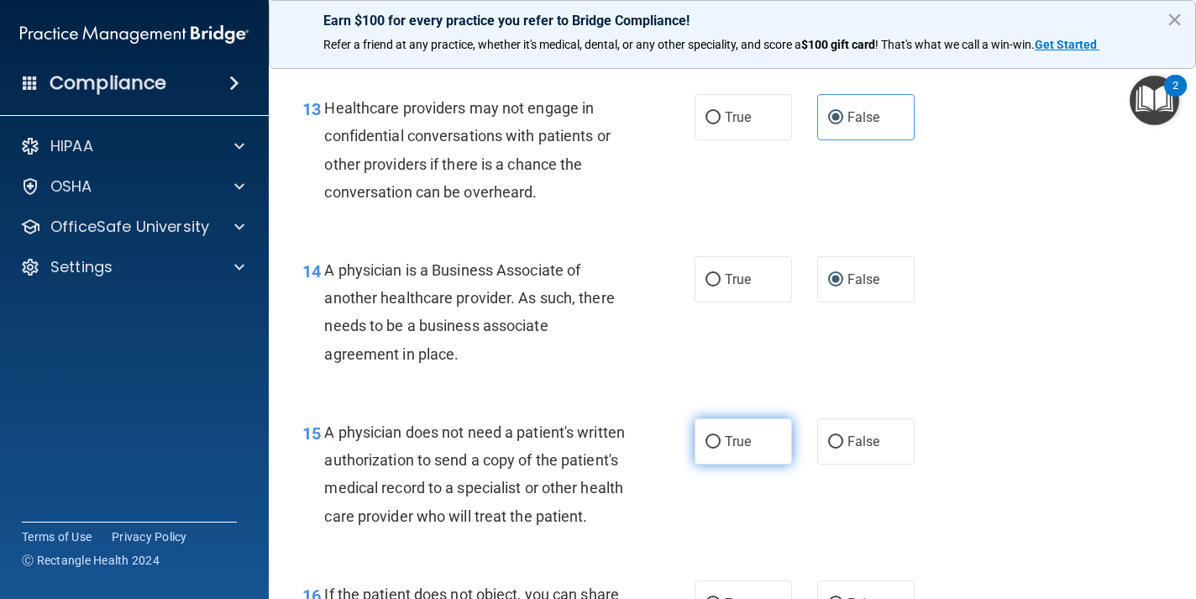
click at [739, 438] on label "True" at bounding box center [742, 441] width 97 height 46
click at [720, 438] on input "True" at bounding box center [712, 442] width 15 height 13
radio input "true"
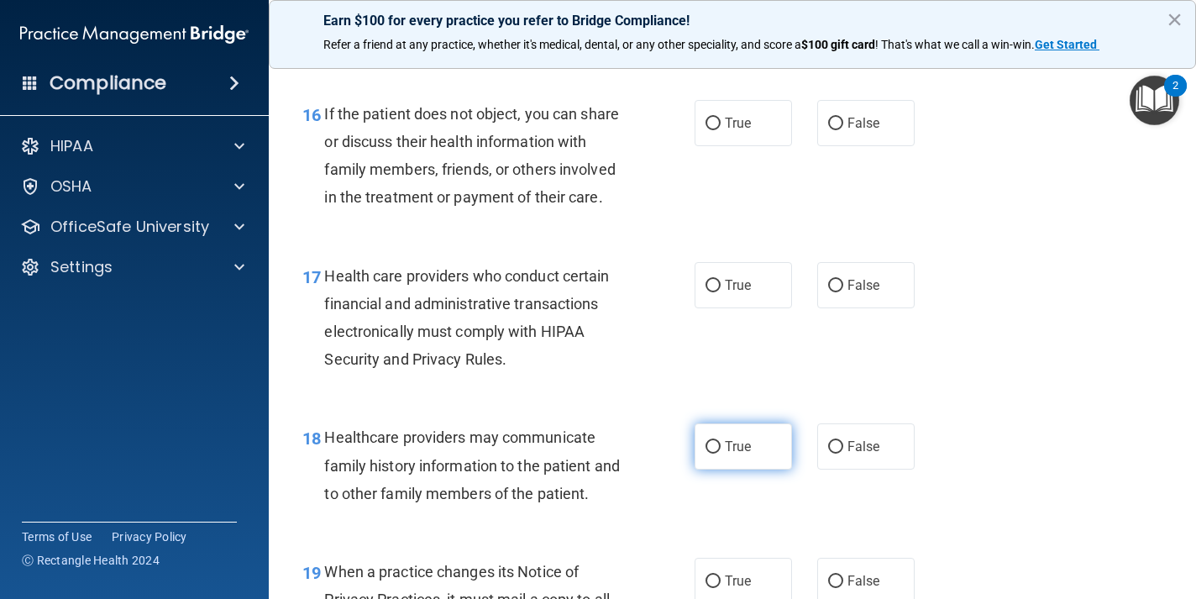
scroll to position [2494, 0]
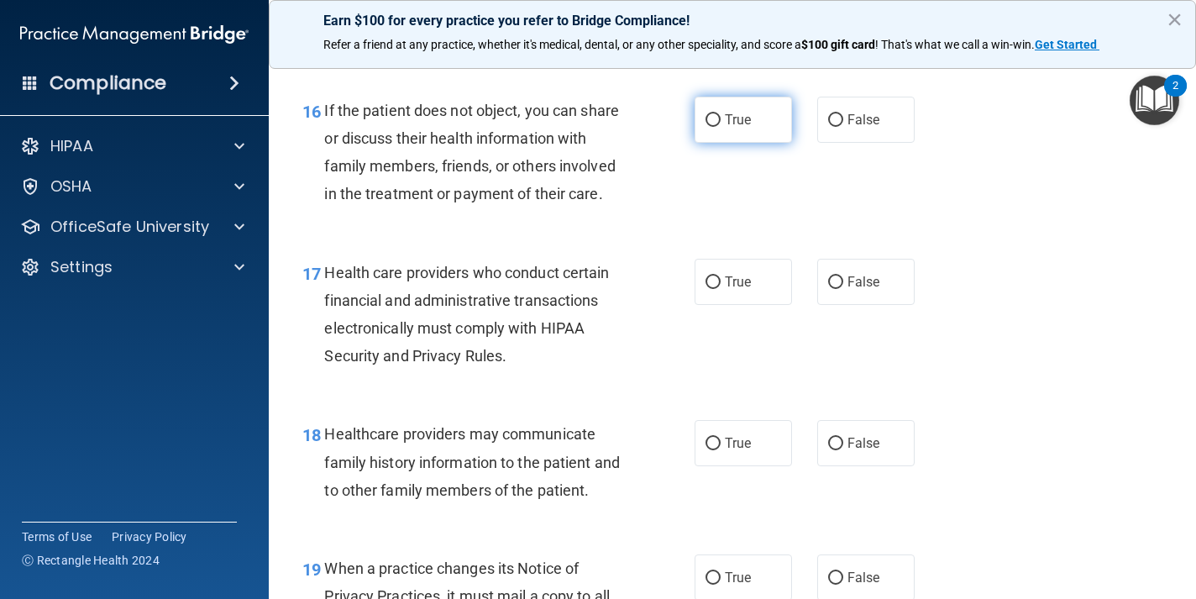
click at [751, 128] on span "True" at bounding box center [738, 120] width 26 height 16
click at [720, 127] on input "True" at bounding box center [712, 120] width 15 height 13
radio input "true"
click at [751, 290] on span "True" at bounding box center [738, 282] width 26 height 16
click at [720, 289] on input "True" at bounding box center [712, 282] width 15 height 13
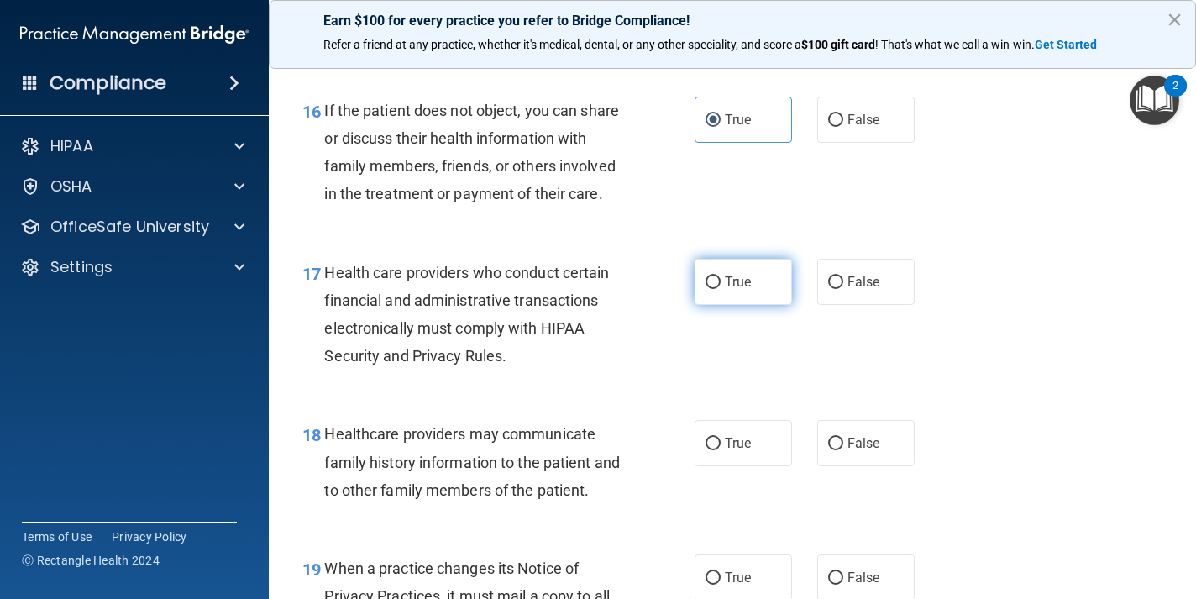
radio input "true"
click at [749, 451] on span "True" at bounding box center [738, 443] width 26 height 16
click at [720, 450] on input "True" at bounding box center [712, 443] width 15 height 13
radio input "true"
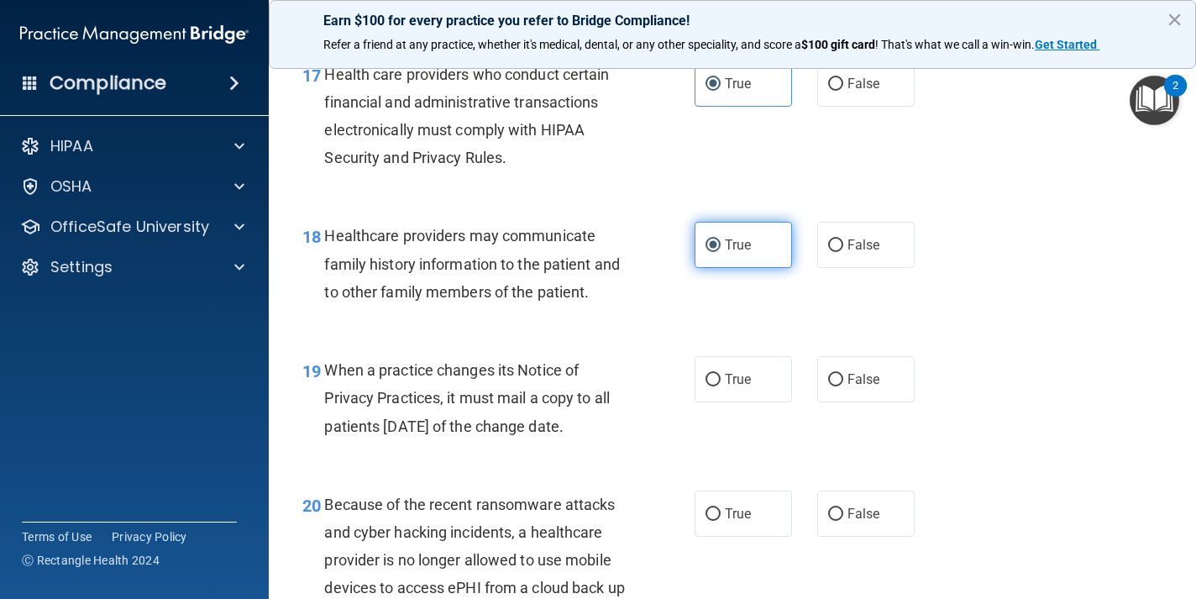
scroll to position [2899, 0]
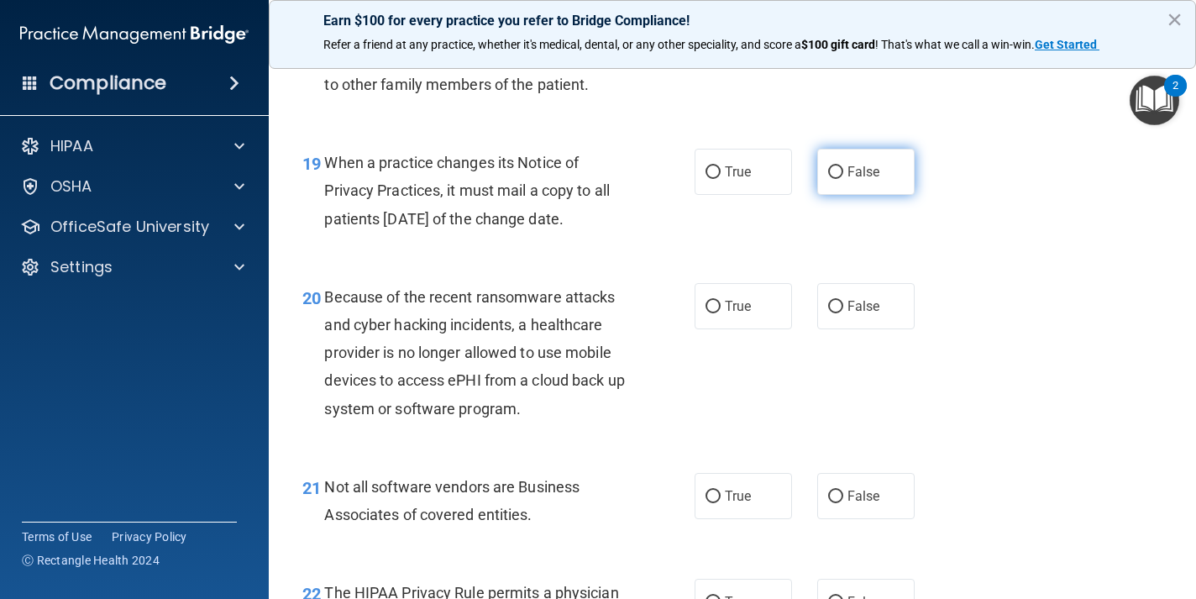
click at [870, 180] on span "False" at bounding box center [863, 172] width 33 height 16
click at [843, 179] on input "False" at bounding box center [835, 172] width 15 height 13
radio input "true"
click at [869, 314] on span "False" at bounding box center [863, 306] width 33 height 16
click at [843, 313] on input "False" at bounding box center [835, 307] width 15 height 13
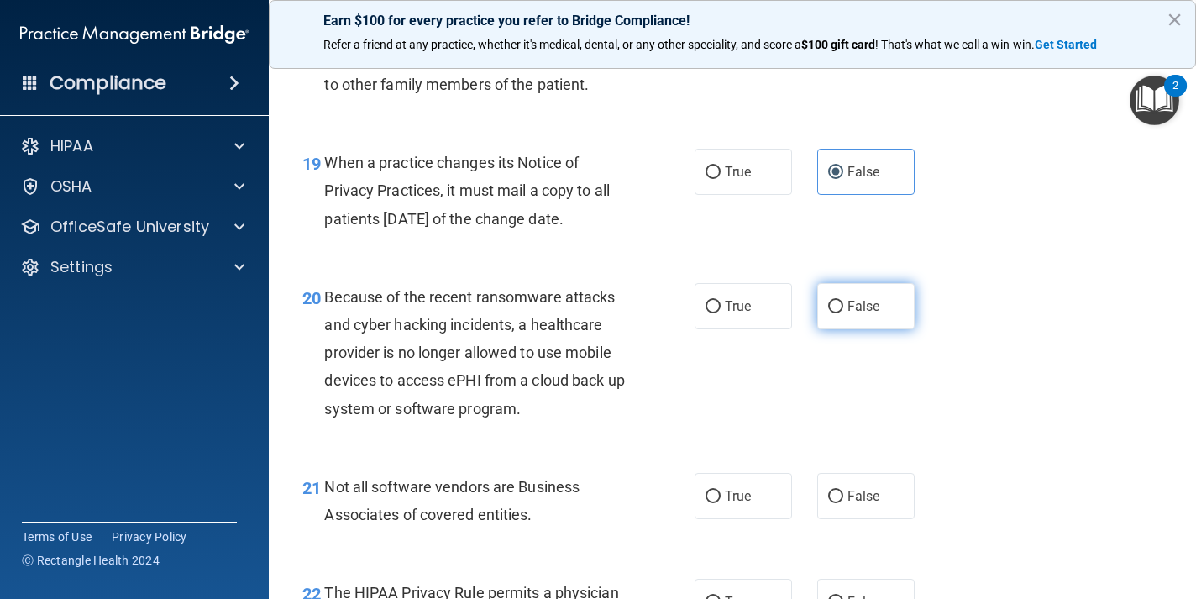
radio input "true"
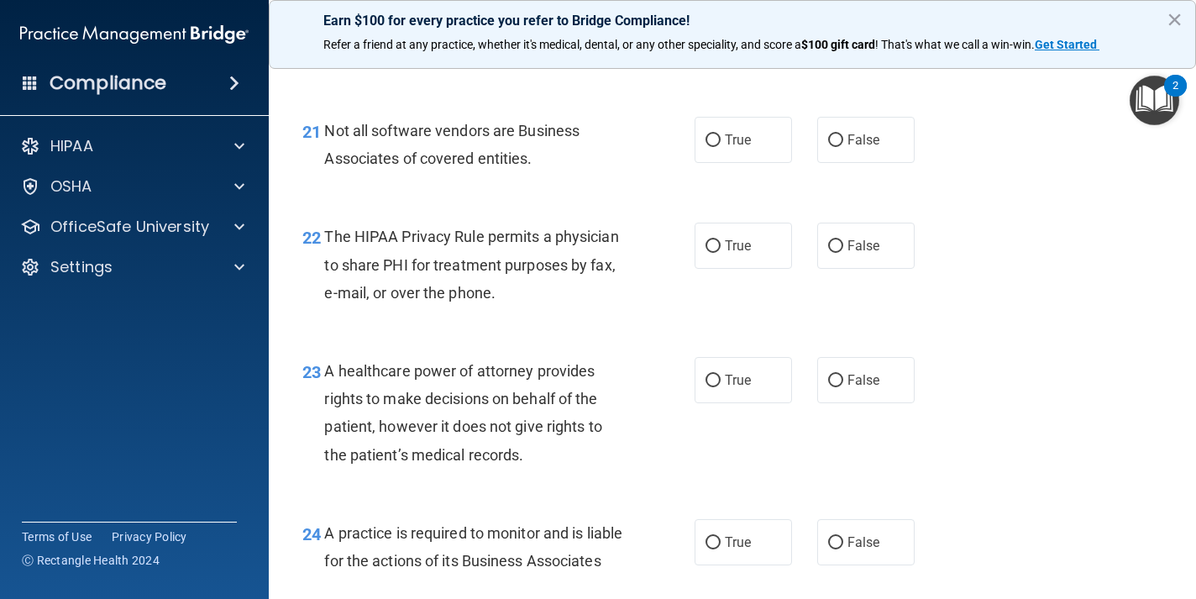
scroll to position [3275, 0]
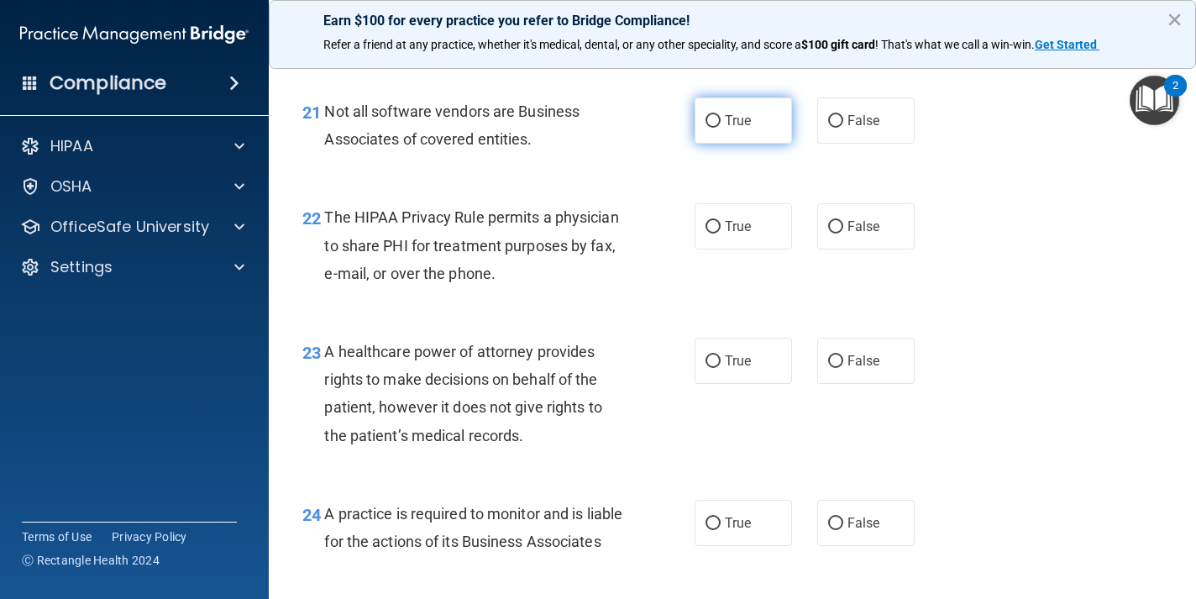
click at [767, 125] on label "True" at bounding box center [742, 120] width 97 height 46
click at [720, 125] on input "True" at bounding box center [712, 121] width 15 height 13
radio input "true"
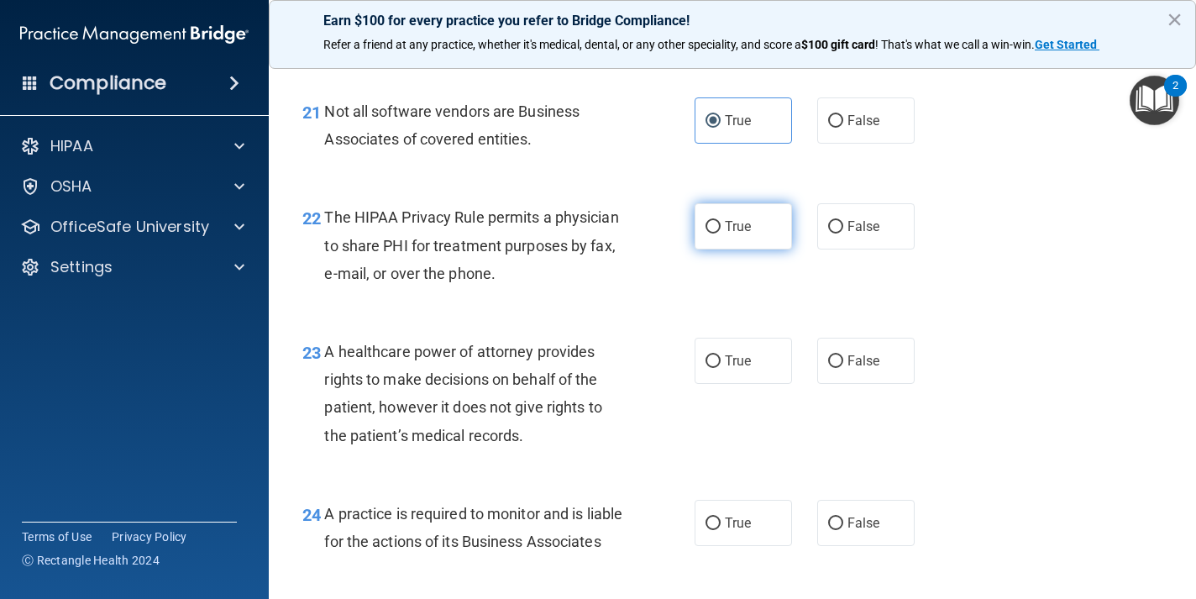
click at [766, 244] on label "True" at bounding box center [742, 226] width 97 height 46
click at [720, 233] on input "True" at bounding box center [712, 227] width 15 height 13
radio input "true"
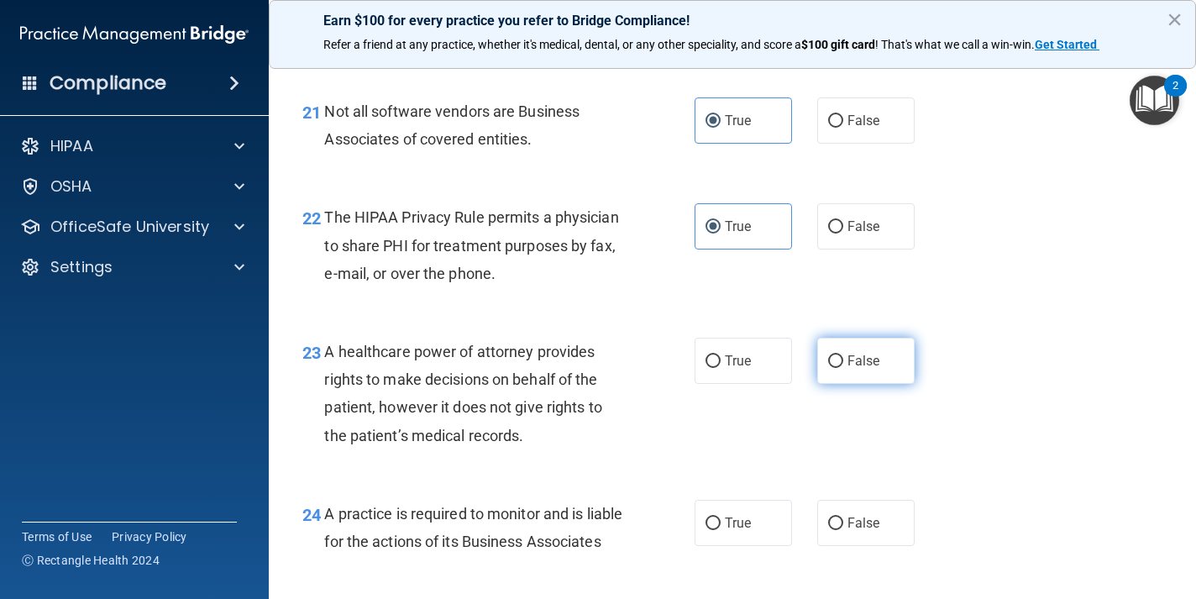
click at [846, 349] on label "False" at bounding box center [865, 361] width 97 height 46
click at [843, 355] on input "False" at bounding box center [835, 361] width 15 height 13
radio input "true"
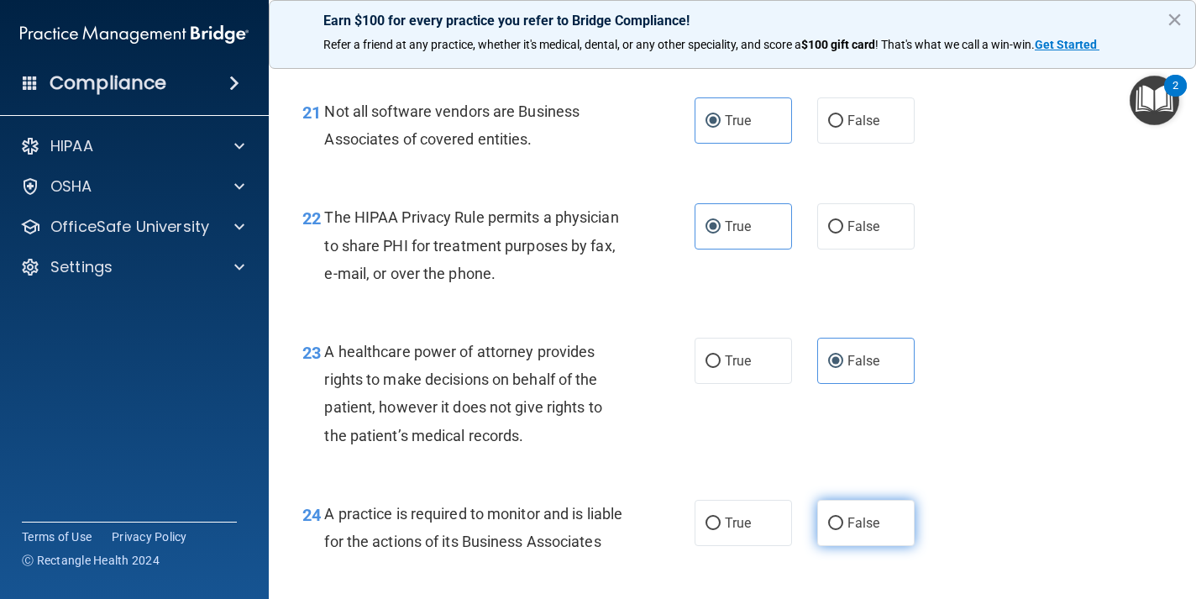
click at [842, 526] on label "False" at bounding box center [865, 523] width 97 height 46
click at [842, 526] on input "False" at bounding box center [835, 523] width 15 height 13
radio input "true"
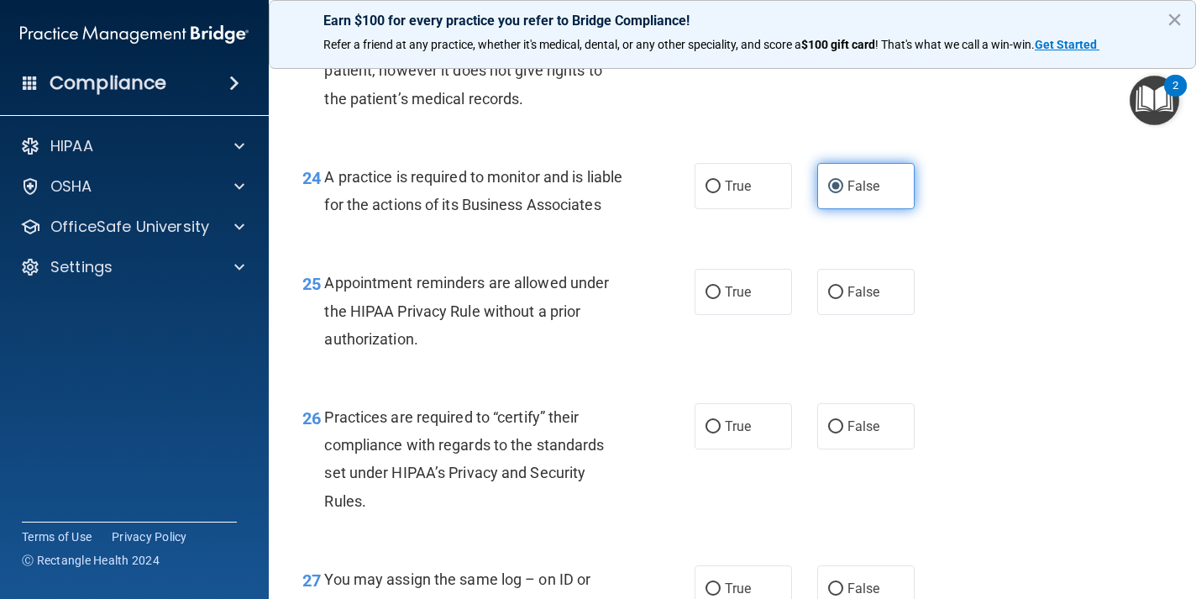
scroll to position [3649, 0]
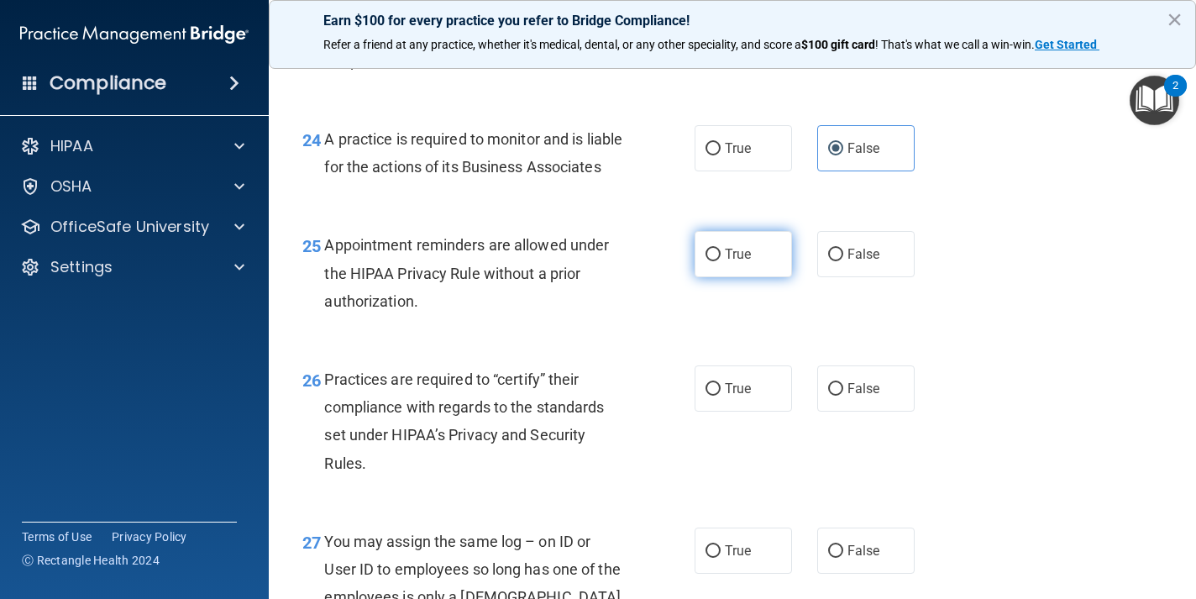
click at [773, 277] on label "True" at bounding box center [742, 254] width 97 height 46
click at [720, 261] on input "True" at bounding box center [712, 255] width 15 height 13
radio input "true"
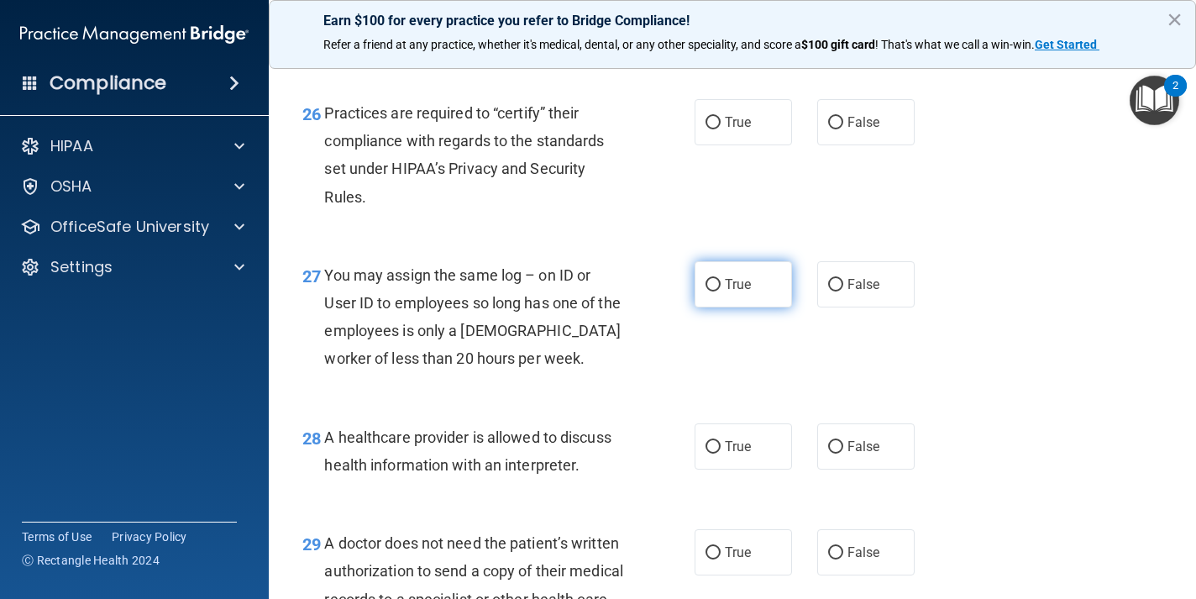
scroll to position [3962, 0]
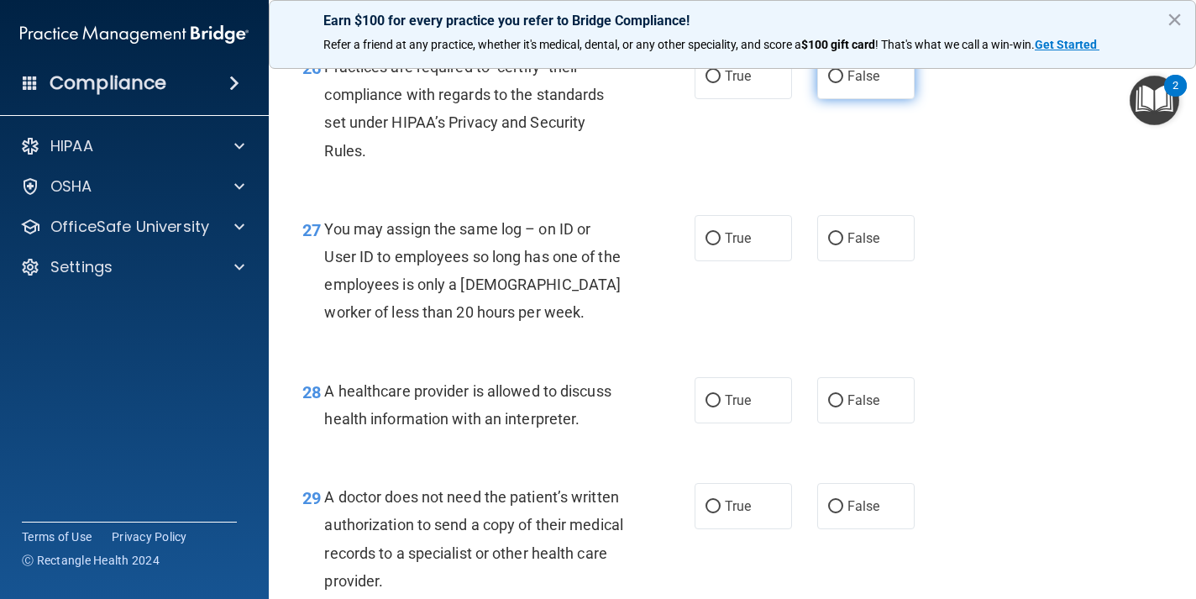
click at [887, 99] on label "False" at bounding box center [865, 76] width 97 height 46
click at [843, 83] on input "False" at bounding box center [835, 77] width 15 height 13
radio input "true"
click at [881, 261] on label "False" at bounding box center [865, 238] width 97 height 46
click at [843, 245] on input "False" at bounding box center [835, 239] width 15 height 13
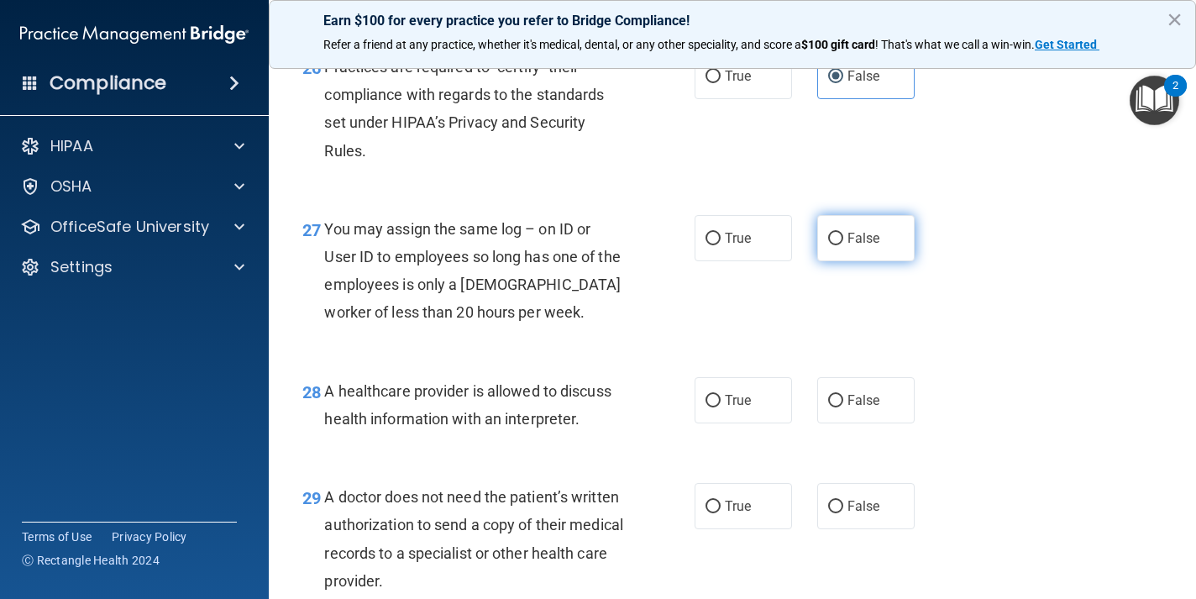
radio input "true"
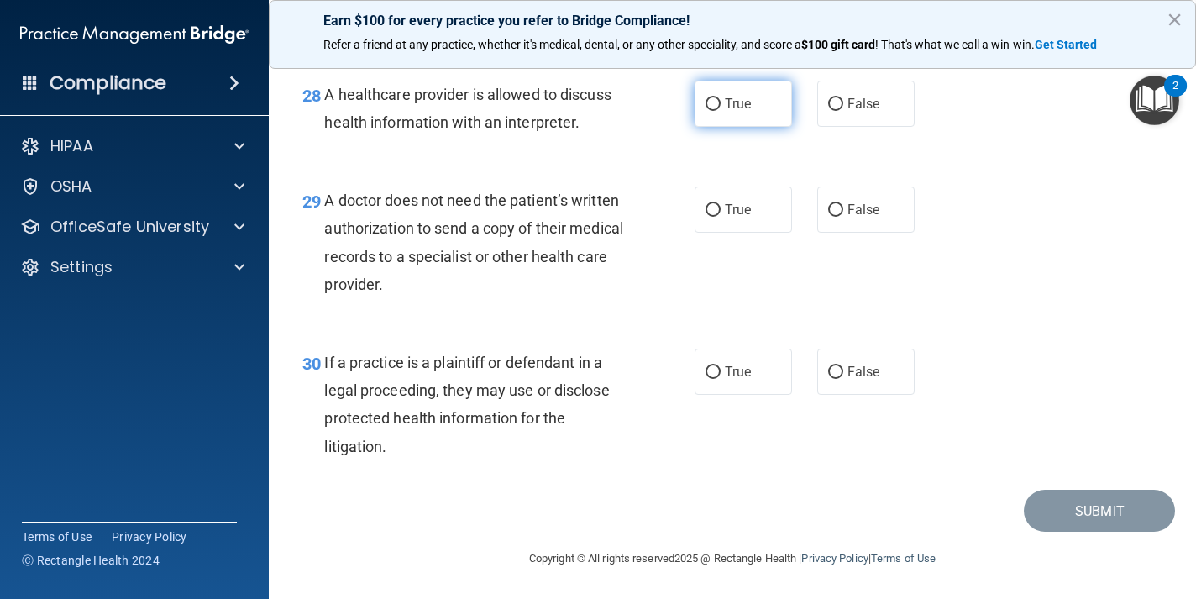
scroll to position [4292, 0]
click at [765, 120] on label "True" at bounding box center [742, 104] width 97 height 46
click at [720, 111] on input "True" at bounding box center [712, 104] width 15 height 13
radio input "true"
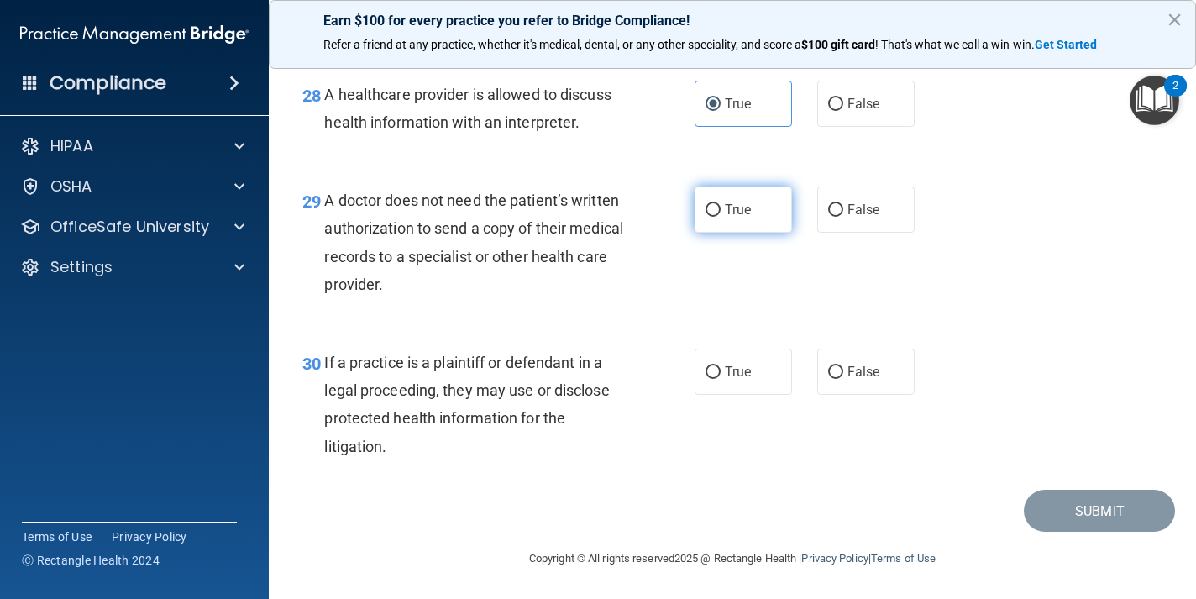
click at [765, 218] on label "True" at bounding box center [742, 209] width 97 height 46
click at [720, 217] on input "True" at bounding box center [712, 210] width 15 height 13
radio input "true"
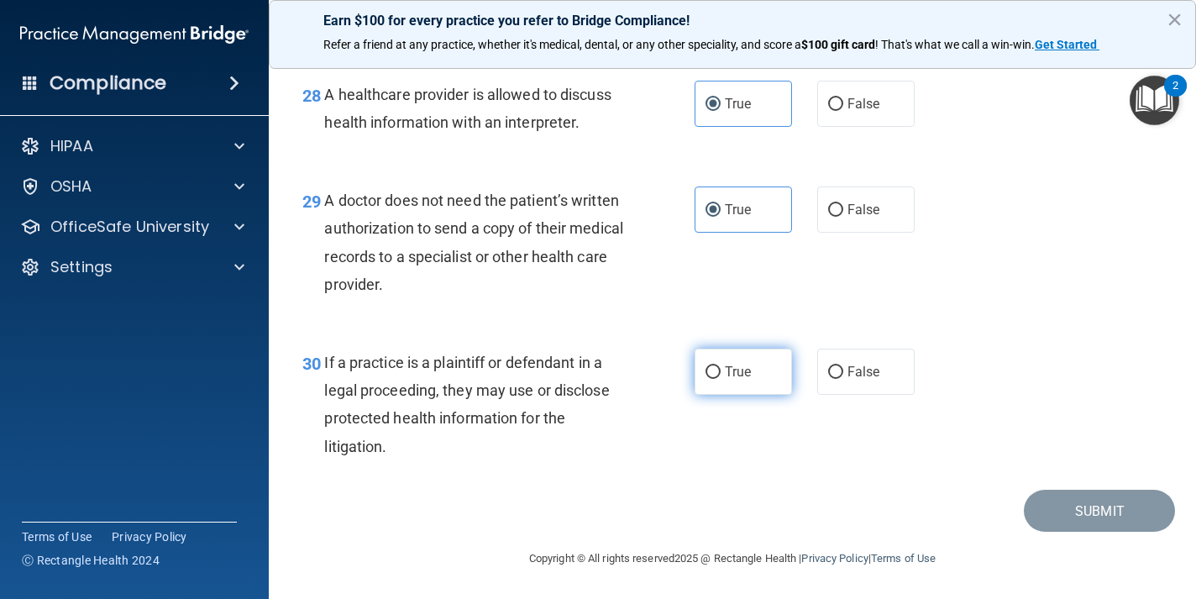
click at [752, 393] on label "True" at bounding box center [742, 371] width 97 height 46
click at [720, 379] on input "True" at bounding box center [712, 372] width 15 height 13
radio input "true"
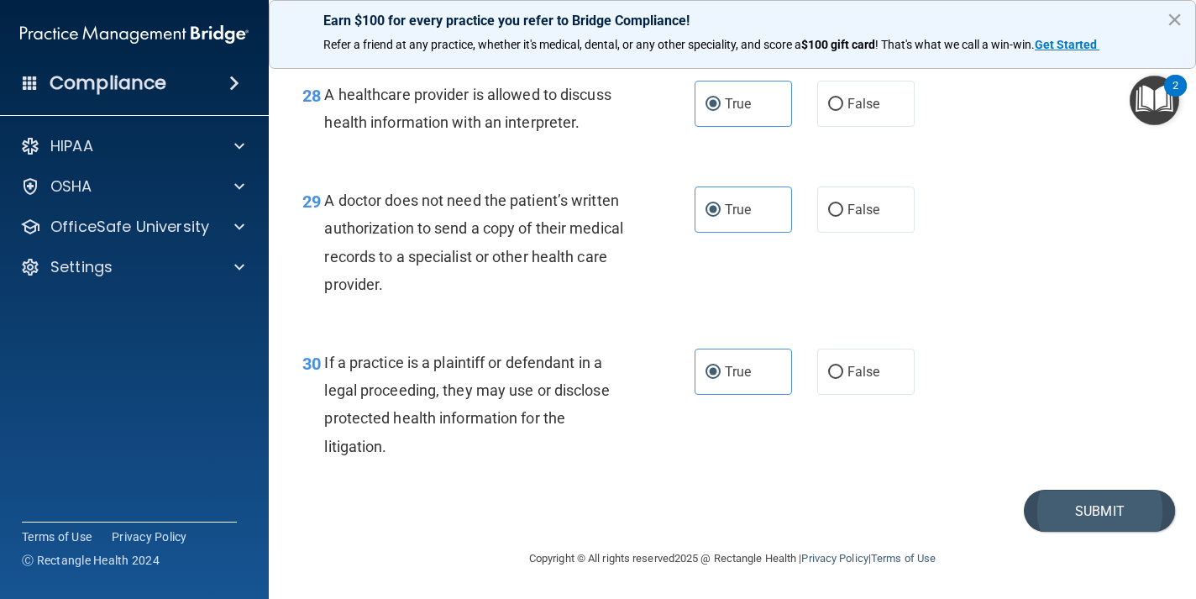
click at [1094, 506] on button "Submit" at bounding box center [1099, 511] width 151 height 43
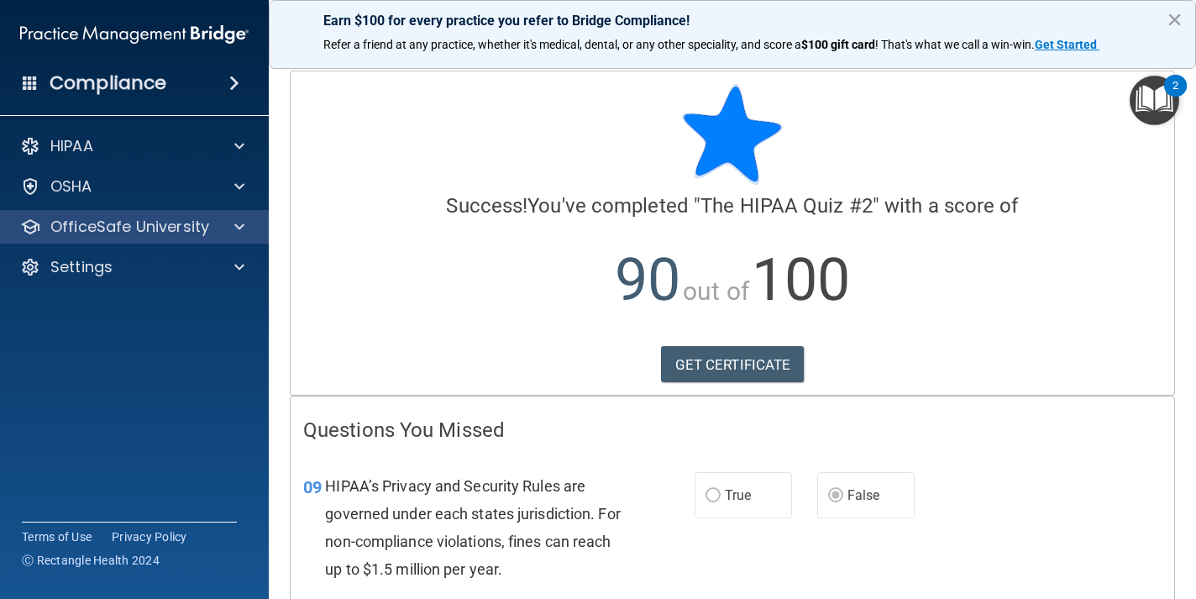
click at [217, 230] on div at bounding box center [237, 227] width 42 height 20
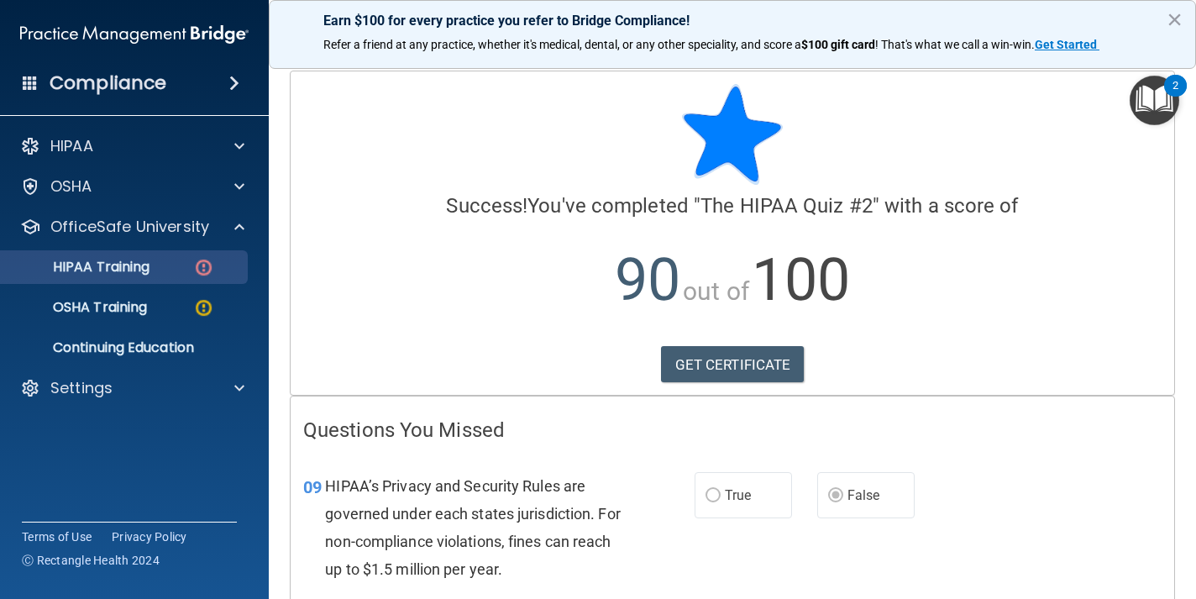
click at [143, 265] on p "HIPAA Training" at bounding box center [80, 267] width 139 height 17
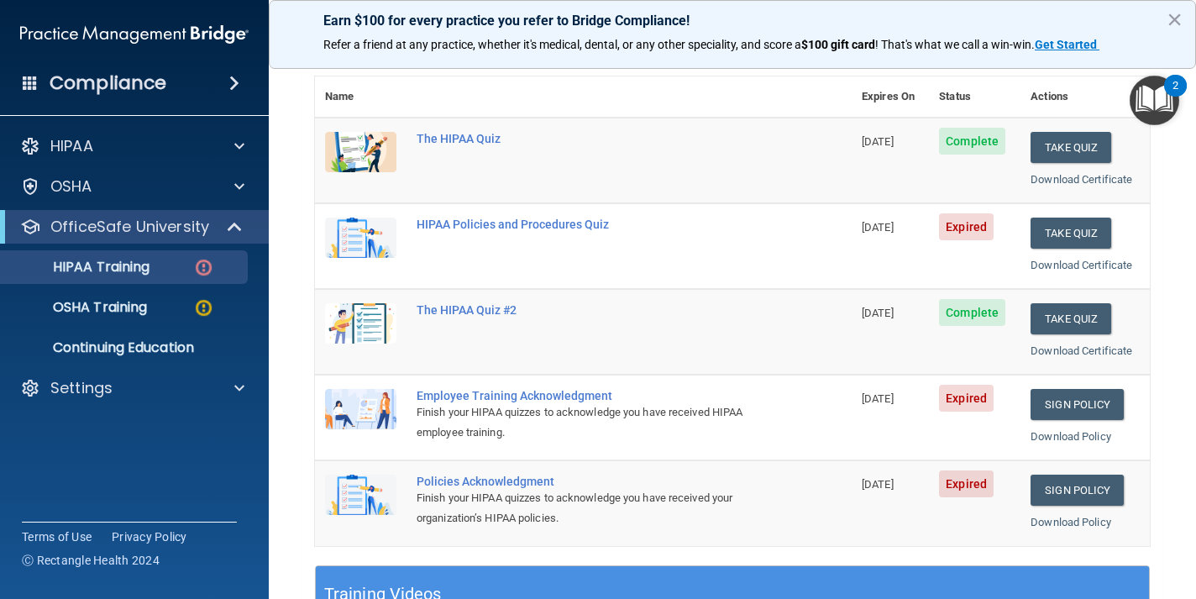
scroll to position [181, 0]
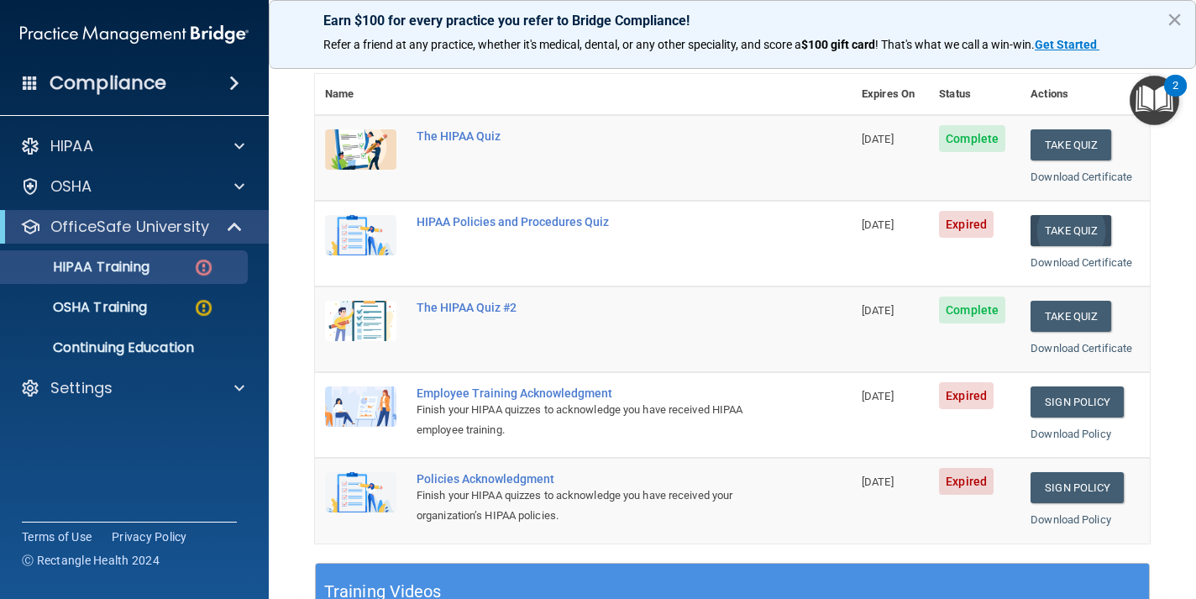
click at [1064, 224] on button "Take Quiz" at bounding box center [1070, 230] width 81 height 31
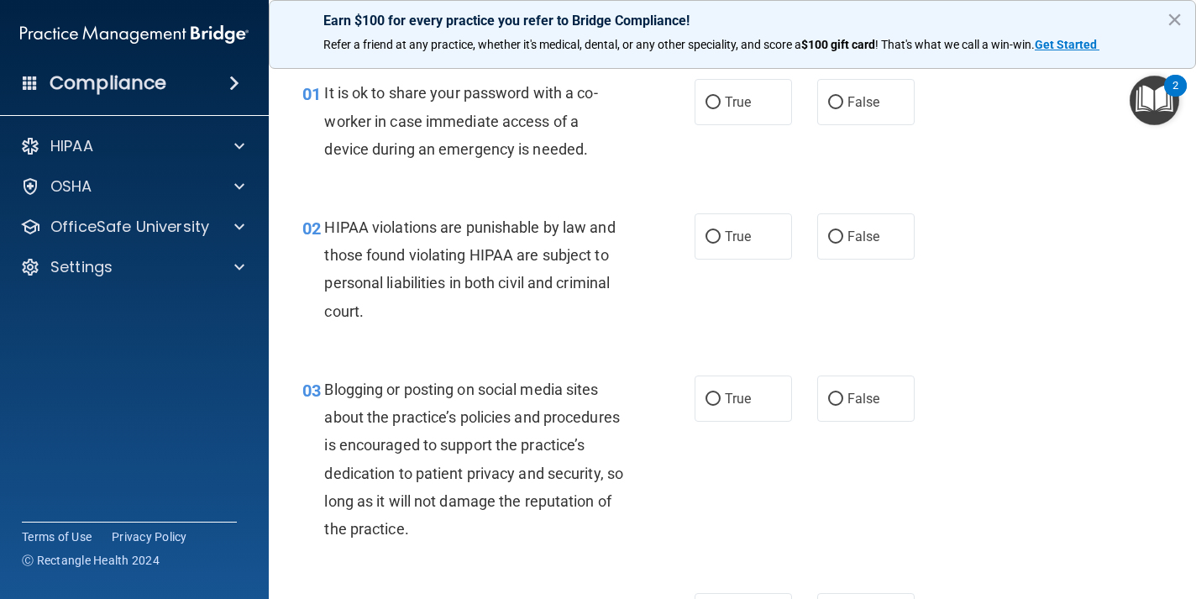
scroll to position [29, 0]
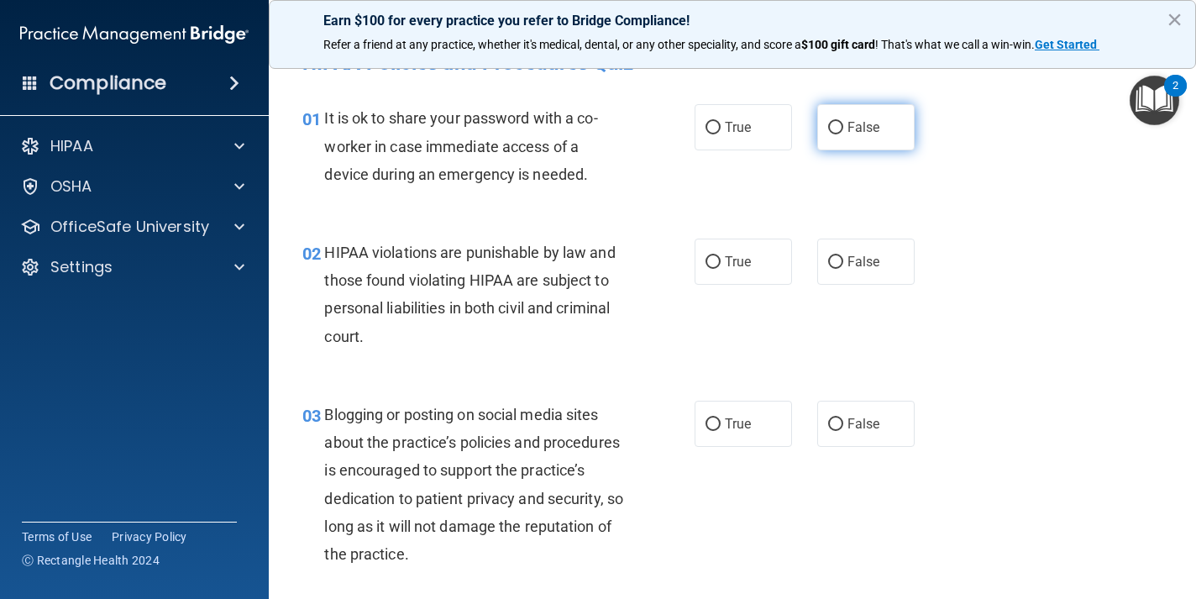
click at [879, 130] on span "False" at bounding box center [863, 127] width 33 height 16
click at [843, 130] on input "False" at bounding box center [835, 128] width 15 height 13
radio input "true"
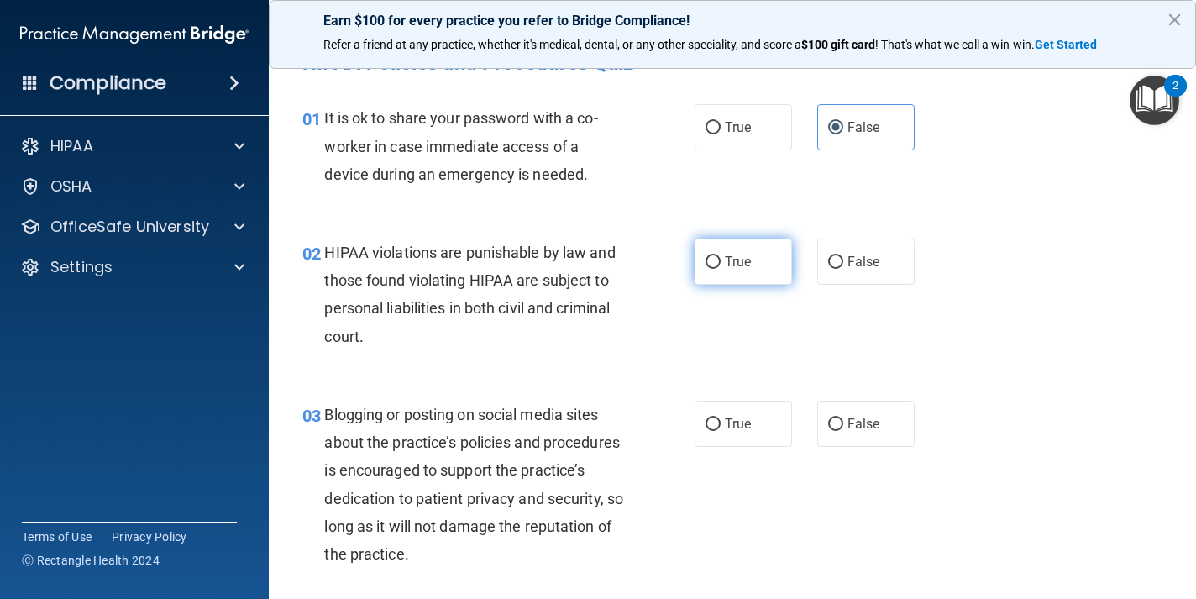
click at [751, 268] on span "True" at bounding box center [738, 262] width 26 height 16
click at [720, 268] on input "True" at bounding box center [712, 262] width 15 height 13
radio input "true"
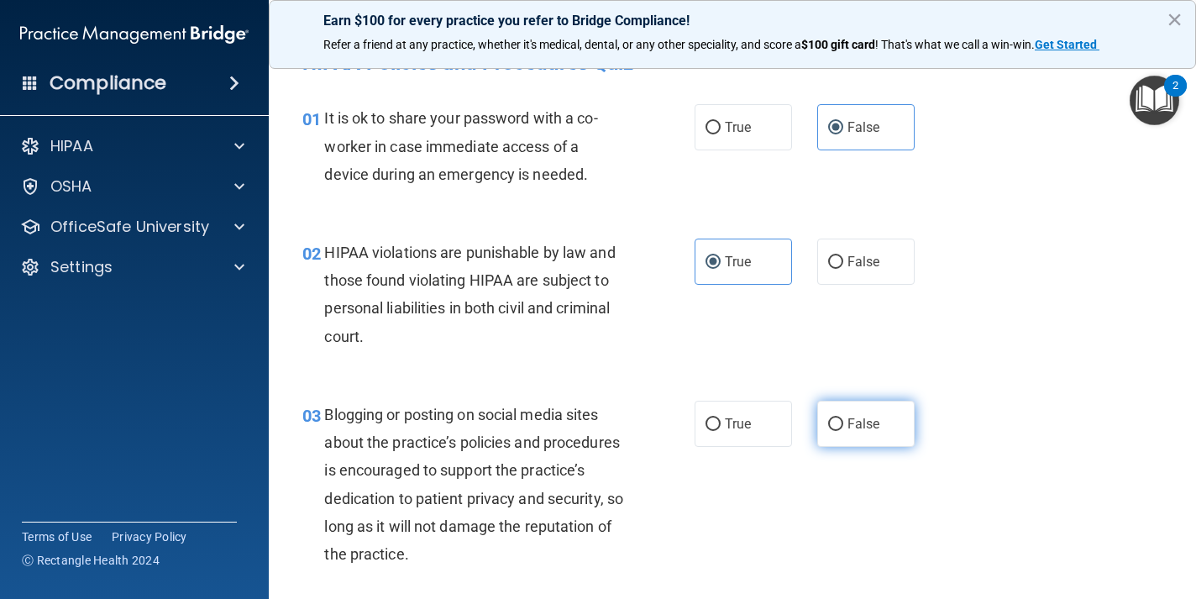
click at [872, 420] on span "False" at bounding box center [863, 424] width 33 height 16
click at [843, 420] on input "False" at bounding box center [835, 424] width 15 height 13
radio input "true"
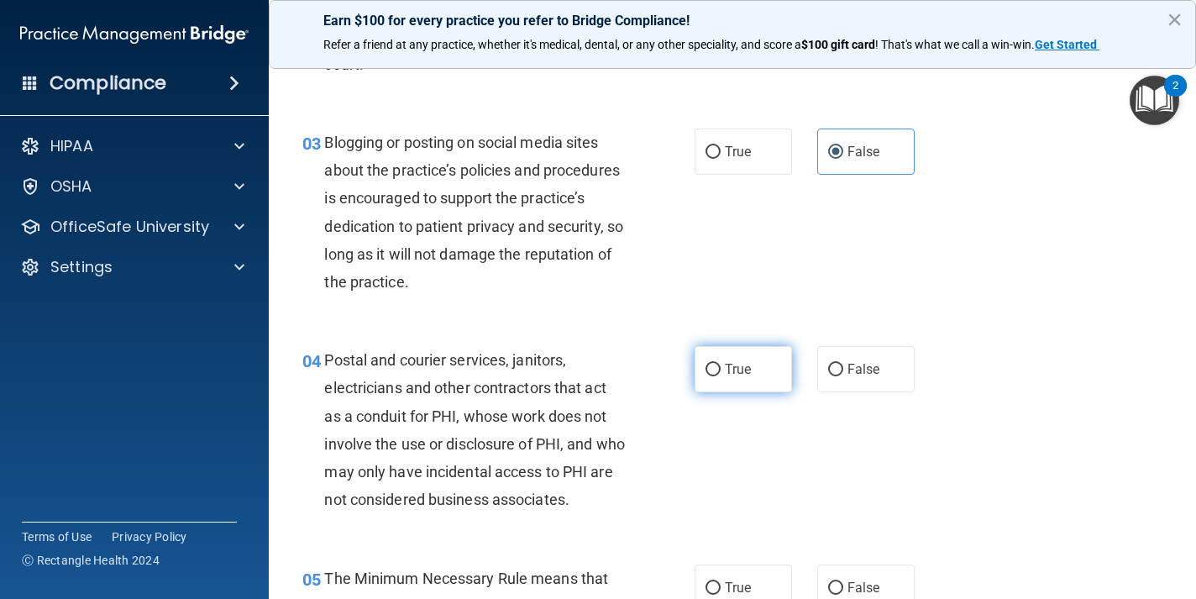
click at [742, 371] on span "True" at bounding box center [738, 369] width 26 height 16
click at [720, 371] on input "True" at bounding box center [712, 370] width 15 height 13
radio input "true"
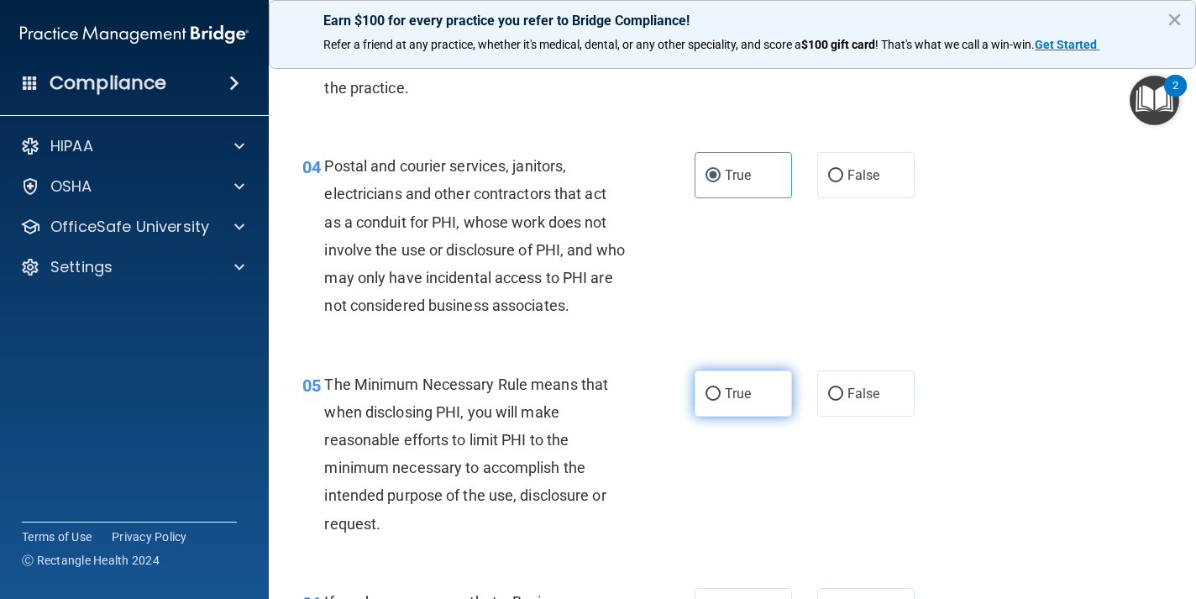
click at [742, 375] on label "True" at bounding box center [742, 393] width 97 height 46
click at [720, 388] on input "True" at bounding box center [712, 394] width 15 height 13
radio input "true"
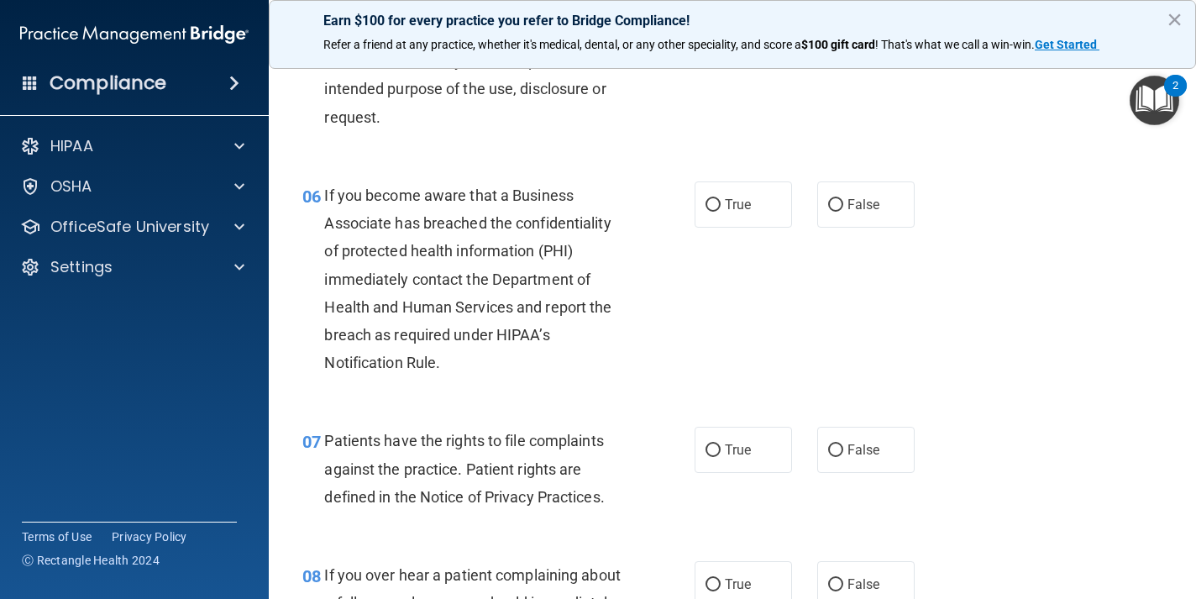
scroll to position [903, 0]
click at [877, 195] on span "False" at bounding box center [863, 203] width 33 height 16
click at [843, 197] on input "False" at bounding box center [835, 203] width 15 height 13
radio input "true"
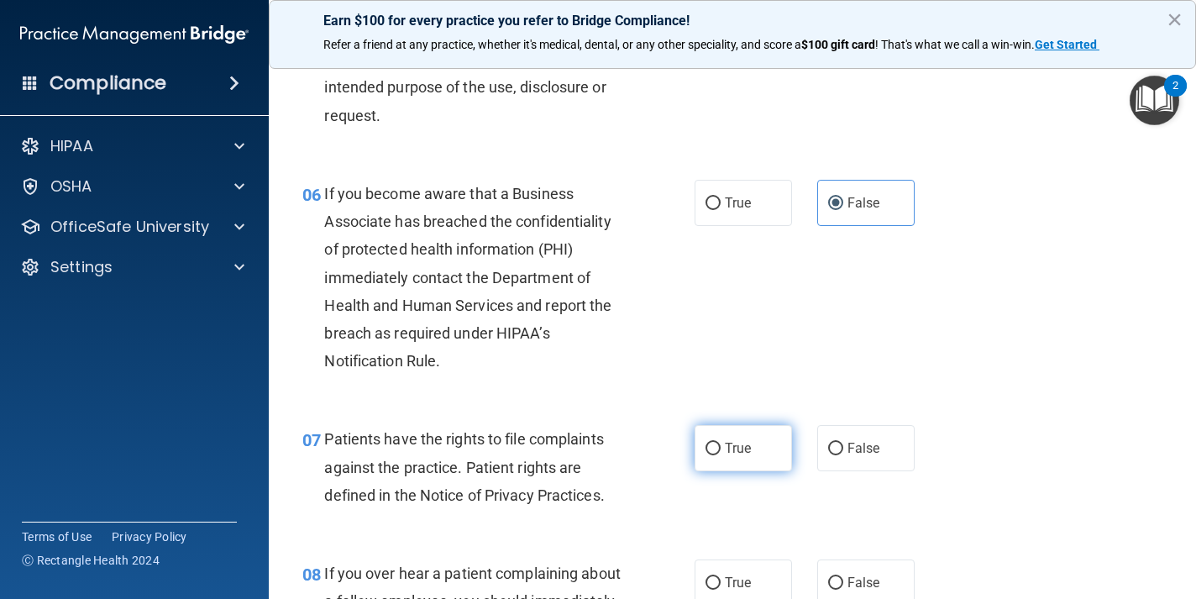
click at [735, 440] on span "True" at bounding box center [738, 448] width 26 height 16
click at [720, 443] on input "True" at bounding box center [712, 449] width 15 height 13
radio input "true"
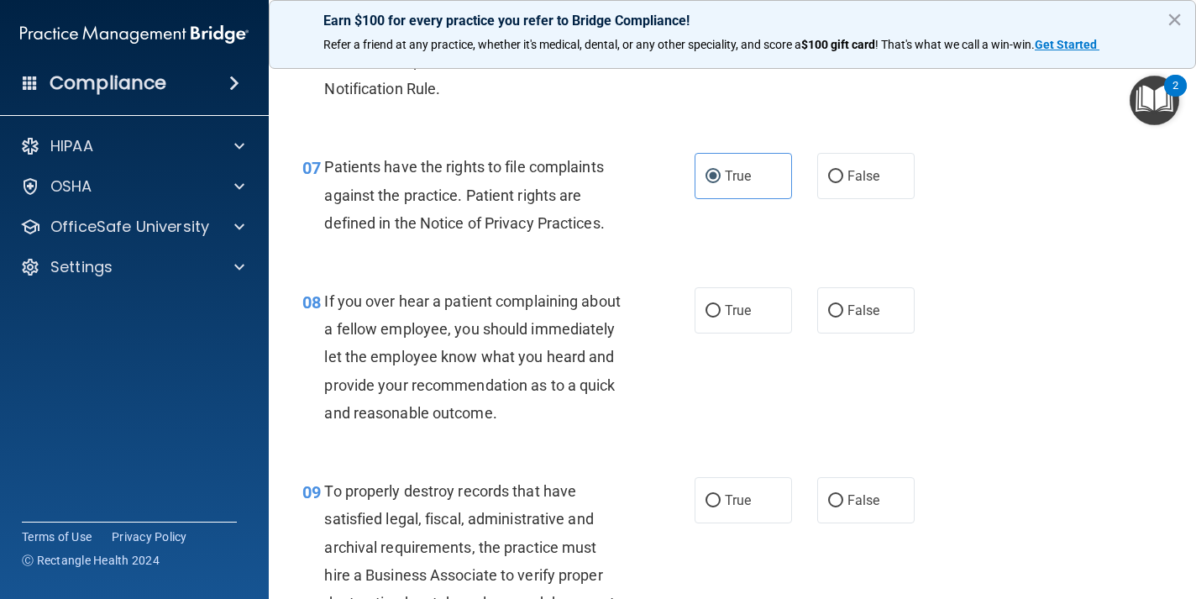
scroll to position [1190, 0]
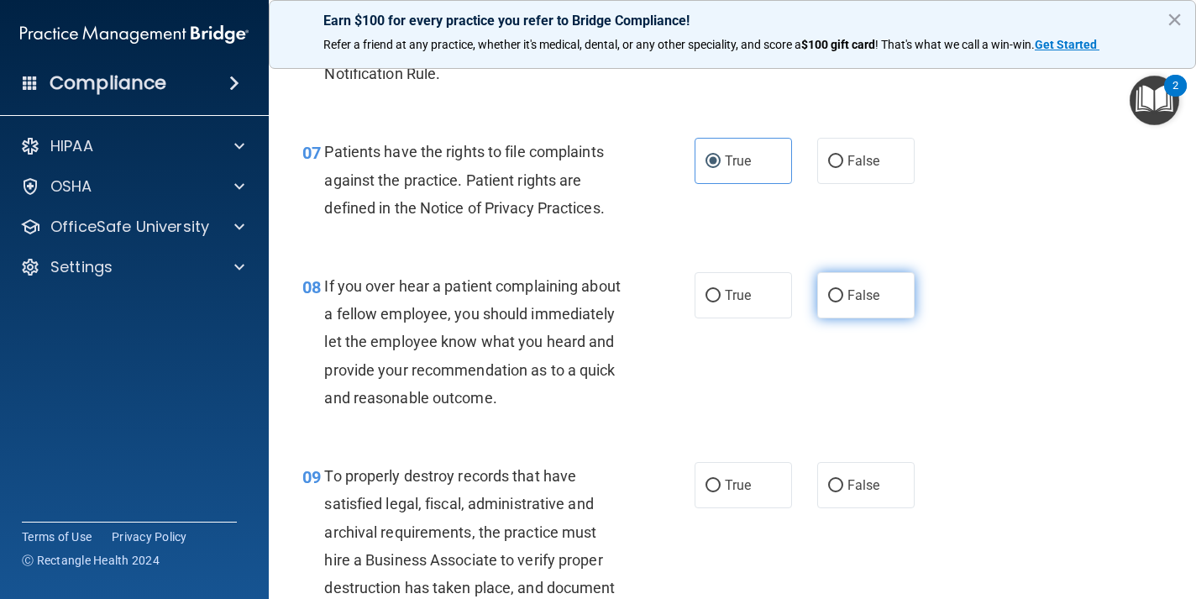
click at [891, 299] on label "False" at bounding box center [865, 295] width 97 height 46
click at [843, 299] on input "False" at bounding box center [835, 296] width 15 height 13
radio input "true"
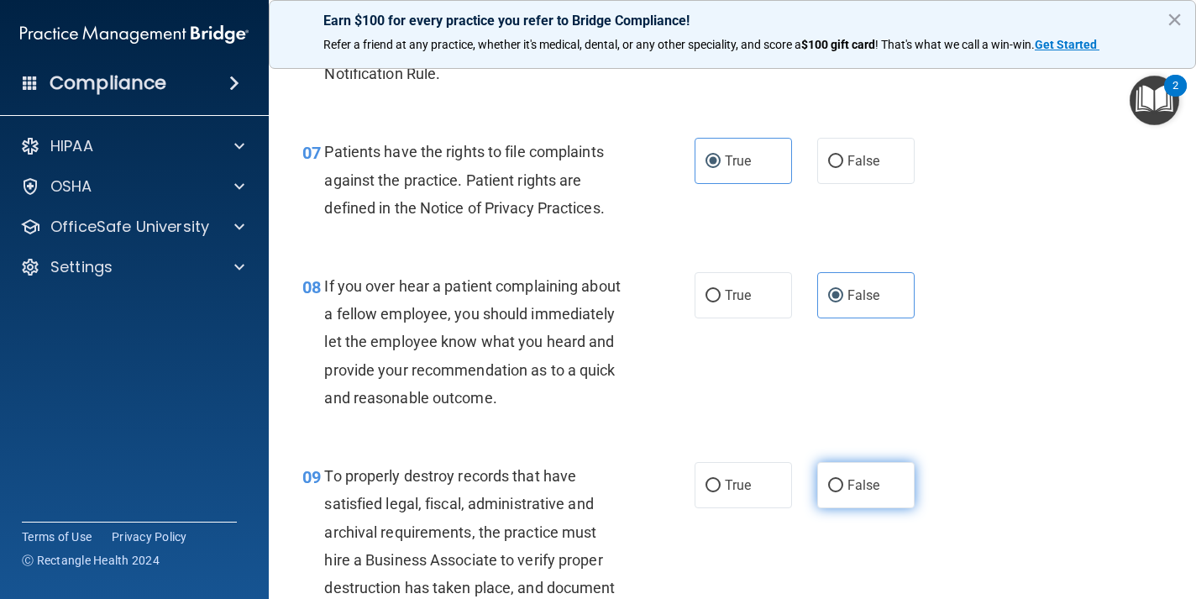
click at [875, 477] on span "False" at bounding box center [863, 485] width 33 height 16
click at [843, 479] on input "False" at bounding box center [835, 485] width 15 height 13
radio input "true"
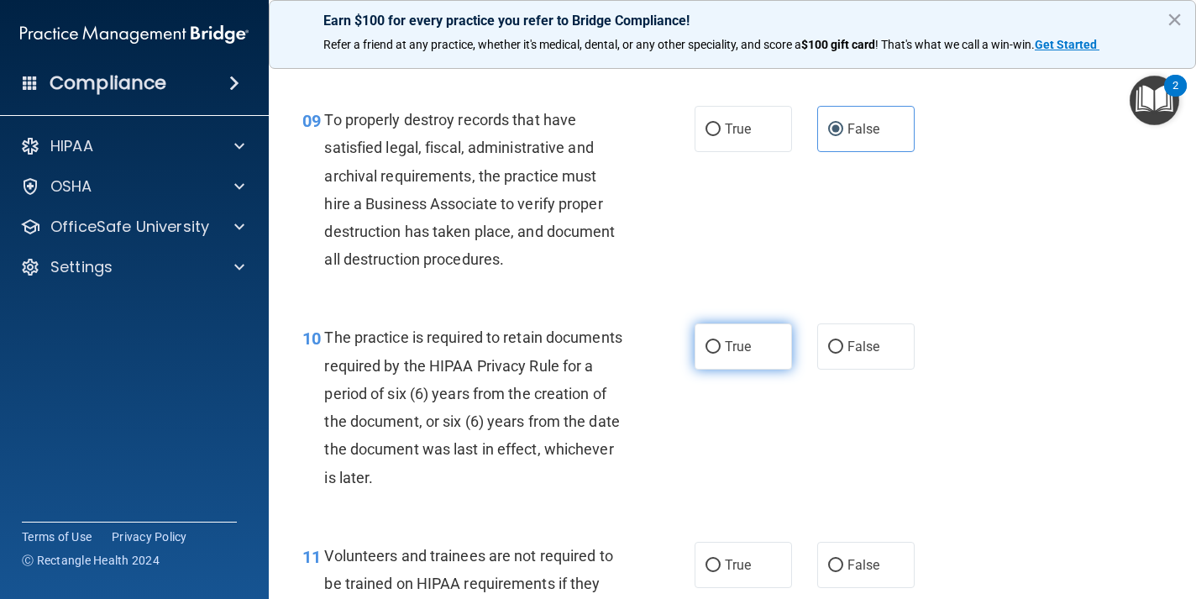
click at [757, 354] on label "True" at bounding box center [742, 346] width 97 height 46
click at [720, 354] on input "True" at bounding box center [712, 347] width 15 height 13
radio input "true"
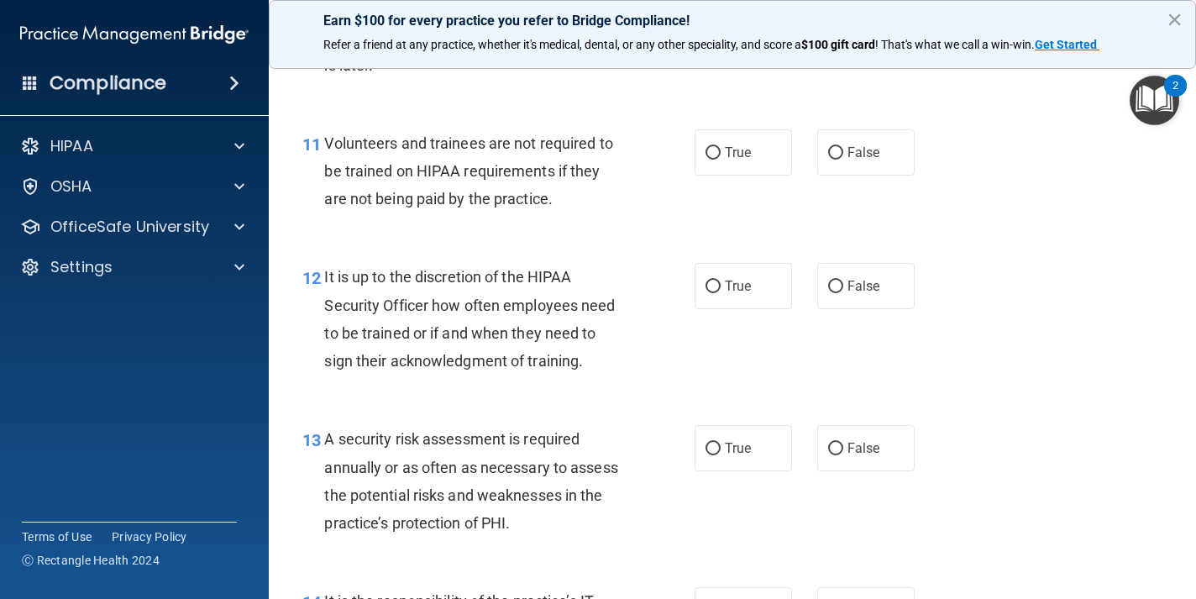
scroll to position [1967, 0]
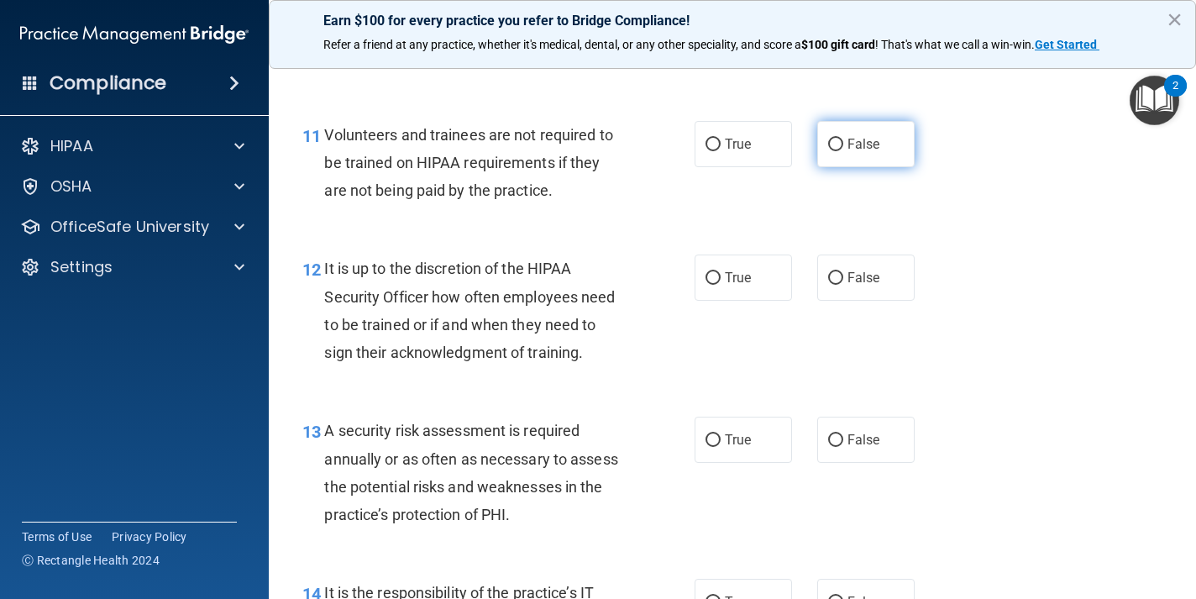
click at [881, 148] on label "False" at bounding box center [865, 144] width 97 height 46
click at [843, 148] on input "False" at bounding box center [835, 145] width 15 height 13
radio input "true"
click at [881, 280] on label "False" at bounding box center [865, 277] width 97 height 46
click at [843, 280] on input "False" at bounding box center [835, 278] width 15 height 13
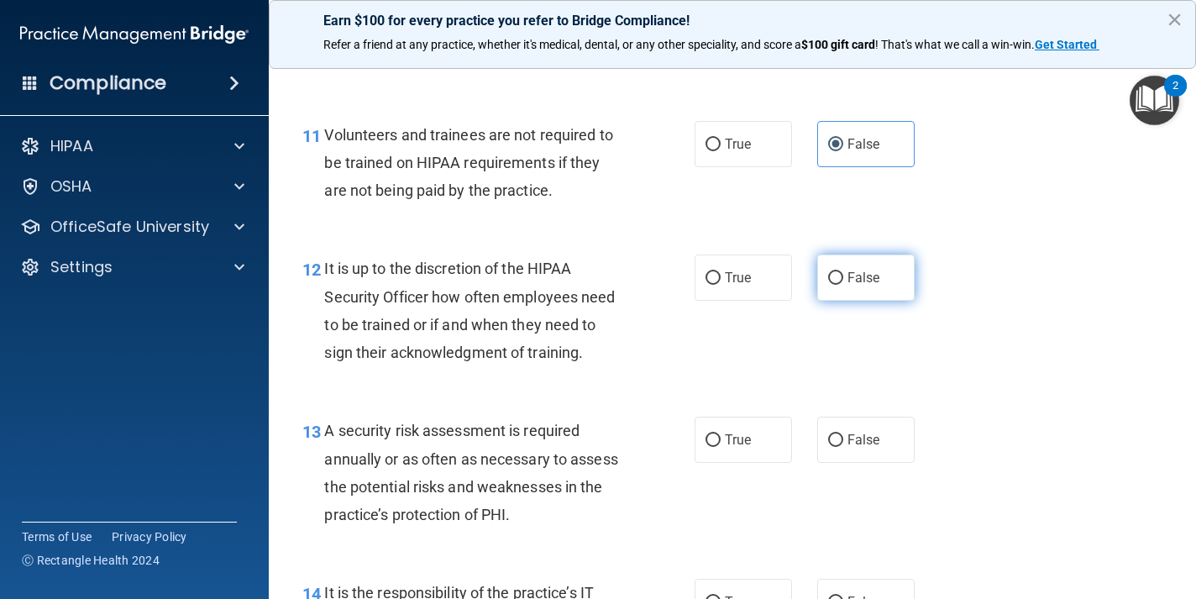
radio input "true"
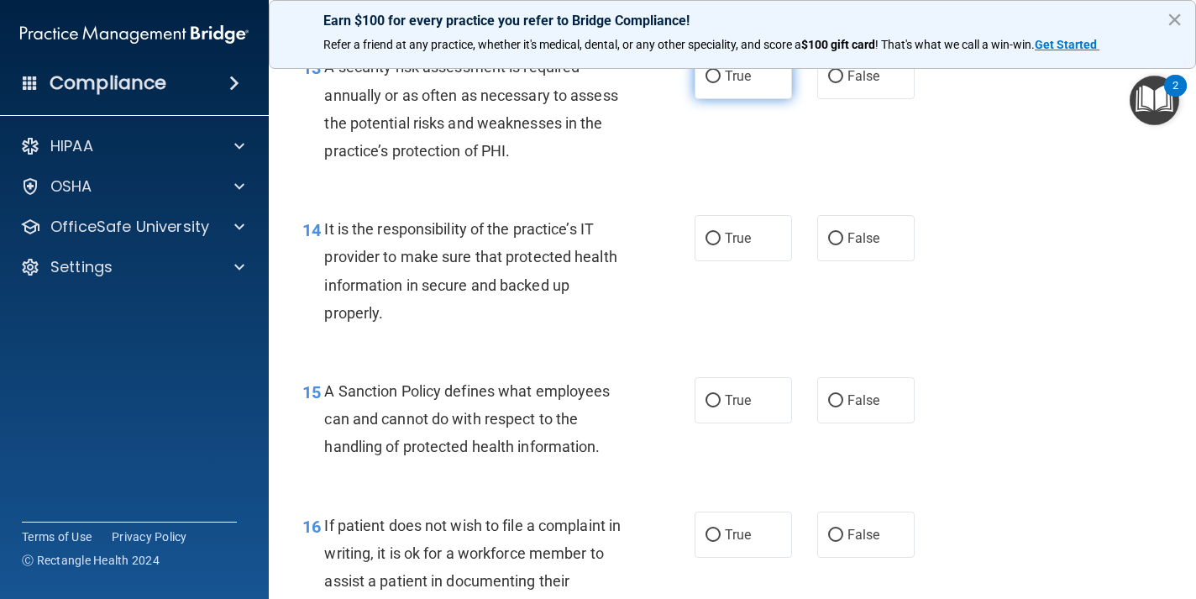
scroll to position [2331, 0]
click at [760, 77] on label "True" at bounding box center [742, 75] width 97 height 46
click at [720, 77] on input "True" at bounding box center [712, 76] width 15 height 13
radio input "true"
click at [877, 235] on label "False" at bounding box center [865, 237] width 97 height 46
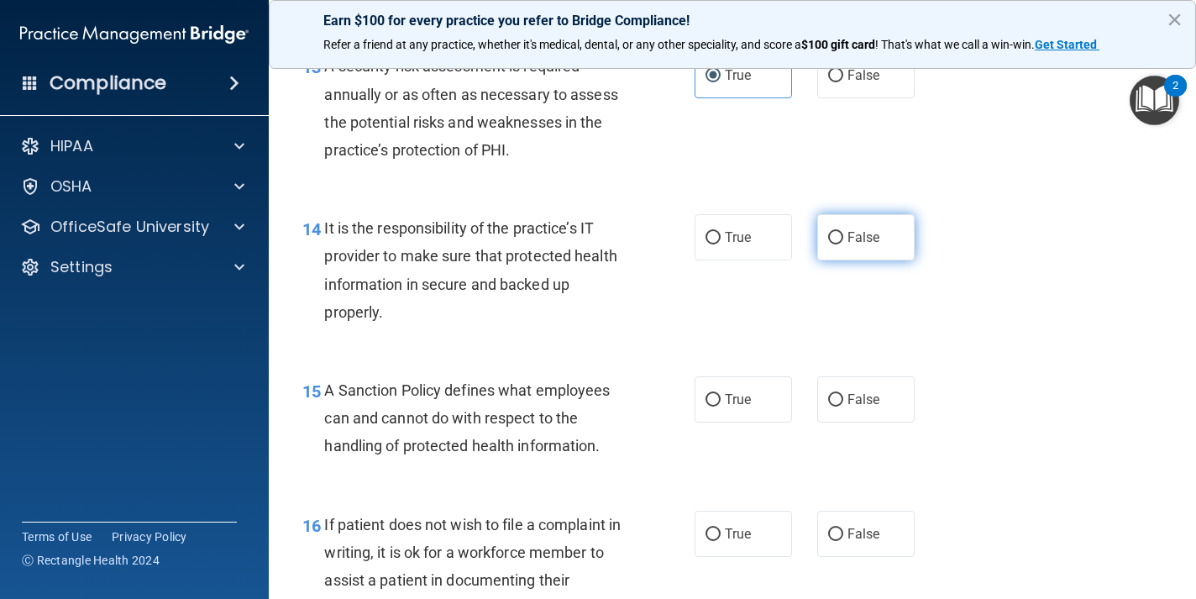
click at [843, 235] on input "False" at bounding box center [835, 238] width 15 height 13
radio input "true"
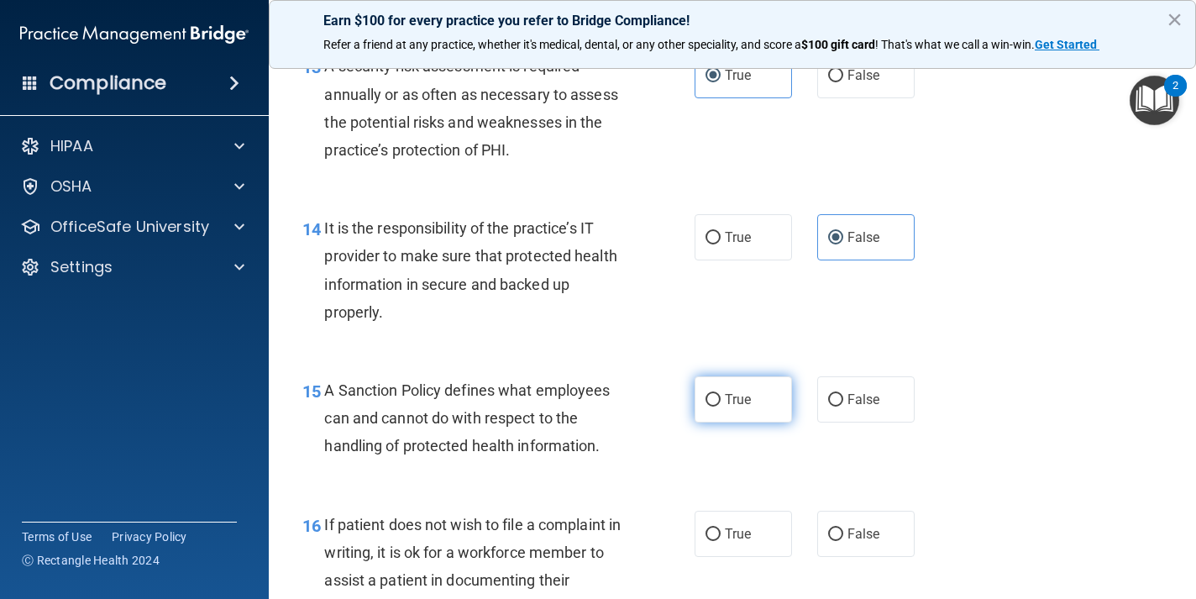
click at [744, 377] on label "True" at bounding box center [742, 399] width 97 height 46
click at [720, 394] on input "True" at bounding box center [712, 400] width 15 height 13
radio input "true"
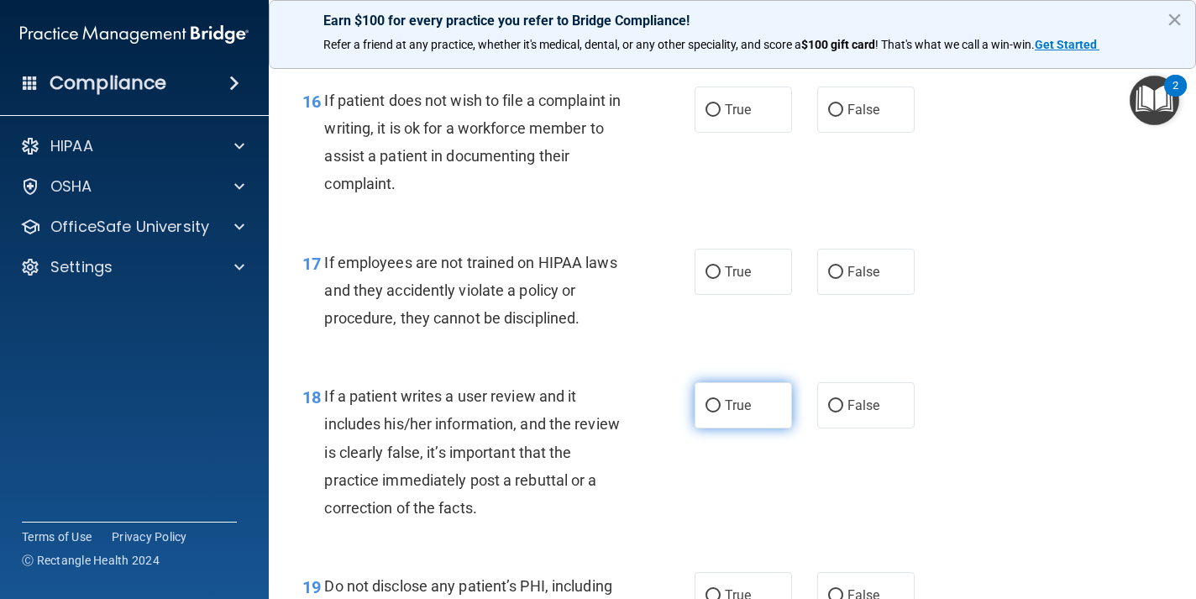
scroll to position [2742, 0]
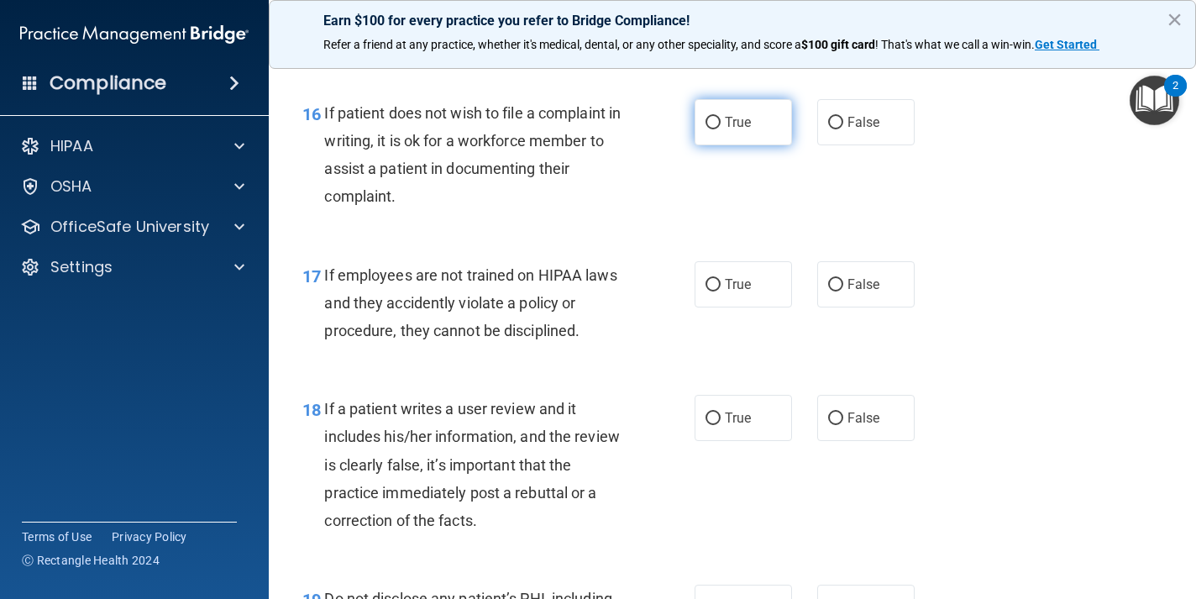
click at [751, 114] on span "True" at bounding box center [738, 122] width 26 height 16
click at [720, 117] on input "True" at bounding box center [712, 123] width 15 height 13
radio input "true"
click at [824, 261] on label "False" at bounding box center [865, 284] width 97 height 46
click at [828, 279] on input "False" at bounding box center [835, 285] width 15 height 13
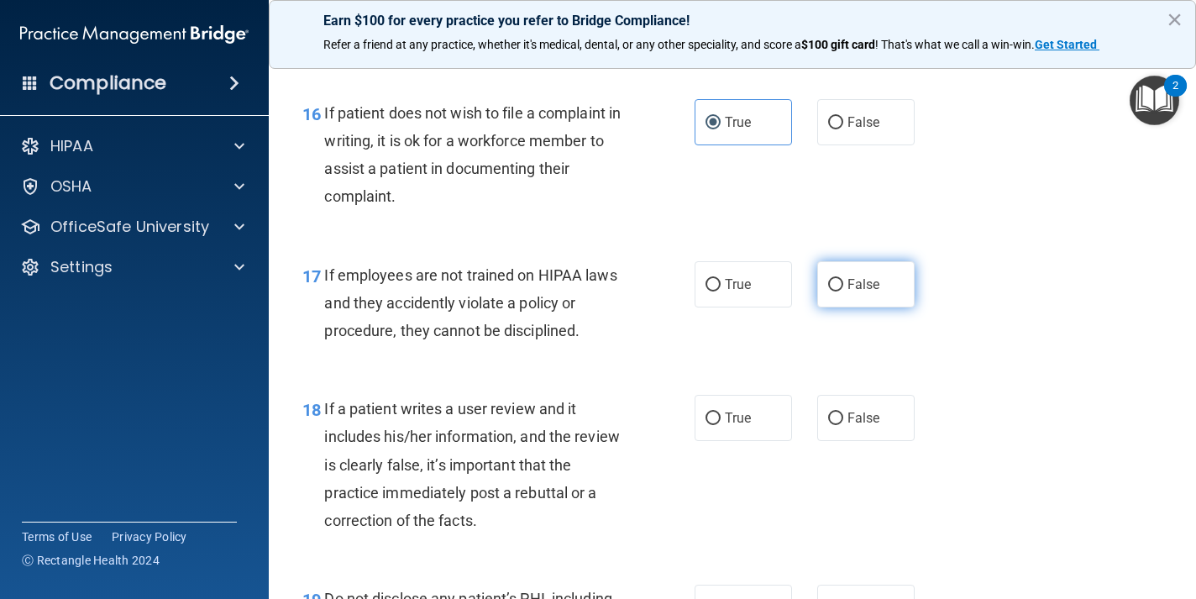
radio input "true"
click at [855, 395] on label "False" at bounding box center [865, 418] width 97 height 46
click at [843, 412] on input "False" at bounding box center [835, 418] width 15 height 13
radio input "true"
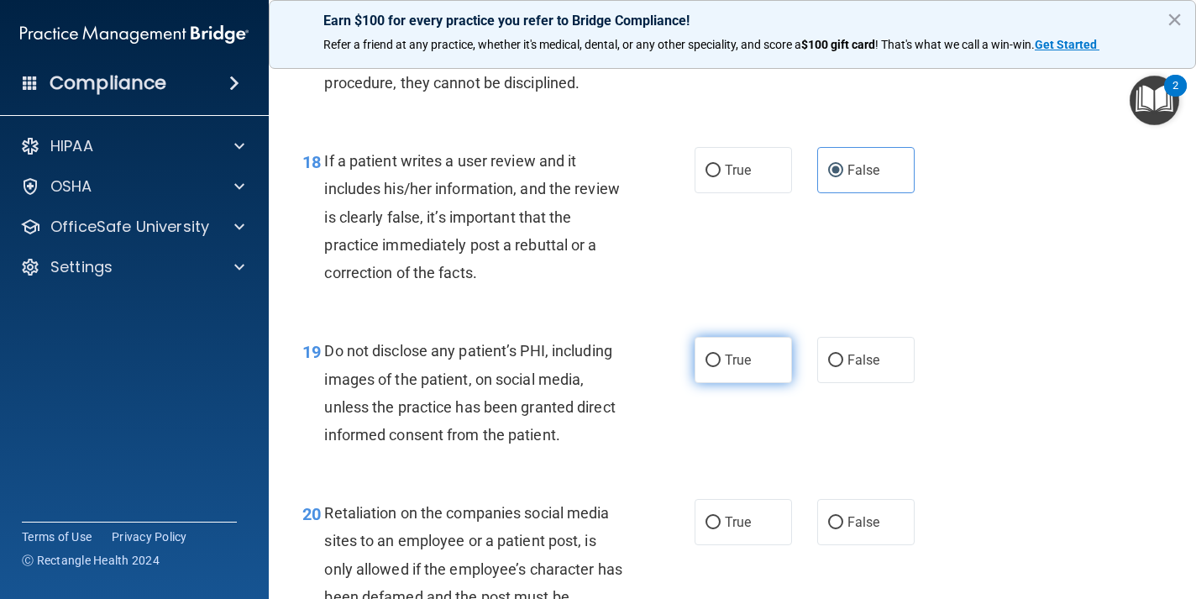
click at [767, 347] on label "True" at bounding box center [742, 360] width 97 height 46
click at [720, 354] on input "True" at bounding box center [712, 360] width 15 height 13
radio input "true"
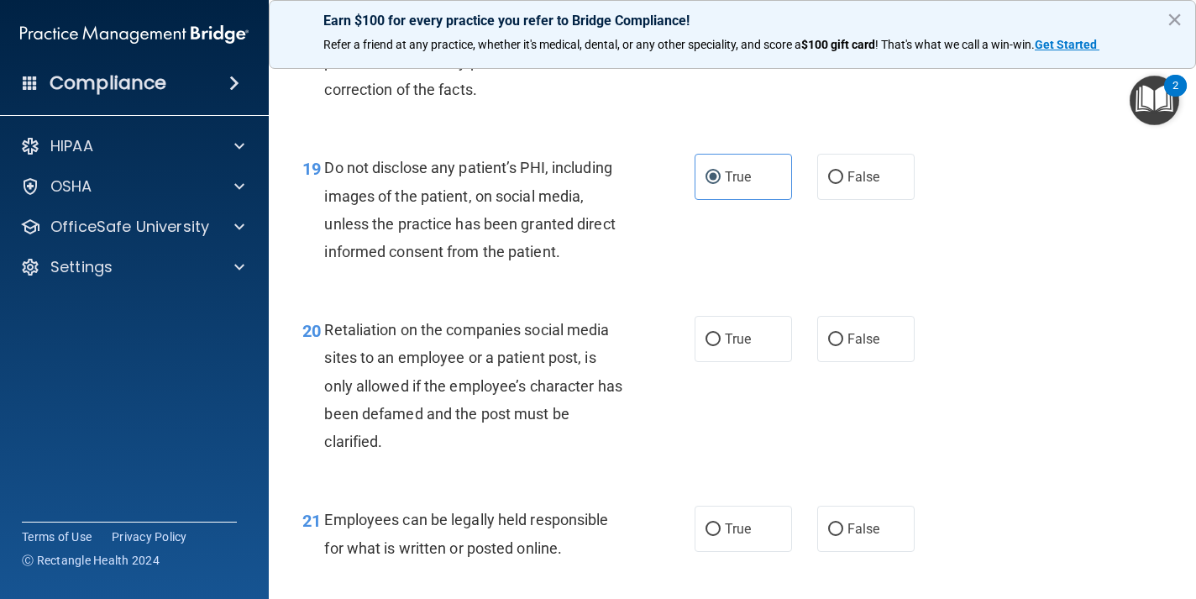
click at [856, 361] on div "20 Retaliation on the companies social media sites to an employee or a patient …" at bounding box center [732, 390] width 885 height 190
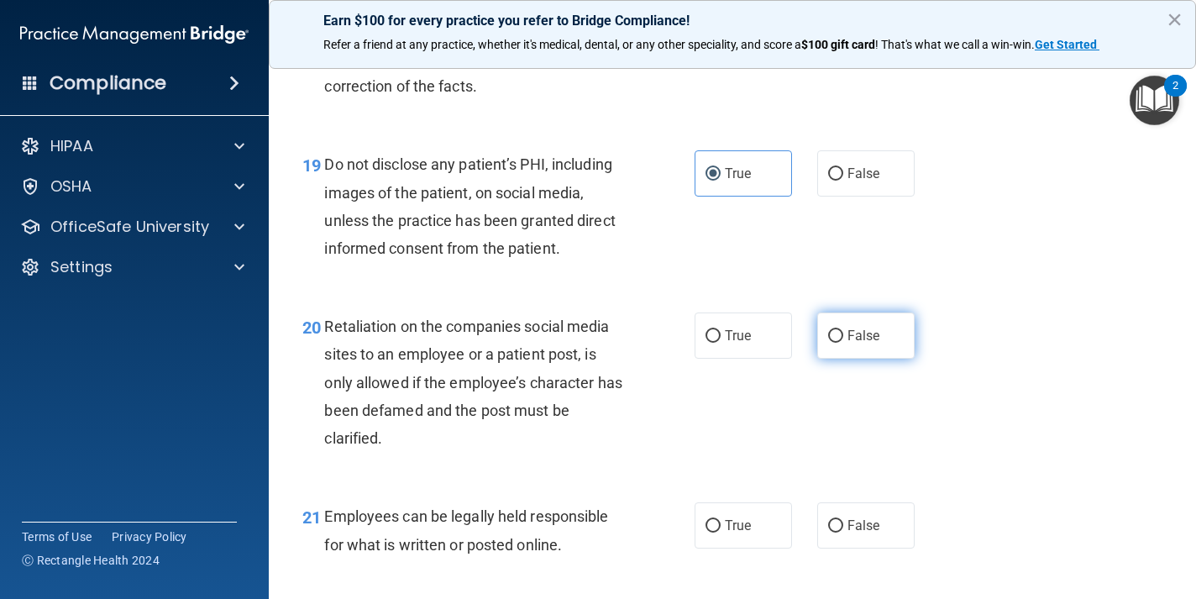
click at [877, 327] on label "False" at bounding box center [865, 335] width 97 height 46
click at [843, 330] on input "False" at bounding box center [835, 336] width 15 height 13
radio input "true"
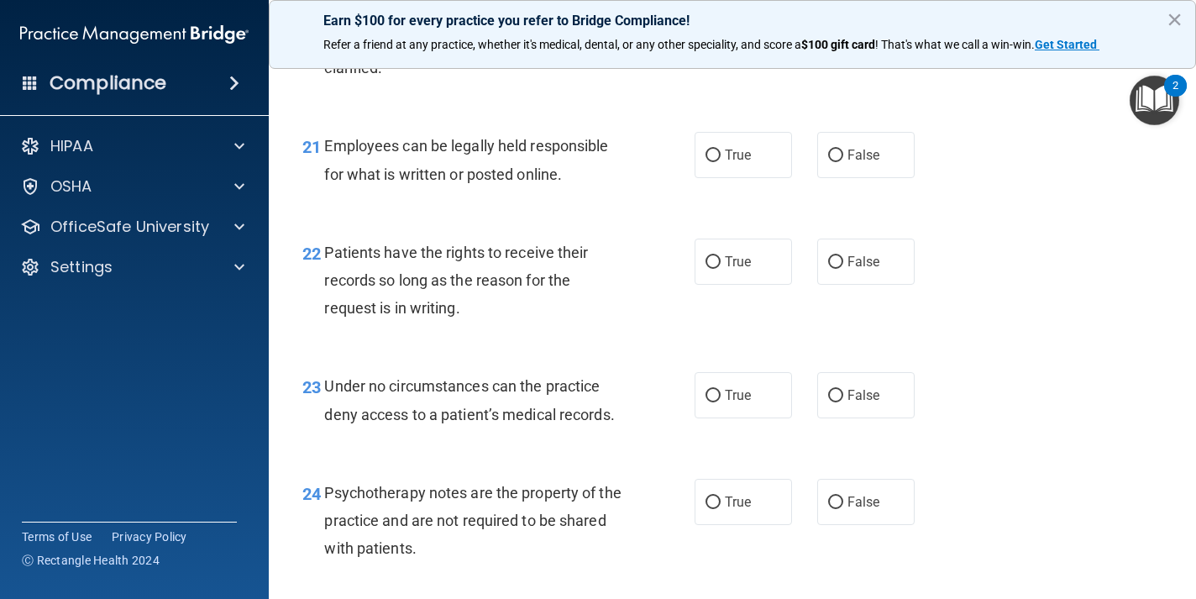
scroll to position [3556, 0]
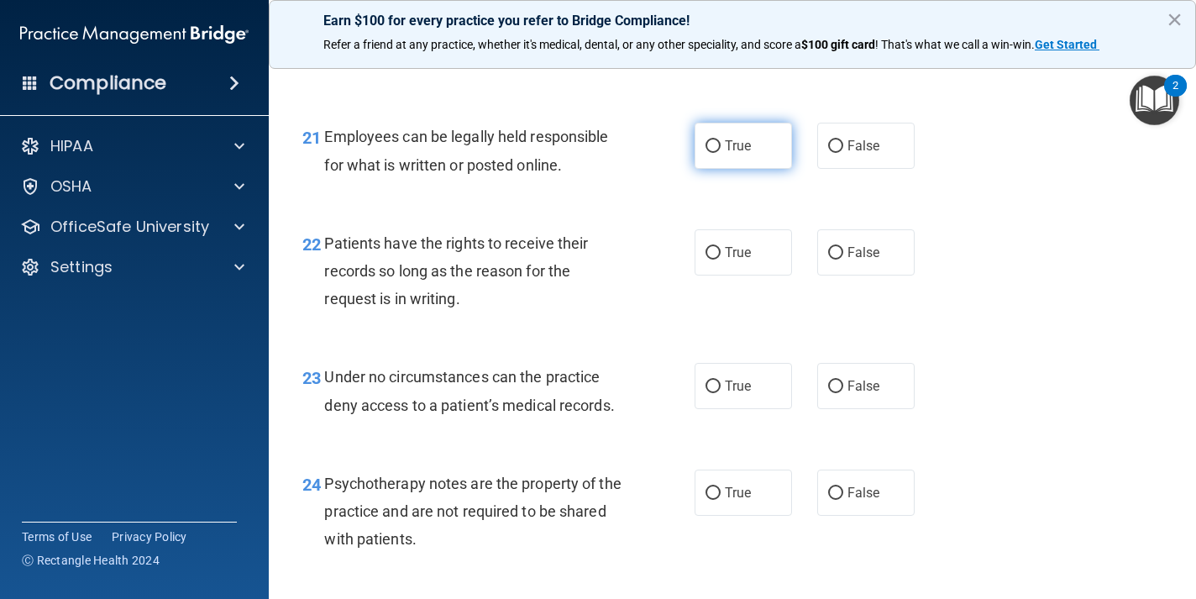
click at [773, 134] on label "True" at bounding box center [742, 146] width 97 height 46
click at [720, 140] on input "True" at bounding box center [712, 146] width 15 height 13
radio input "true"
click at [857, 245] on label "False" at bounding box center [865, 252] width 97 height 46
click at [843, 247] on input "False" at bounding box center [835, 253] width 15 height 13
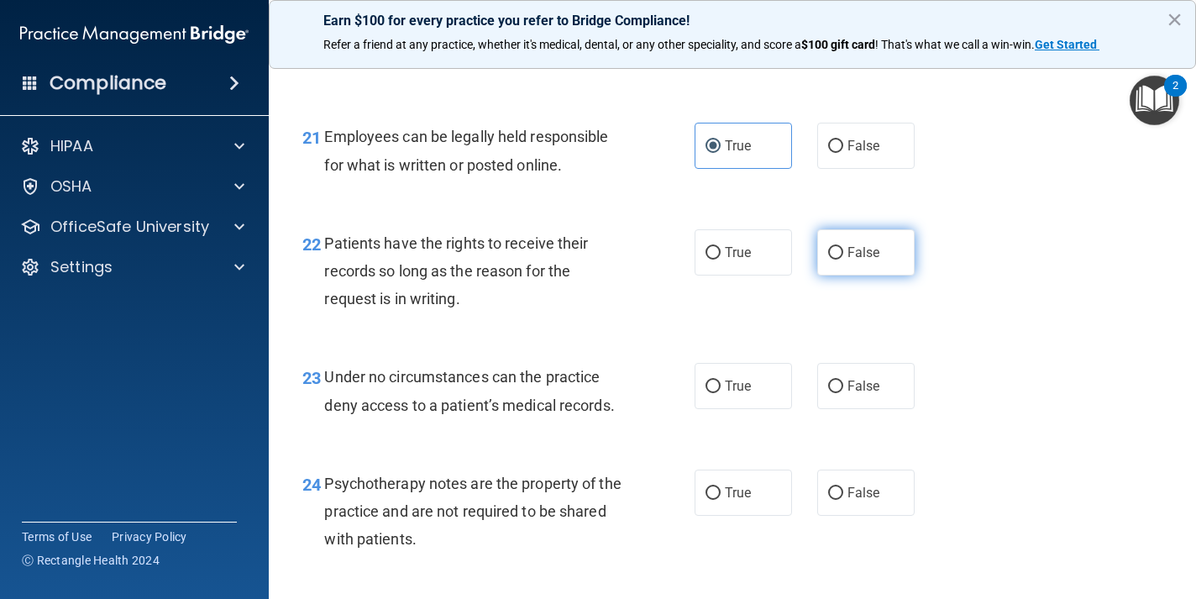
radio input "true"
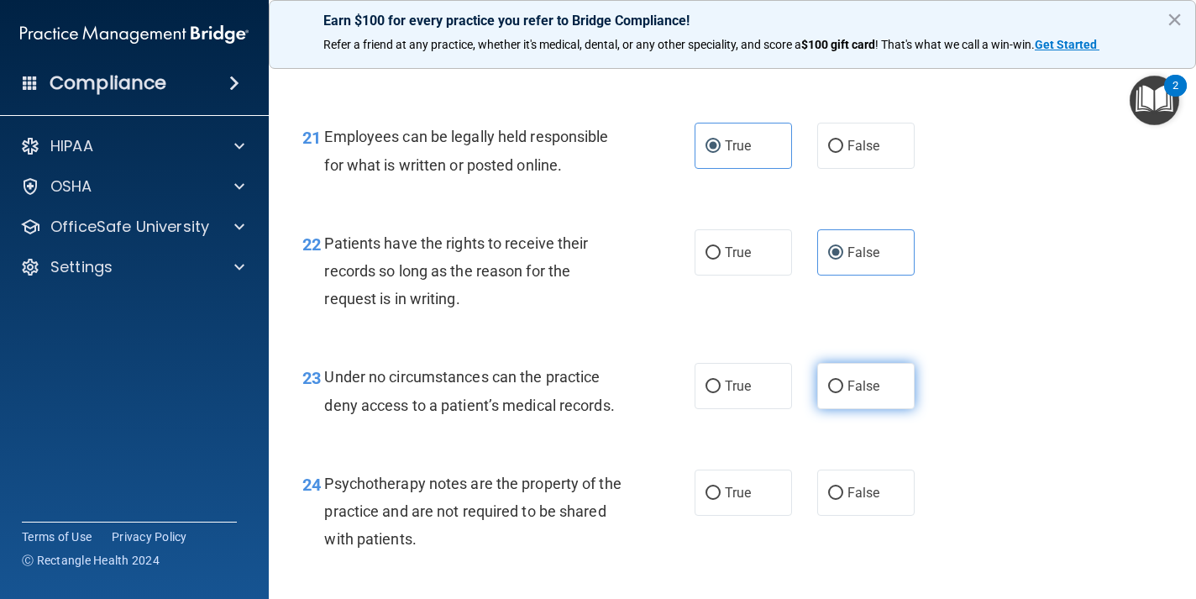
click at [866, 378] on span "False" at bounding box center [863, 386] width 33 height 16
click at [843, 380] on input "False" at bounding box center [835, 386] width 15 height 13
radio input "true"
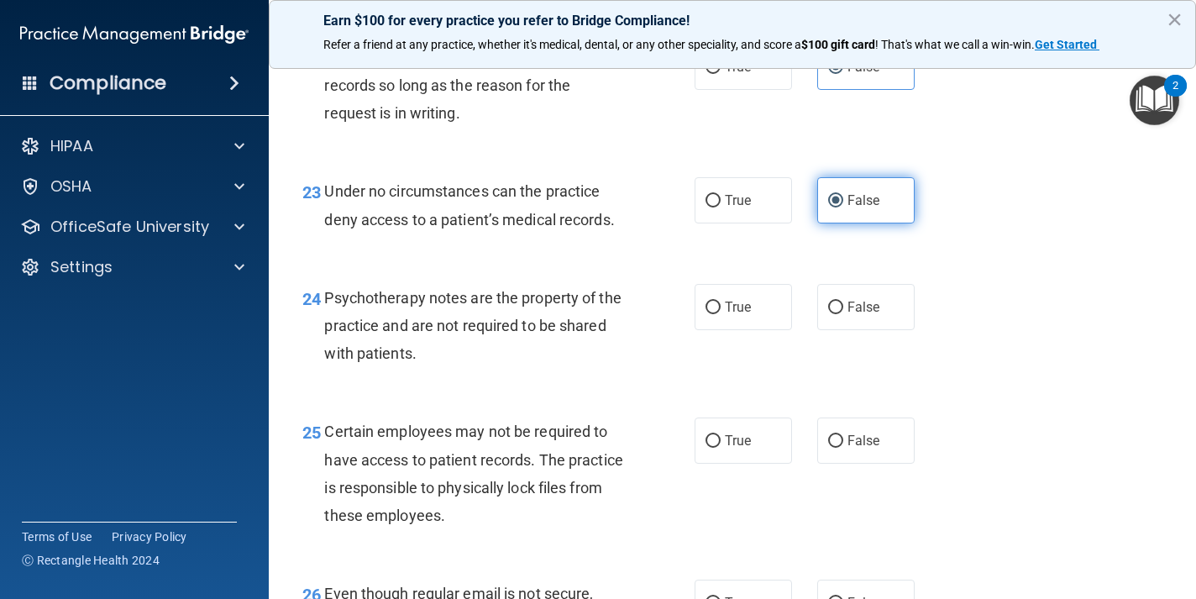
scroll to position [3968, 0]
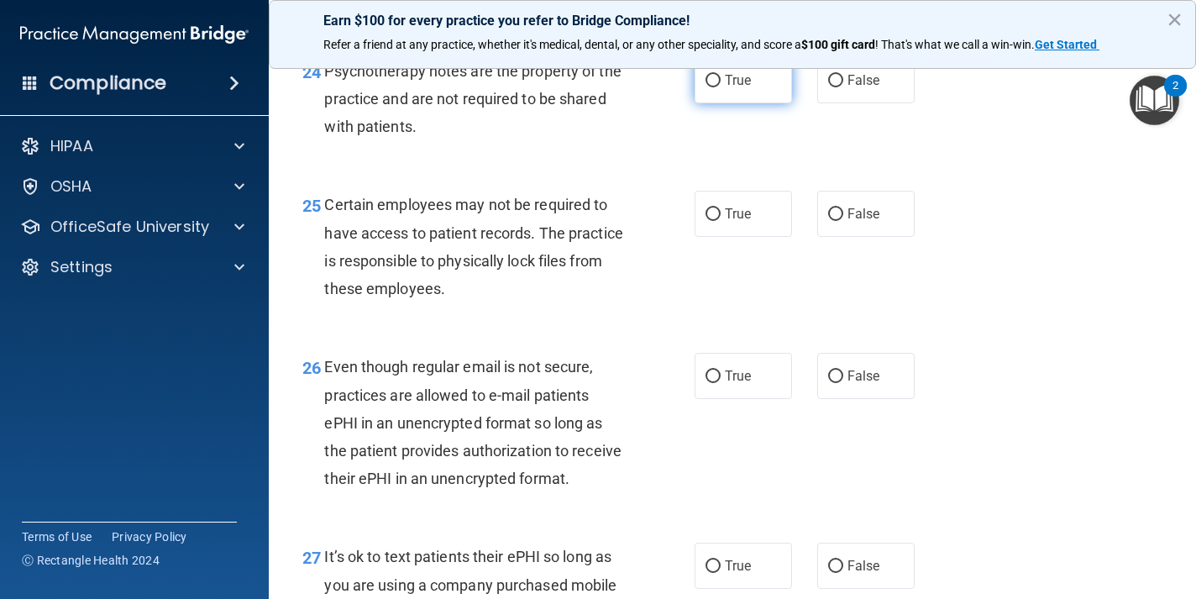
click at [772, 83] on label "True" at bounding box center [742, 80] width 97 height 46
click at [720, 83] on input "True" at bounding box center [712, 81] width 15 height 13
radio input "true"
click at [772, 202] on label "True" at bounding box center [742, 214] width 97 height 46
click at [720, 208] on input "True" at bounding box center [712, 214] width 15 height 13
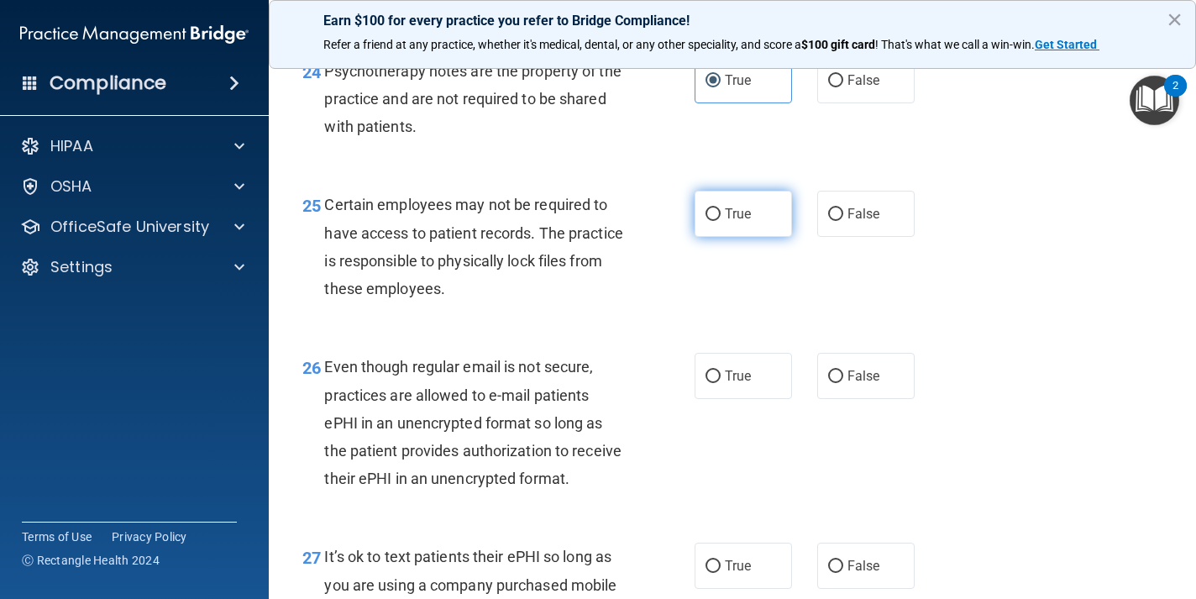
radio input "true"
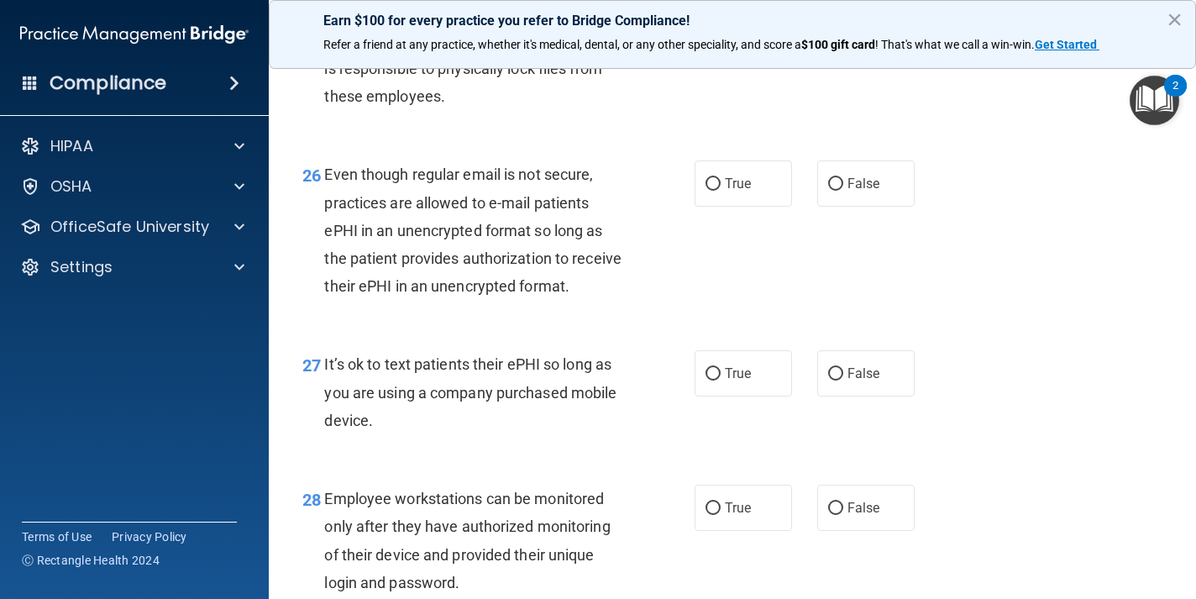
scroll to position [4177, 0]
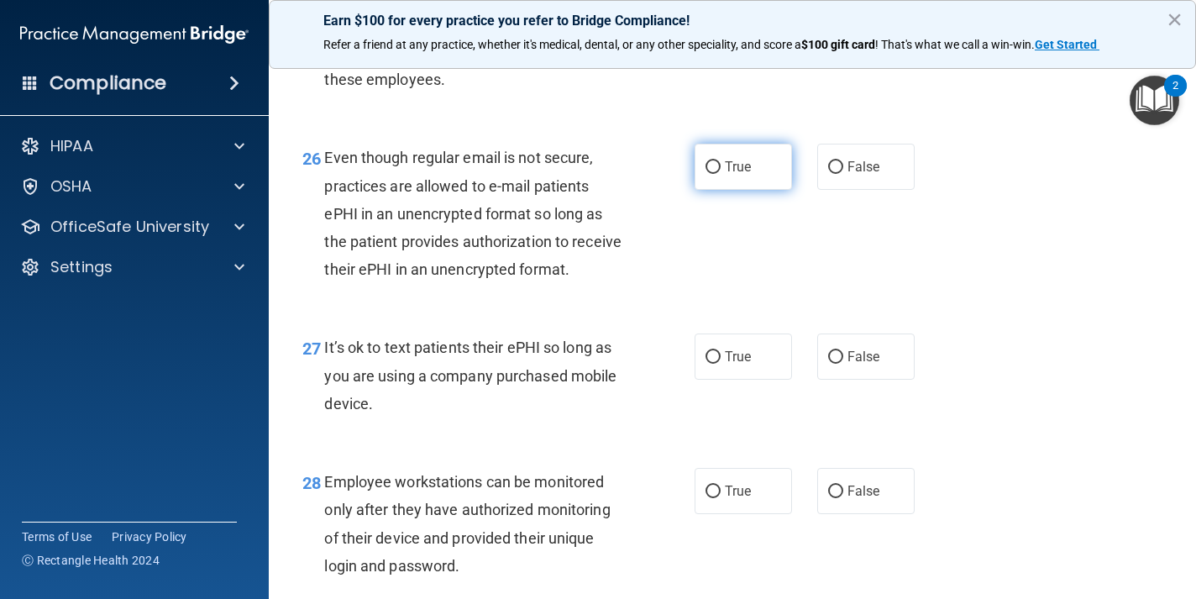
click at [766, 144] on label "True" at bounding box center [742, 167] width 97 height 46
click at [720, 161] on input "True" at bounding box center [712, 167] width 15 height 13
radio input "true"
click at [862, 312] on div "27 It’s ok to text patients their ePHI so long as you are using a company purch…" at bounding box center [732, 379] width 885 height 134
click at [862, 348] on span "False" at bounding box center [863, 356] width 33 height 16
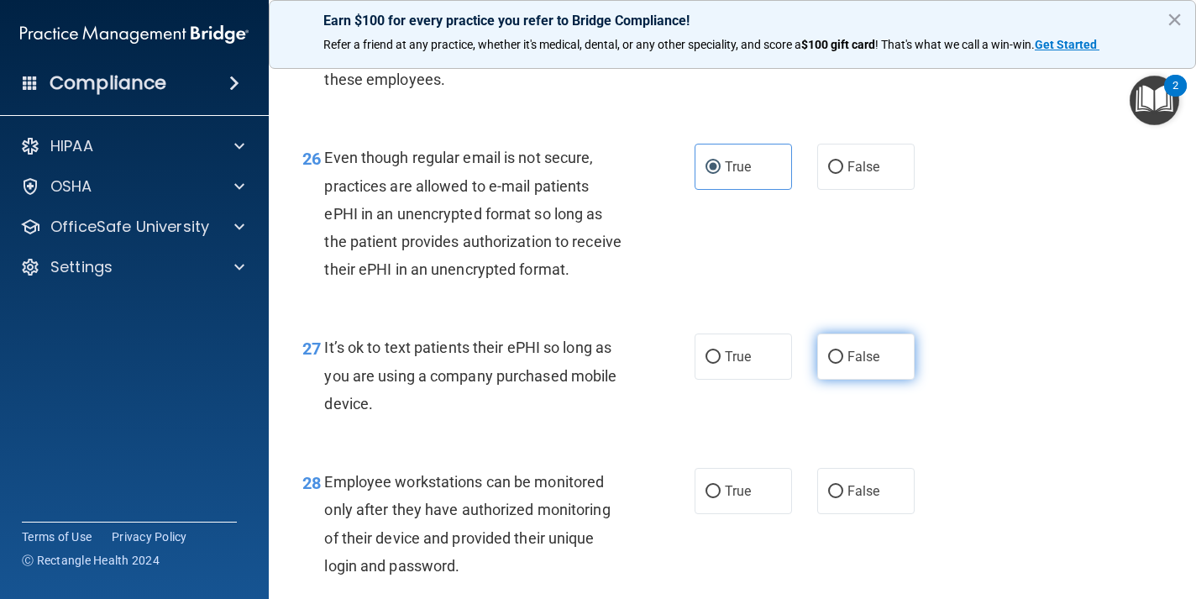
click at [843, 351] on input "False" at bounding box center [835, 357] width 15 height 13
radio input "true"
click at [854, 468] on label "False" at bounding box center [865, 491] width 97 height 46
click at [843, 485] on input "False" at bounding box center [835, 491] width 15 height 13
radio input "true"
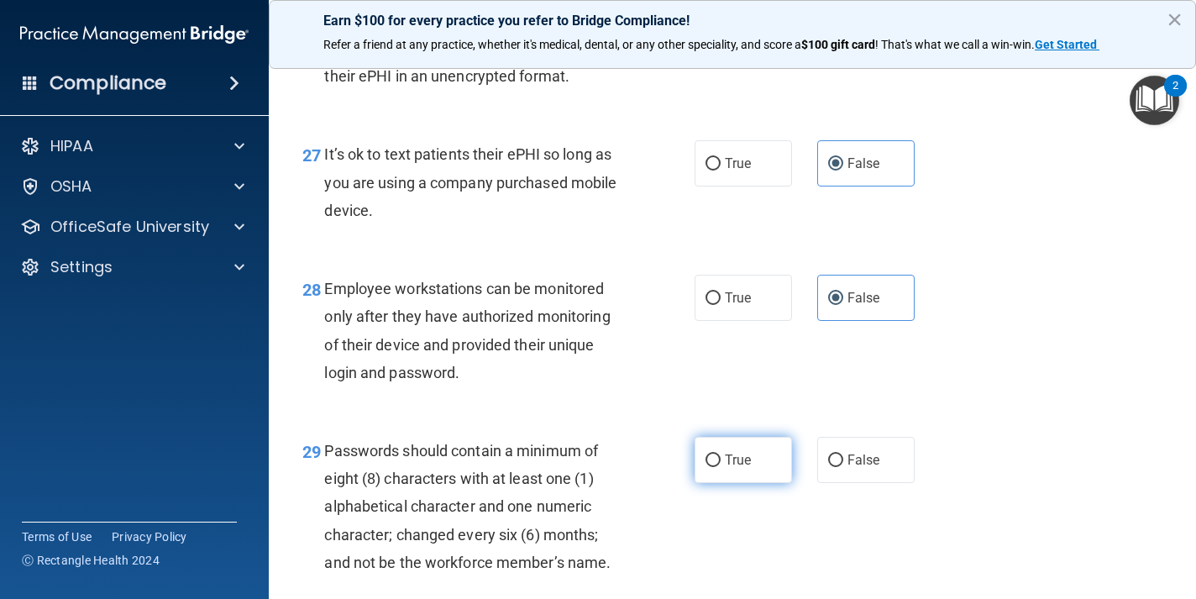
click at [738, 452] on span "True" at bounding box center [738, 460] width 26 height 16
click at [720, 454] on input "True" at bounding box center [712, 460] width 15 height 13
radio input "true"
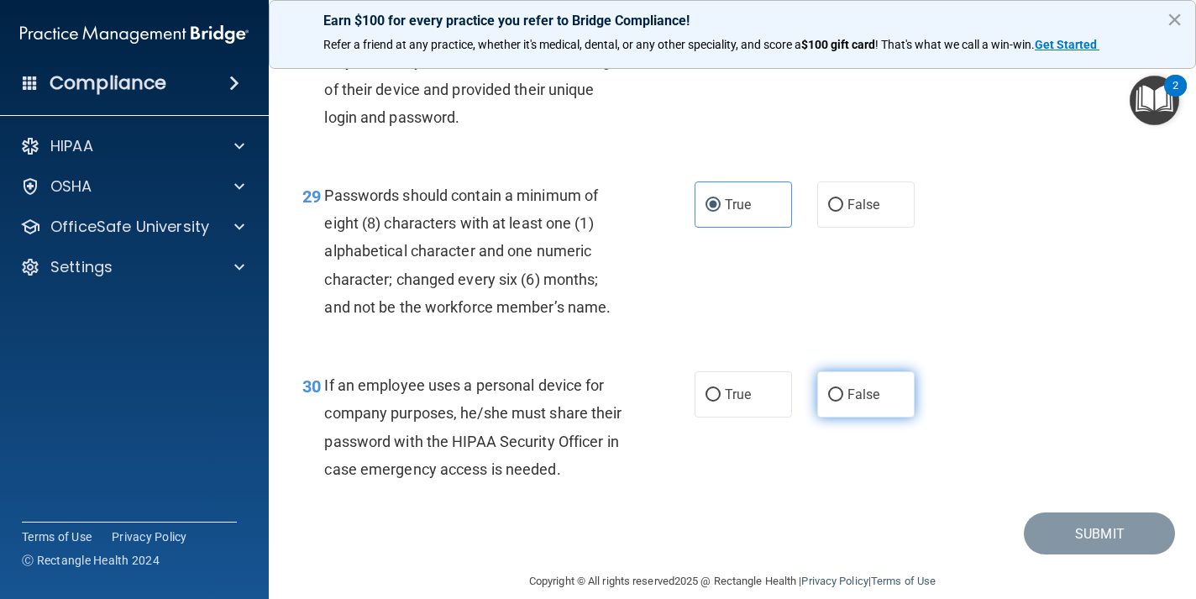
click at [851, 386] on span "False" at bounding box center [863, 394] width 33 height 16
click at [843, 389] on input "False" at bounding box center [835, 395] width 15 height 13
radio input "true"
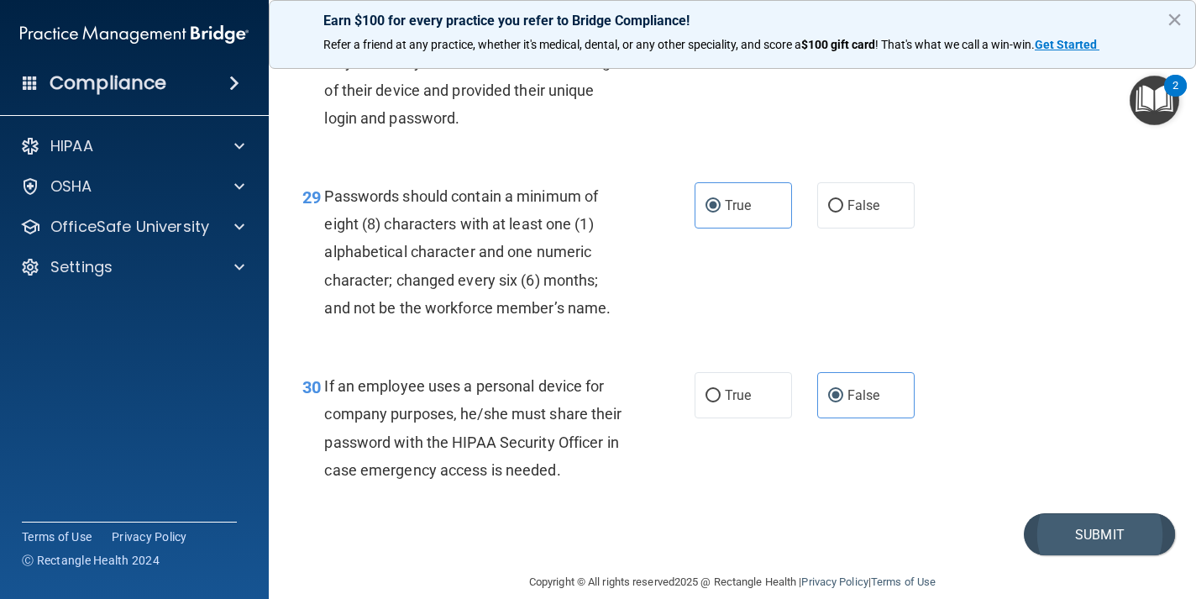
click at [1082, 513] on button "Submit" at bounding box center [1099, 534] width 151 height 43
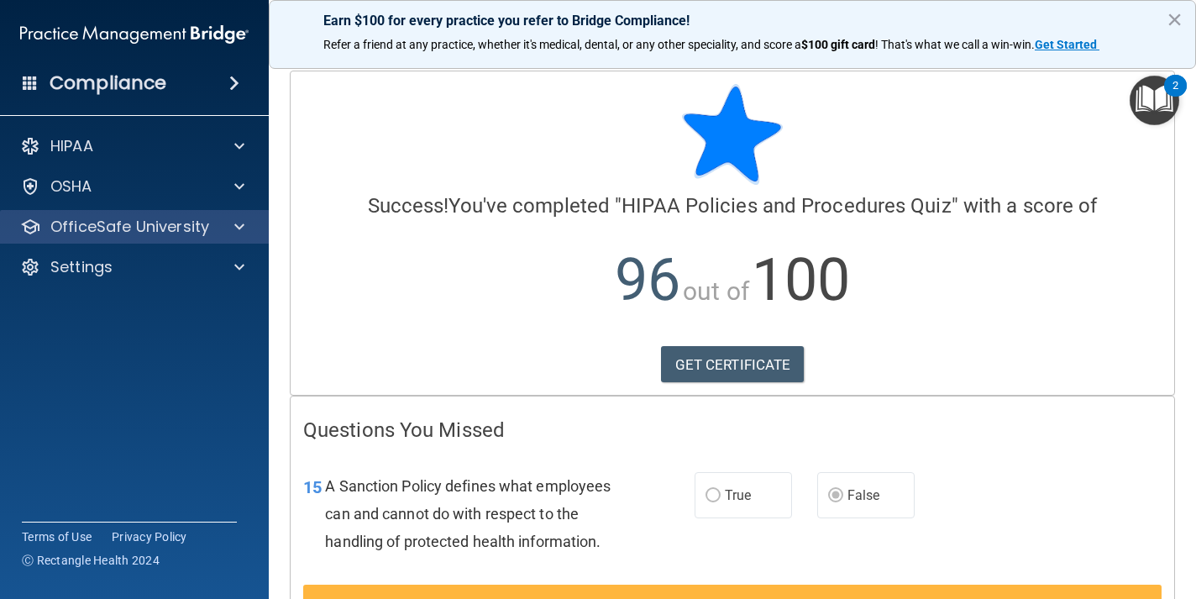
click at [166, 228] on p "OfficeSafe University" at bounding box center [129, 227] width 159 height 20
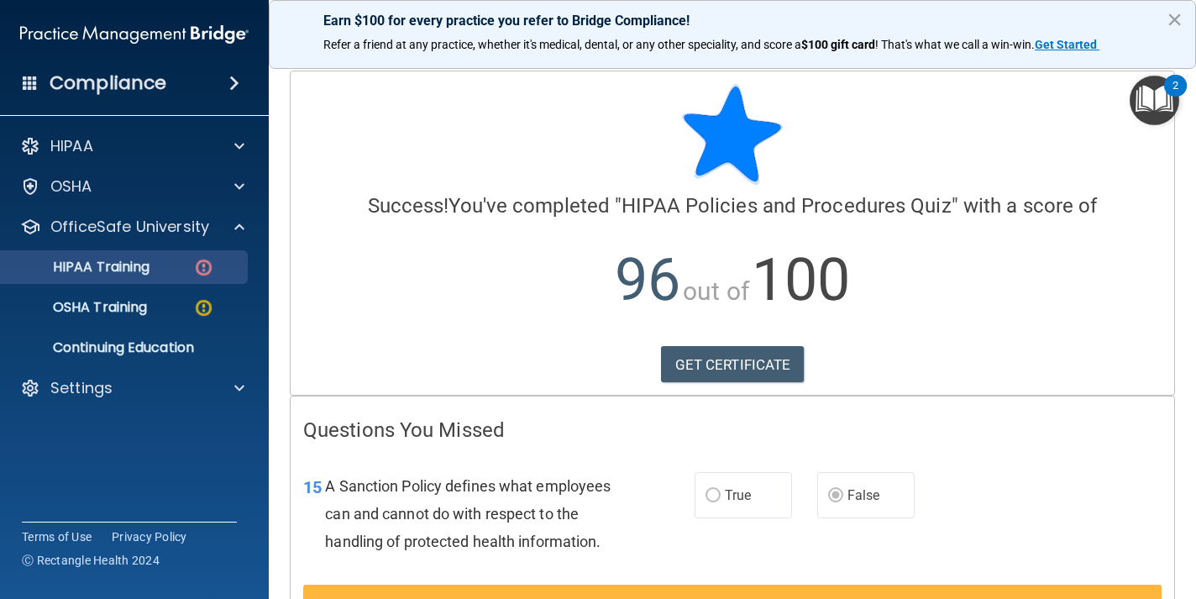
click at [149, 270] on p "HIPAA Training" at bounding box center [80, 267] width 139 height 17
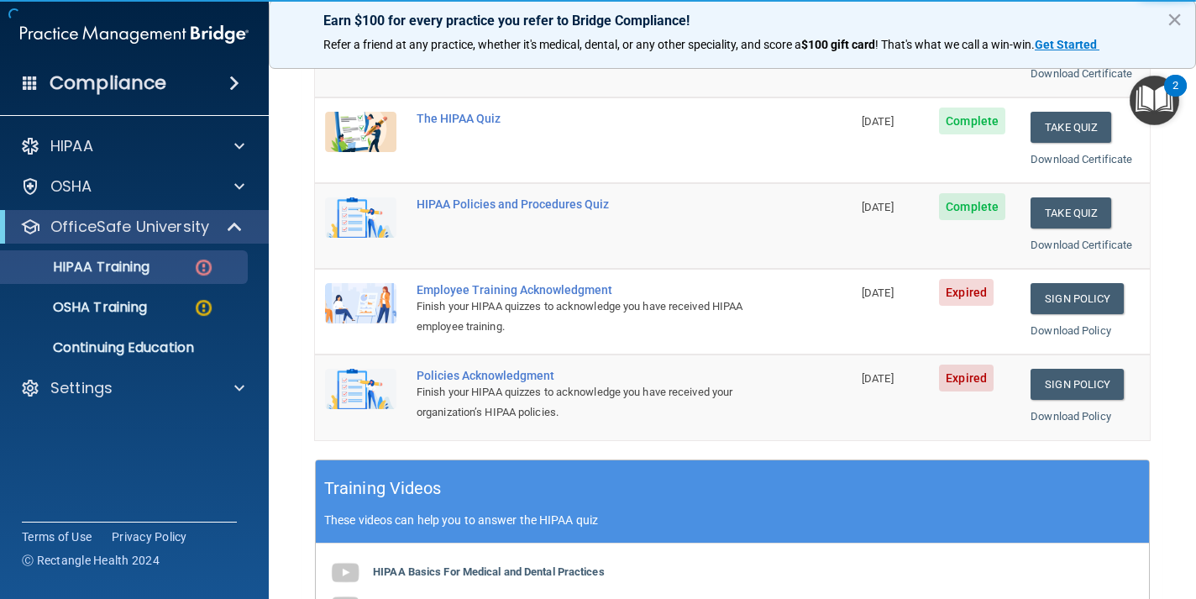
scroll to position [301, 0]
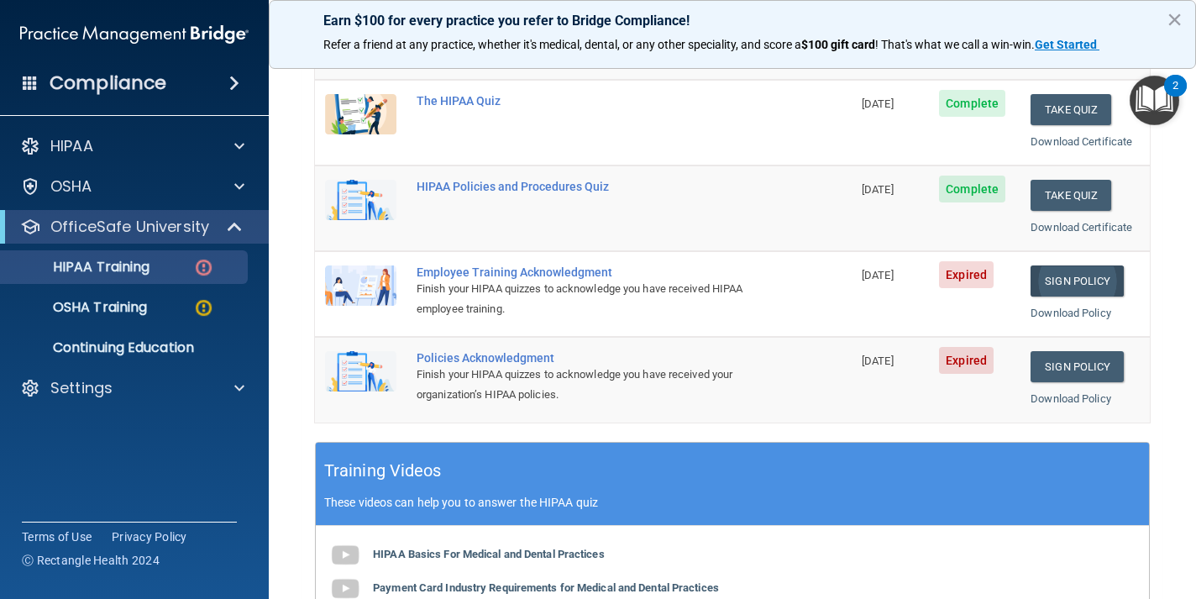
click at [1049, 276] on link "Sign Policy" at bounding box center [1076, 280] width 93 height 31
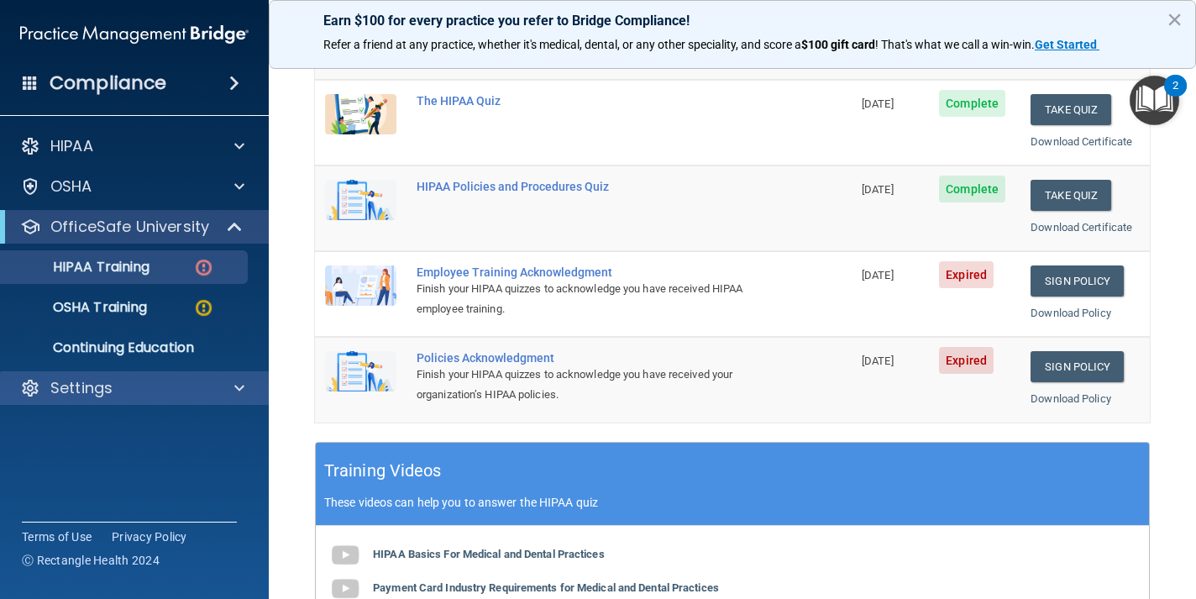
click at [201, 385] on div "Settings" at bounding box center [112, 388] width 208 height 20
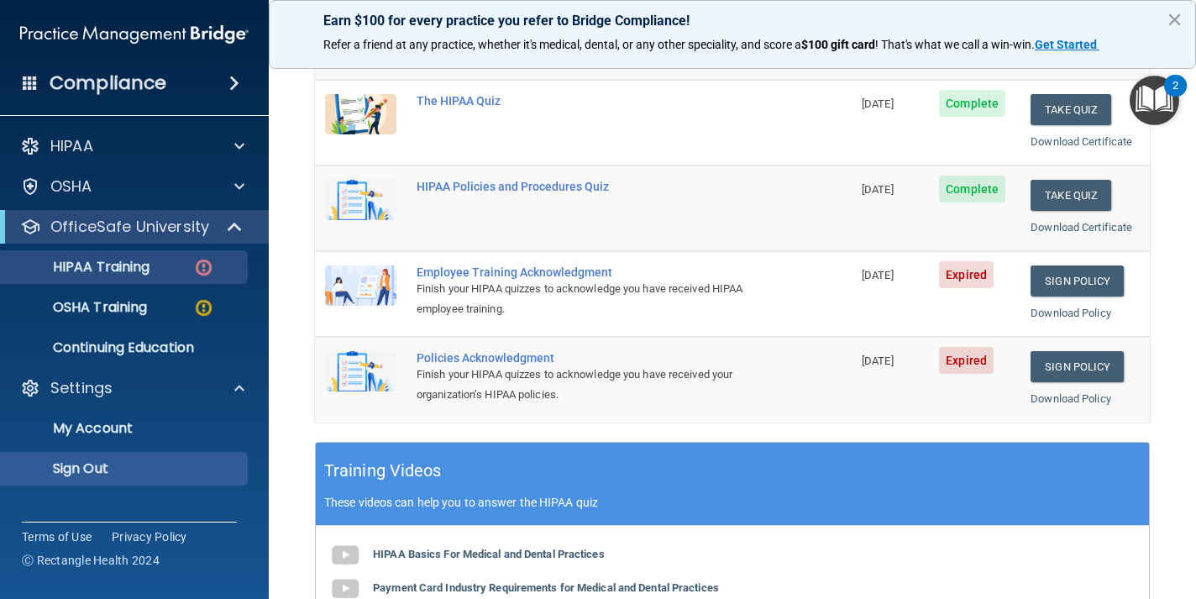
click at [171, 467] on p "Sign Out" at bounding box center [125, 468] width 229 height 17
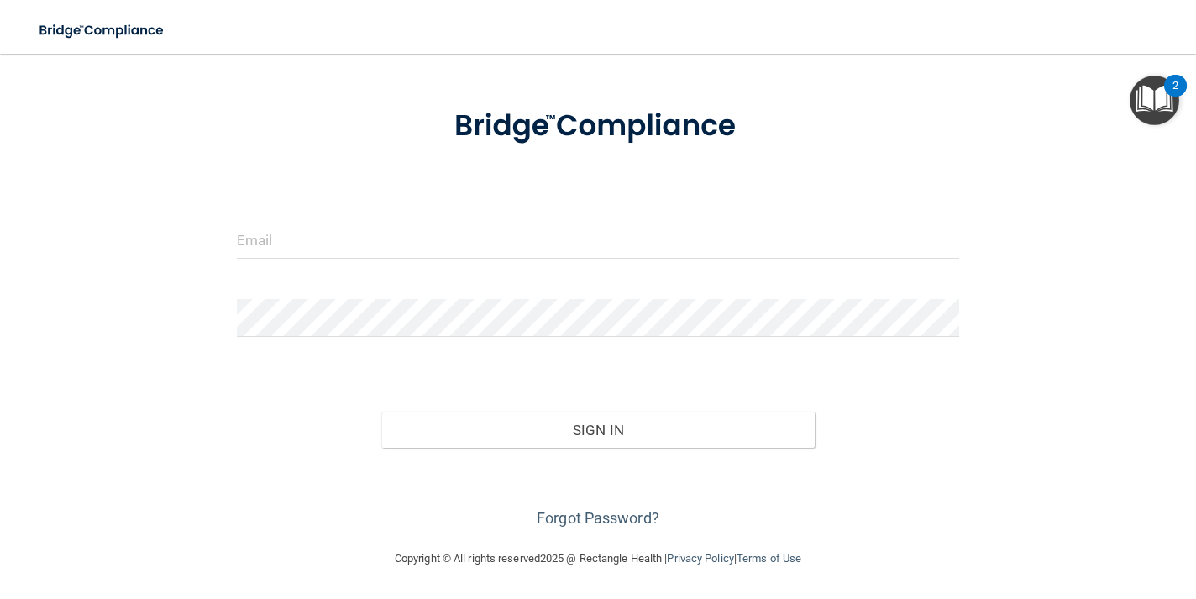
scroll to position [12, 0]
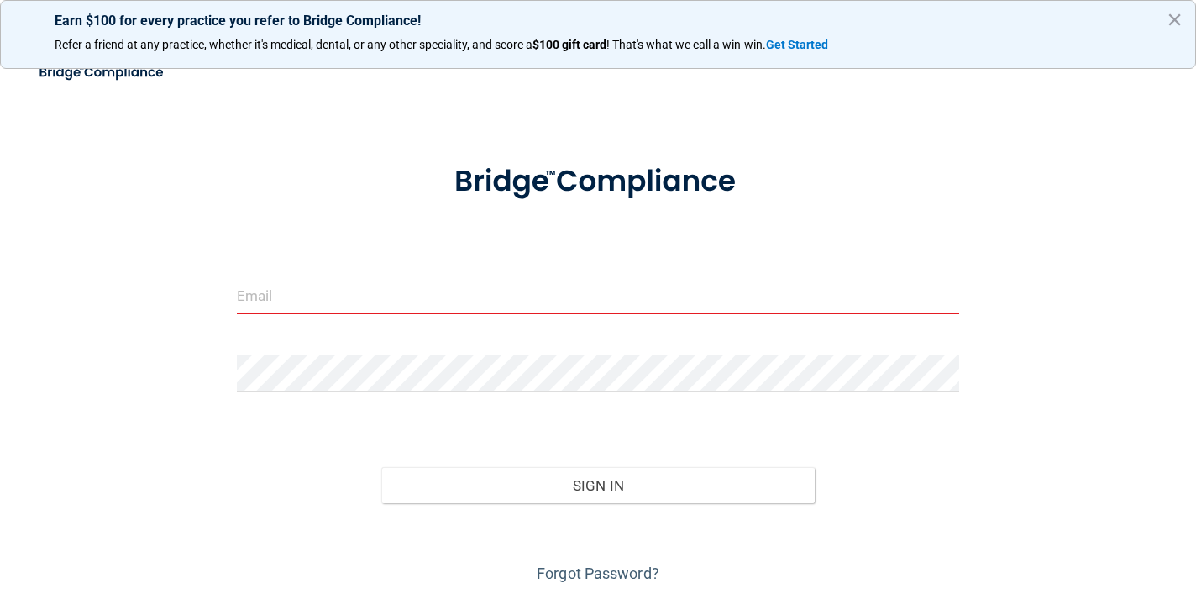
type input "santafe@idofnm.com"
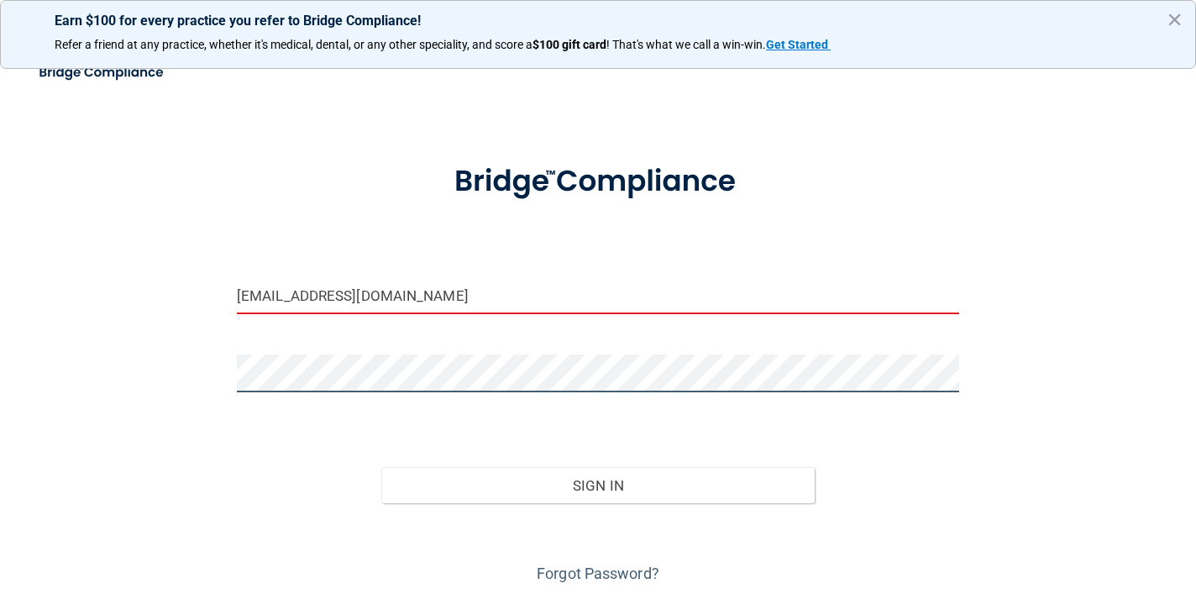
click at [597, 484] on button "Sign In" at bounding box center [597, 485] width 433 height 37
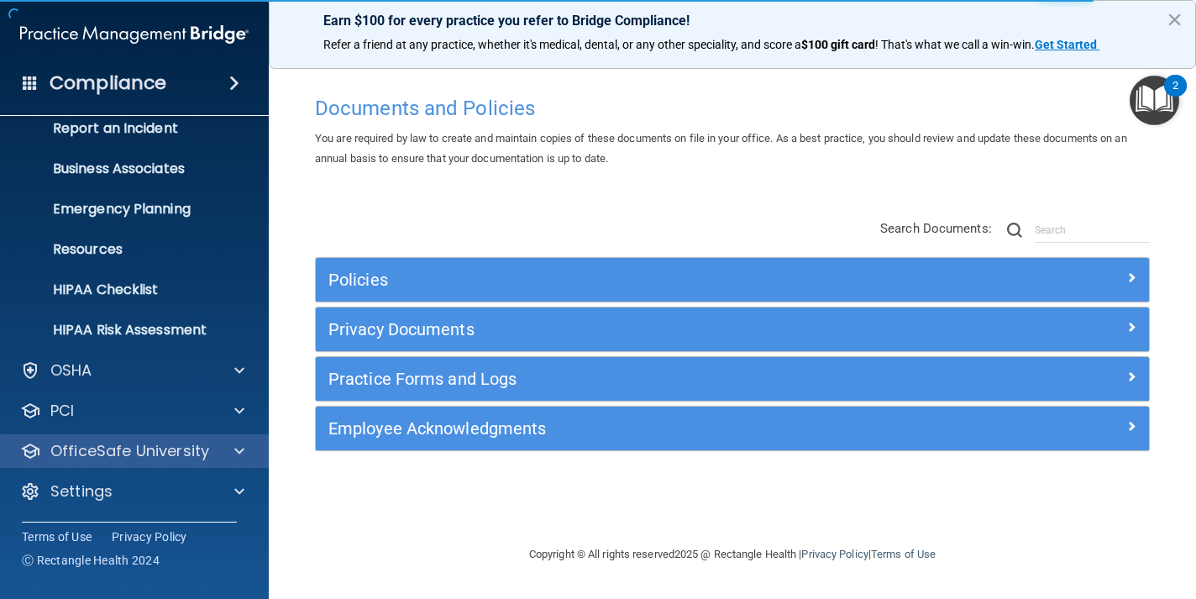
scroll to position [98, 0]
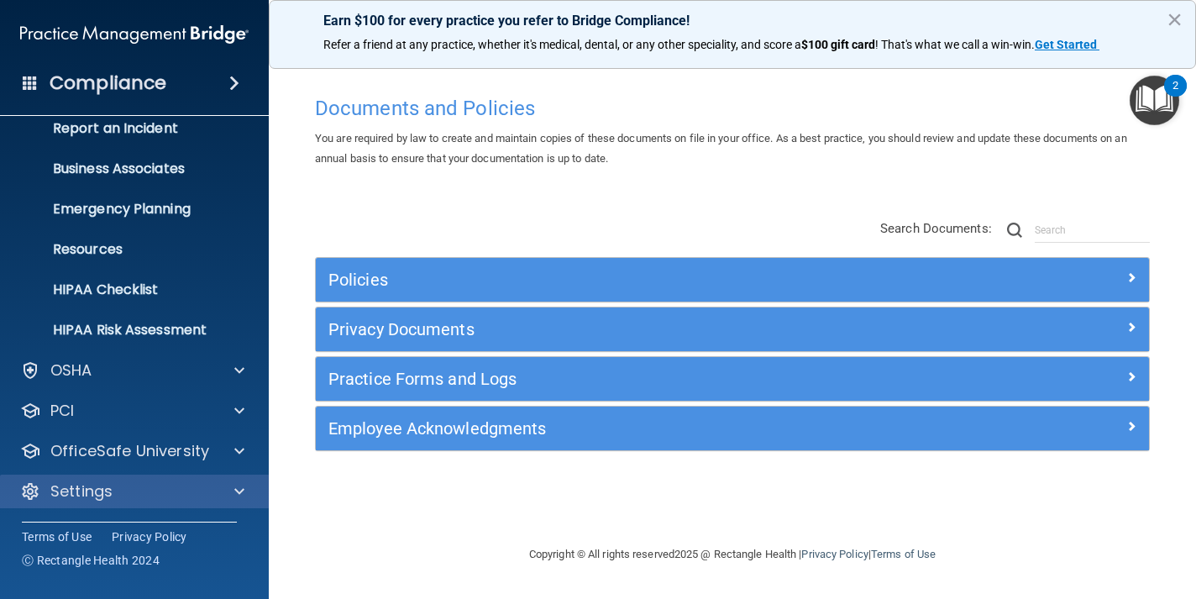
click at [175, 487] on div "Settings" at bounding box center [112, 491] width 208 height 20
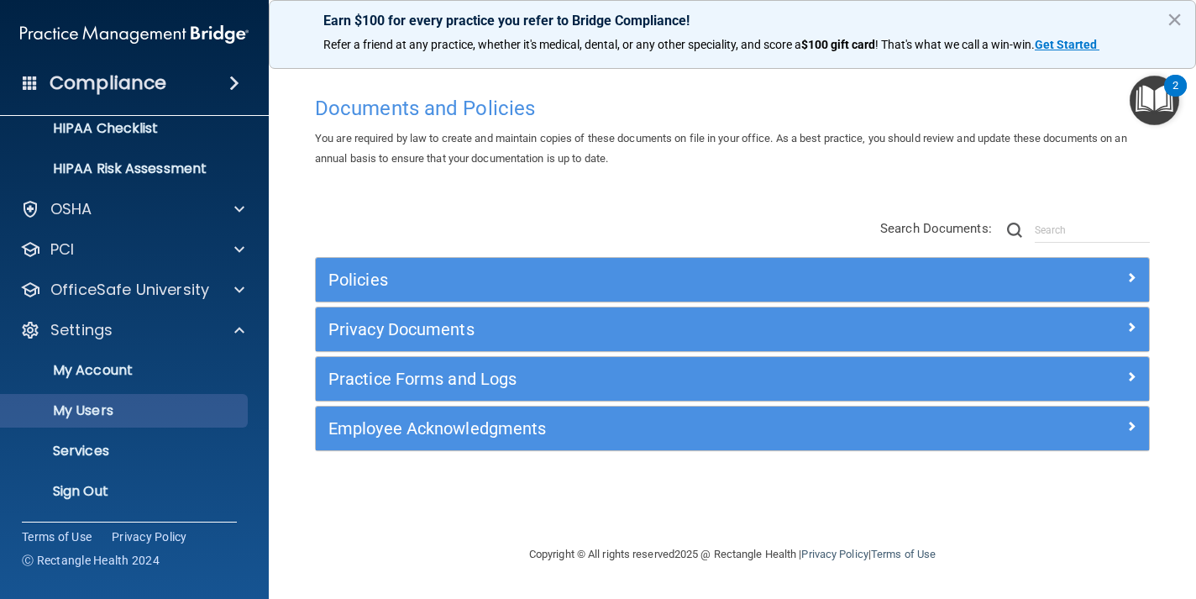
click at [175, 416] on p "My Users" at bounding box center [125, 410] width 229 height 17
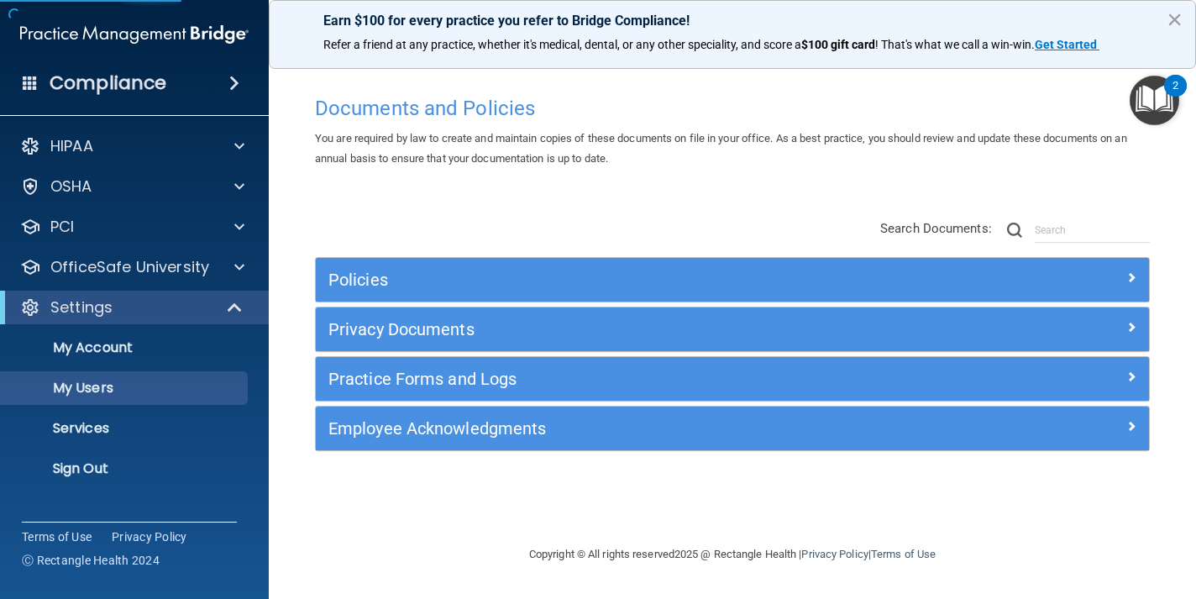
select select "20"
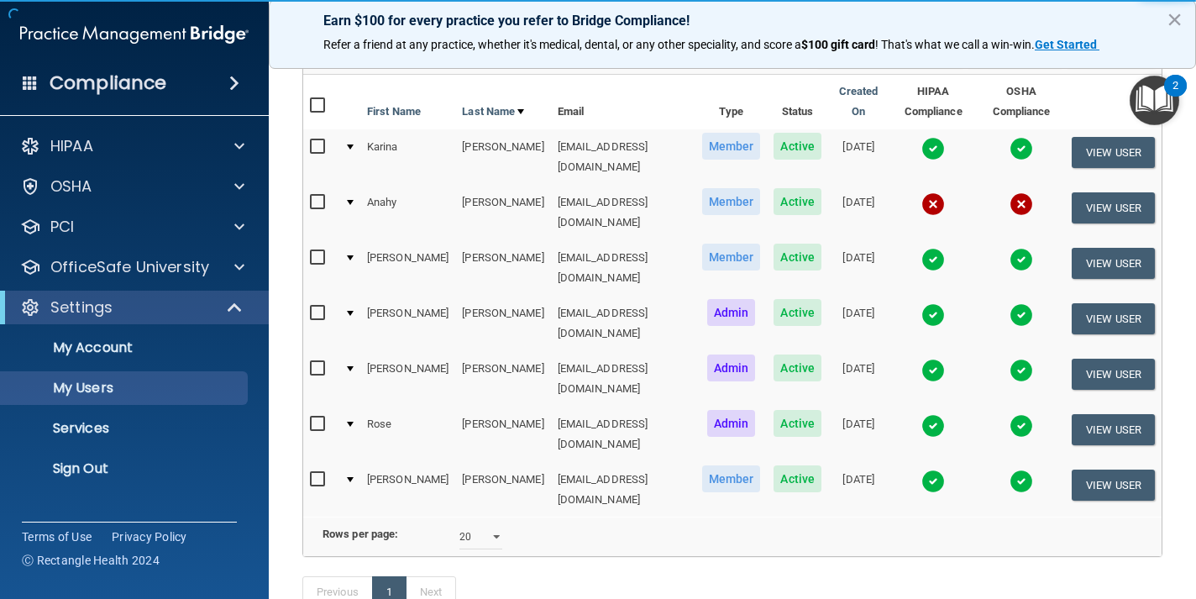
scroll to position [161, 0]
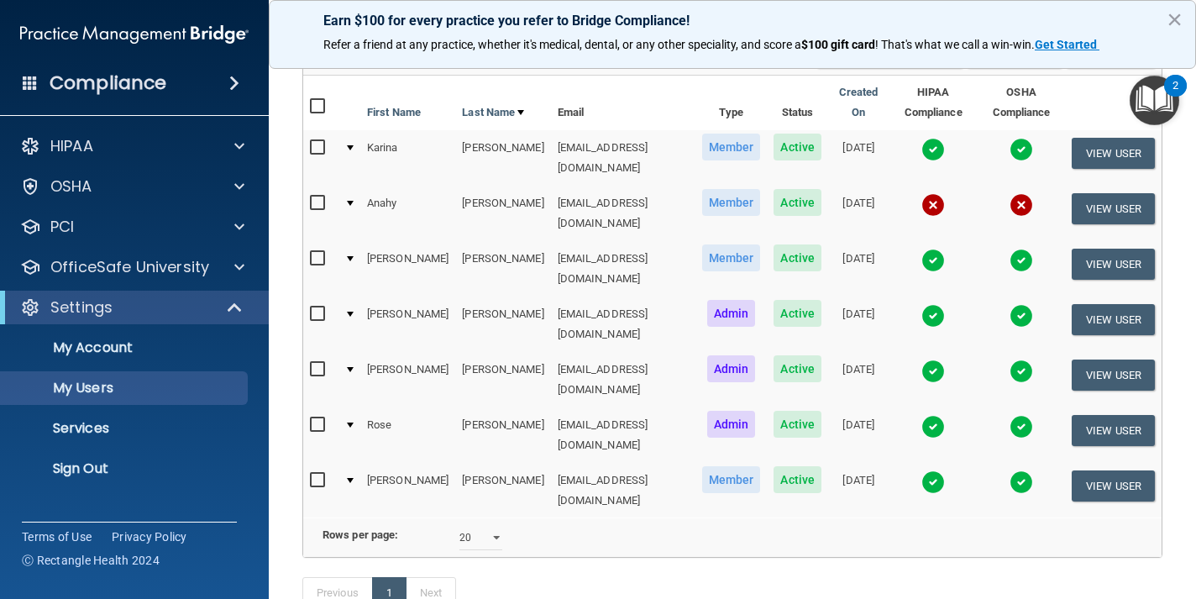
click at [921, 470] on img at bounding box center [933, 482] width 24 height 24
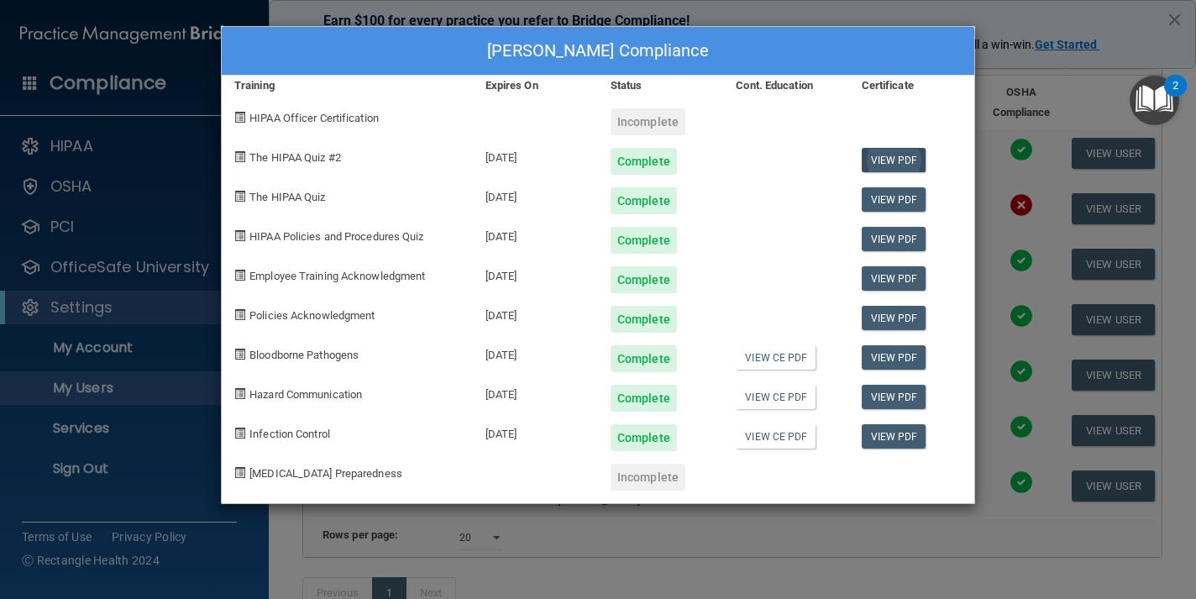
click at [884, 156] on link "View PDF" at bounding box center [894, 160] width 65 height 24
click at [888, 203] on link "View PDF" at bounding box center [894, 199] width 65 height 24
click at [885, 235] on link "View PDF" at bounding box center [894, 239] width 65 height 24
click at [901, 274] on link "View PDF" at bounding box center [894, 278] width 65 height 24
click at [898, 322] on link "View PDF" at bounding box center [894, 318] width 65 height 24
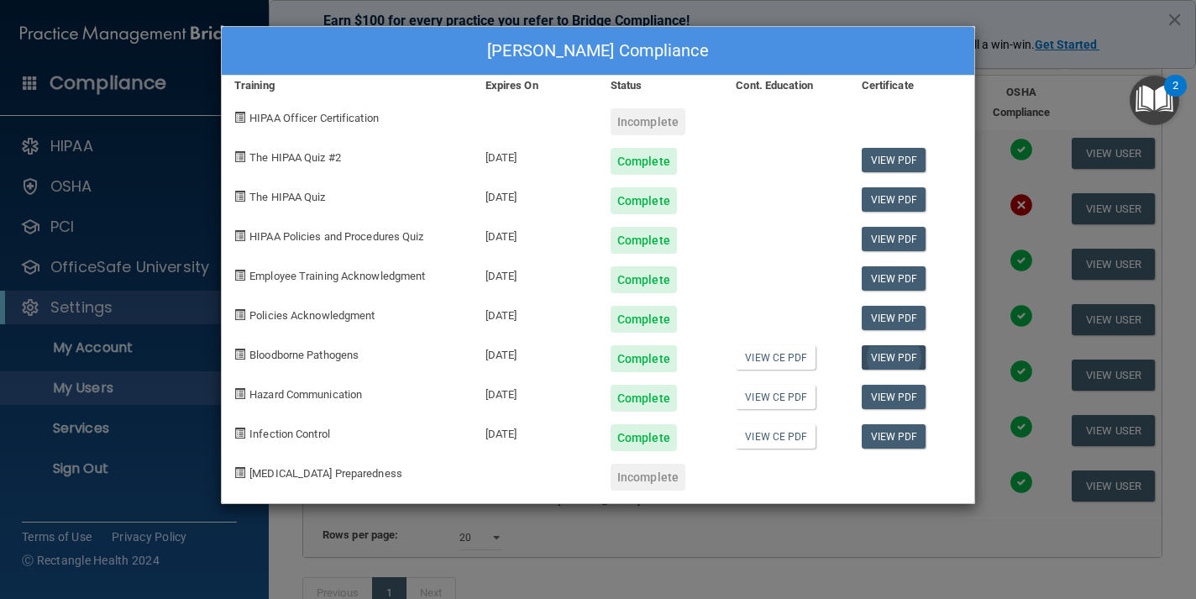
click at [904, 354] on link "View PDF" at bounding box center [894, 357] width 65 height 24
click at [898, 397] on link "View PDF" at bounding box center [894, 397] width 65 height 24
click at [904, 432] on link "View PDF" at bounding box center [894, 436] width 65 height 24
click at [1049, 352] on div "Ana Ponce's Compliance Training Expires On Status Cont. Education Certificate H…" at bounding box center [598, 299] width 1196 height 599
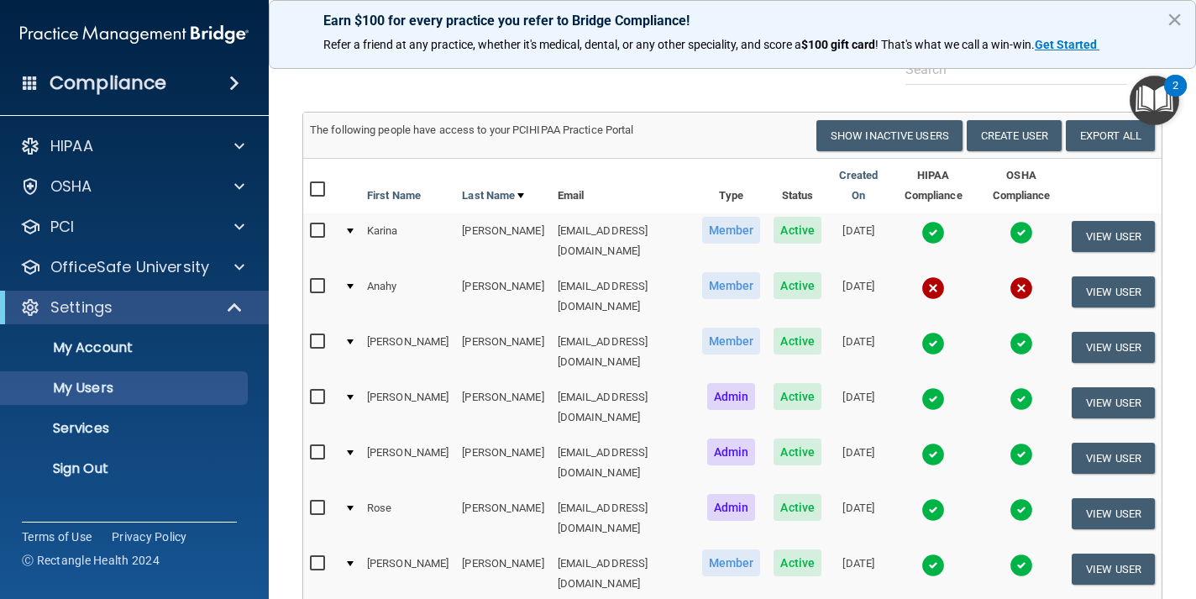
scroll to position [81, 0]
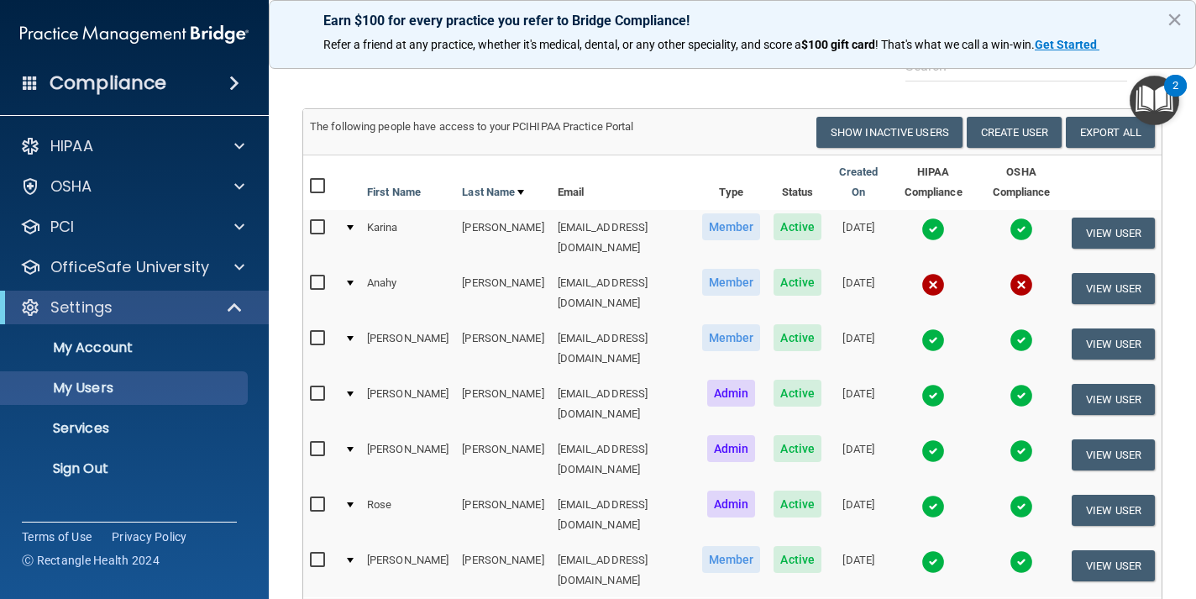
click at [921, 221] on img at bounding box center [933, 229] width 24 height 24
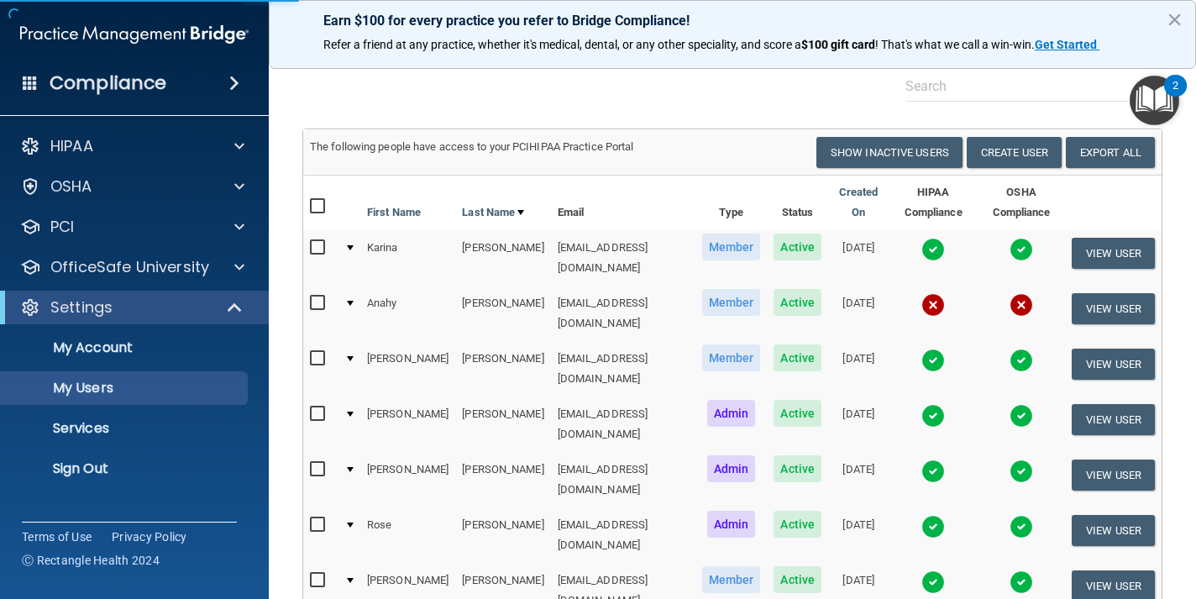
click at [921, 244] on img at bounding box center [933, 250] width 24 height 24
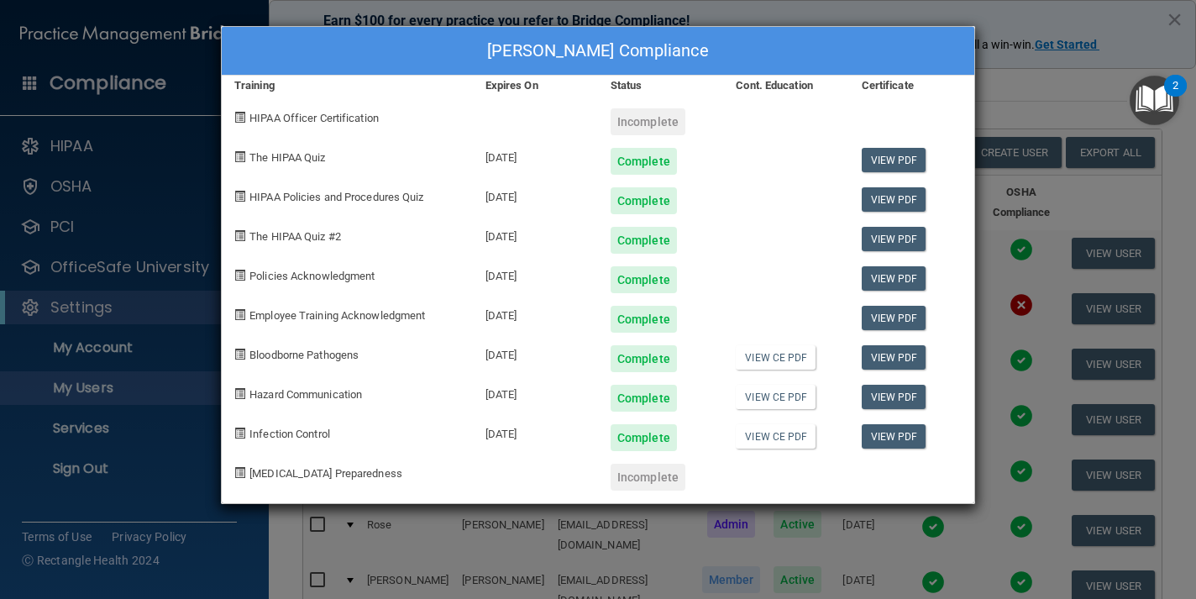
click at [1034, 279] on div "Karina Almeida's Compliance Training Expires On Status Cont. Education Certific…" at bounding box center [598, 299] width 1196 height 599
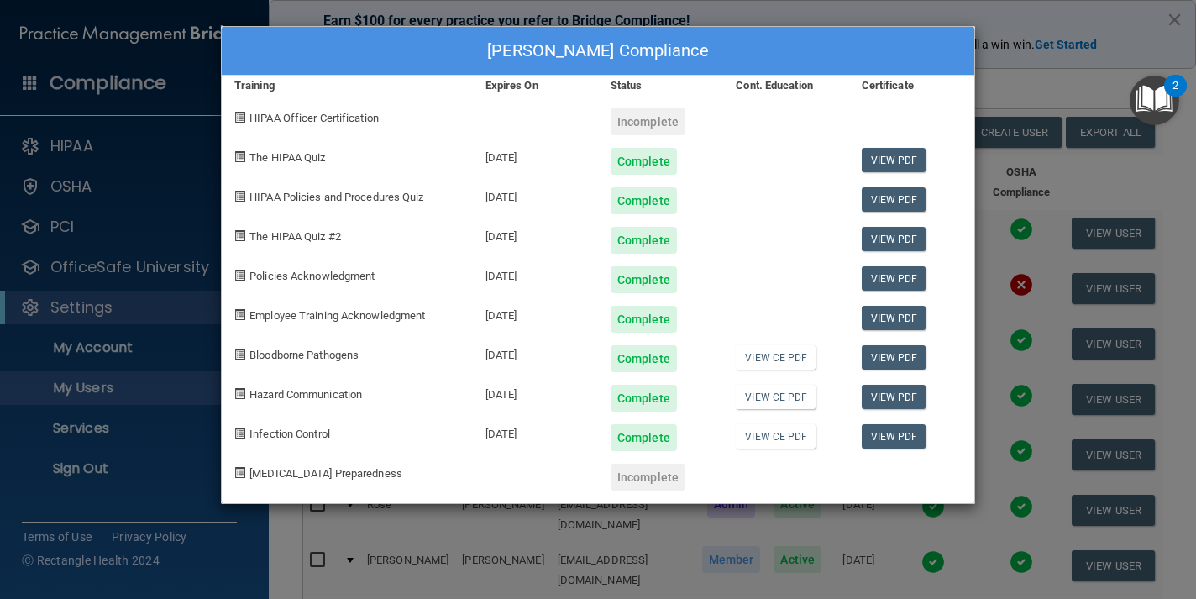
click at [1014, 269] on div "Karina Almeida's Compliance Training Expires On Status Cont. Education Certific…" at bounding box center [598, 299] width 1196 height 599
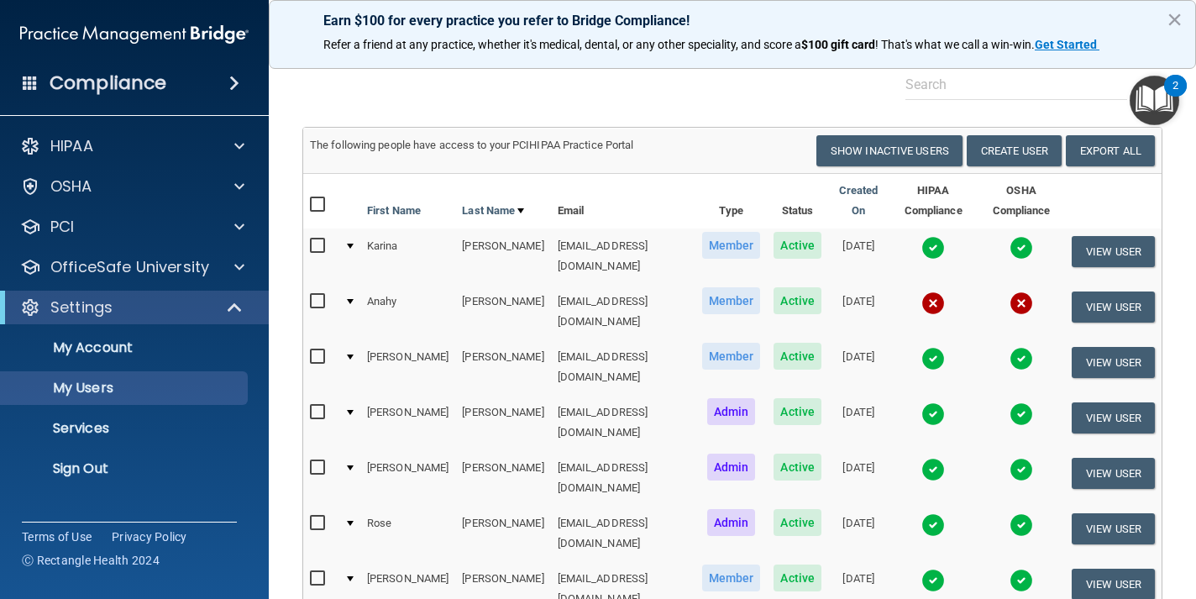
scroll to position [59, 0]
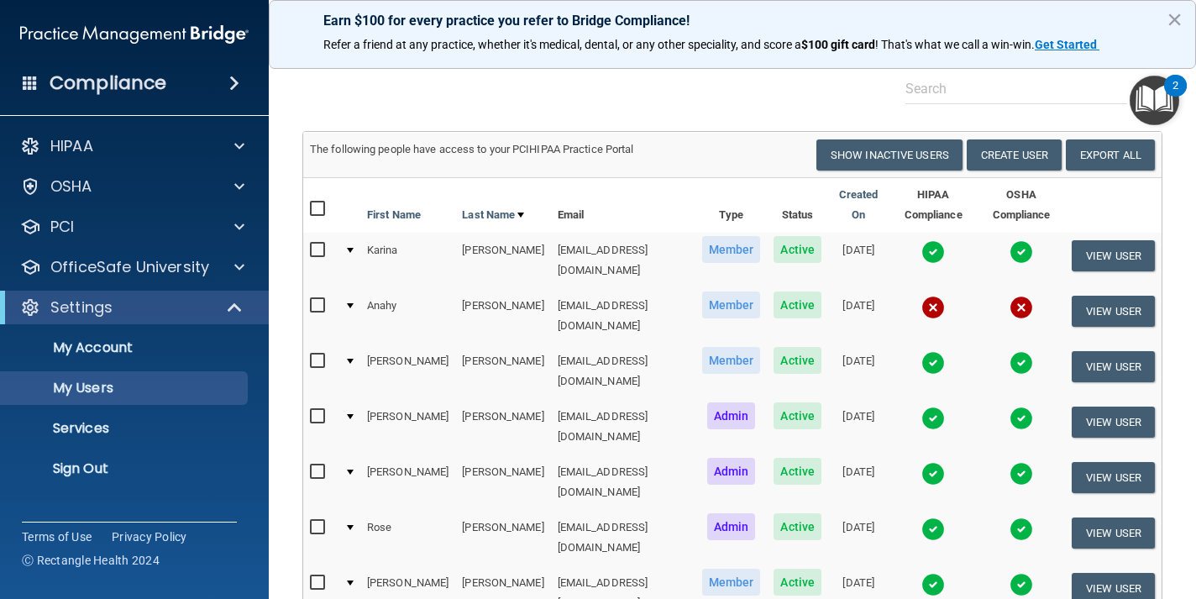
click at [921, 251] on img at bounding box center [933, 252] width 24 height 24
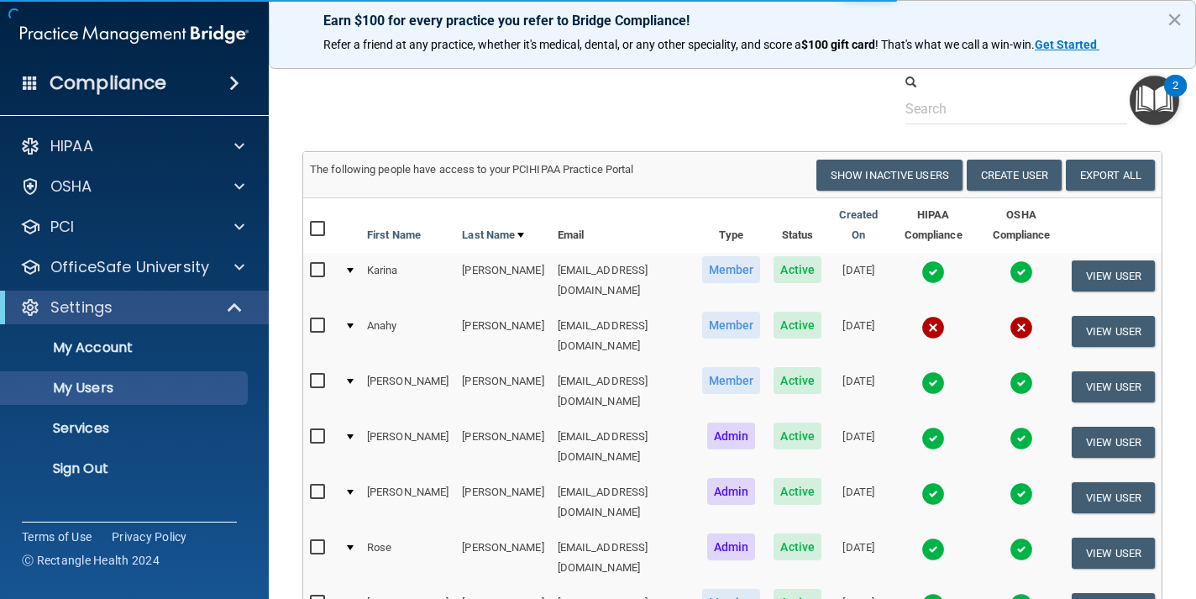
click at [914, 264] on body "Compliance HIPAA Documents and Policies Report an Incident Business Associates …" at bounding box center [598, 299] width 1196 height 599
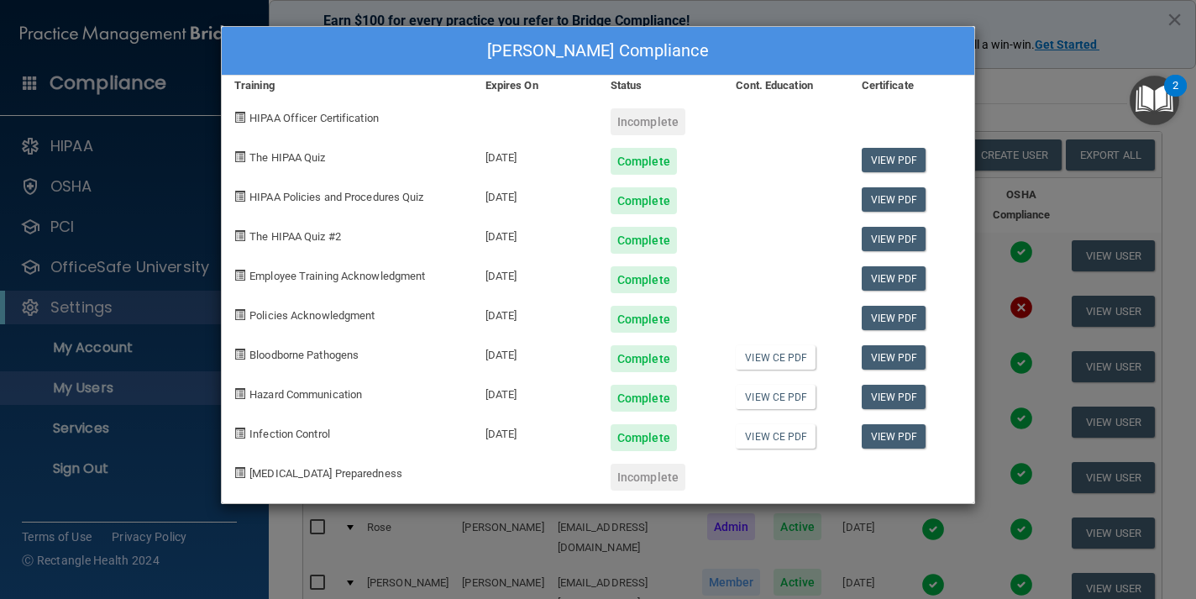
click at [1020, 212] on div "Karina Almeida's Compliance Training Expires On Status Cont. Education Certific…" at bounding box center [598, 299] width 1196 height 599
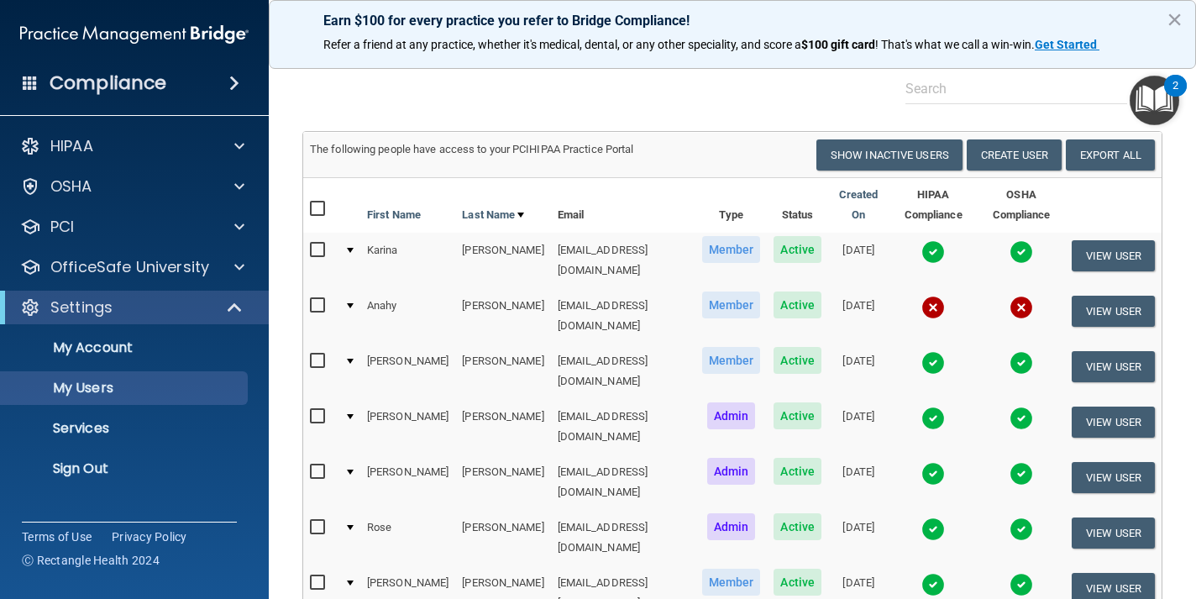
click at [921, 351] on img at bounding box center [933, 363] width 24 height 24
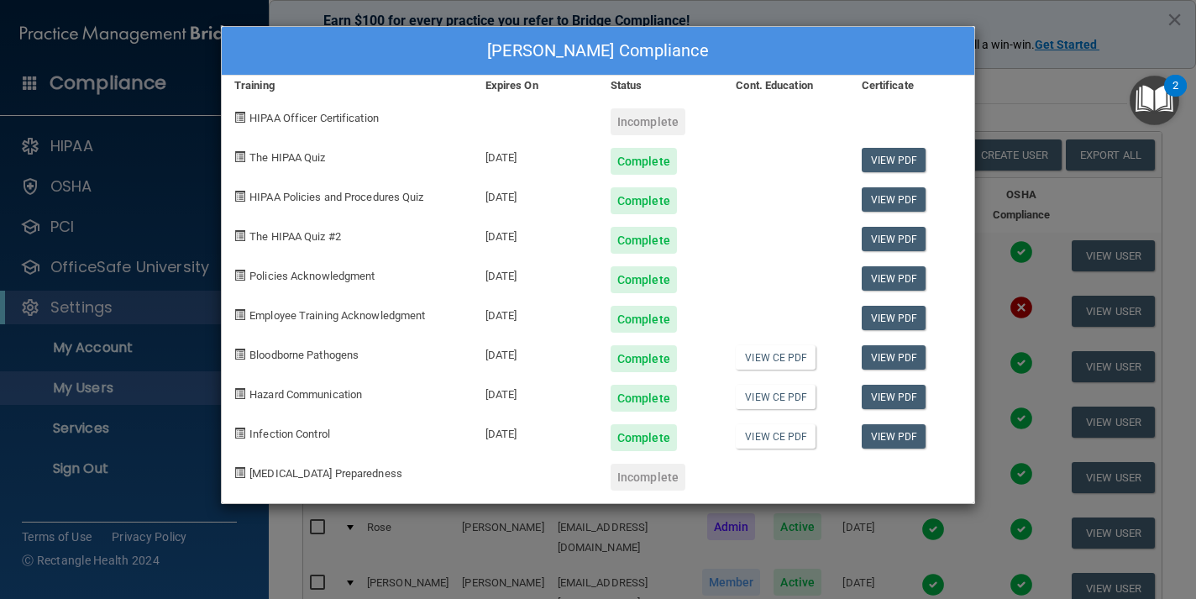
click at [998, 235] on div "Melissa Ayala's Compliance Training Expires On Status Cont. Education Certifica…" at bounding box center [598, 299] width 1196 height 599
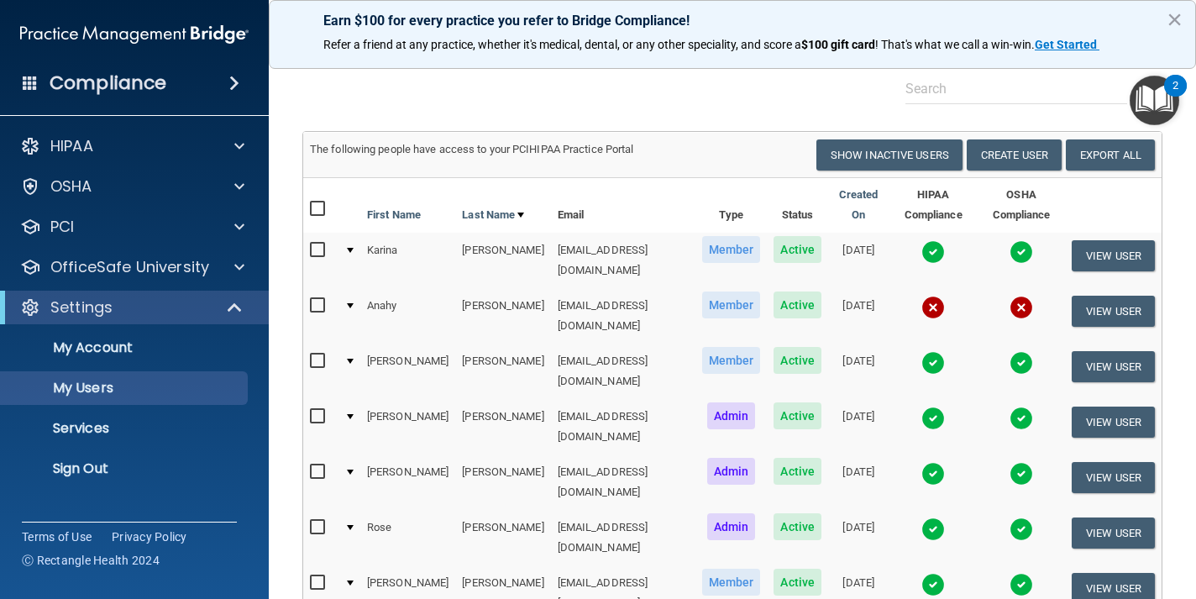
click at [921, 406] on img at bounding box center [933, 418] width 24 height 24
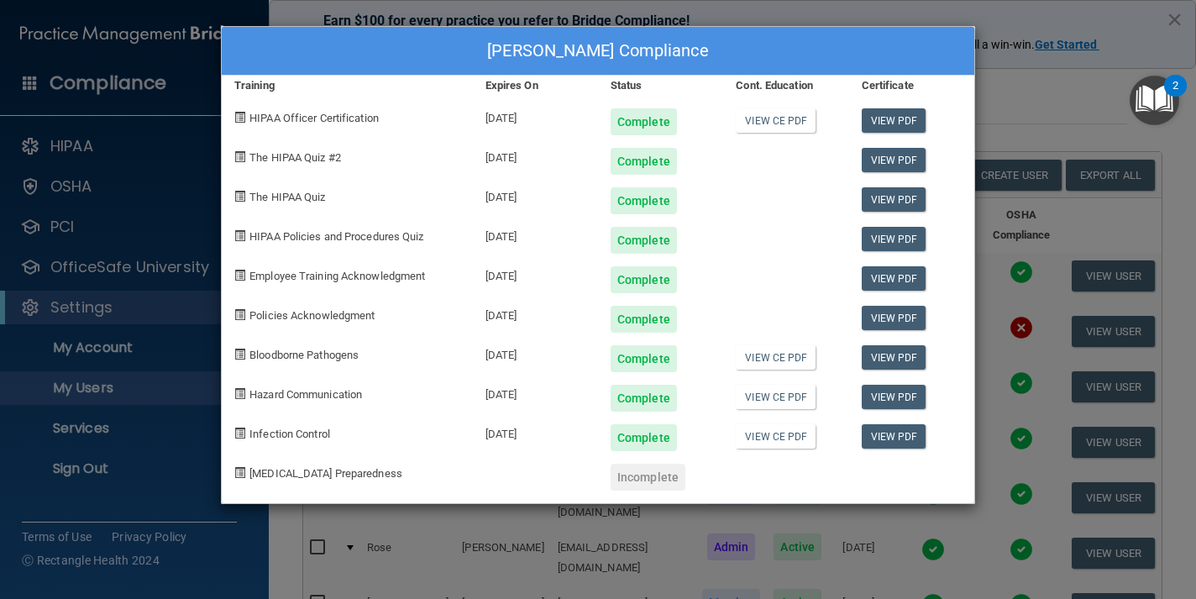
click at [1040, 313] on div "Courtney Brookover's Compliance Training Expires On Status Cont. Education Cert…" at bounding box center [598, 299] width 1196 height 599
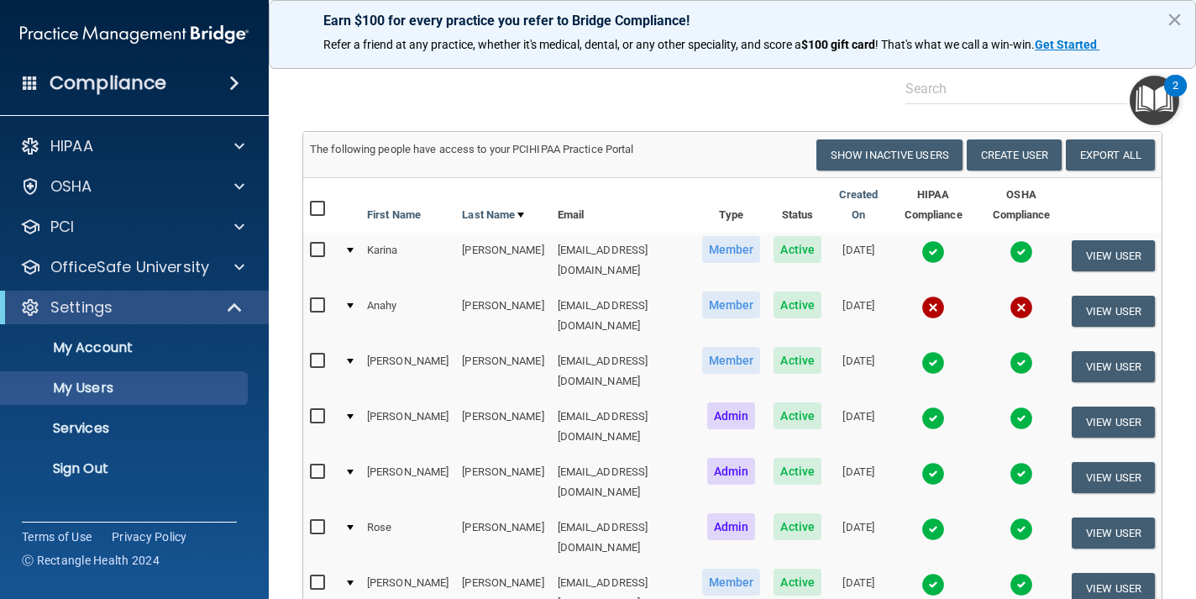
click at [921, 462] on img at bounding box center [933, 474] width 24 height 24
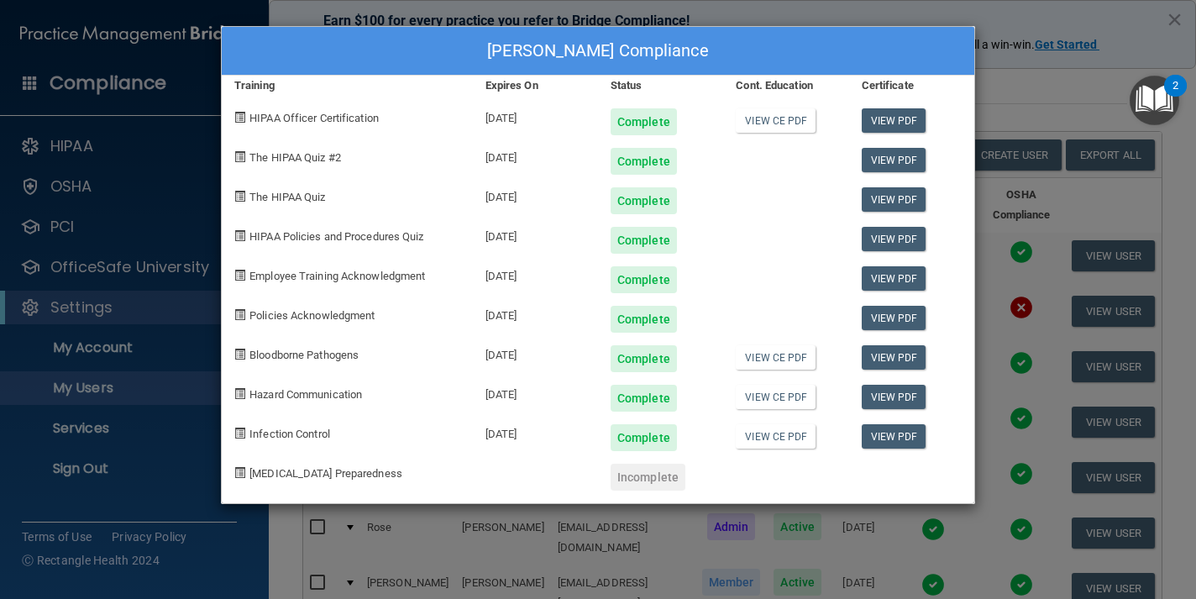
click at [1021, 306] on div "Curtis Brookover's Compliance Training Expires On Status Cont. Education Certif…" at bounding box center [598, 299] width 1196 height 599
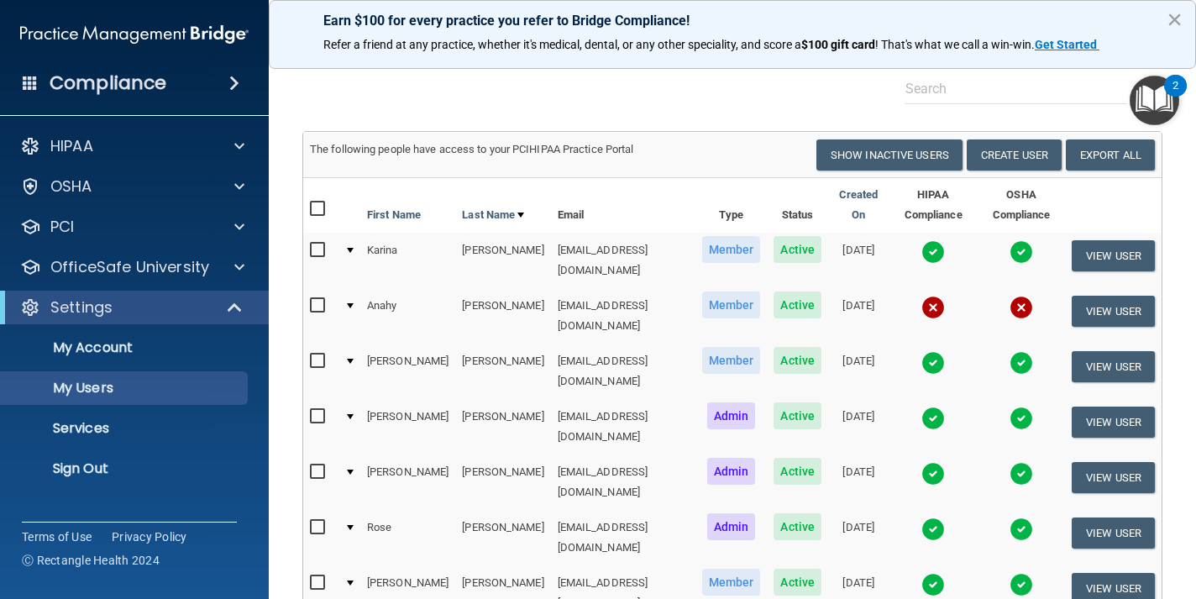
click at [921, 462] on img at bounding box center [933, 474] width 24 height 24
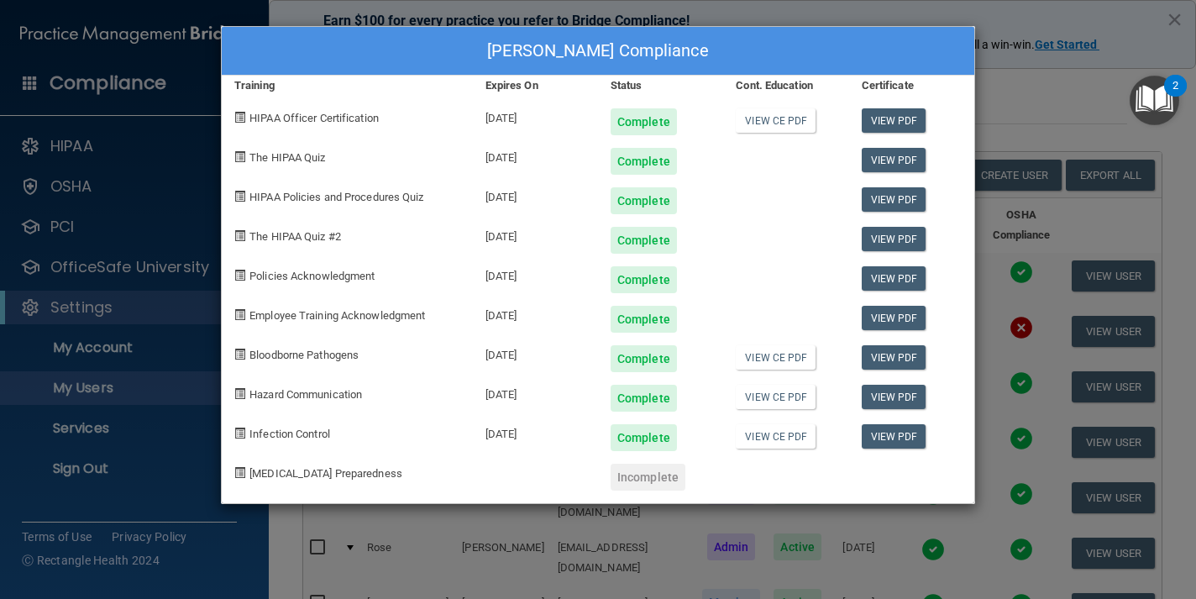
click at [980, 334] on div "Curtis Brookover's Compliance Training Expires On Status Cont. Education Certif…" at bounding box center [598, 299] width 1196 height 599
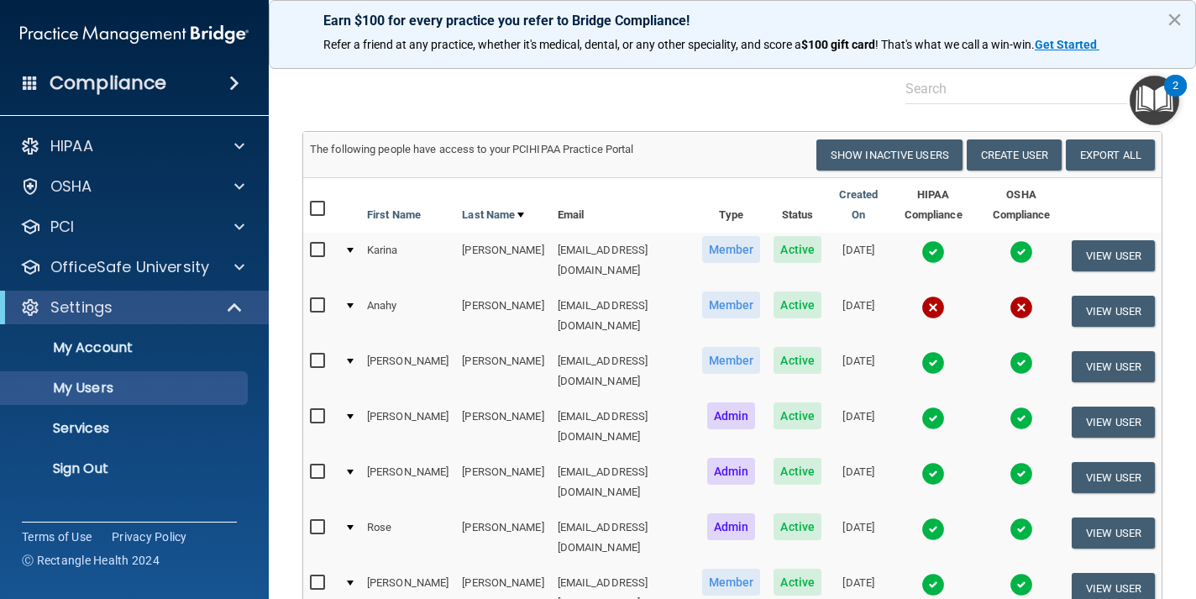
click at [921, 252] on img at bounding box center [933, 252] width 24 height 24
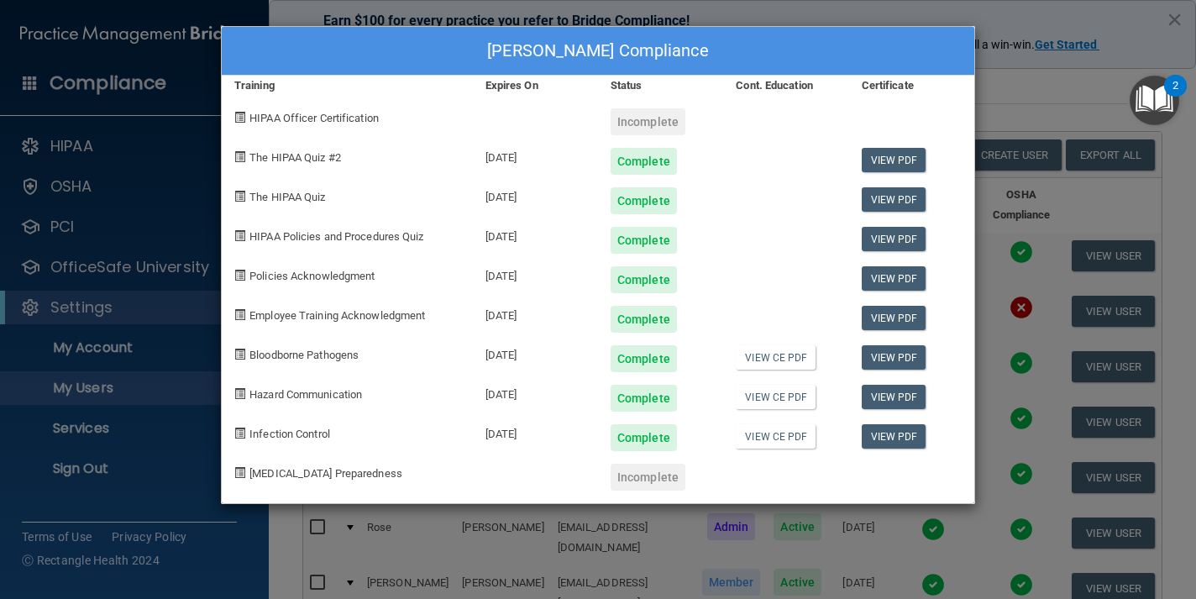
click at [1021, 123] on div "Karina Almeida's Compliance Training Expires On Status Cont. Education Certific…" at bounding box center [598, 299] width 1196 height 599
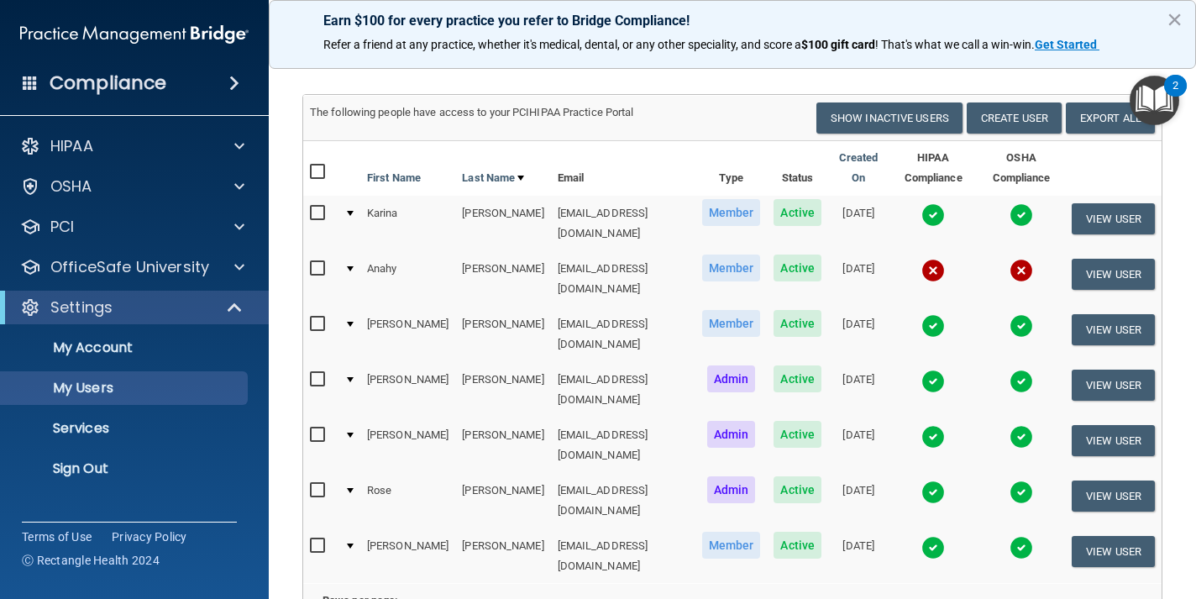
scroll to position [94, 0]
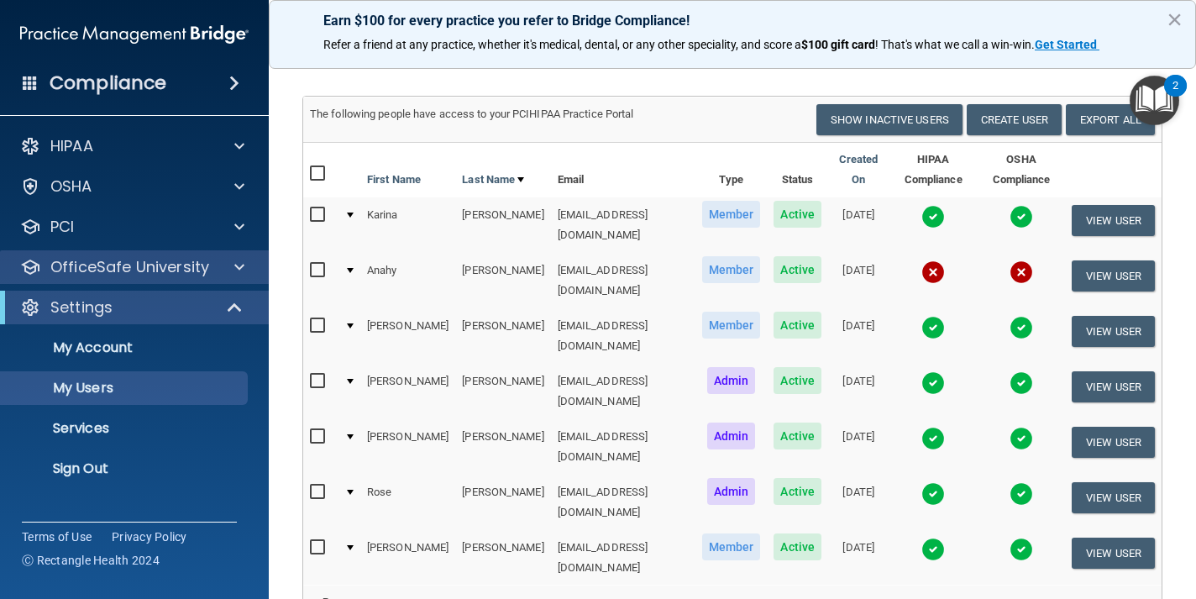
click at [148, 270] on p "OfficeSafe University" at bounding box center [129, 267] width 159 height 20
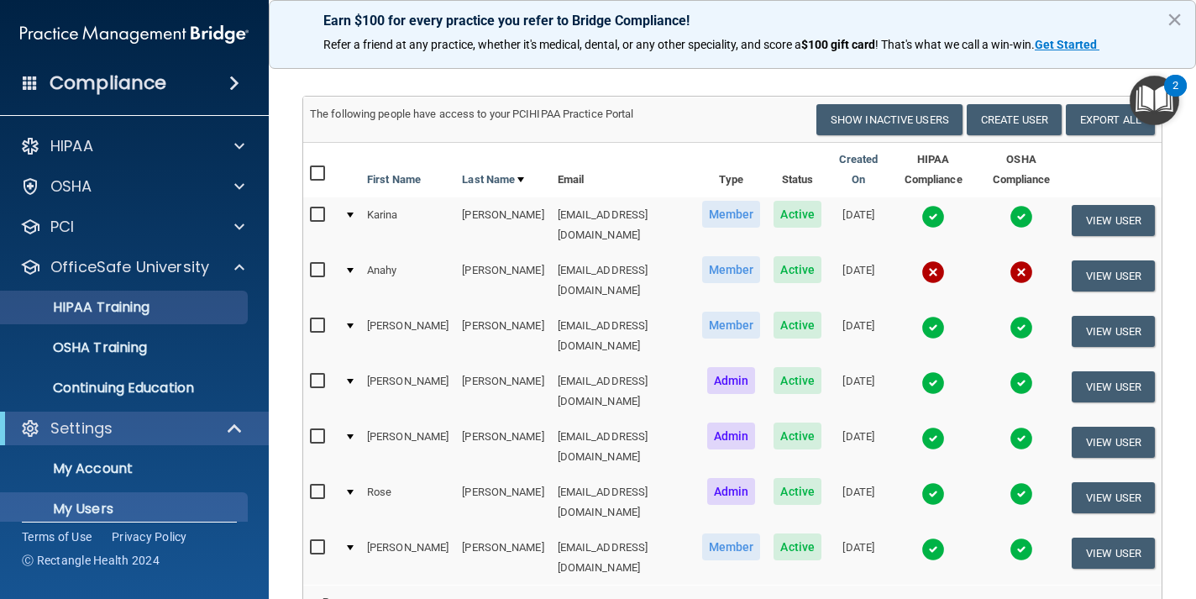
click at [149, 314] on p "HIPAA Training" at bounding box center [80, 307] width 139 height 17
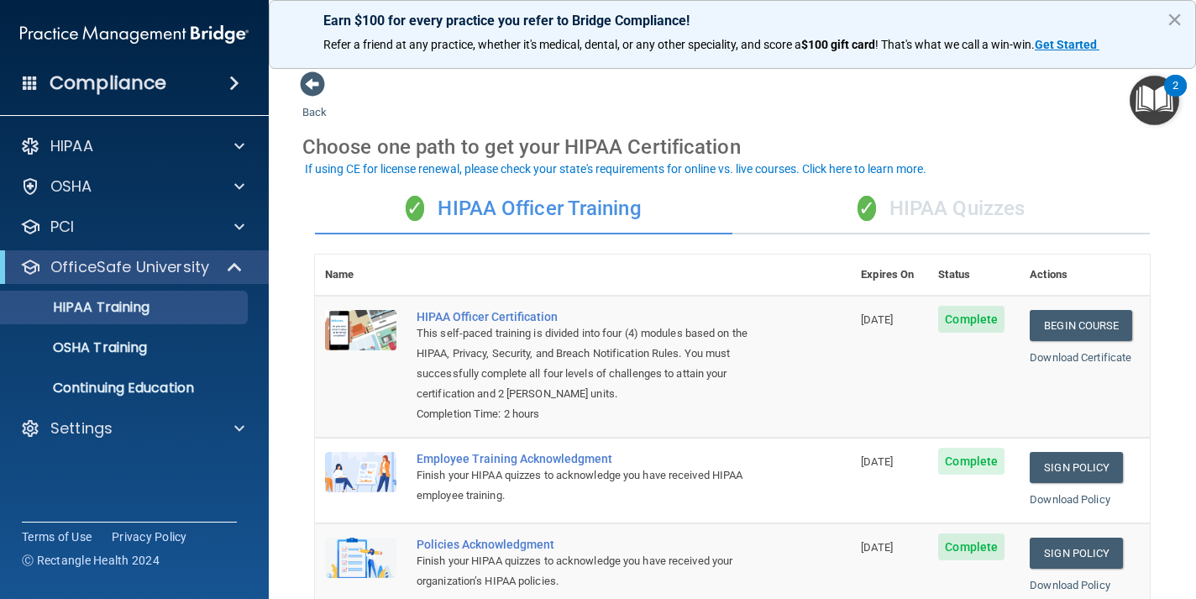
click at [882, 217] on div "✓ HIPAA Quizzes" at bounding box center [940, 209] width 417 height 50
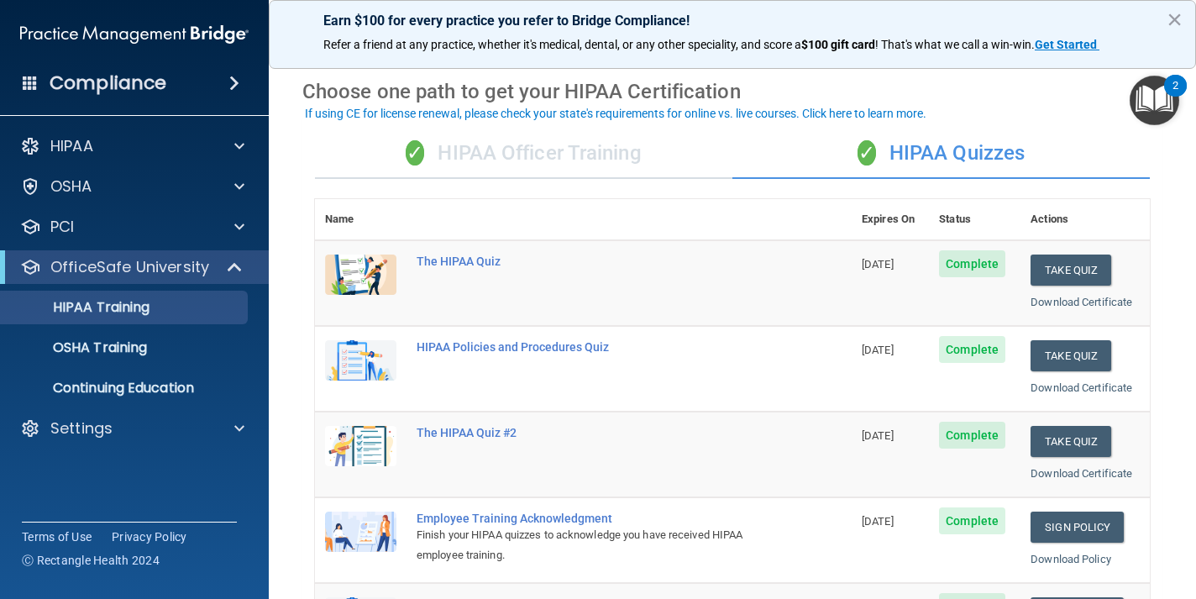
scroll to position [53, 0]
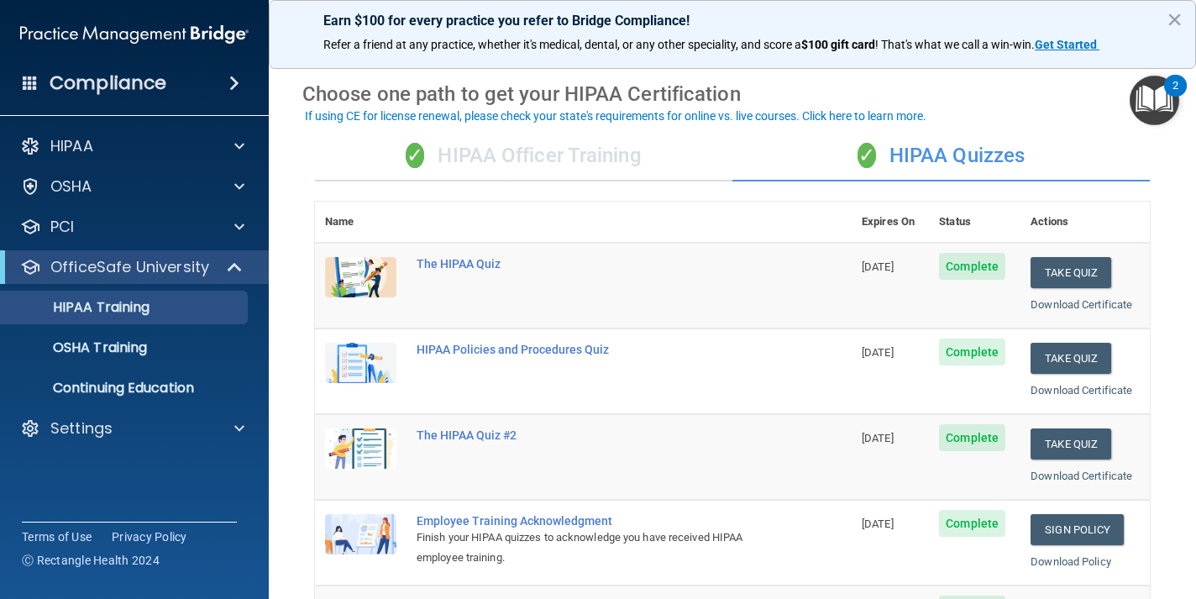
click at [146, 453] on div "HIPAA Documents and Policies Report an Incident Business Associates Emergency P…" at bounding box center [135, 291] width 270 height 336
click at [153, 431] on div "Settings" at bounding box center [112, 428] width 208 height 20
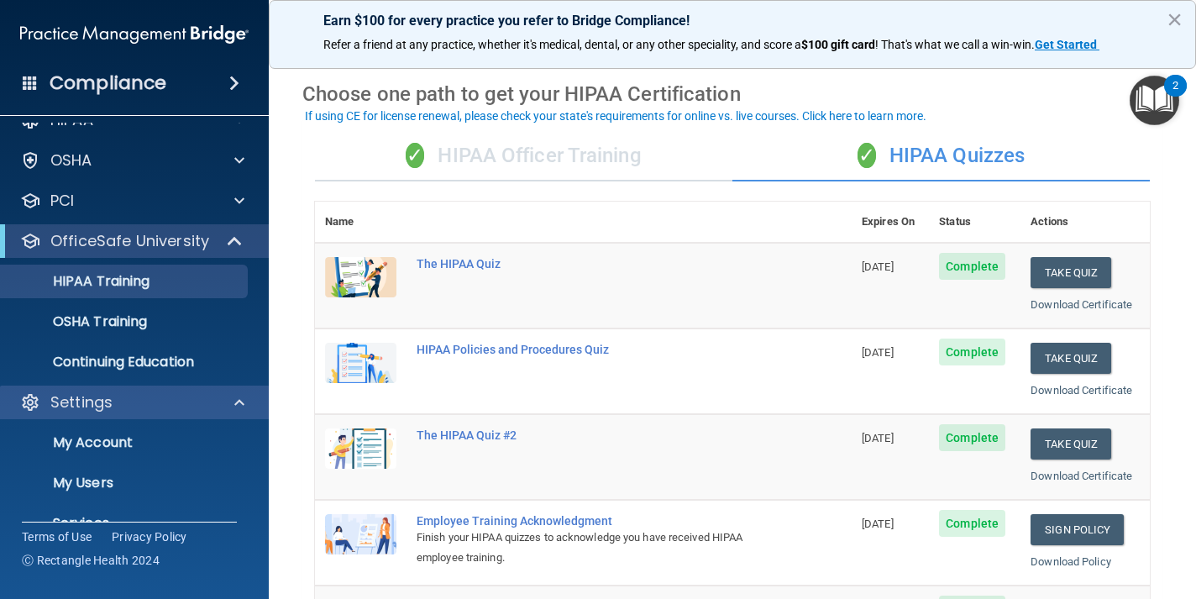
scroll to position [36, 0]
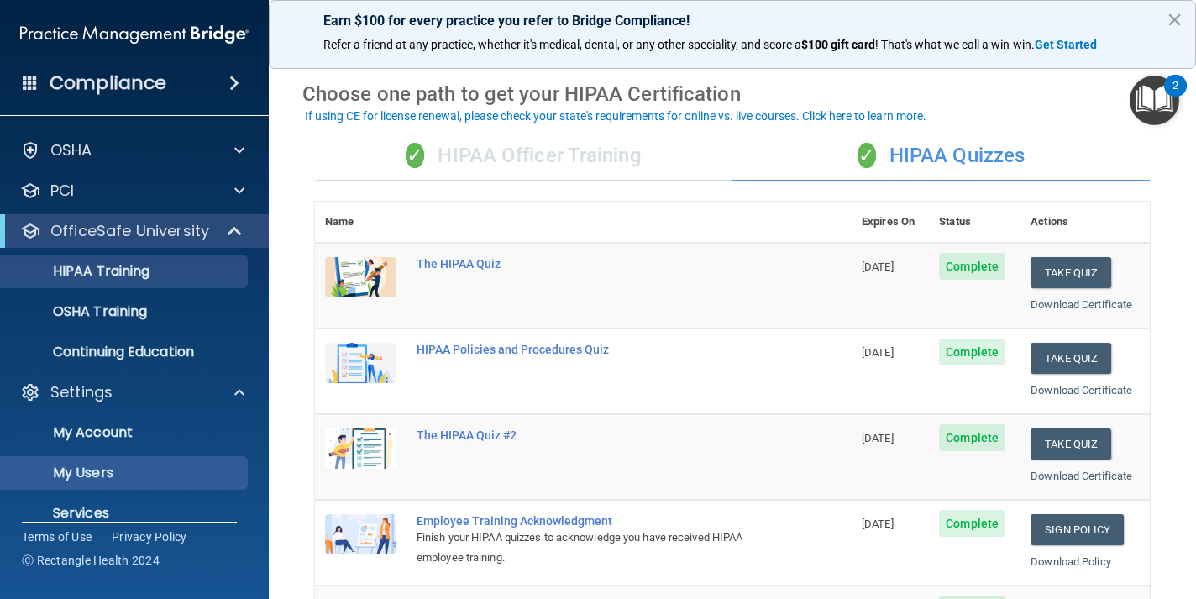
click at [123, 470] on p "My Users" at bounding box center [125, 472] width 229 height 17
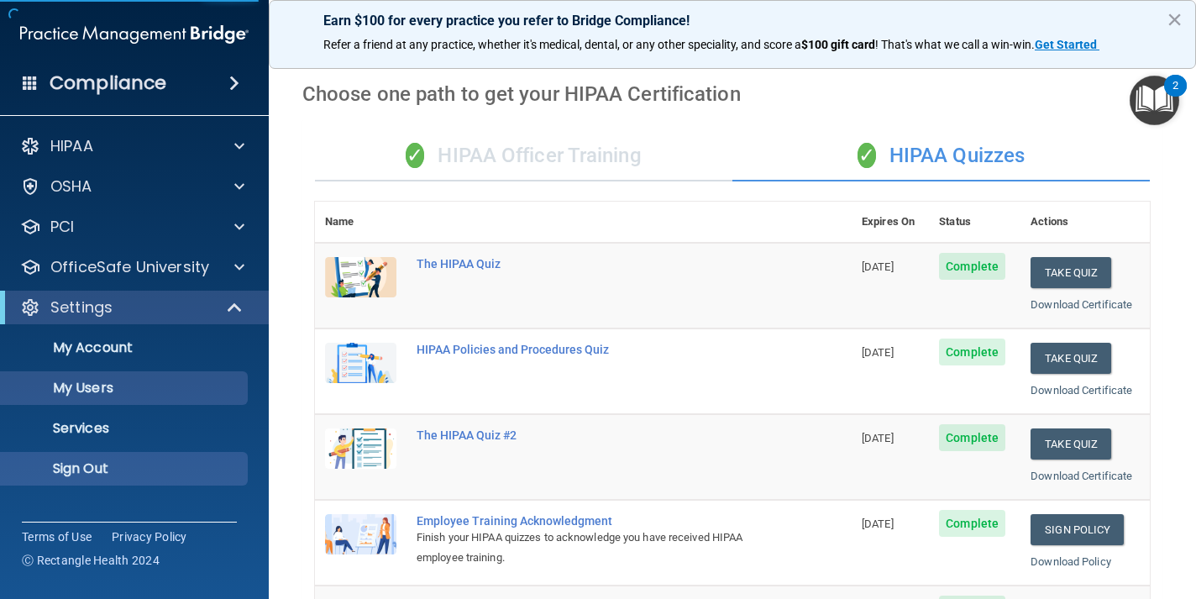
select select "20"
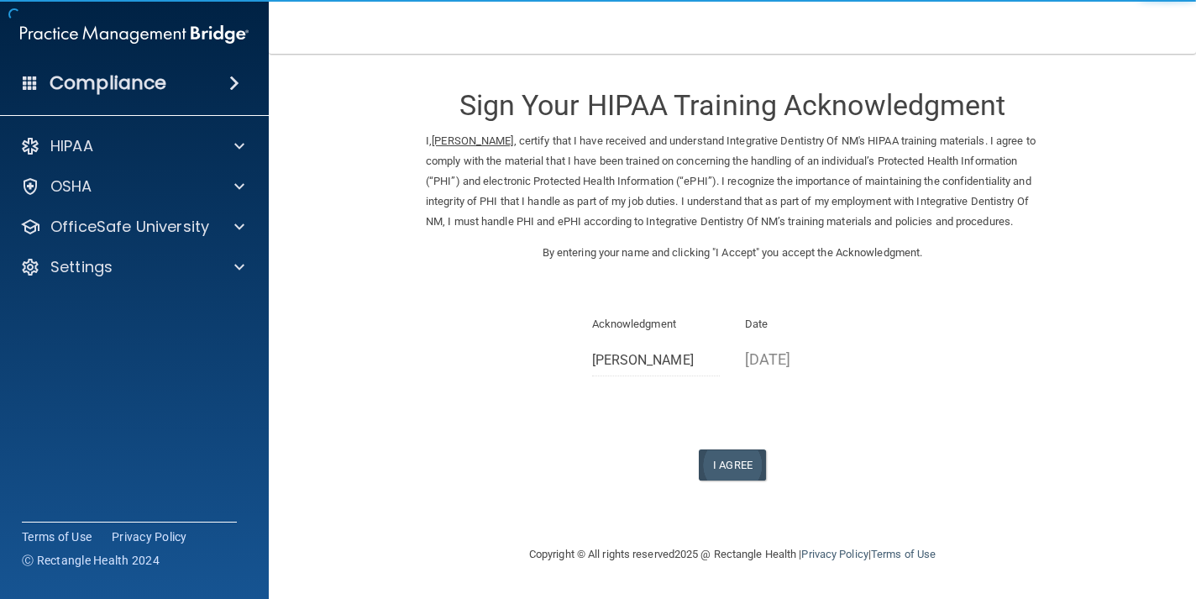
click at [744, 473] on button "I Agree" at bounding box center [732, 464] width 67 height 31
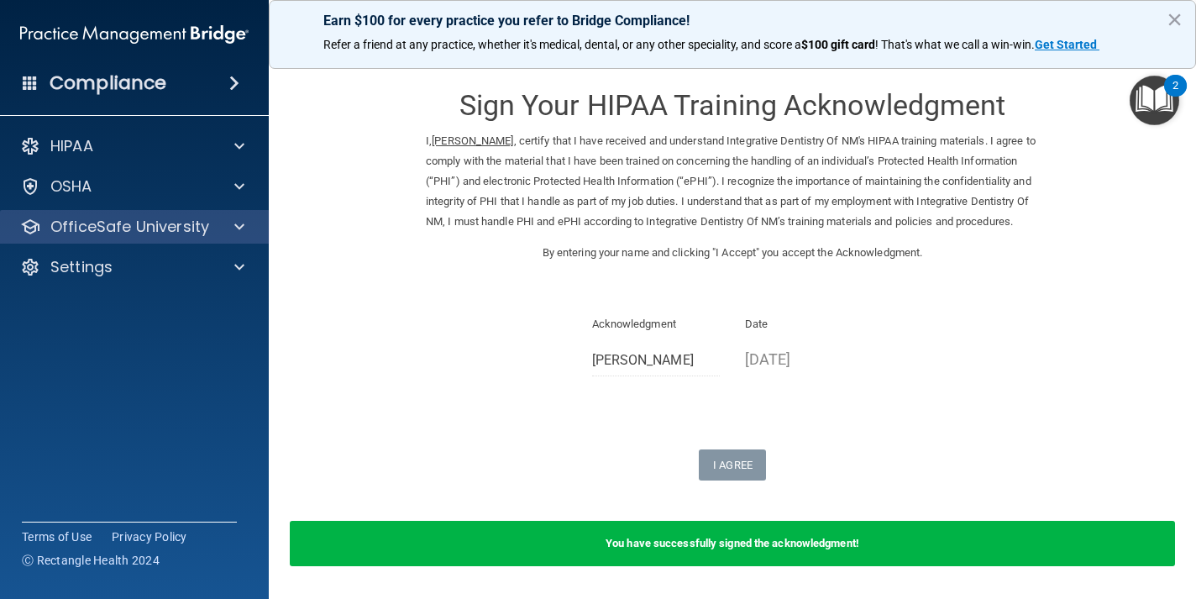
click at [191, 233] on p "OfficeSafe University" at bounding box center [129, 227] width 159 height 20
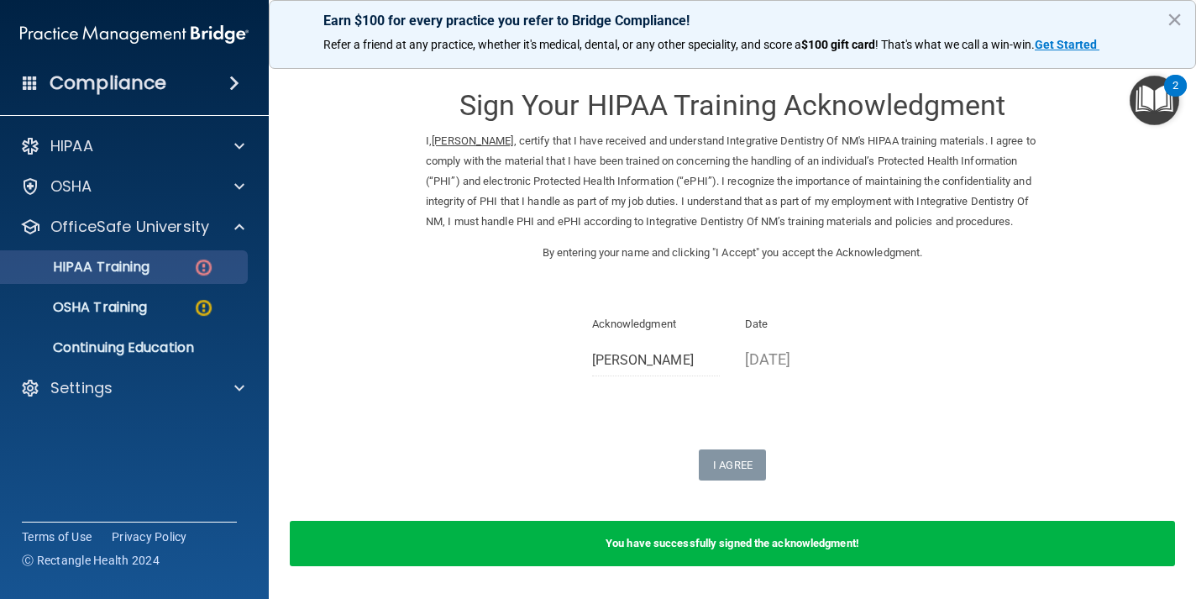
click at [170, 259] on div "HIPAA Training" at bounding box center [125, 267] width 229 height 17
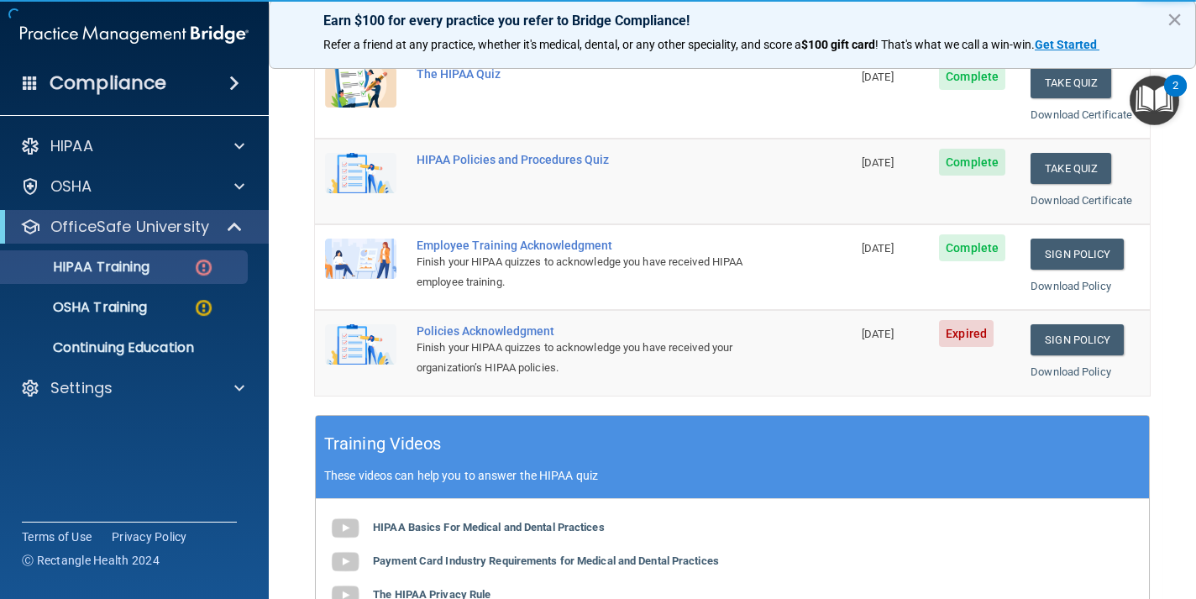
scroll to position [503, 0]
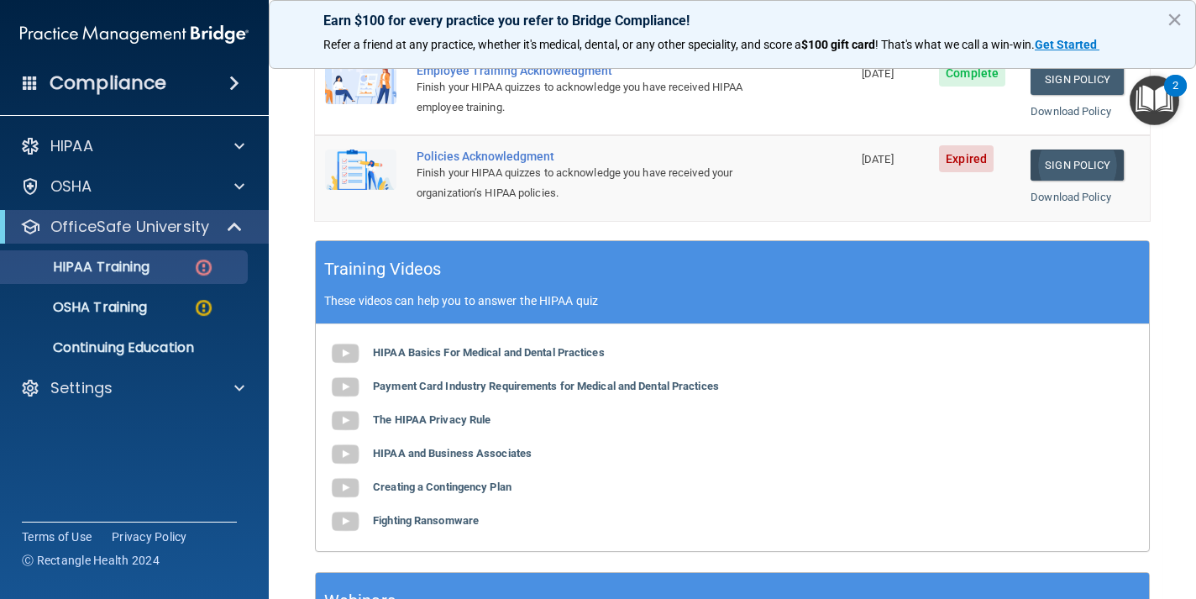
click at [1095, 154] on link "Sign Policy" at bounding box center [1076, 164] width 93 height 31
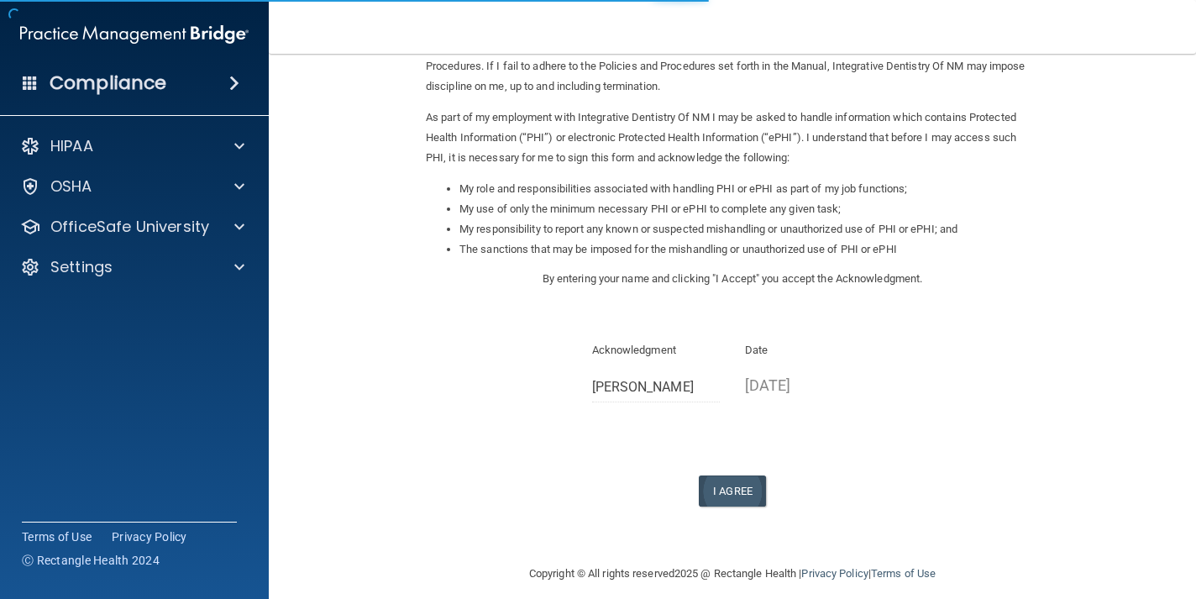
scroll to position [155, 0]
click at [744, 476] on button "I Agree" at bounding box center [732, 491] width 67 height 31
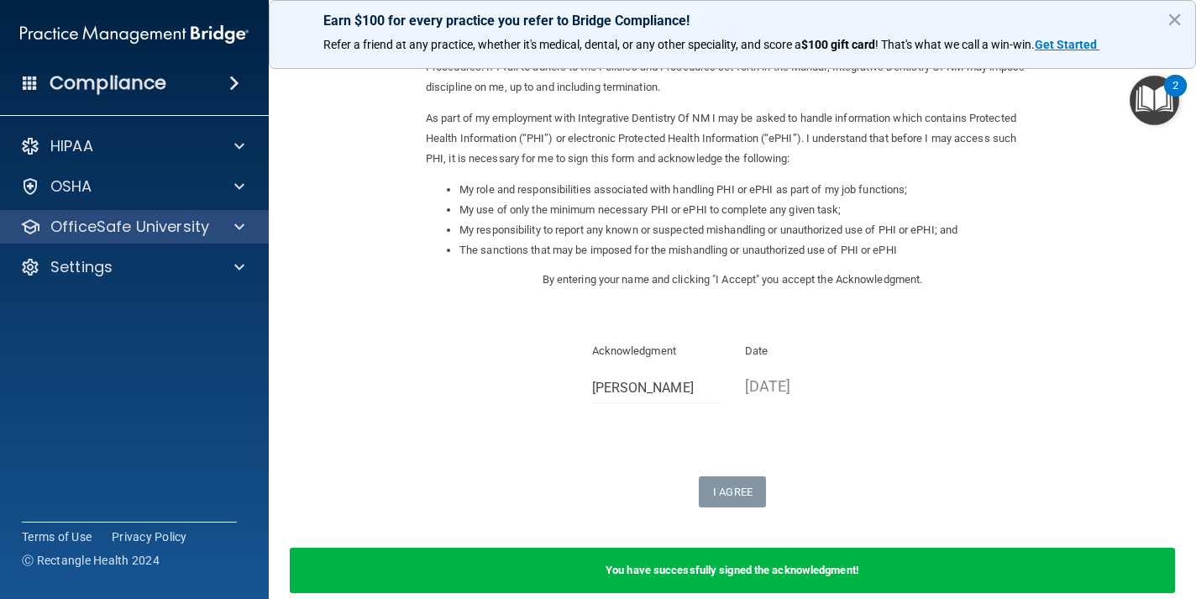
click at [160, 231] on p "OfficeSafe University" at bounding box center [129, 227] width 159 height 20
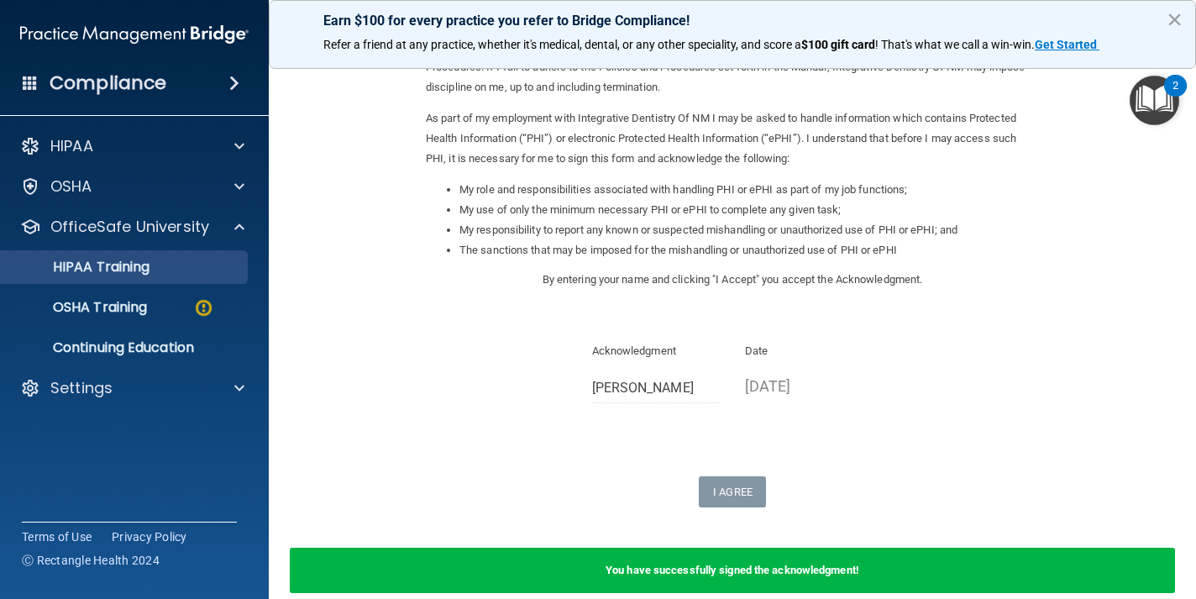
click at [149, 271] on p "HIPAA Training" at bounding box center [80, 267] width 139 height 17
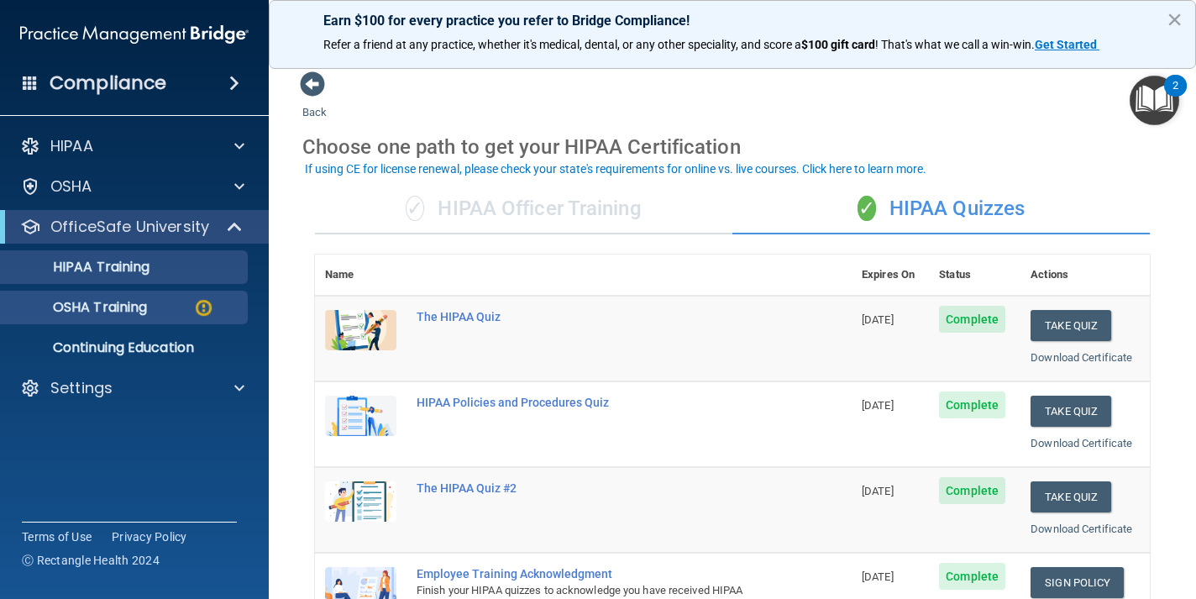
click at [168, 299] on div "OSHA Training" at bounding box center [125, 307] width 229 height 17
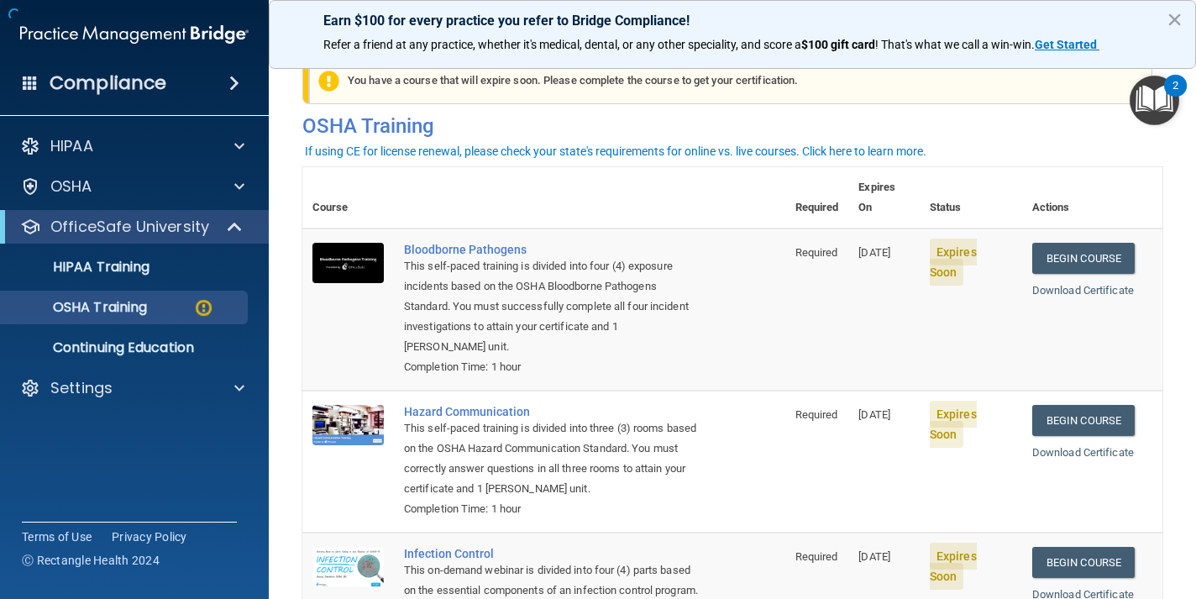
scroll to position [33, 0]
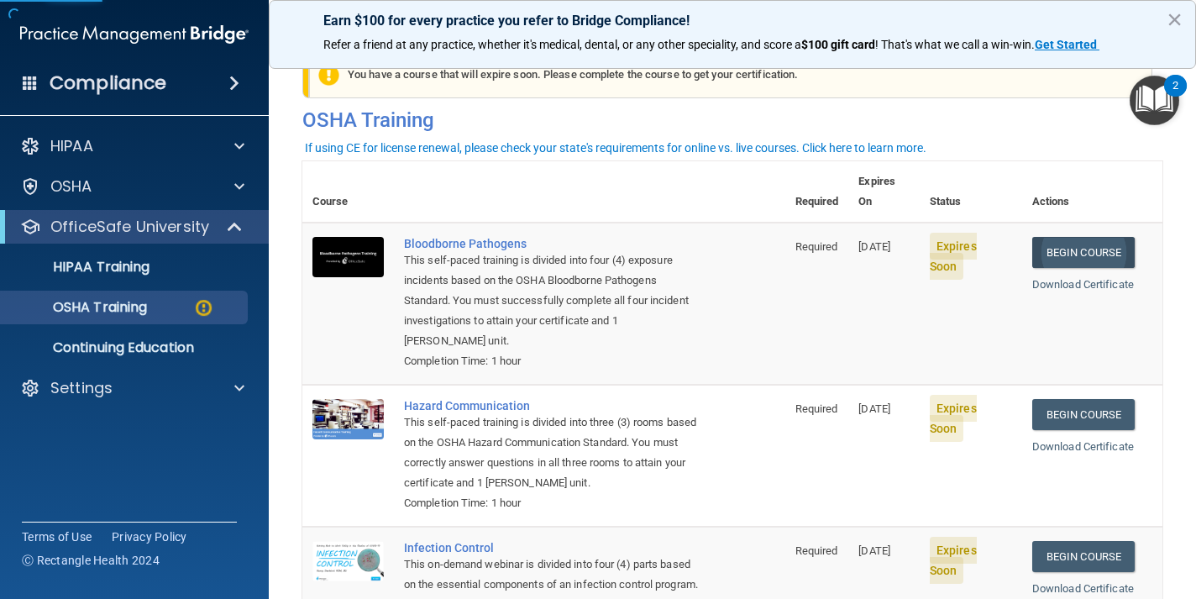
click at [1107, 237] on link "Begin Course" at bounding box center [1083, 252] width 102 height 31
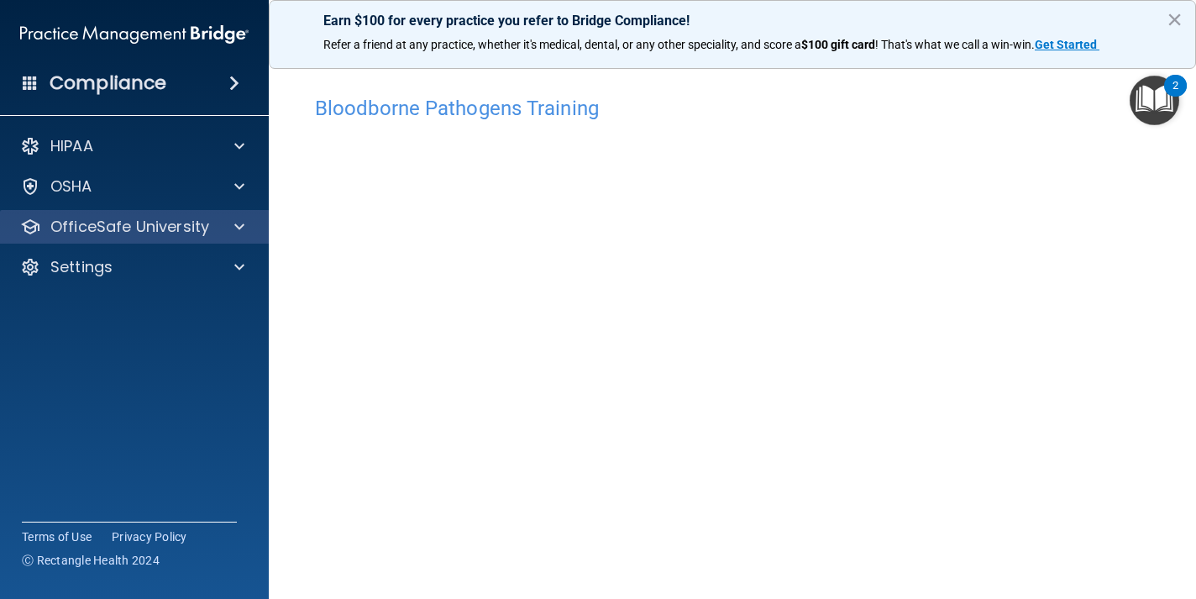
click at [149, 229] on p "OfficeSafe University" at bounding box center [129, 227] width 159 height 20
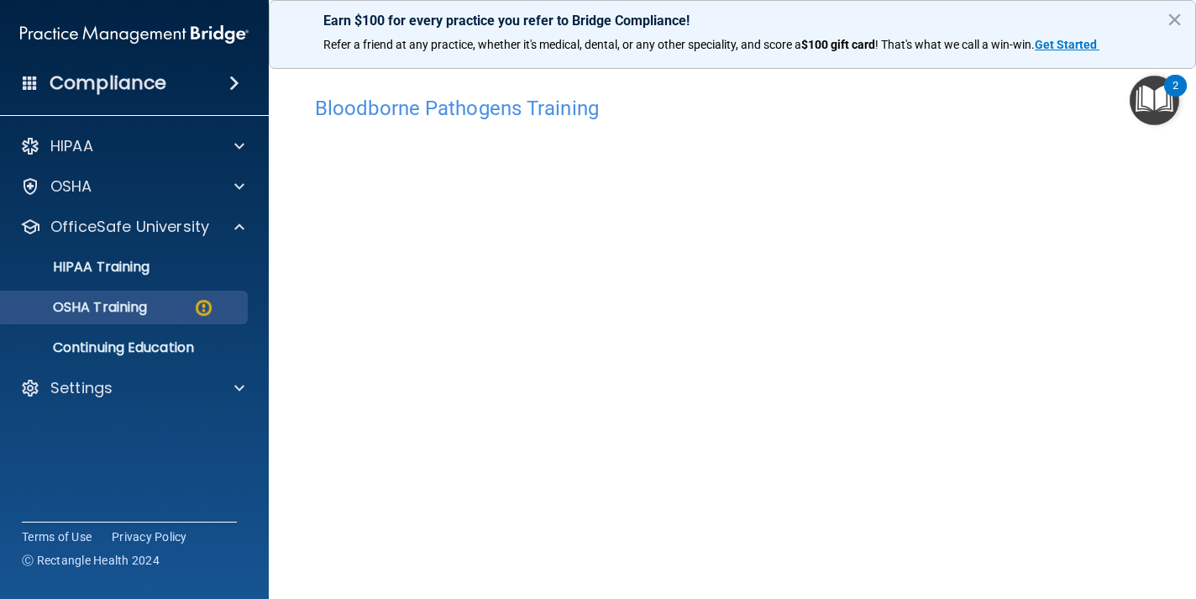
click at [155, 310] on div "OSHA Training" at bounding box center [125, 307] width 229 height 17
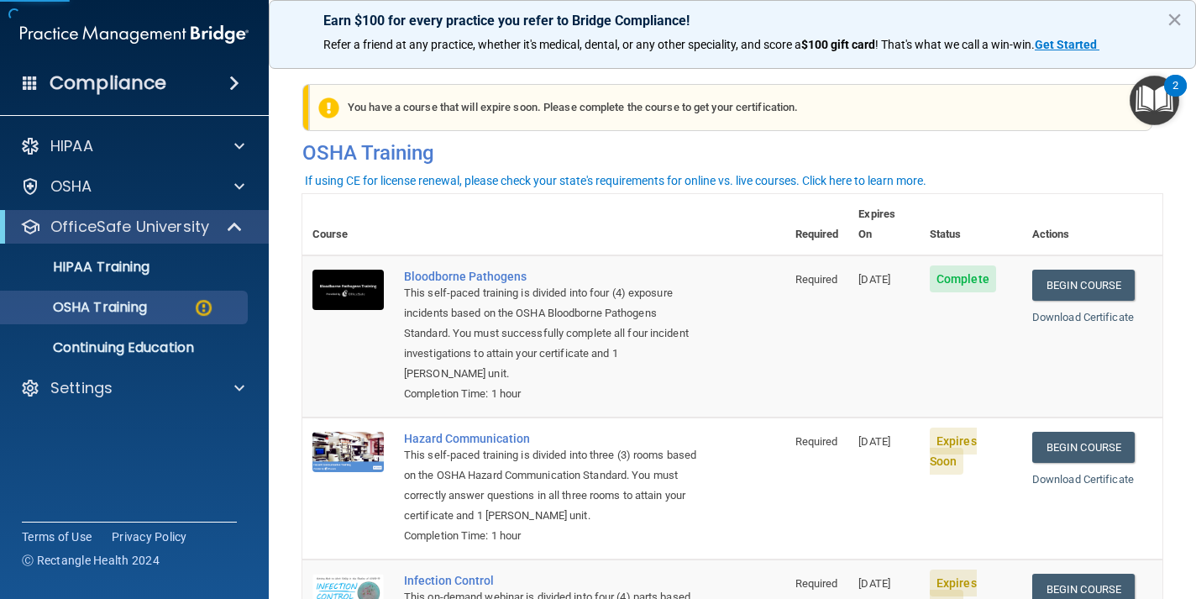
scroll to position [71, 0]
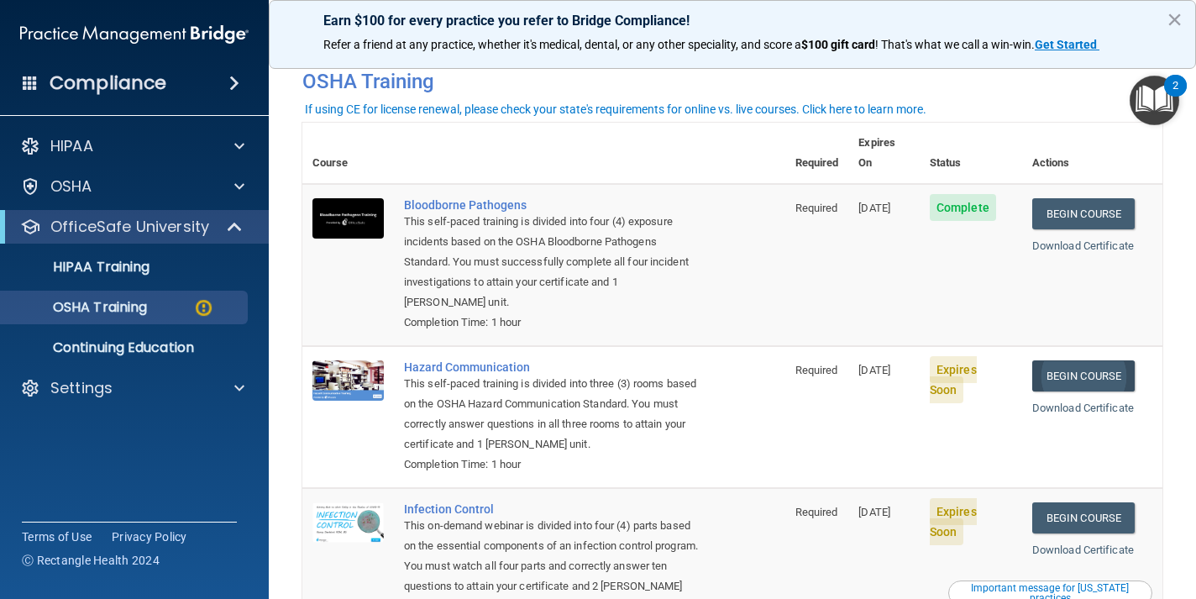
click at [1120, 360] on link "Begin Course" at bounding box center [1083, 375] width 102 height 31
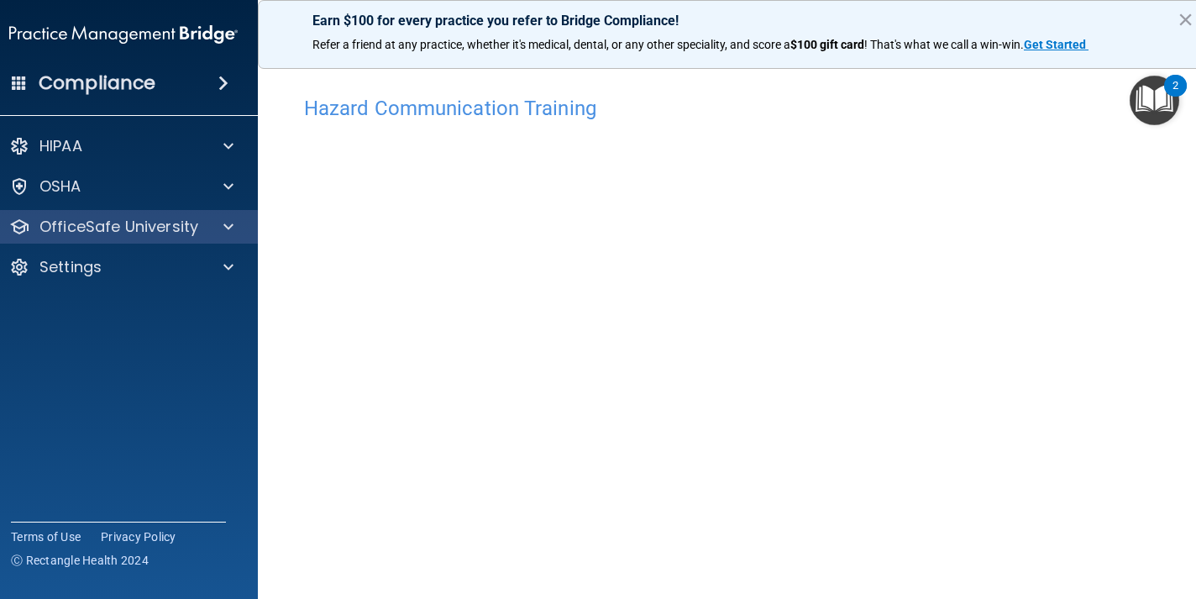
click at [149, 238] on div "OfficeSafe University" at bounding box center [124, 227] width 270 height 34
click at [180, 230] on p "OfficeSafe University" at bounding box center [118, 227] width 159 height 20
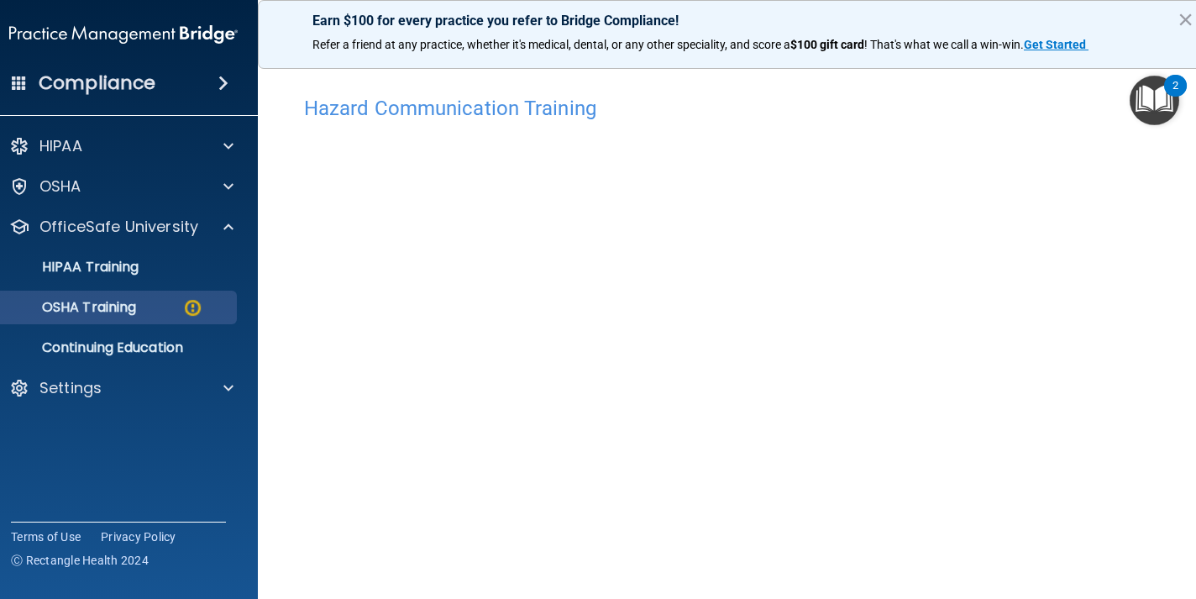
click at [158, 296] on link "OSHA Training" at bounding box center [104, 308] width 265 height 34
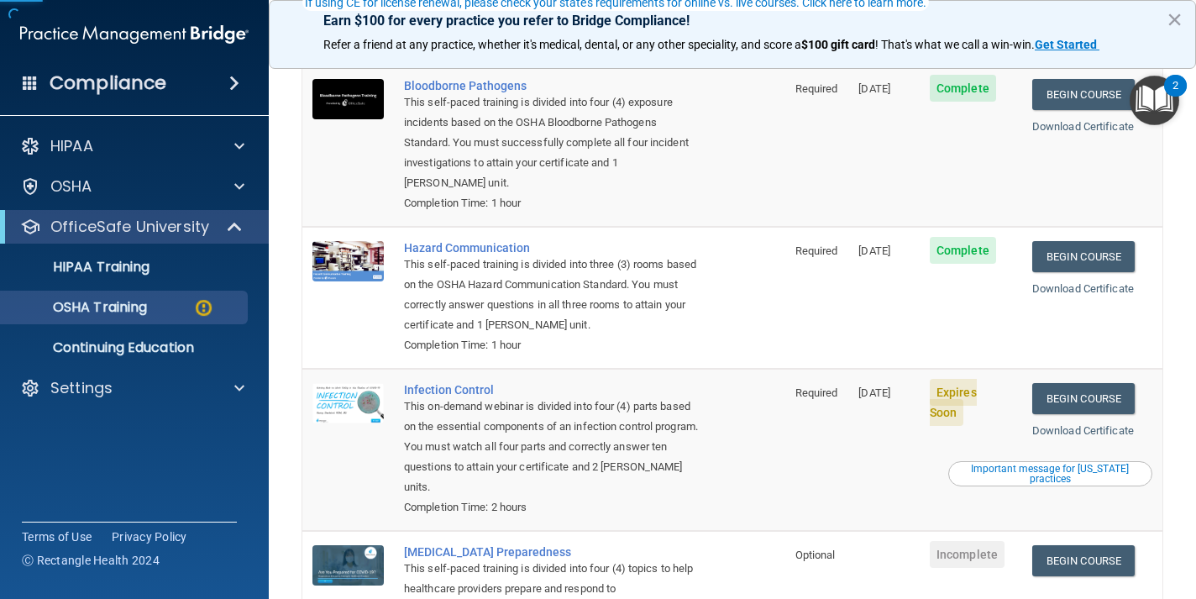
scroll to position [209, 0]
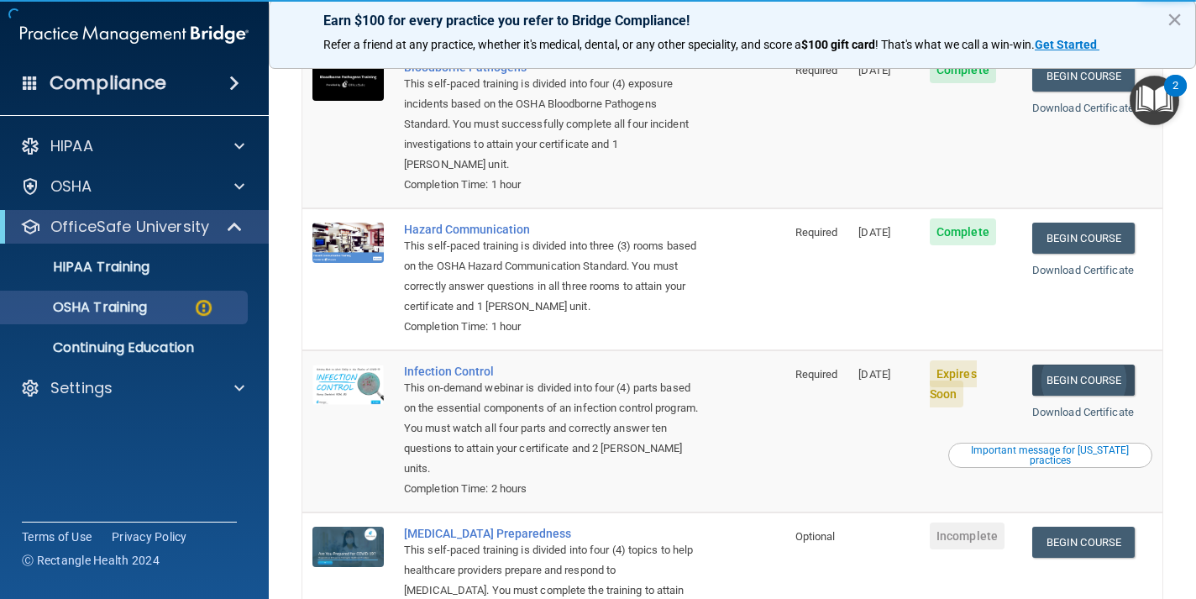
click at [1076, 364] on link "Begin Course" at bounding box center [1083, 379] width 102 height 31
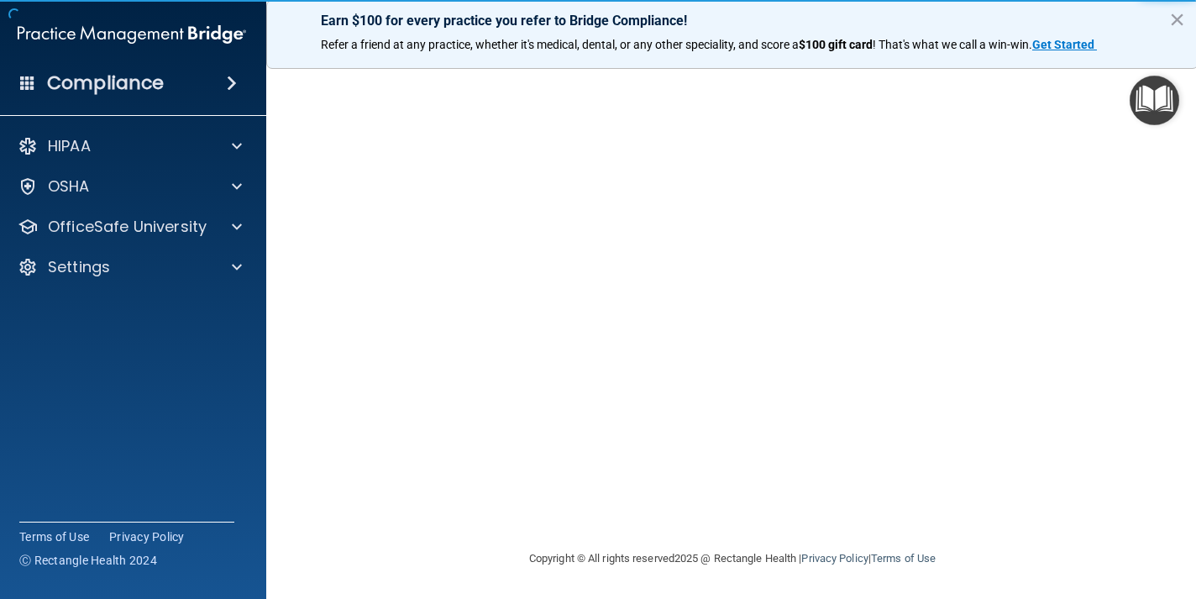
scroll to position [119, 0]
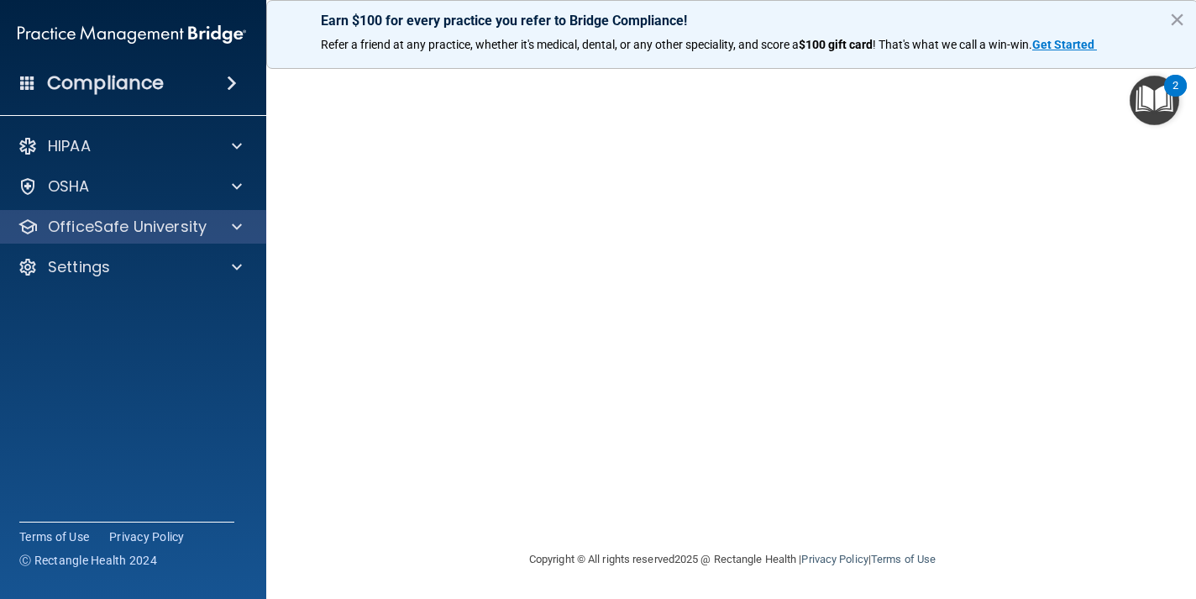
click at [223, 217] on div at bounding box center [234, 227] width 42 height 20
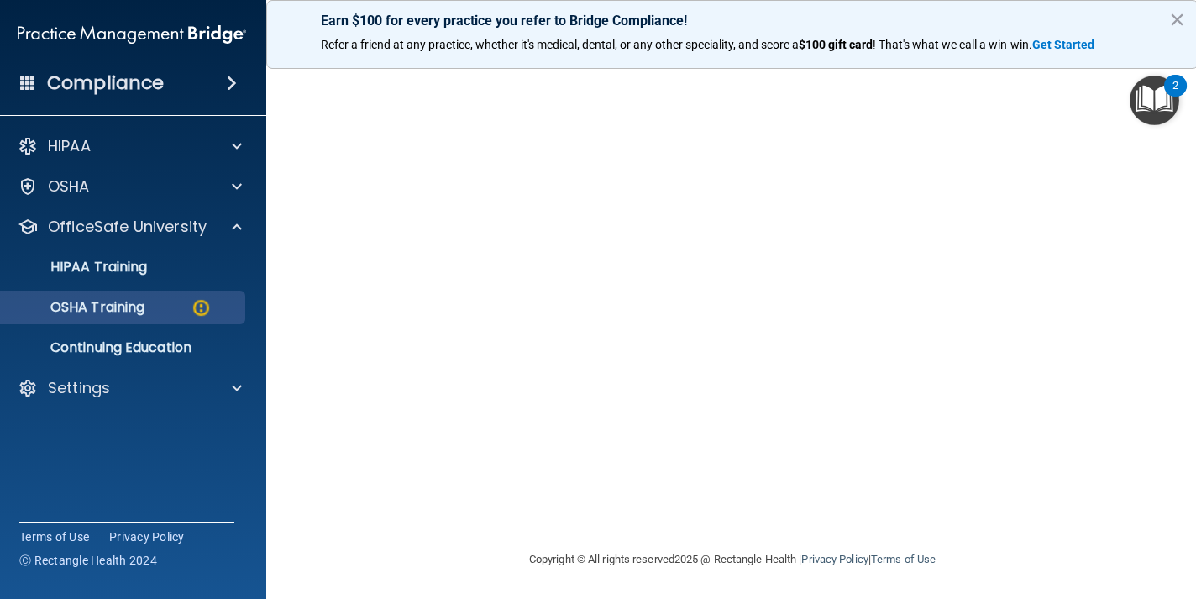
click at [156, 304] on div "OSHA Training" at bounding box center [122, 307] width 229 height 17
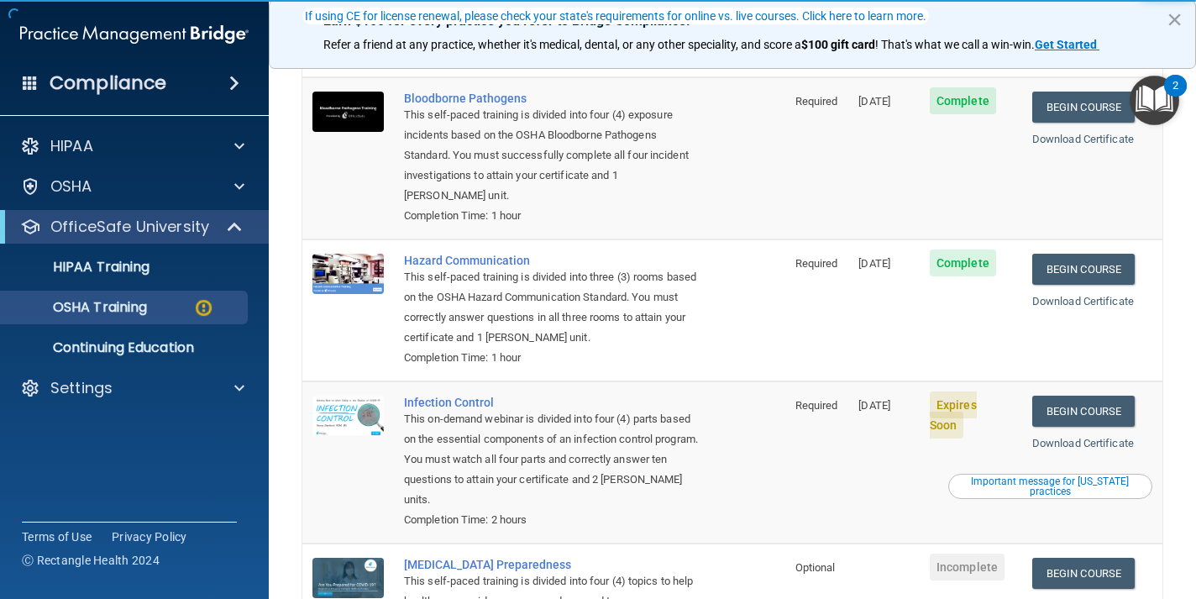
scroll to position [181, 0]
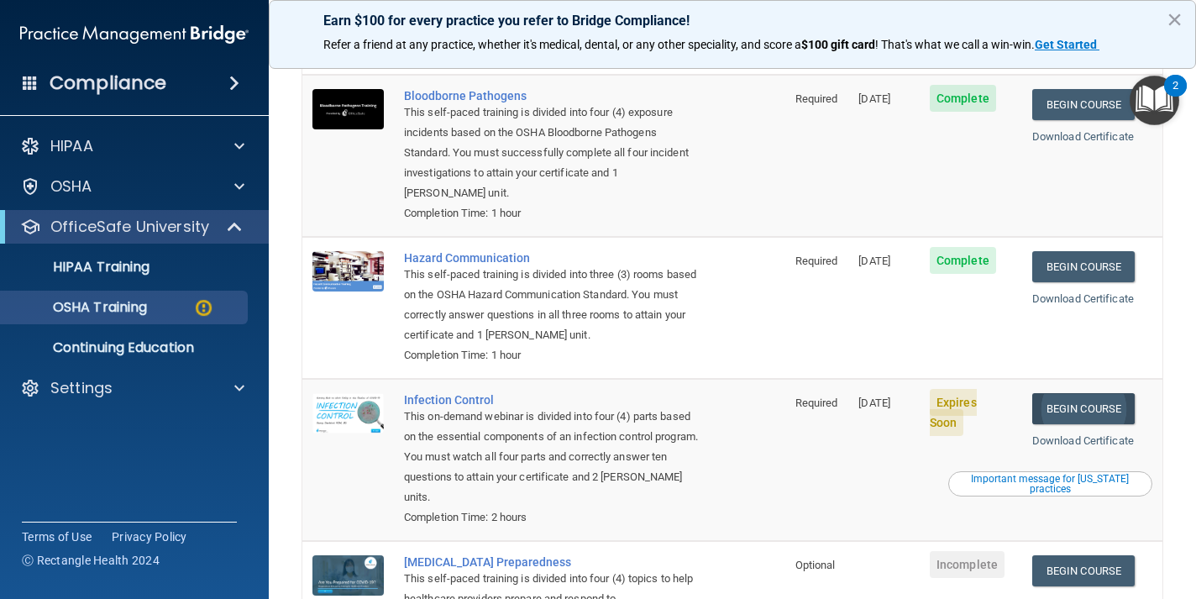
click at [1098, 393] on link "Begin Course" at bounding box center [1083, 408] width 102 height 31
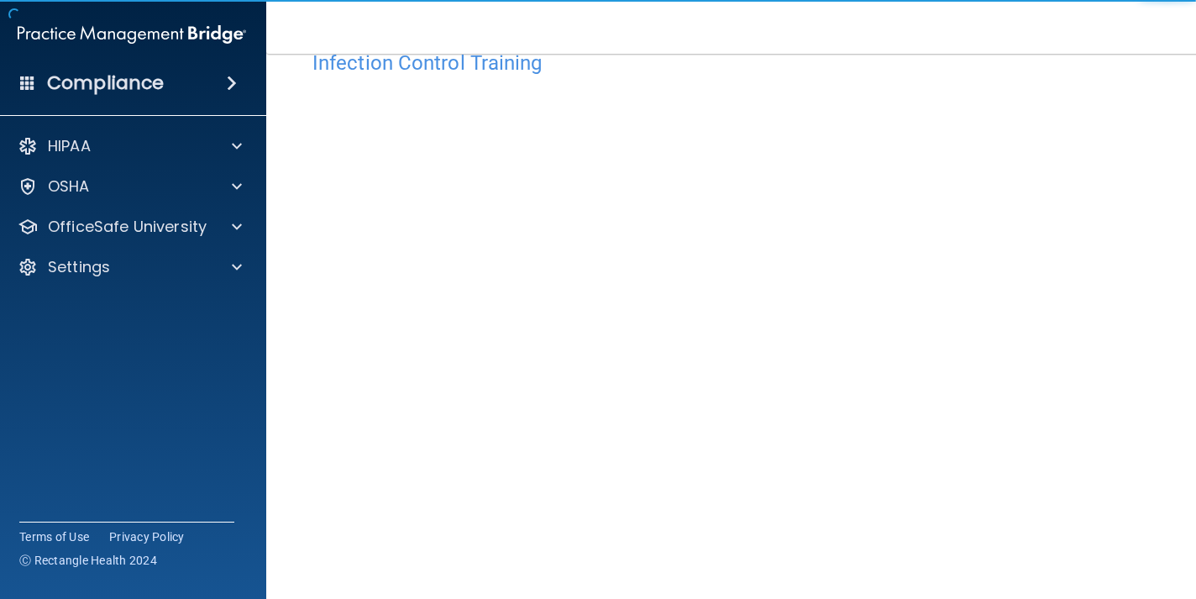
scroll to position [54, 0]
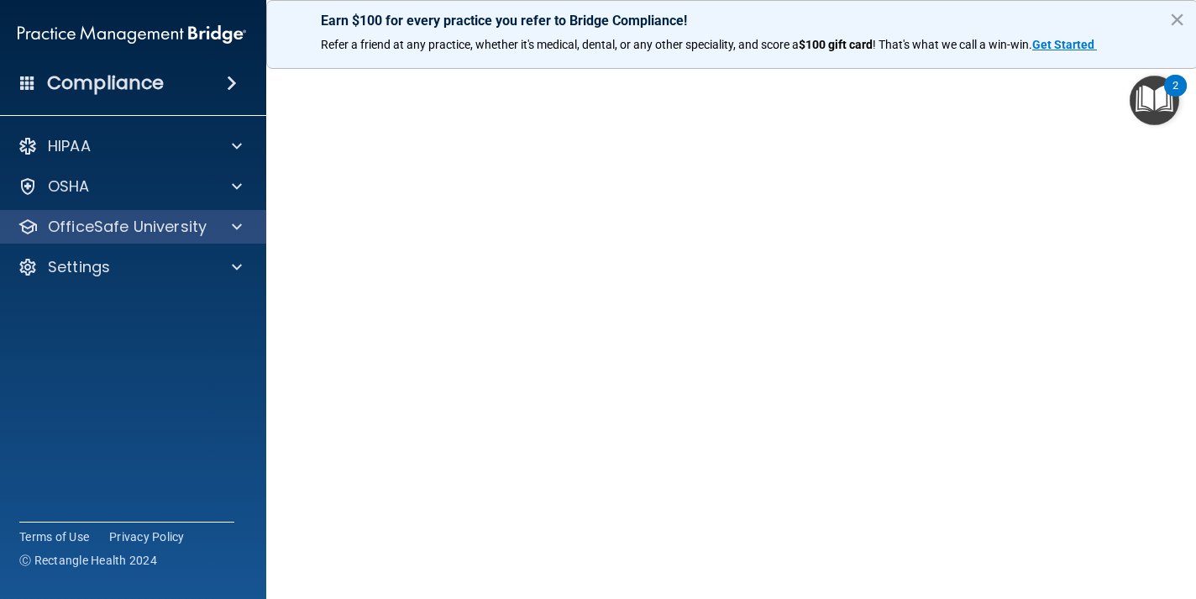
click at [204, 224] on p "OfficeSafe University" at bounding box center [127, 227] width 159 height 20
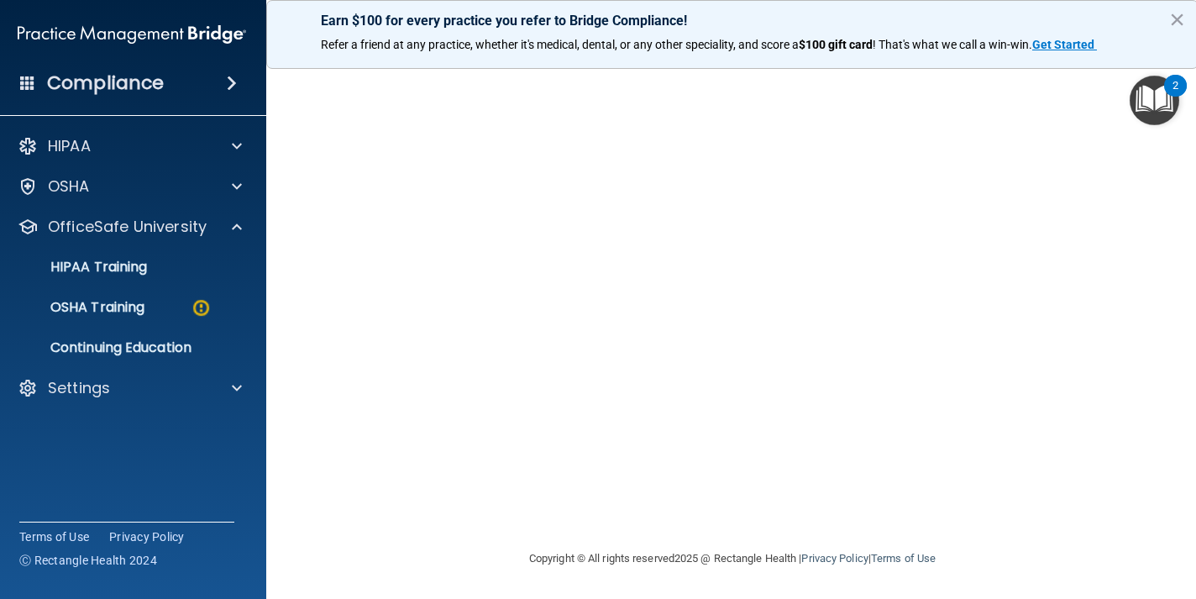
scroll to position [119, 0]
click at [147, 318] on link "OSHA Training" at bounding box center [113, 308] width 265 height 34
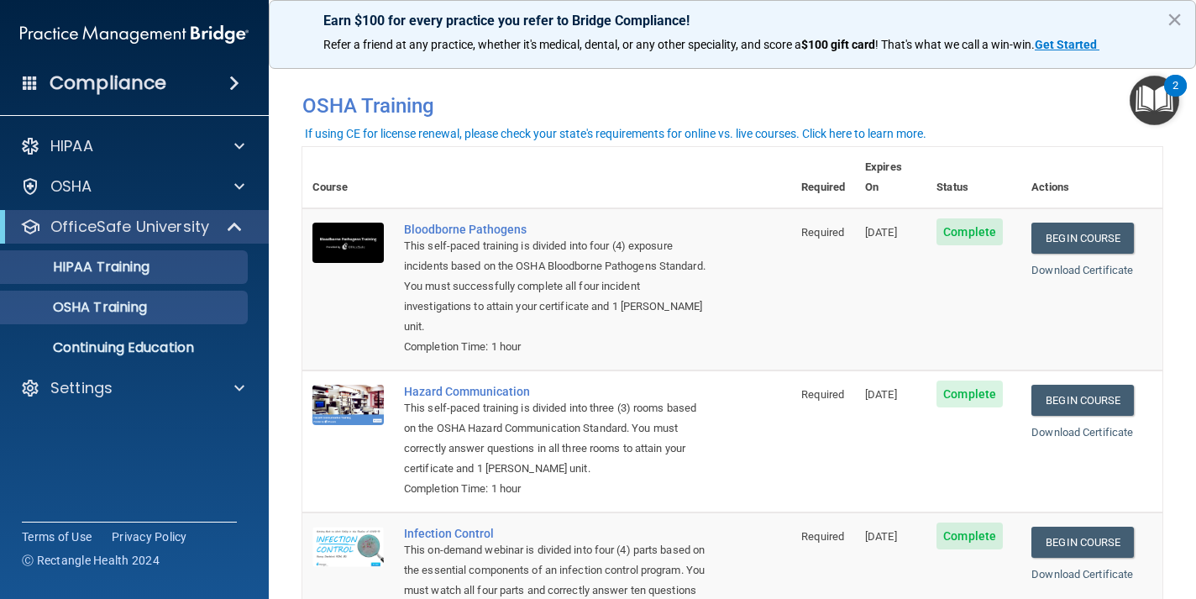
click at [149, 264] on p "HIPAA Training" at bounding box center [80, 267] width 139 height 17
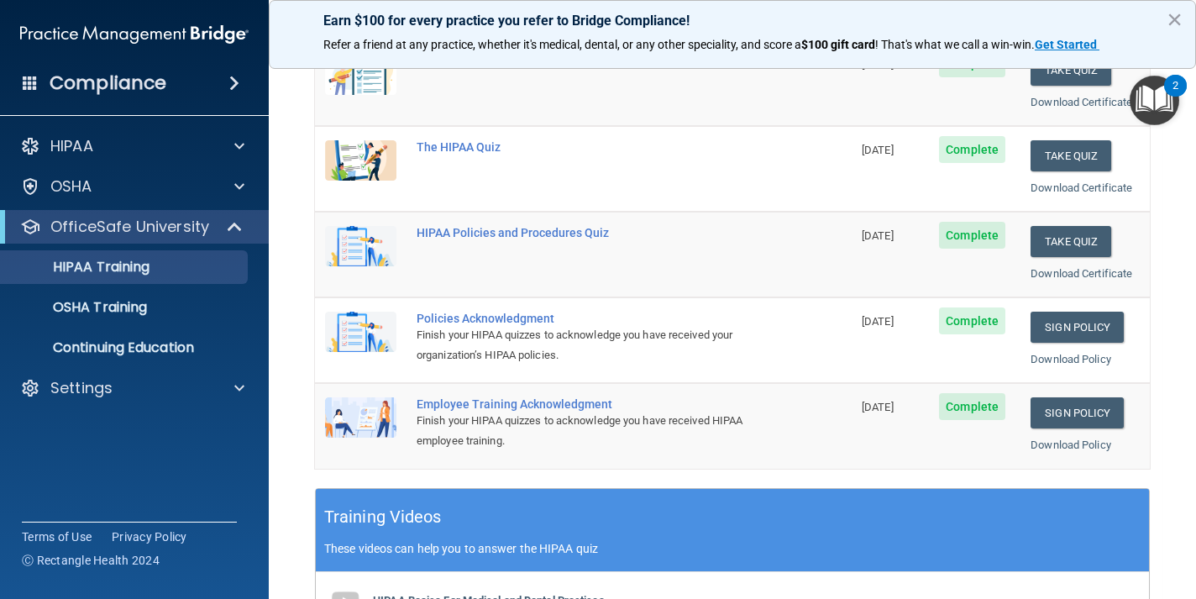
scroll to position [259, 0]
